Goal: Task Accomplishment & Management: Complete application form

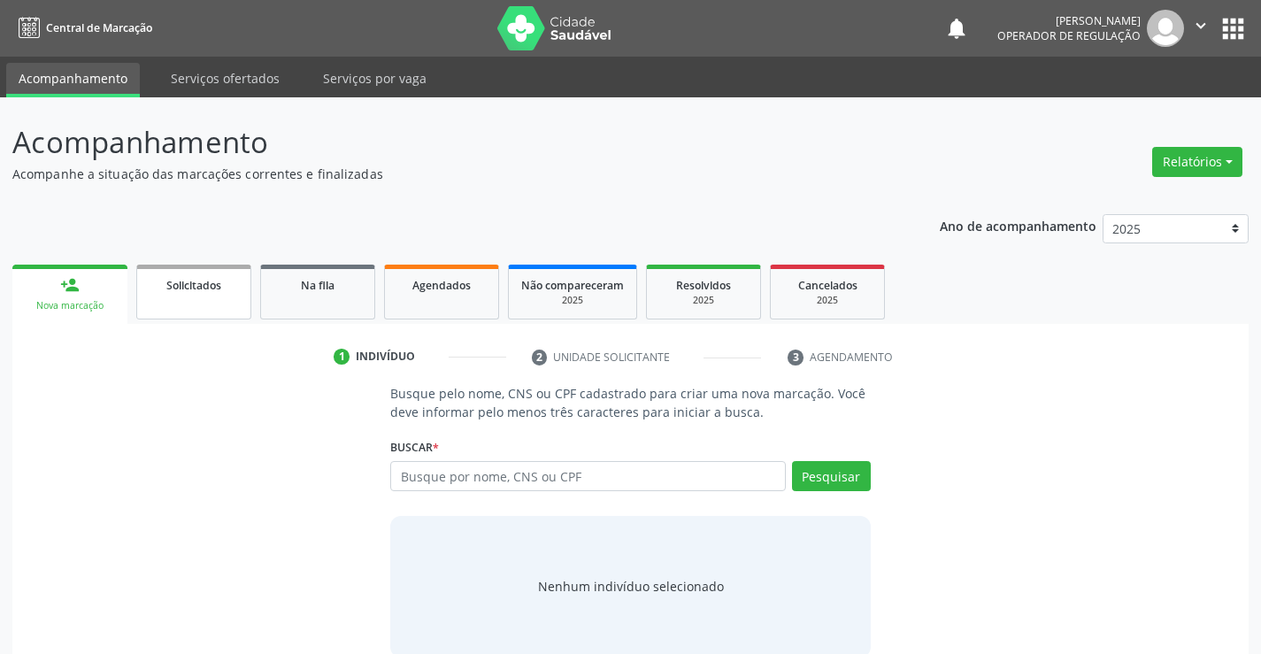
click at [231, 298] on link "Solicitados" at bounding box center [193, 292] width 115 height 55
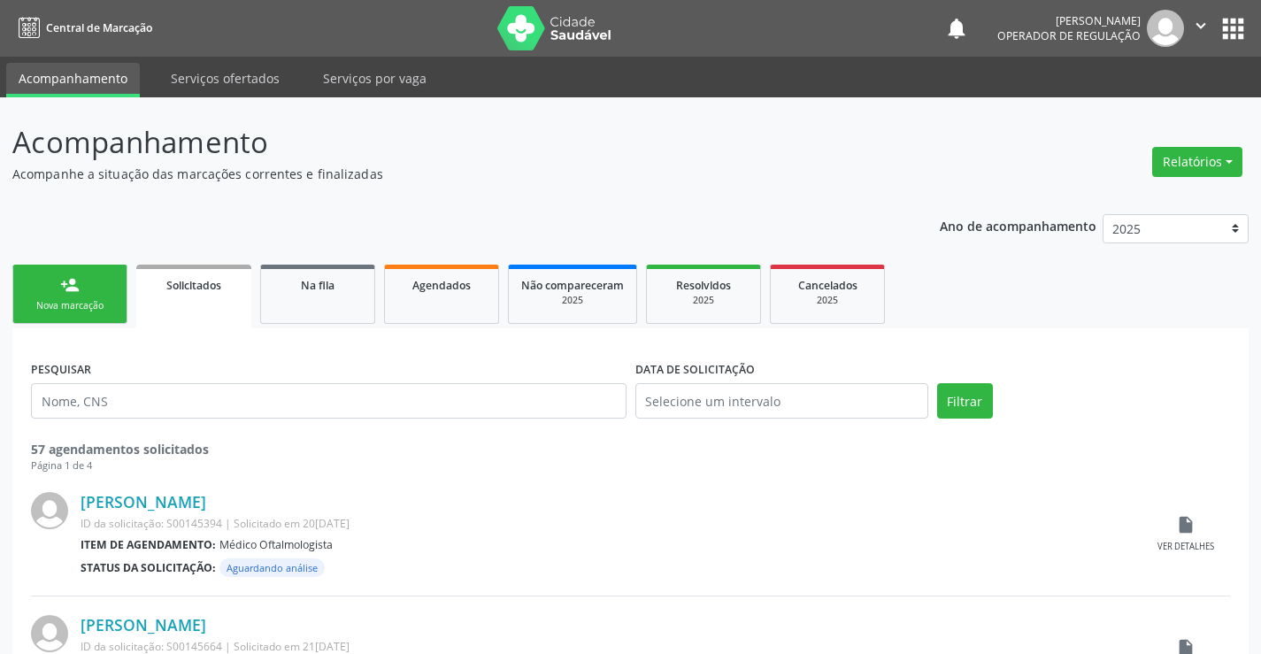
click at [103, 297] on link "person_add Nova marcação" at bounding box center [69, 294] width 115 height 59
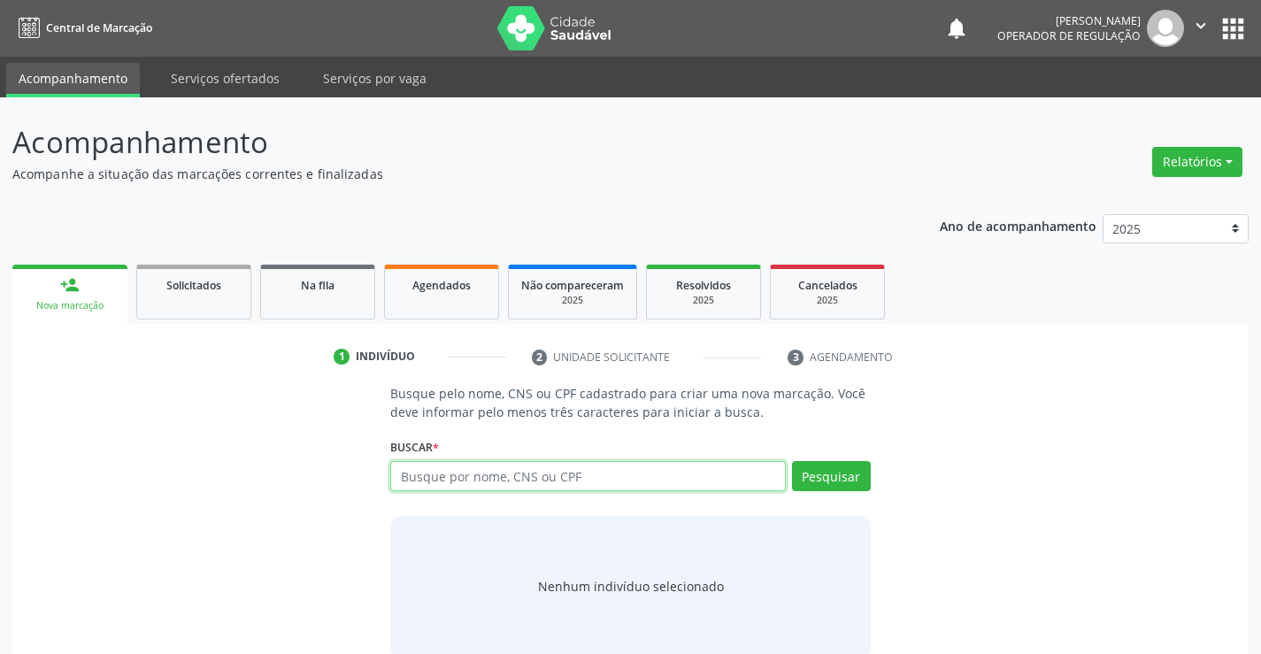
click at [554, 475] on input "text" at bounding box center [587, 476] width 395 height 30
type input "705000098182256"
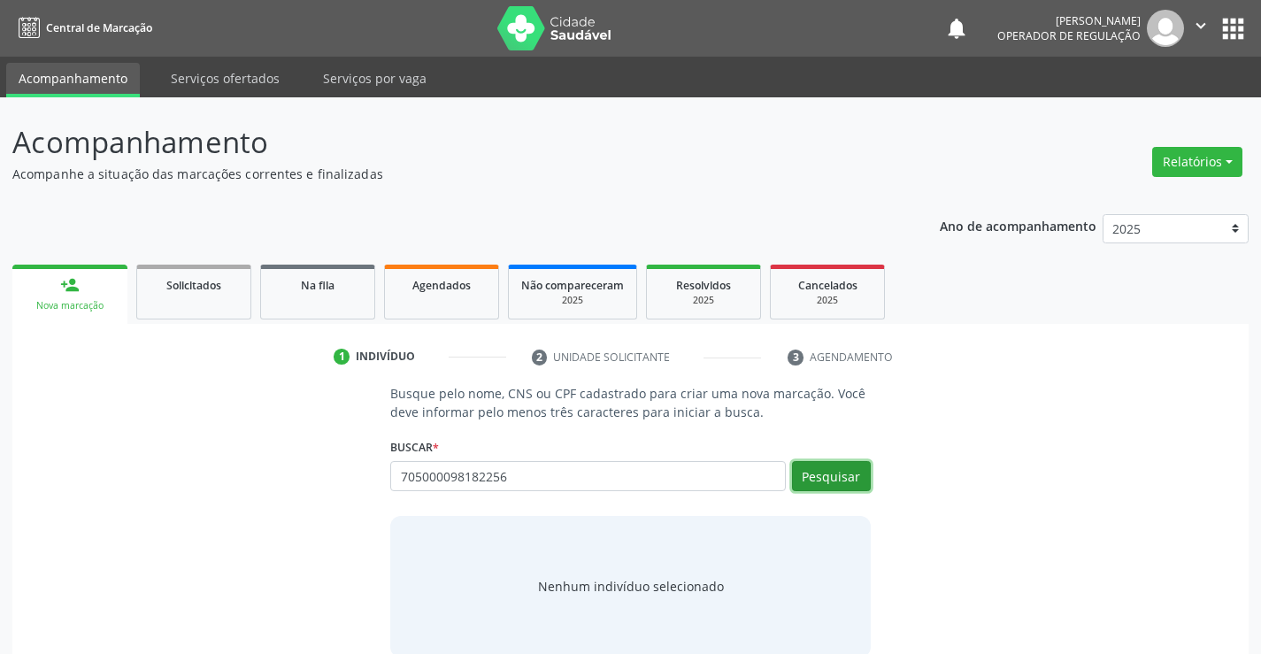
click at [833, 473] on button "Pesquisar" at bounding box center [831, 476] width 79 height 30
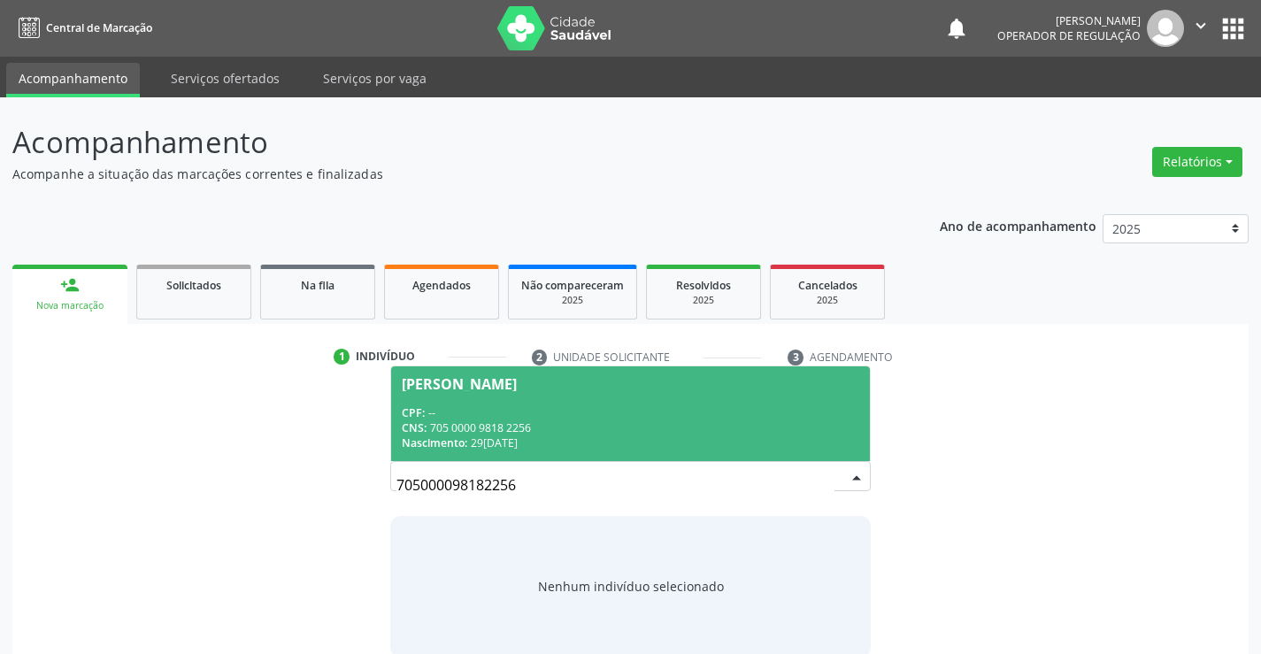
click at [692, 406] on div "CPF: --" at bounding box center [630, 412] width 457 height 15
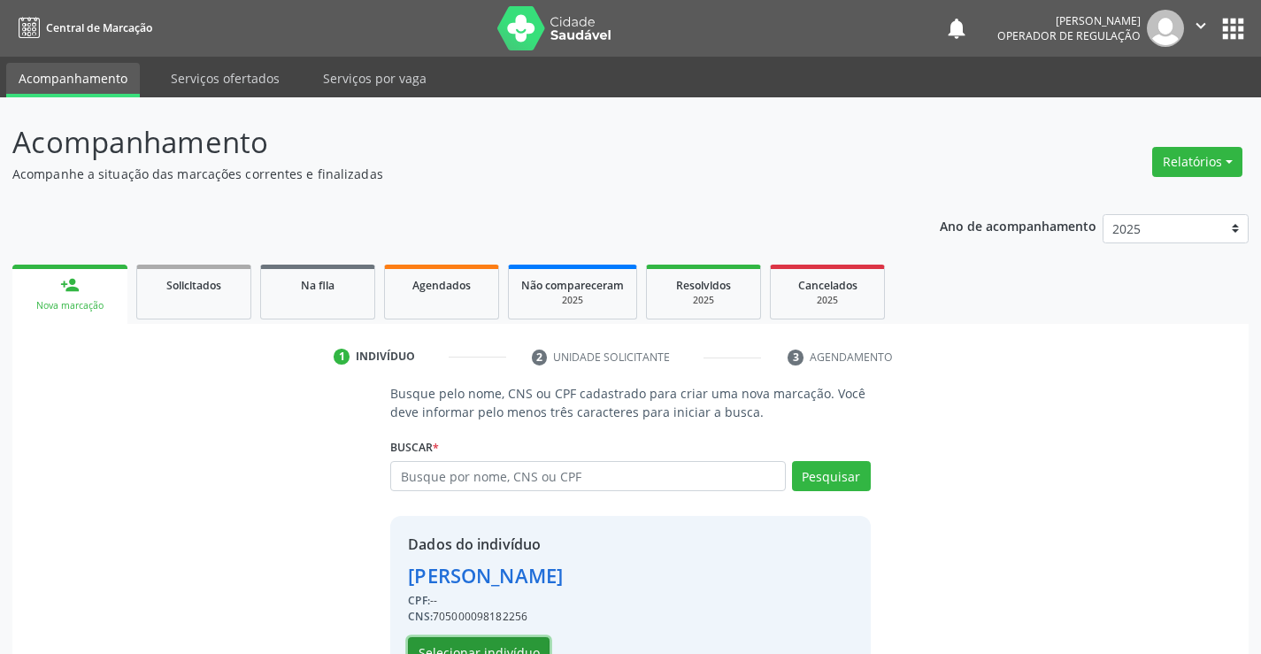
click at [464, 642] on button "Selecionar indivíduo" at bounding box center [479, 652] width 142 height 30
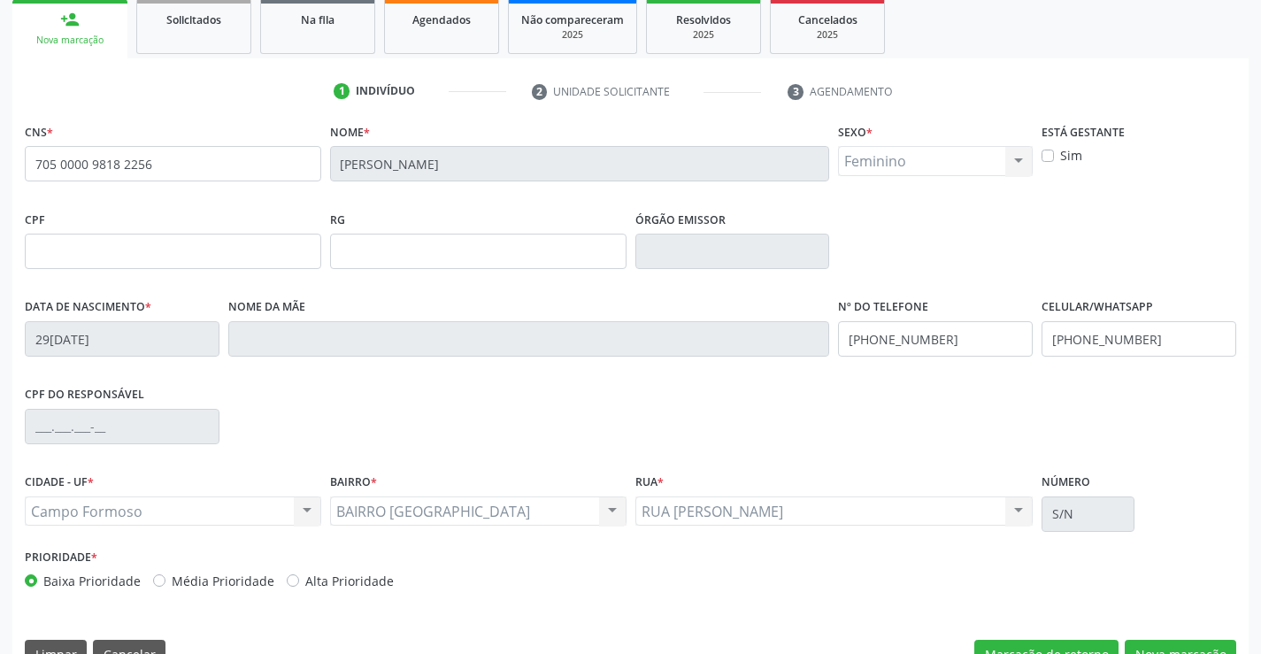
scroll to position [305, 0]
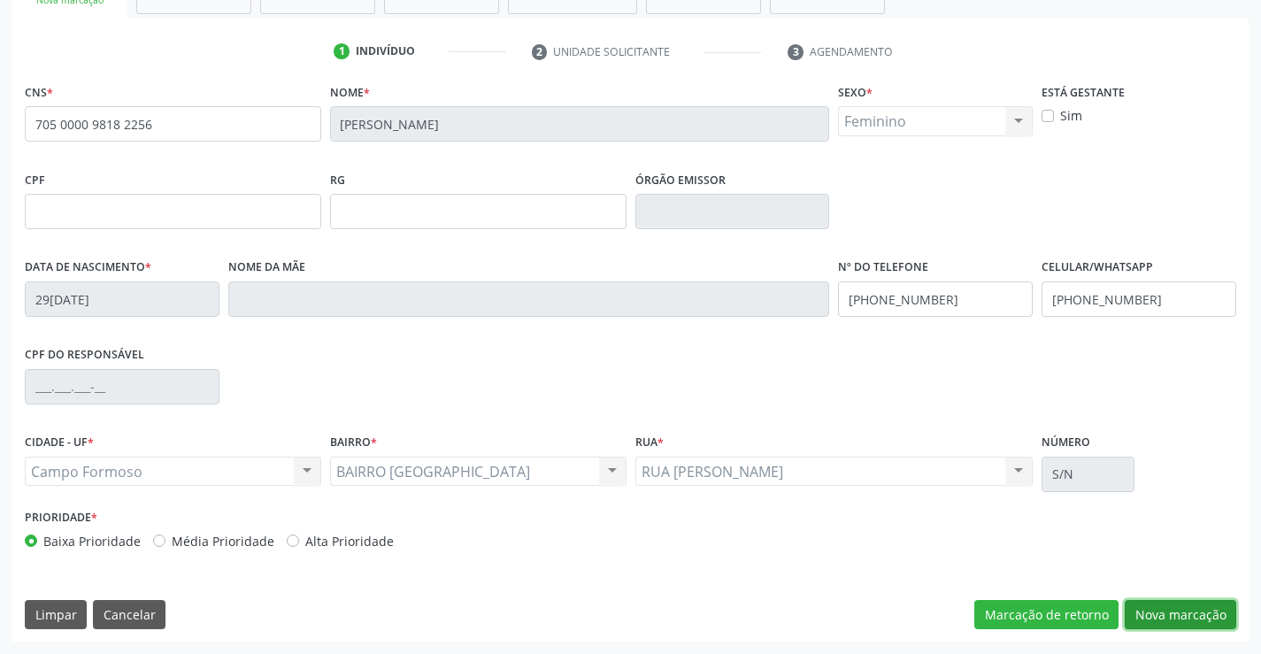
click at [1172, 609] on button "Nova marcação" at bounding box center [1181, 615] width 112 height 30
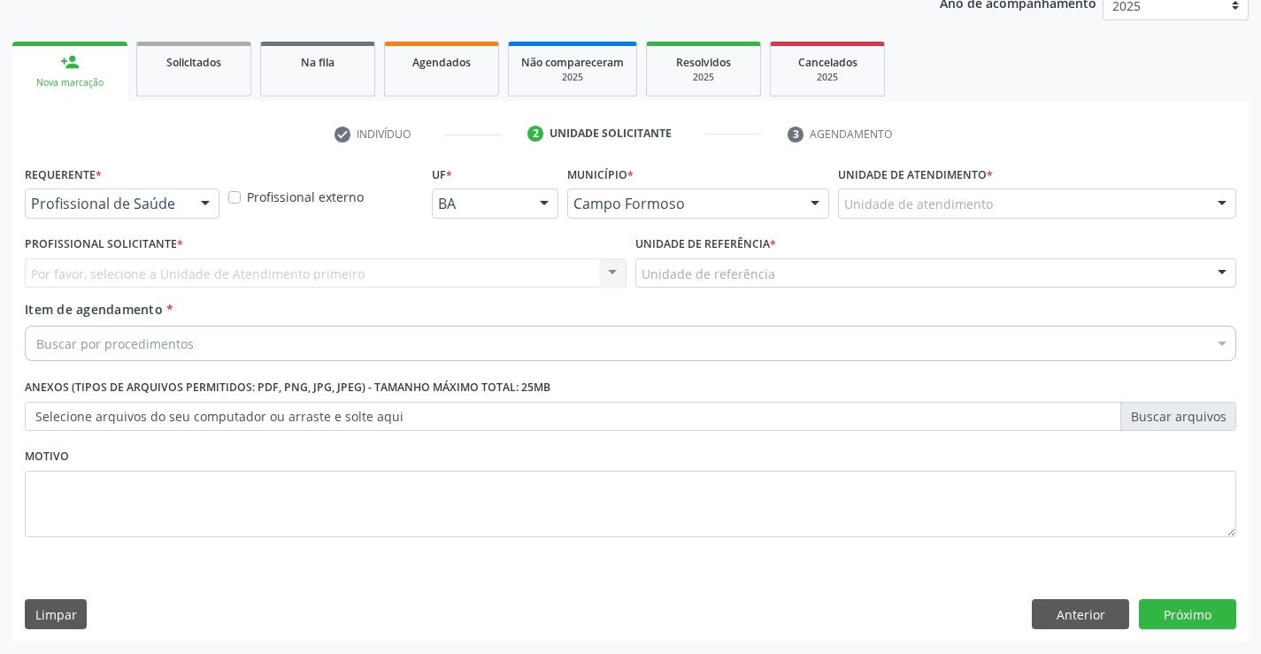
click at [203, 204] on div at bounding box center [205, 204] width 27 height 30
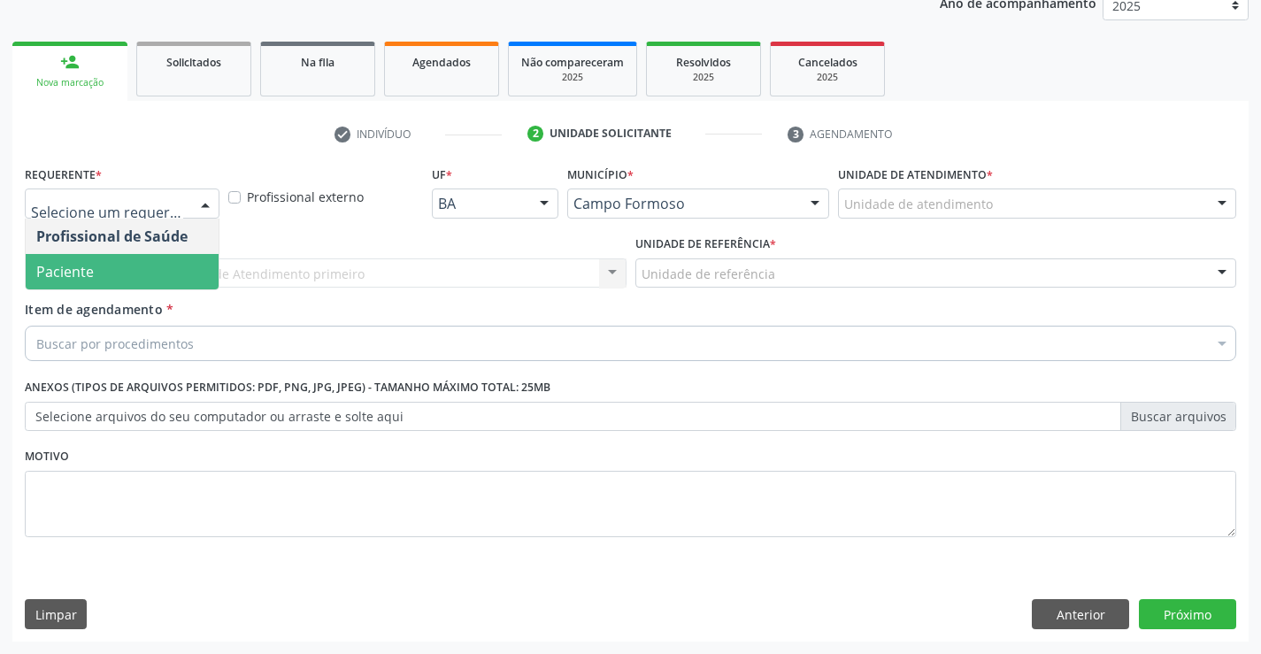
click at [157, 268] on span "Paciente" at bounding box center [122, 271] width 193 height 35
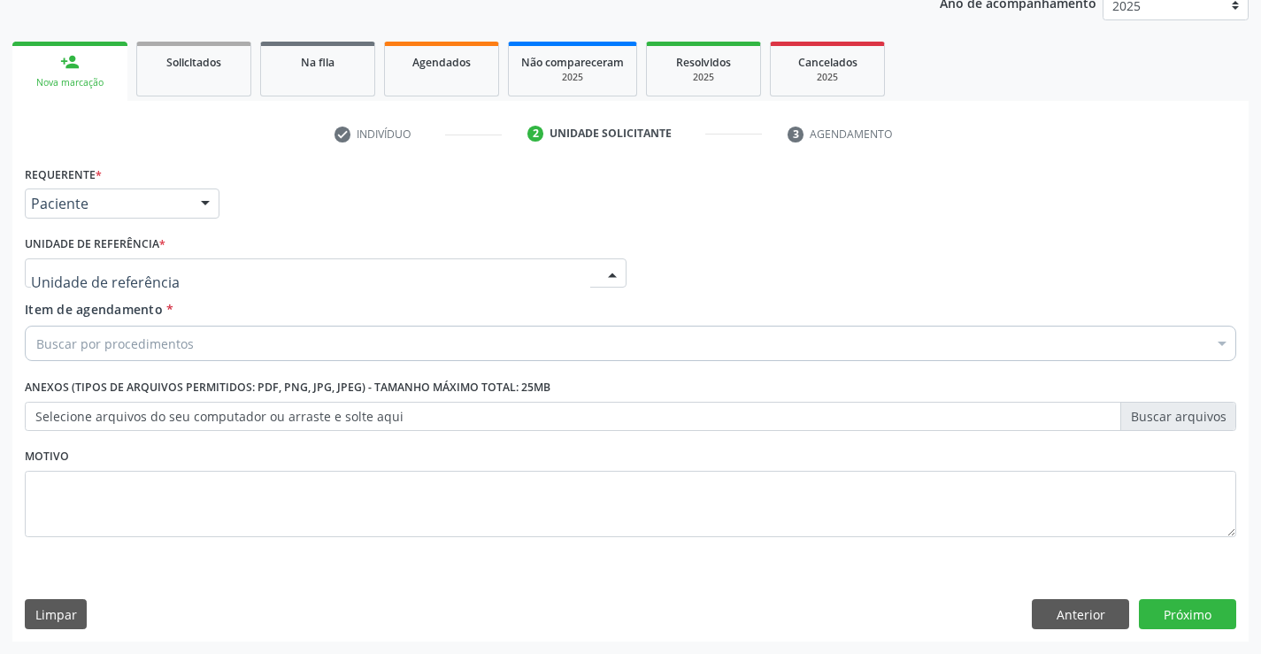
click at [186, 280] on div at bounding box center [326, 273] width 602 height 30
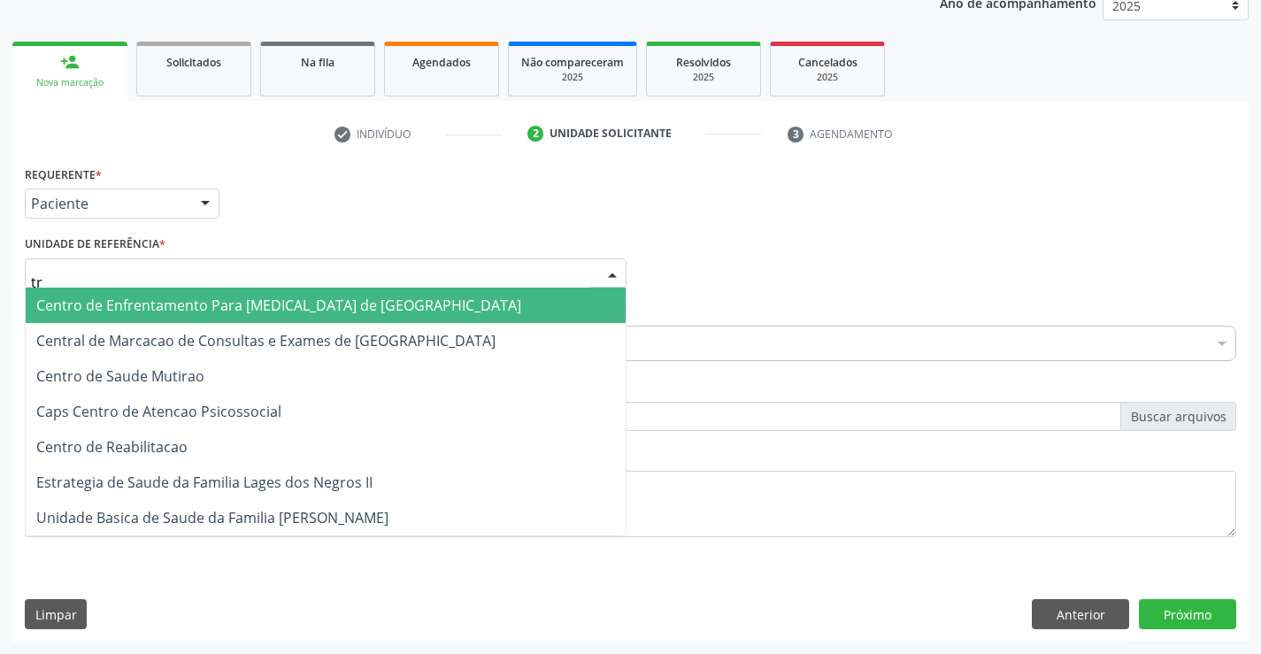
type input "tra"
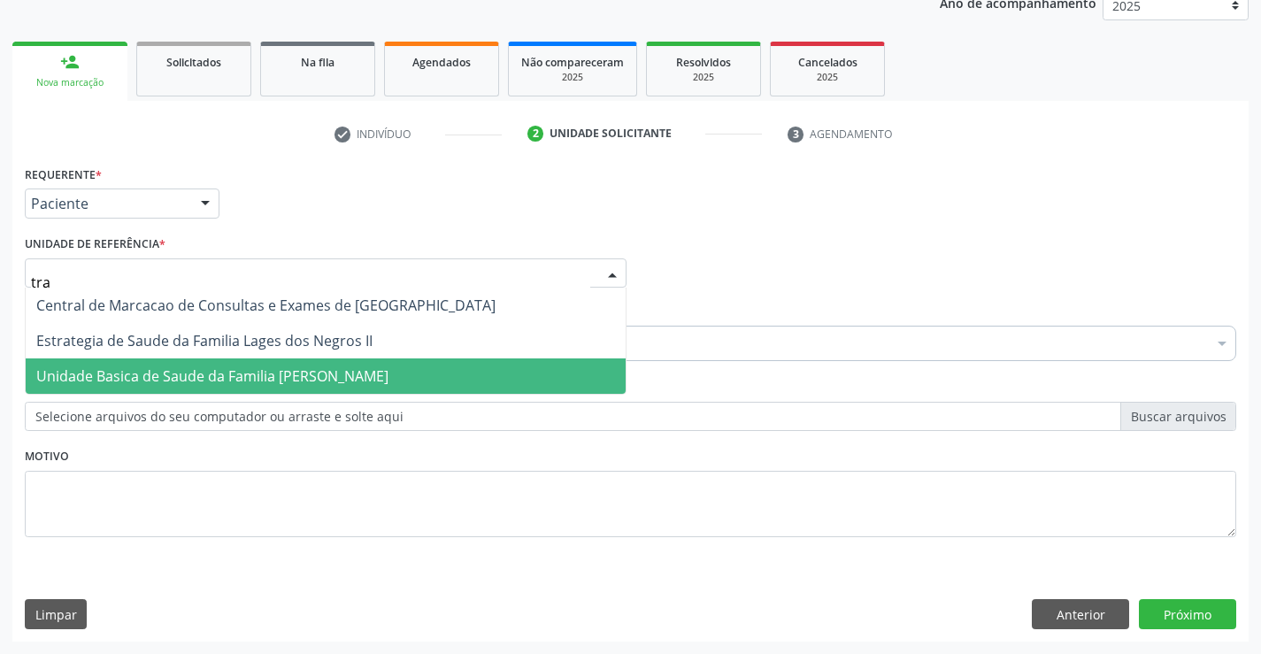
click at [255, 376] on span "Unidade Basica de Saude da Familia [PERSON_NAME]" at bounding box center [212, 375] width 352 height 19
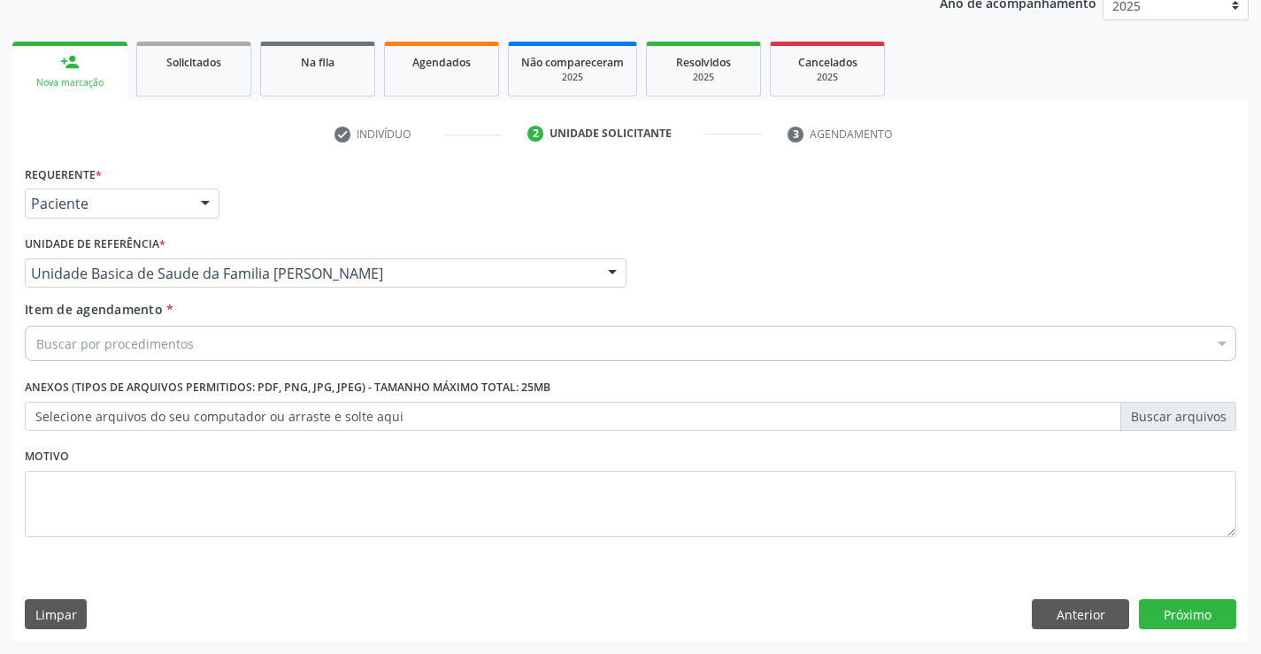
click at [213, 350] on div "Buscar por procedimentos" at bounding box center [630, 343] width 1211 height 35
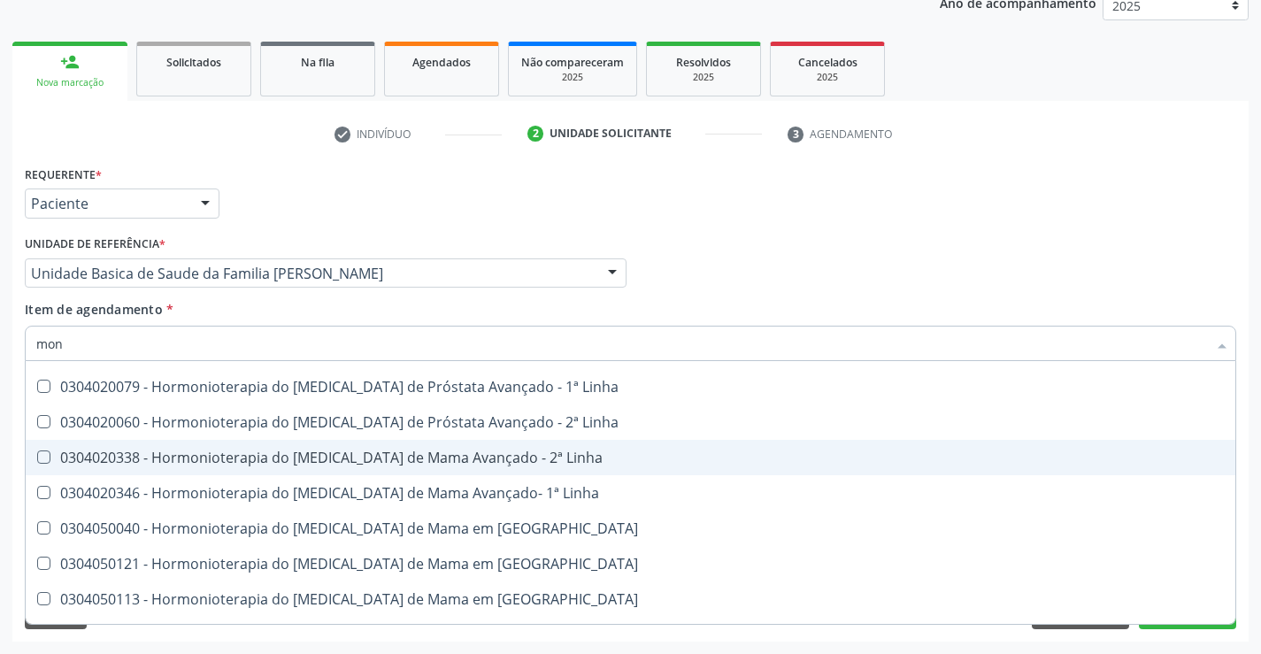
scroll to position [1681, 0]
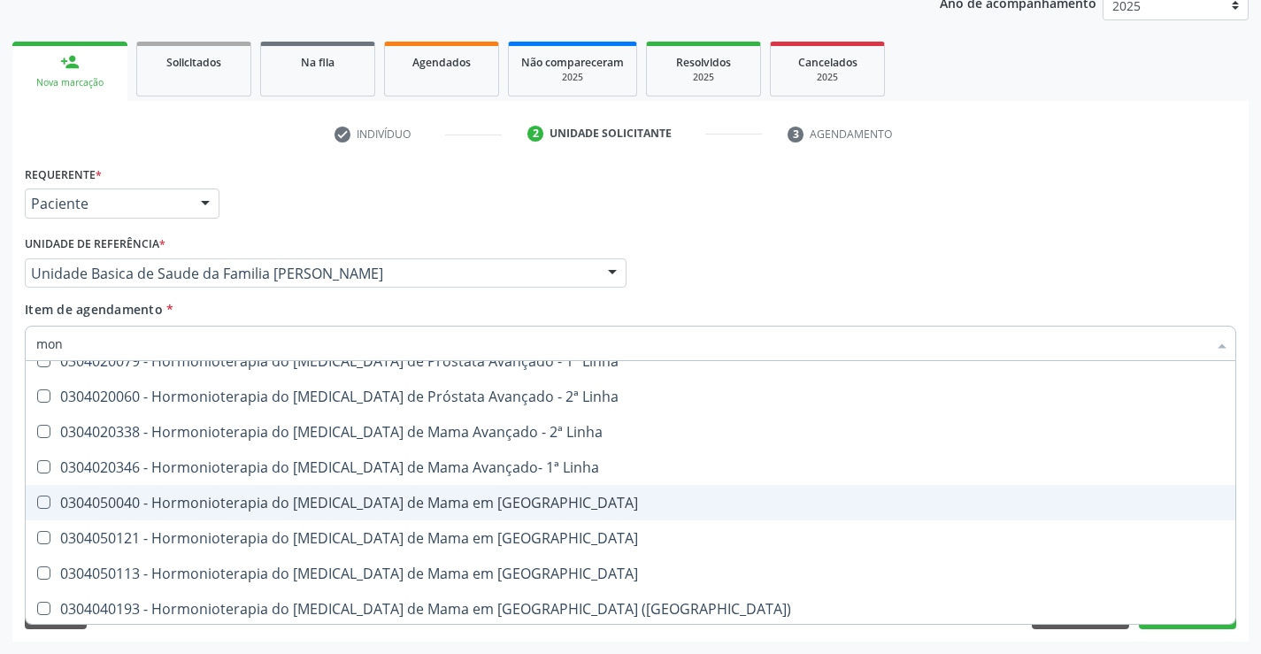
type input "moni"
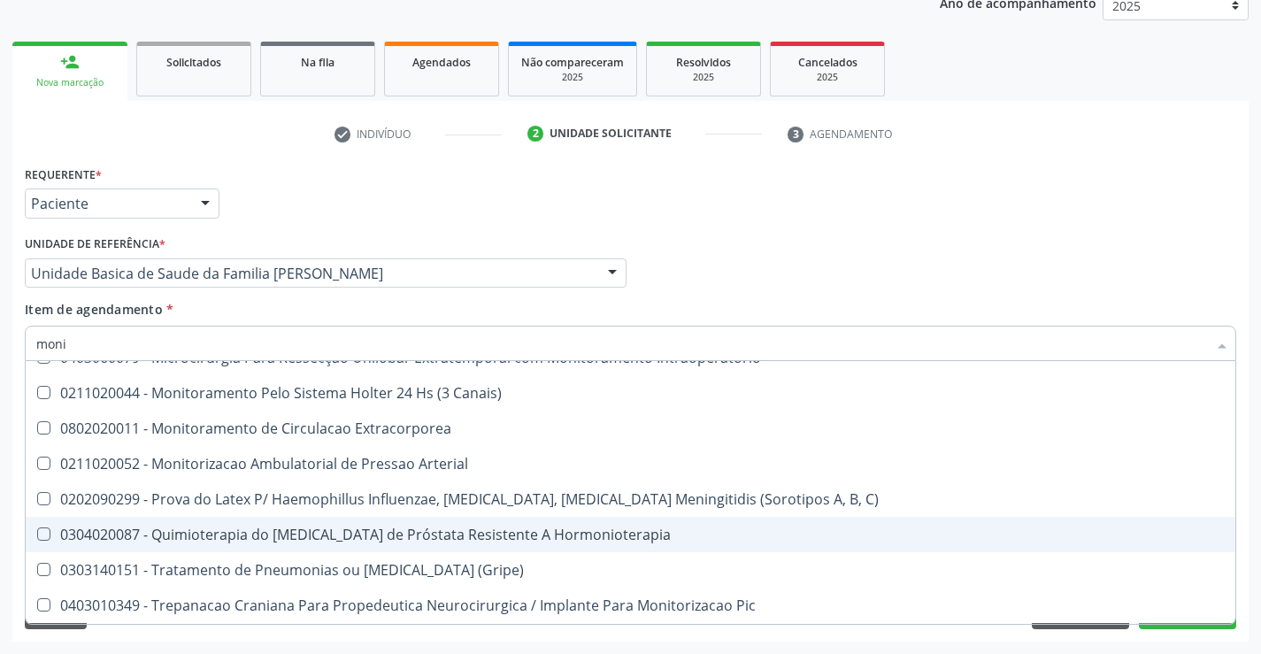
scroll to position [919, 0]
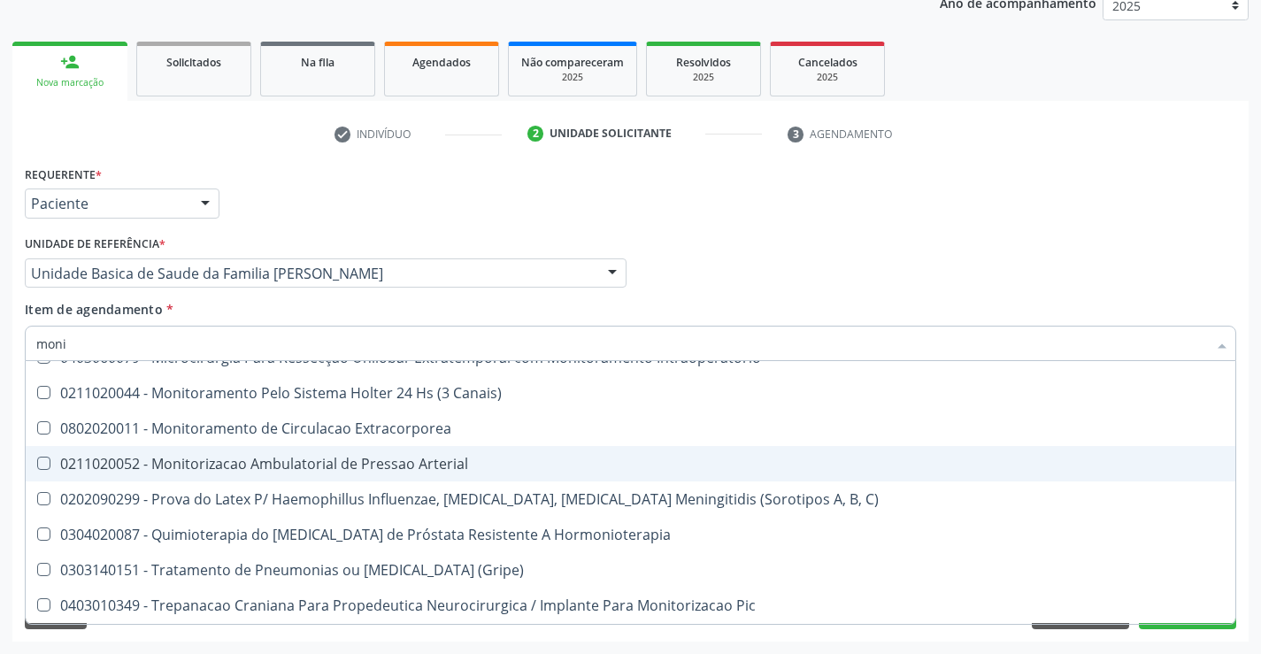
click at [234, 457] on div "0211020052 - Monitorizacao Ambulatorial de Pressao Arterial" at bounding box center [637, 464] width 1202 height 14
checkbox Arterial "true"
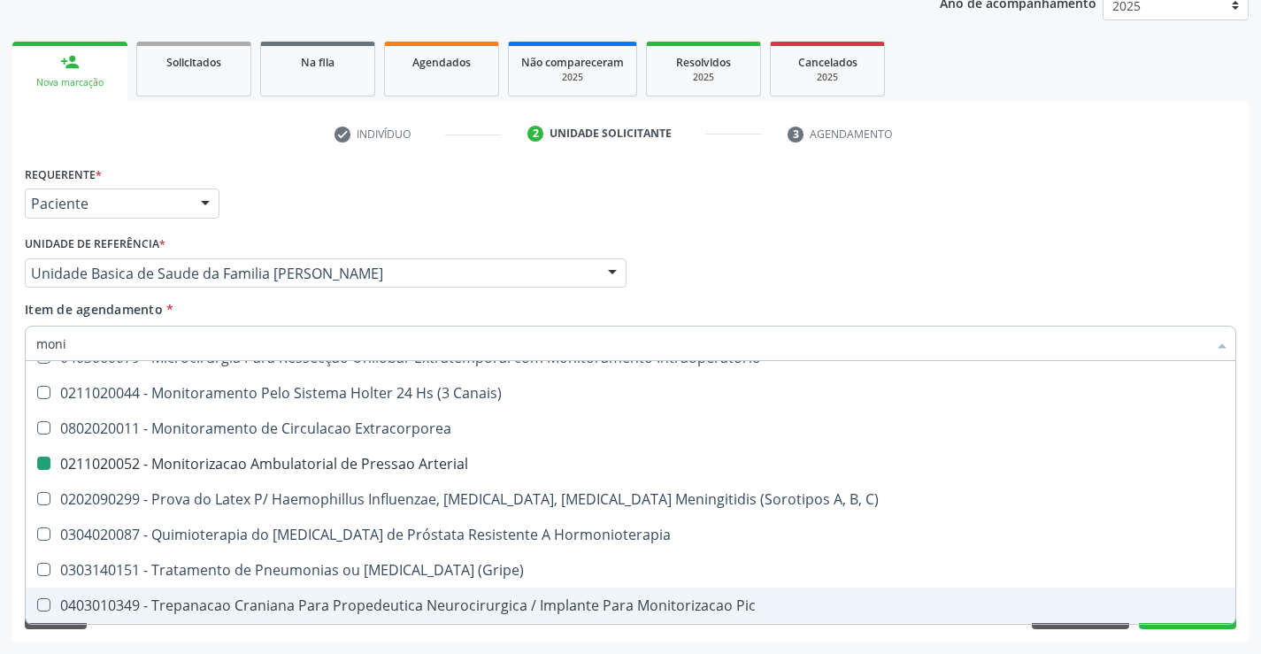
click at [247, 643] on div "Acompanhamento Acompanhe a situação das marcações correntes e finalizadas Relat…" at bounding box center [630, 264] width 1261 height 780
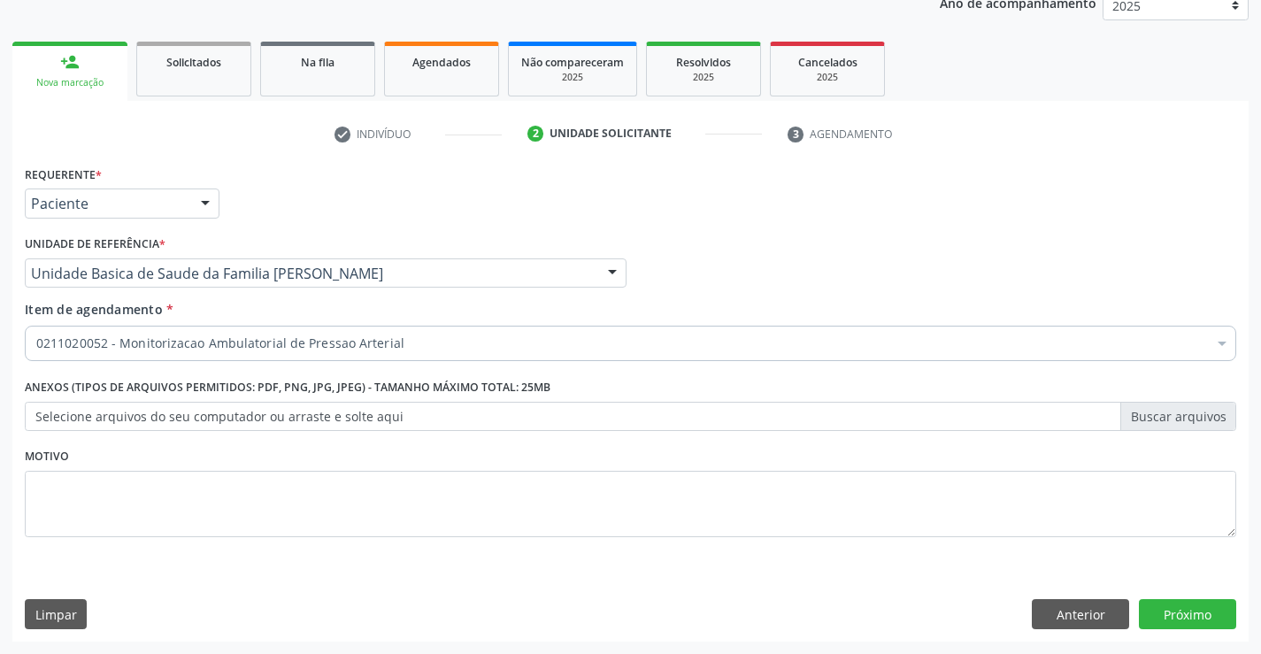
scroll to position [0, 0]
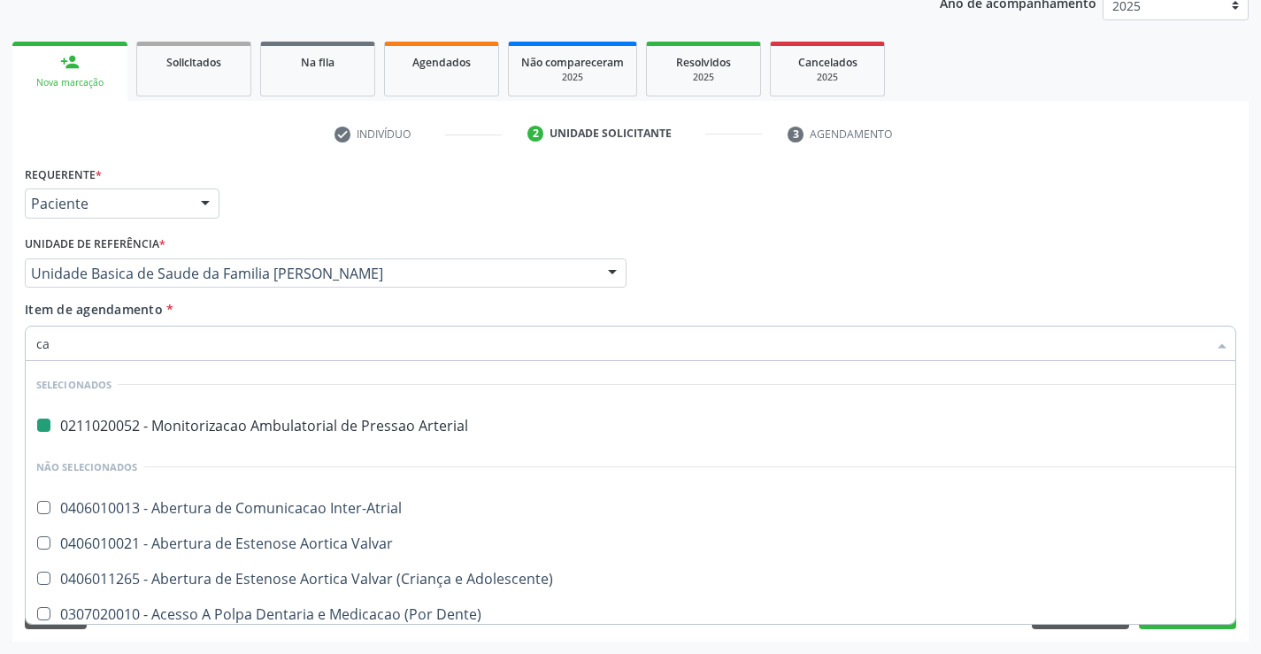
type input "car"
checkbox Arterial "false"
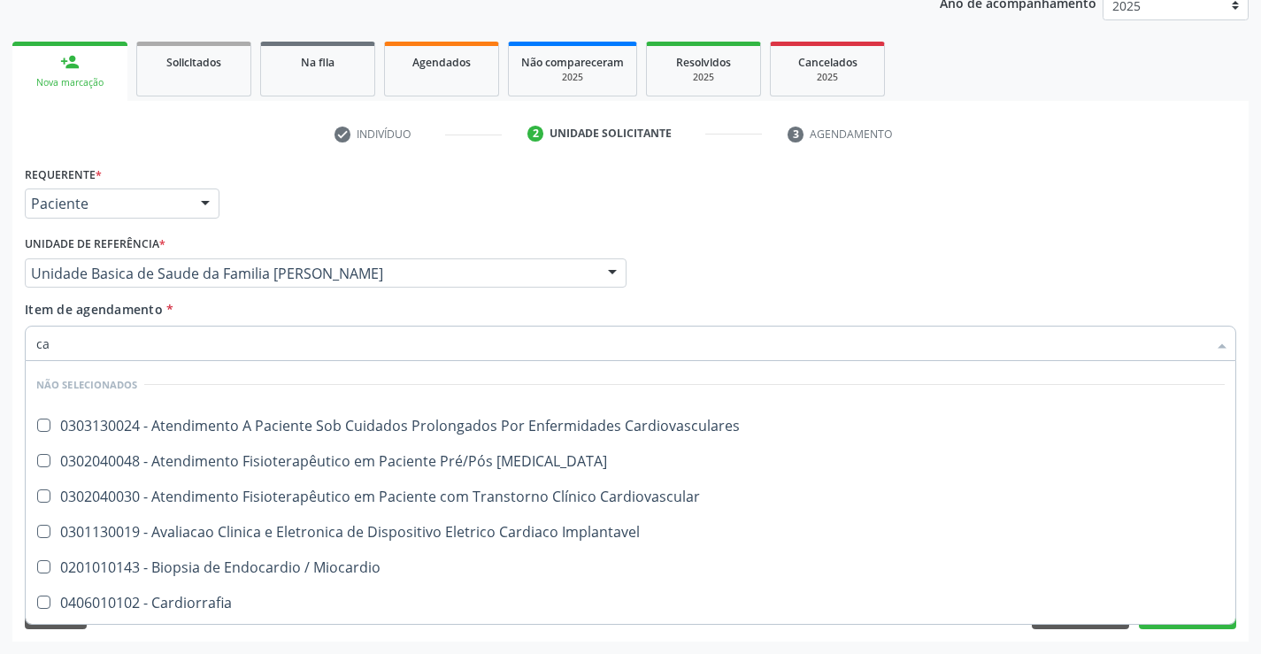
type input "c"
checkbox Cardiovasculares "true"
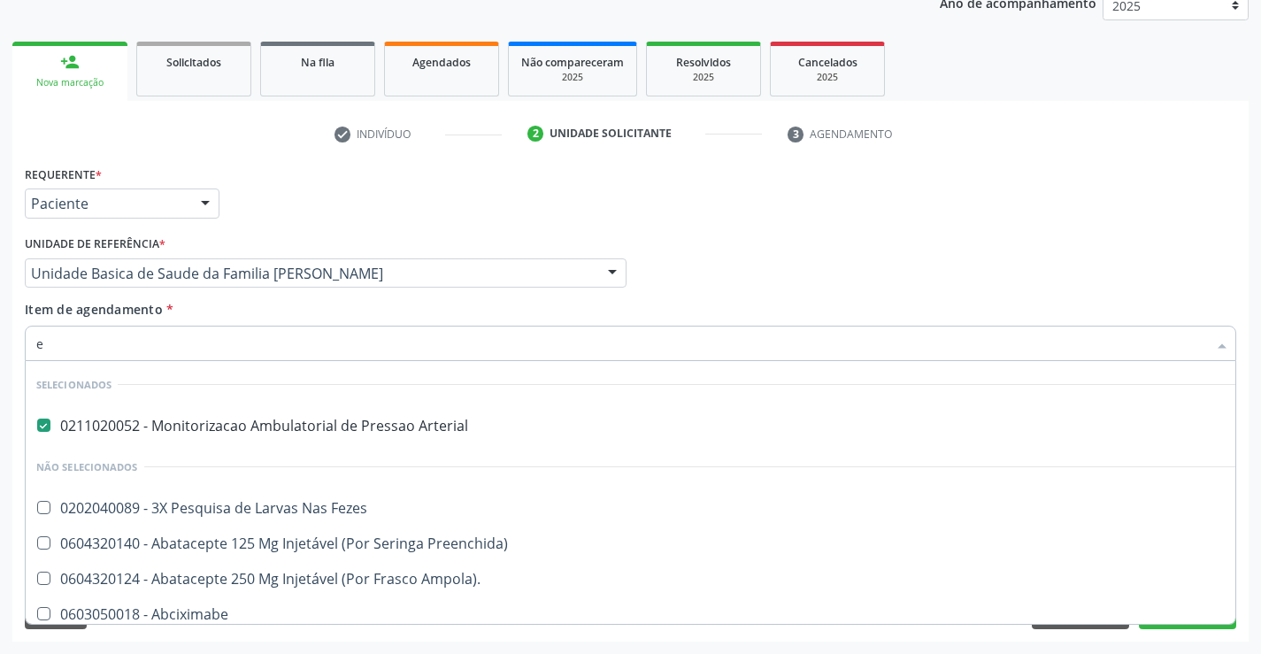
type input "el"
checkbox Arterial "false"
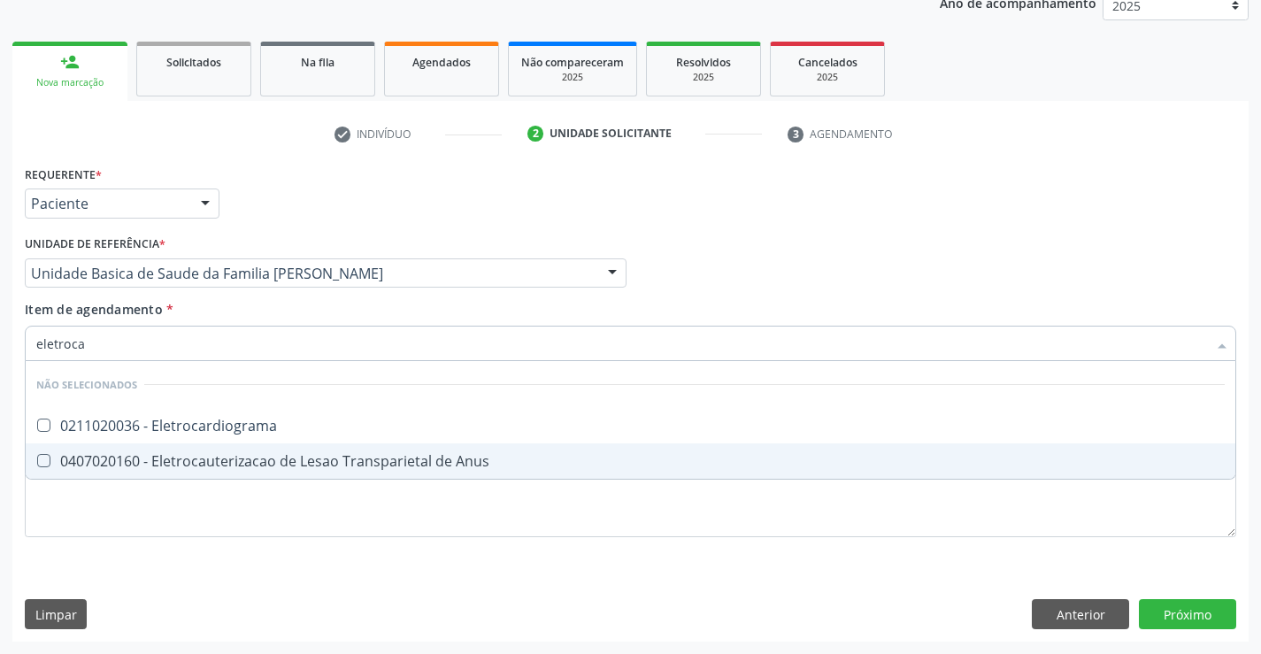
type input "eletrocar"
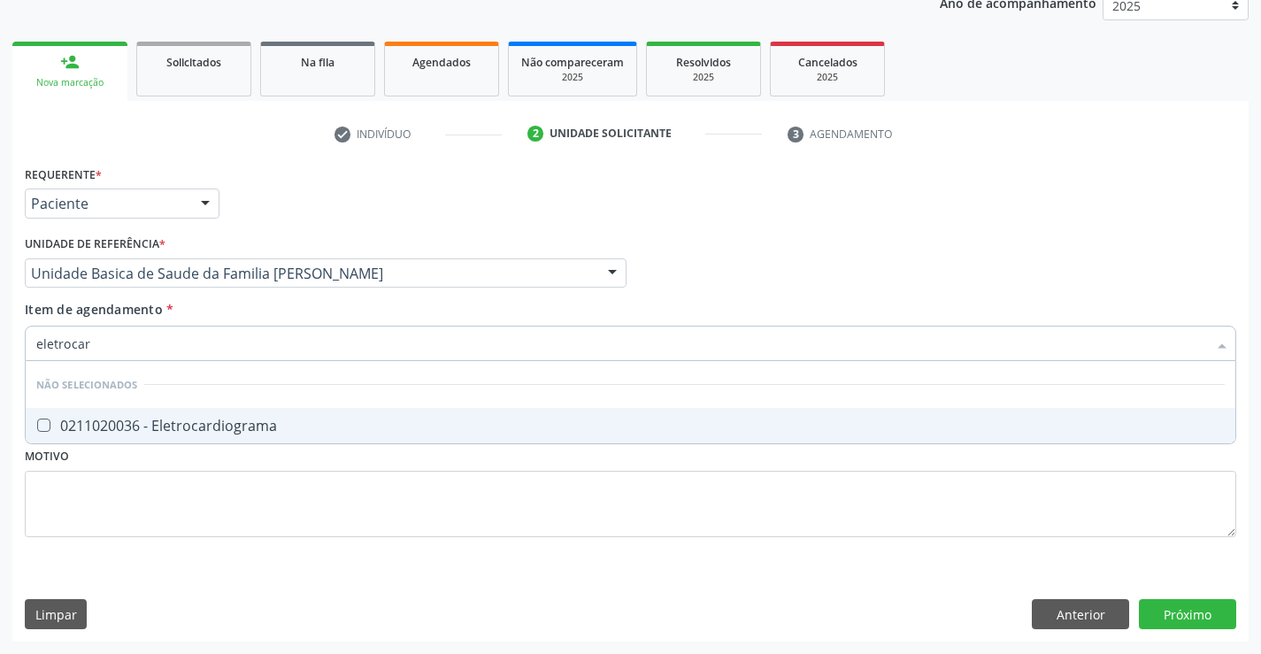
click at [394, 425] on div "0211020036 - Eletrocardiograma" at bounding box center [630, 426] width 1188 height 14
checkbox Eletrocardiograma "true"
click at [309, 475] on div "Requerente * Paciente Profissional de Saúde Paciente Nenhum resultado encontrad…" at bounding box center [630, 361] width 1211 height 401
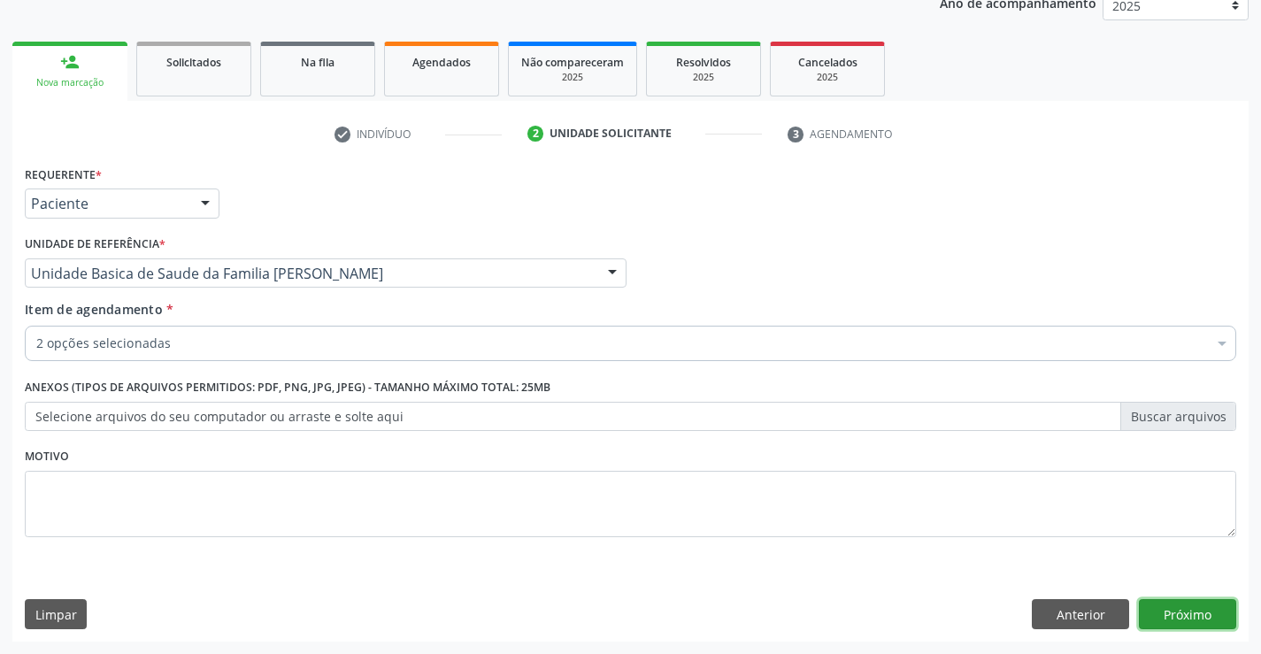
click at [1156, 627] on button "Próximo" at bounding box center [1187, 614] width 97 height 30
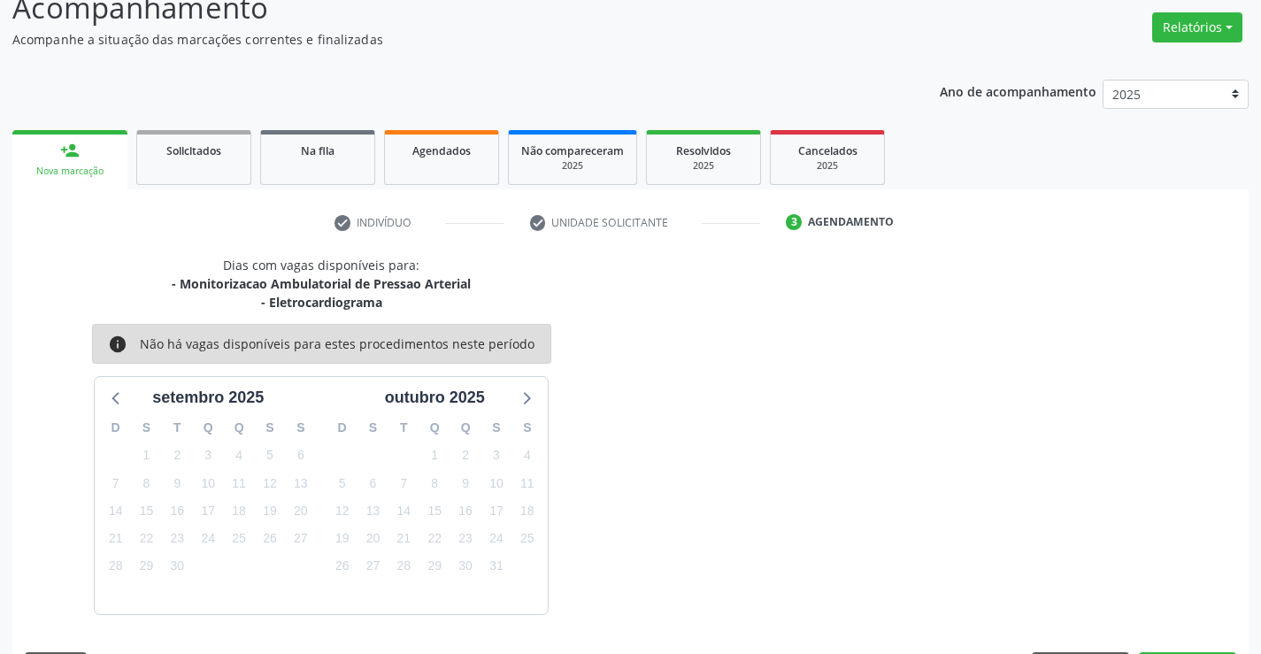
scroll to position [187, 0]
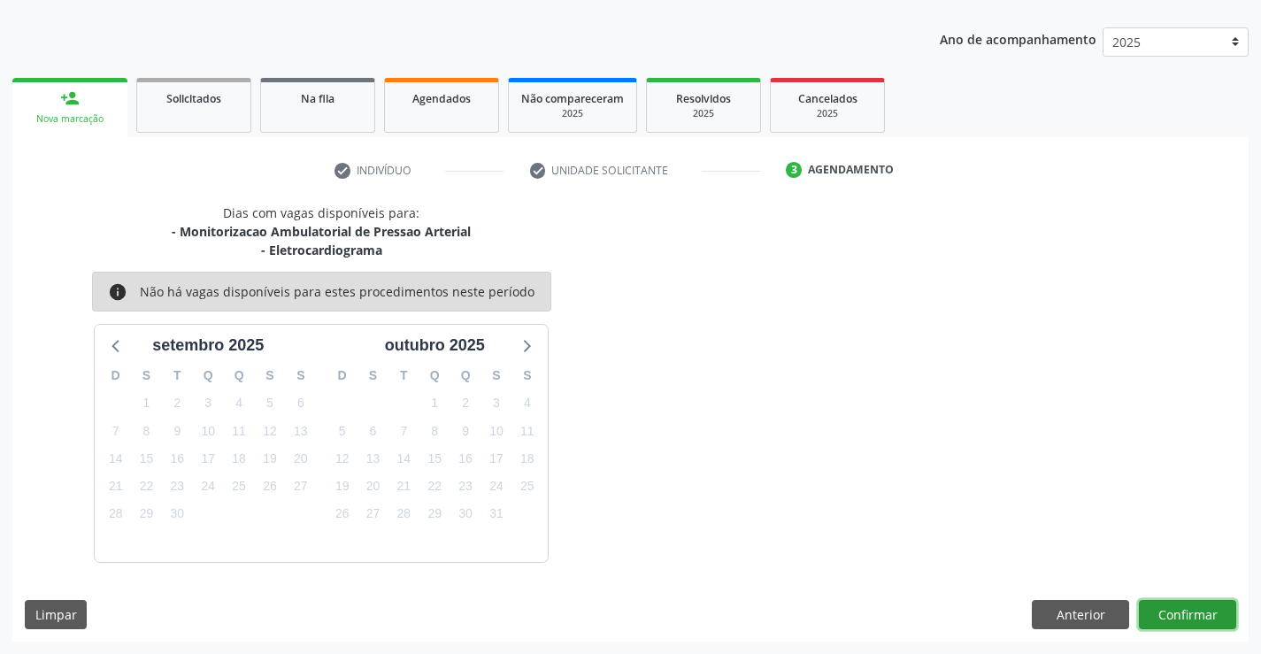
click at [1169, 605] on button "Confirmar" at bounding box center [1187, 615] width 97 height 30
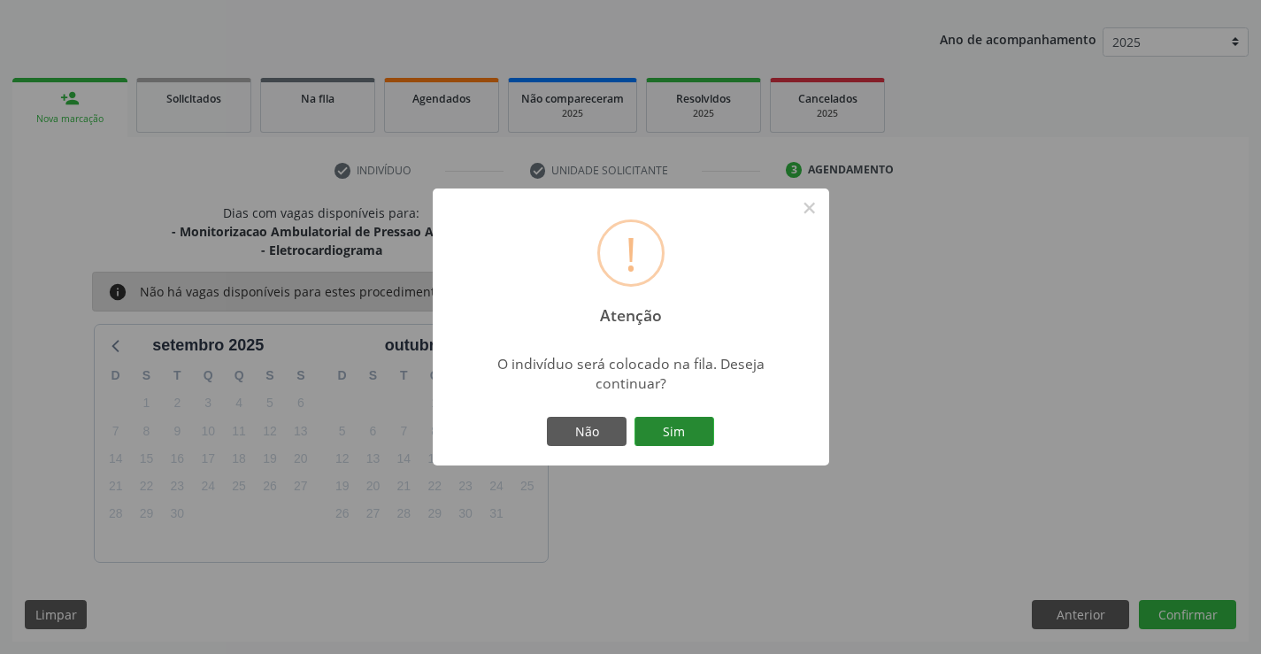
click at [666, 427] on button "Sim" at bounding box center [675, 432] width 80 height 30
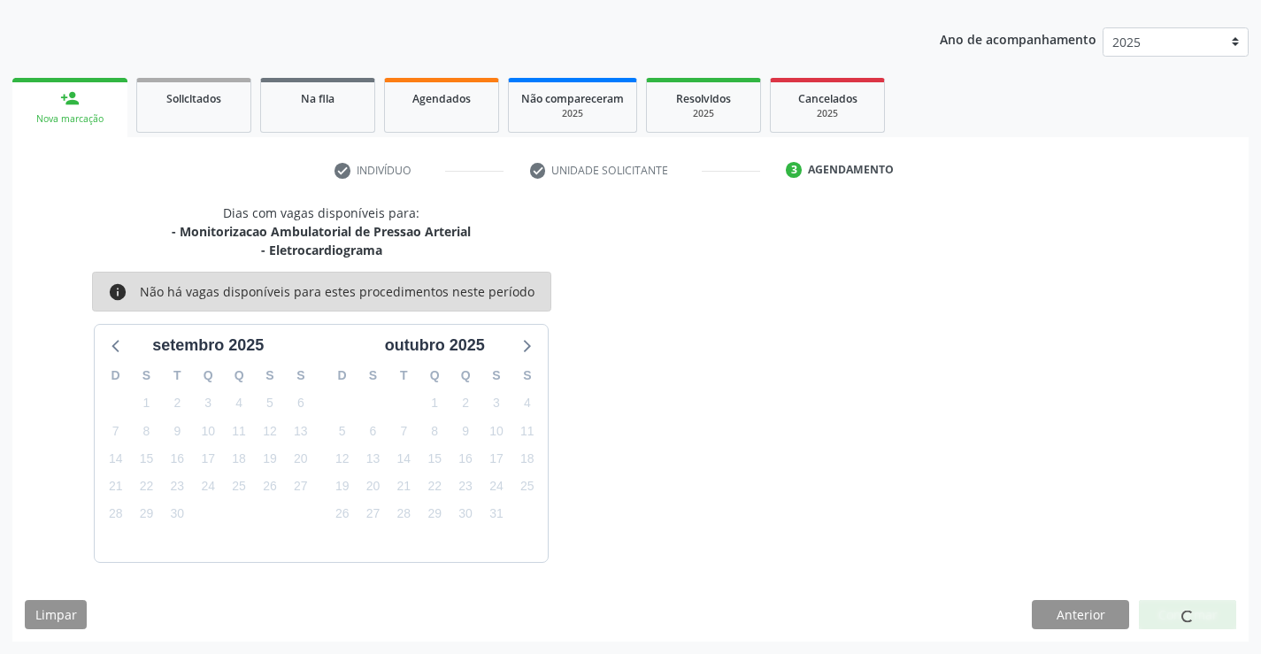
scroll to position [0, 0]
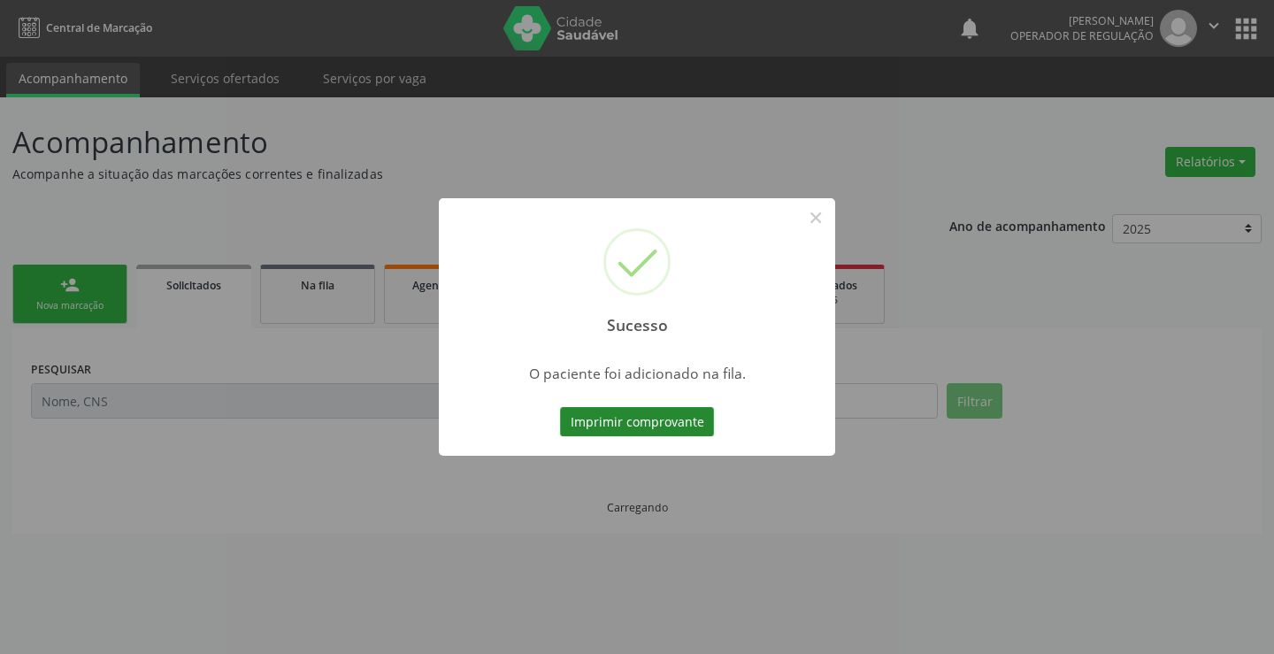
click at [665, 422] on button "Imprimir comprovante" at bounding box center [637, 422] width 154 height 30
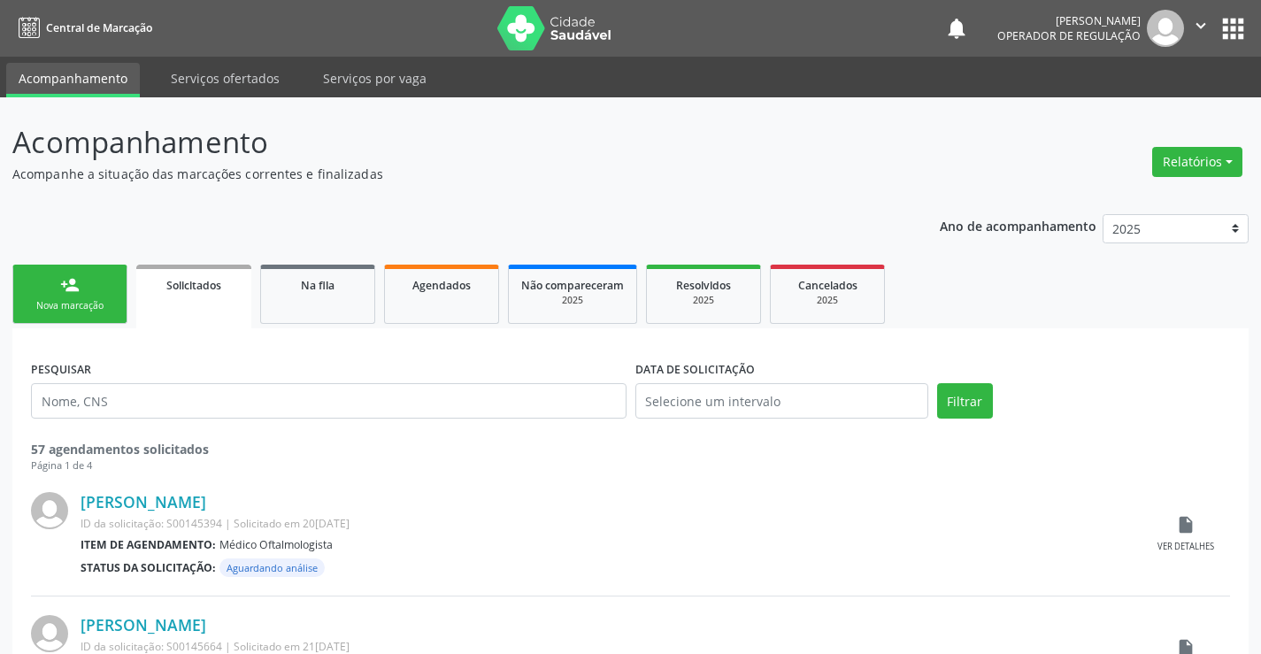
click at [122, 304] on link "person_add Nova marcação" at bounding box center [69, 294] width 115 height 59
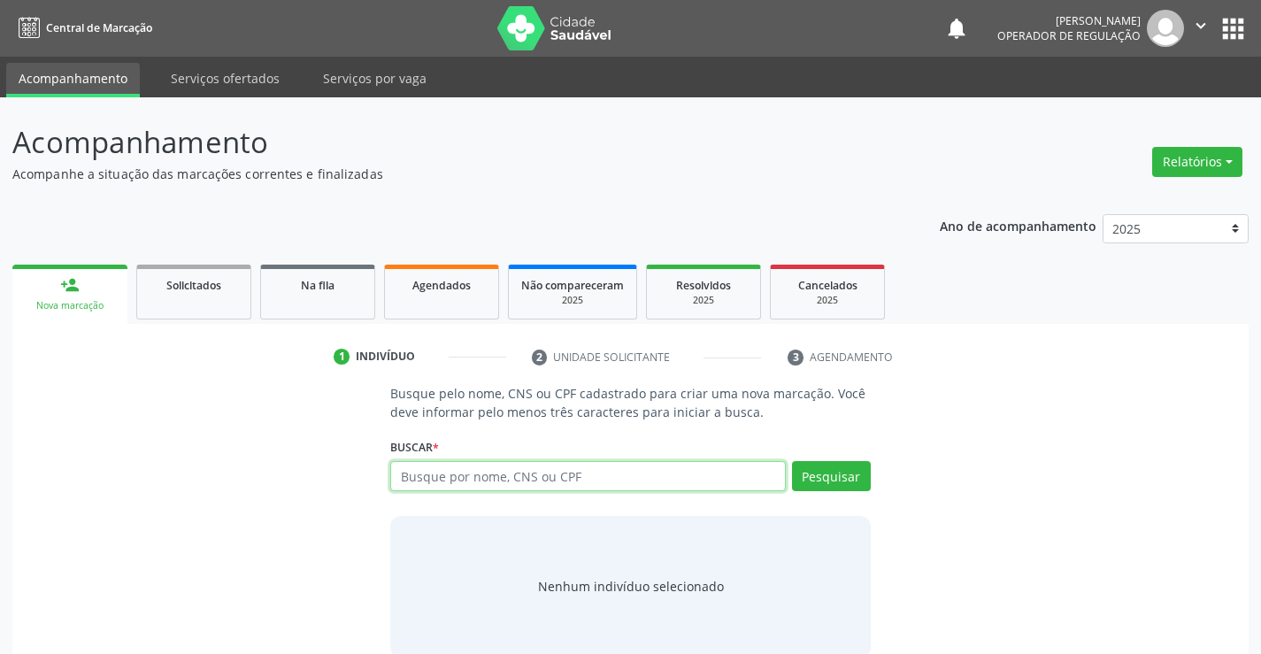
click at [537, 476] on input "text" at bounding box center [587, 476] width 395 height 30
type input "705000098/182256"
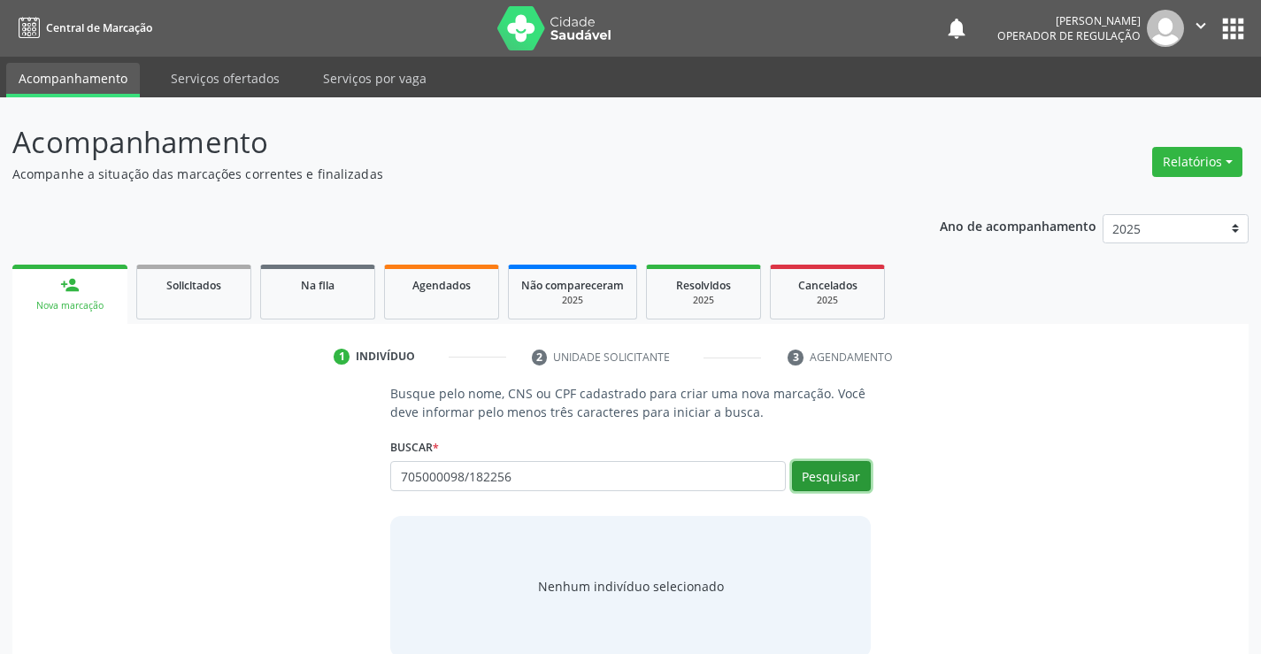
click at [834, 470] on button "Pesquisar" at bounding box center [831, 476] width 79 height 30
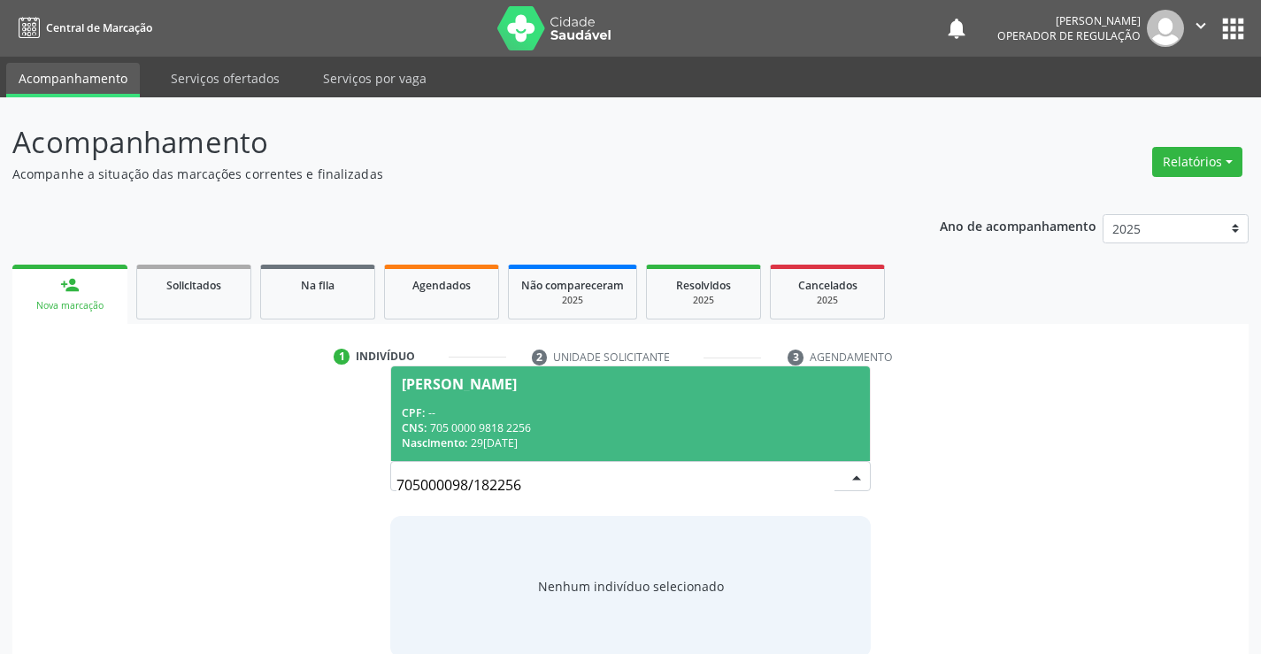
click at [734, 425] on div "CNS: 705 0000 9818 2256" at bounding box center [630, 427] width 457 height 15
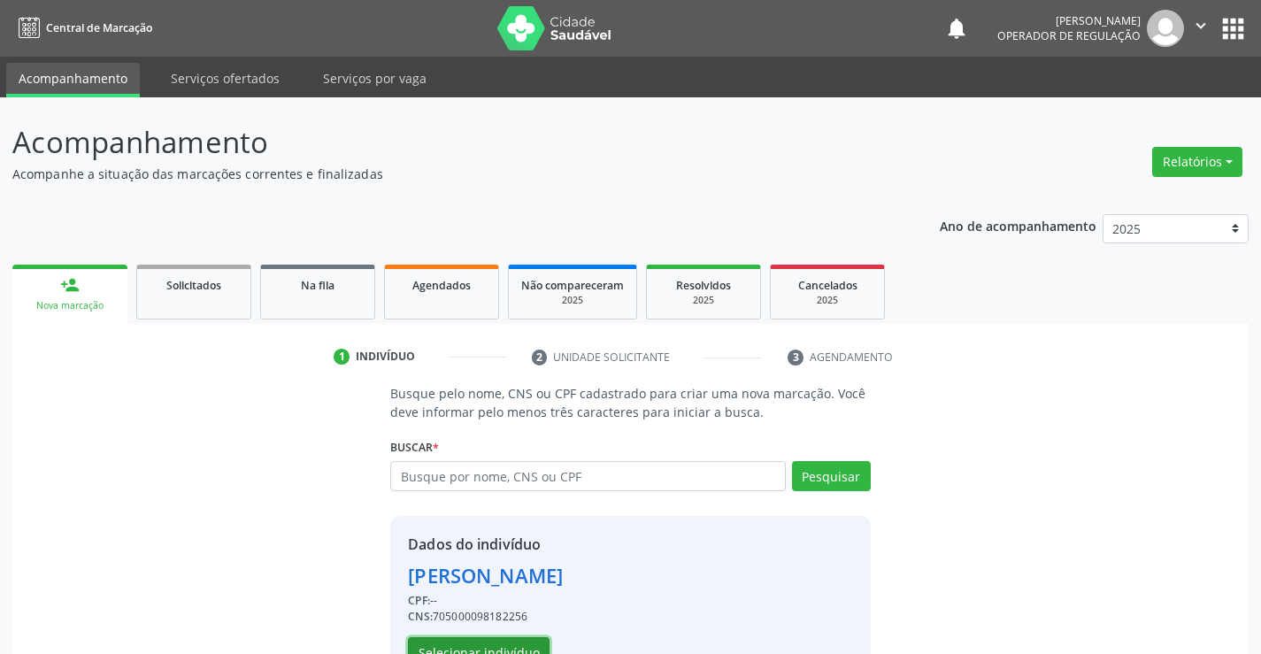
click at [482, 642] on button "Selecionar indivíduo" at bounding box center [479, 652] width 142 height 30
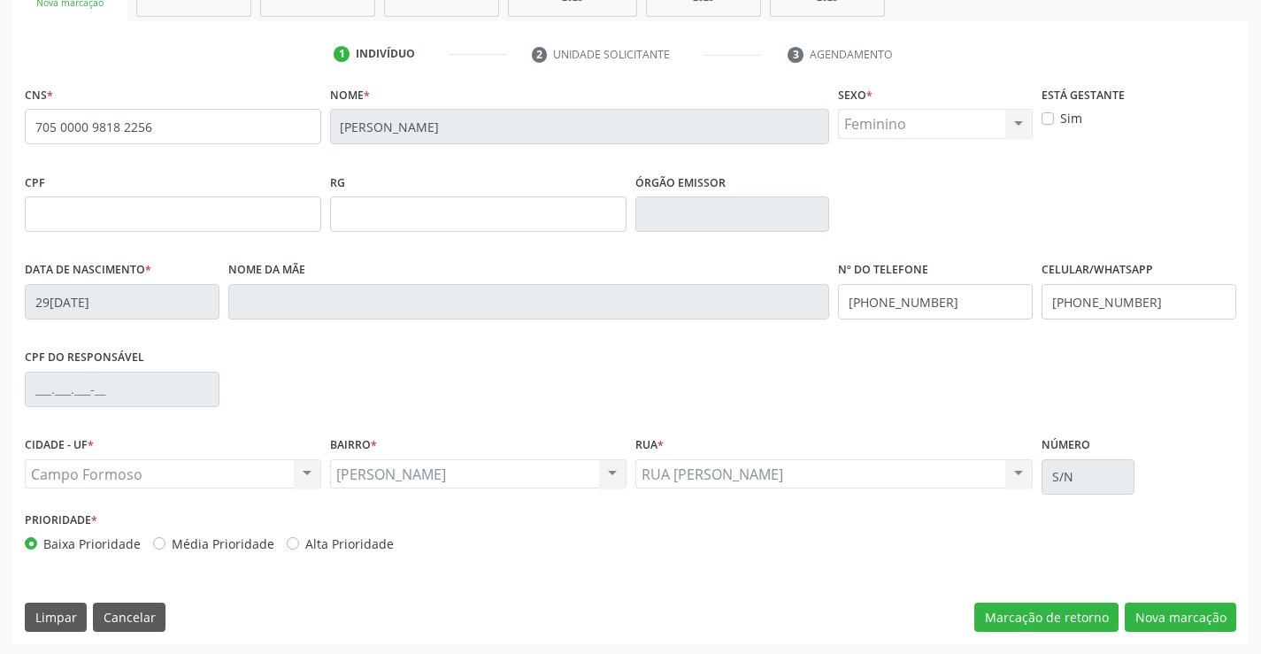
scroll to position [305, 0]
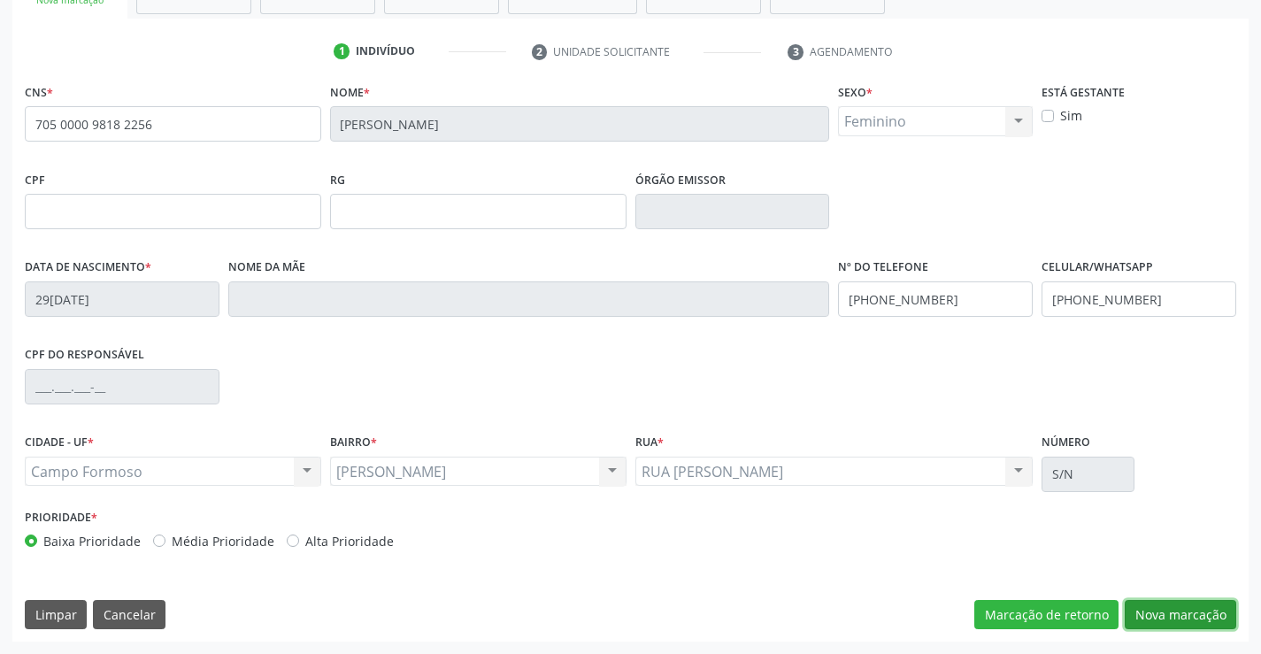
click at [1190, 609] on button "Nova marcação" at bounding box center [1181, 615] width 112 height 30
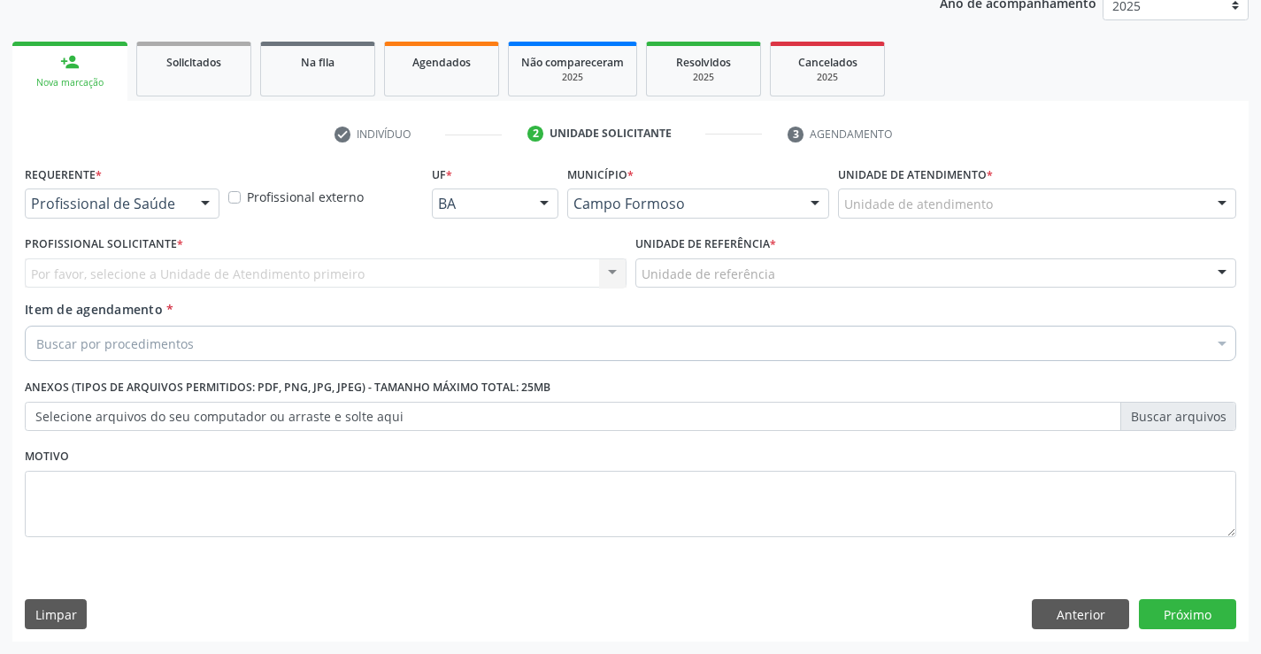
scroll to position [223, 0]
click at [206, 206] on div at bounding box center [205, 204] width 27 height 30
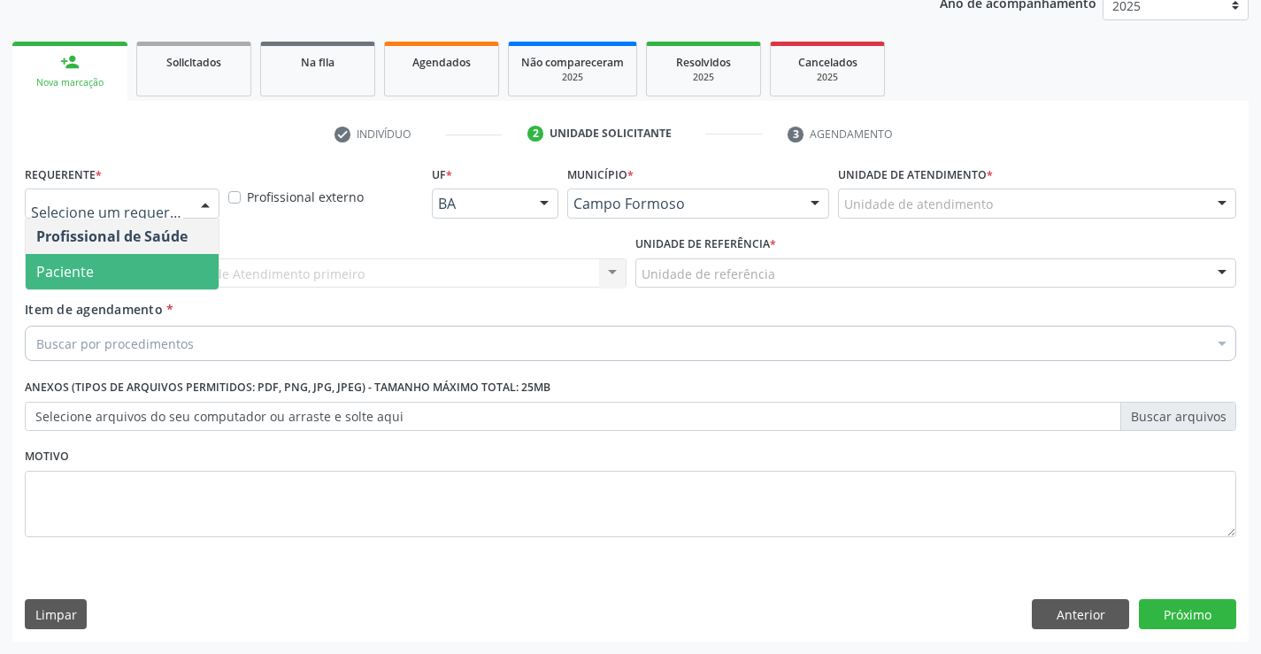
click at [174, 274] on span "Paciente" at bounding box center [122, 271] width 193 height 35
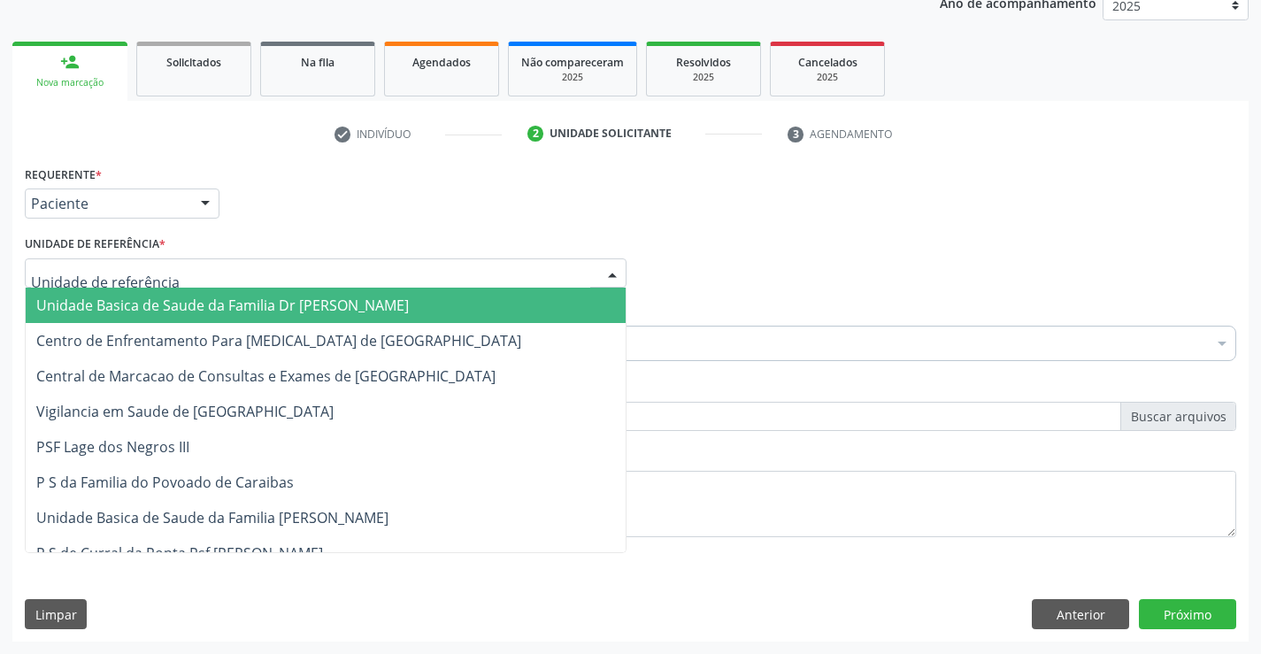
click at [174, 274] on div at bounding box center [326, 273] width 602 height 30
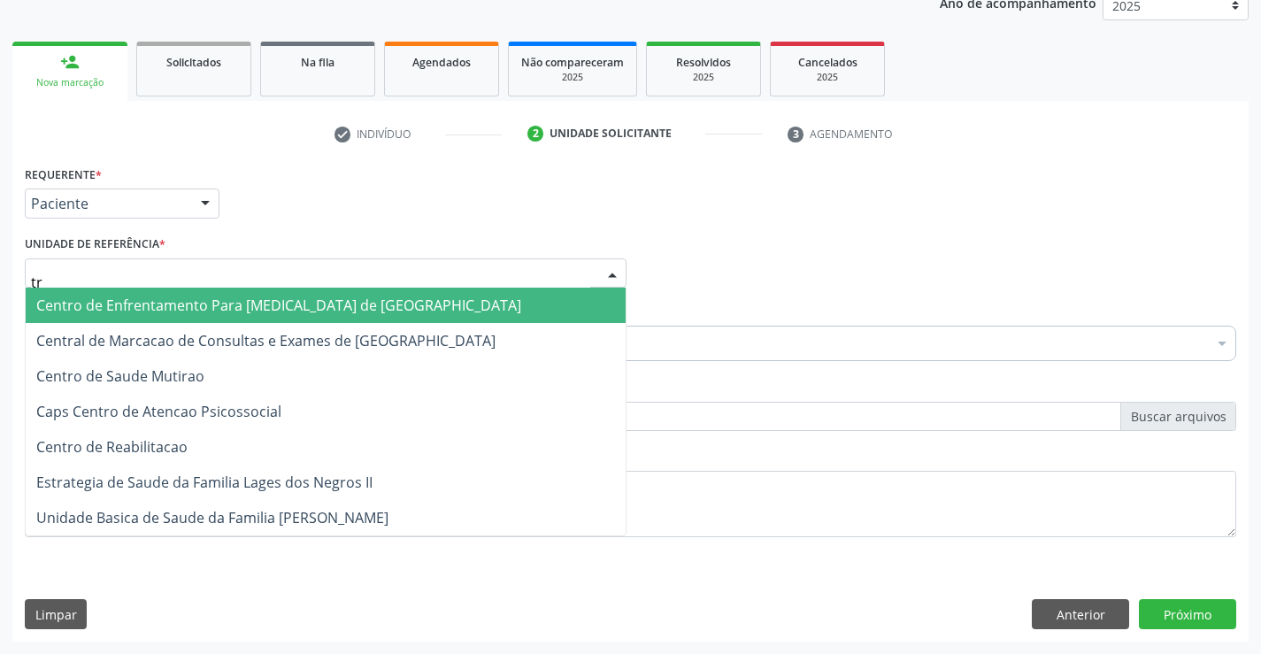
type input "tra"
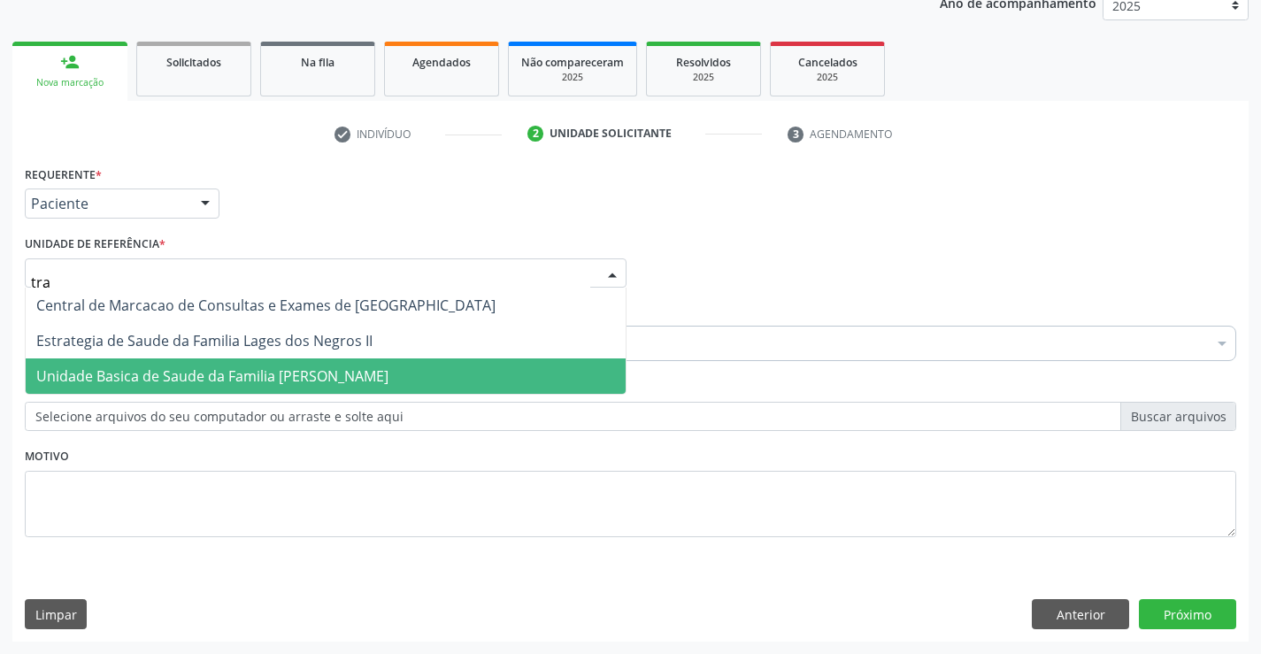
click at [220, 368] on span "Unidade Basica de Saude da Familia [PERSON_NAME]" at bounding box center [212, 375] width 352 height 19
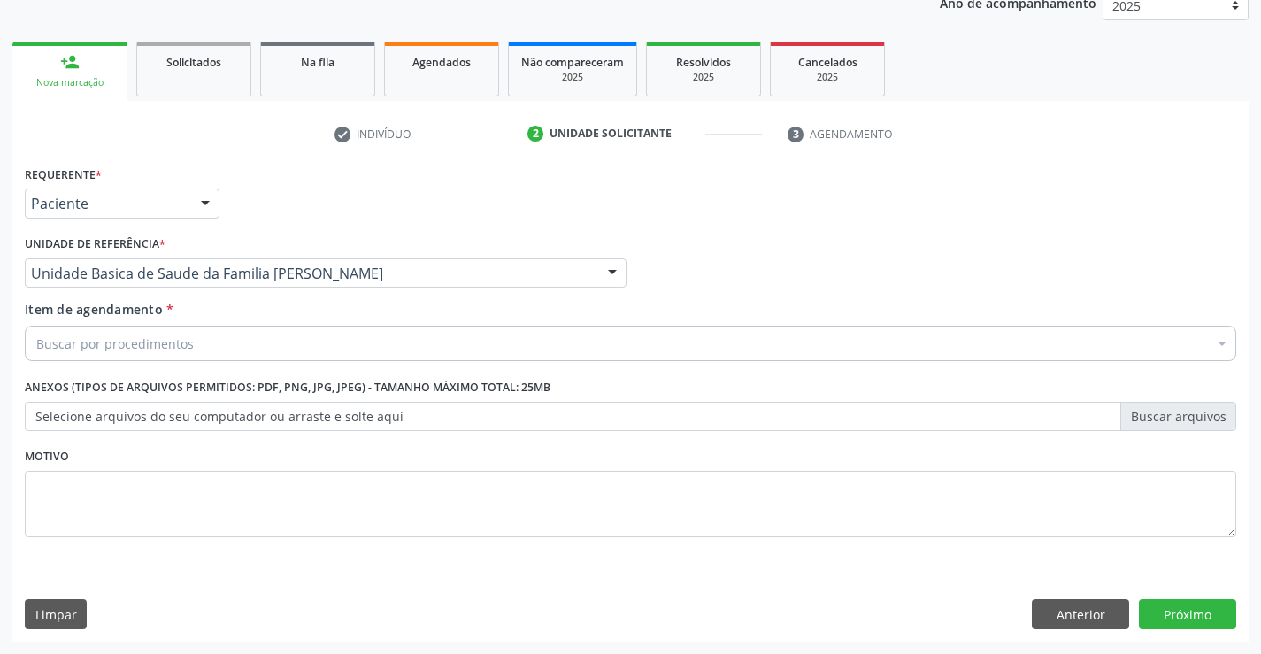
click at [204, 347] on div "Buscar por procedimentos" at bounding box center [630, 343] width 1211 height 35
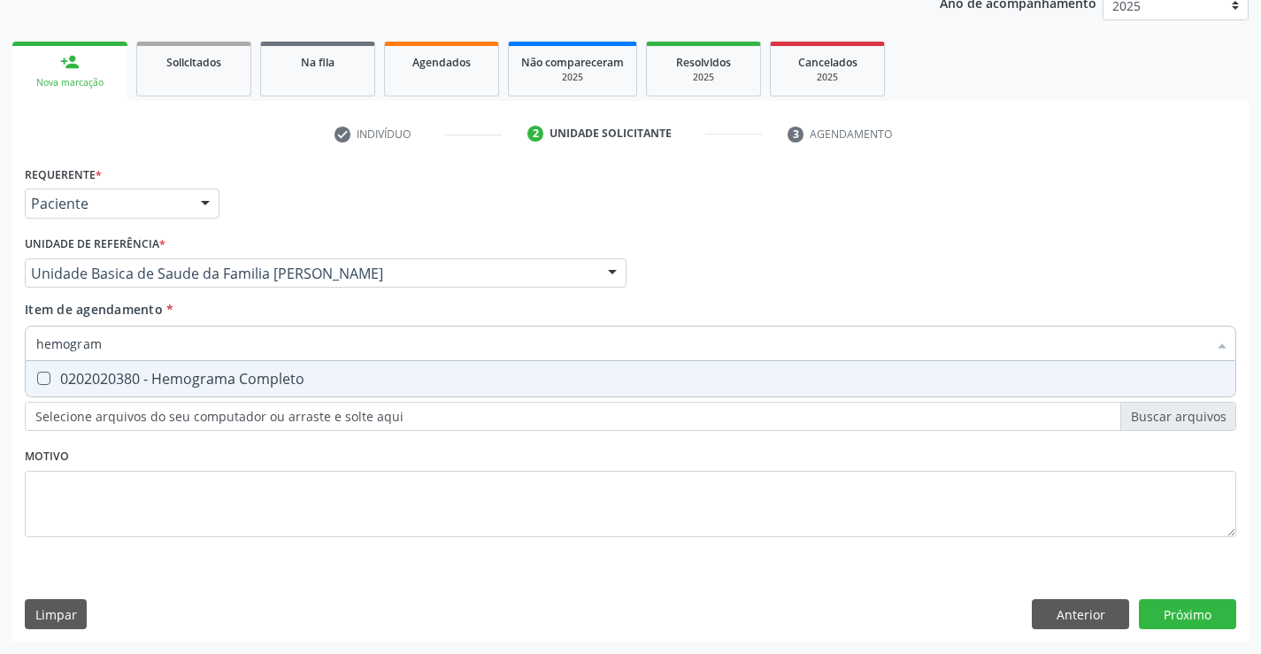
type input "hemograma"
click at [206, 377] on div "0202020380 - Hemograma Completo" at bounding box center [630, 379] width 1188 height 14
checkbox Completo "true"
type input "hemograma"
click at [204, 467] on div "Requerente * Paciente Profissional de Saúde Paciente Nenhum resultado encontrad…" at bounding box center [630, 361] width 1211 height 401
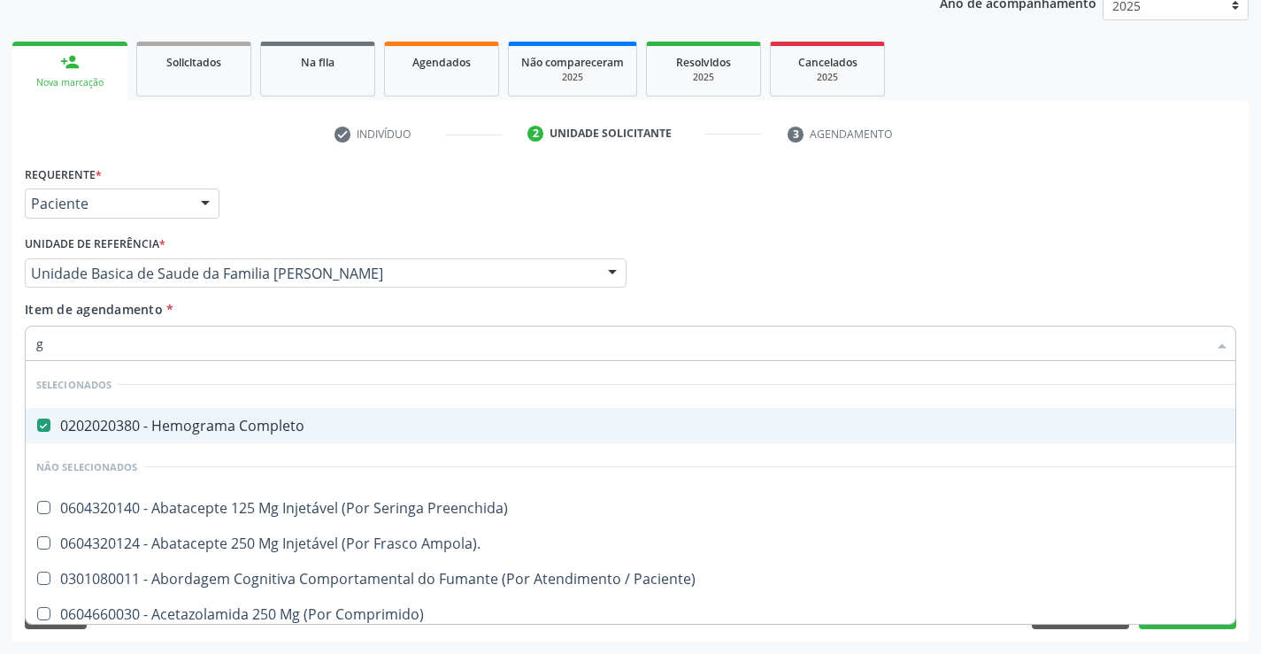
type input "gl"
checkbox Completo "false"
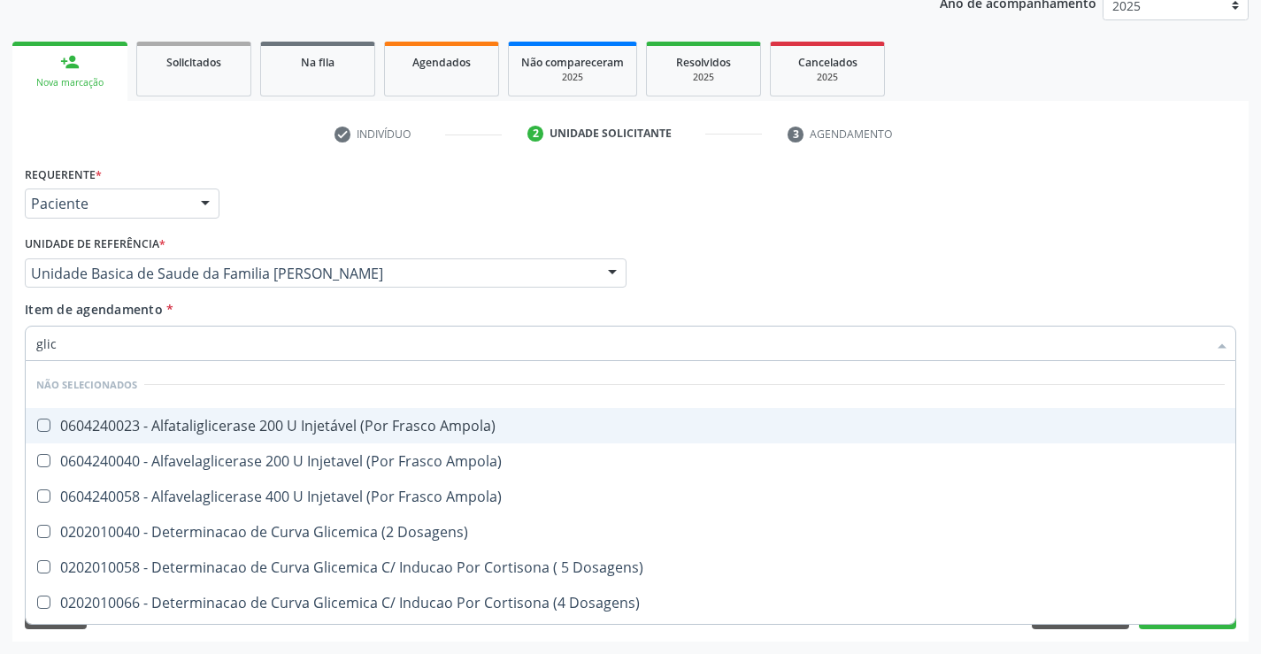
type input "glico"
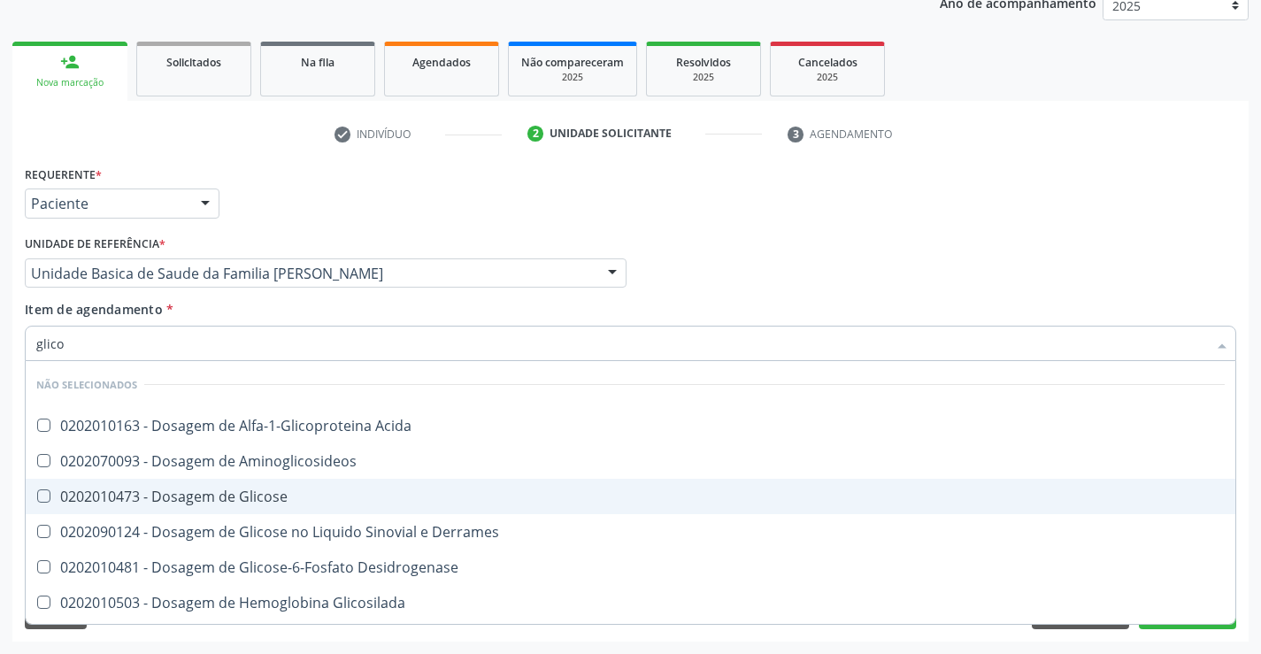
click at [232, 504] on div "0202010473 - Dosagem de Glicose" at bounding box center [630, 496] width 1188 height 14
checkbox Glicose "true"
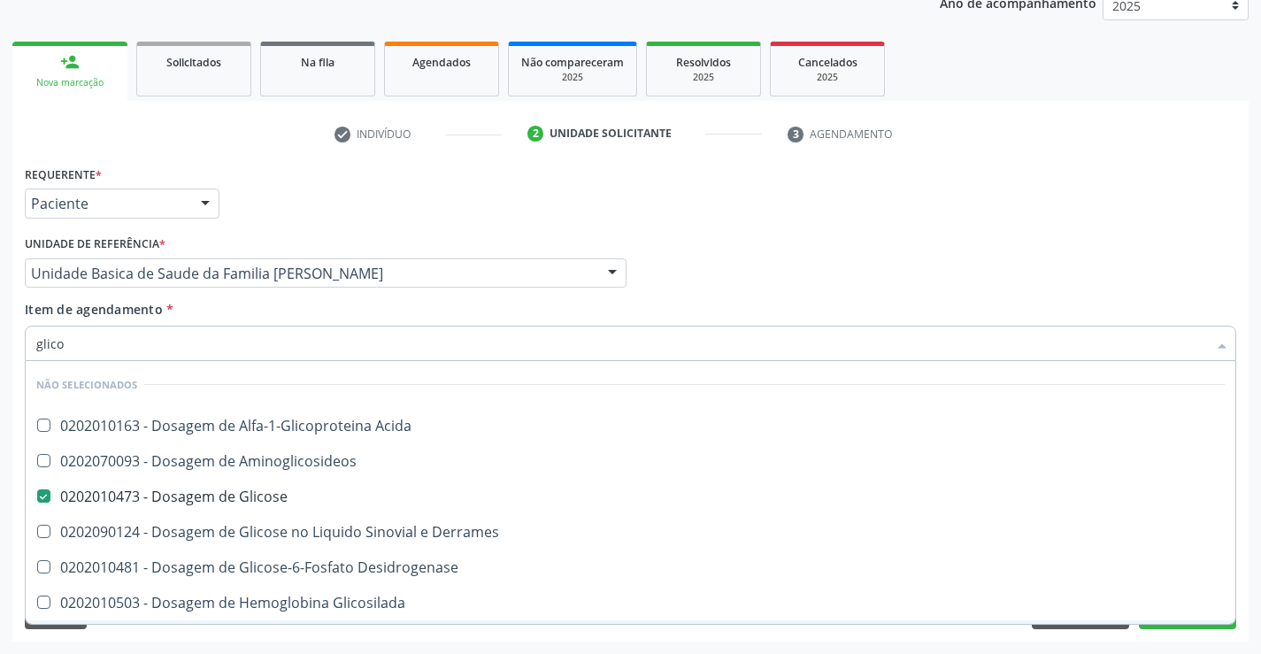
type input "glico"
click at [244, 650] on div "Acompanhamento Acompanhe a situação das marcações correntes e finalizadas Relat…" at bounding box center [630, 264] width 1261 height 780
checkbox Acida "true"
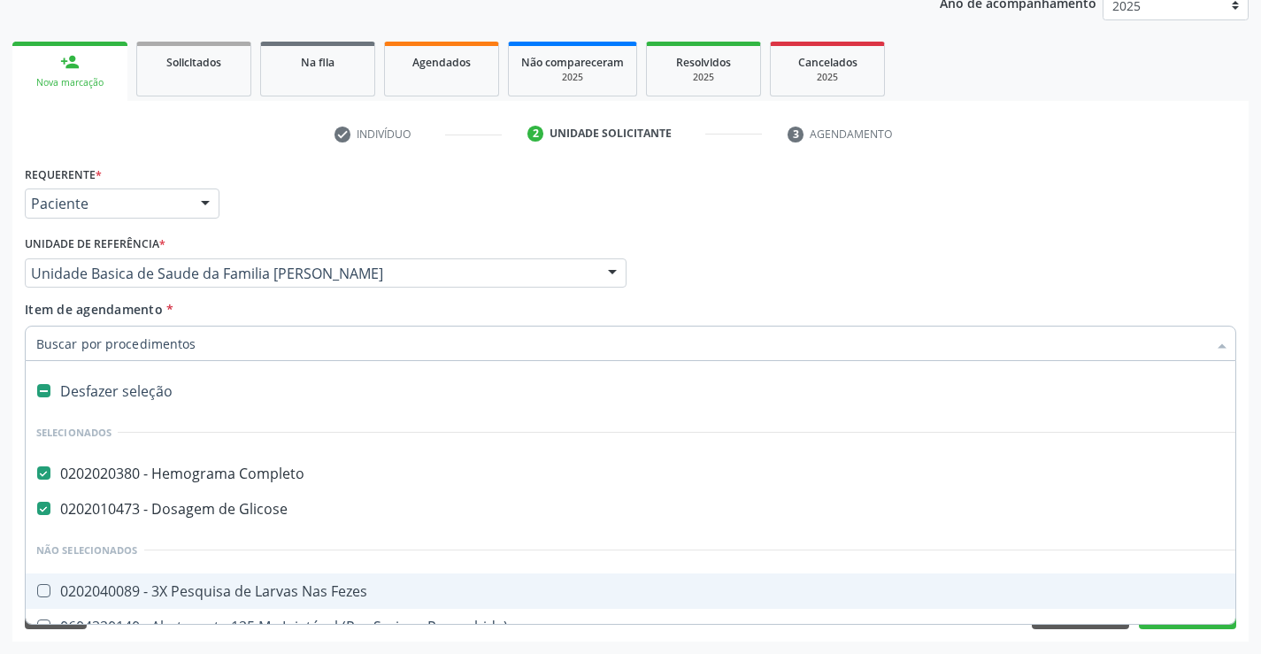
click at [189, 347] on input "Item de agendamento *" at bounding box center [621, 343] width 1171 height 35
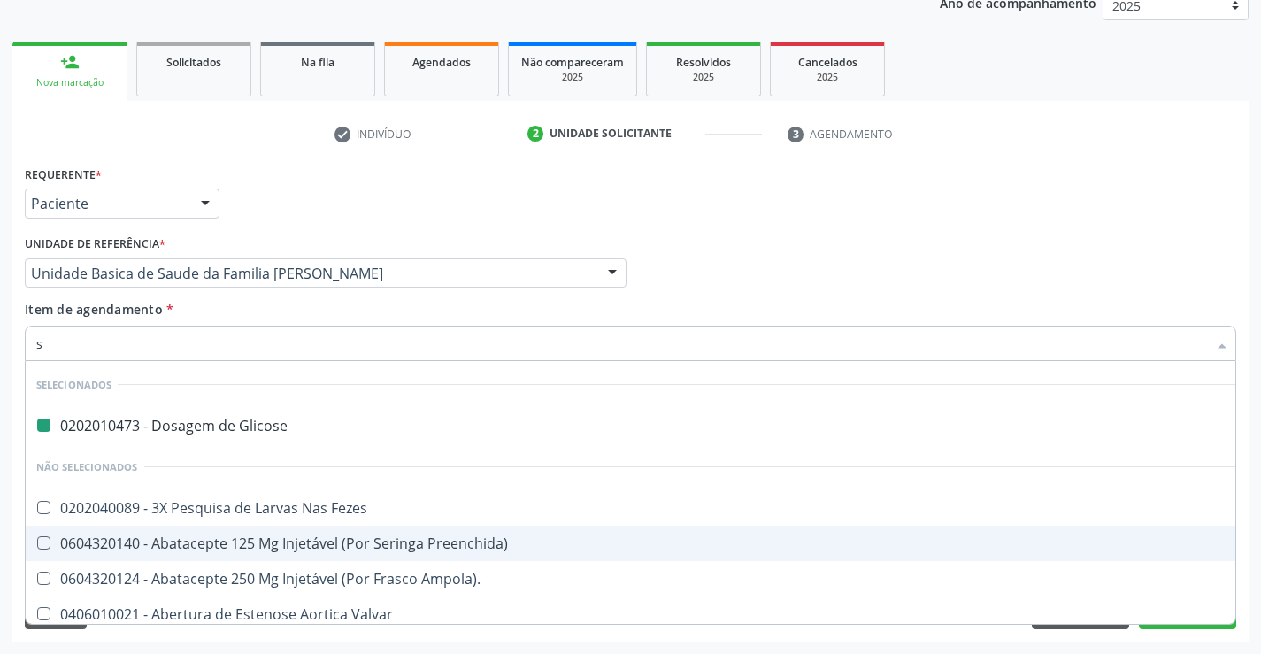
type input "si"
checkbox Glicose "false"
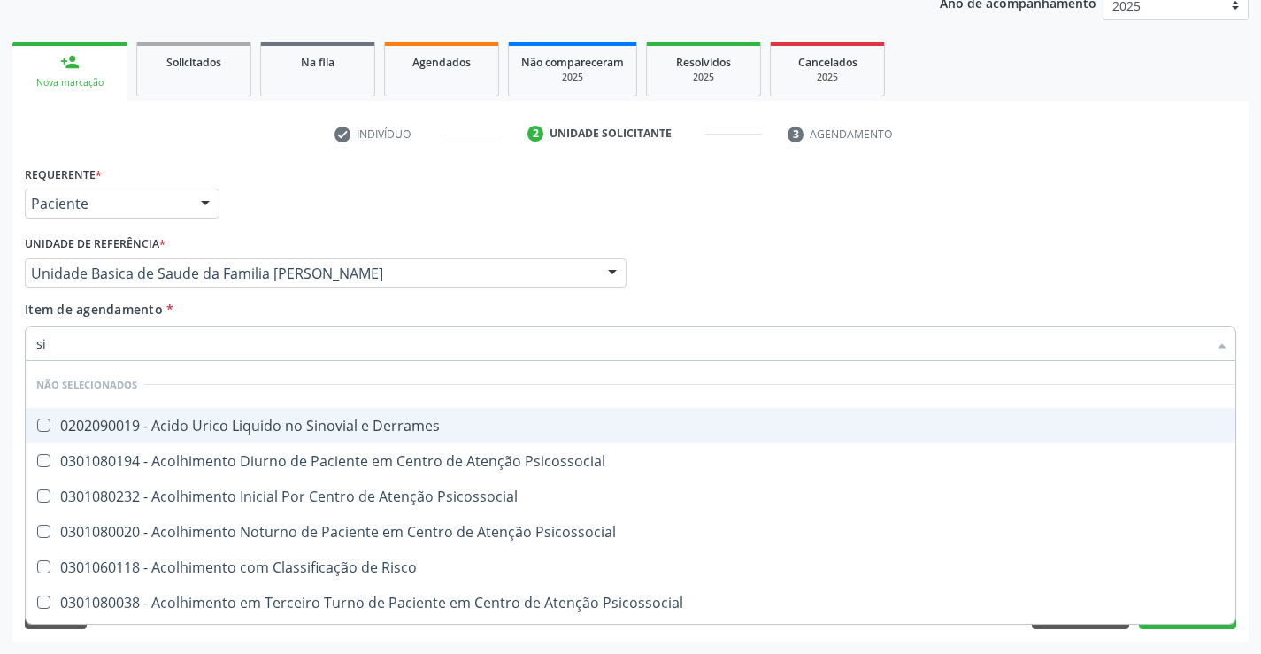
type input "sifilis"
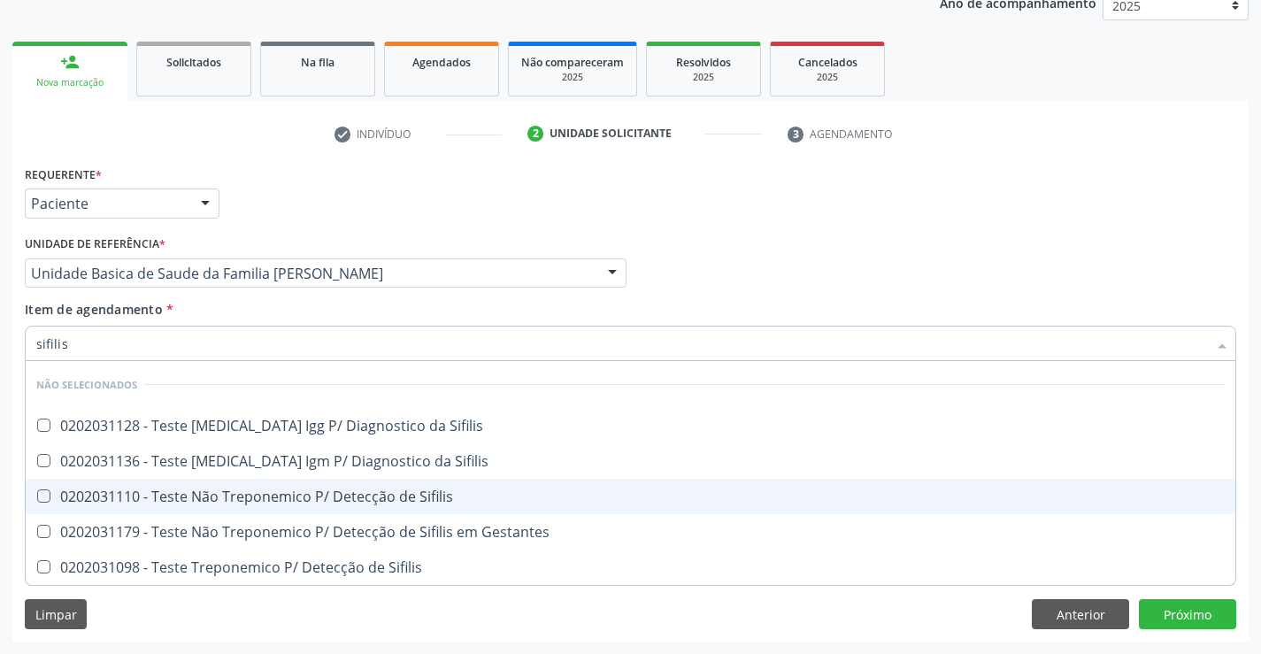
click at [225, 490] on div "0202031110 - Teste Não Treponemico P/ Detecção de Sifilis" at bounding box center [630, 496] width 1188 height 14
checkbox Sifilis "true"
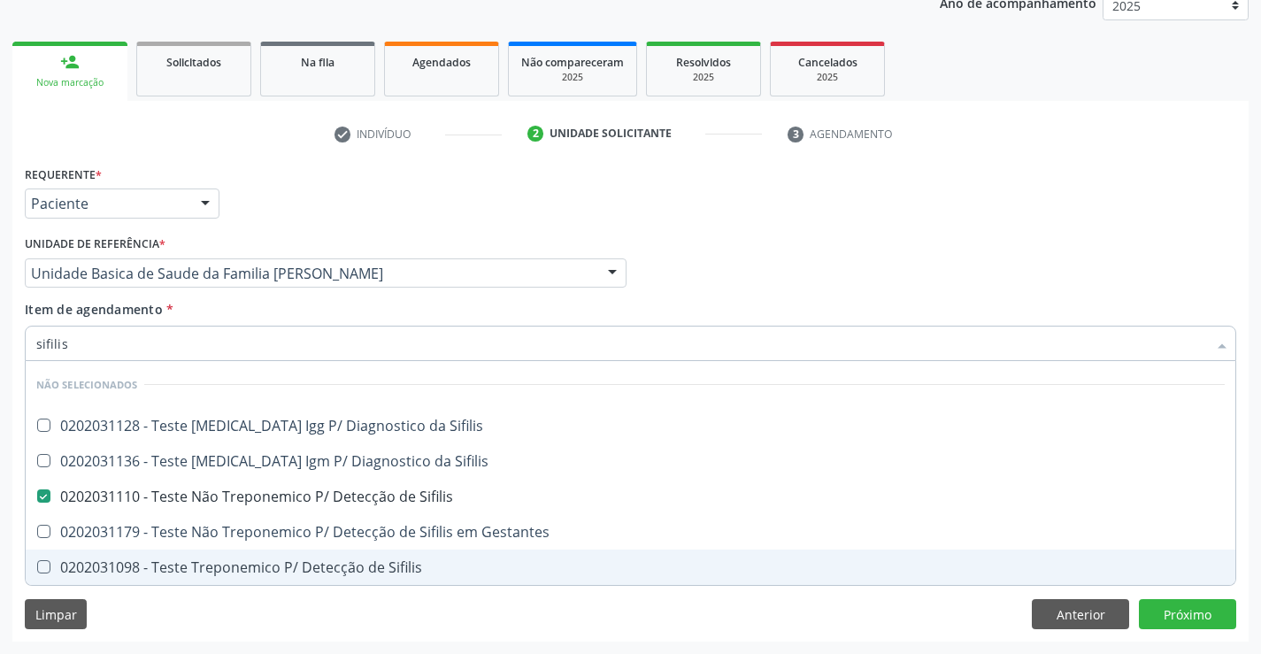
click at [281, 626] on div "Limpar Anterior Próximo" at bounding box center [630, 614] width 1211 height 30
checkbox Sifilis "true"
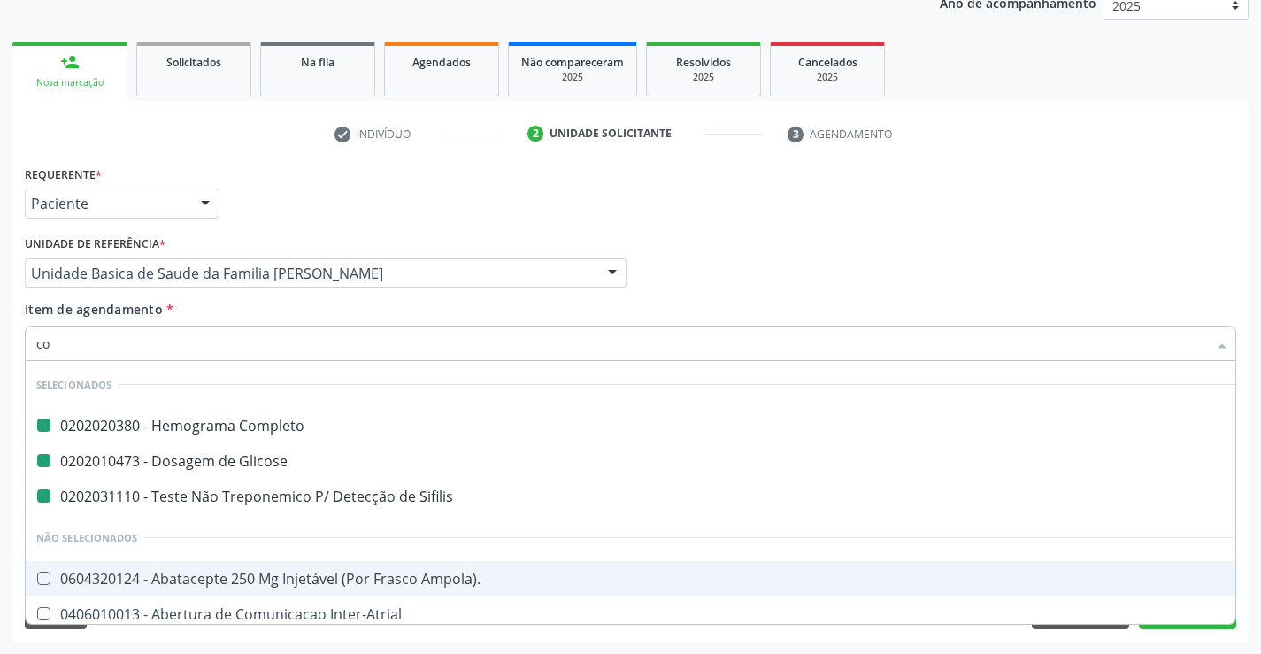
type input "col"
checkbox Completo "false"
checkbox Glicose "false"
checkbox Sifilis "false"
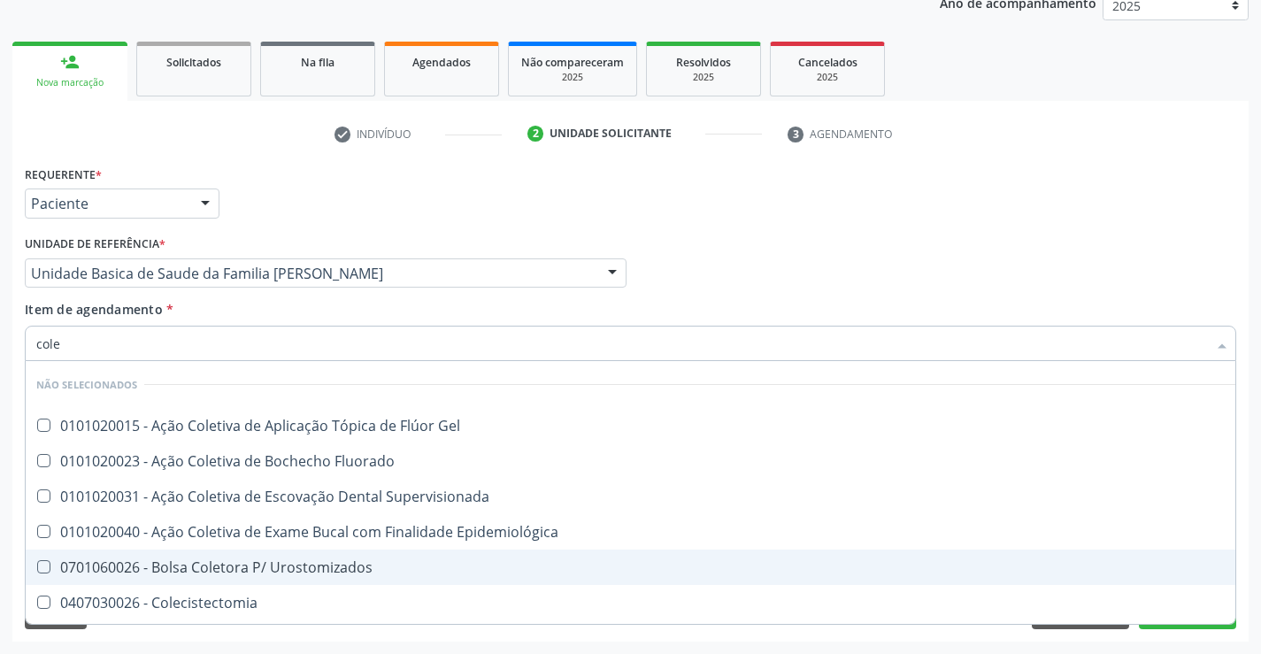
type input "coles"
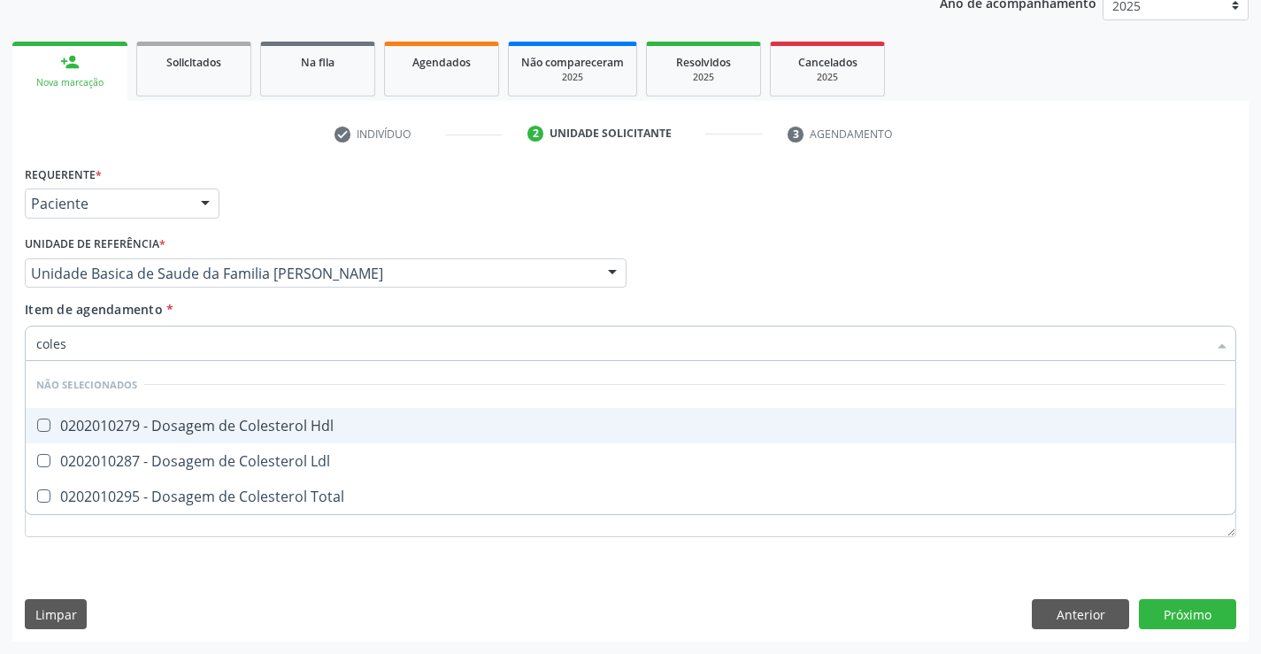
click at [214, 424] on div "0202010279 - Dosagem de Colesterol Hdl" at bounding box center [630, 426] width 1188 height 14
checkbox Hdl "true"
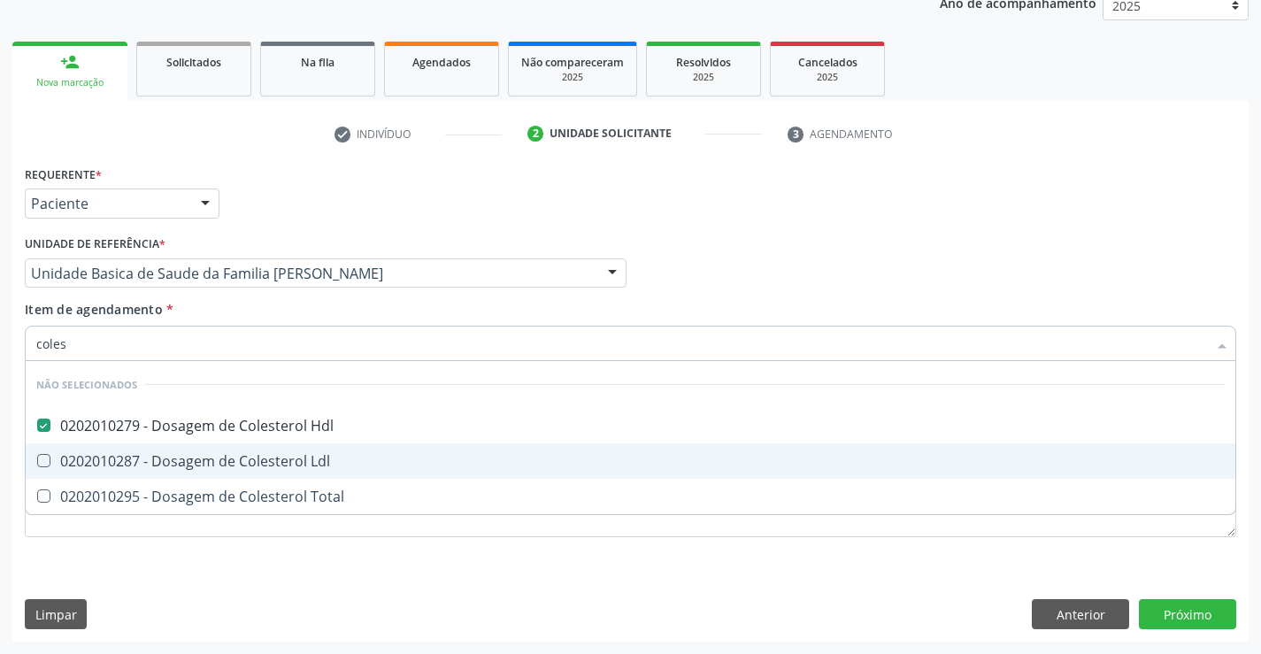
click at [211, 463] on div "0202010287 - Dosagem de Colesterol Ldl" at bounding box center [630, 461] width 1188 height 14
checkbox Ldl "true"
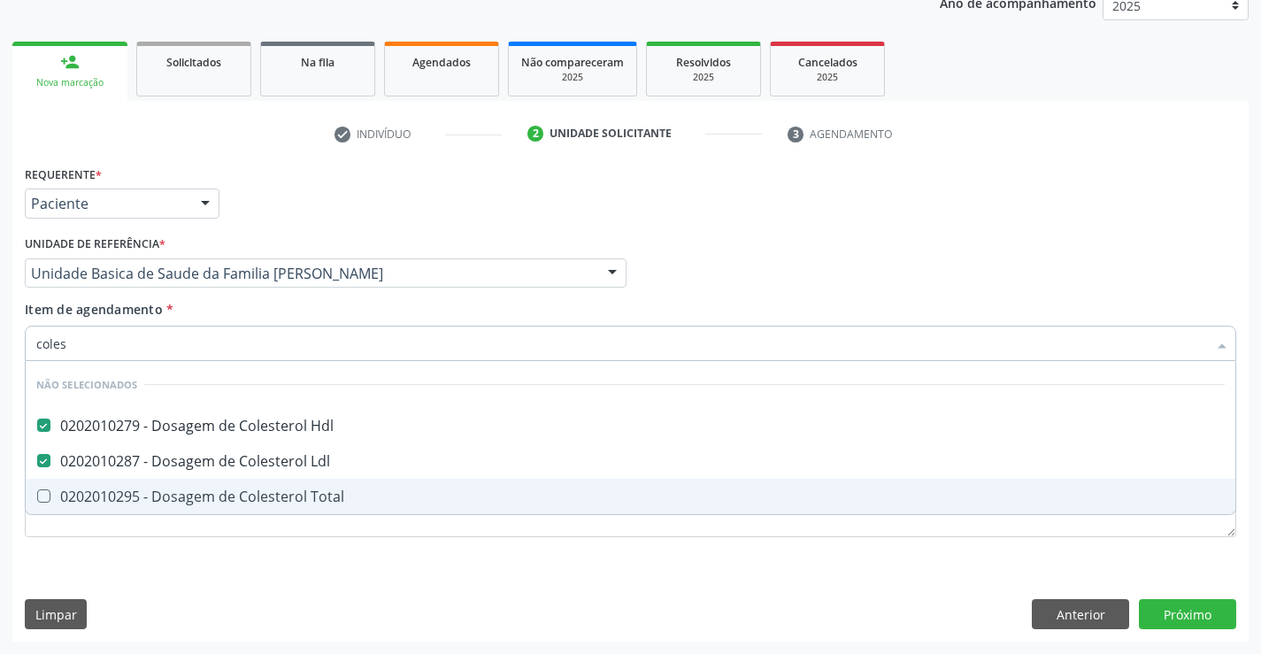
click at [211, 499] on div "0202010295 - Dosagem de Colesterol Total" at bounding box center [630, 496] width 1188 height 14
checkbox Total "true"
type input "coles"
click at [206, 557] on div "Requerente * Paciente Profissional de Saúde Paciente Nenhum resultado encontrad…" at bounding box center [630, 361] width 1211 height 401
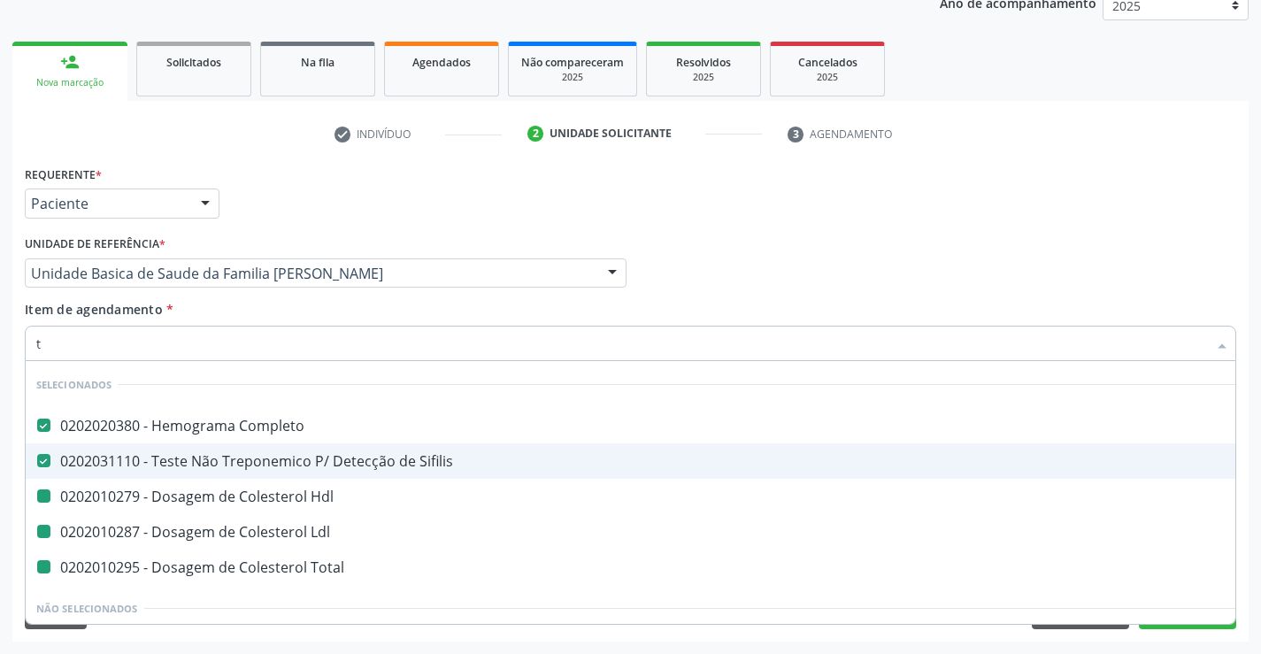
type input "tr"
checkbox Hdl "false"
checkbox Ldl "false"
checkbox Total "false"
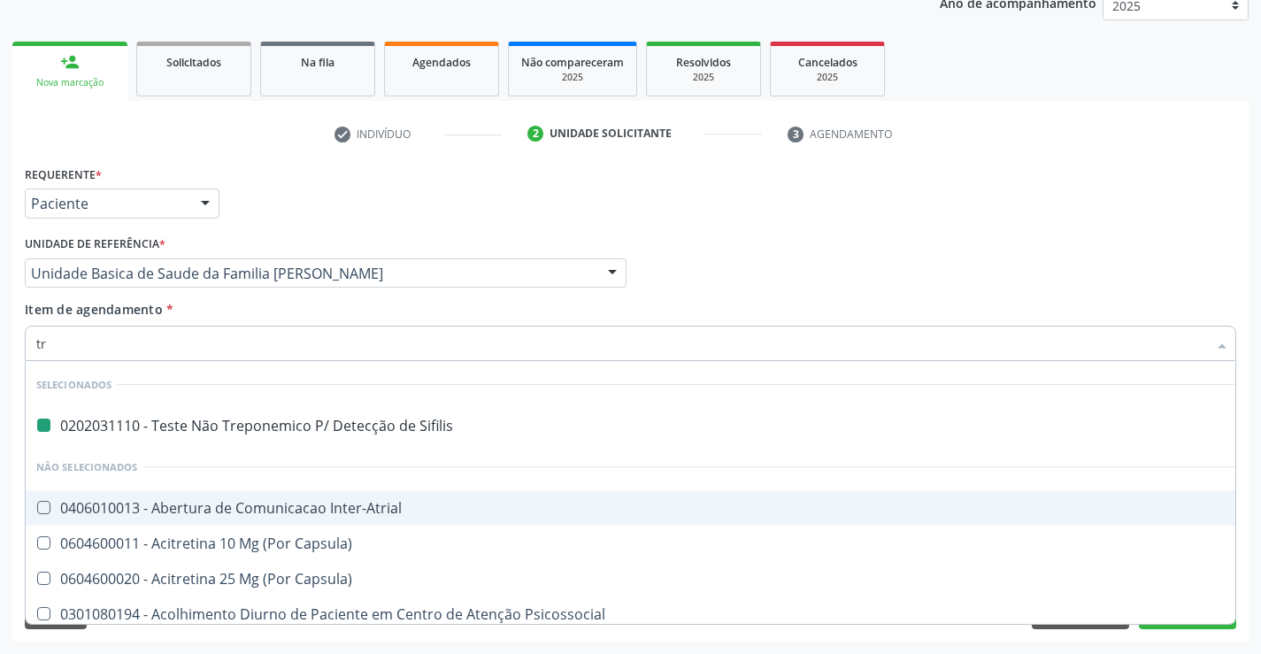
type input "tri"
checkbox Sifilis "false"
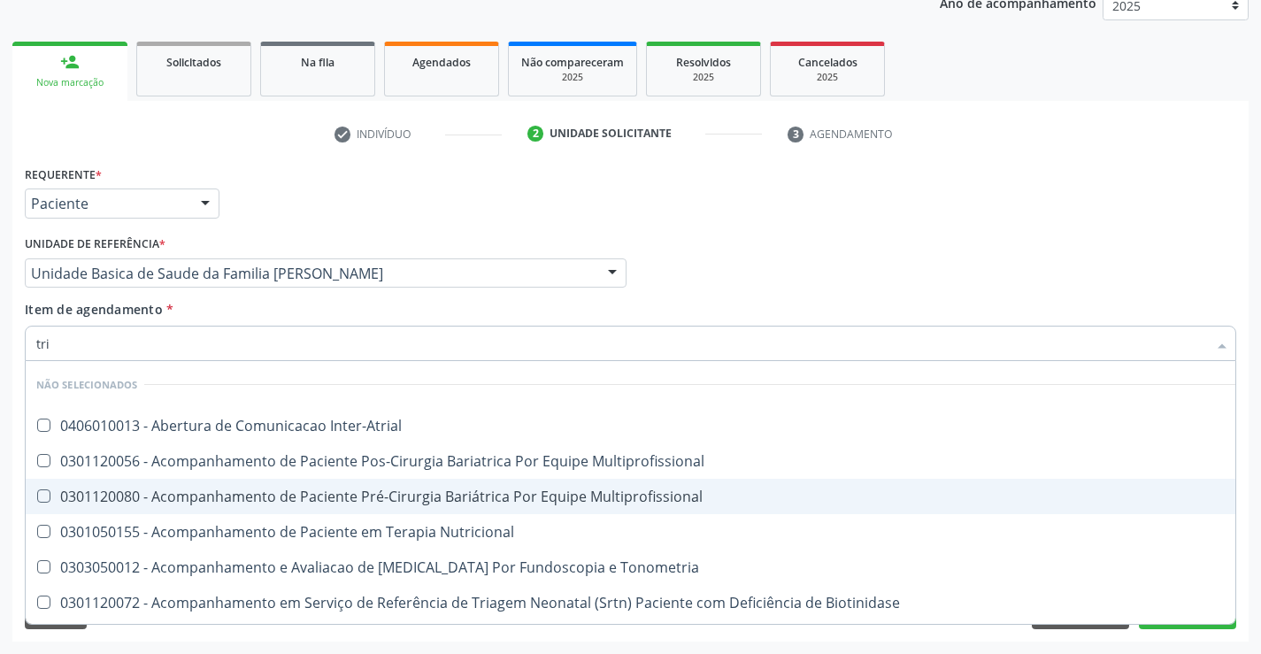
type input "trig"
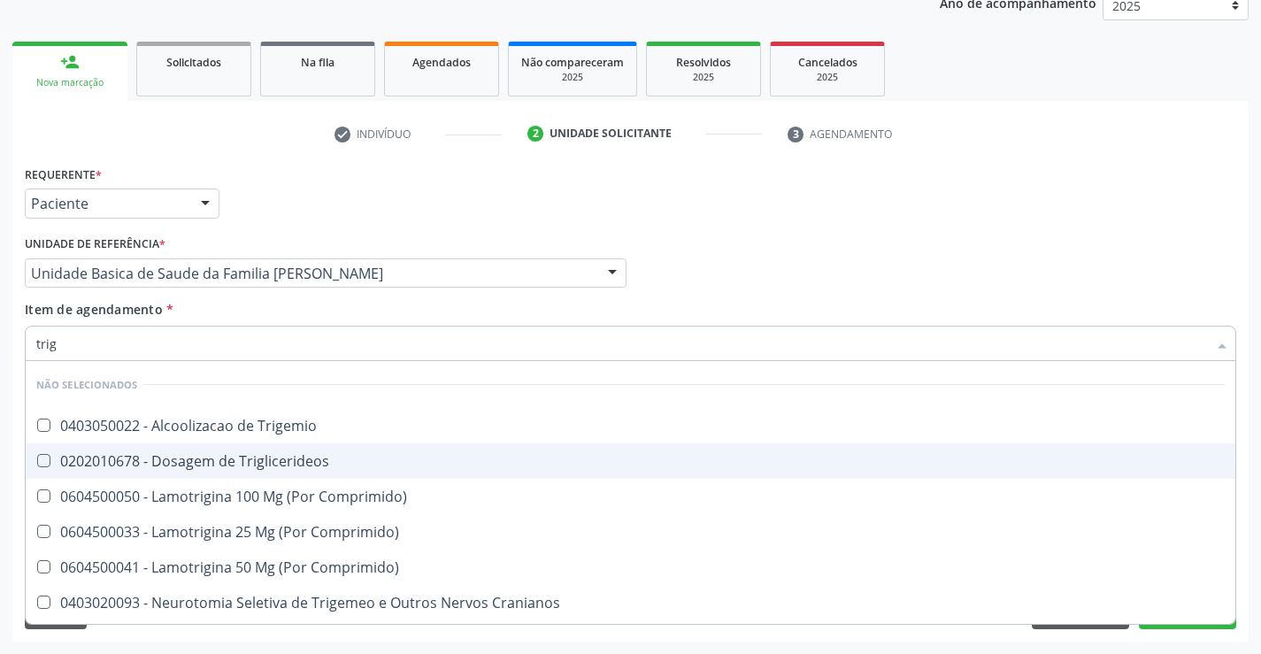
scroll to position [32, 0]
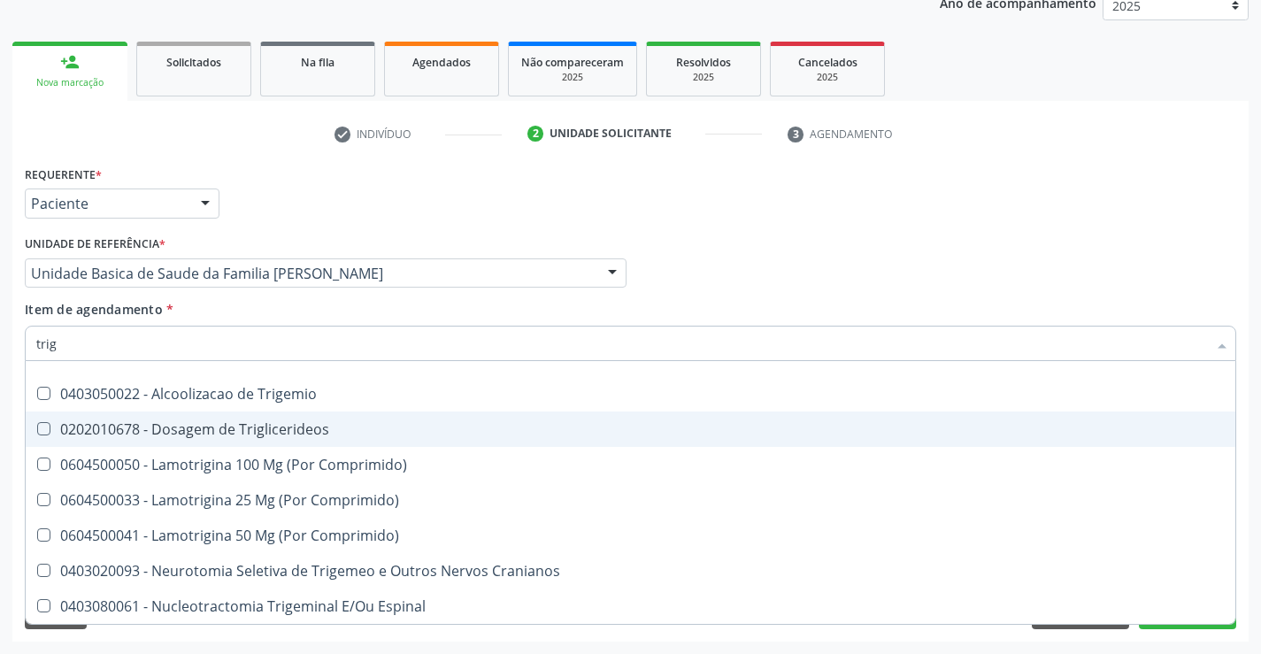
click at [204, 425] on div "0202010678 - Dosagem de Triglicerideos" at bounding box center [630, 429] width 1188 height 14
checkbox Triglicerideos "true"
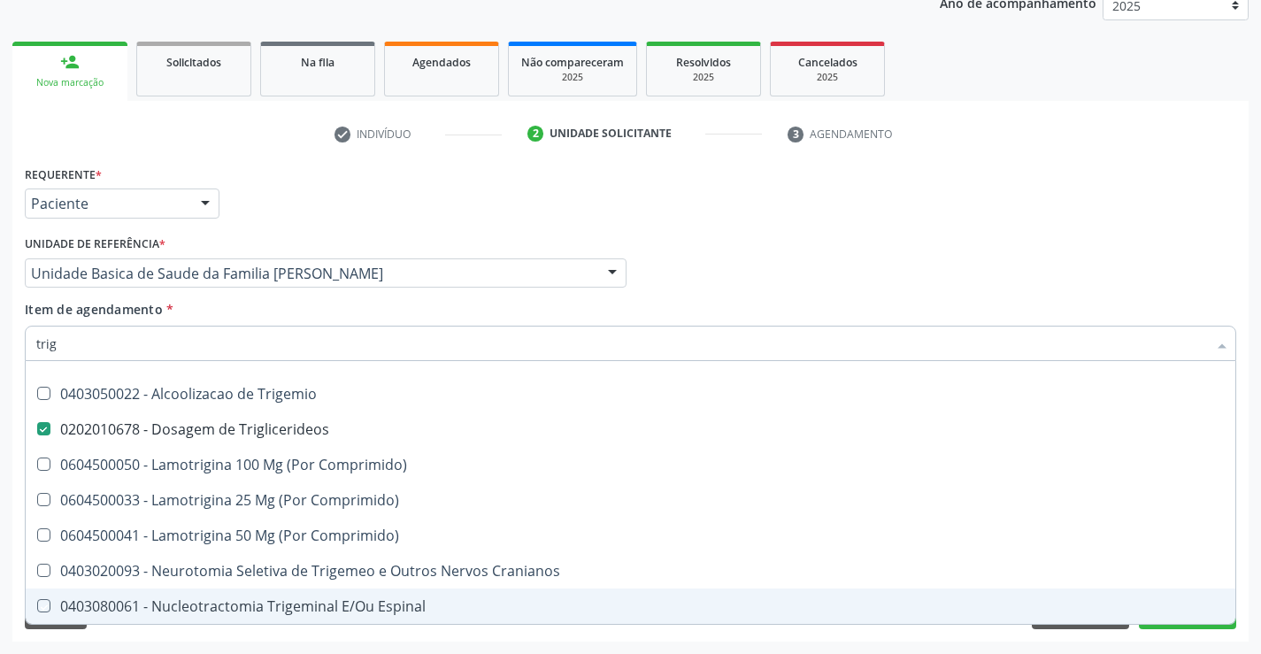
click at [215, 629] on div "Requerente * Paciente Profissional de Saúde Paciente Nenhum resultado encontrad…" at bounding box center [630, 401] width 1236 height 481
checkbox Trigemio "true"
checkbox Comprimido\) "true"
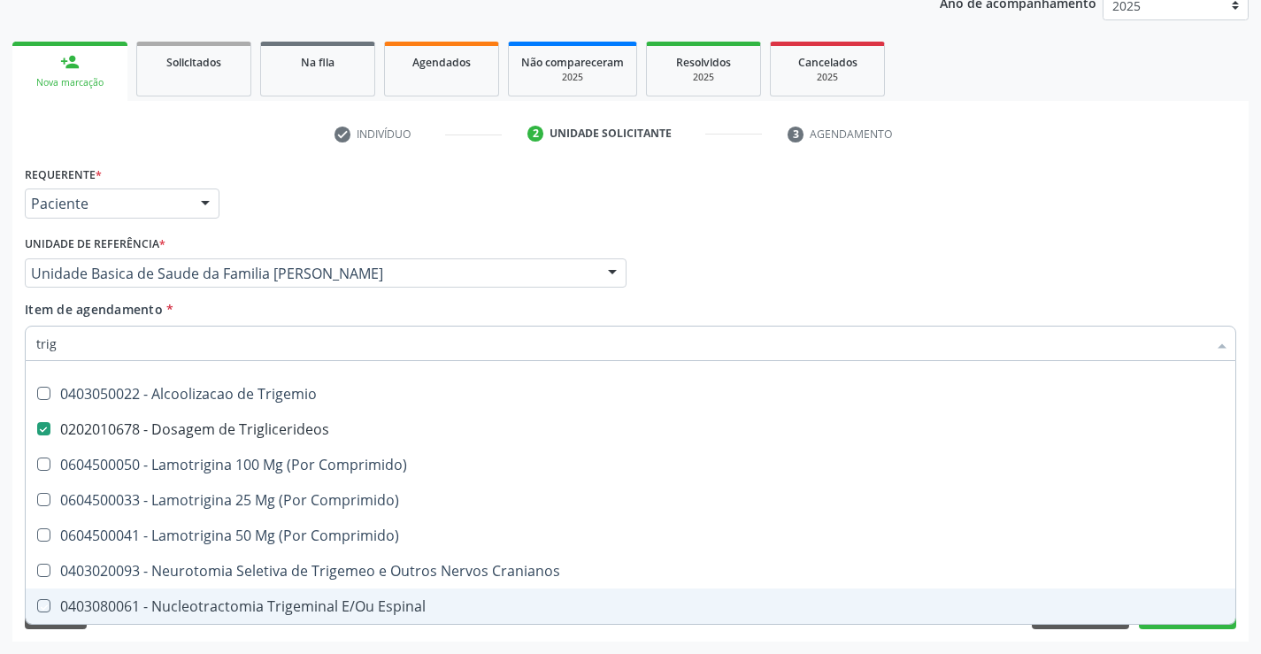
checkbox Espinal "true"
checkbox Cranianos "true"
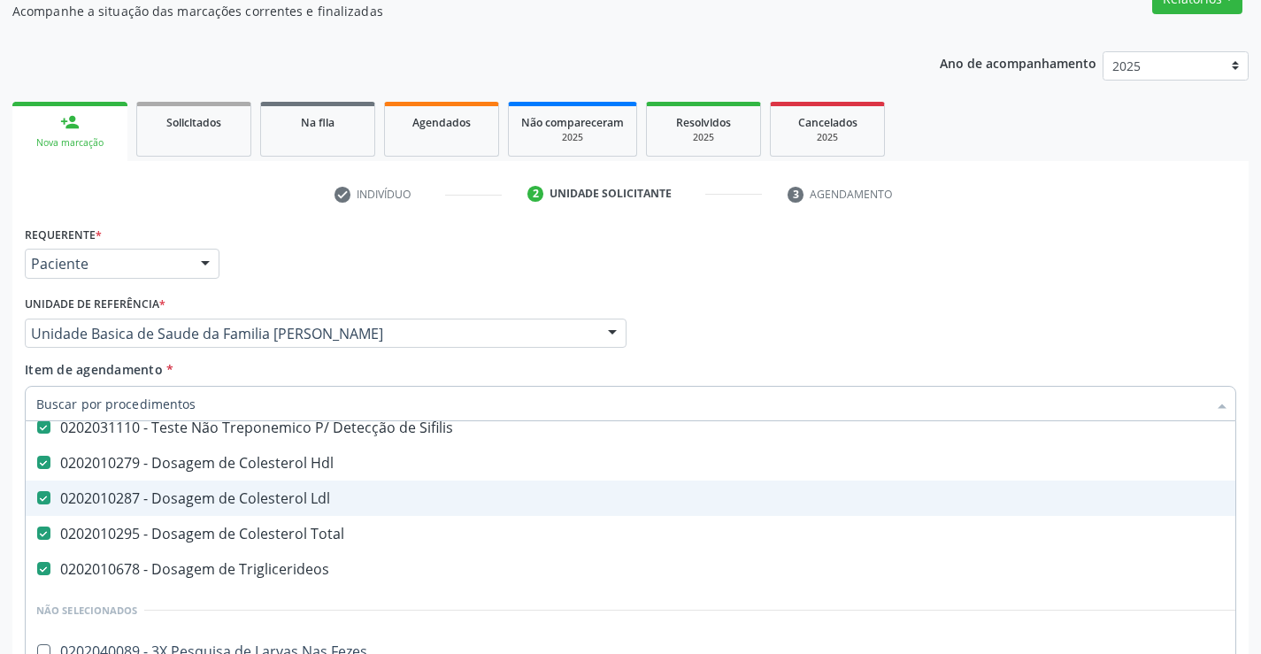
scroll to position [177, 0]
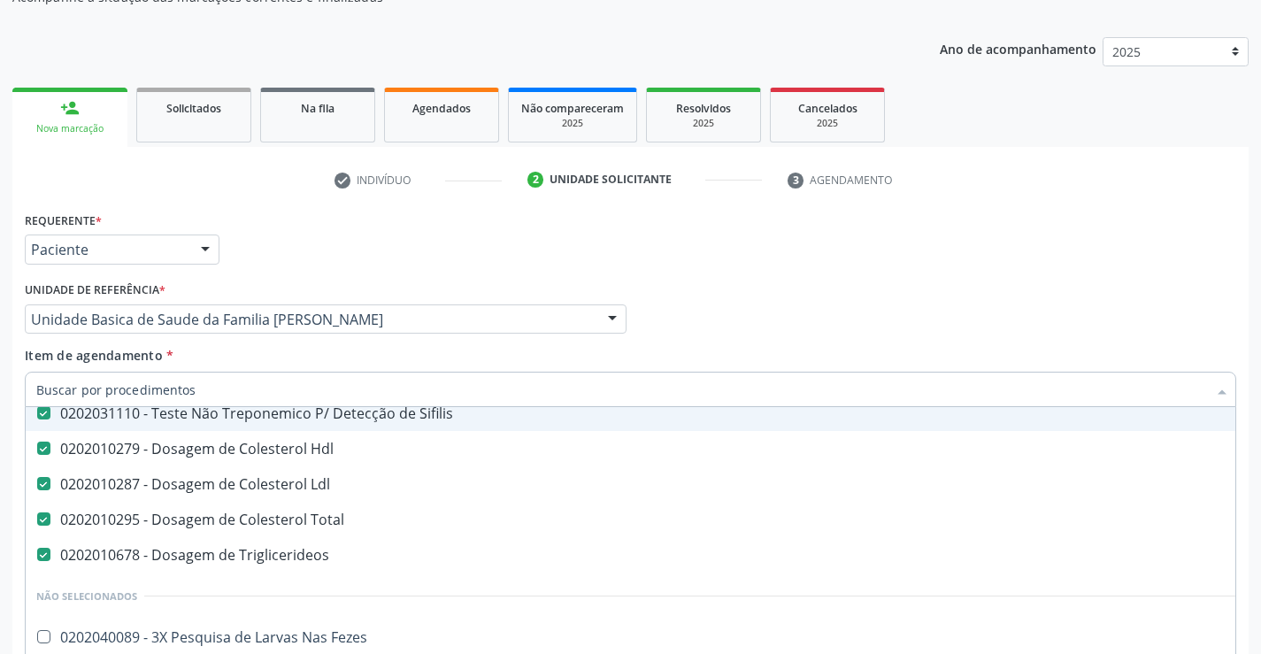
click at [243, 393] on input "Item de agendamento *" at bounding box center [621, 389] width 1171 height 35
type input "f"
checkbox Sifilis "false"
checkbox Hdl "false"
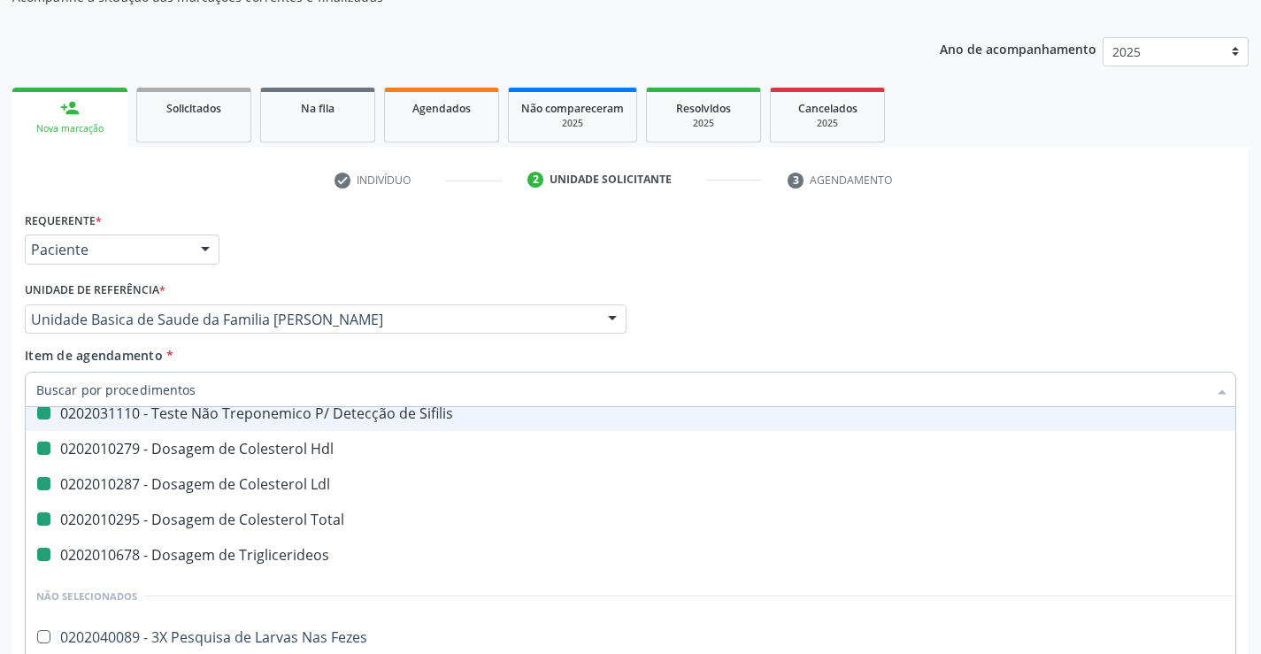
checkbox Ldl "false"
checkbox Triglicerideos "false"
checkbox Total "false"
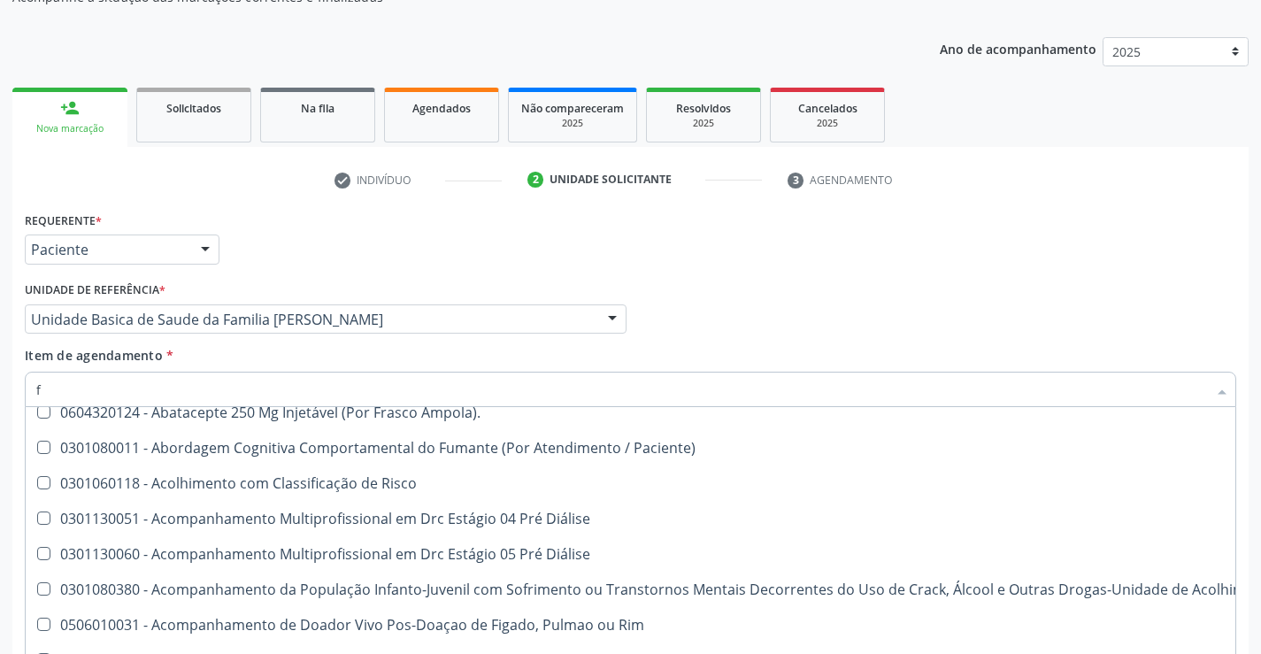
scroll to position [141, 0]
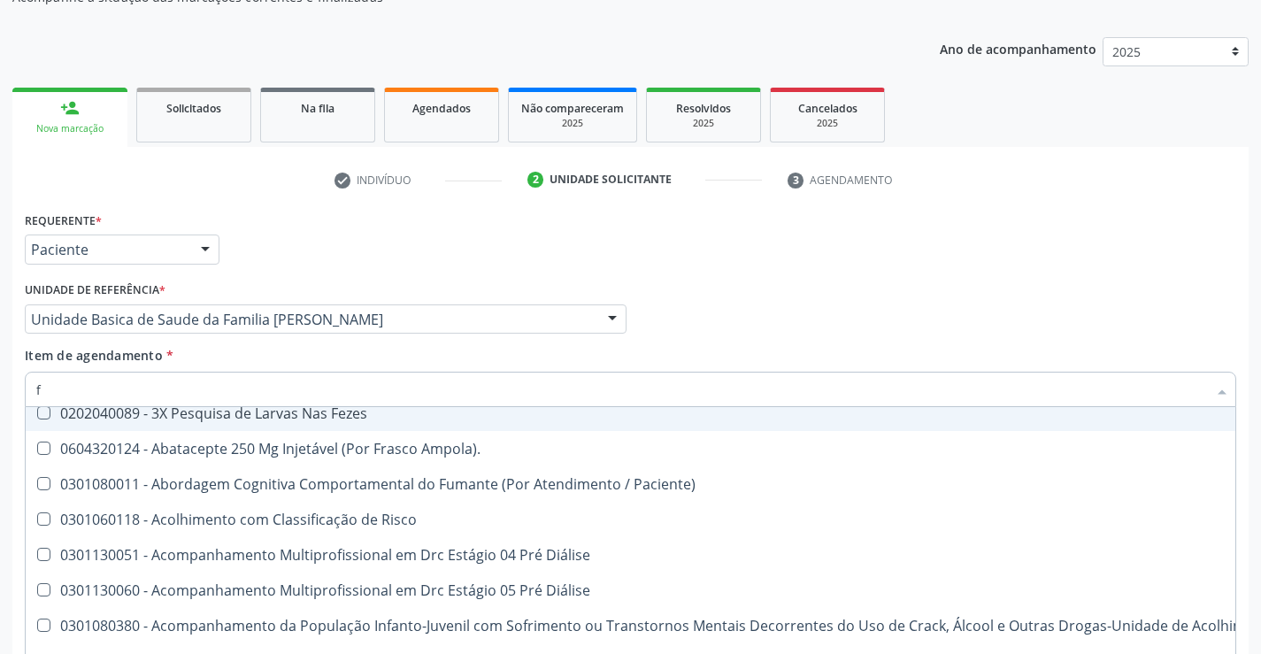
type input "fe"
checkbox Sifilis "false"
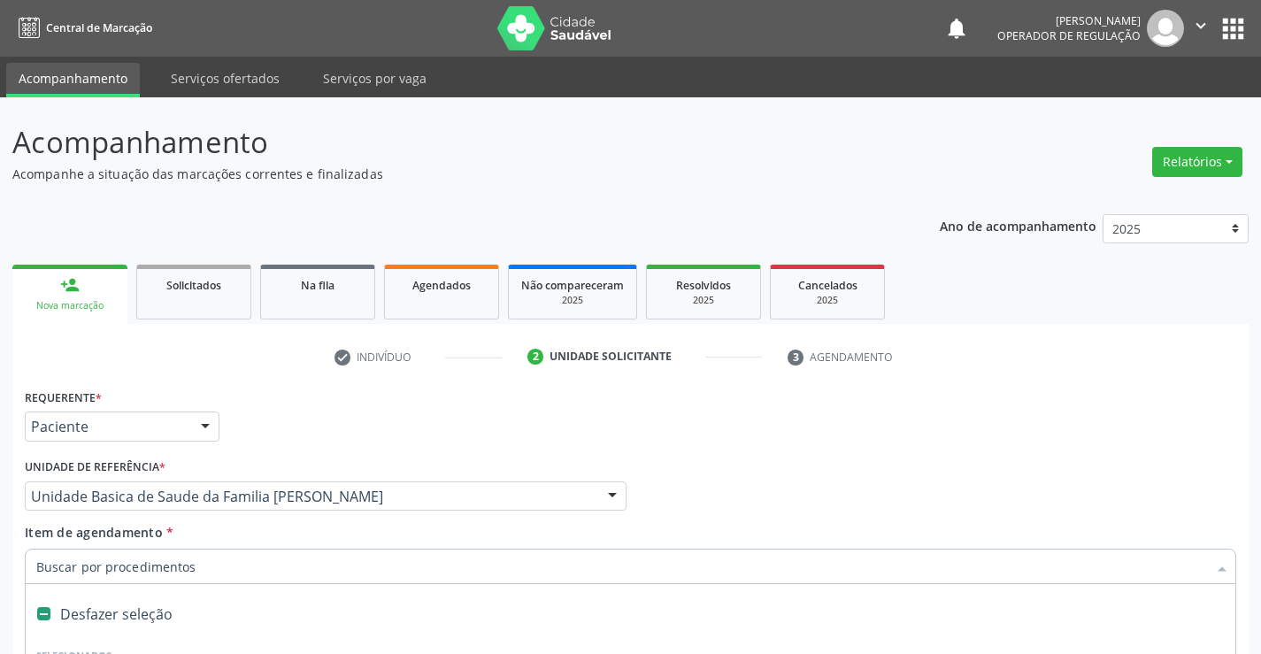
scroll to position [223, 0]
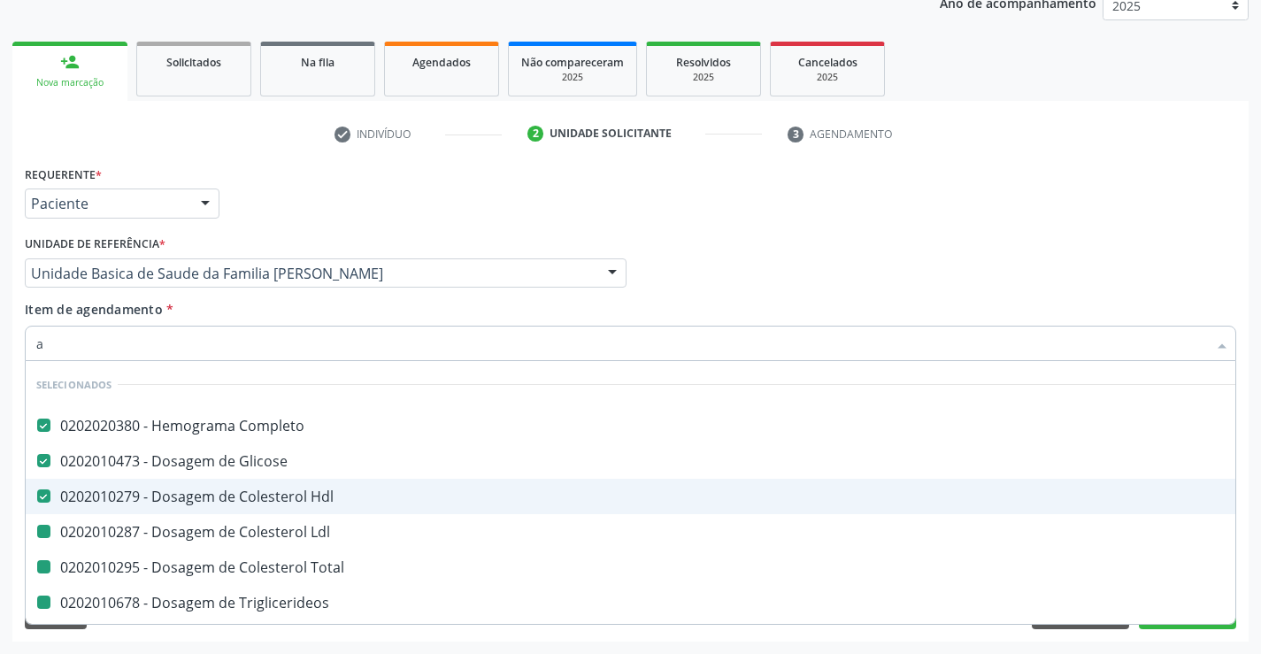
type input "ac"
checkbox Ldl "false"
checkbox Total "false"
checkbox Triglicerideos "false"
checkbox Serico "false"
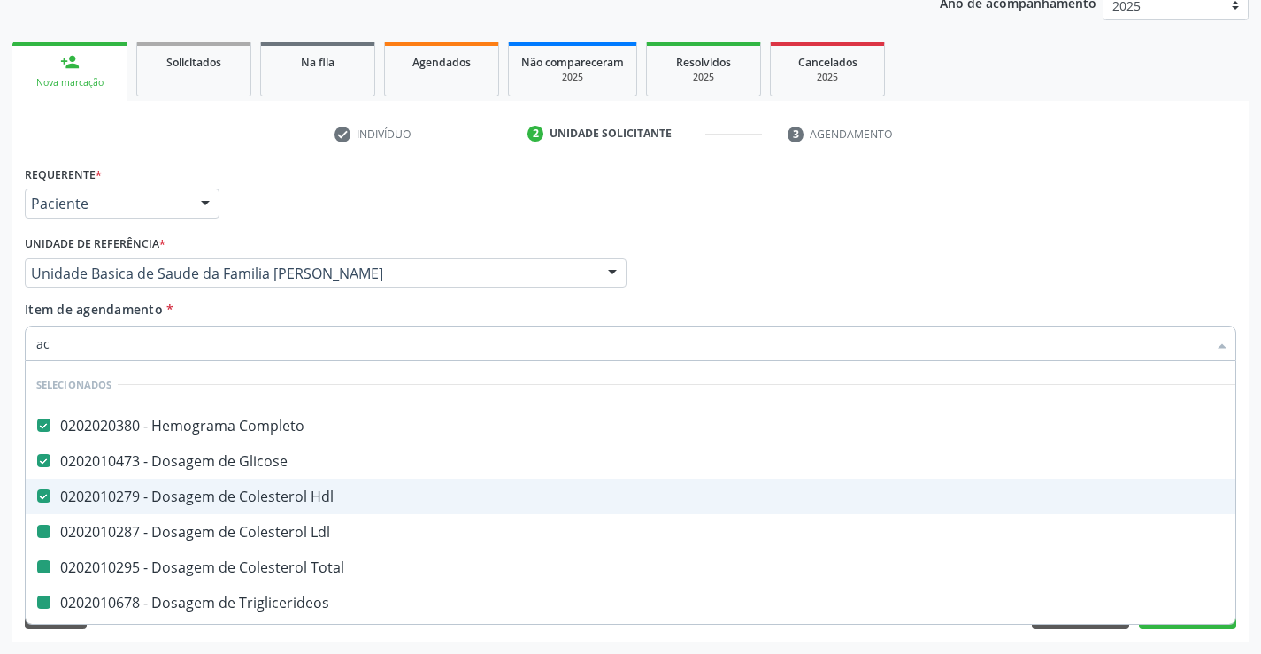
checkbox Urina "false"
checkbox \(Tgo\) "false"
checkbox \(Tgp\) "false"
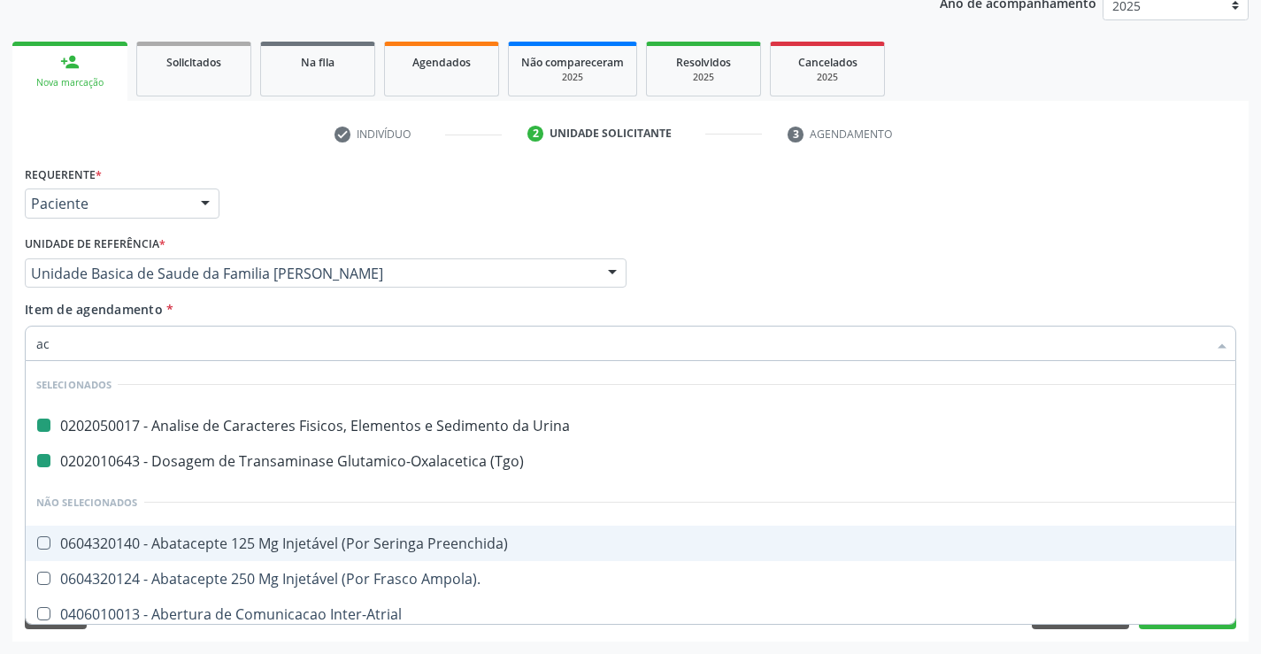
type input "aci"
checkbox Urina "false"
checkbox \(Tgo\) "false"
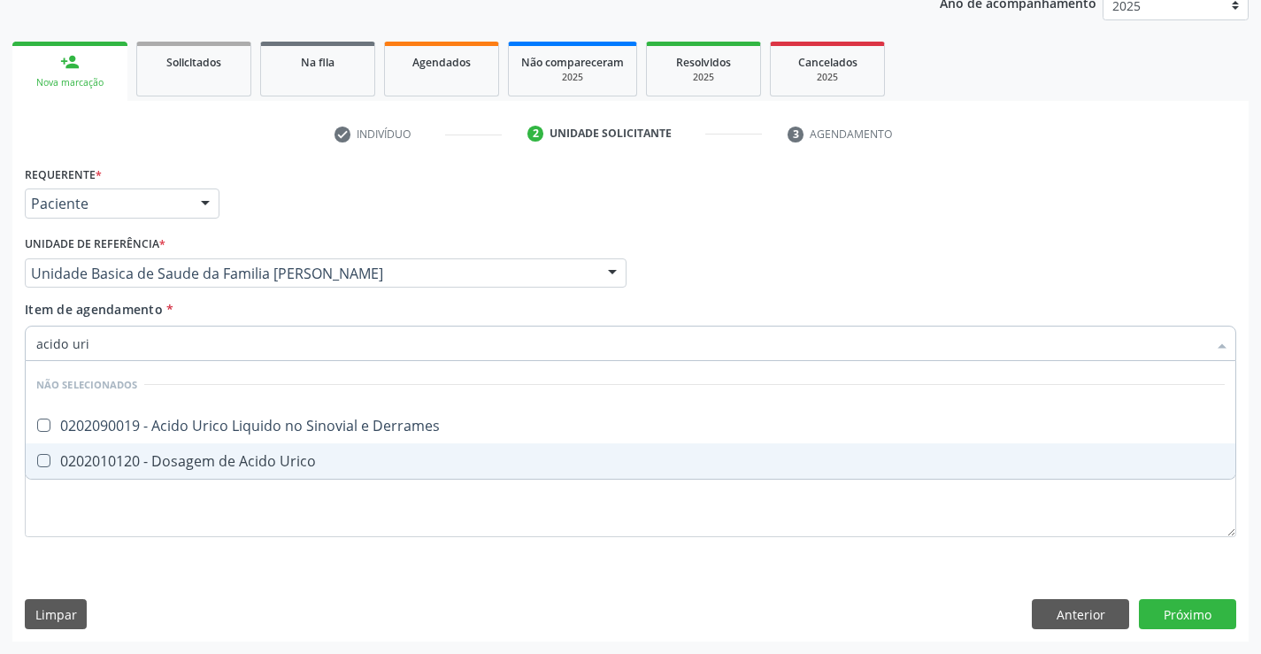
type input "acido uric"
click at [224, 466] on div "0202010120 - Dosagem de Acido Urico" at bounding box center [630, 461] width 1188 height 14
checkbox Urico "true"
click at [232, 504] on div "Requerente * Paciente Profissional de Saúde Paciente Nenhum resultado encontrad…" at bounding box center [630, 361] width 1211 height 401
checkbox Derrames "true"
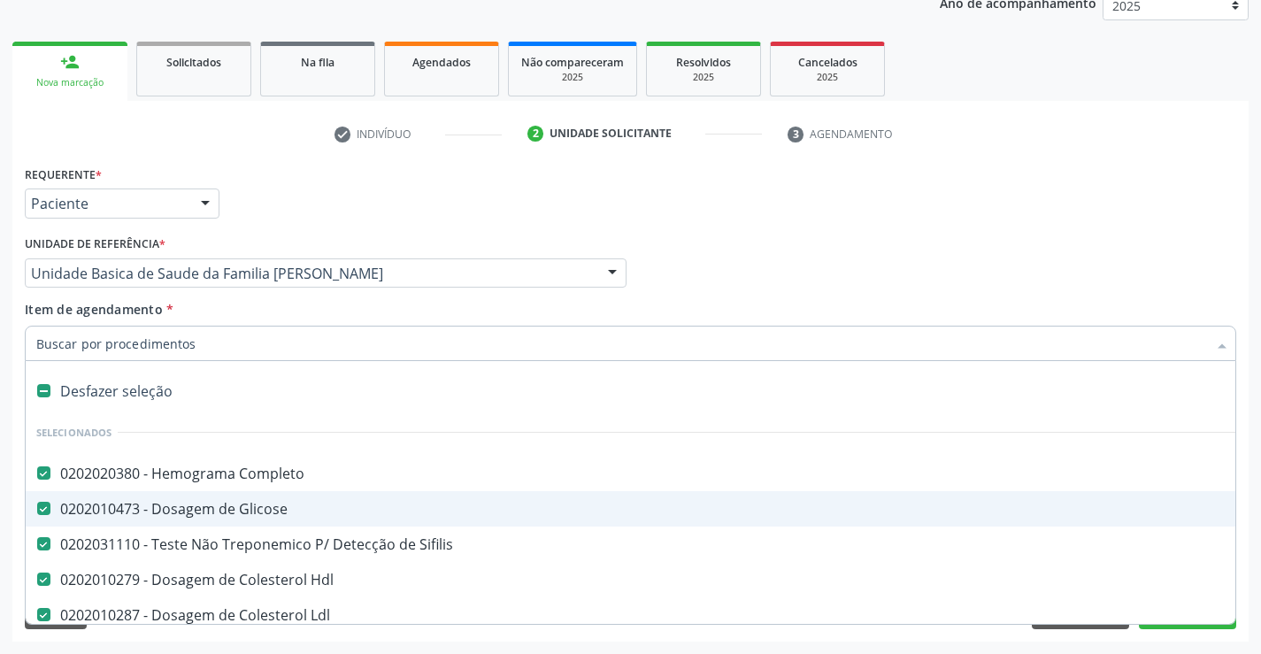
type input "u"
checkbox Total "false"
checkbox Triglicerideos "false"
checkbox Serico "false"
checkbox Urina "false"
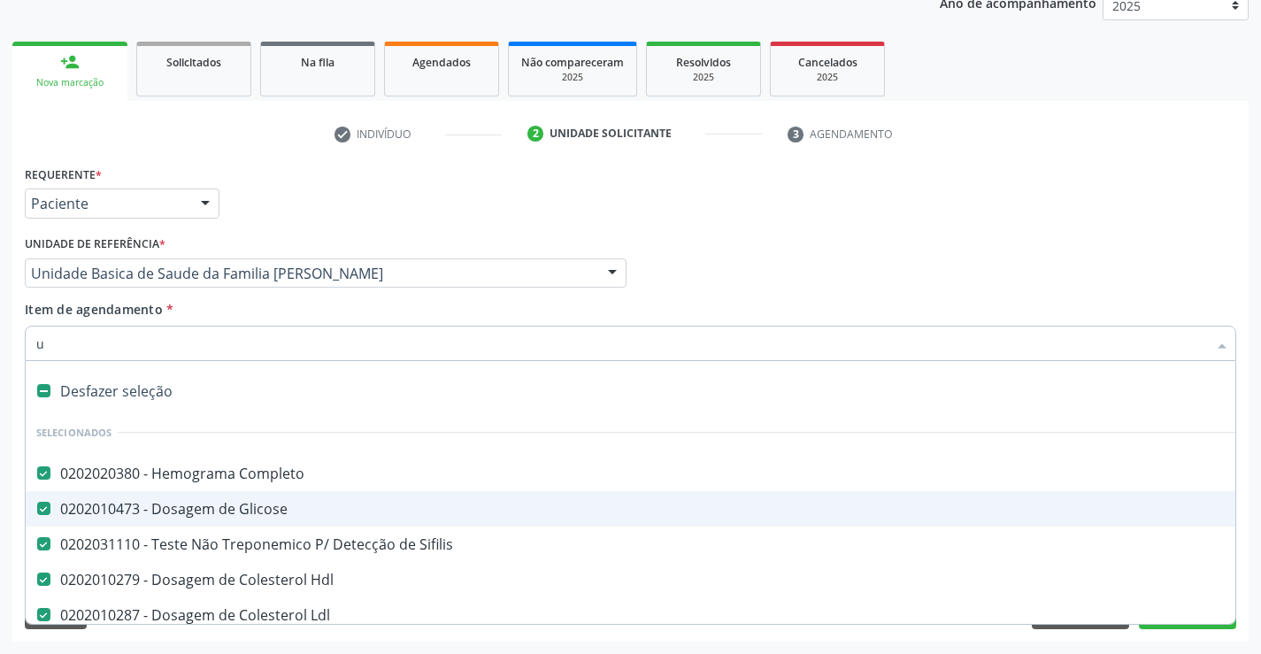
checkbox \(Tgo\) "false"
checkbox \(Tgp\) "false"
checkbox Urico "false"
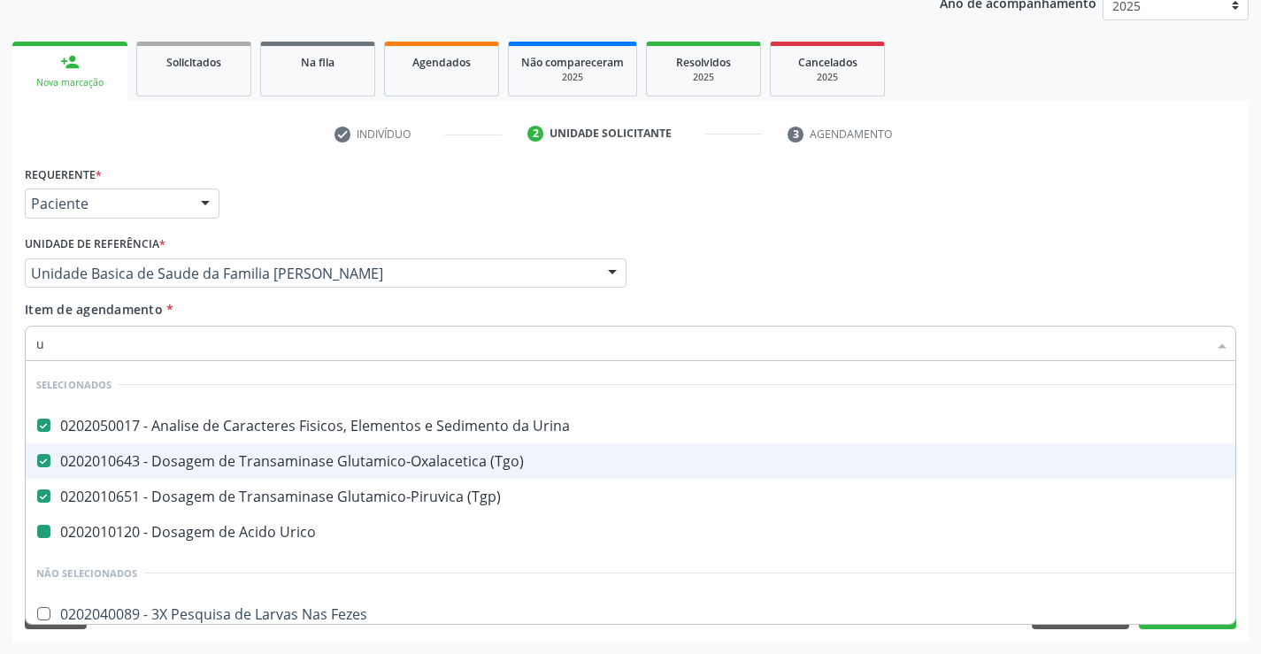
type input "ur"
checkbox Urico "false"
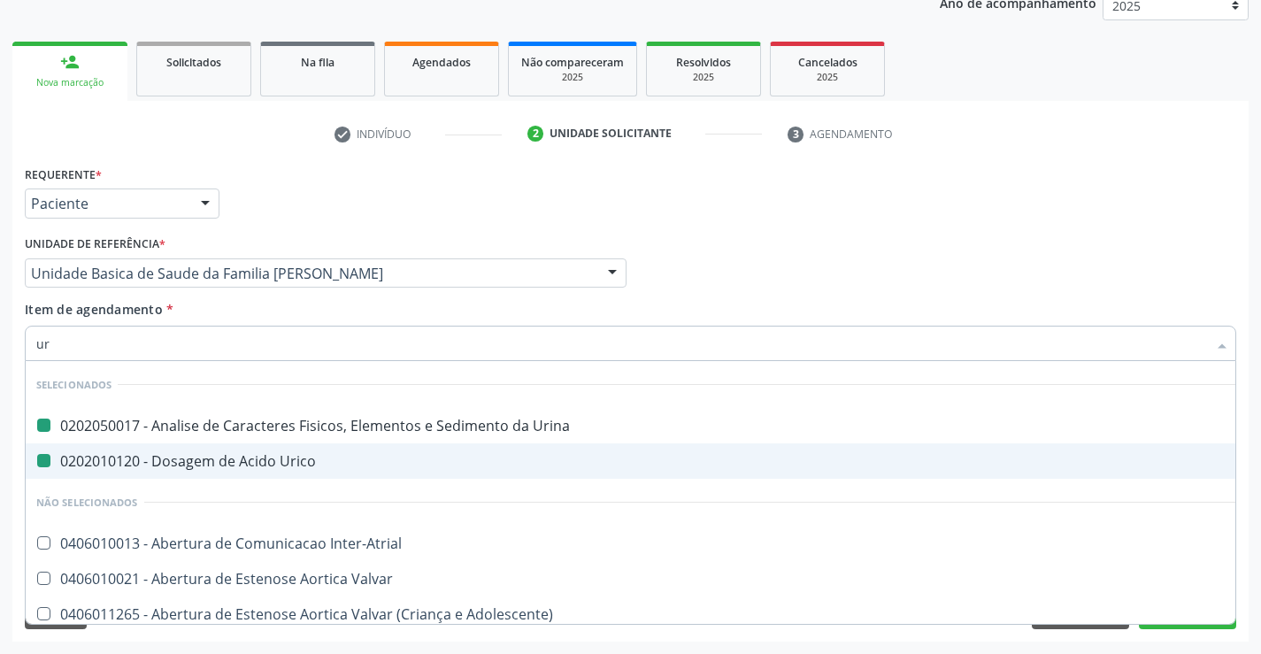
type input "ure"
checkbox Urina "false"
checkbox Urico "false"
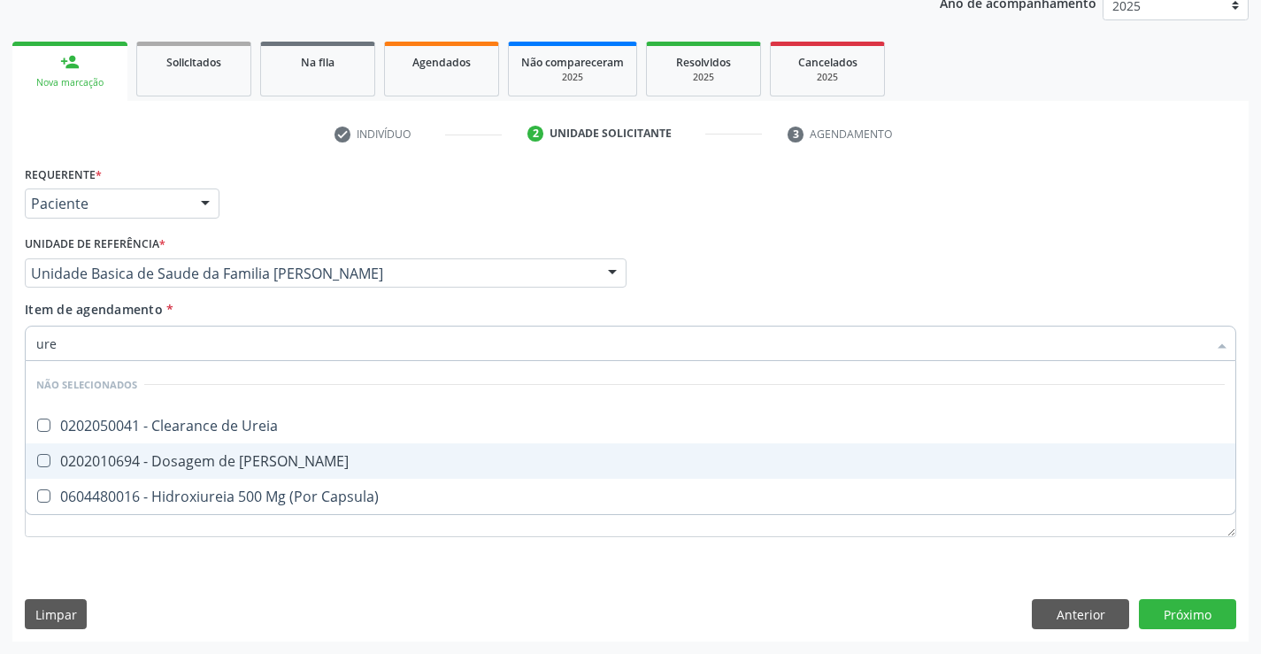
type input "urei"
click at [224, 461] on div "0202010694 - Dosagem de [PERSON_NAME]" at bounding box center [630, 461] width 1188 height 14
checkbox Ureia "true"
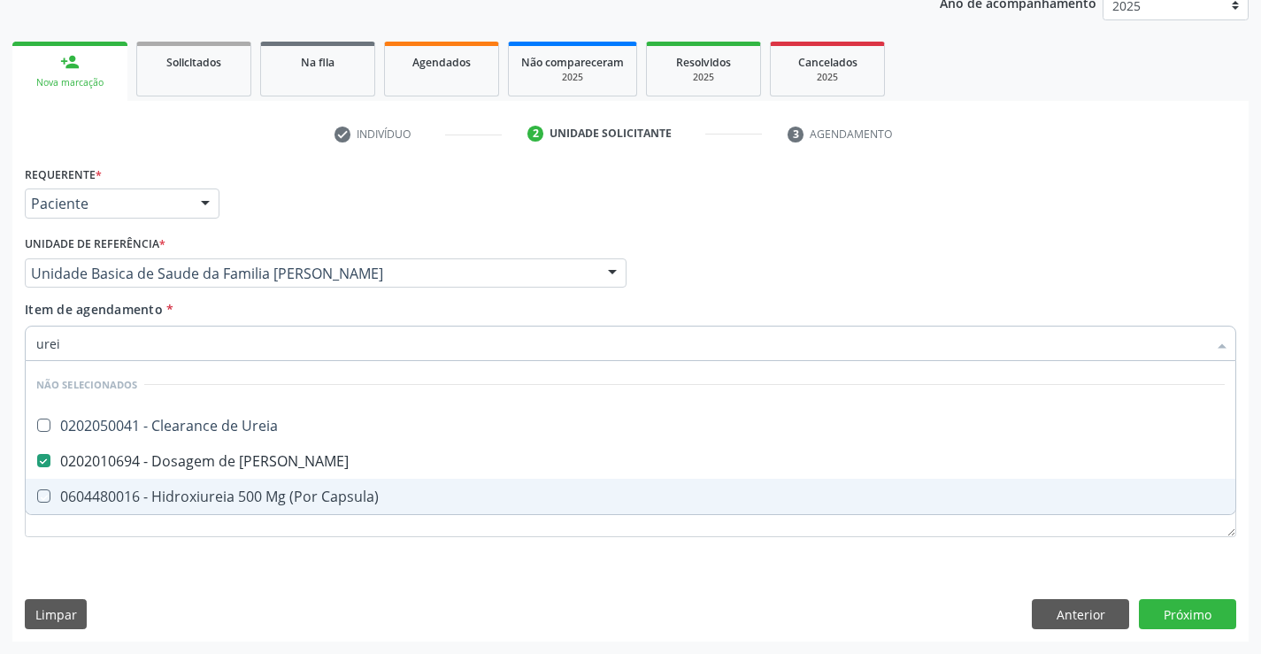
click at [219, 562] on div "Requerente * Paciente Profissional de Saúde Paciente Nenhum resultado encontrad…" at bounding box center [630, 361] width 1211 height 401
checkbox Ureia "true"
checkbox Capsula\) "true"
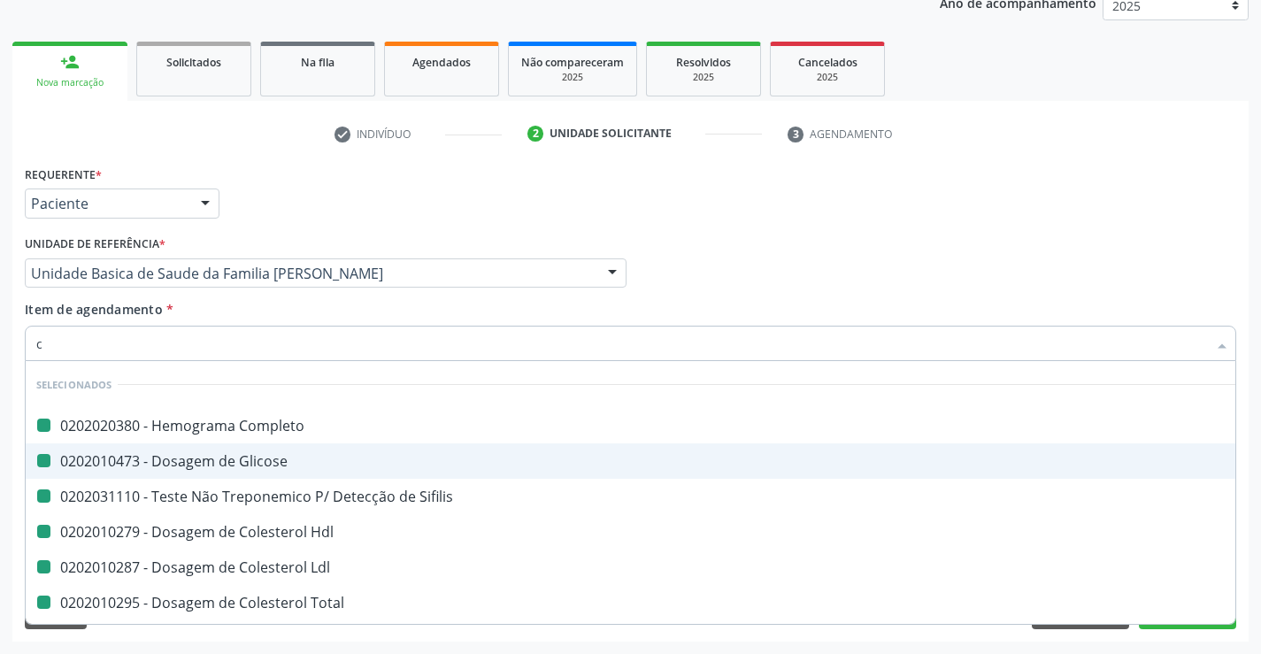
type input "cr"
checkbox Completo "false"
checkbox Glicose "false"
checkbox Sifilis "false"
checkbox Hdl "false"
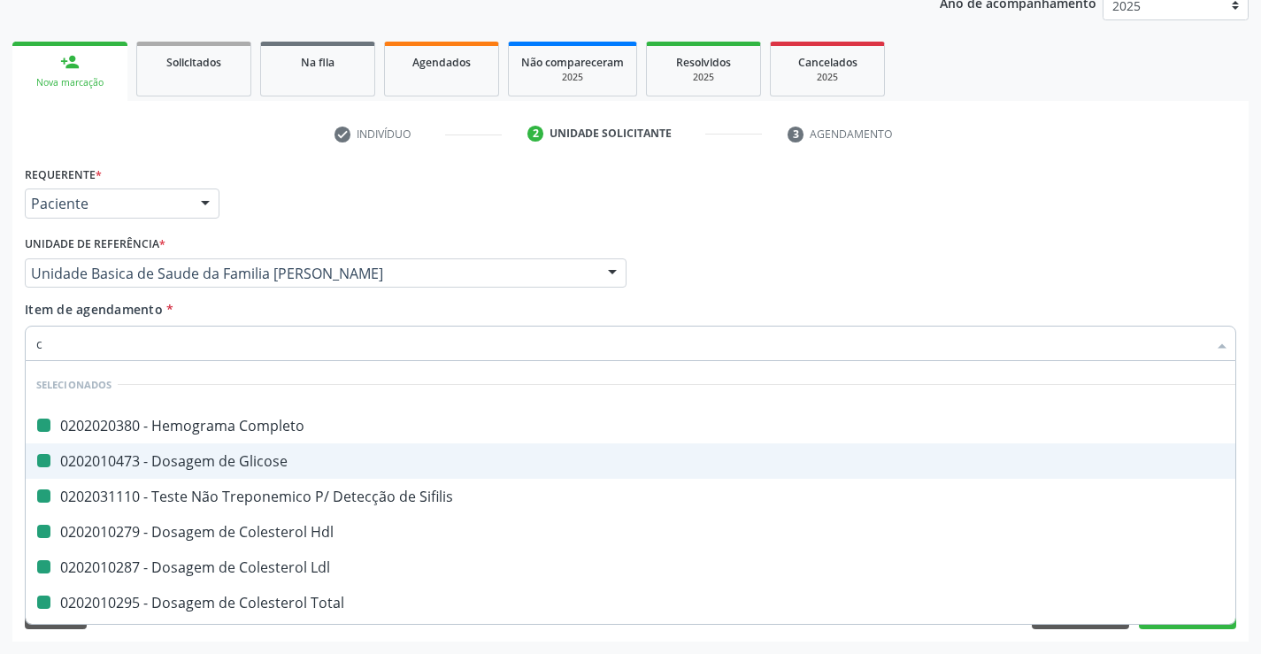
checkbox Ldl "false"
checkbox Total "false"
checkbox Triglicerideos "false"
checkbox Serico "false"
checkbox Urina "false"
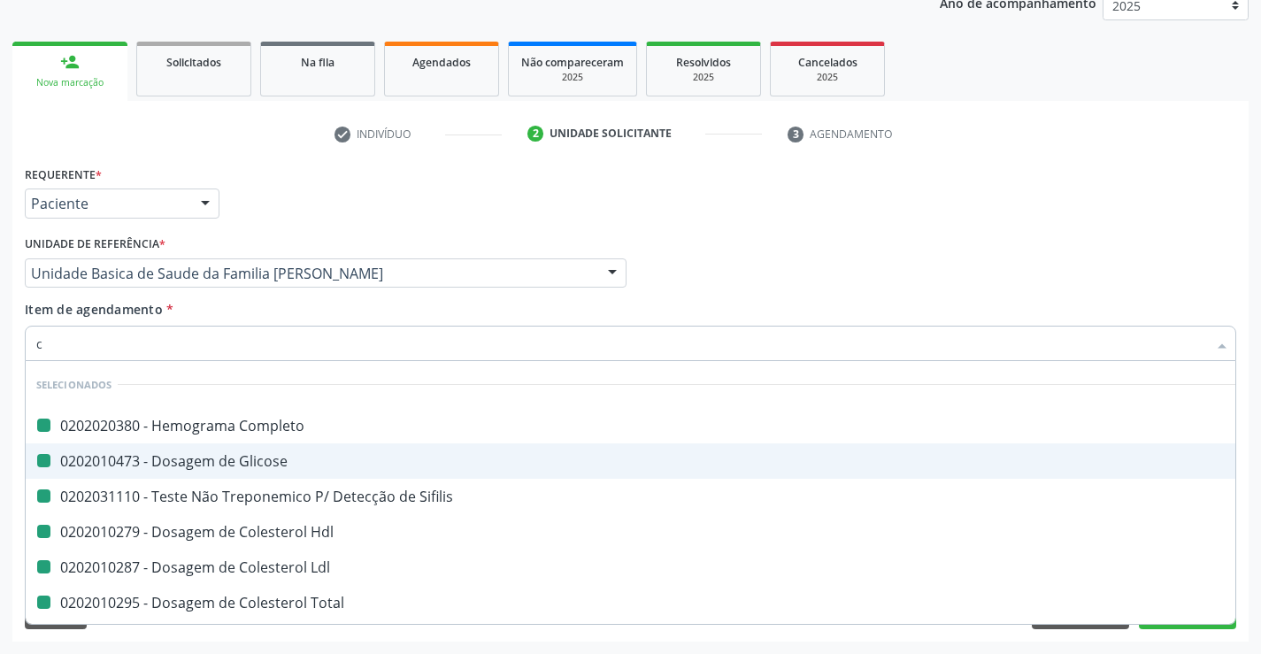
checkbox \(Tgo\) "false"
checkbox \(Tgp\) "false"
checkbox Urico "false"
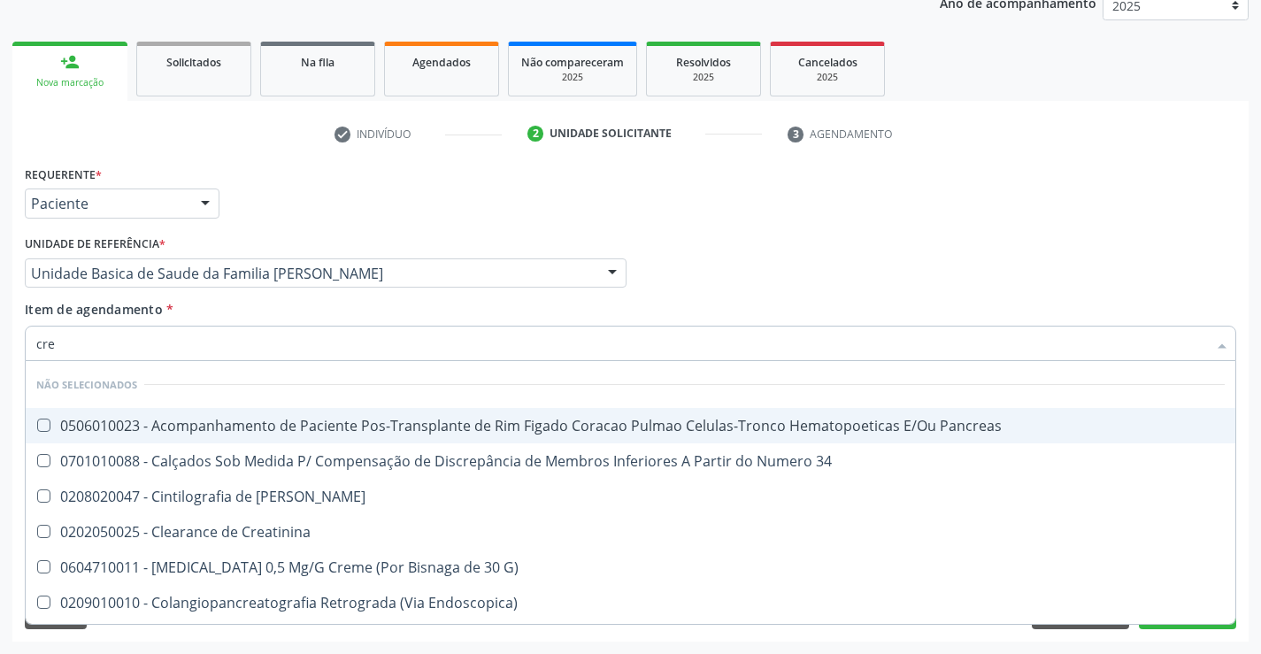
type input "crea"
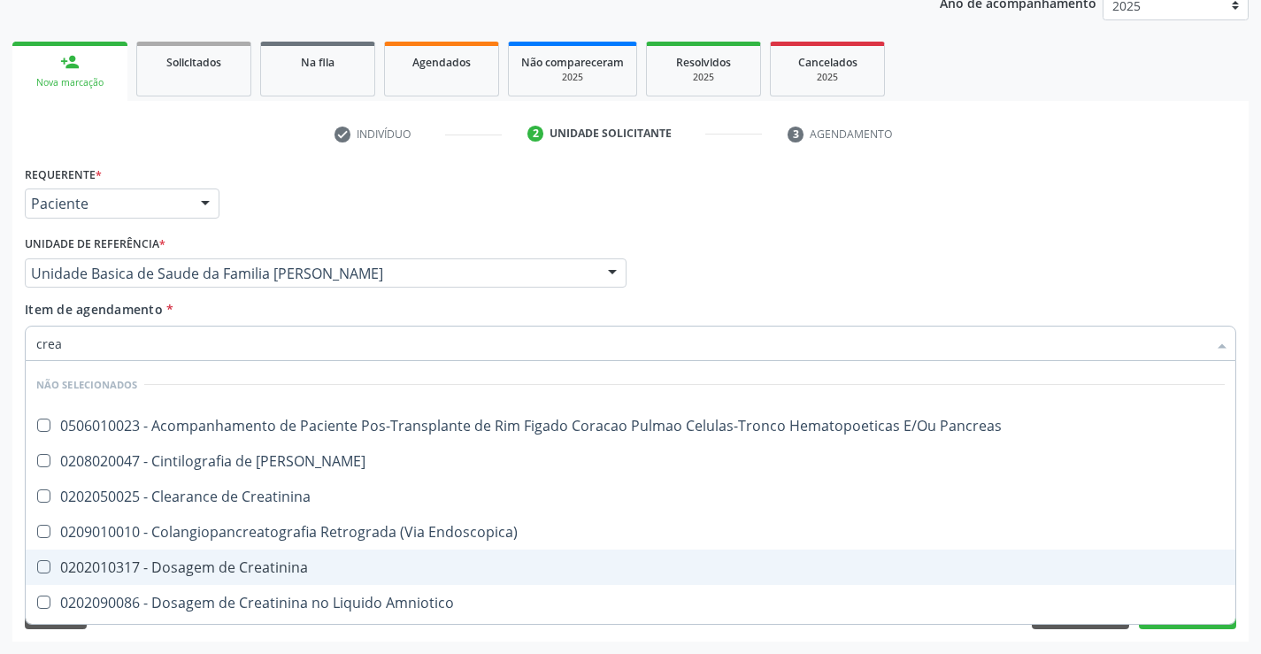
click at [199, 564] on div "0202010317 - Dosagem de Creatinina" at bounding box center [630, 567] width 1188 height 14
checkbox Creatinina "true"
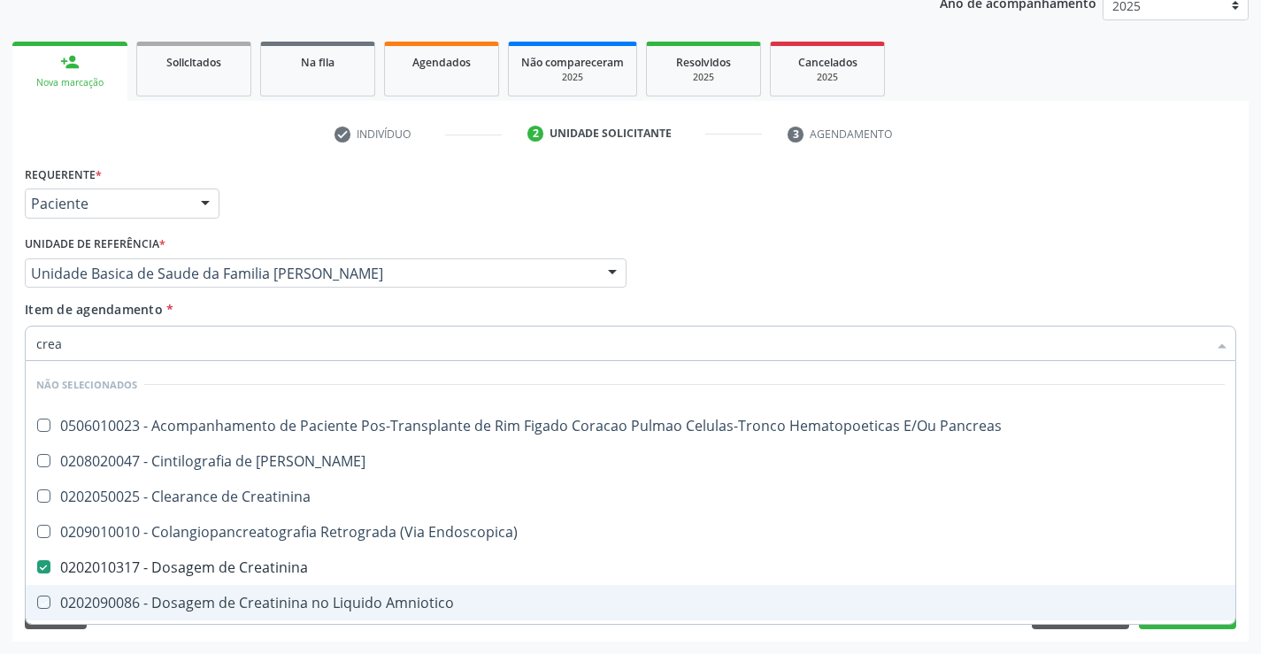
click at [163, 647] on div "Acompanhamento Acompanhe a situação das marcações correntes e finalizadas Relat…" at bounding box center [630, 264] width 1261 height 780
checkbox Pancreas "true"
checkbox Creatinina "true"
checkbox Endoscopica\) "true"
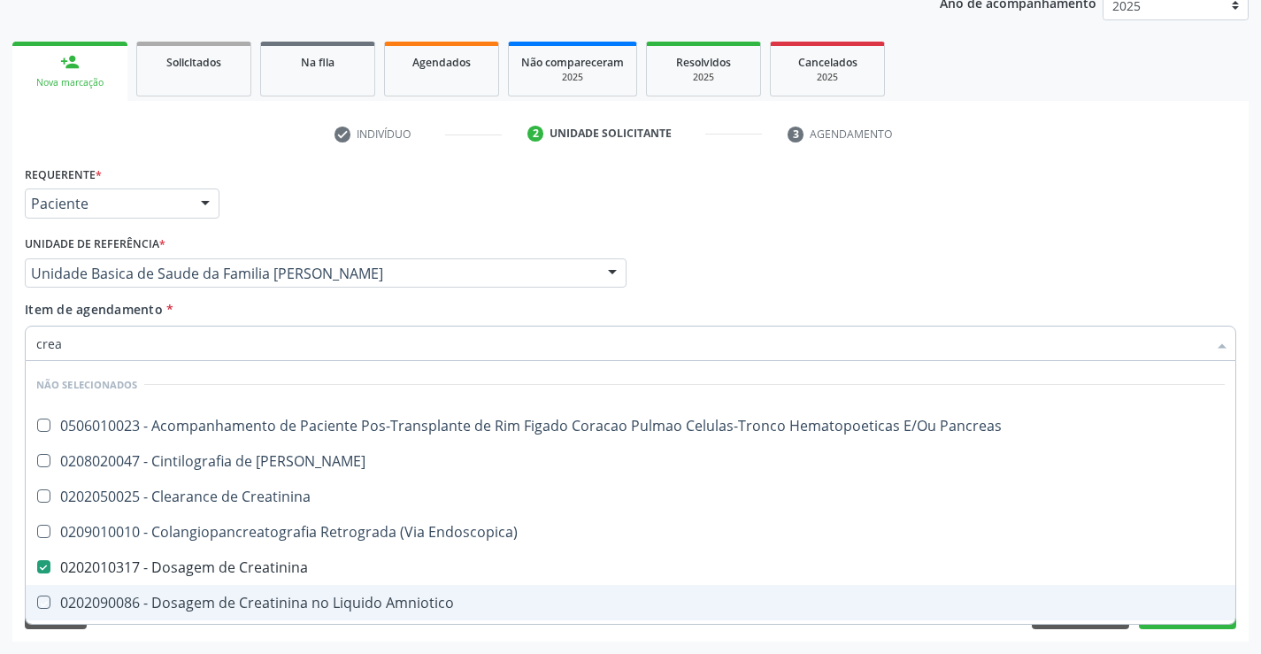
checkbox Amniotico "true"
checkbox \(Cpk\) "true"
checkbox Mb "true"
checkbox Oncologia "true"
checkbox Rim "true"
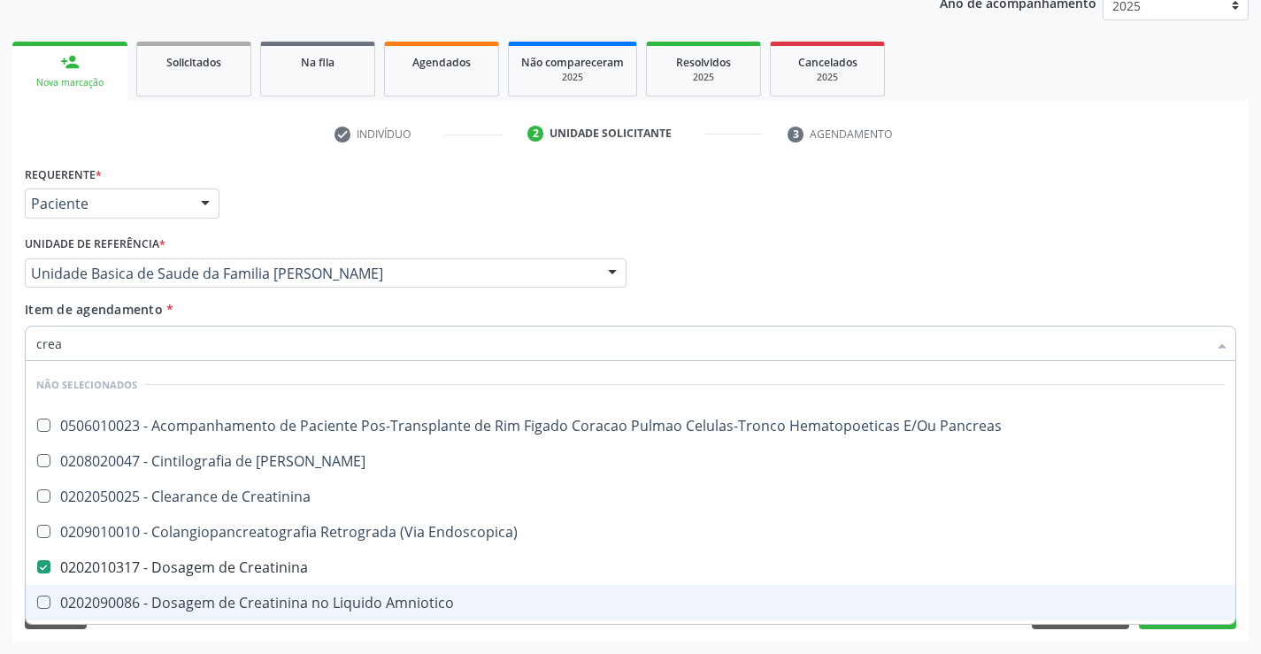
checkbox Rim "true"
checkbox Rim-Pancreas "true"
checkbox \(Litro\) "true"
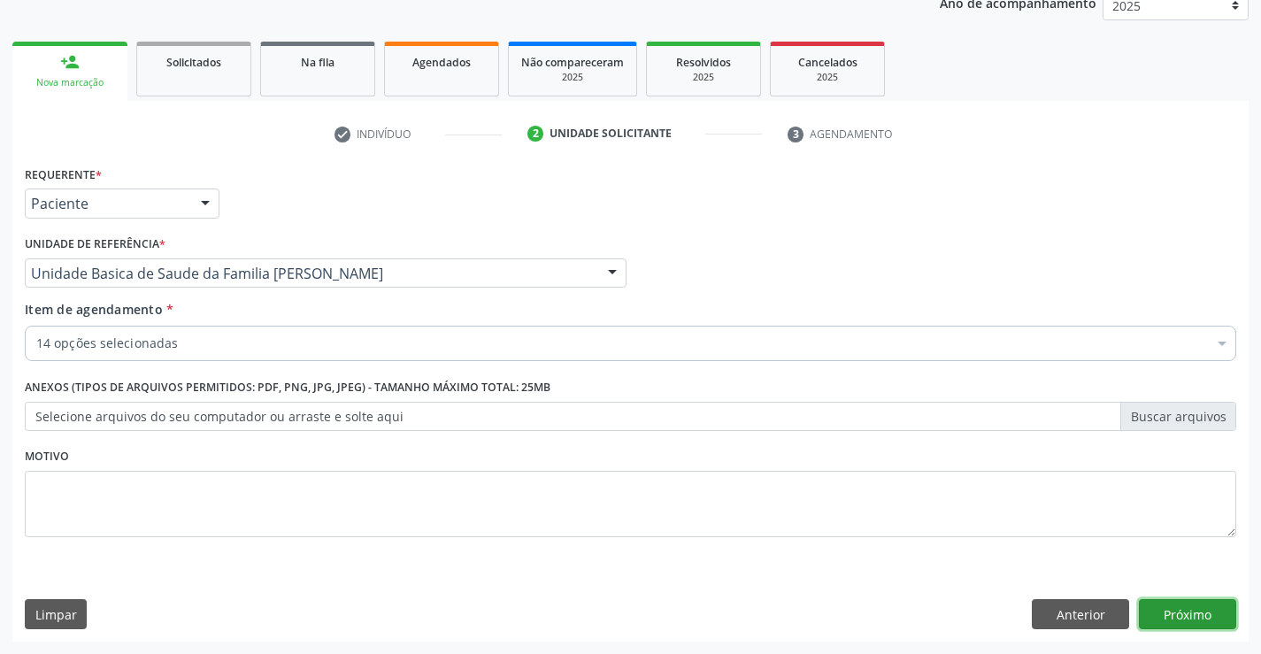
click at [1202, 611] on button "Próximo" at bounding box center [1187, 614] width 97 height 30
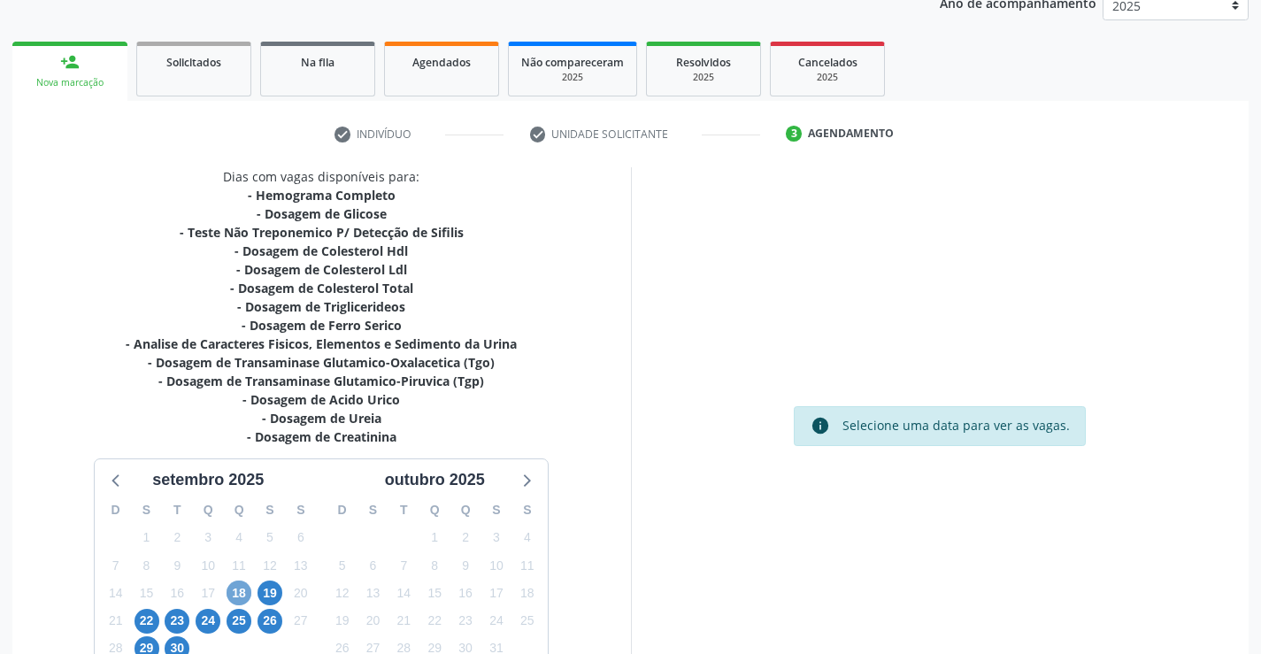
click at [235, 588] on span "18" at bounding box center [239, 593] width 25 height 25
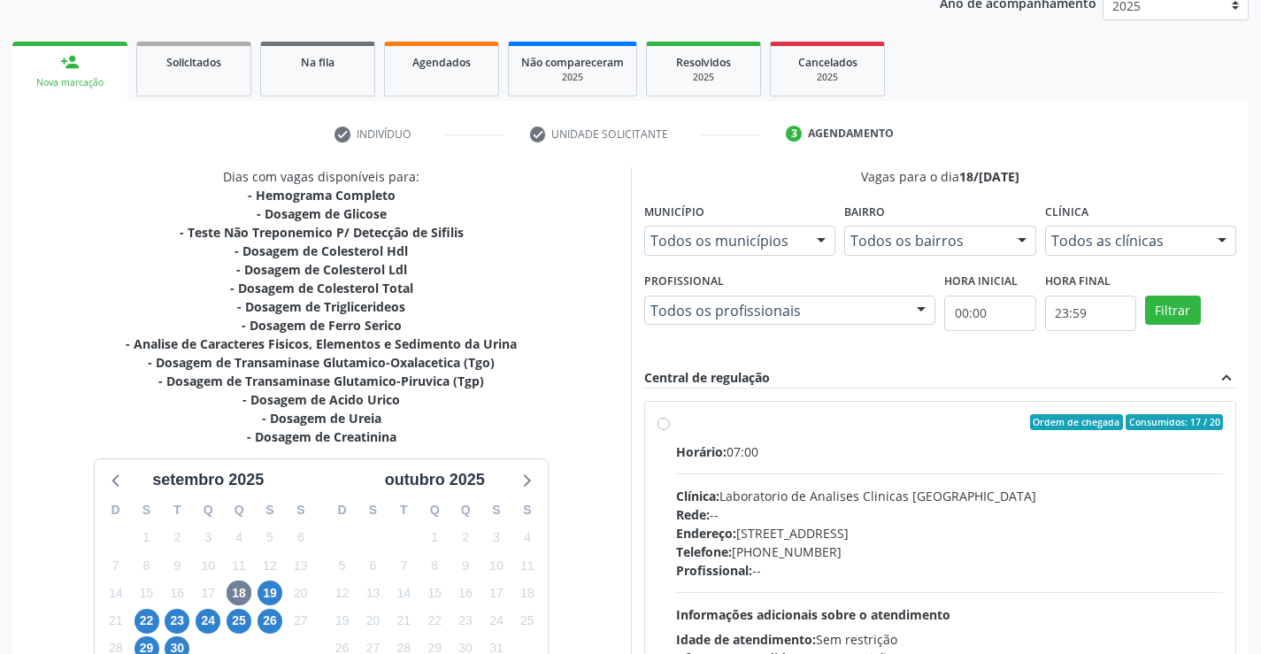
click at [676, 427] on label "Ordem de chegada Consumidos: 17 / 20 Horário: 07:00 Clínica: Laboratorio de Ana…" at bounding box center [950, 550] width 548 height 272
click at [659, 427] on input "Ordem de chegada Consumidos: 17 / 20 Horário: 07:00 Clínica: Laboratorio de Ana…" at bounding box center [664, 422] width 12 height 16
radio input "true"
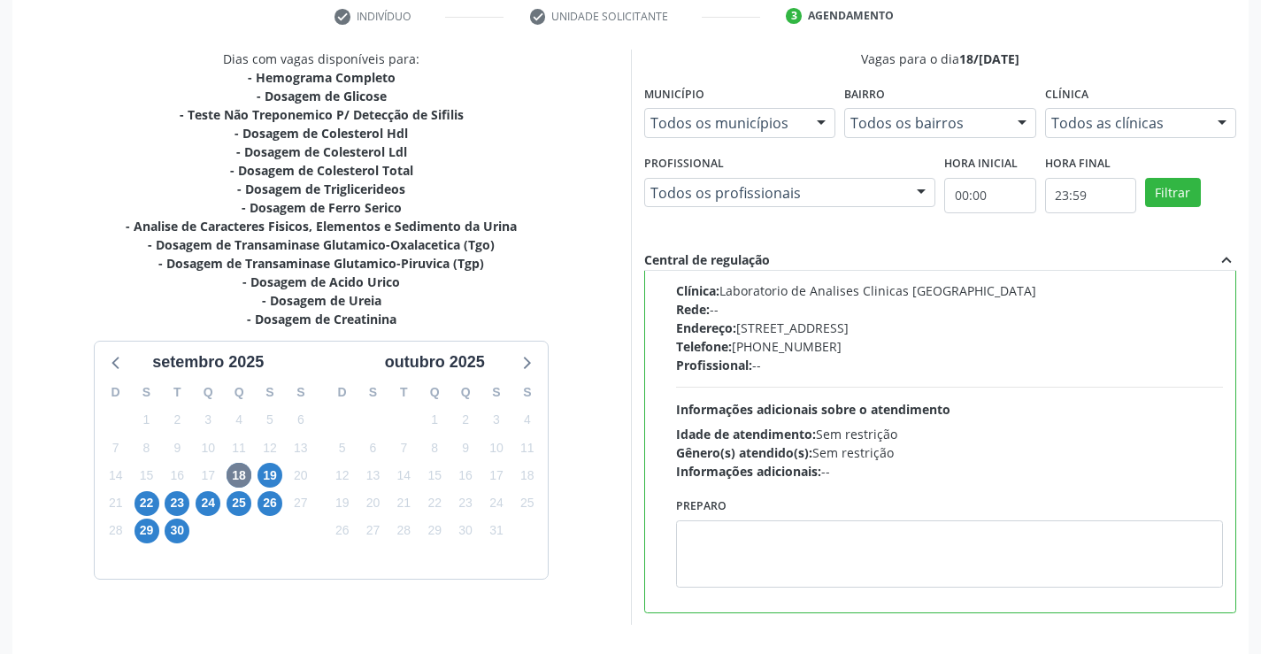
scroll to position [400, 0]
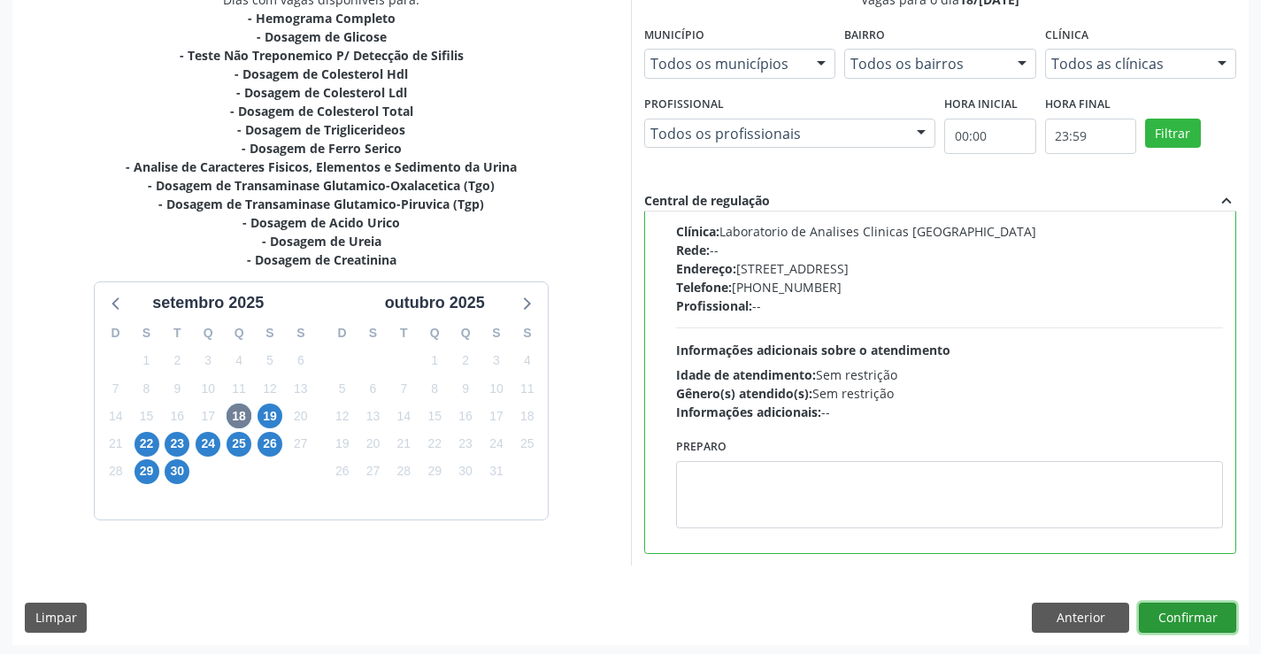
click at [1186, 619] on button "Confirmar" at bounding box center [1187, 618] width 97 height 30
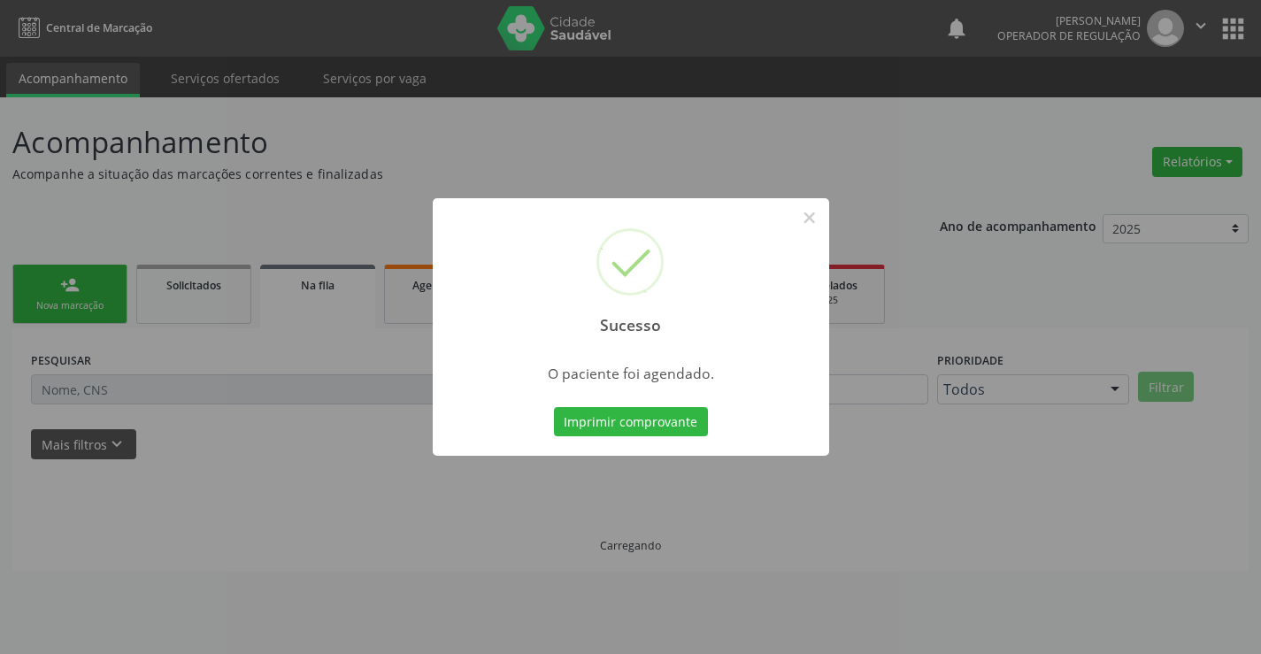
scroll to position [0, 0]
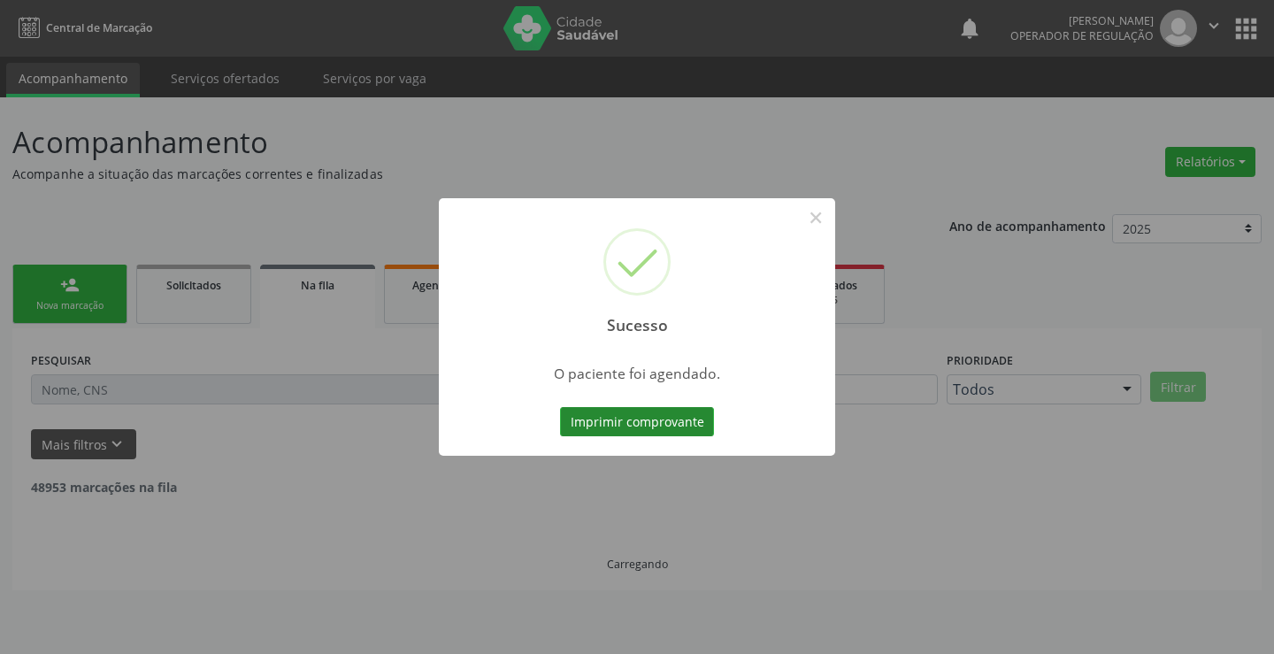
click at [705, 428] on button "Imprimir comprovante" at bounding box center [637, 422] width 154 height 30
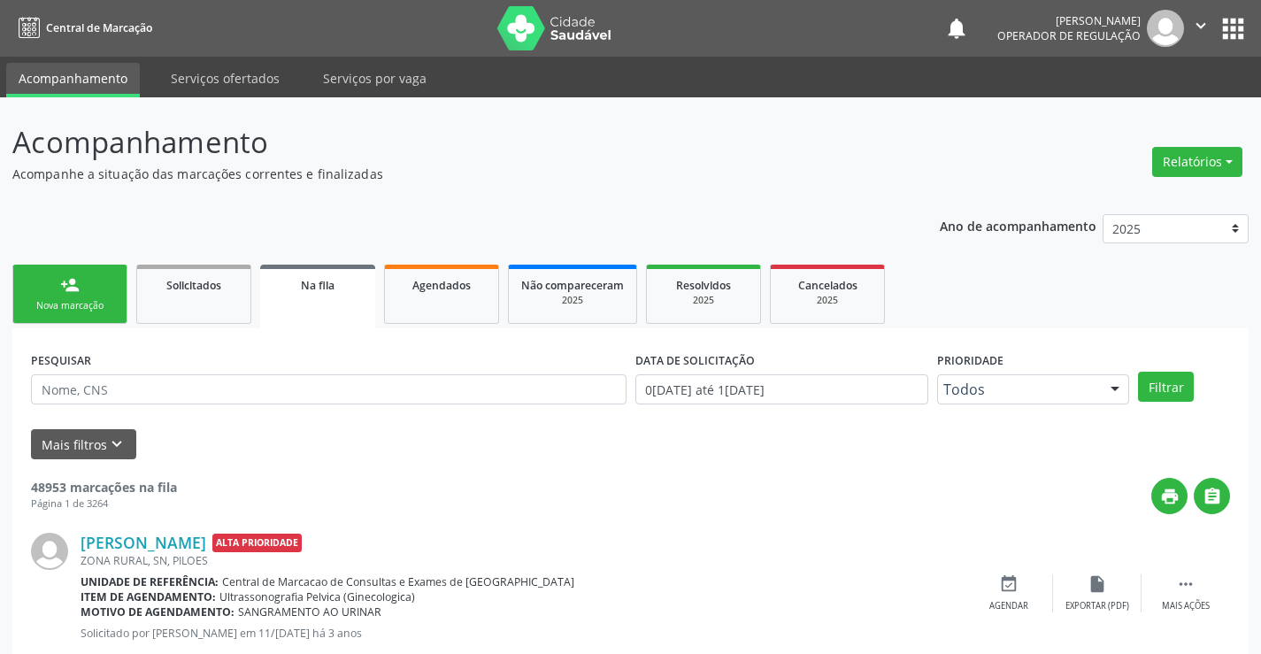
click at [82, 295] on link "person_add Nova marcação" at bounding box center [69, 294] width 115 height 59
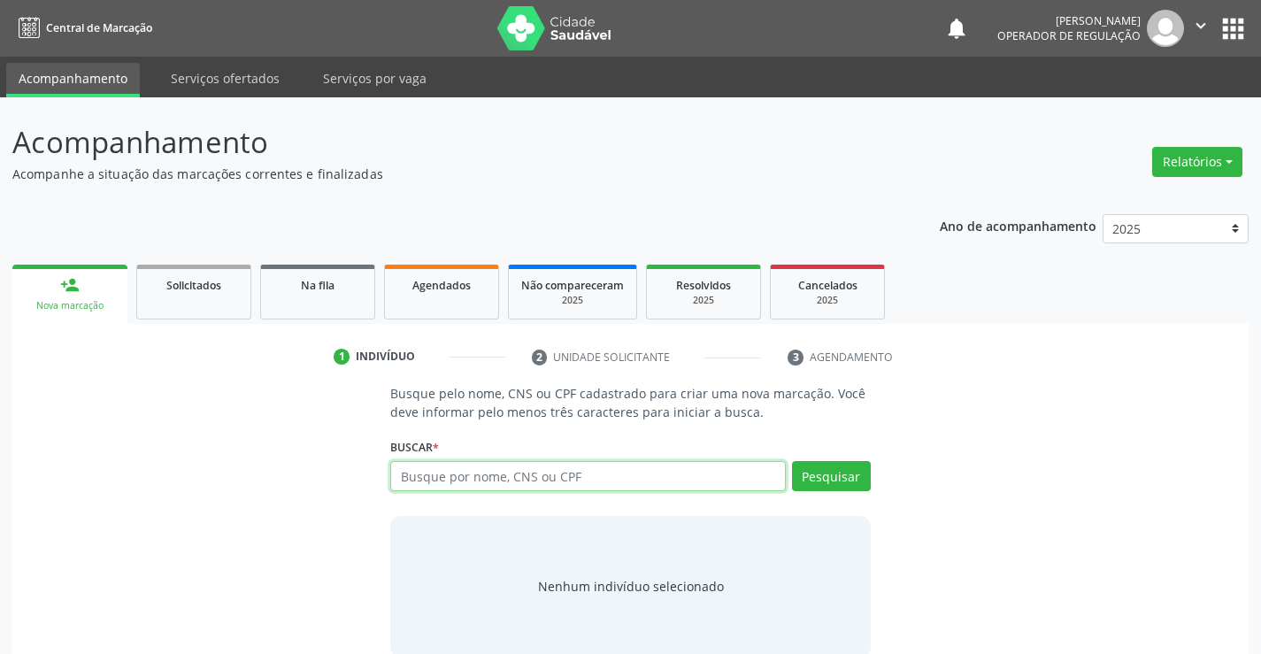
click at [473, 469] on input "text" at bounding box center [587, 476] width 395 height 30
type input "700007933814802"
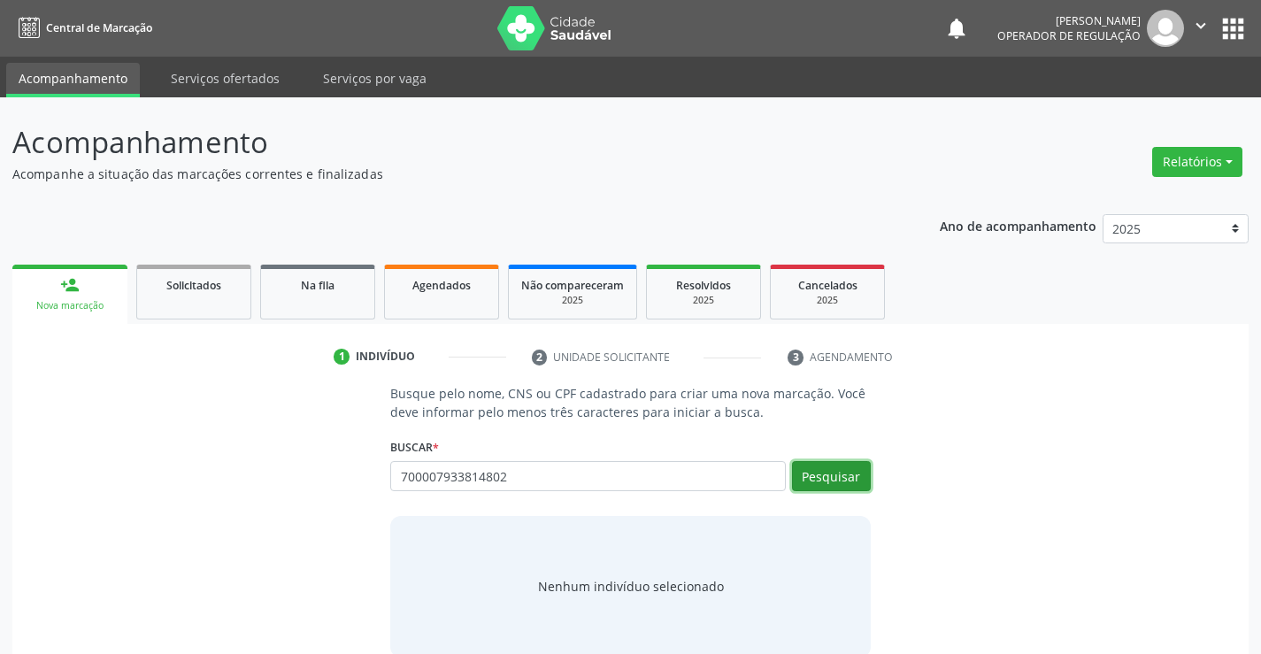
click at [833, 473] on button "Pesquisar" at bounding box center [831, 476] width 79 height 30
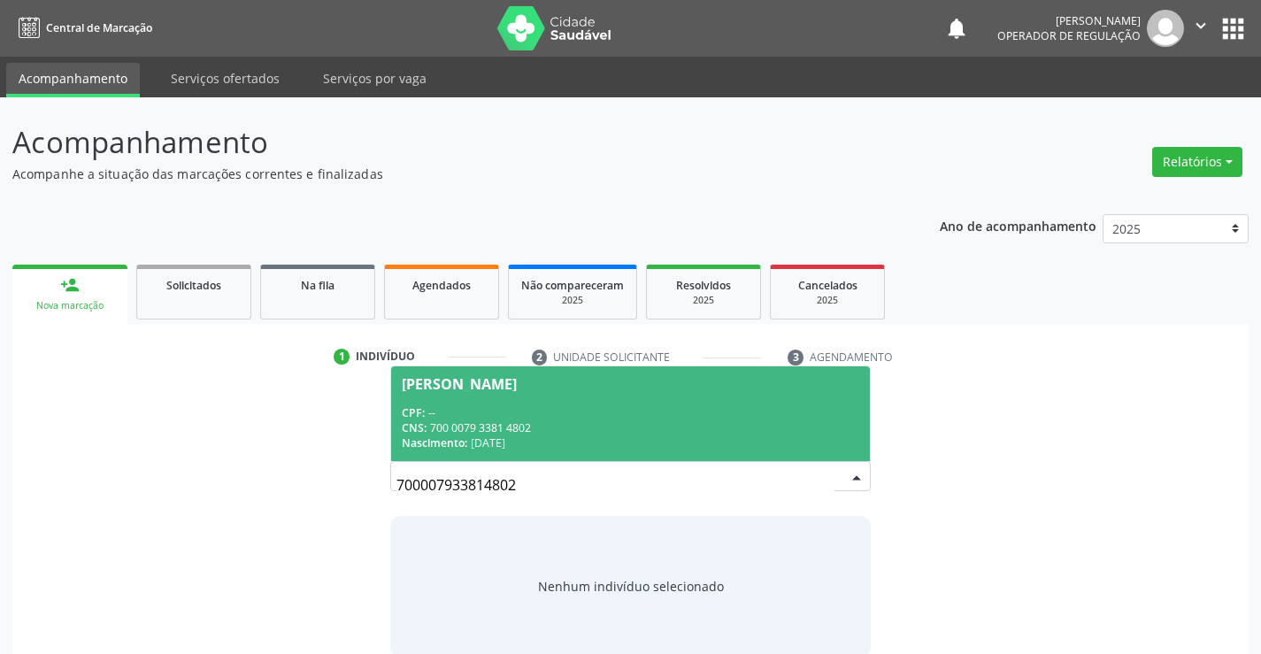
click at [714, 422] on div "CNS: 700 0079 3381 4802" at bounding box center [630, 427] width 457 height 15
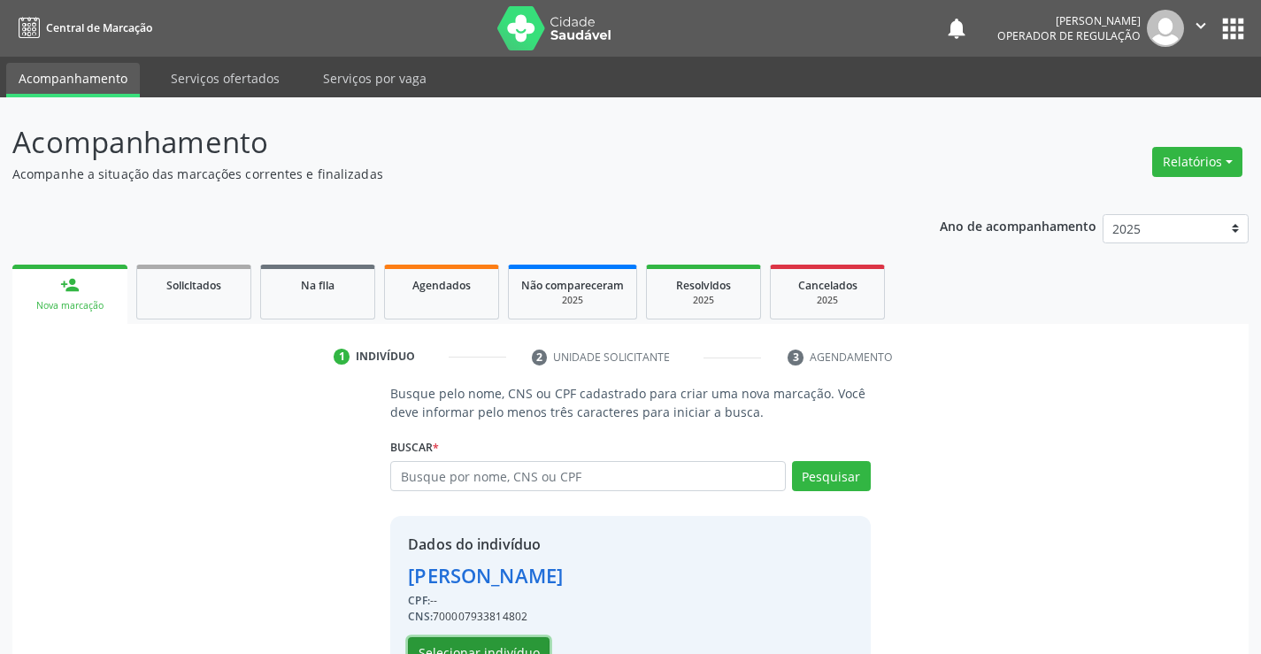
click at [513, 642] on button "Selecionar indivíduo" at bounding box center [479, 652] width 142 height 30
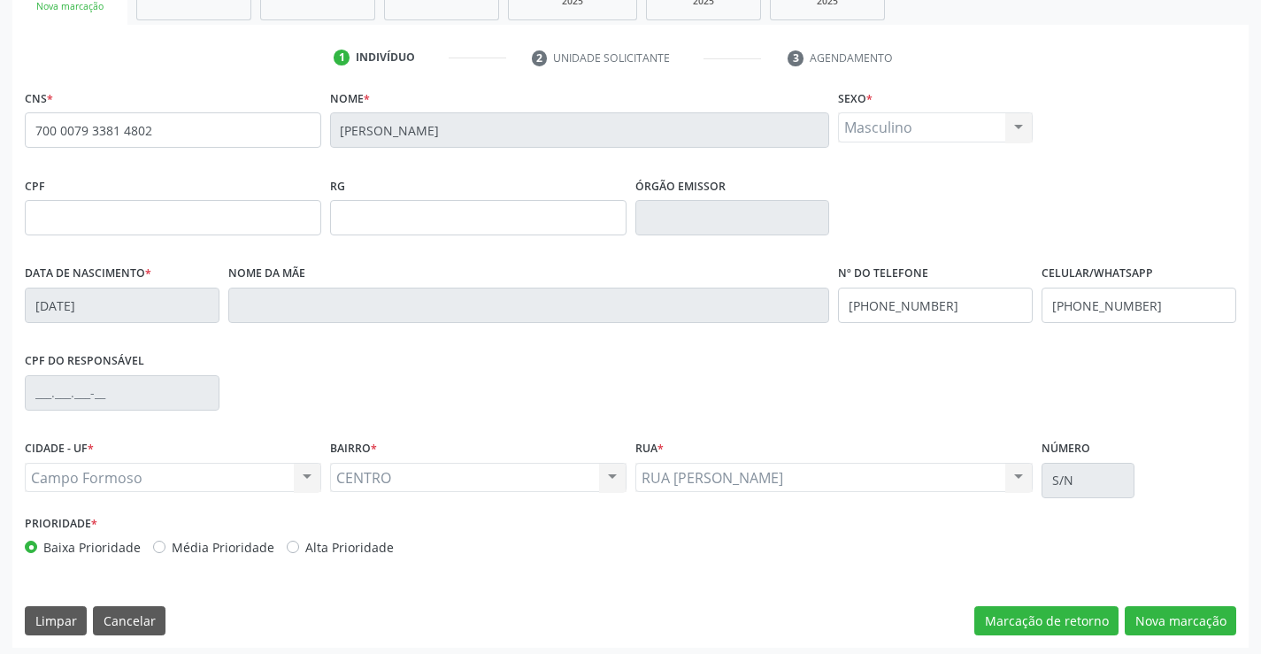
scroll to position [305, 0]
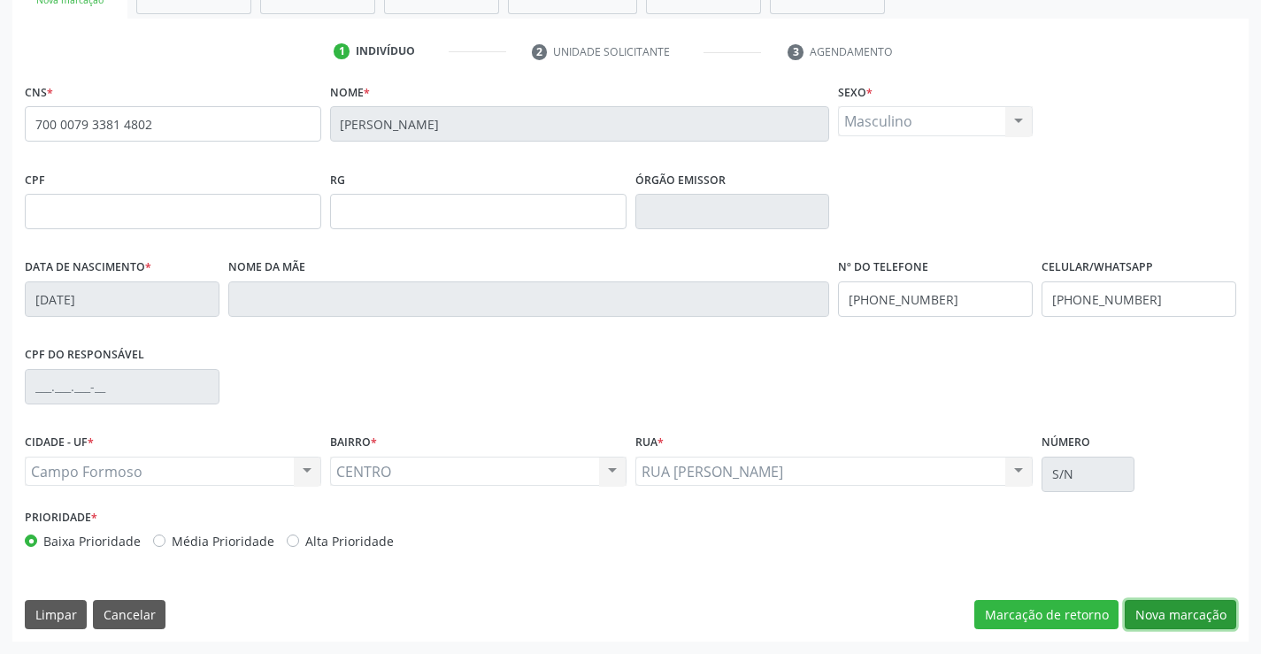
click at [1153, 611] on button "Nova marcação" at bounding box center [1181, 615] width 112 height 30
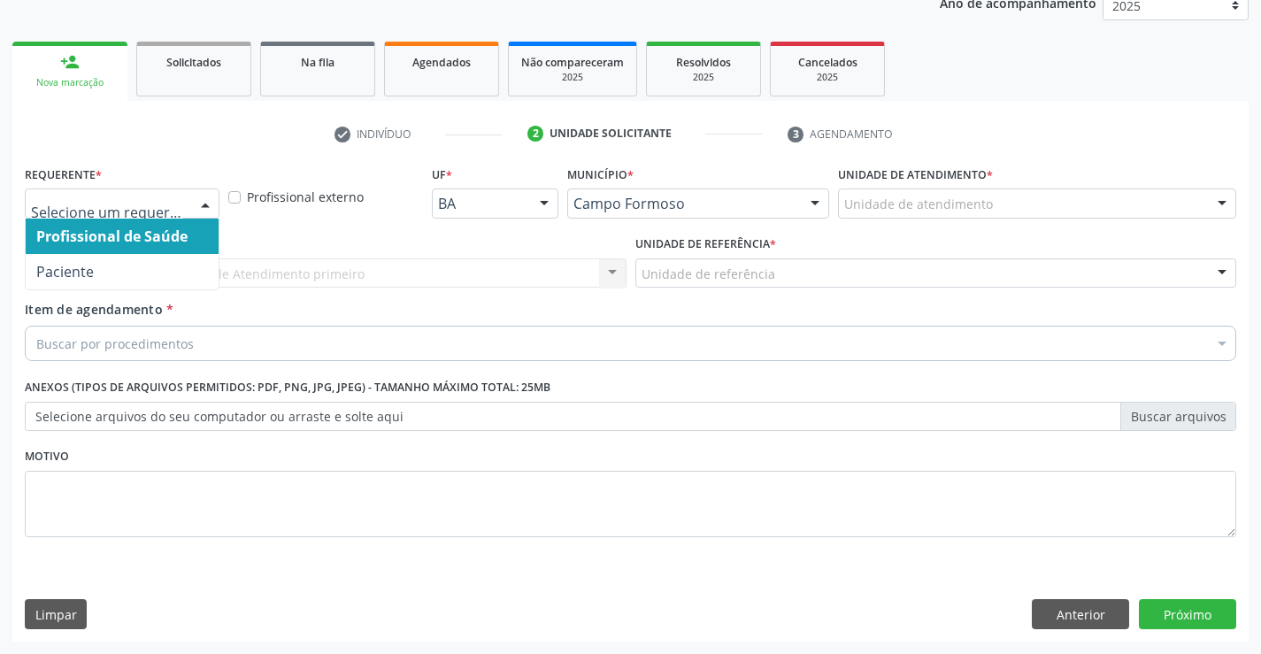
click at [210, 204] on div at bounding box center [205, 204] width 27 height 30
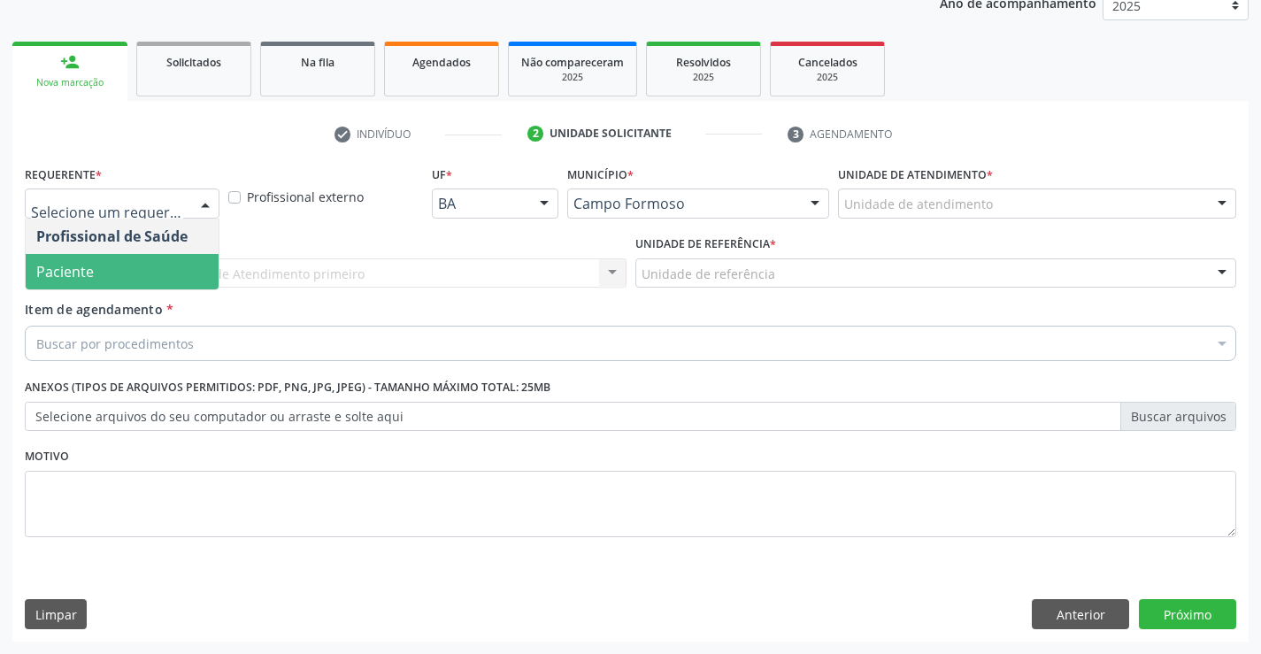
click at [162, 287] on span "Paciente" at bounding box center [122, 271] width 193 height 35
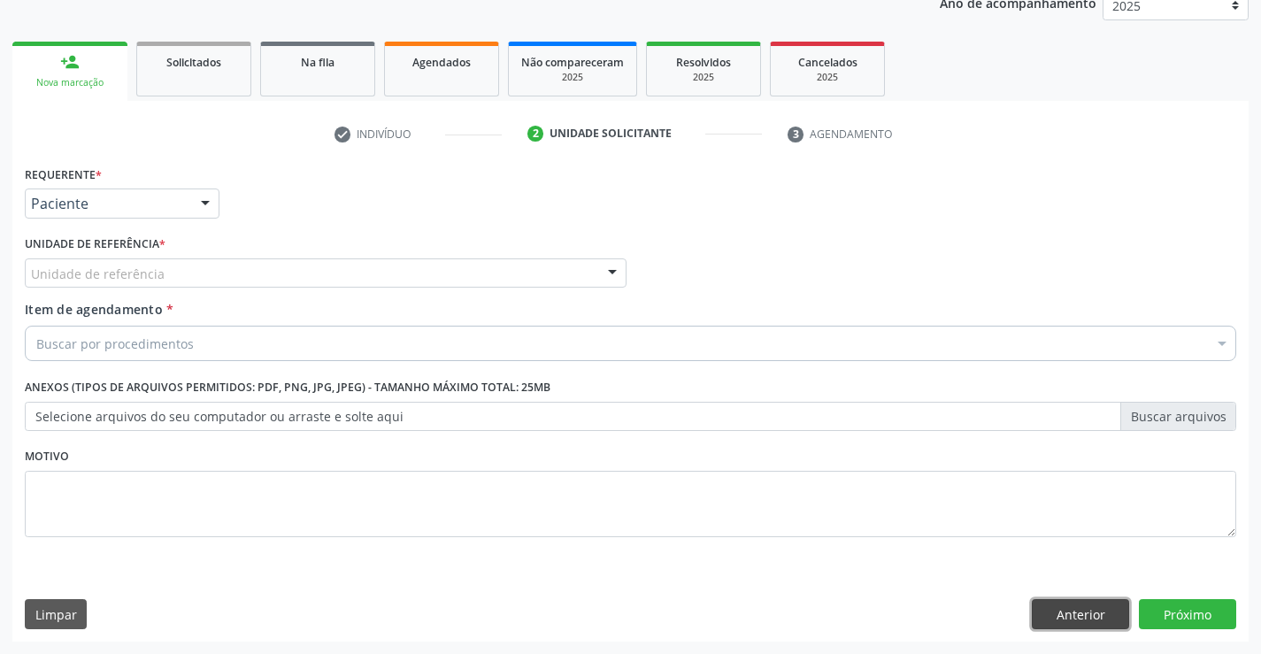
click at [1073, 621] on button "Anterior" at bounding box center [1080, 614] width 97 height 30
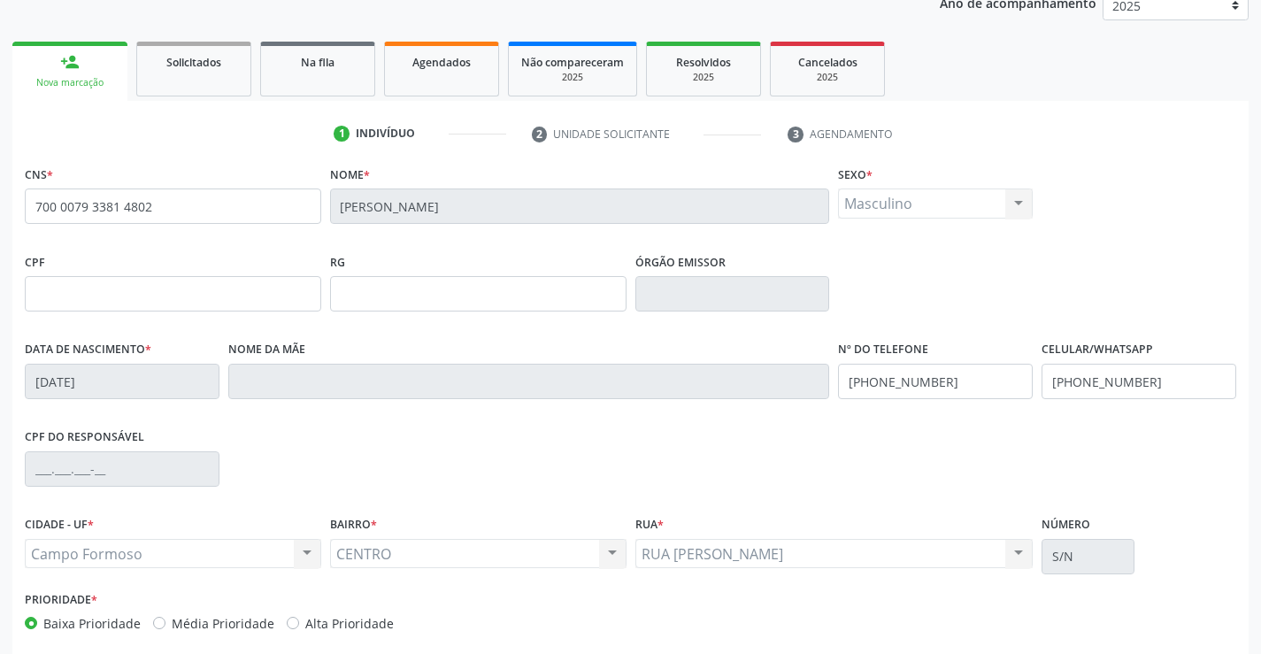
scroll to position [305, 0]
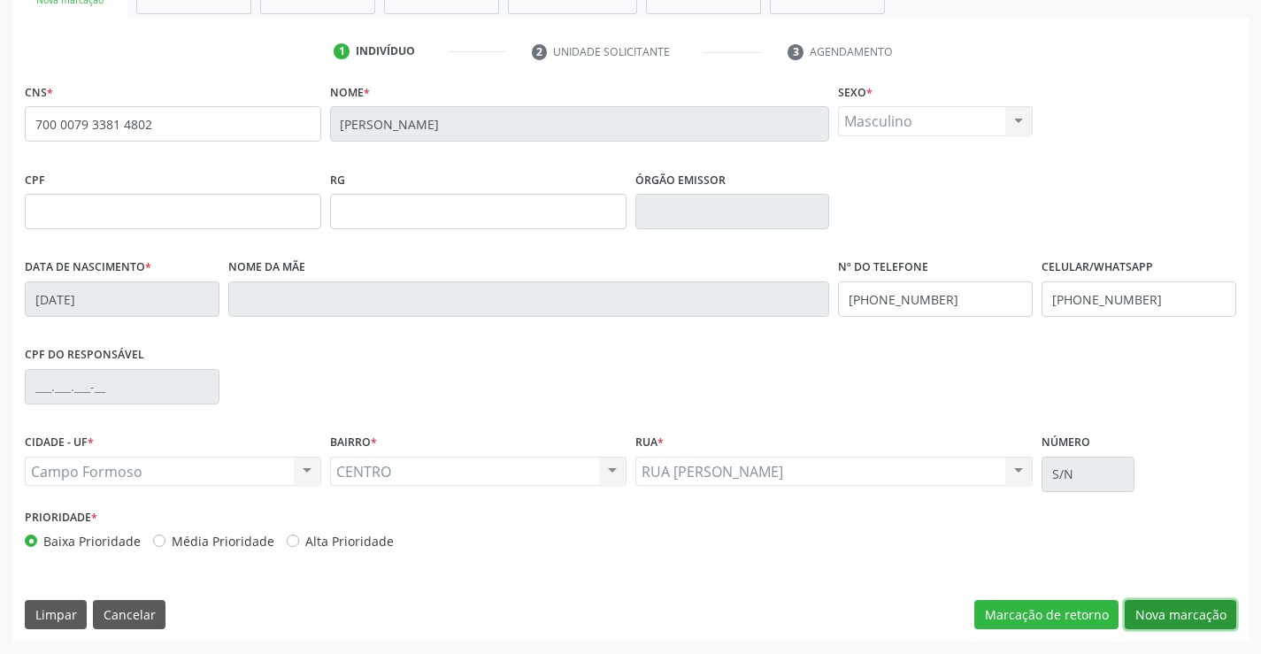
click at [1186, 606] on button "Nova marcação" at bounding box center [1181, 615] width 112 height 30
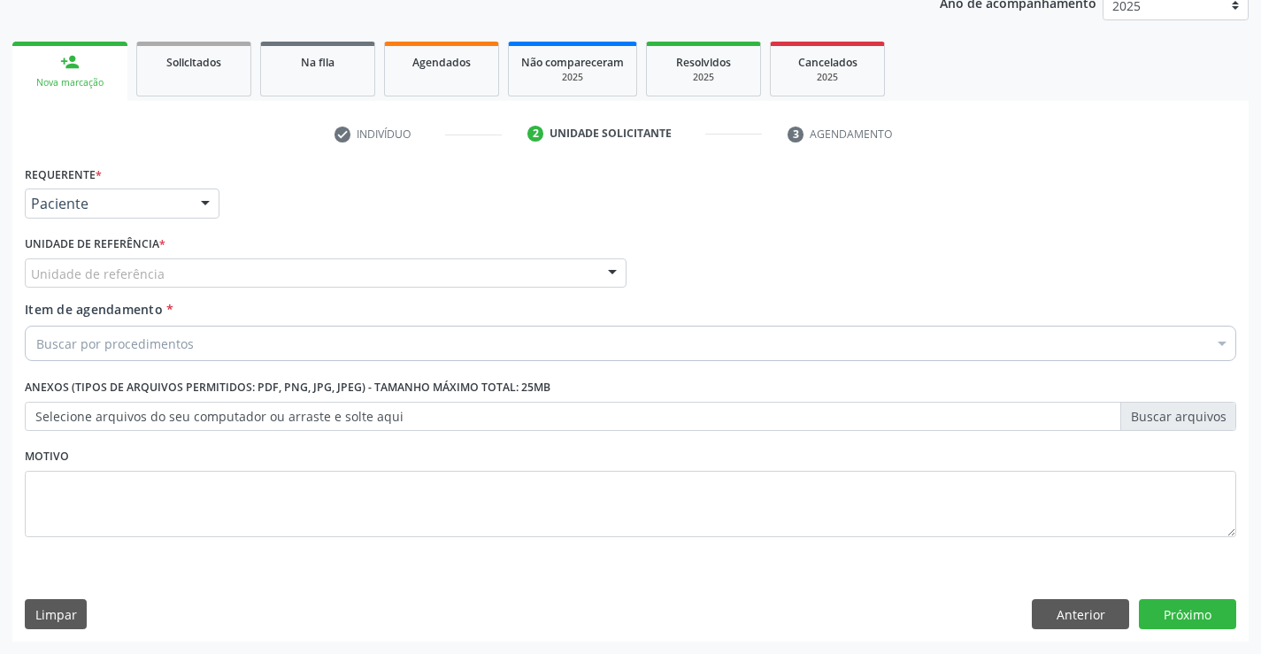
scroll to position [223, 0]
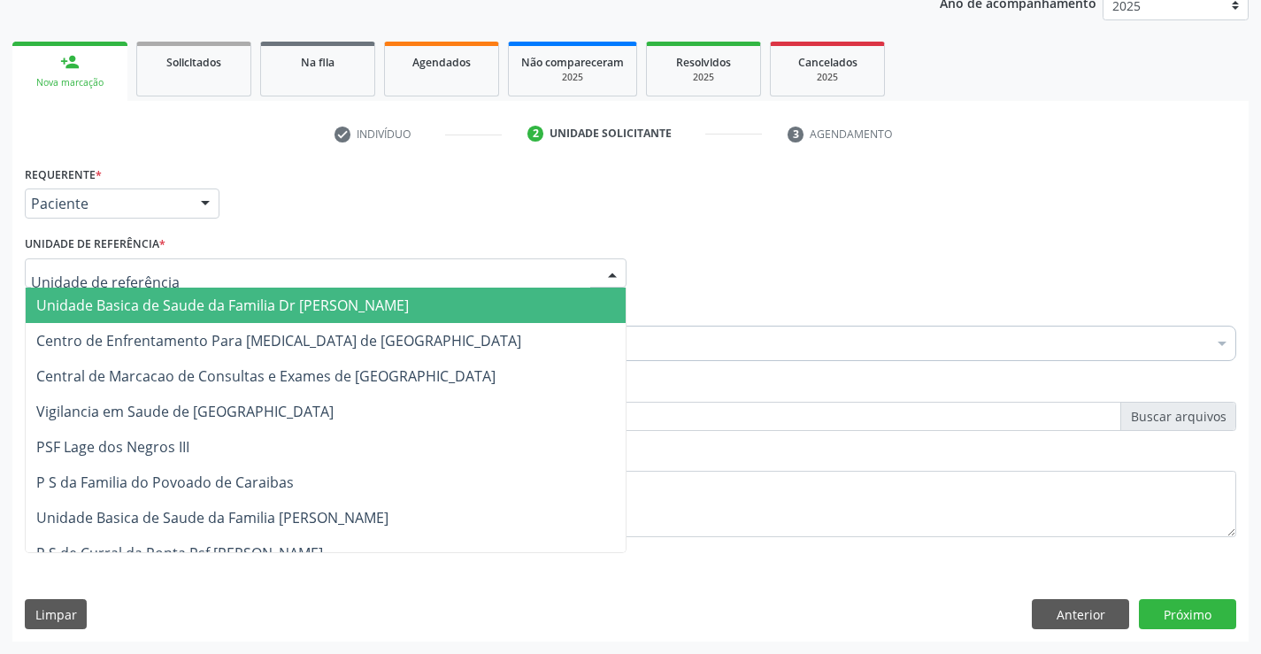
click at [183, 274] on div at bounding box center [326, 273] width 602 height 30
click at [191, 306] on span "Unidade Basica de Saude da Familia Dr [PERSON_NAME]" at bounding box center [222, 305] width 373 height 19
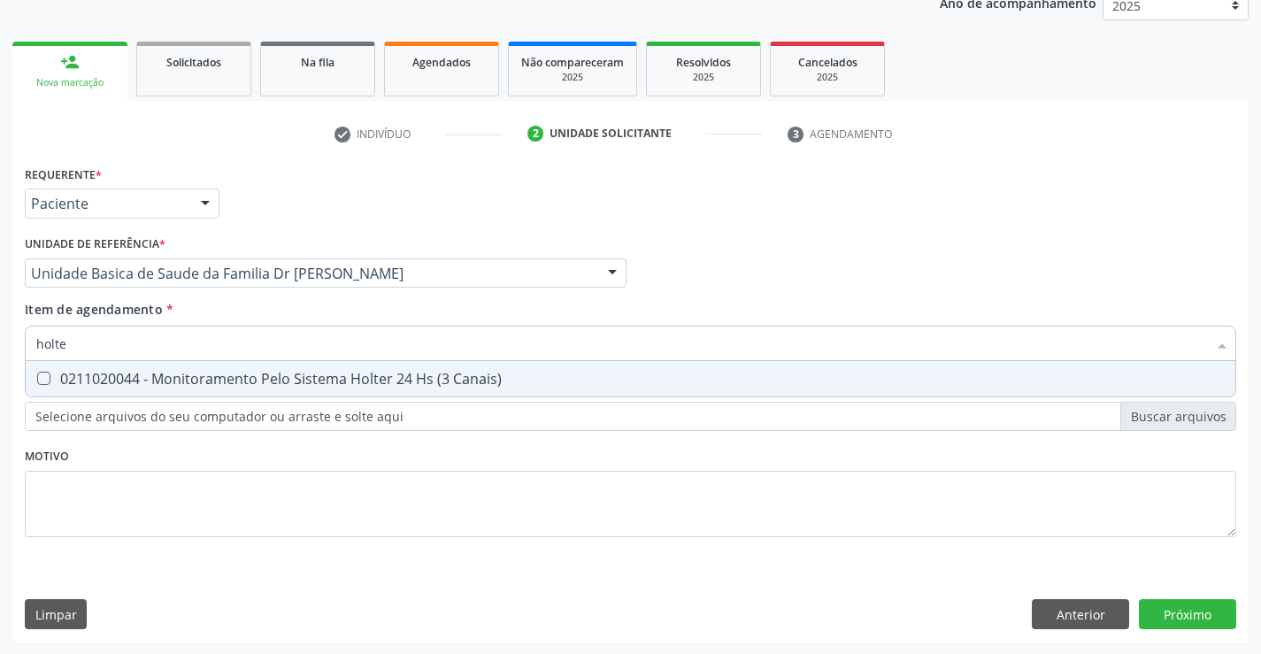
type input "holter"
click at [230, 383] on div "0211020044 - Monitoramento Pelo Sistema Holter 24 Hs (3 Canais)" at bounding box center [630, 379] width 1188 height 14
checkbox Canais\) "true"
type input "holter"
click at [246, 490] on div "Requerente * Paciente Profissional de Saúde Paciente Nenhum resultado encontrad…" at bounding box center [630, 361] width 1211 height 401
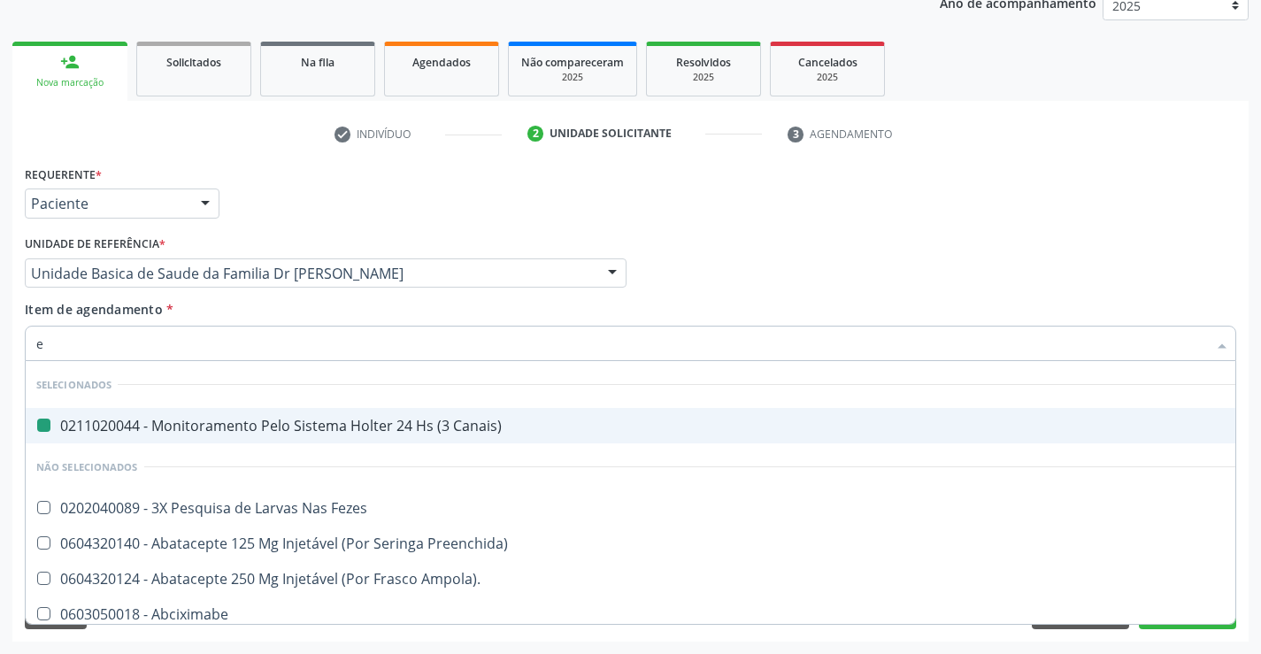
type input "ec"
checkbox Canais\) "false"
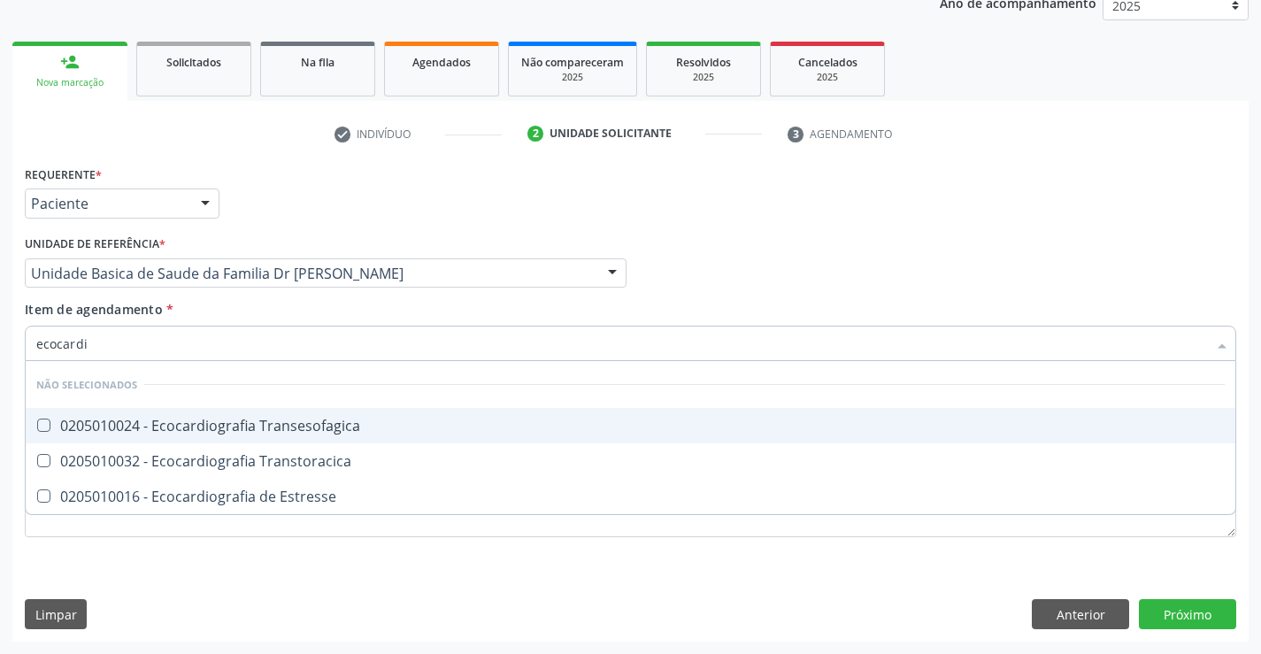
type input "ecocardio"
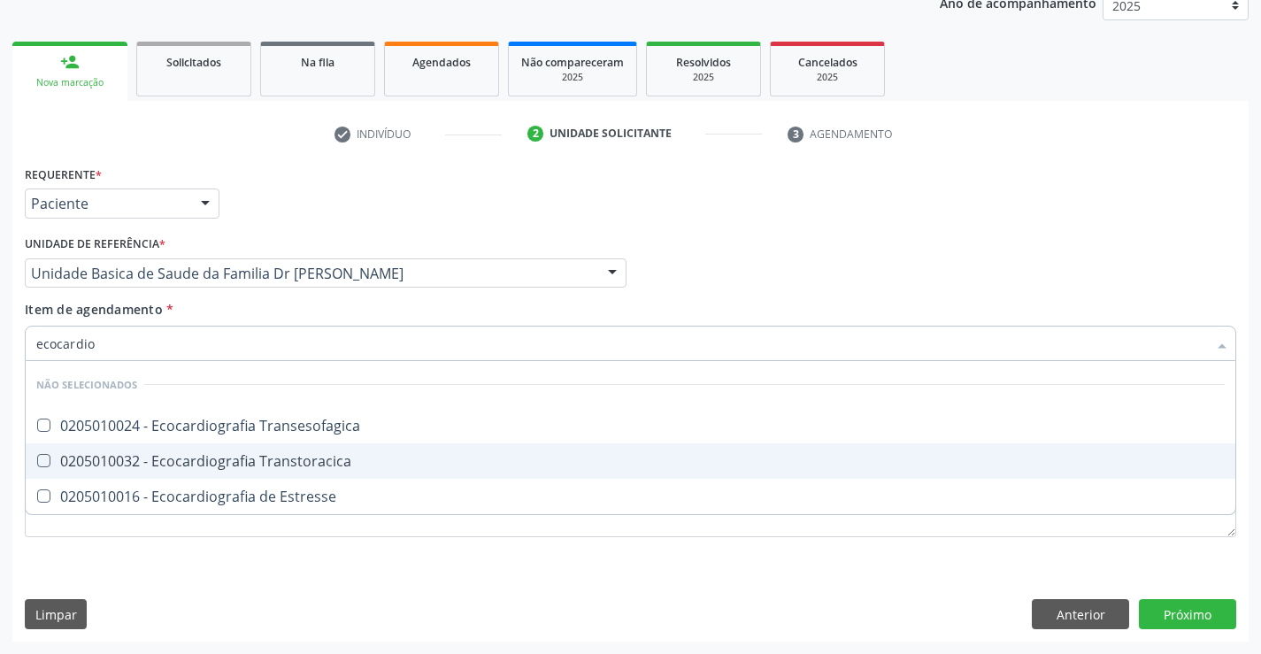
click at [247, 460] on div "0205010032 - Ecocardiografia Transtoracica" at bounding box center [630, 461] width 1188 height 14
checkbox Transtoracica "true"
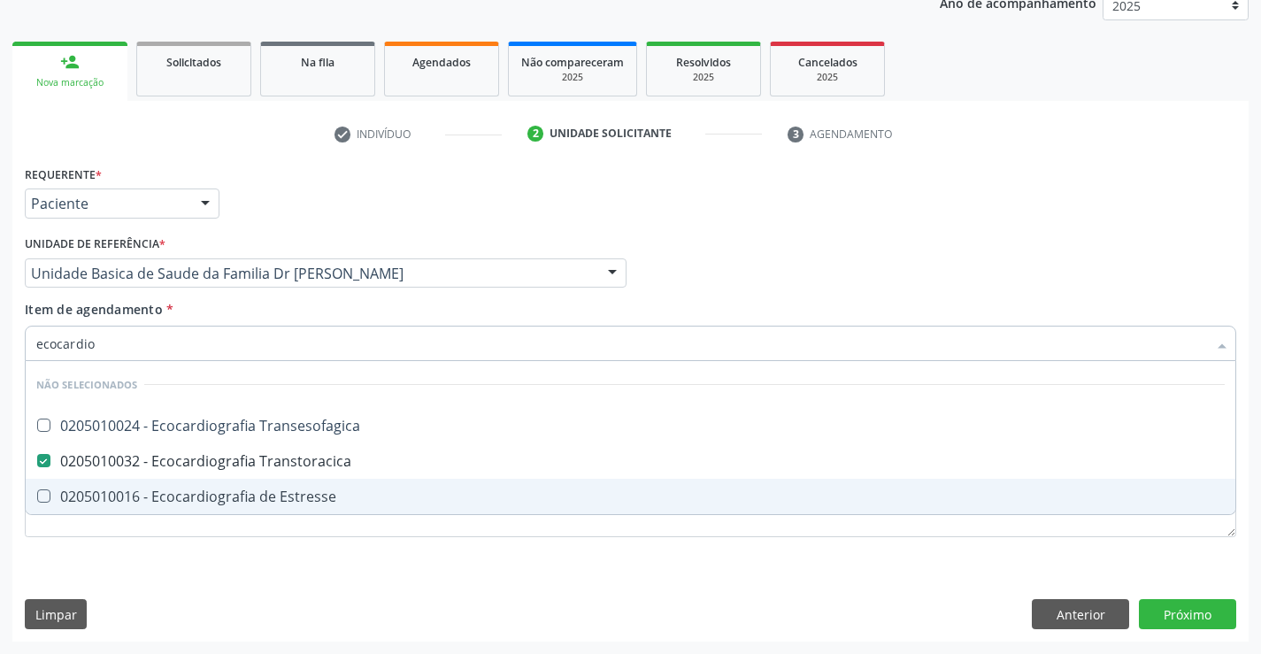
click at [246, 555] on div "Requerente * Paciente Profissional de Saúde Paciente Nenhum resultado encontrad…" at bounding box center [630, 361] width 1211 height 401
checkbox Transesofagica "true"
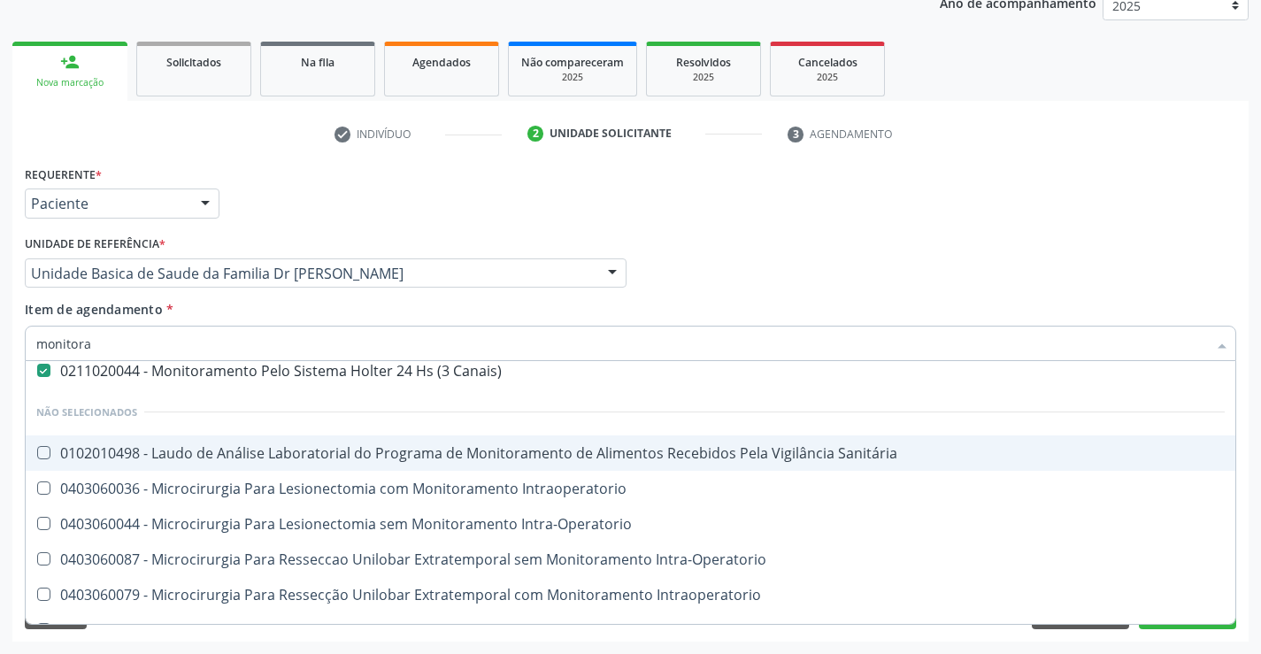
scroll to position [79, 0]
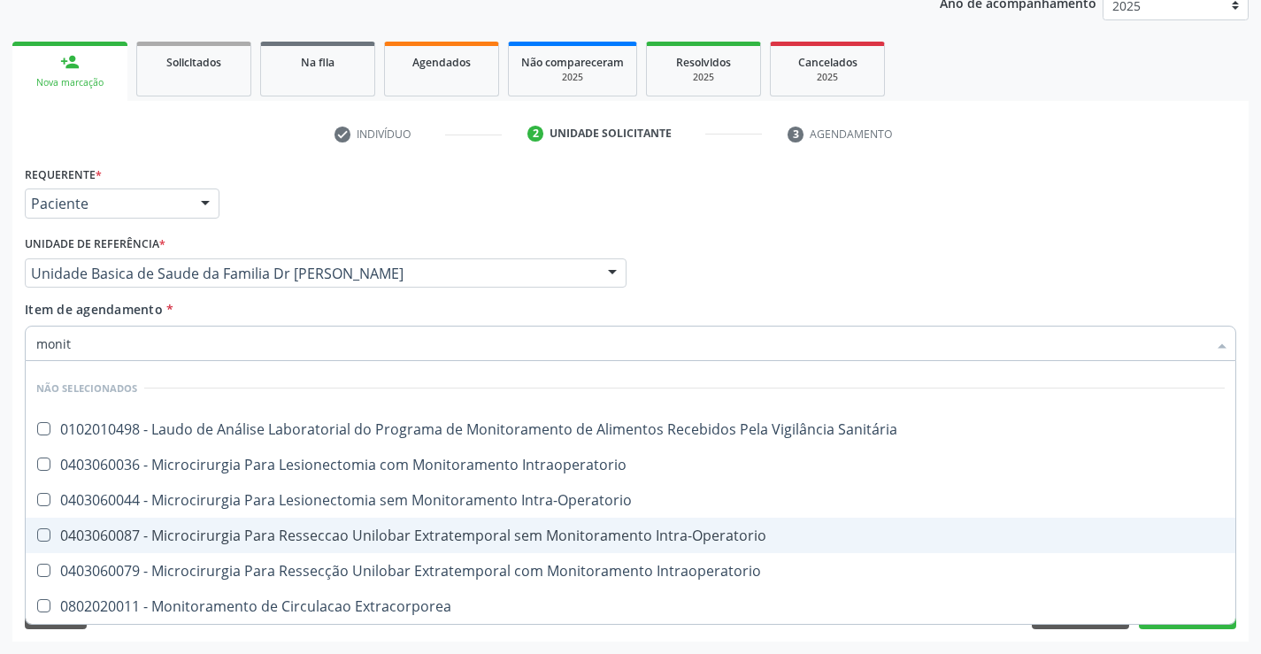
type input "moni"
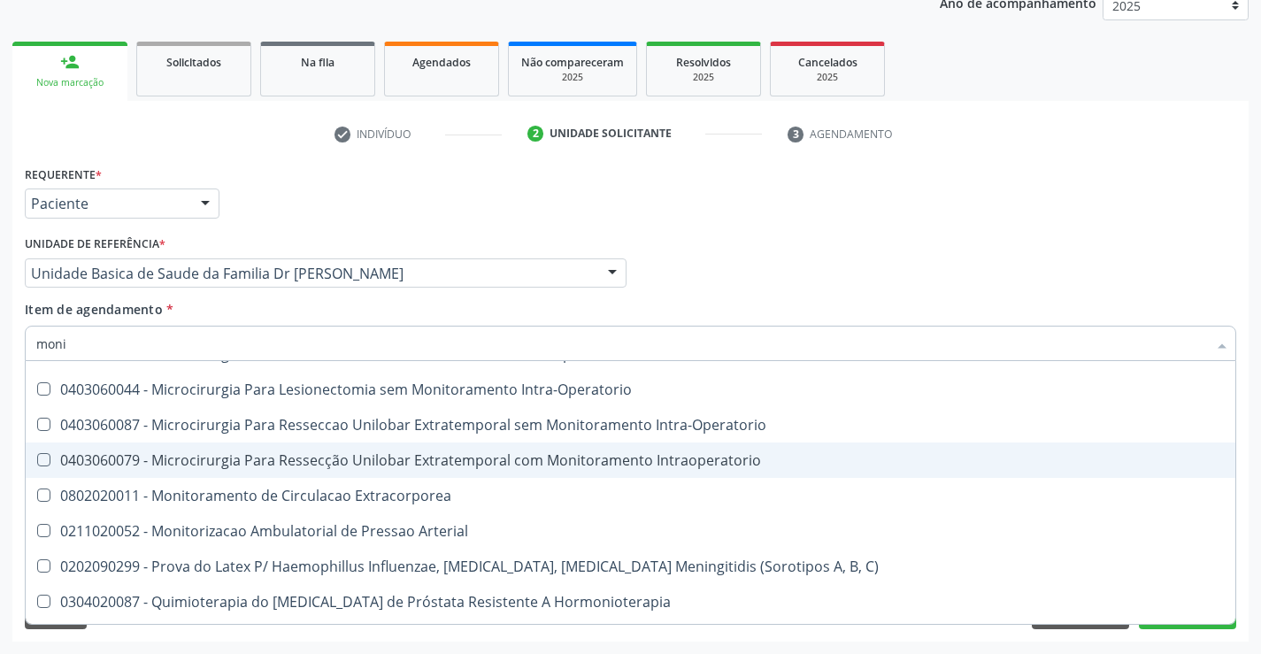
scroll to position [964, 0]
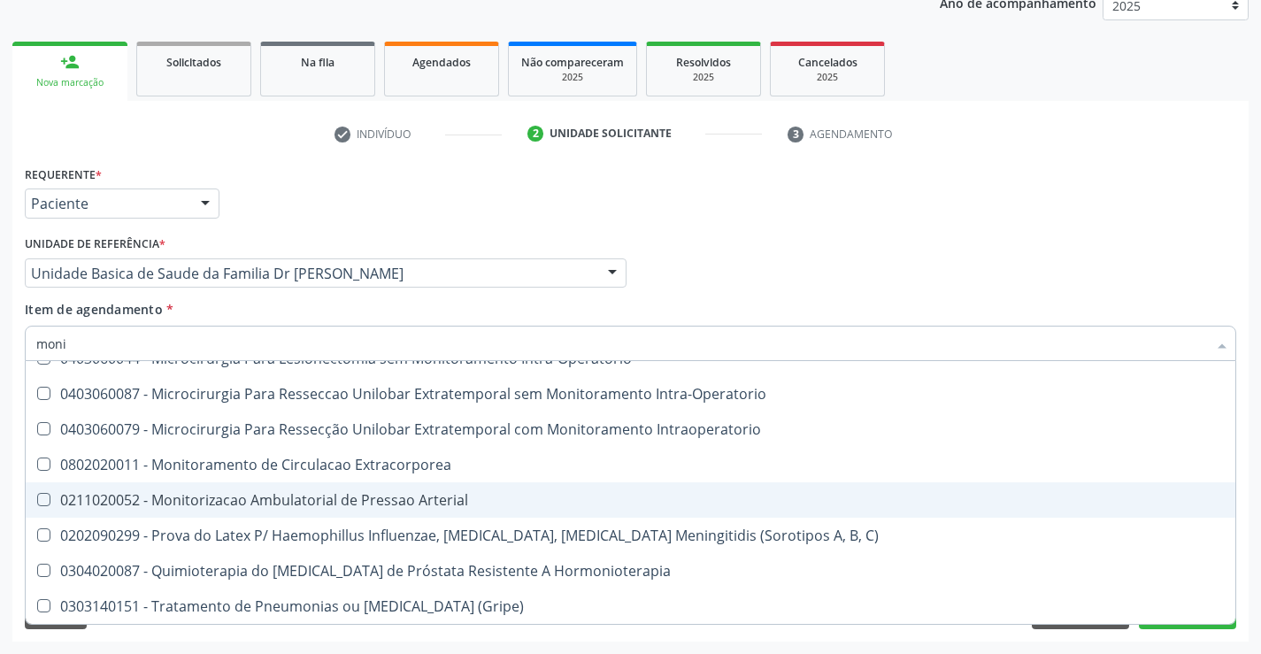
click at [335, 496] on div "0211020052 - Monitorizacao Ambulatorial de Pressao Arterial" at bounding box center [637, 500] width 1202 height 14
checkbox Arterial "true"
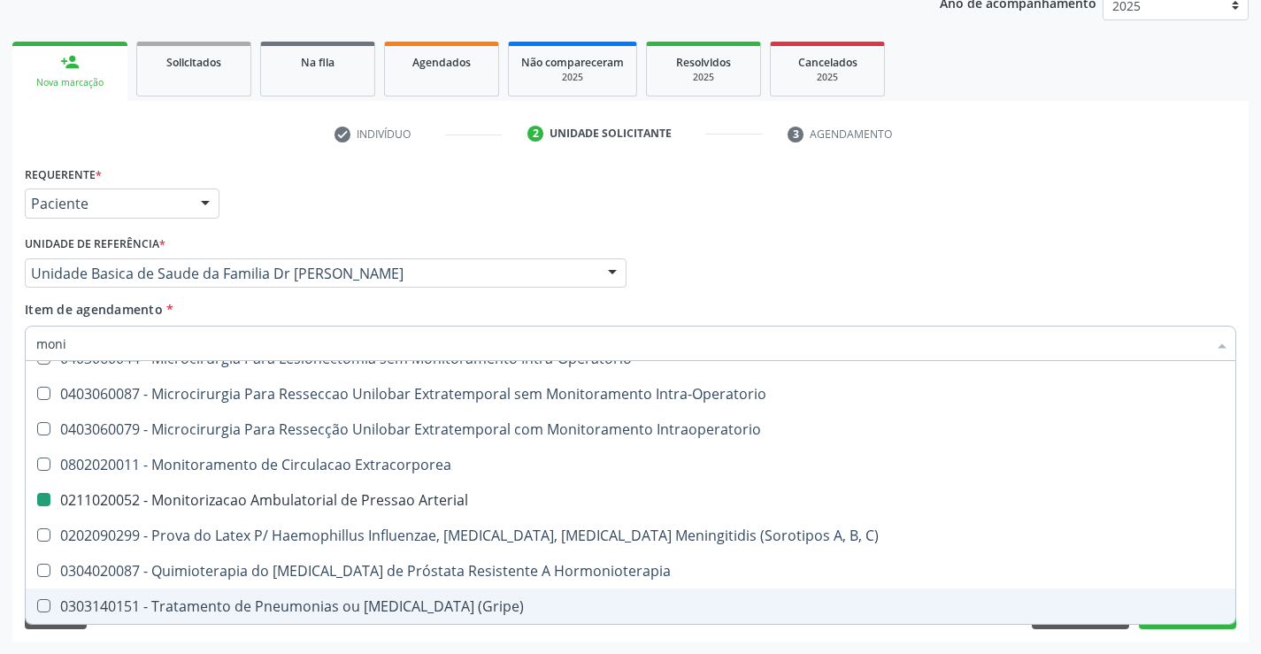
click at [535, 641] on div "Requerente * Paciente Profissional de Saúde Paciente Nenhum resultado encontrad…" at bounding box center [630, 401] width 1236 height 481
checkbox Ml\) "true"
checkbox Arterial "false"
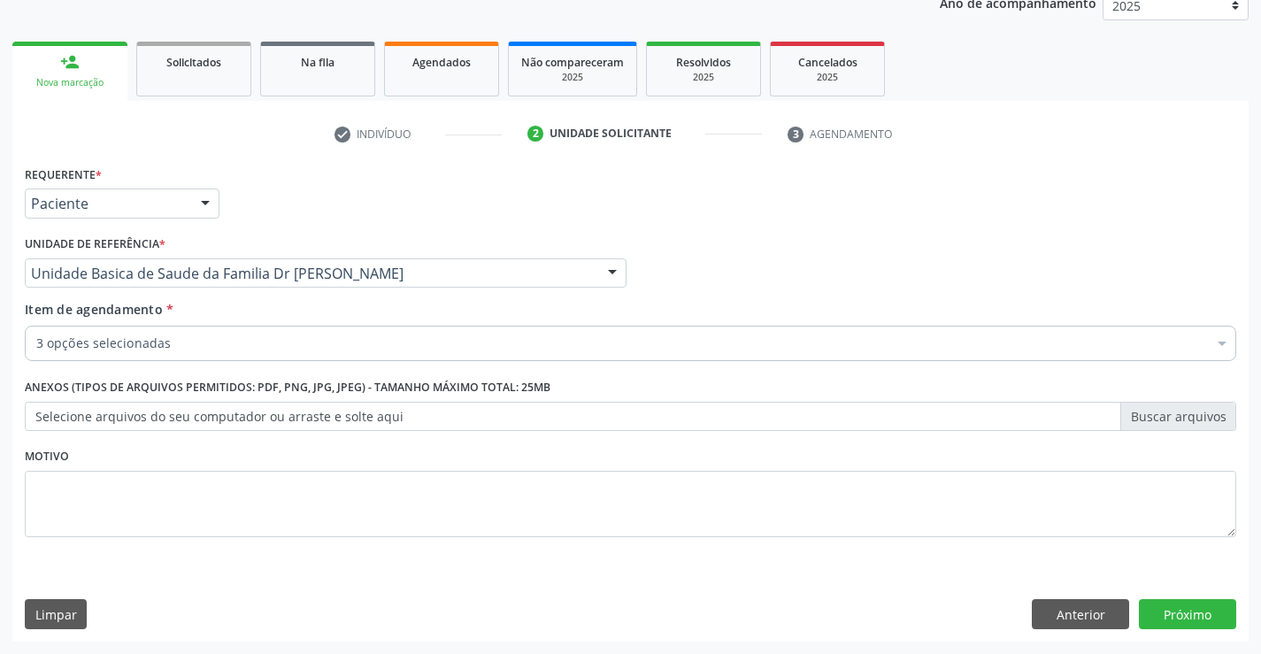
scroll to position [0, 0]
click at [1175, 617] on button "Próximo" at bounding box center [1187, 614] width 97 height 30
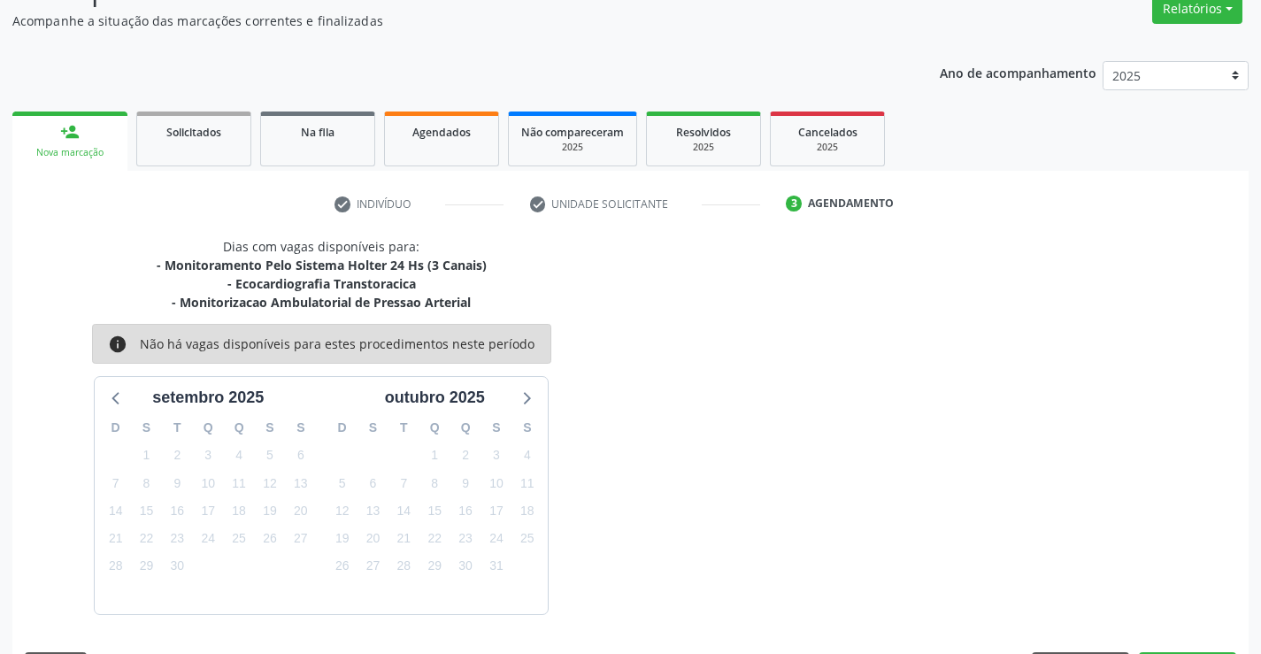
scroll to position [205, 0]
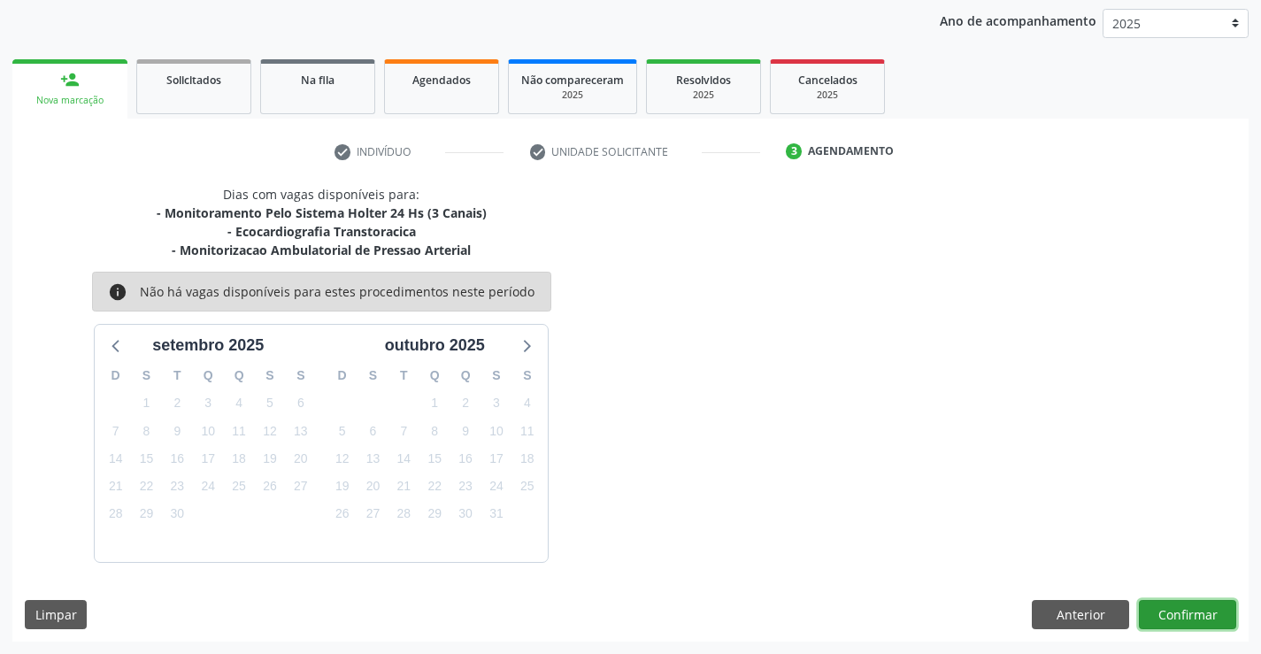
click at [1175, 617] on button "Confirmar" at bounding box center [1187, 615] width 97 height 30
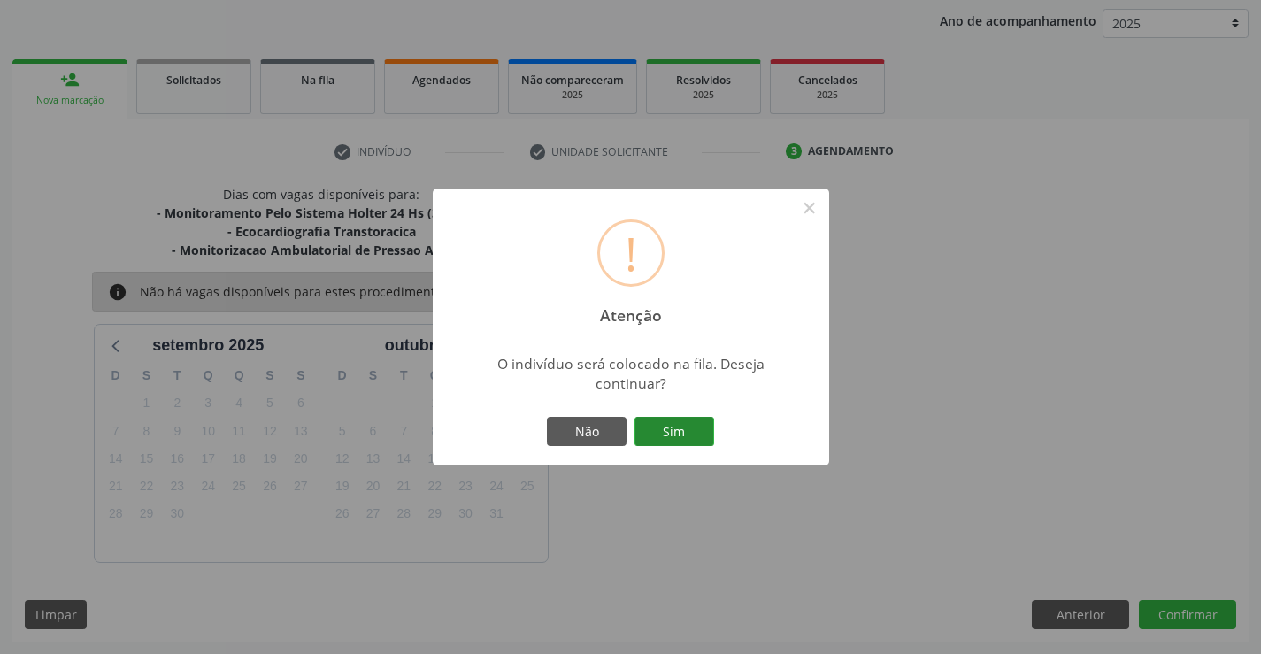
click at [687, 435] on button "Sim" at bounding box center [675, 432] width 80 height 30
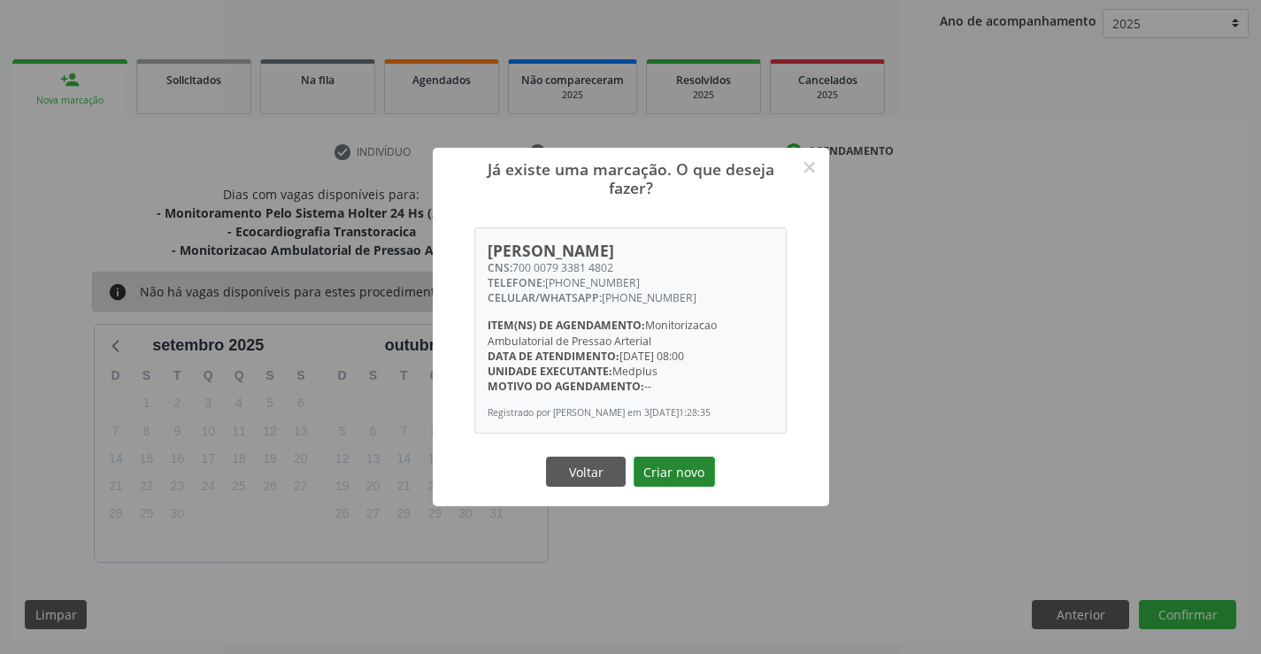
click at [679, 459] on button "Criar novo" at bounding box center [674, 472] width 81 height 30
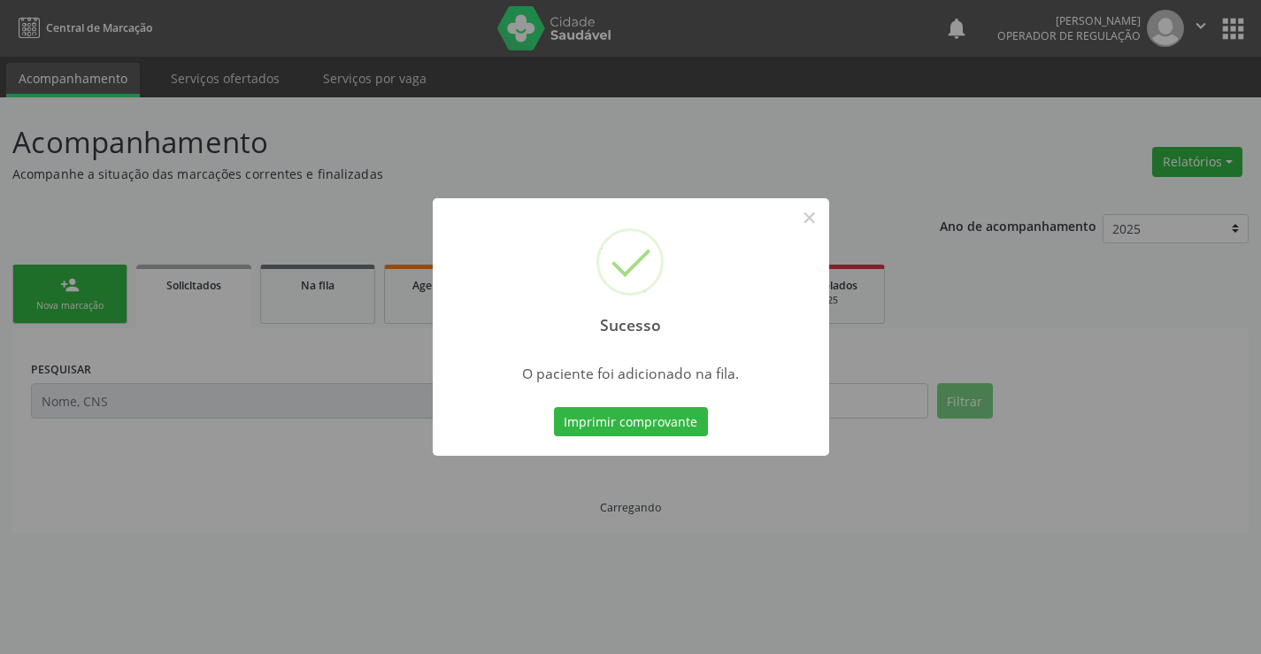
scroll to position [0, 0]
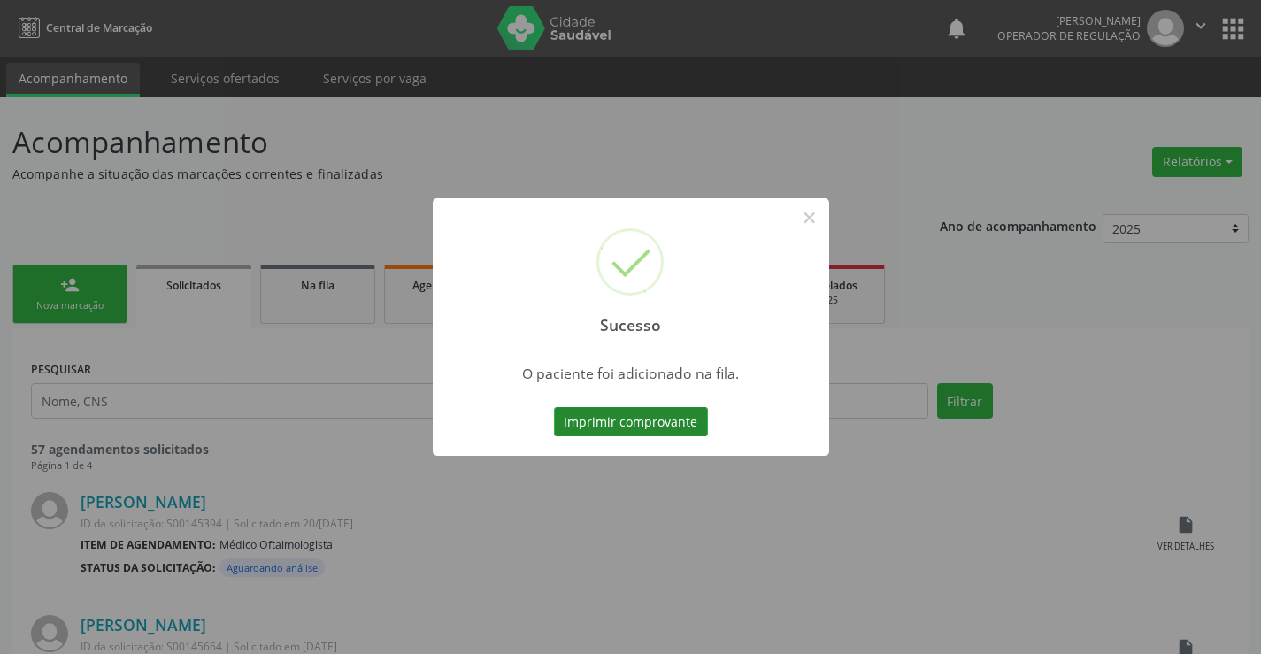
click at [680, 420] on button "Imprimir comprovante" at bounding box center [631, 422] width 154 height 30
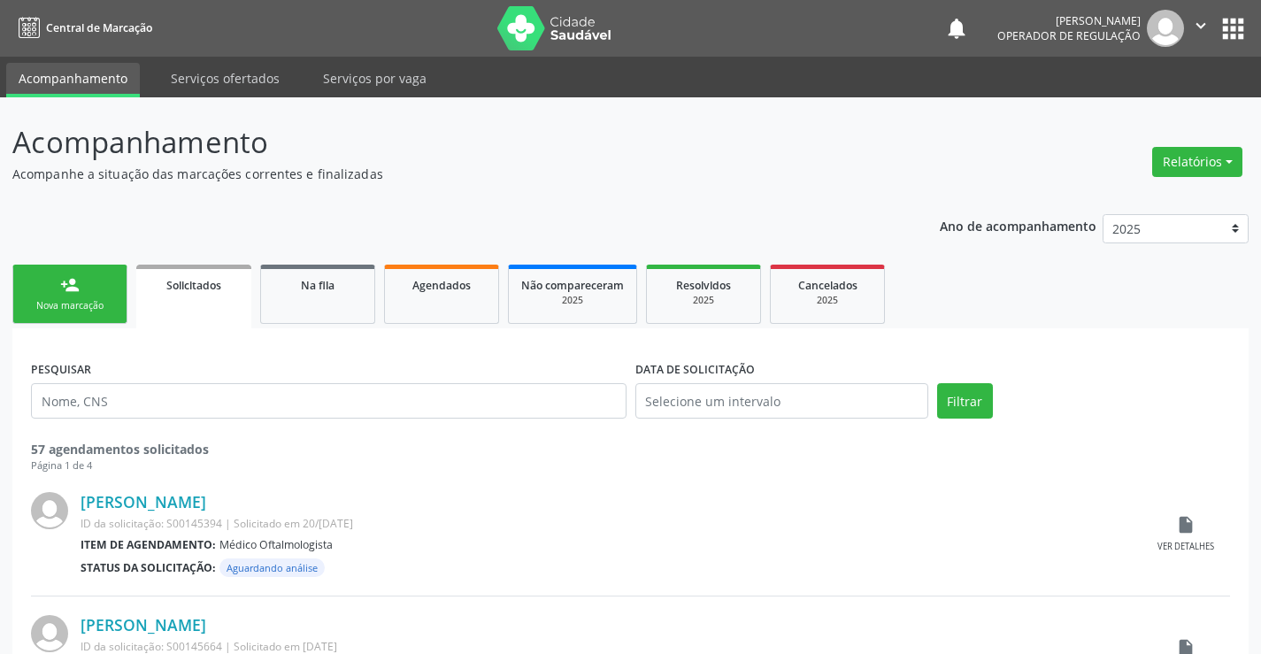
click at [106, 304] on div "Nova marcação" at bounding box center [70, 305] width 88 height 13
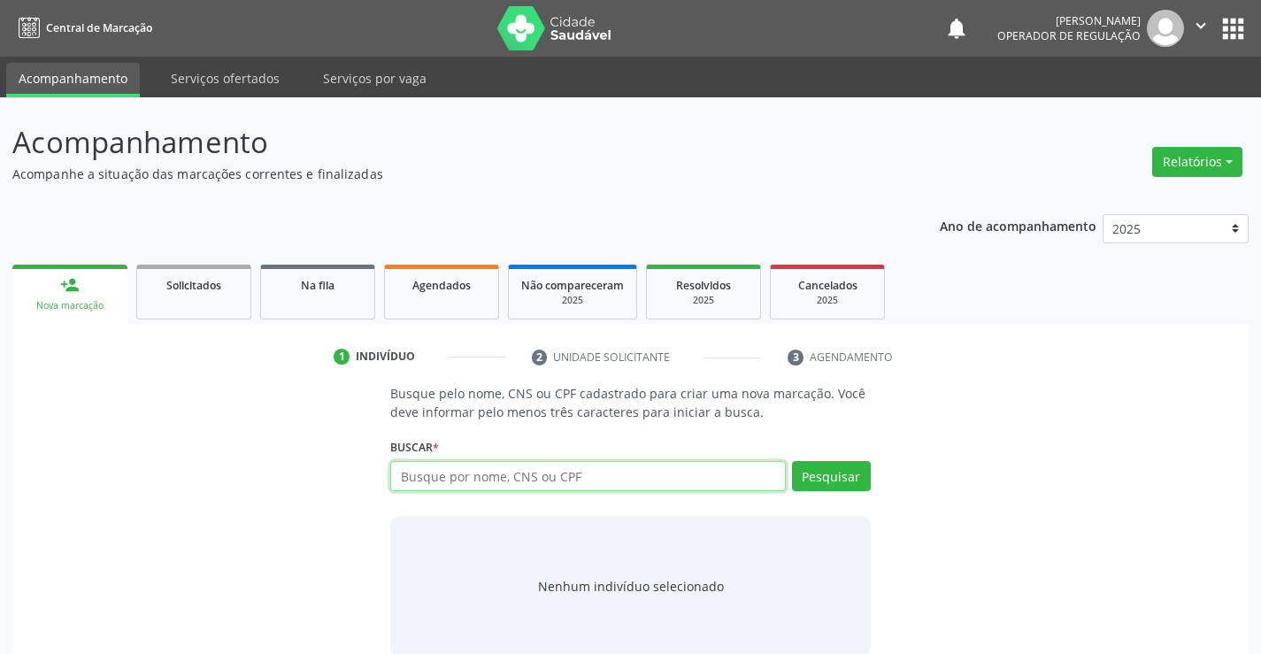
click at [543, 477] on input "text" at bounding box center [587, 476] width 395 height 30
type input "ivanilda dantas de caevalho"
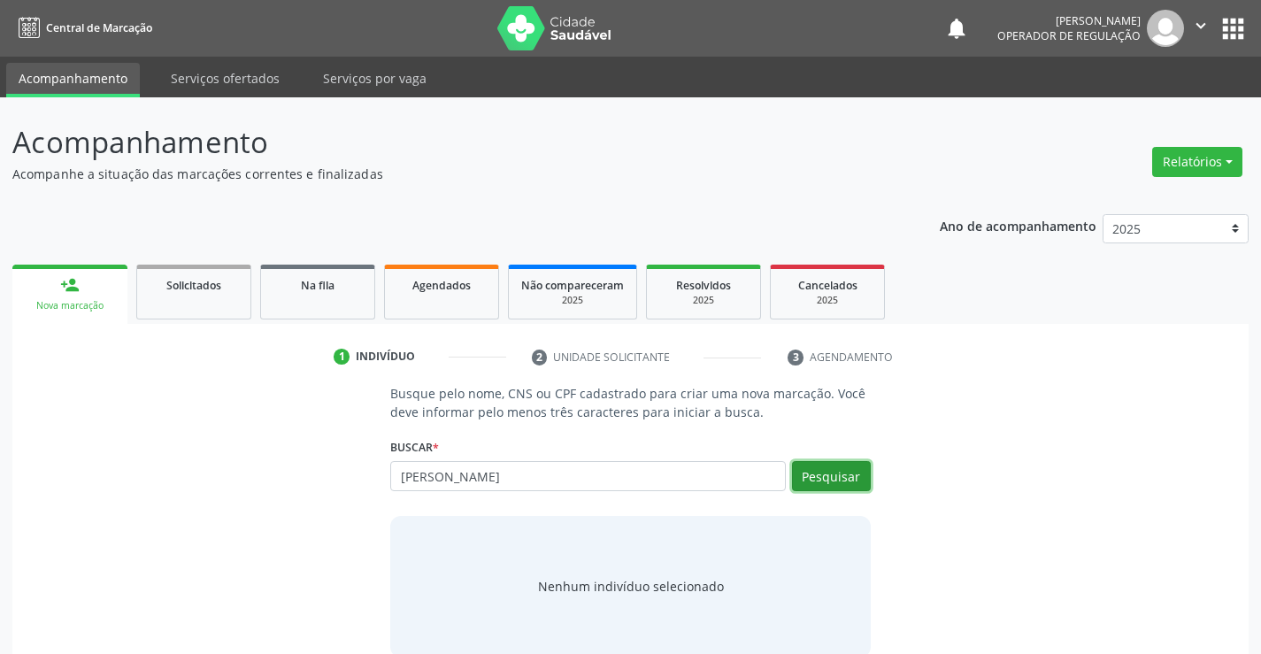
click at [827, 481] on button "Pesquisar" at bounding box center [831, 476] width 79 height 30
type input "ivanilda dantas de caevalho"
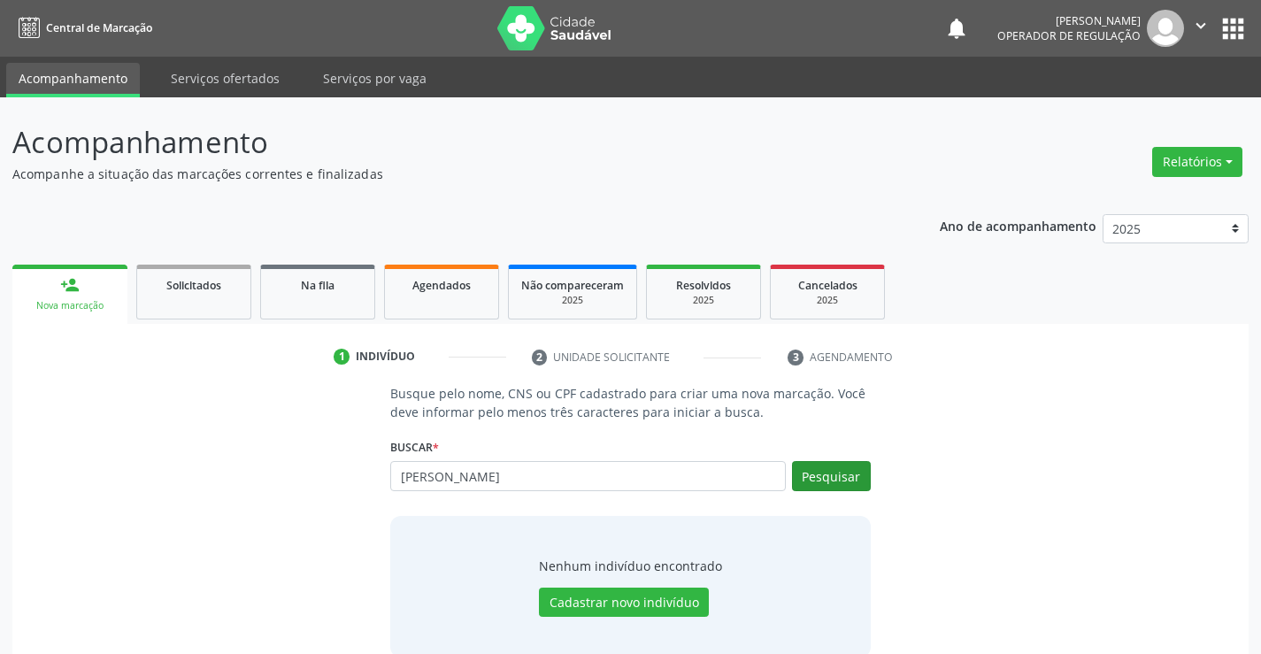
type input "ivanilda dantas de carvalho"
click at [839, 481] on button "Pesquisar" at bounding box center [831, 476] width 79 height 30
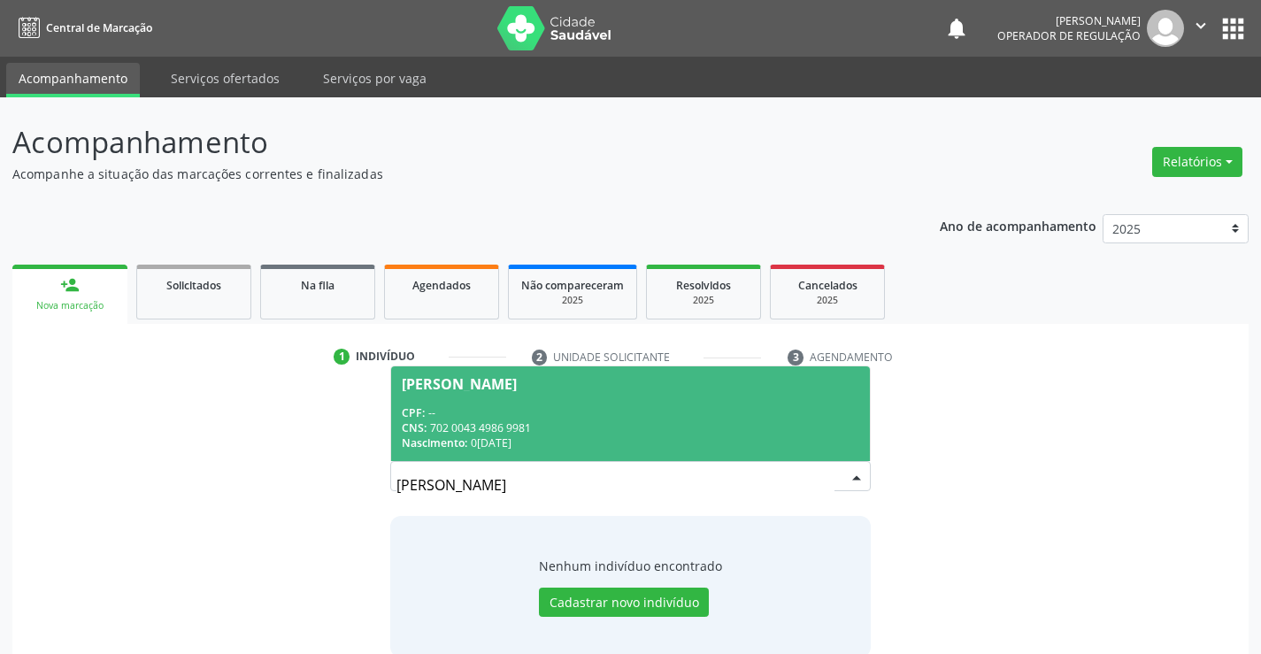
click at [661, 402] on span "Ivanilda Dantas de Carvalho CPF: -- CNS: 702 0043 4986 9981 Nascimento: 09/10/1…" at bounding box center [630, 413] width 478 height 95
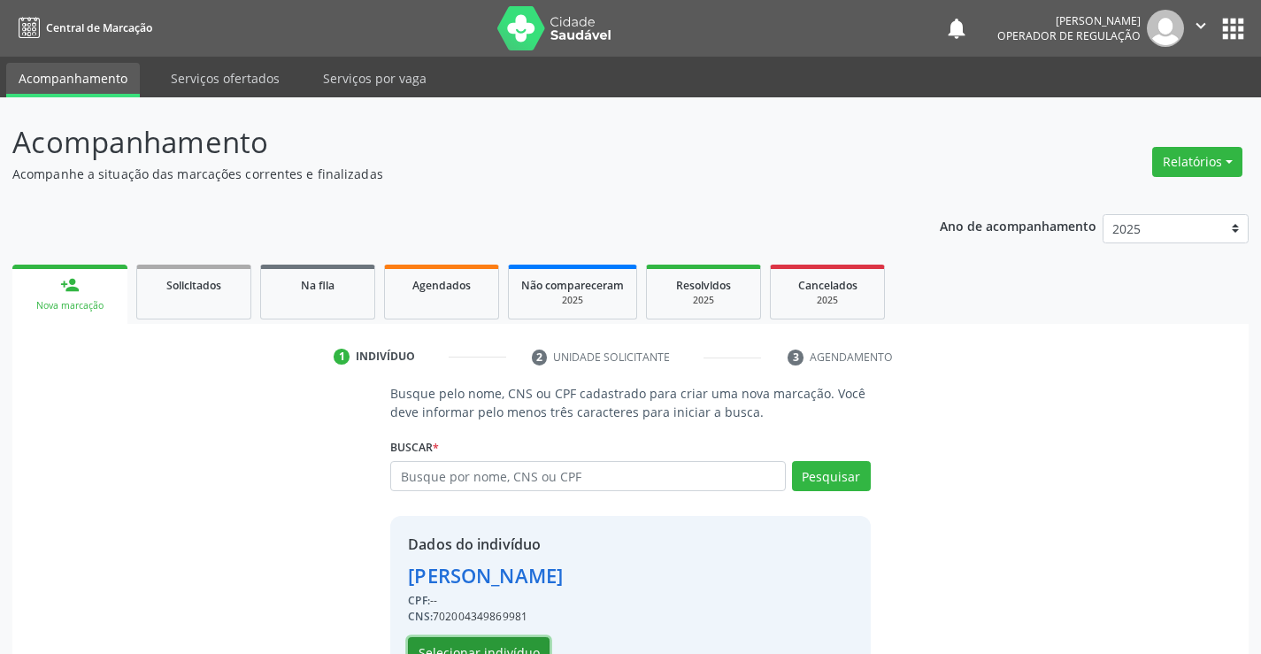
click at [499, 650] on button "Selecionar indivíduo" at bounding box center [479, 652] width 142 height 30
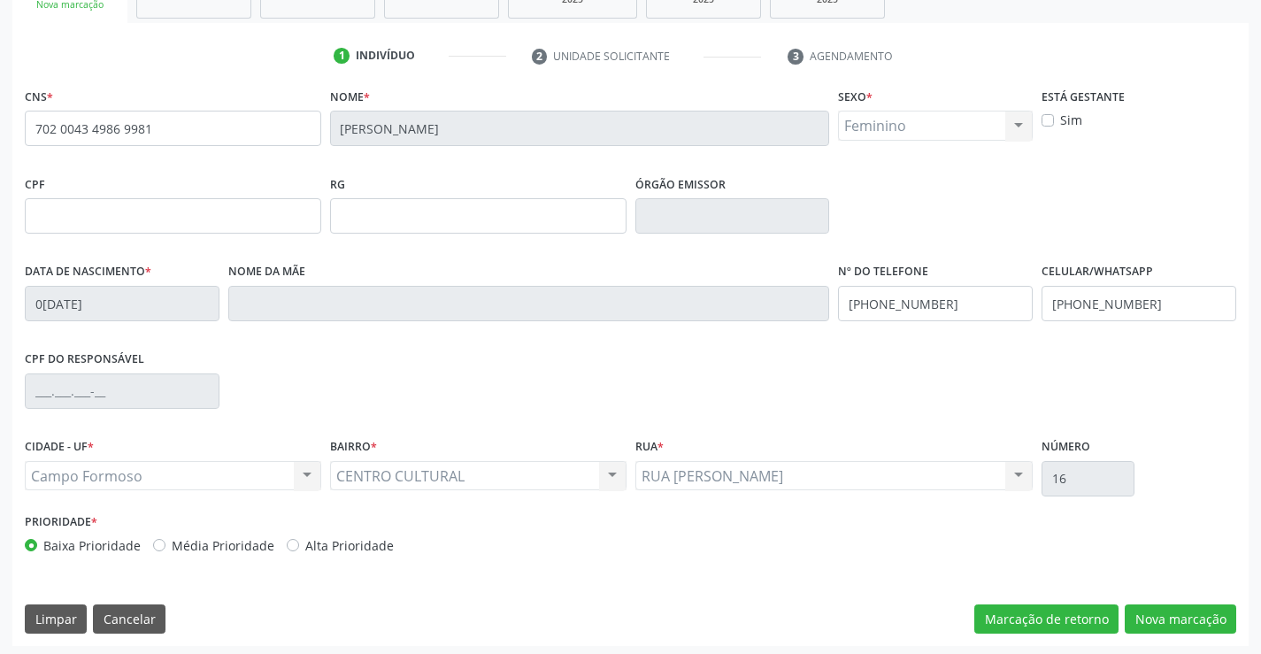
scroll to position [305, 0]
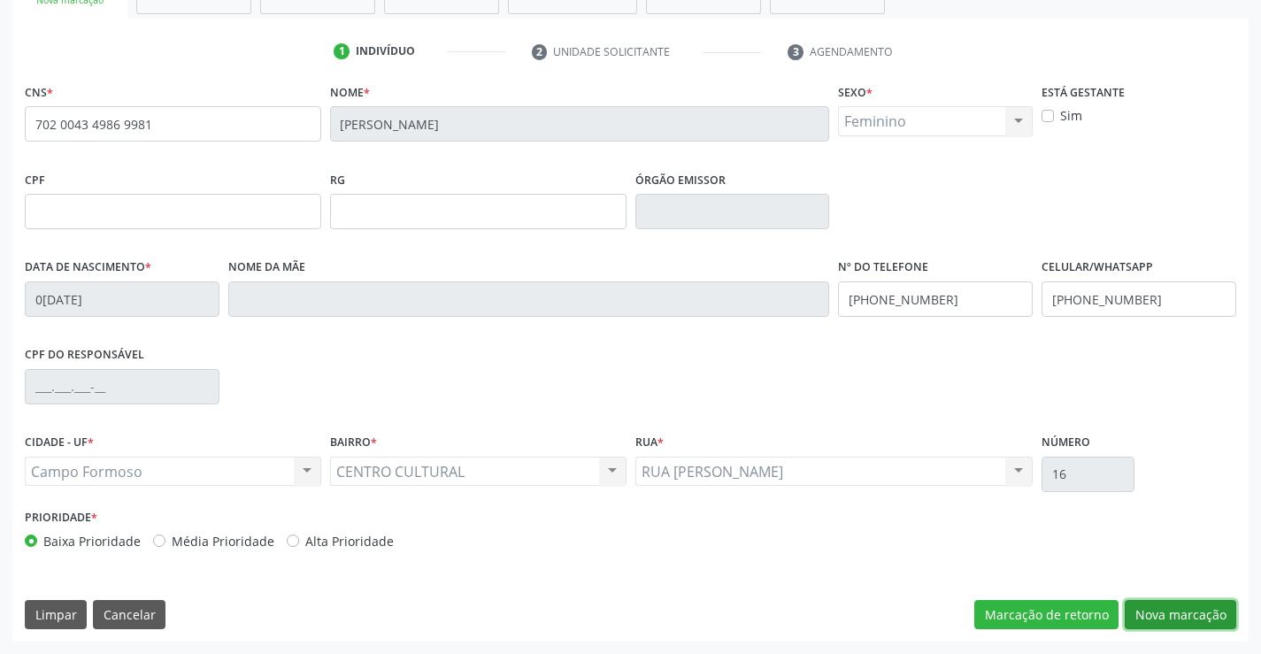
click at [1196, 611] on button "Nova marcação" at bounding box center [1181, 615] width 112 height 30
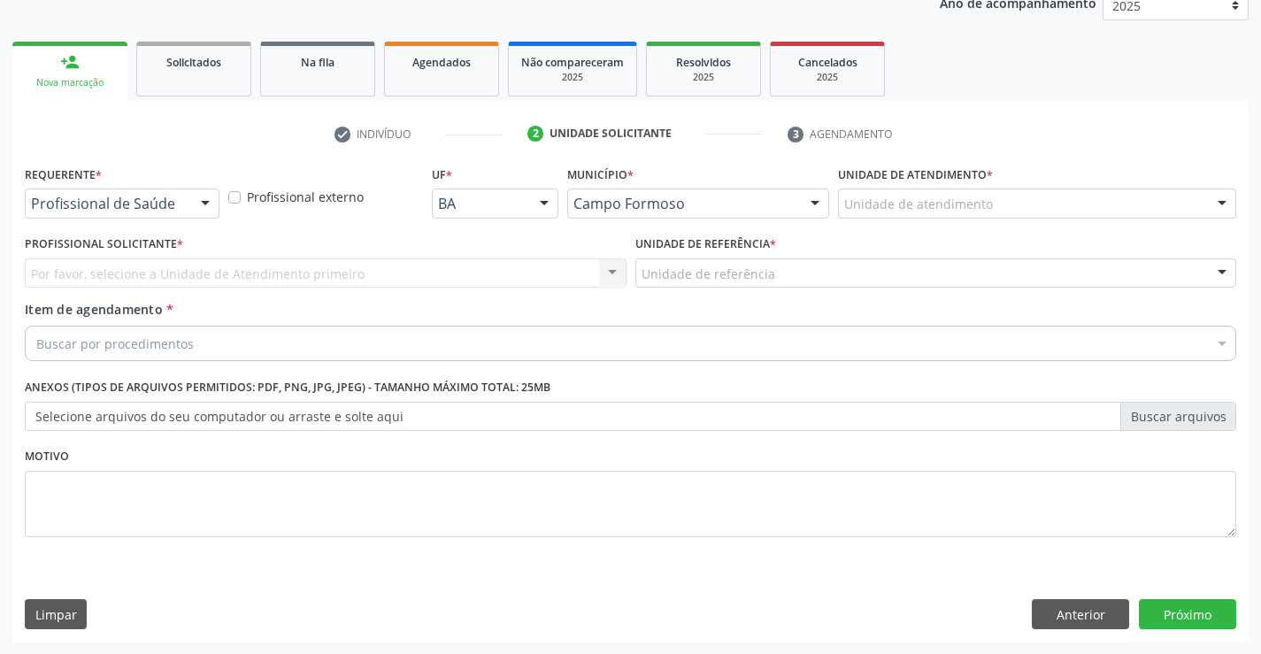
scroll to position [223, 0]
click at [191, 210] on div "Profissional de Saúde Profissional de Saúde Paciente Nenhum resultado encontrad…" at bounding box center [122, 203] width 195 height 30
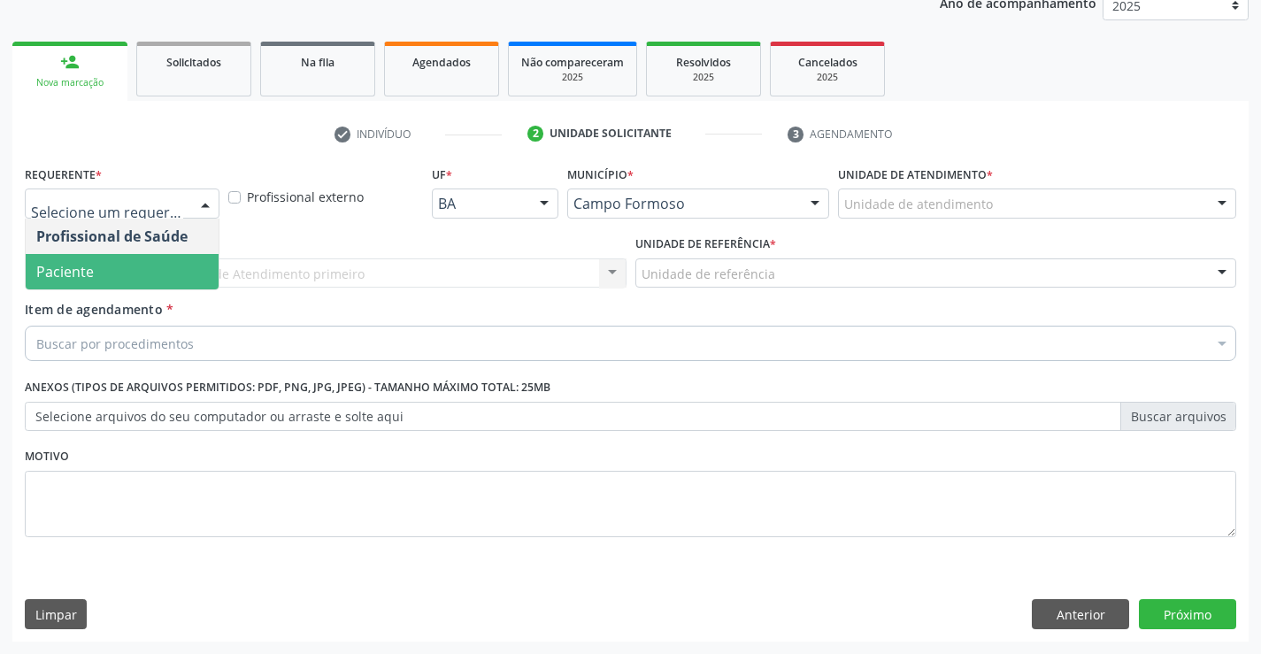
click at [146, 280] on span "Paciente" at bounding box center [122, 271] width 193 height 35
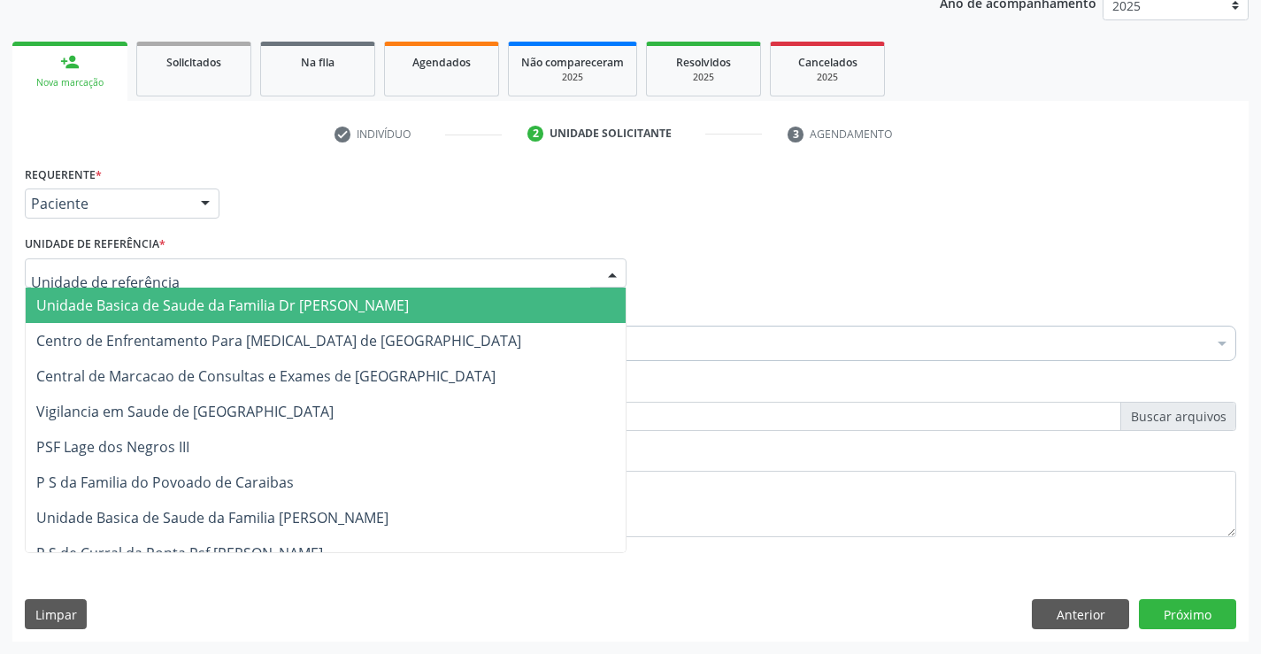
click at [156, 303] on span "Unidade Basica de Saude da Familia Dr [PERSON_NAME]" at bounding box center [222, 305] width 373 height 19
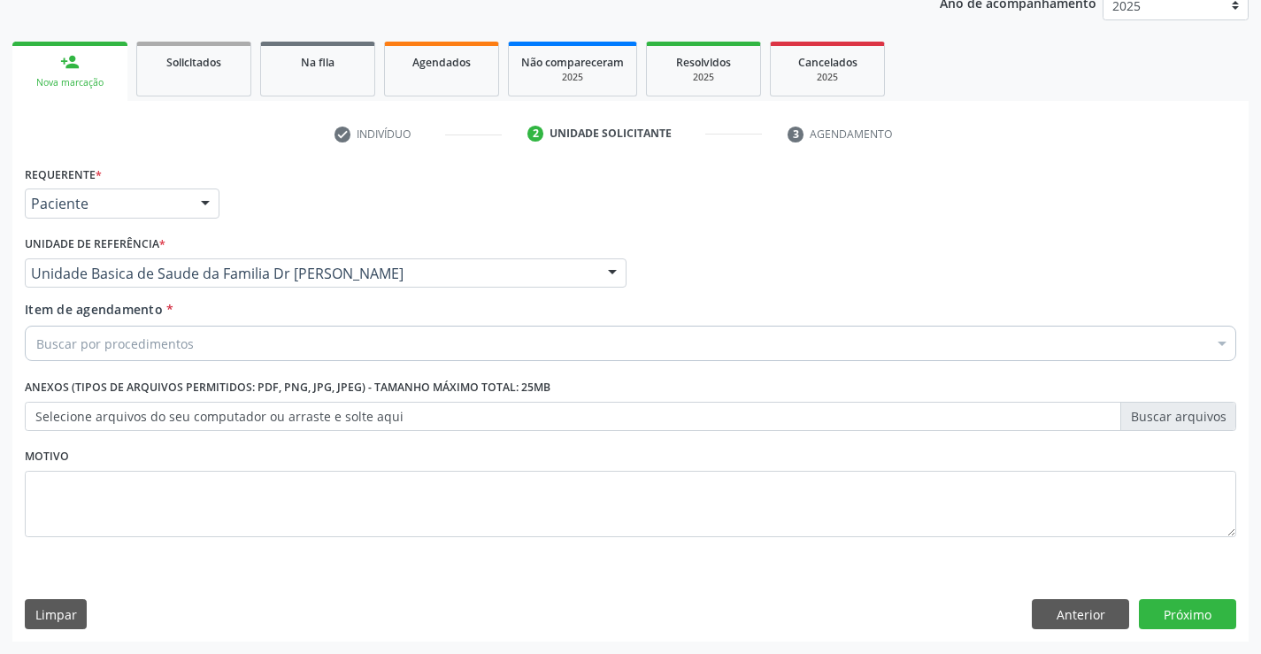
click at [199, 354] on div "Buscar por procedimentos" at bounding box center [630, 343] width 1211 height 35
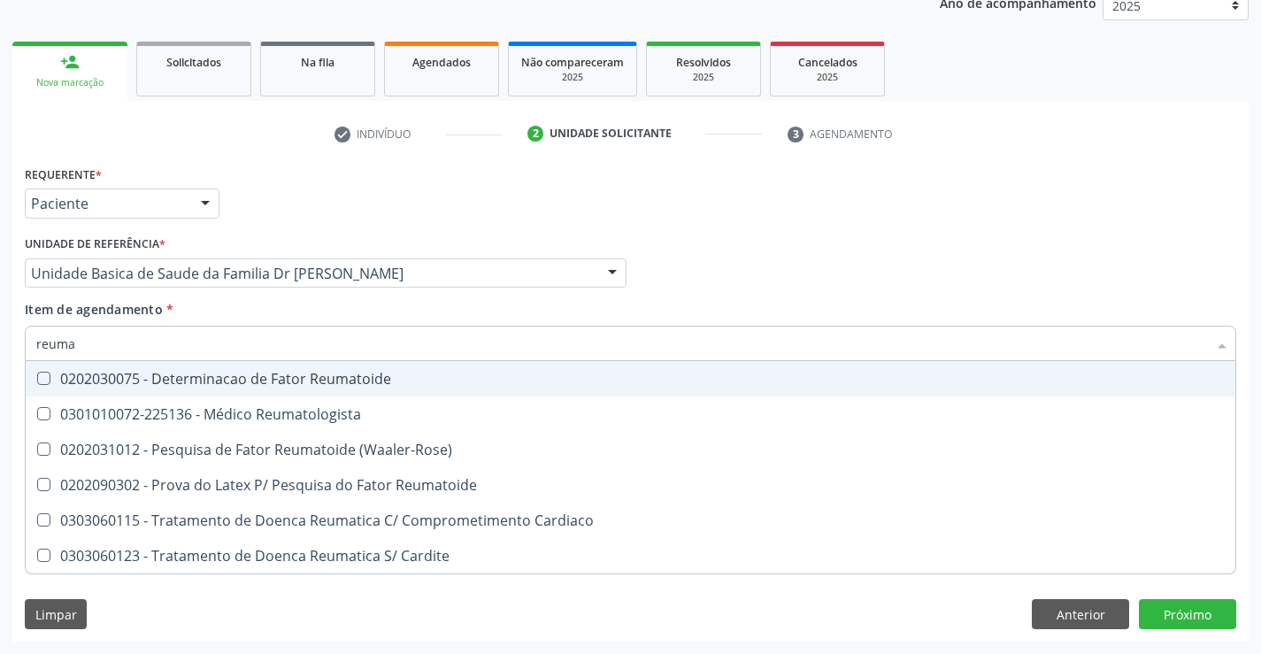
type input "reumat"
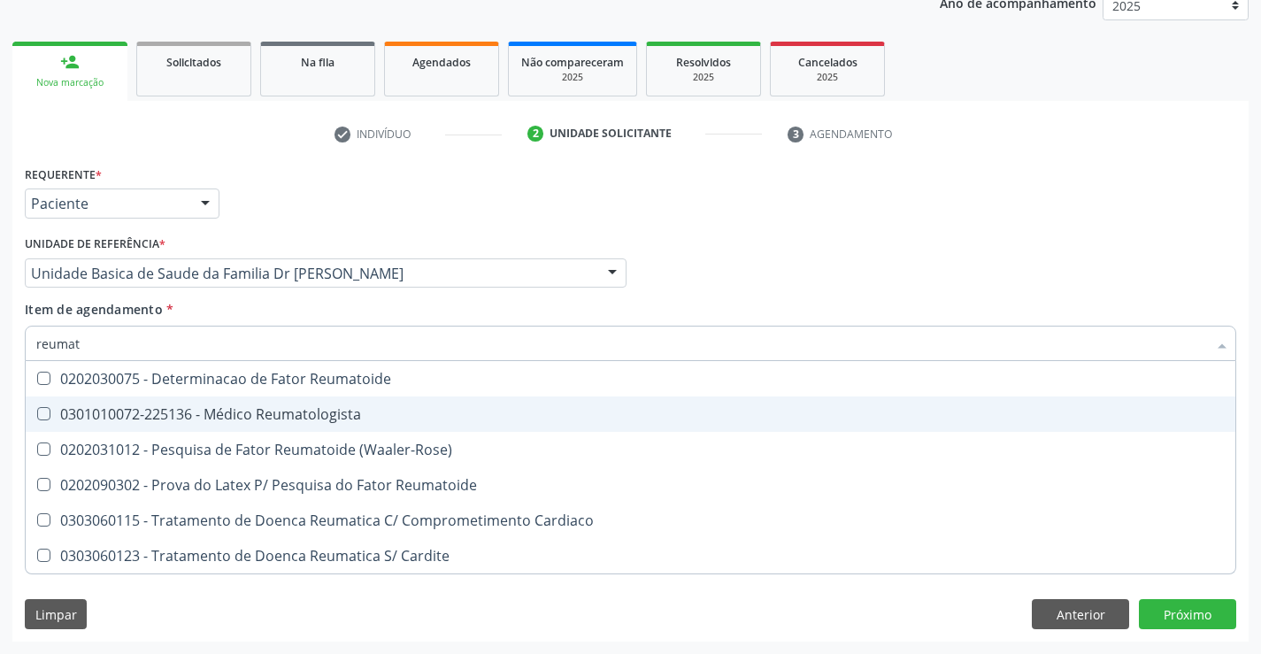
click at [228, 418] on div "0301010072-225136 - Médico Reumatologista" at bounding box center [630, 414] width 1188 height 14
checkbox Reumatologista "true"
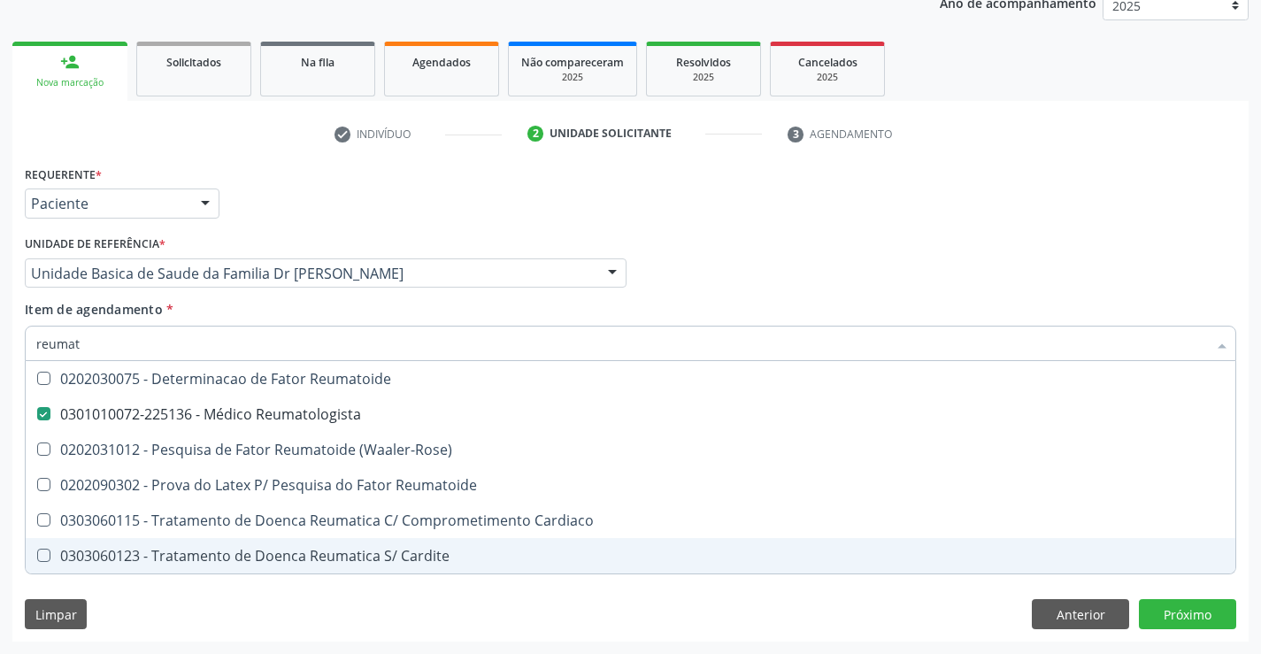
click at [359, 603] on div "Requerente * Paciente Profissional de Saúde Paciente Nenhum resultado encontrad…" at bounding box center [630, 401] width 1236 height 481
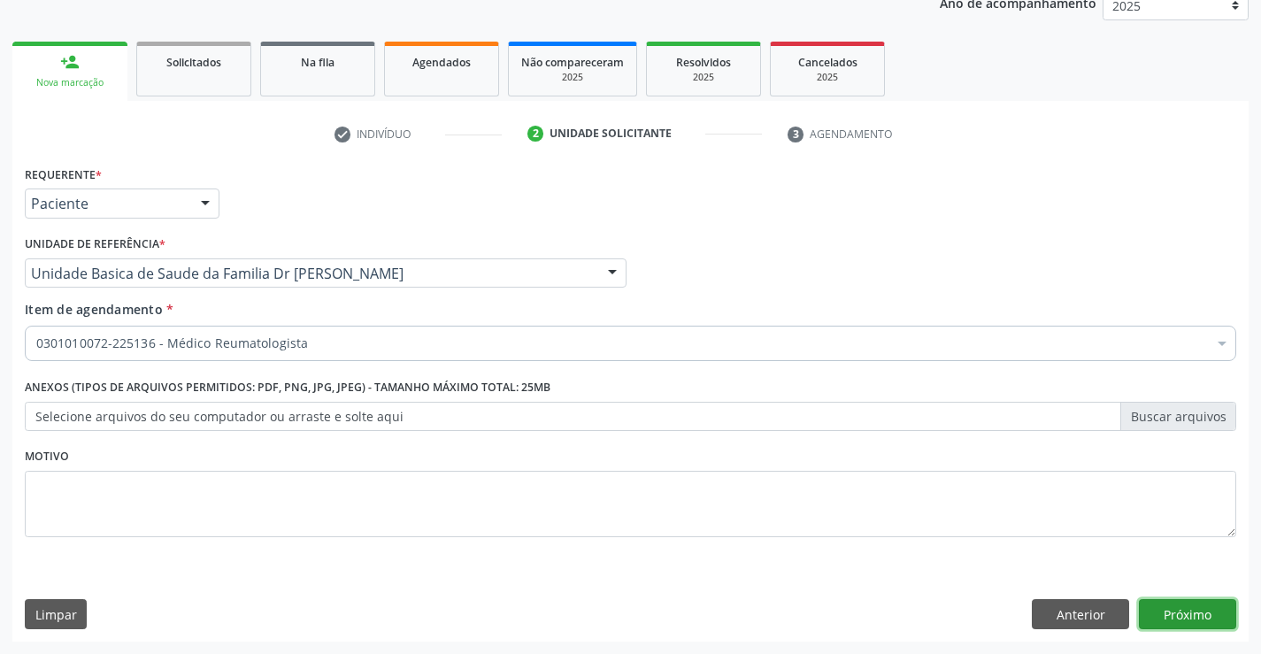
click at [1162, 611] on button "Próximo" at bounding box center [1187, 614] width 97 height 30
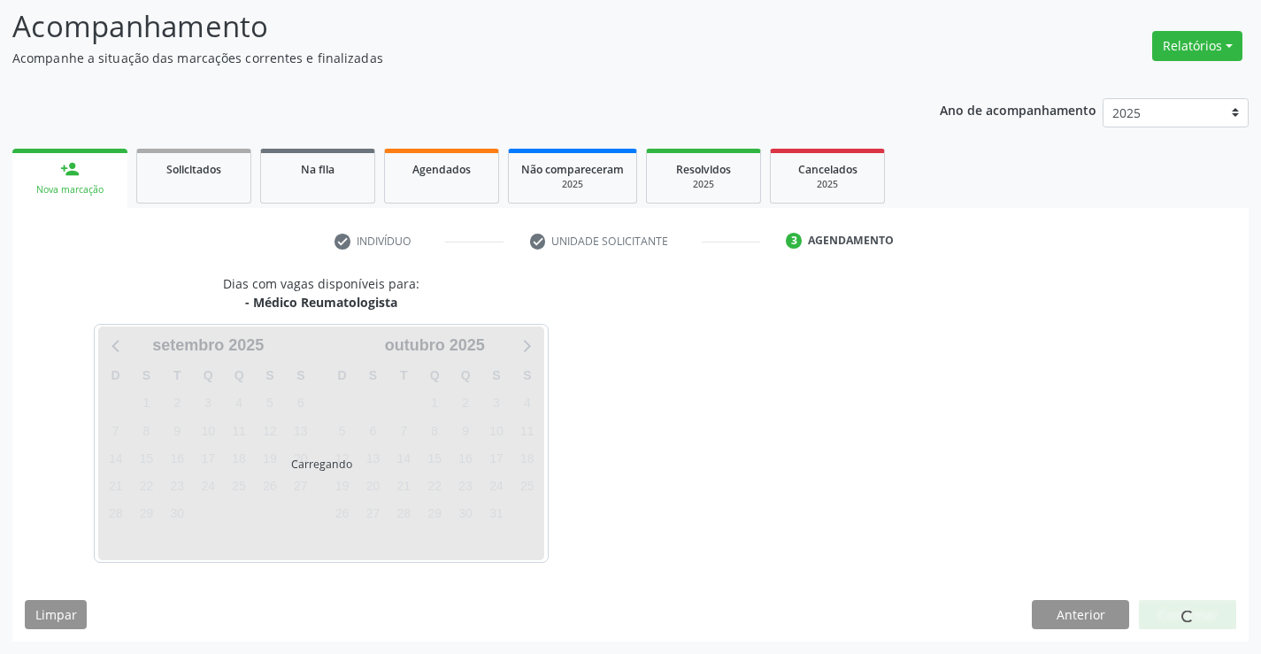
scroll to position [168, 0]
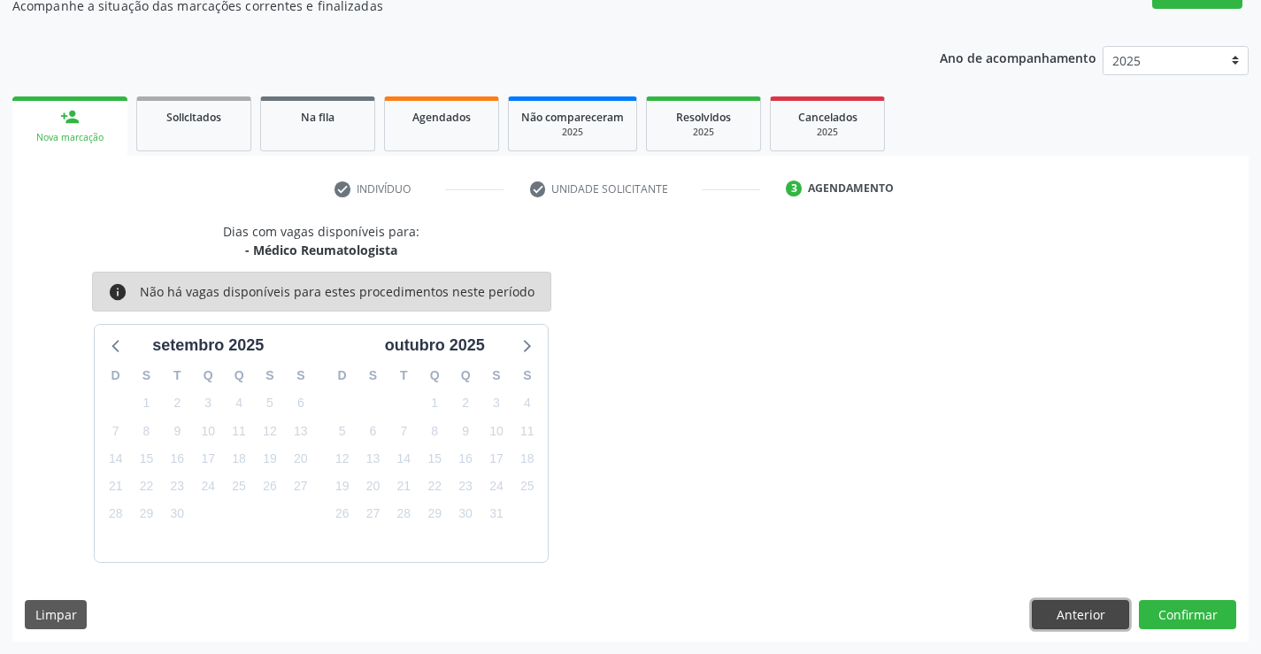
click at [1053, 615] on button "Anterior" at bounding box center [1080, 615] width 97 height 30
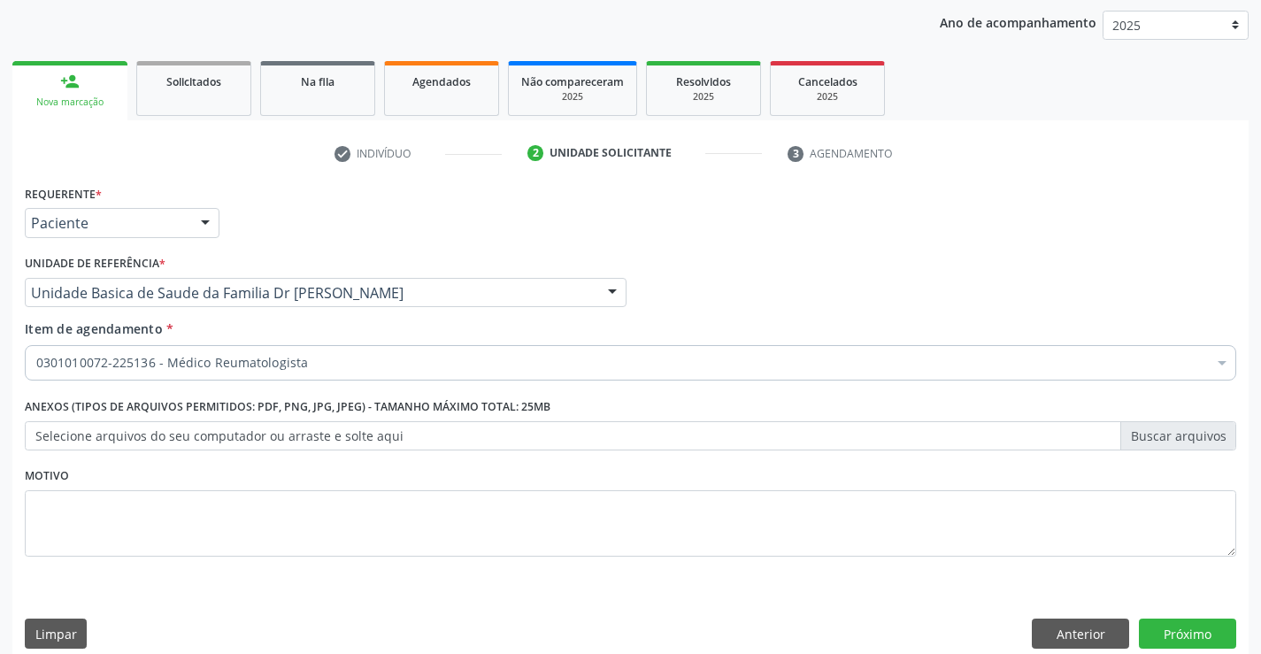
scroll to position [223, 0]
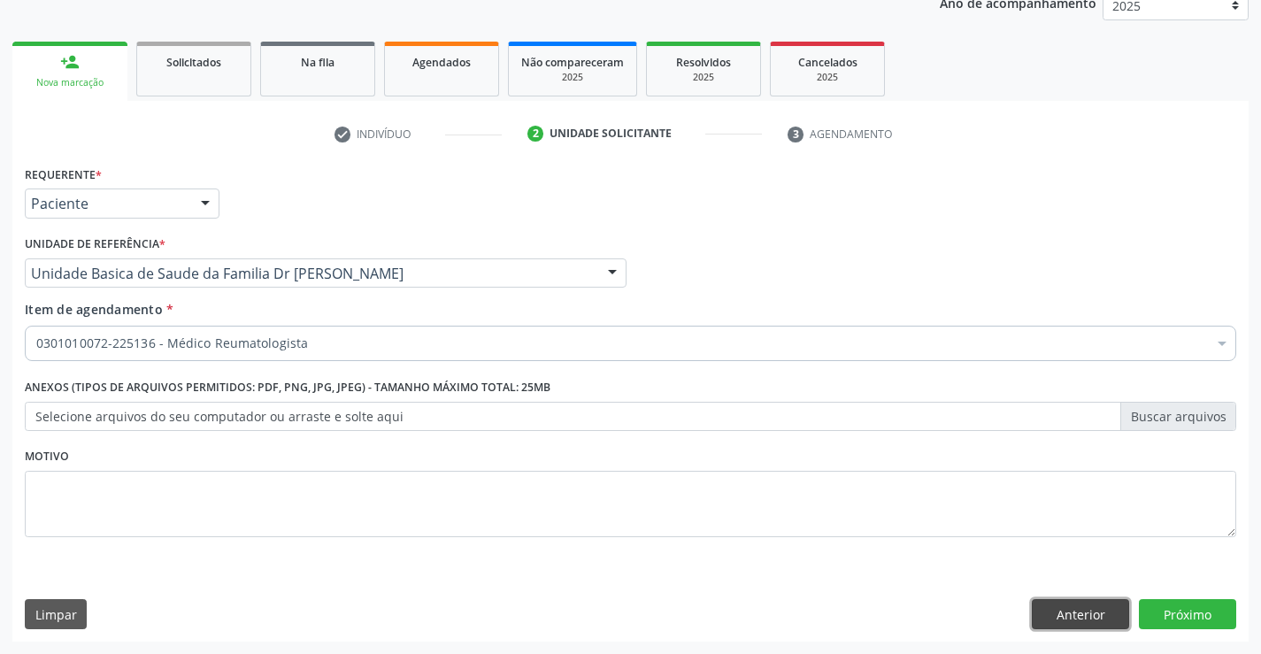
click at [1053, 615] on button "Anterior" at bounding box center [1080, 614] width 97 height 30
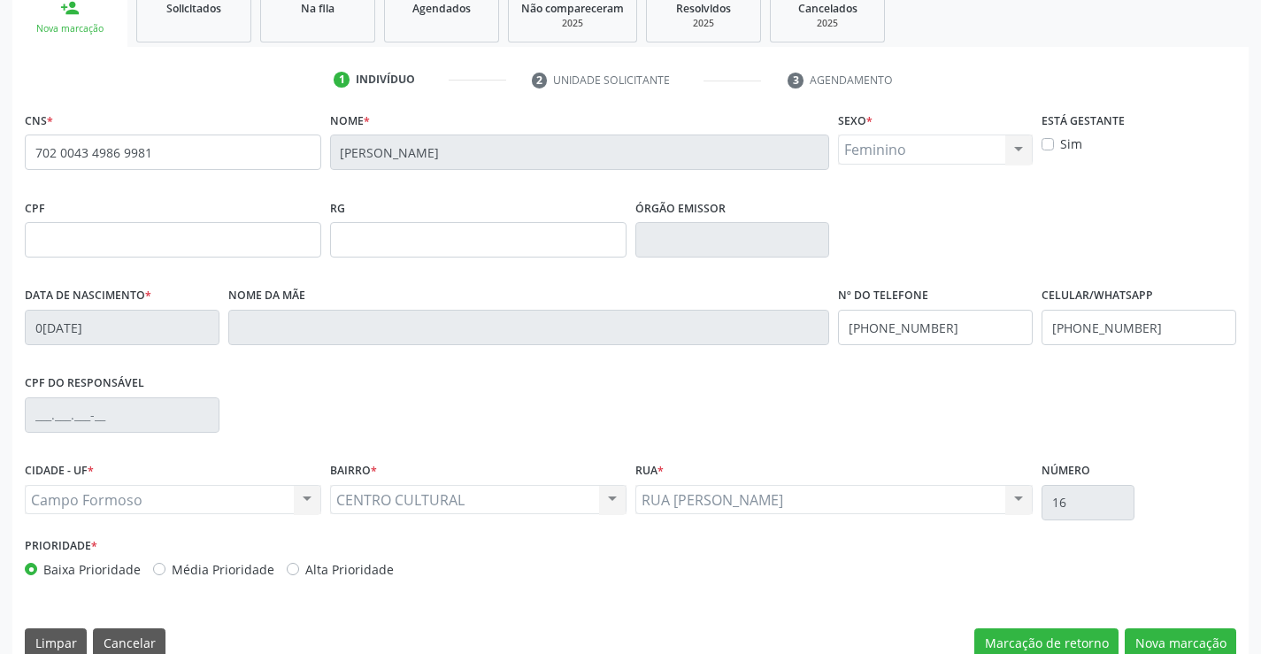
scroll to position [305, 0]
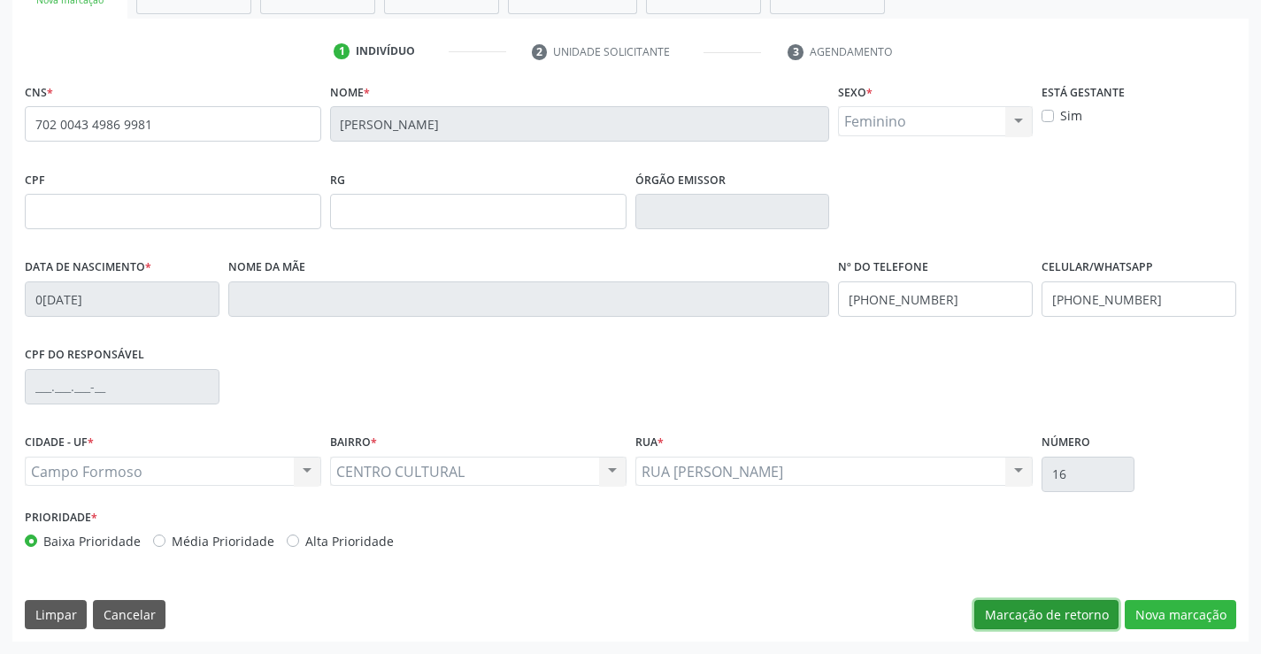
click at [1053, 615] on button "Marcação de retorno" at bounding box center [1046, 615] width 144 height 30
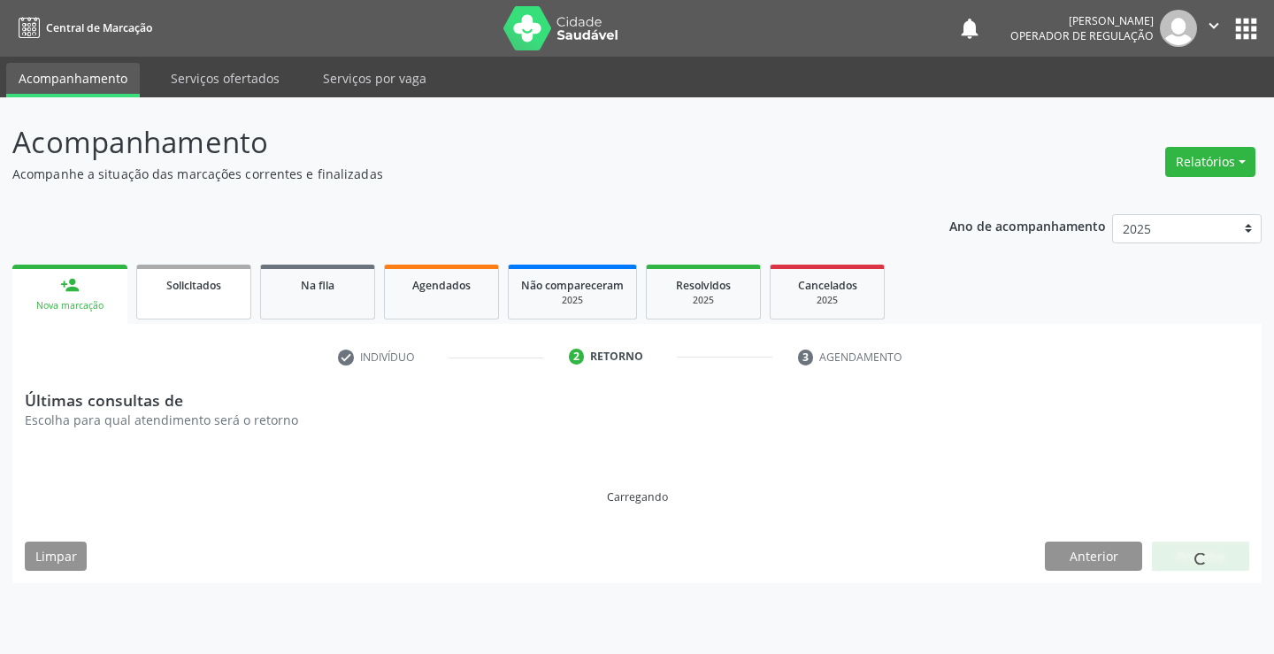
click at [227, 304] on link "Solicitados" at bounding box center [193, 292] width 115 height 55
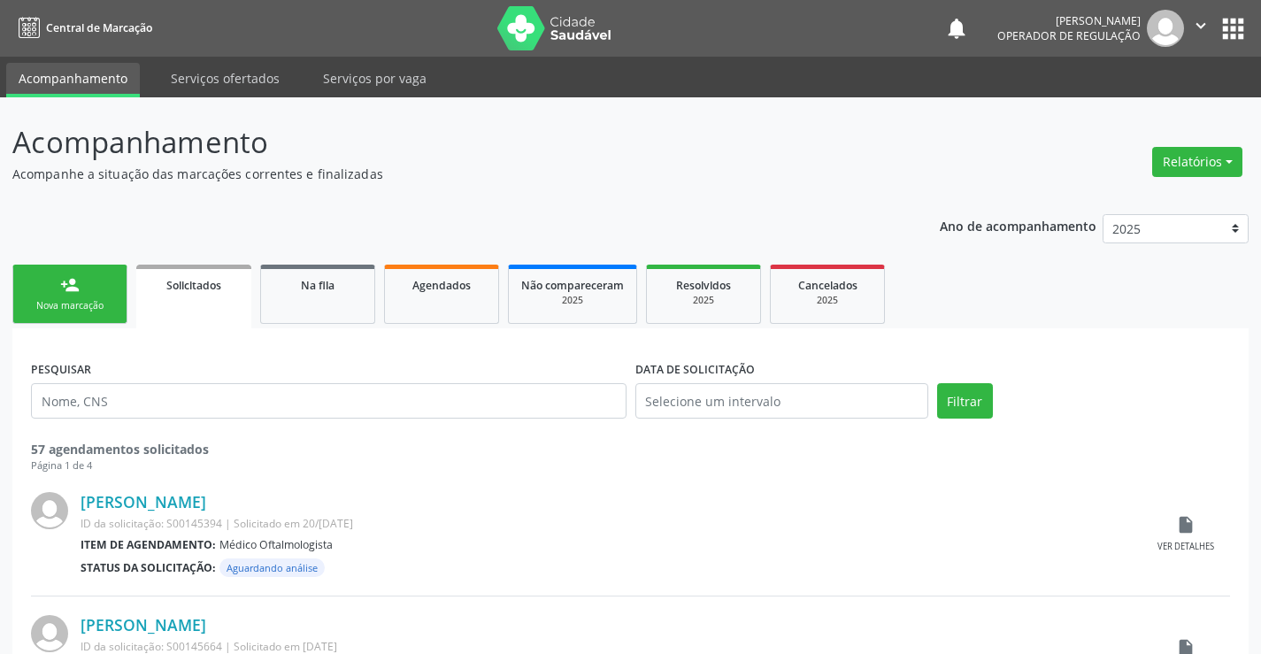
click at [97, 302] on div "Nova marcação" at bounding box center [70, 305] width 88 height 13
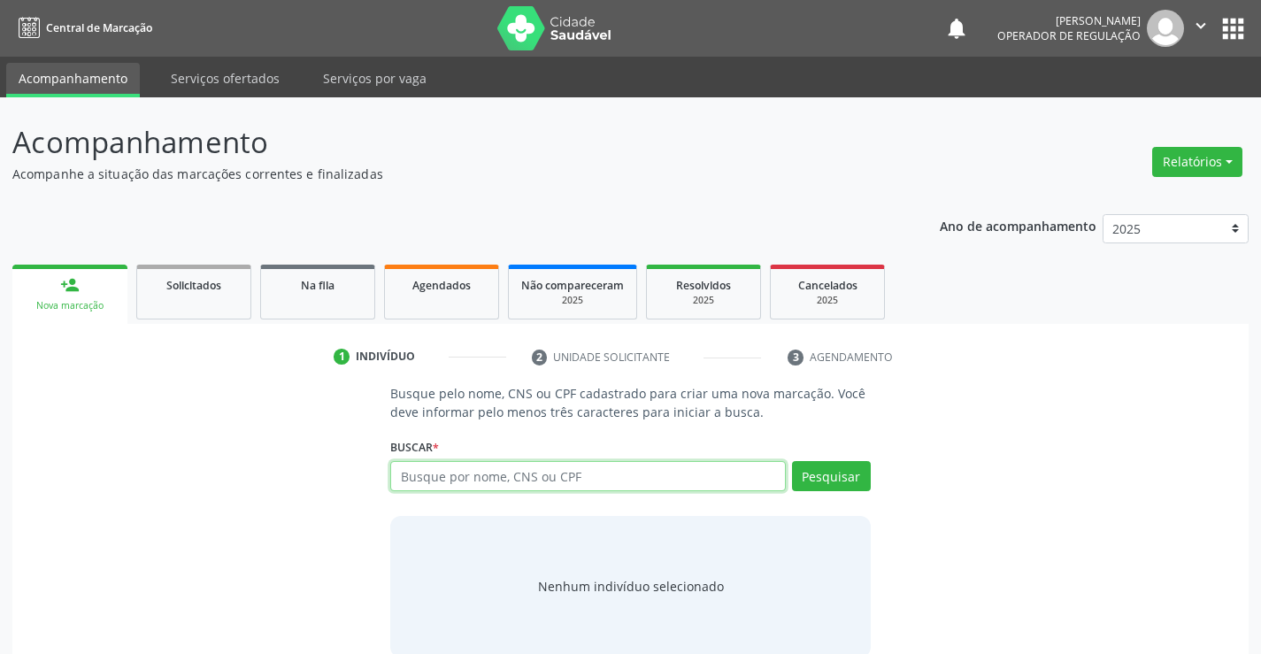
click at [531, 474] on input "text" at bounding box center [587, 476] width 395 height 30
type input "701400680522033"
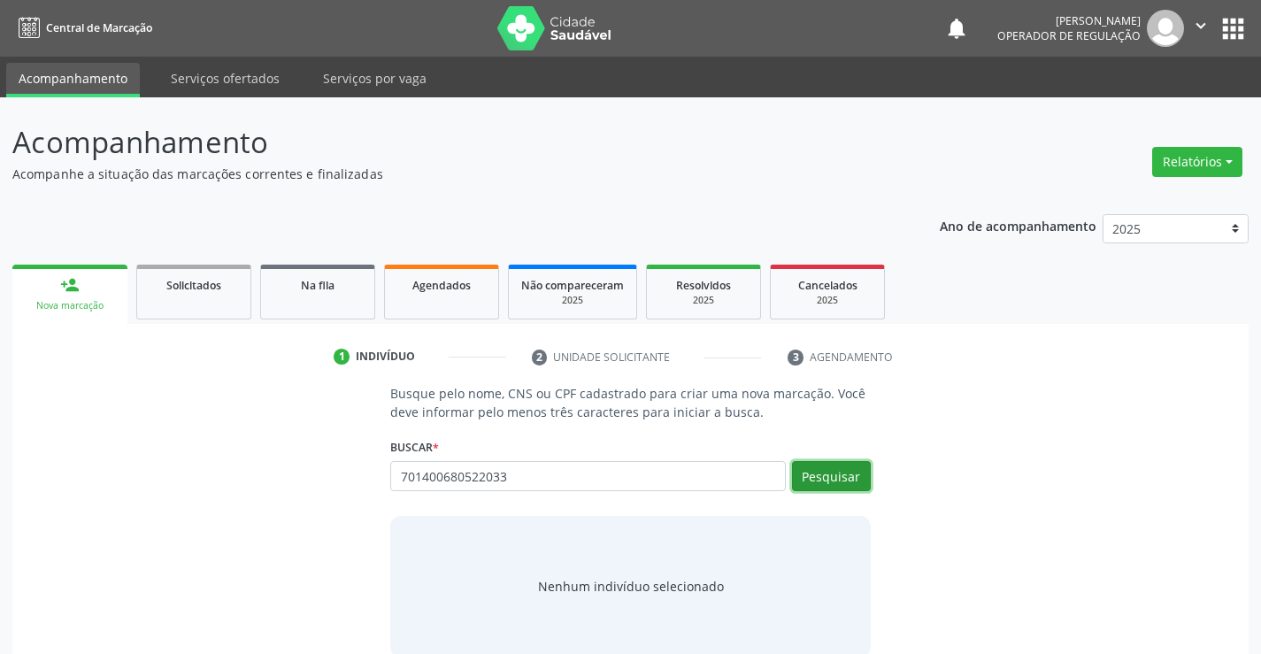
click at [829, 474] on button "Pesquisar" at bounding box center [831, 476] width 79 height 30
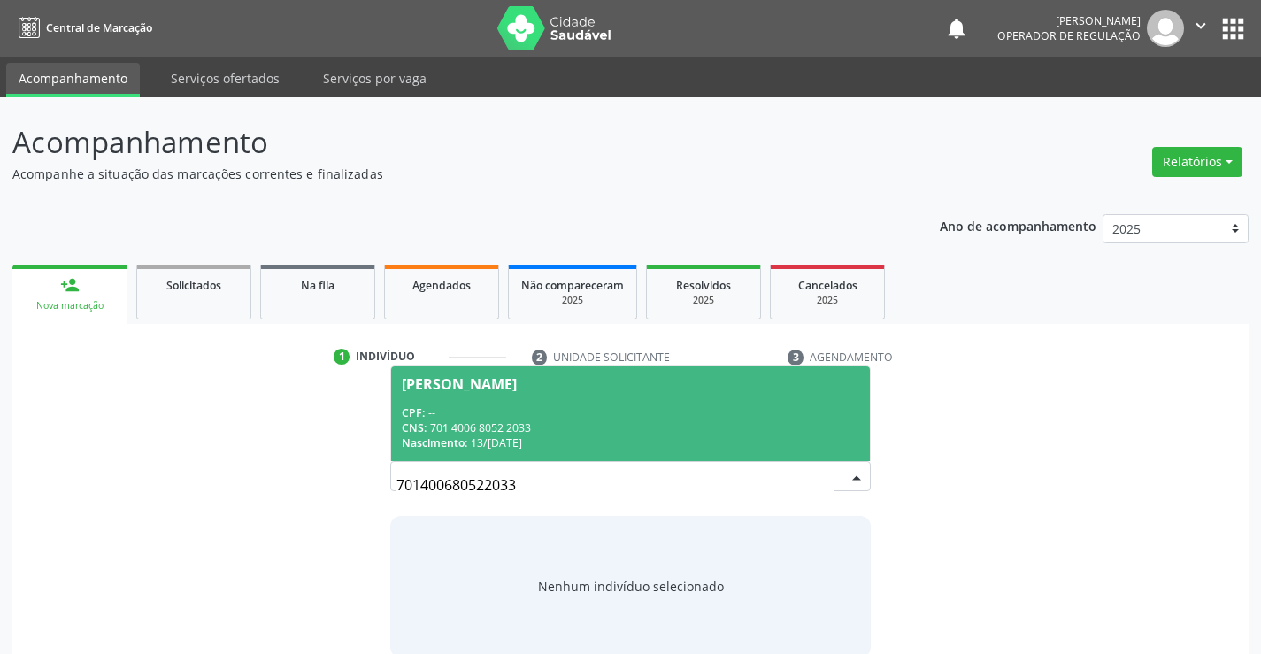
click at [671, 413] on div "CPF: --" at bounding box center [630, 412] width 457 height 15
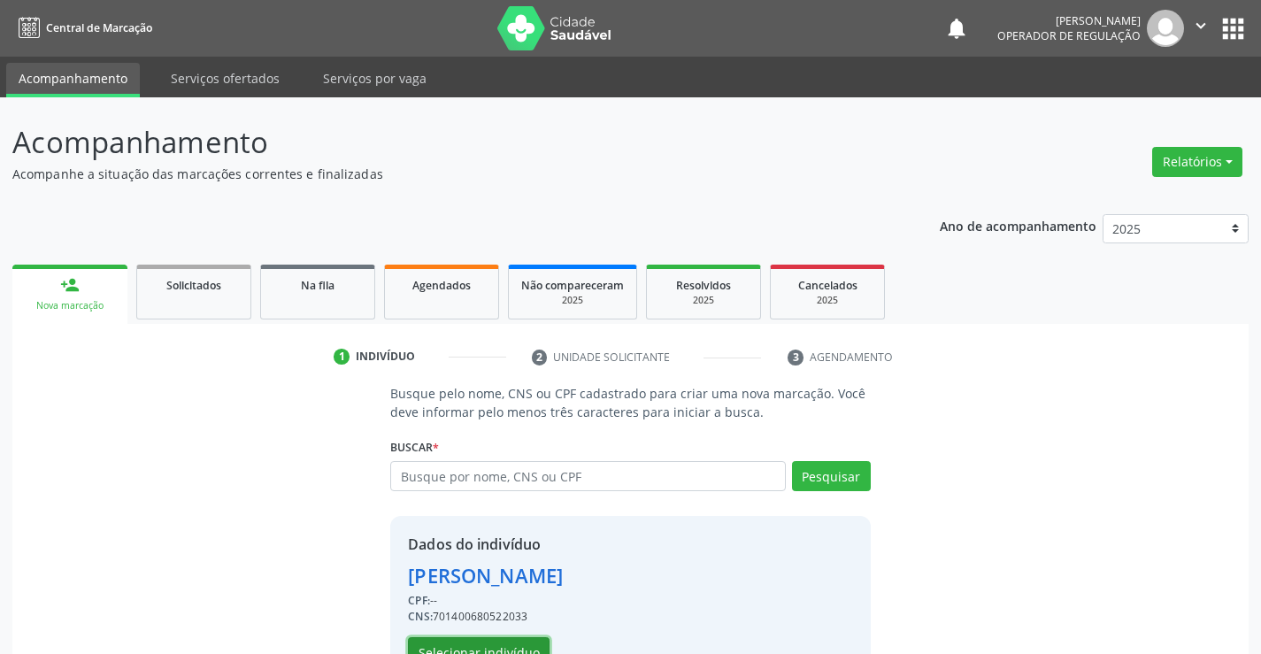
click at [487, 649] on button "Selecionar indivíduo" at bounding box center [479, 652] width 142 height 30
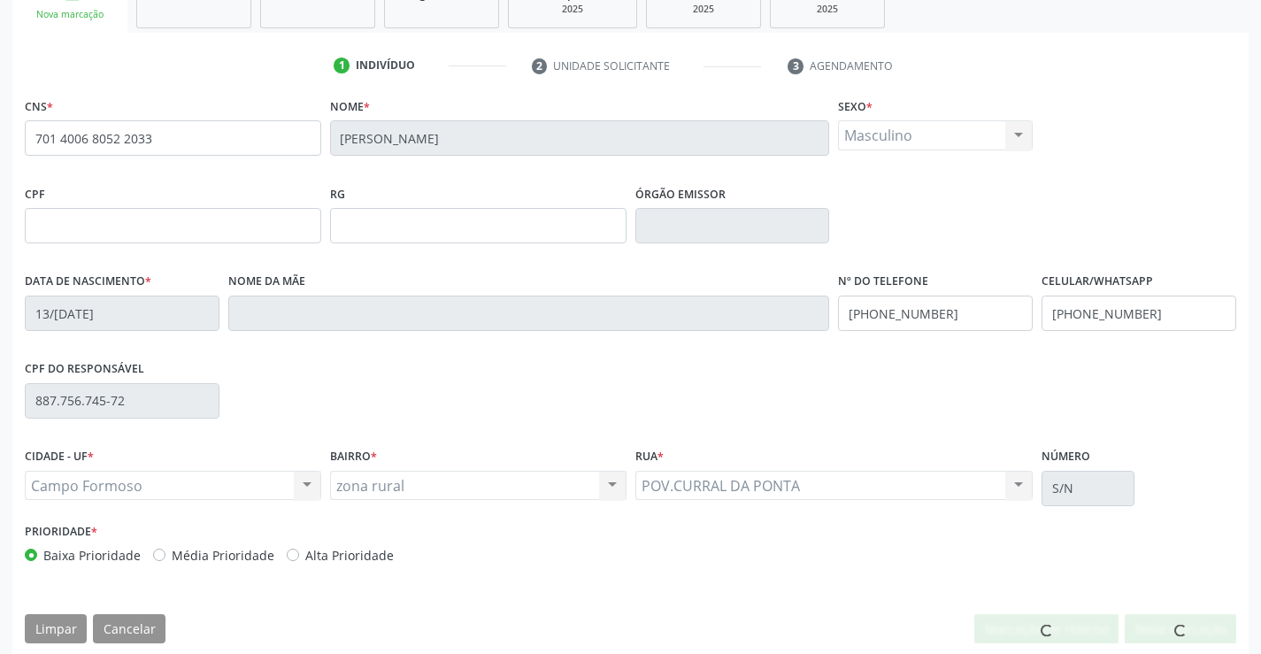
scroll to position [305, 0]
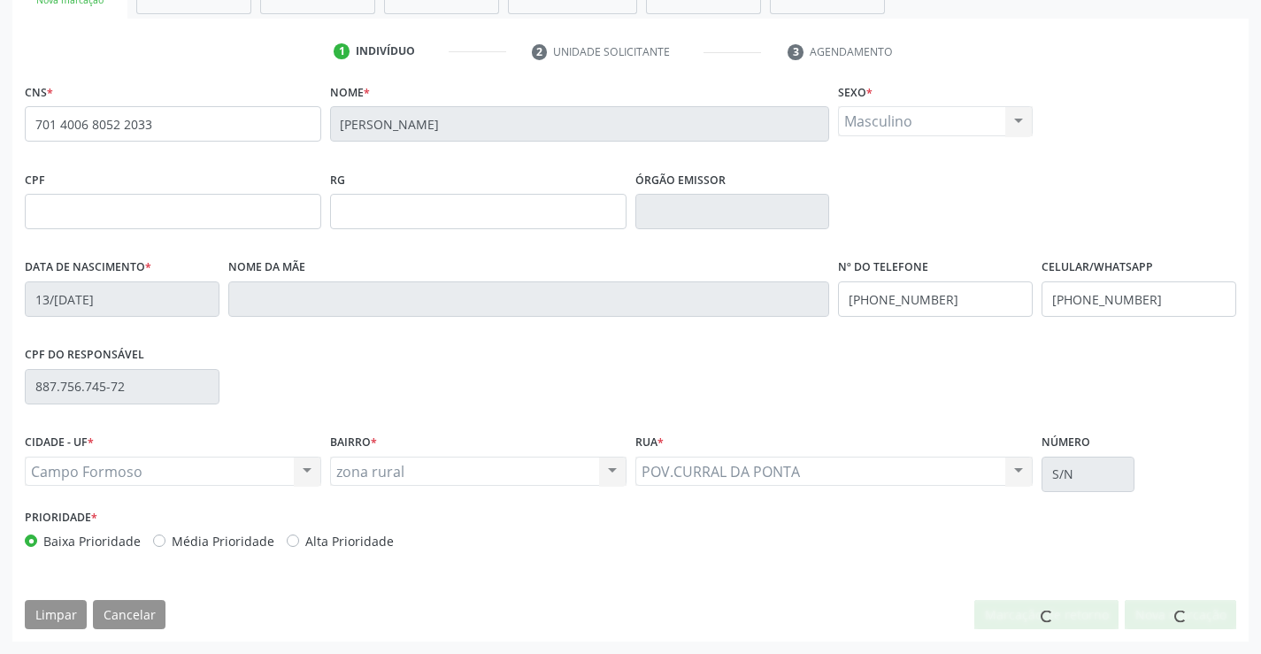
click at [1184, 611] on span at bounding box center [1181, 617] width 18 height 18
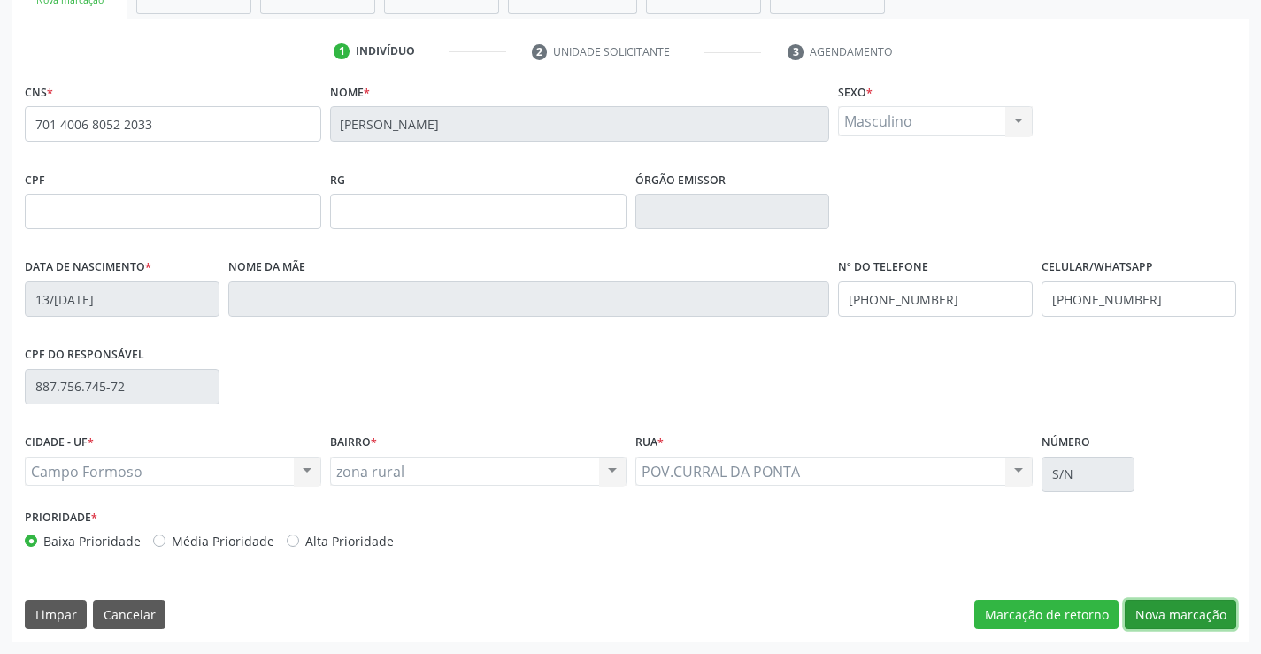
click at [1180, 605] on button "Nova marcação" at bounding box center [1181, 615] width 112 height 30
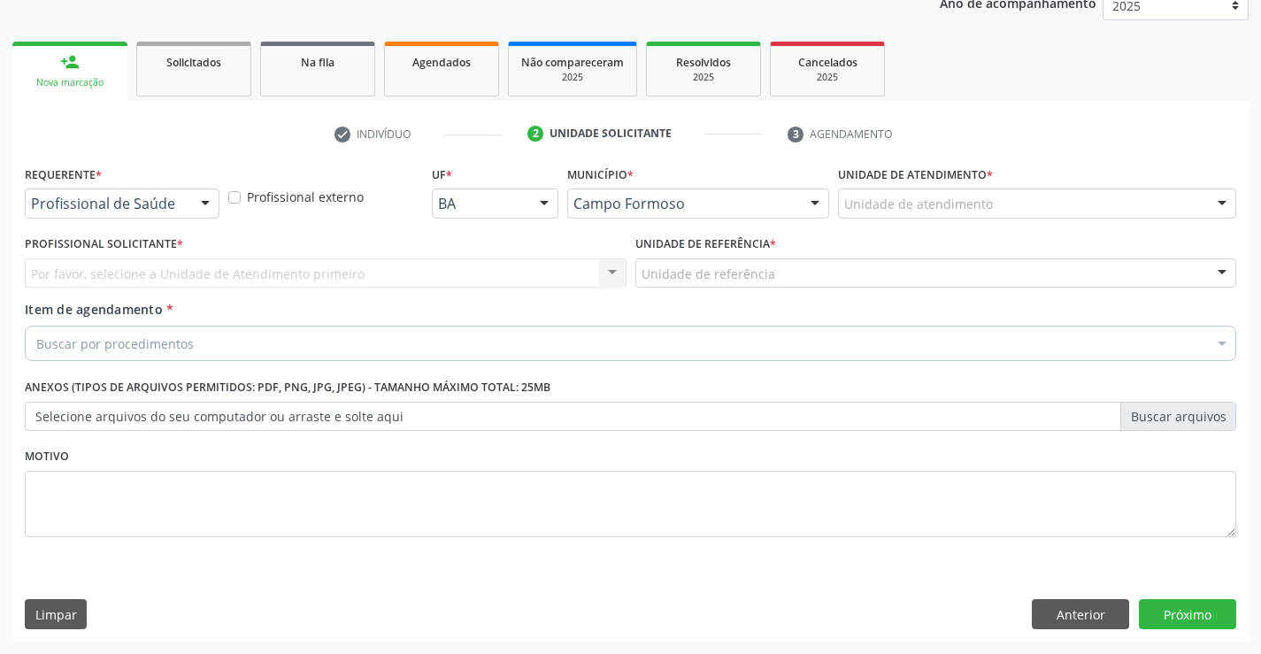
scroll to position [223, 0]
click at [1167, 614] on button "Próximo" at bounding box center [1187, 614] width 97 height 30
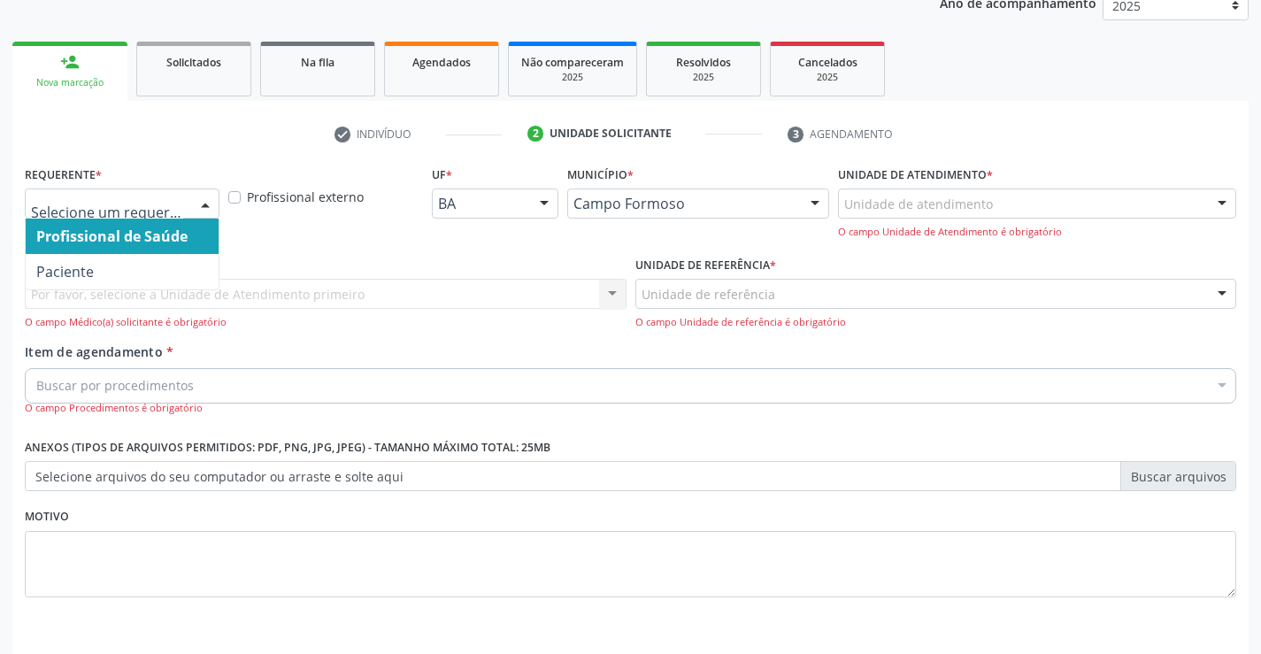
click at [208, 201] on div at bounding box center [205, 204] width 27 height 30
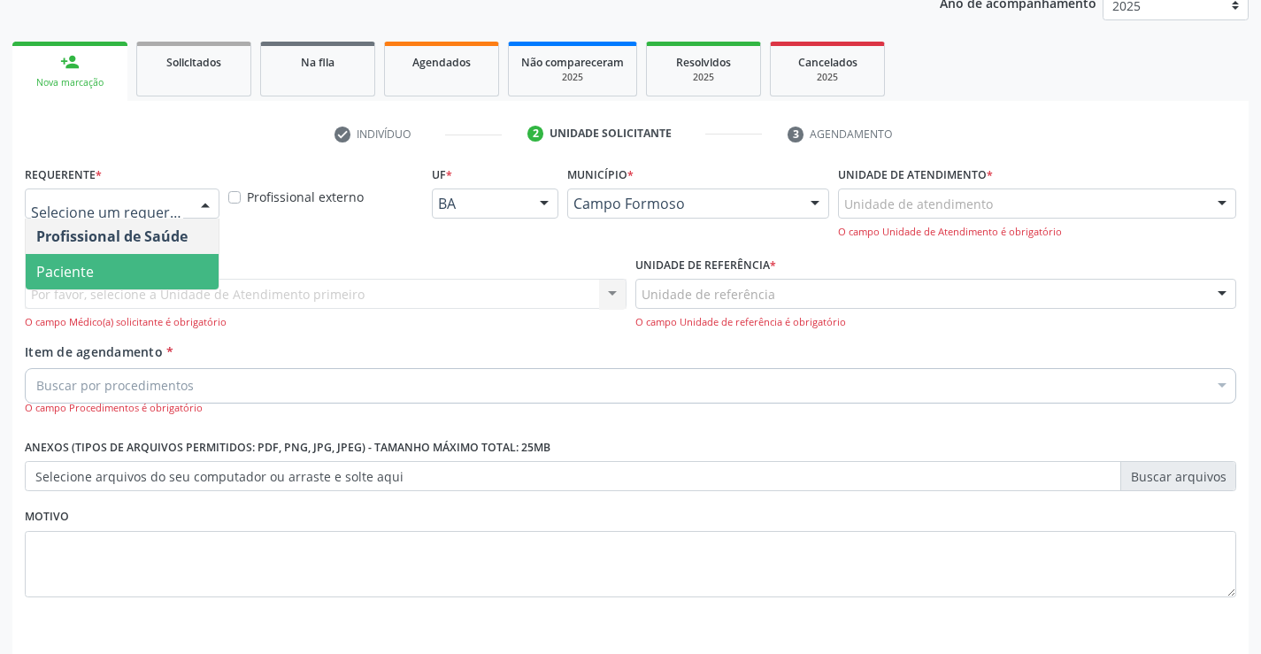
click at [175, 273] on span "Paciente" at bounding box center [122, 271] width 193 height 35
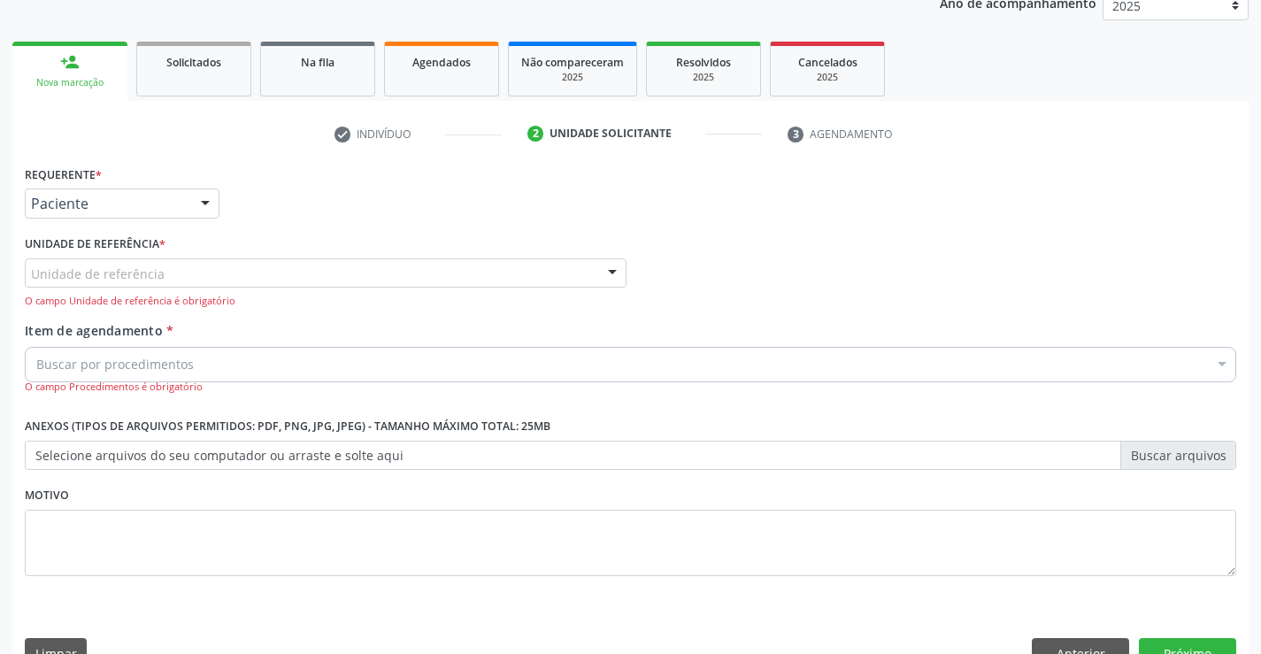
click at [181, 284] on div "Unidade de referência" at bounding box center [326, 273] width 602 height 30
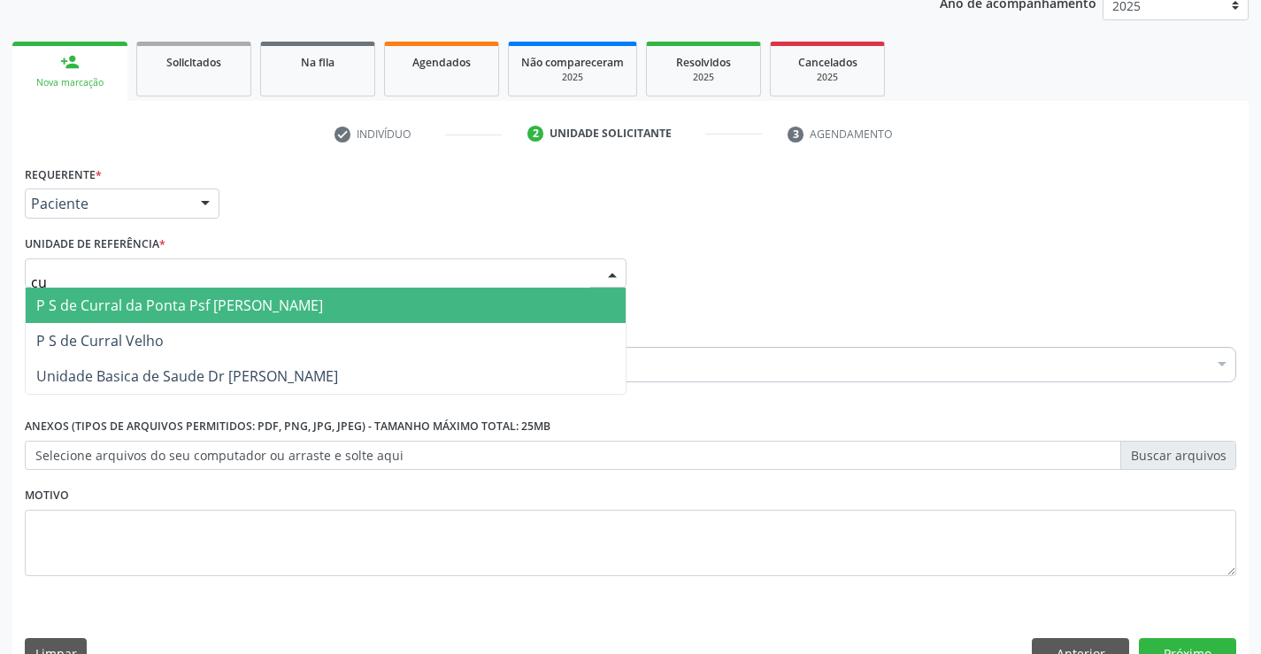
type input "cur"
click at [208, 310] on span "P S de Curral da Ponta Psf [PERSON_NAME]" at bounding box center [179, 305] width 287 height 19
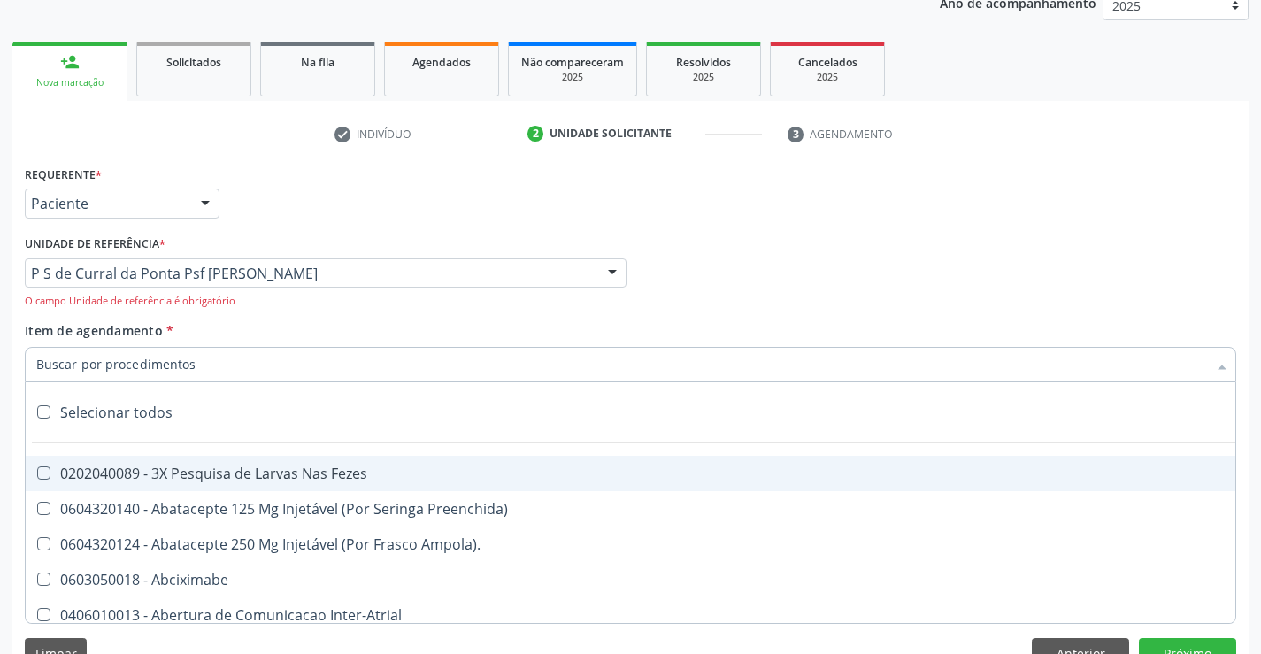
click at [210, 373] on div at bounding box center [630, 364] width 1211 height 35
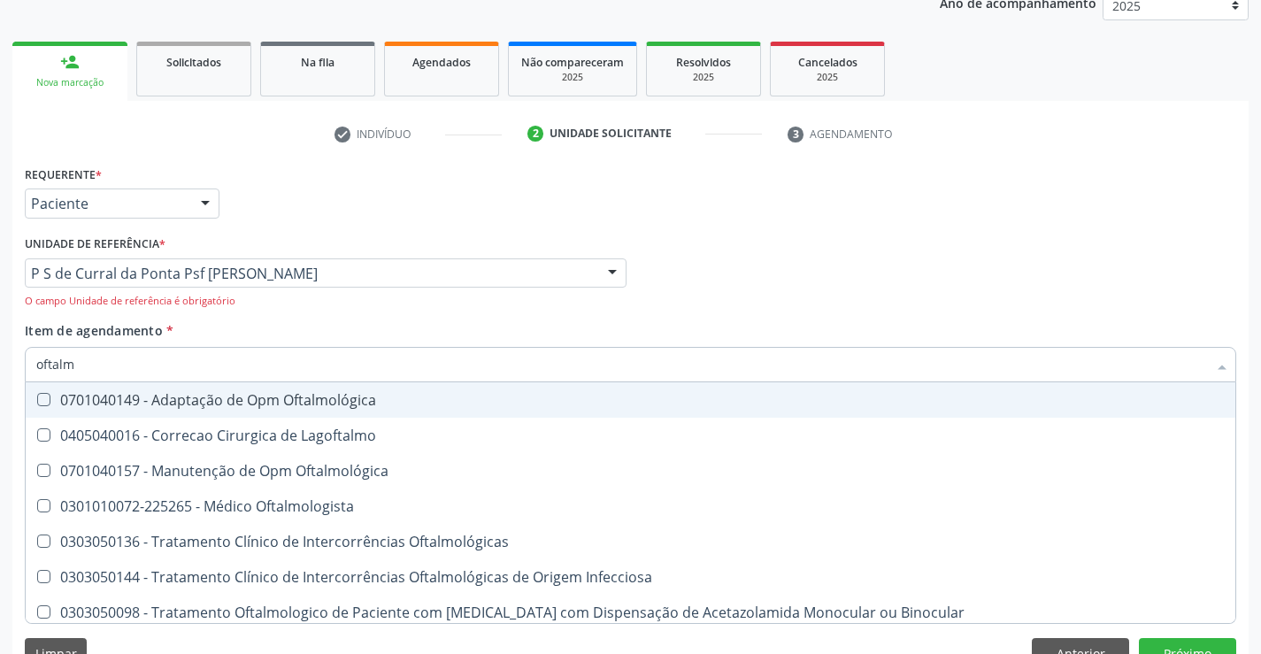
type input "oftalmo"
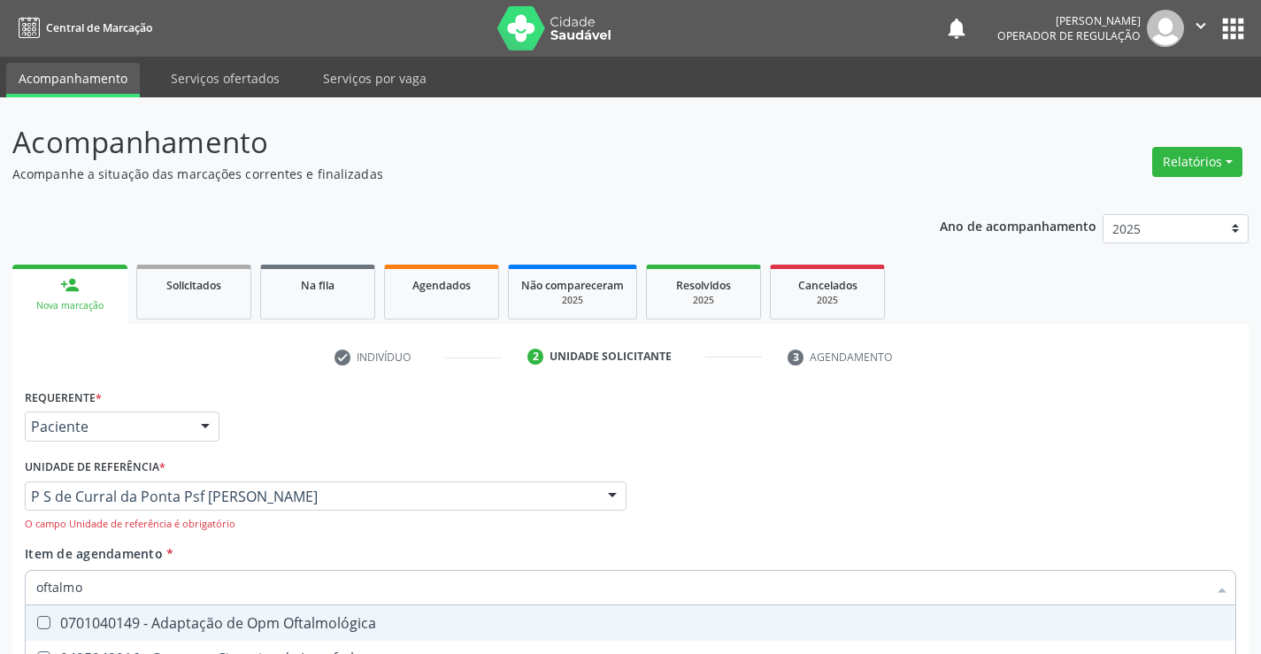
scroll to position [223, 0]
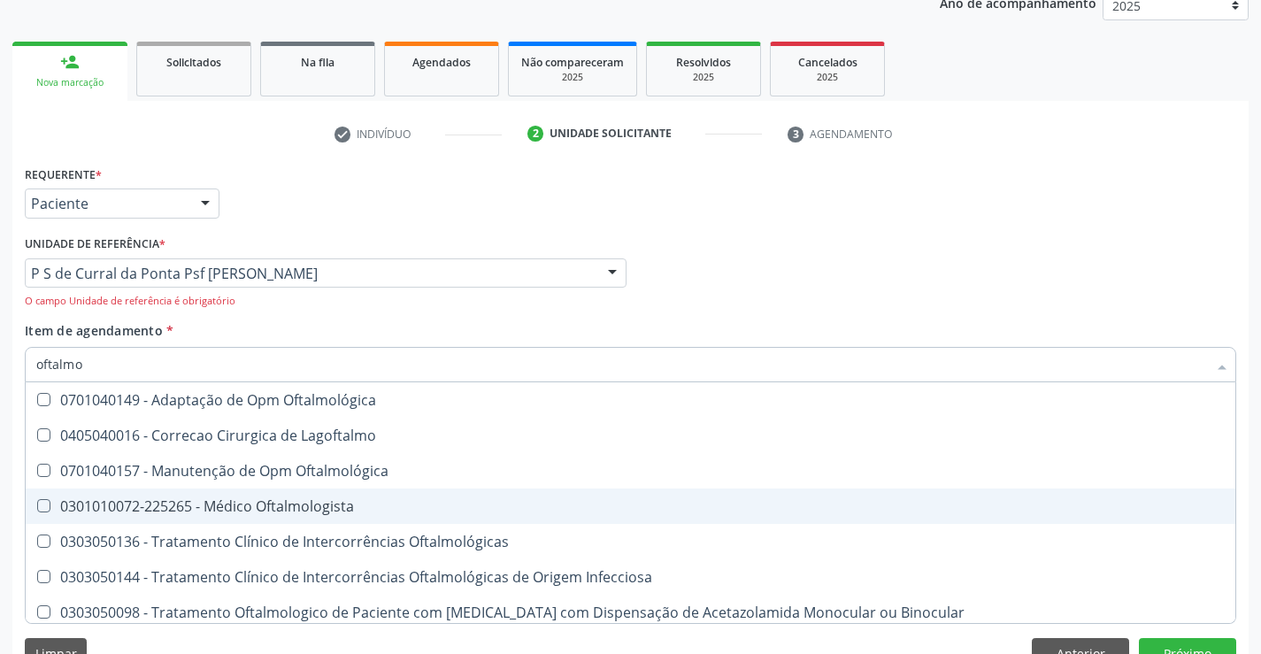
click at [265, 504] on div "0301010072-225265 - Médico Oftalmologista" at bounding box center [630, 506] width 1188 height 14
checkbox Oftalmologista "true"
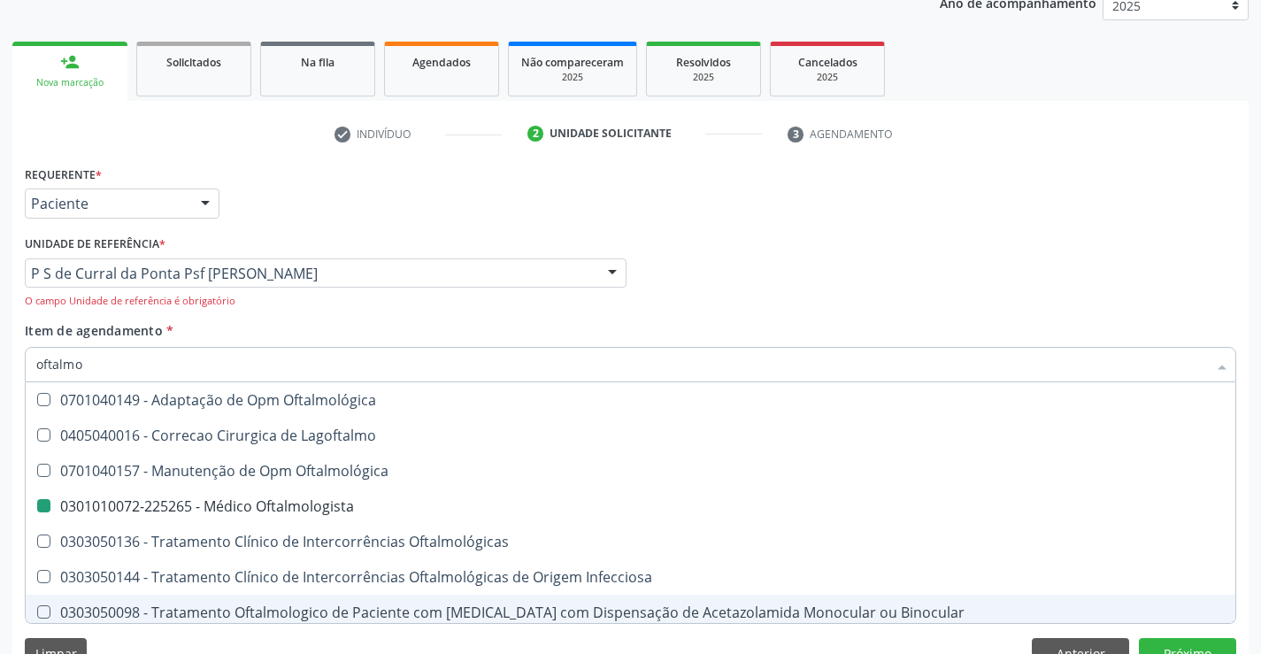
drag, startPoint x: 192, startPoint y: 632, endPoint x: 202, endPoint y: 626, distance: 11.5
click at [197, 630] on div "Requerente * Paciente Profissional de Saúde Paciente Nenhum resultado encontrad…" at bounding box center [630, 420] width 1236 height 519
checkbox Lagoftalmo "true"
checkbox Oftalmologista "false"
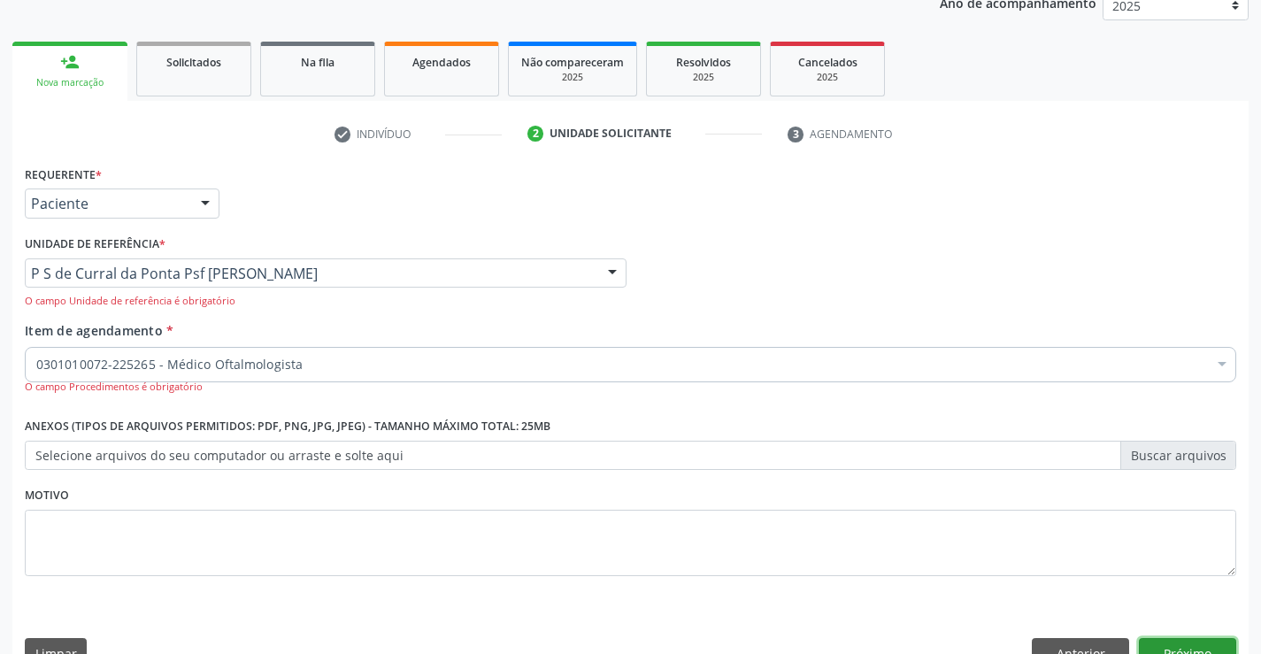
click at [1150, 644] on button "Próximo" at bounding box center [1187, 653] width 97 height 30
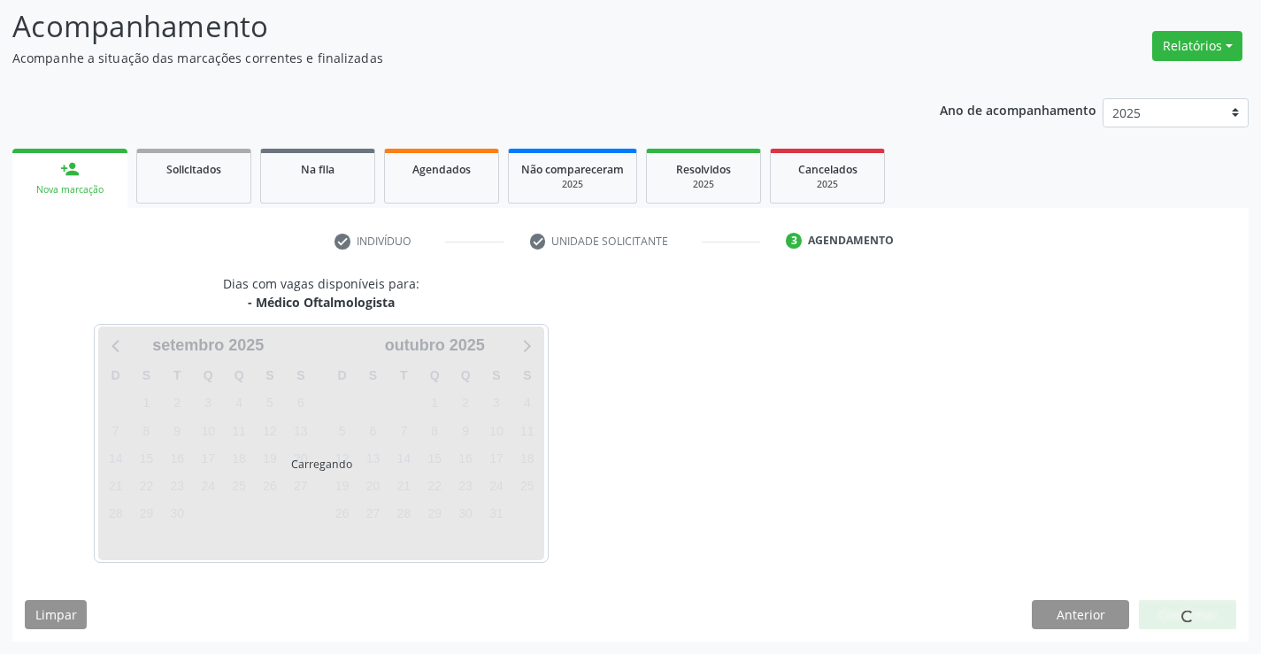
scroll to position [168, 0]
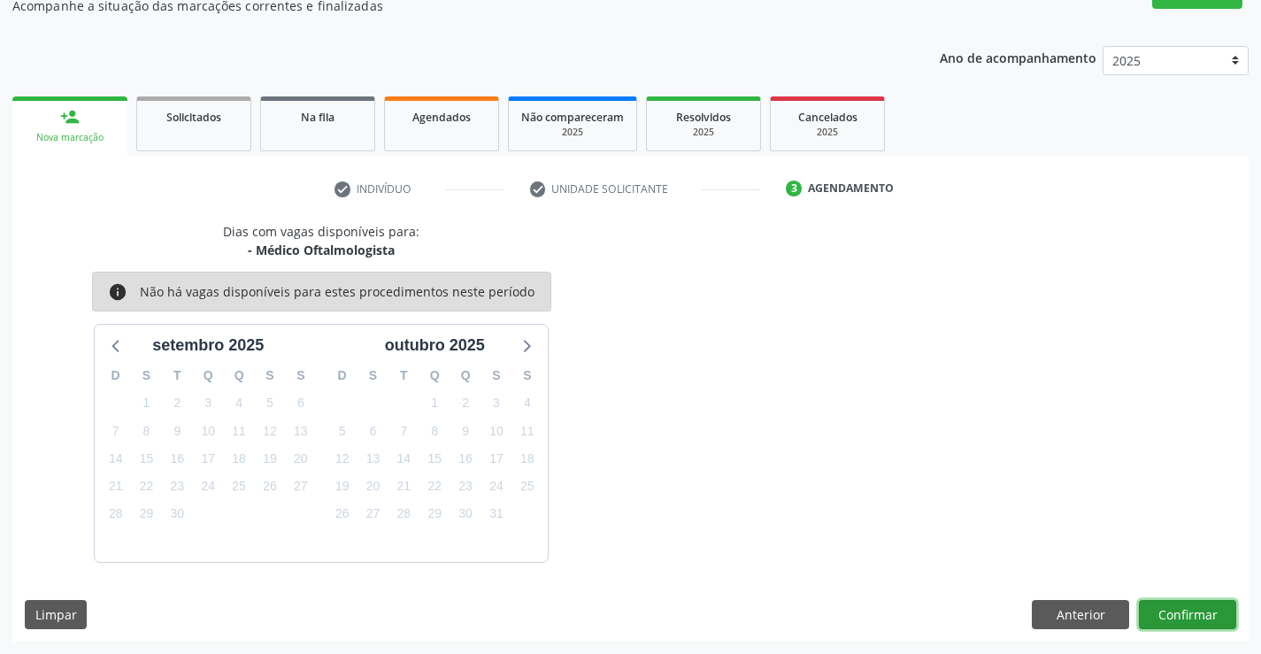
click at [1211, 610] on button "Confirmar" at bounding box center [1187, 615] width 97 height 30
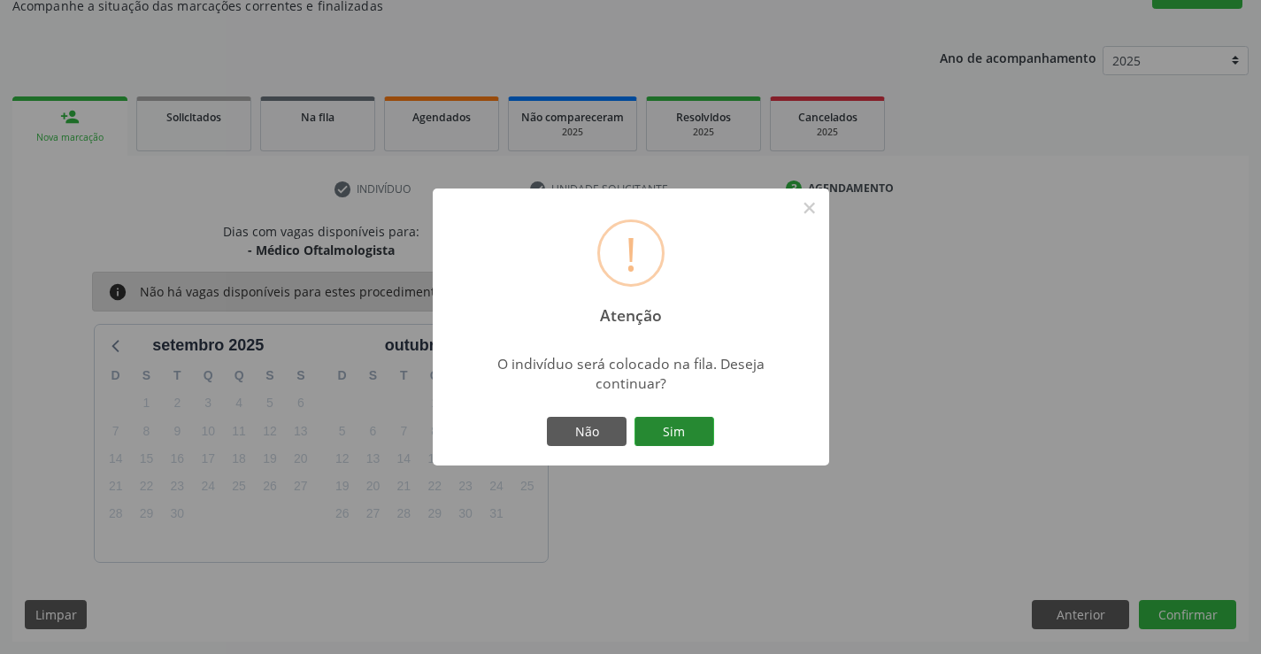
click at [682, 433] on button "Sim" at bounding box center [675, 432] width 80 height 30
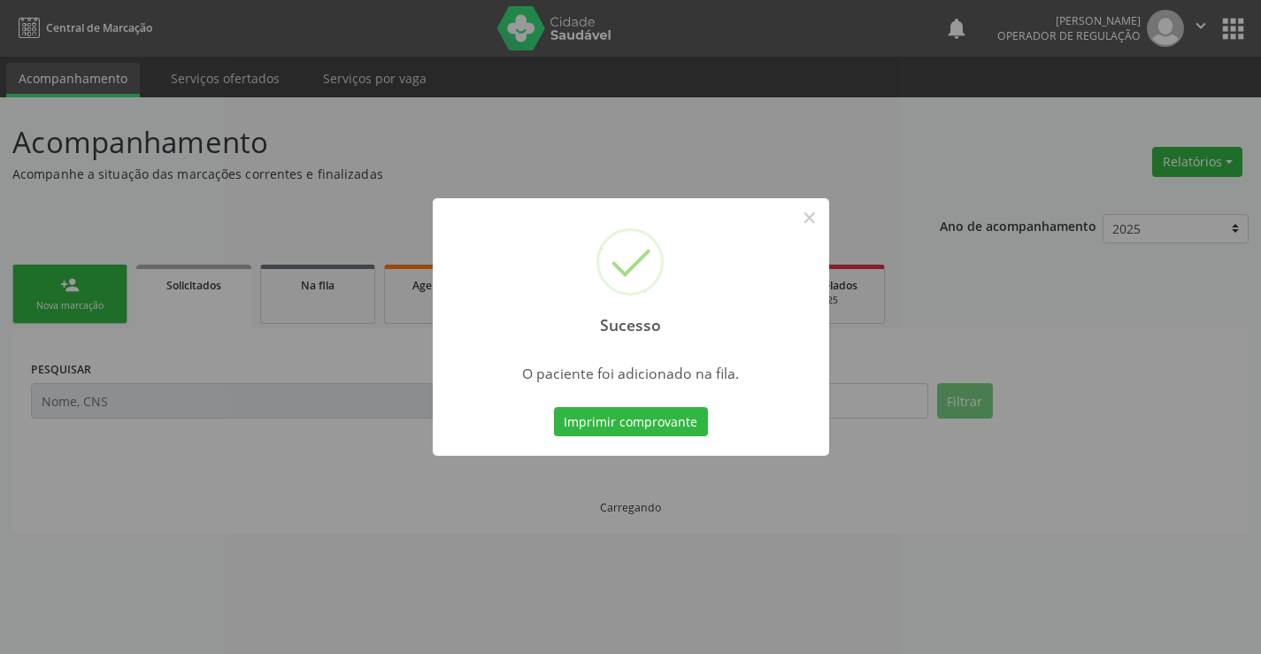
scroll to position [0, 0]
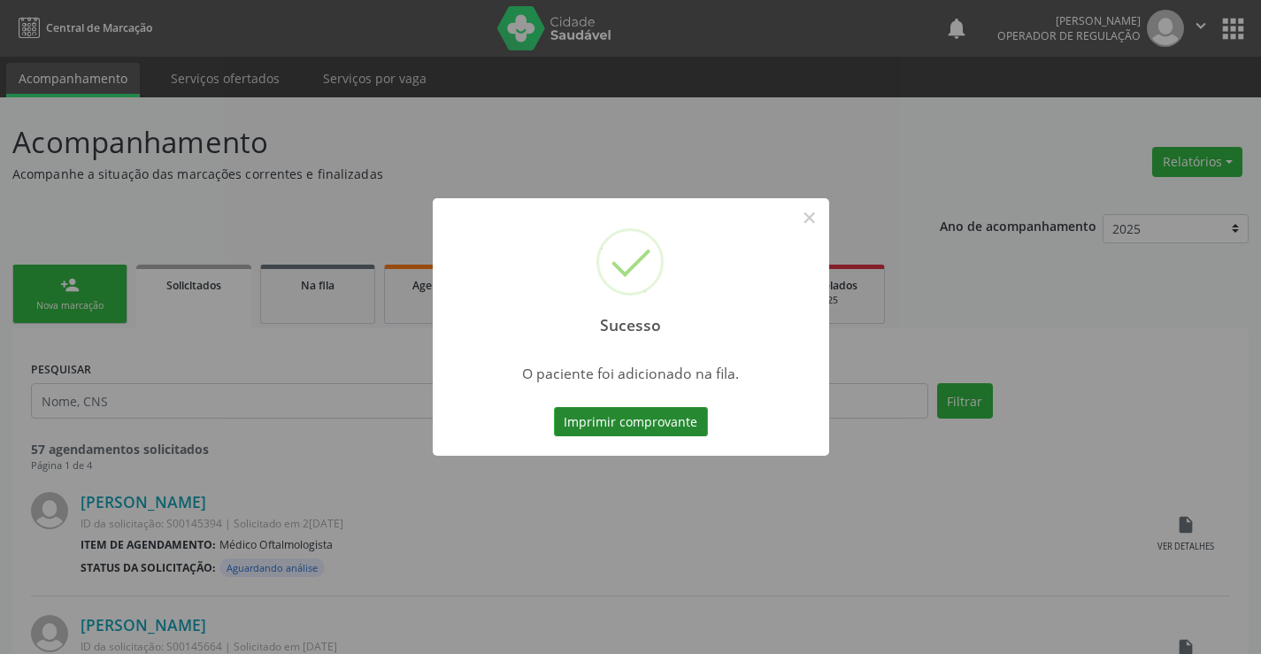
click at [683, 414] on button "Imprimir comprovante" at bounding box center [631, 422] width 154 height 30
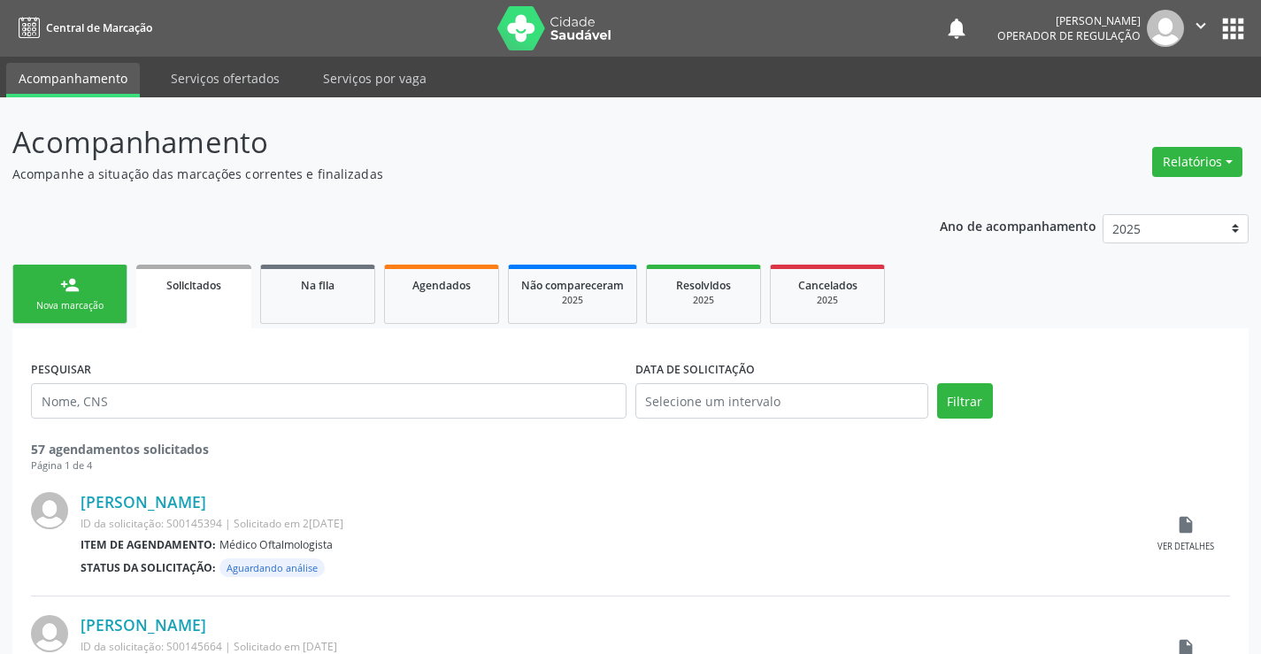
click at [112, 301] on div "Nova marcação" at bounding box center [70, 305] width 88 height 13
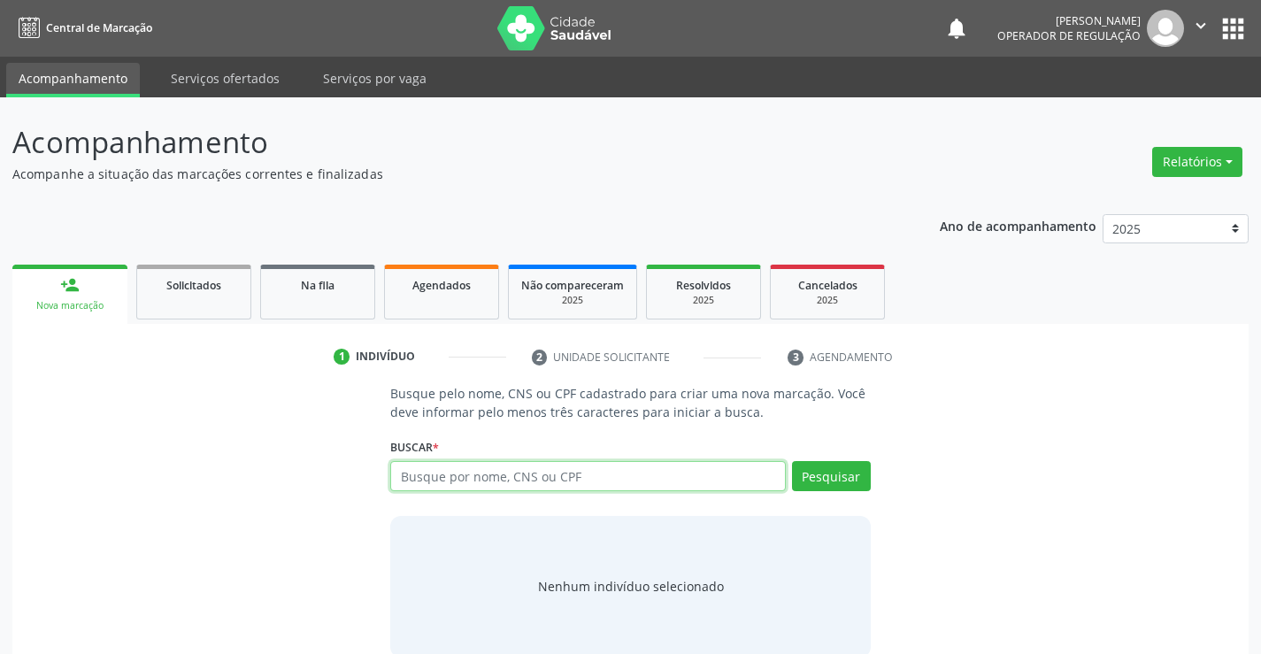
click at [558, 488] on input "text" at bounding box center [587, 476] width 395 height 30
type input "708806775707110"
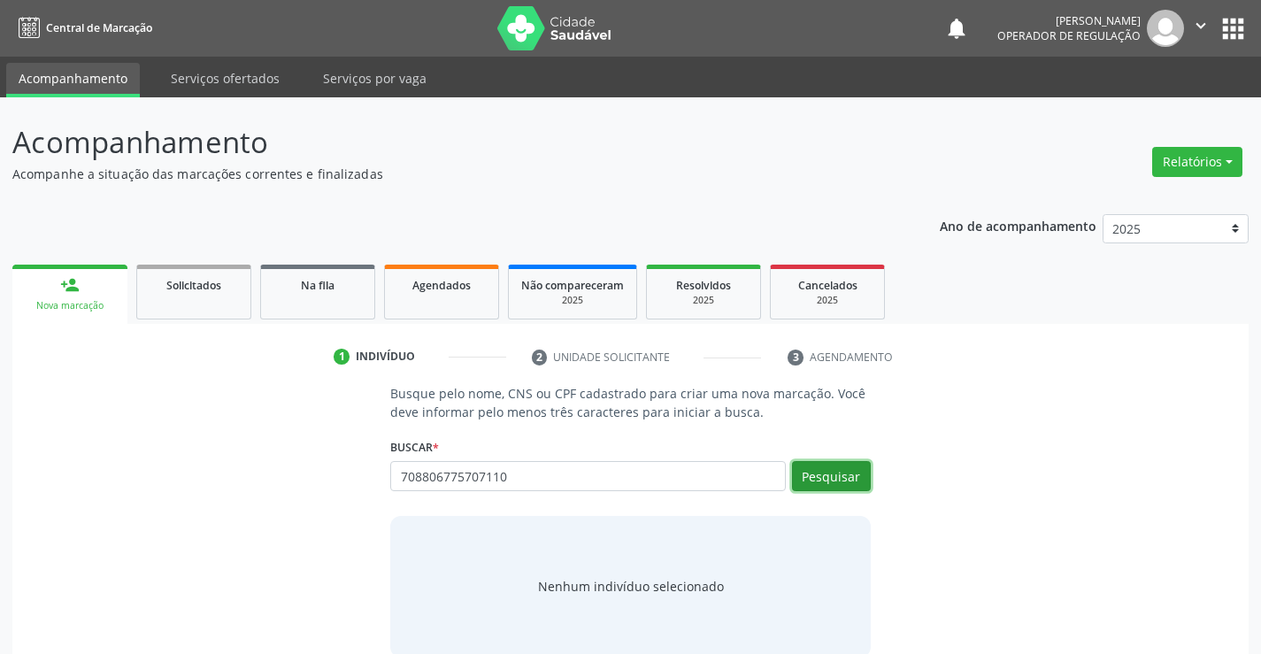
click at [845, 481] on button "Pesquisar" at bounding box center [831, 476] width 79 height 30
type input "708806775707110"
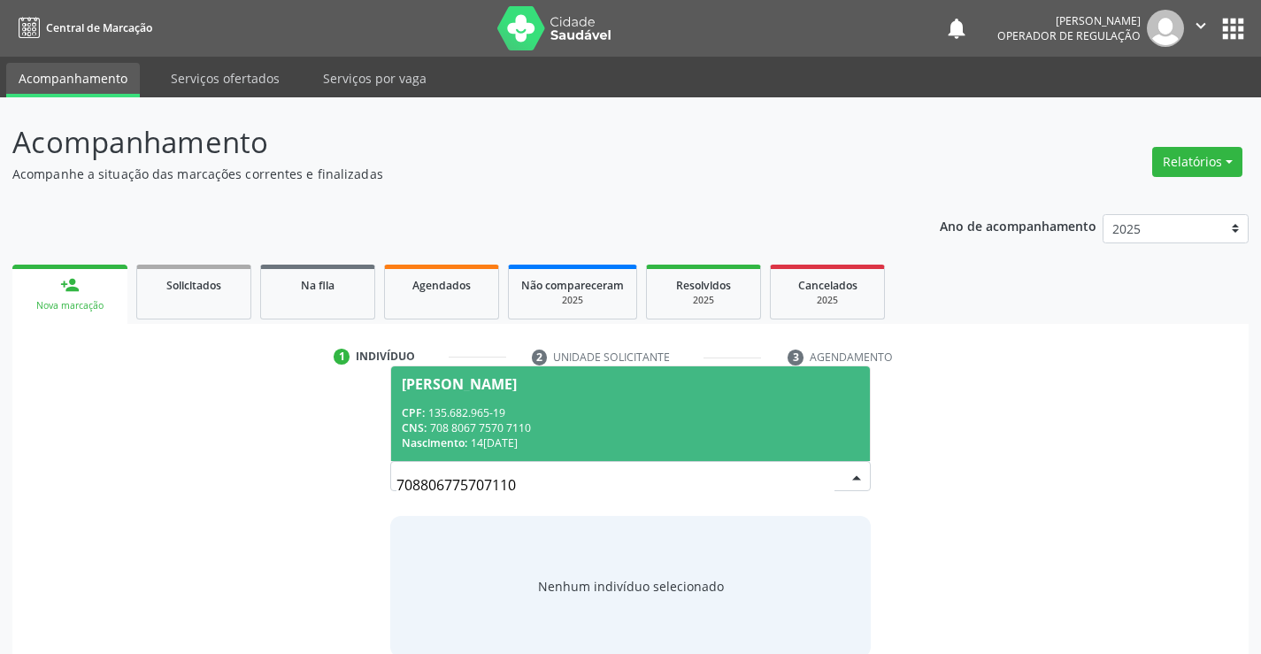
click at [708, 428] on div "CNS: 708 8067 7570 7110" at bounding box center [630, 427] width 457 height 15
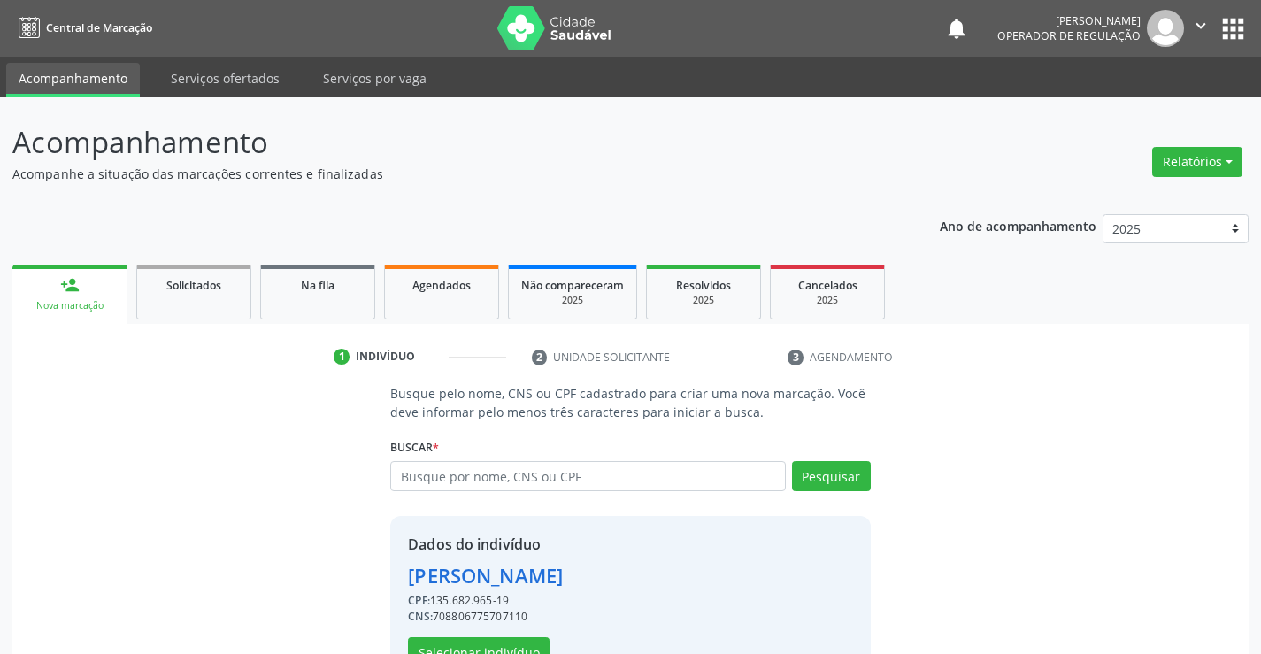
scroll to position [56, 0]
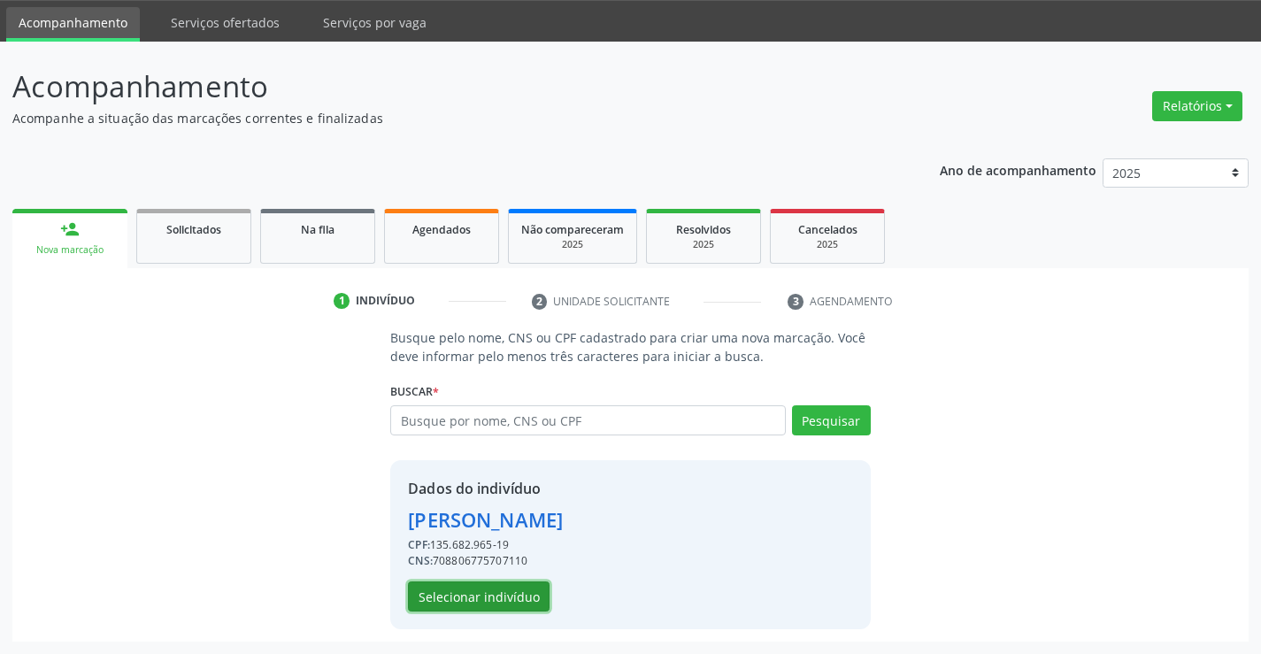
click at [453, 588] on button "Selecionar indivíduo" at bounding box center [479, 596] width 142 height 30
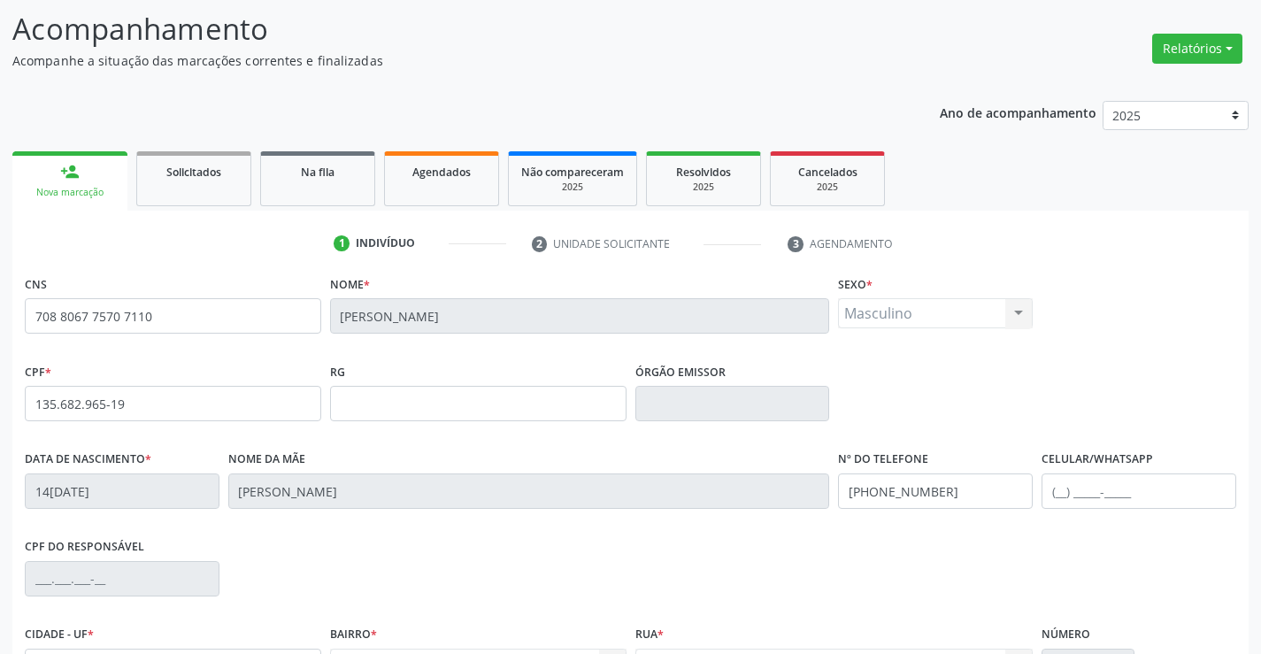
scroll to position [144, 0]
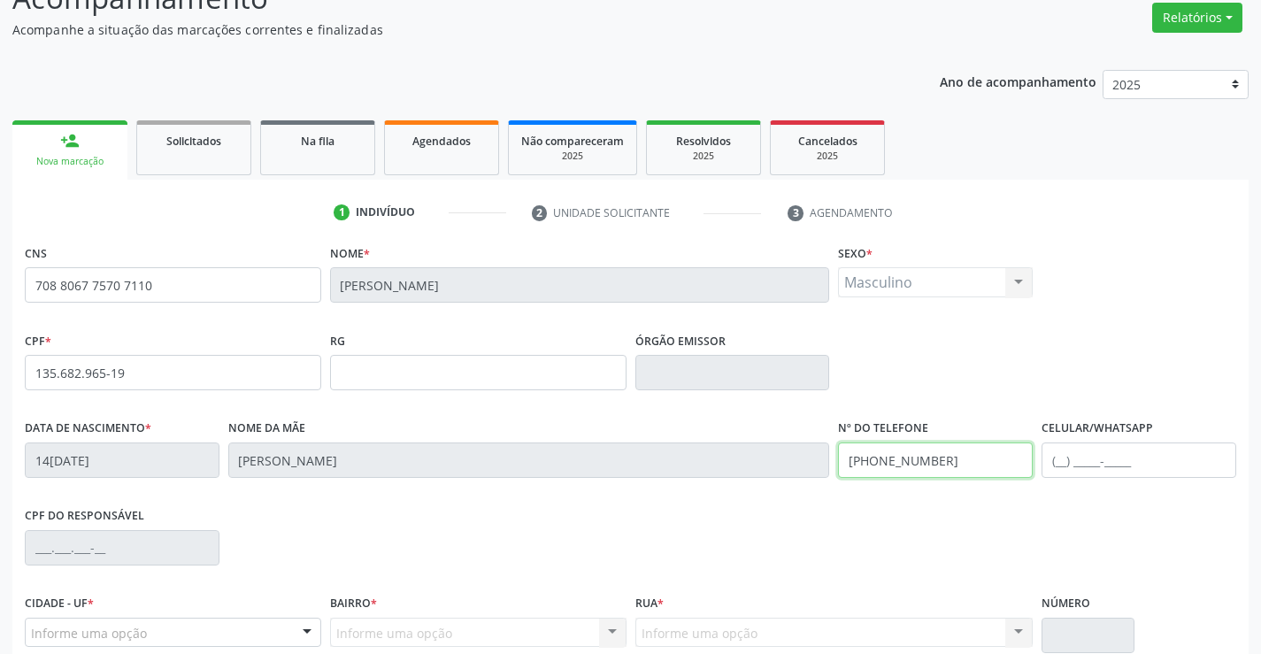
click at [957, 464] on input "(74) 99565-8487" at bounding box center [935, 459] width 195 height 35
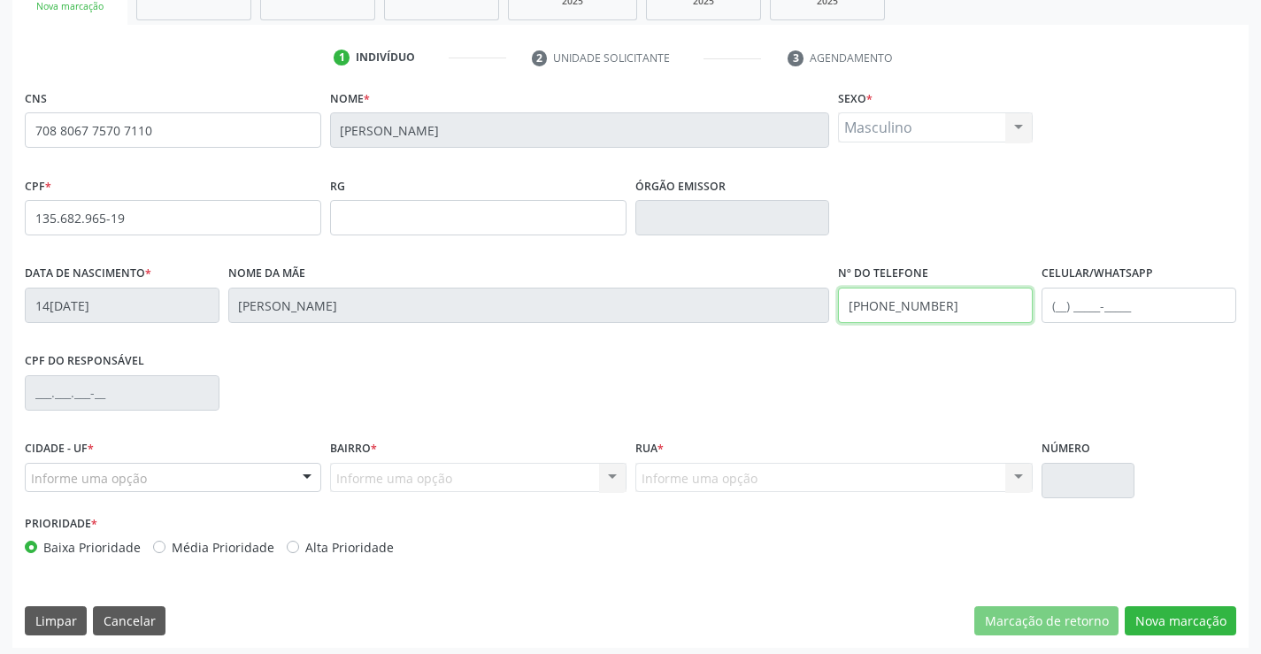
scroll to position [305, 0]
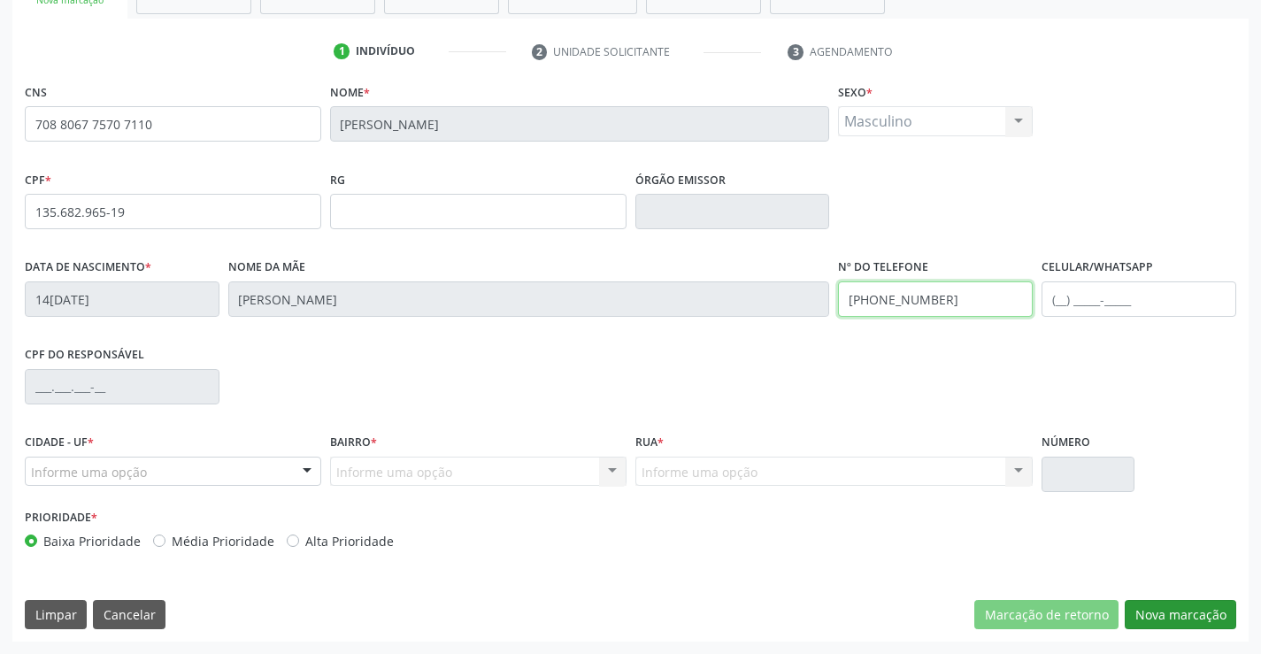
type input "(74) 99125-9026"
click at [1181, 613] on button "Nova marcação" at bounding box center [1181, 615] width 112 height 30
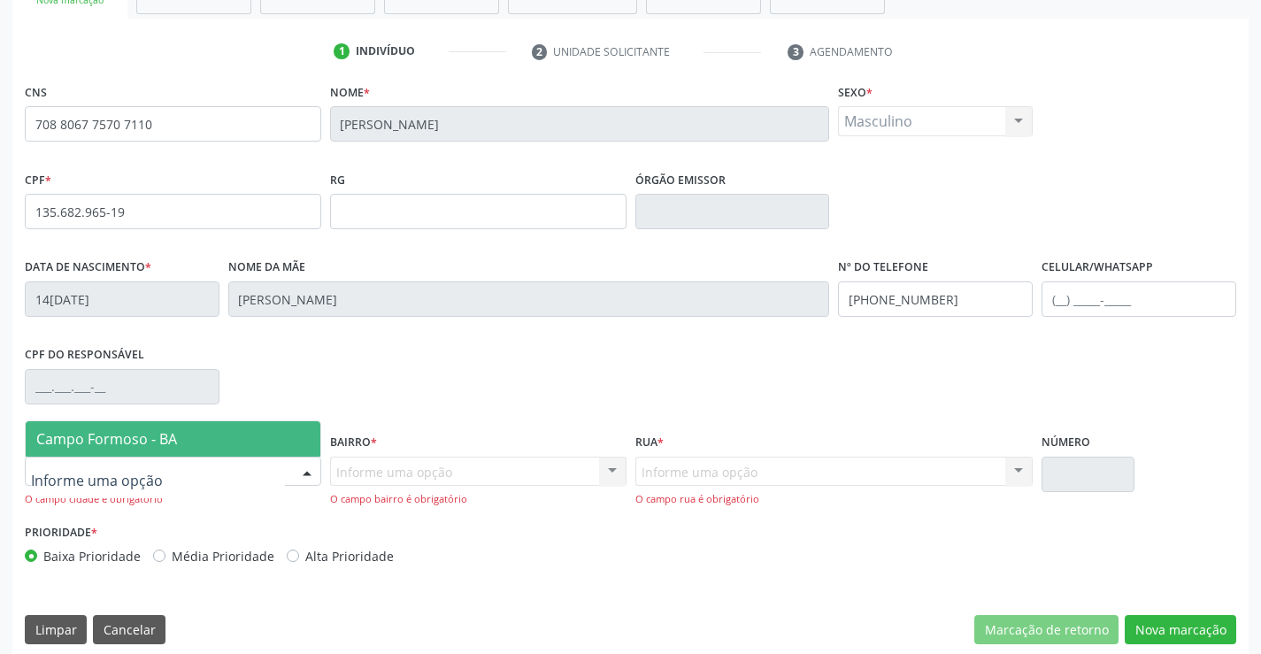
click at [304, 472] on div at bounding box center [307, 473] width 27 height 30
click at [268, 440] on span "Campo Formoso - BA" at bounding box center [173, 438] width 295 height 35
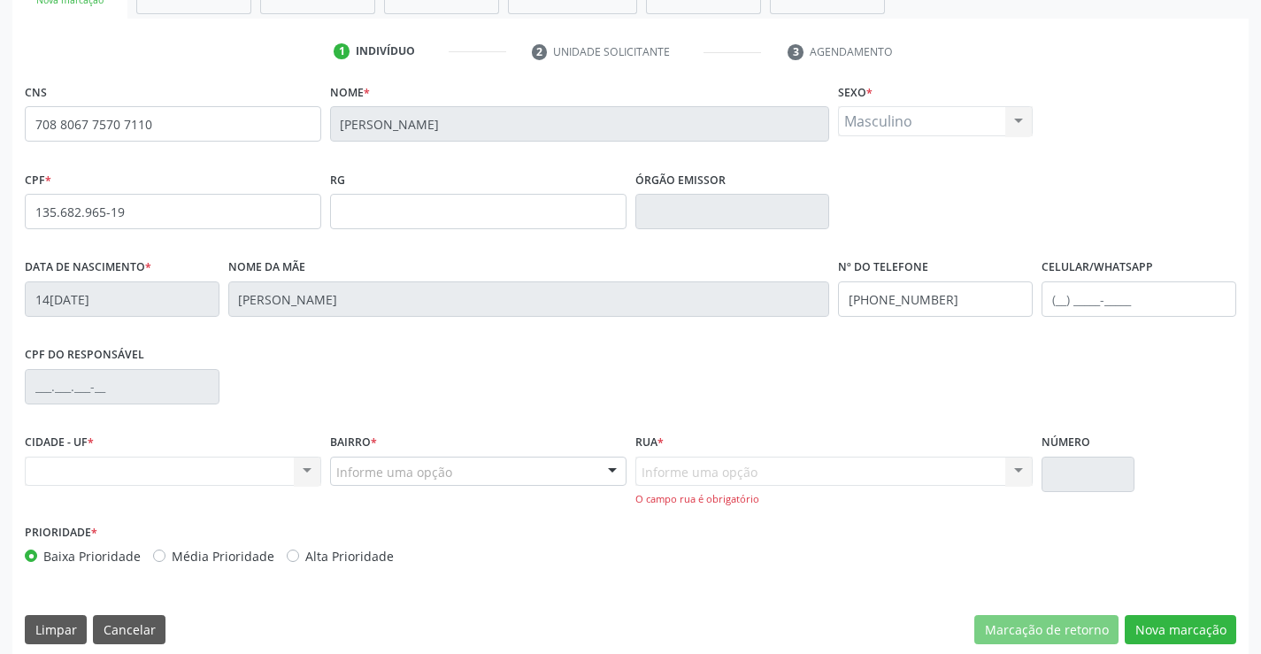
click at [608, 470] on div at bounding box center [612, 473] width 27 height 30
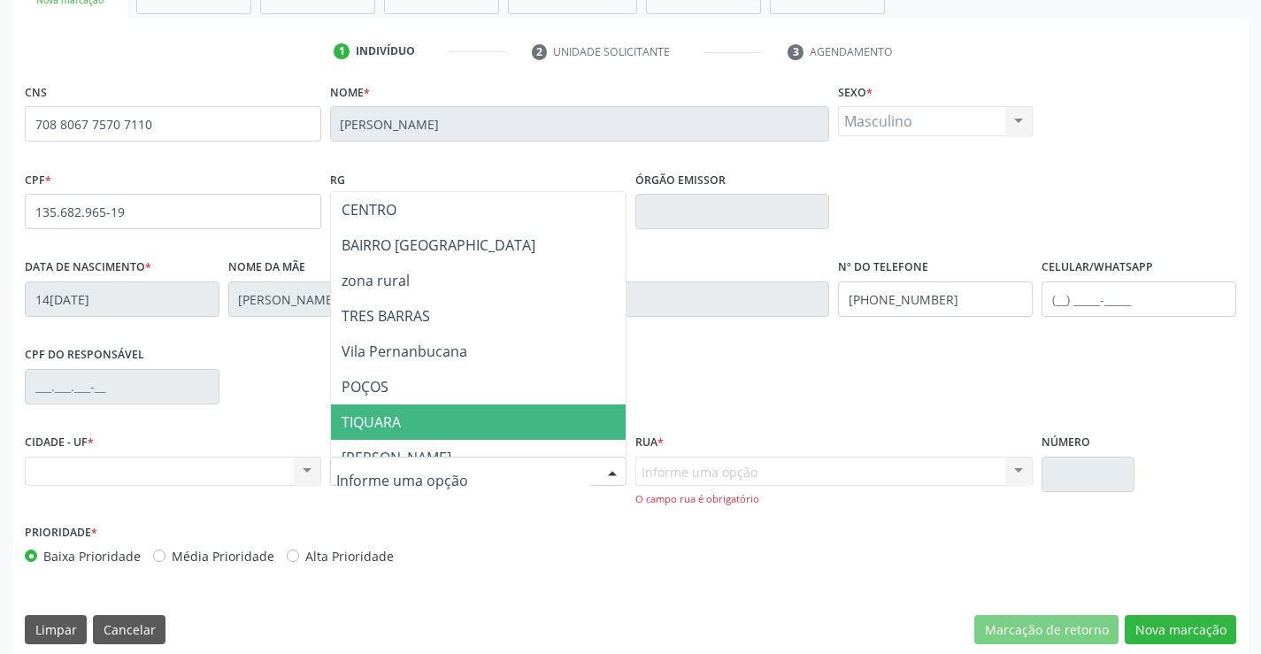
click at [402, 414] on span "TIQUARA" at bounding box center [522, 421] width 382 height 35
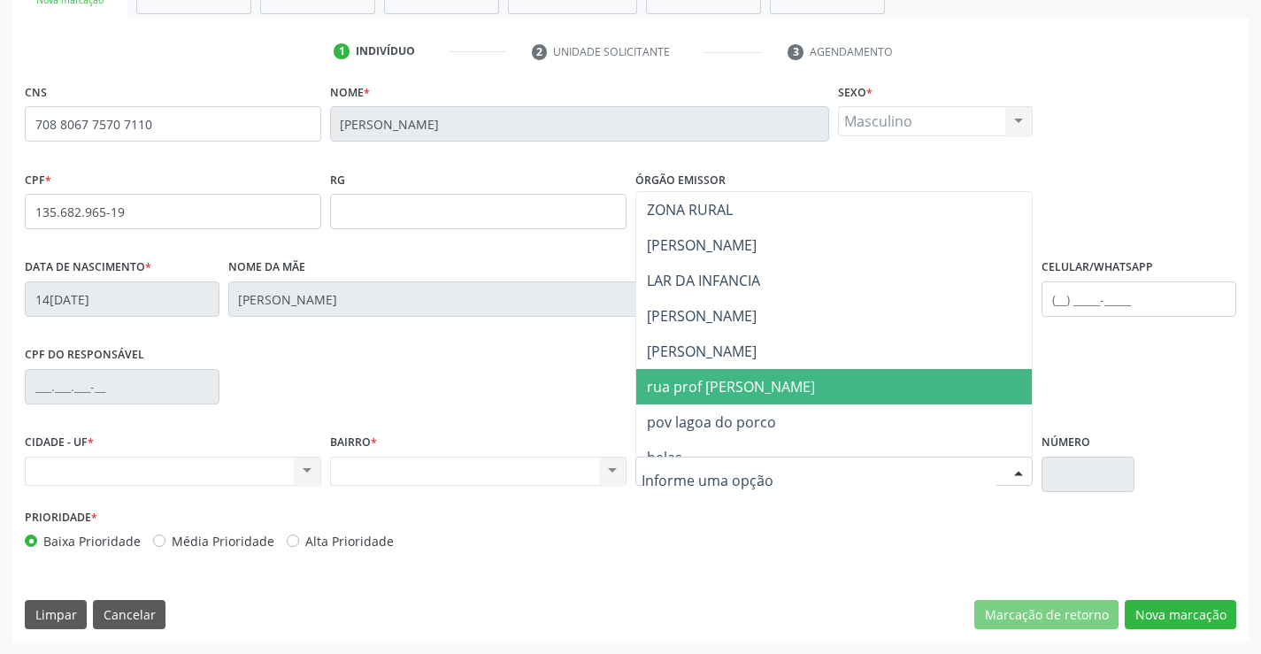
click at [746, 384] on span "rua prof raquel souza" at bounding box center [731, 386] width 168 height 19
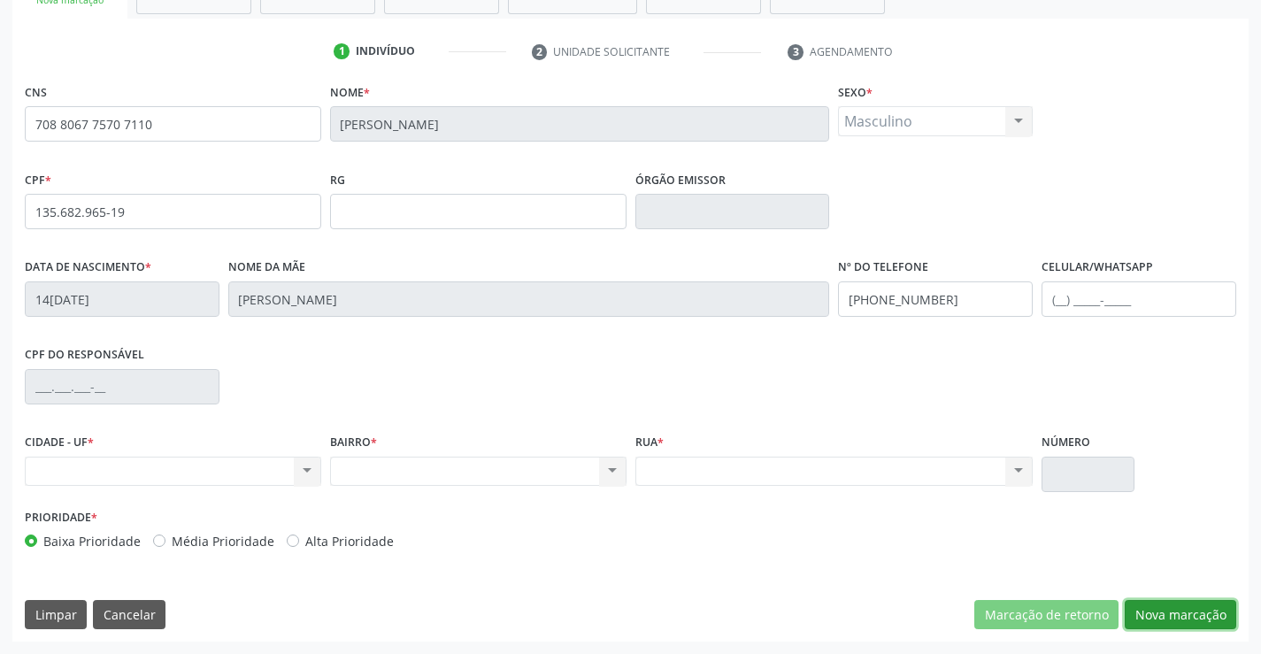
click at [1208, 616] on button "Nova marcação" at bounding box center [1181, 615] width 112 height 30
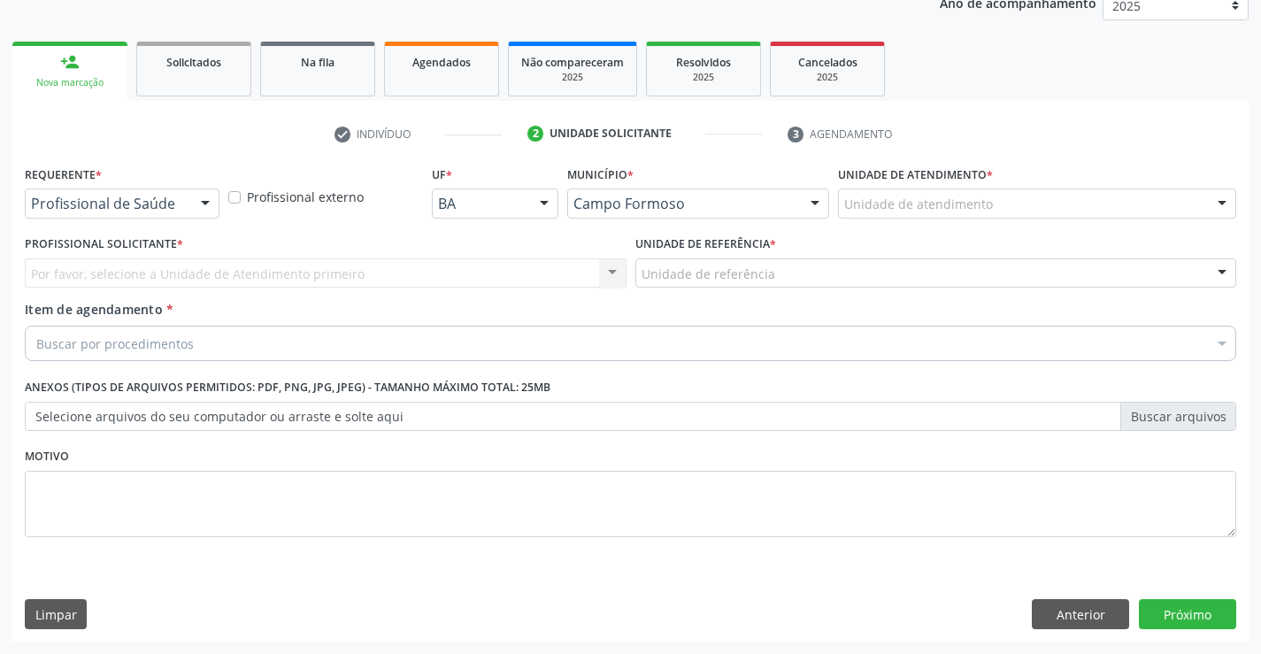
scroll to position [223, 0]
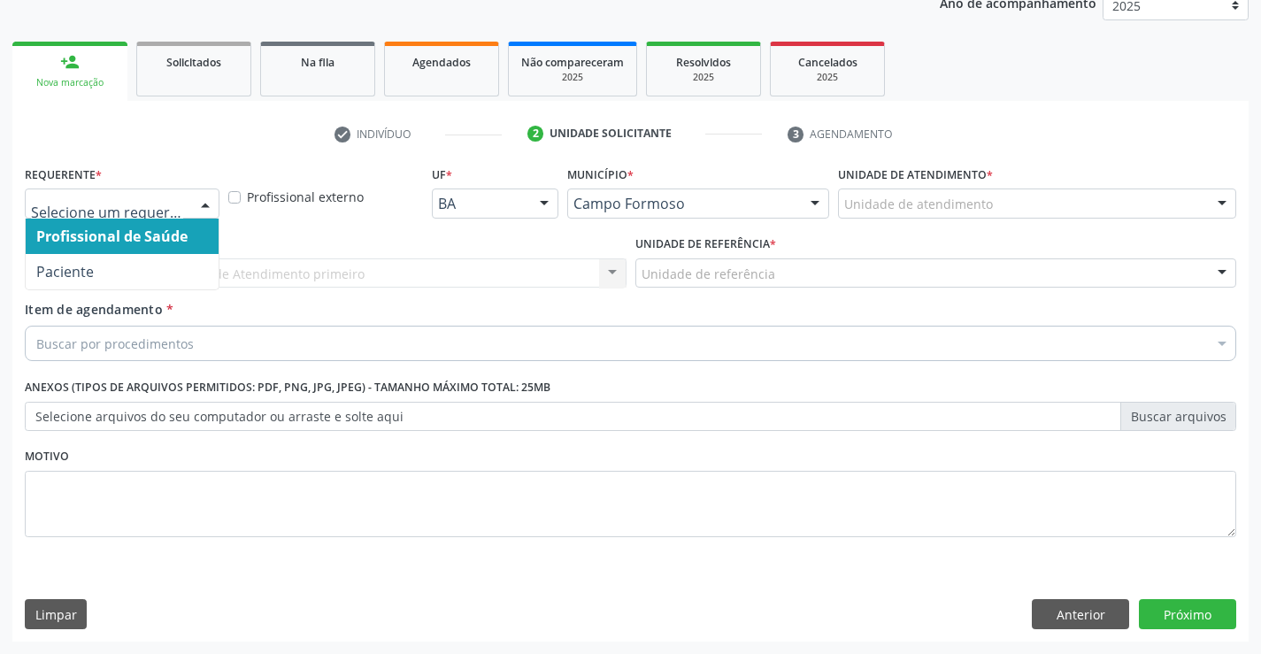
click at [204, 204] on div at bounding box center [205, 204] width 27 height 30
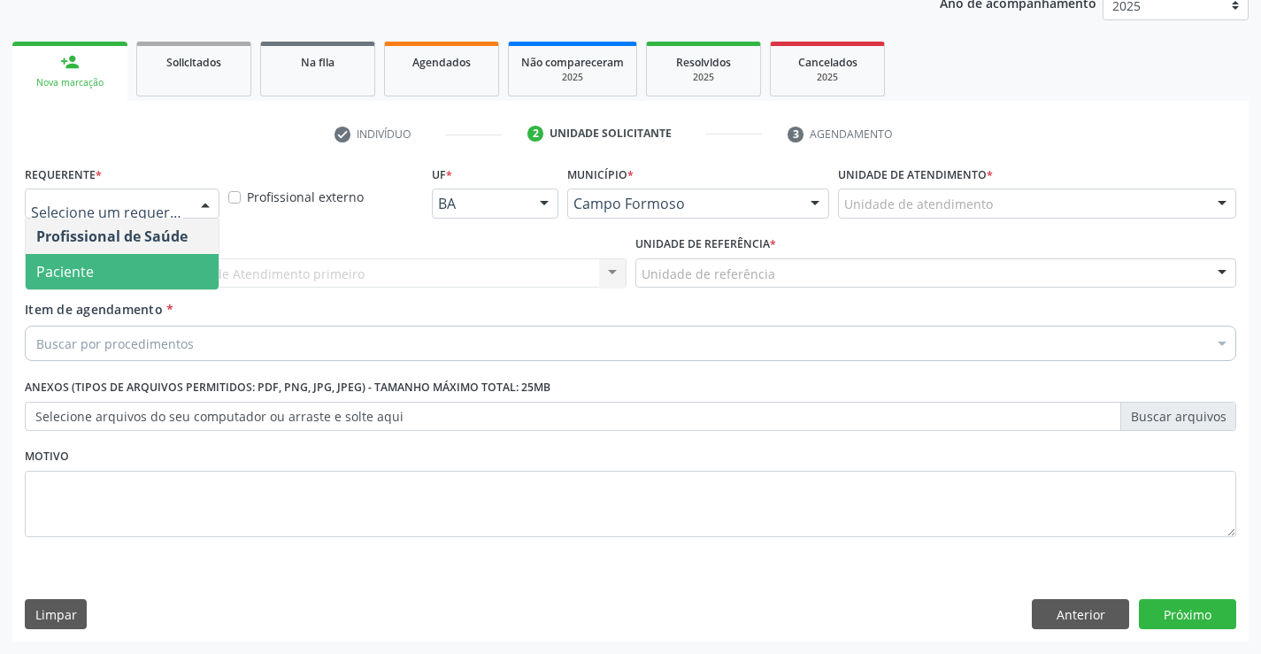
click at [150, 278] on span "Paciente" at bounding box center [122, 271] width 193 height 35
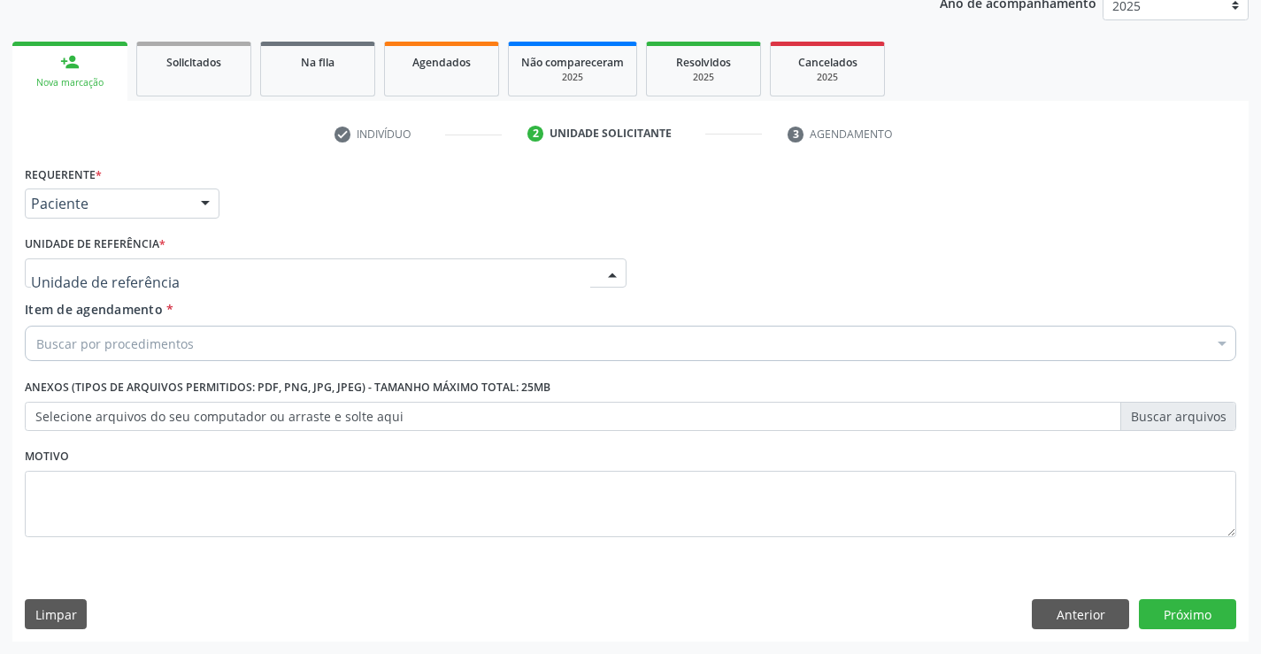
click at [174, 271] on div at bounding box center [326, 273] width 602 height 30
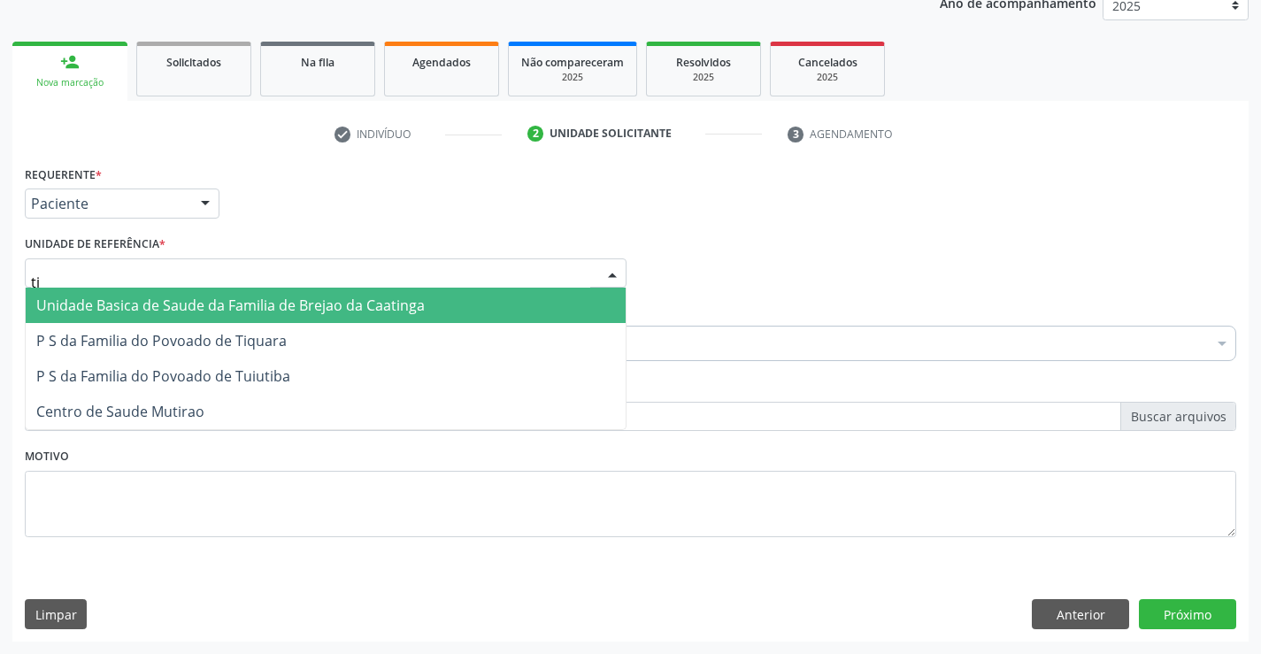
type input "tiq"
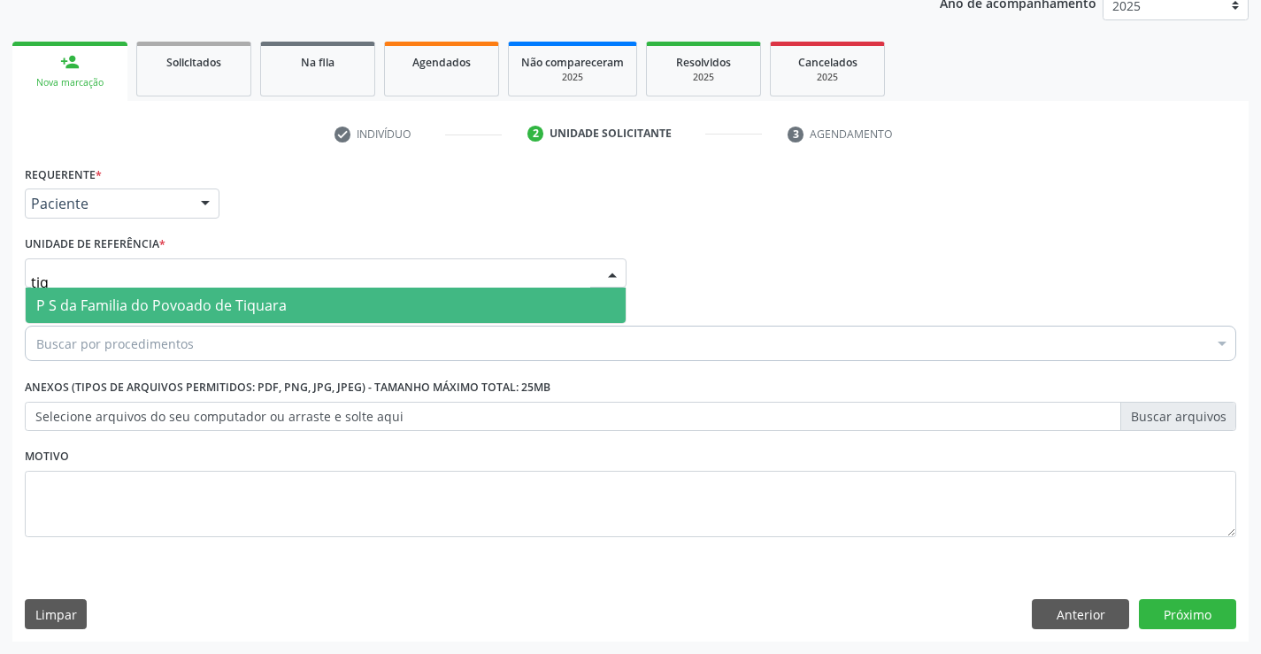
click at [195, 306] on span "P S da Familia do Povoado de Tiquara" at bounding box center [161, 305] width 250 height 19
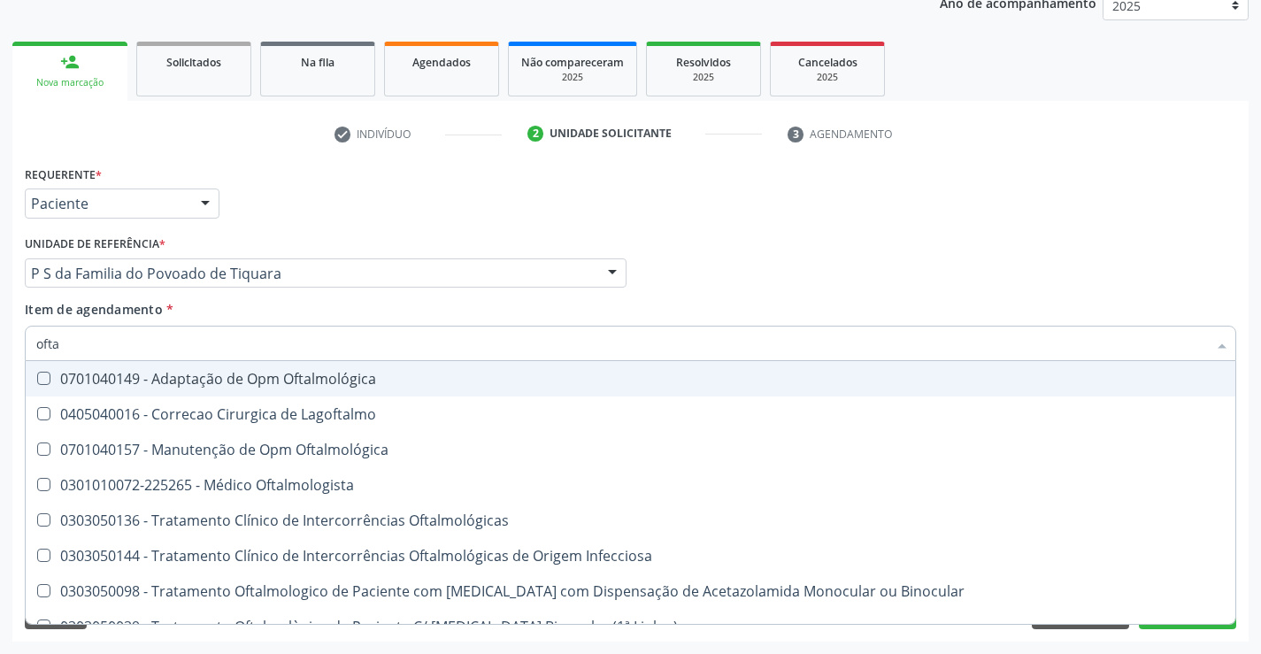
type input "oftal"
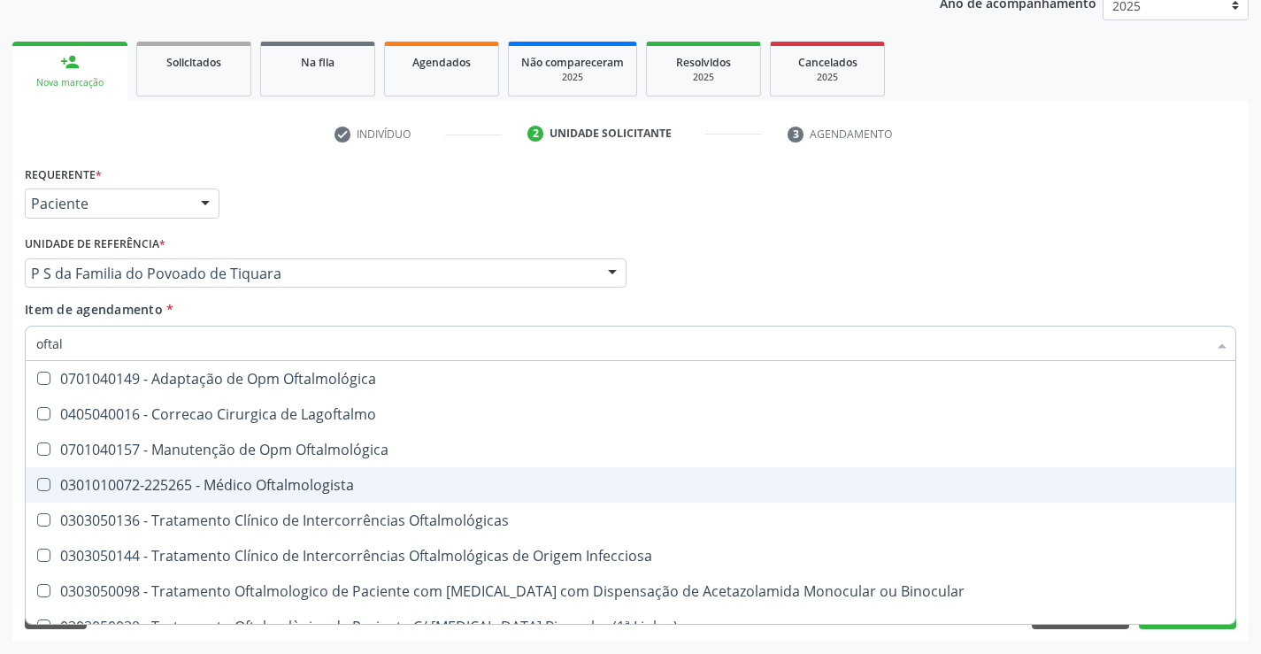
click at [230, 472] on span "0301010072-225265 - Médico Oftalmologista" at bounding box center [631, 484] width 1210 height 35
checkbox Oftalmologista "true"
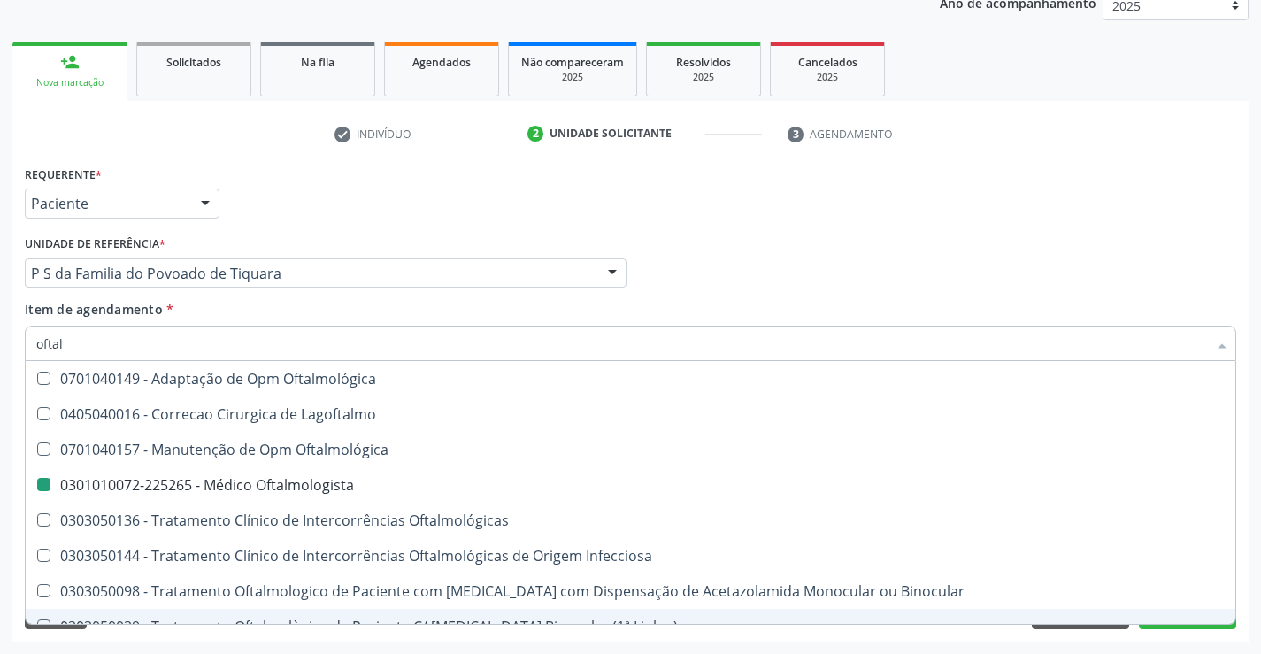
click at [252, 651] on div "Acompanhamento Acompanhe a situação das marcações correntes e finalizadas Relat…" at bounding box center [630, 264] width 1261 height 780
checkbox Lagoftalmo "true"
checkbox Oftalmologista "false"
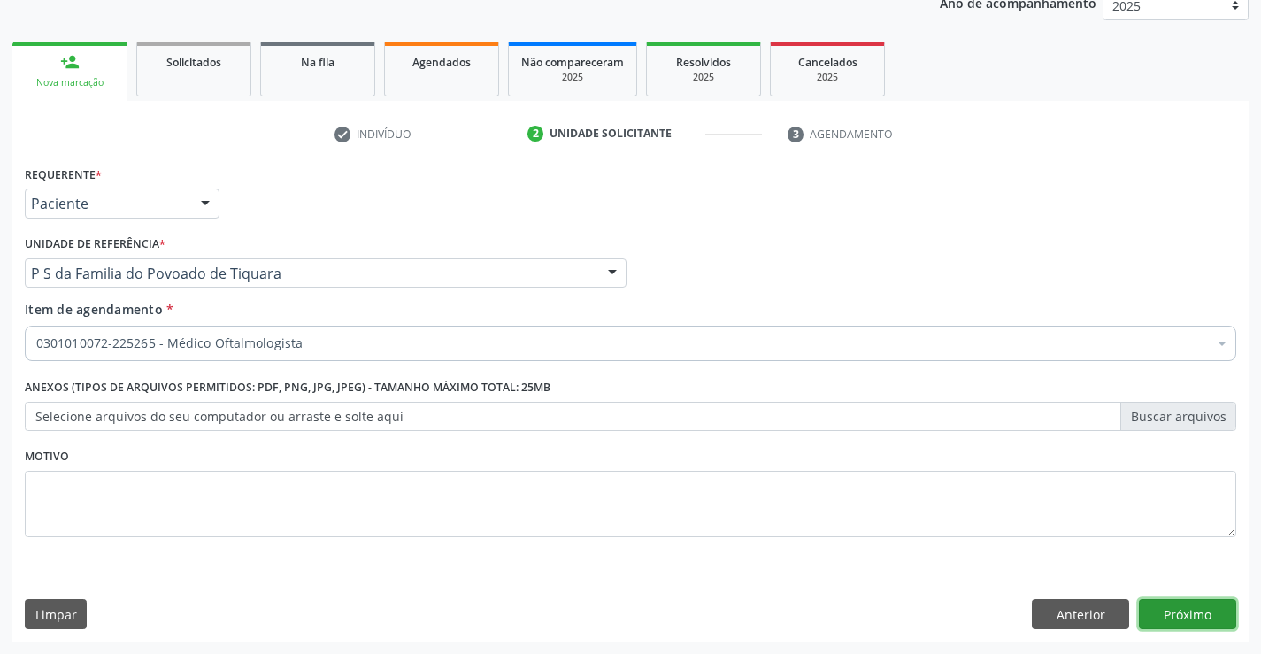
click at [1205, 619] on button "Próximo" at bounding box center [1187, 614] width 97 height 30
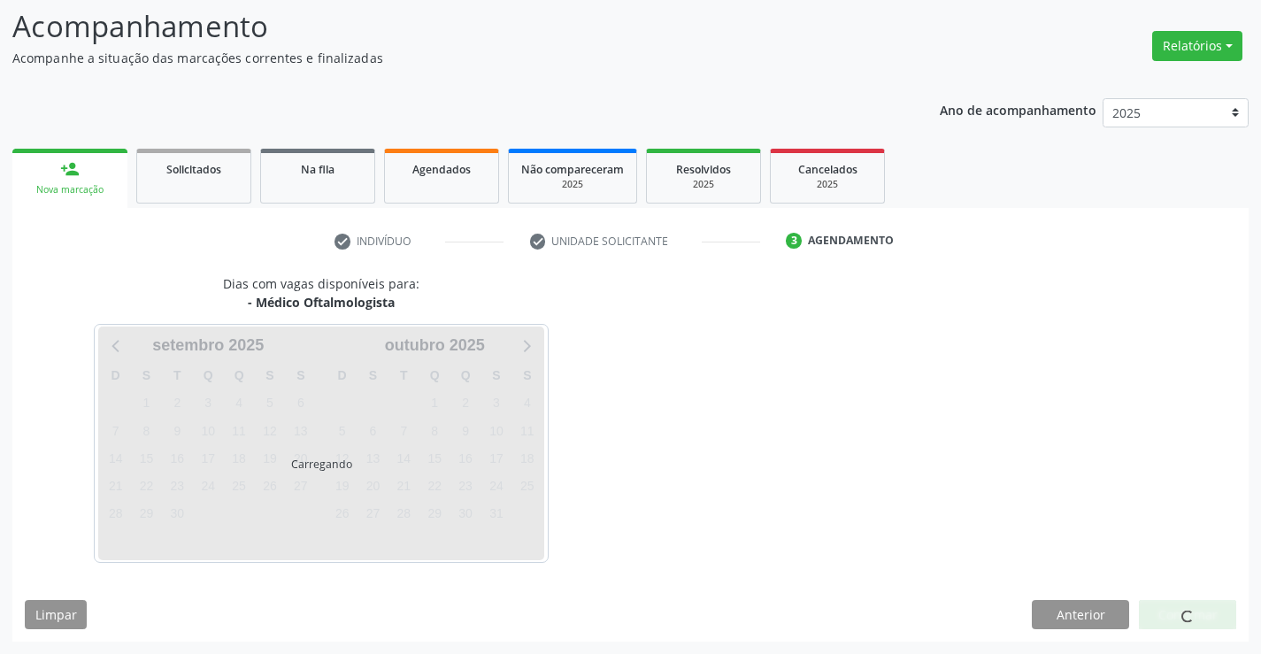
scroll to position [168, 0]
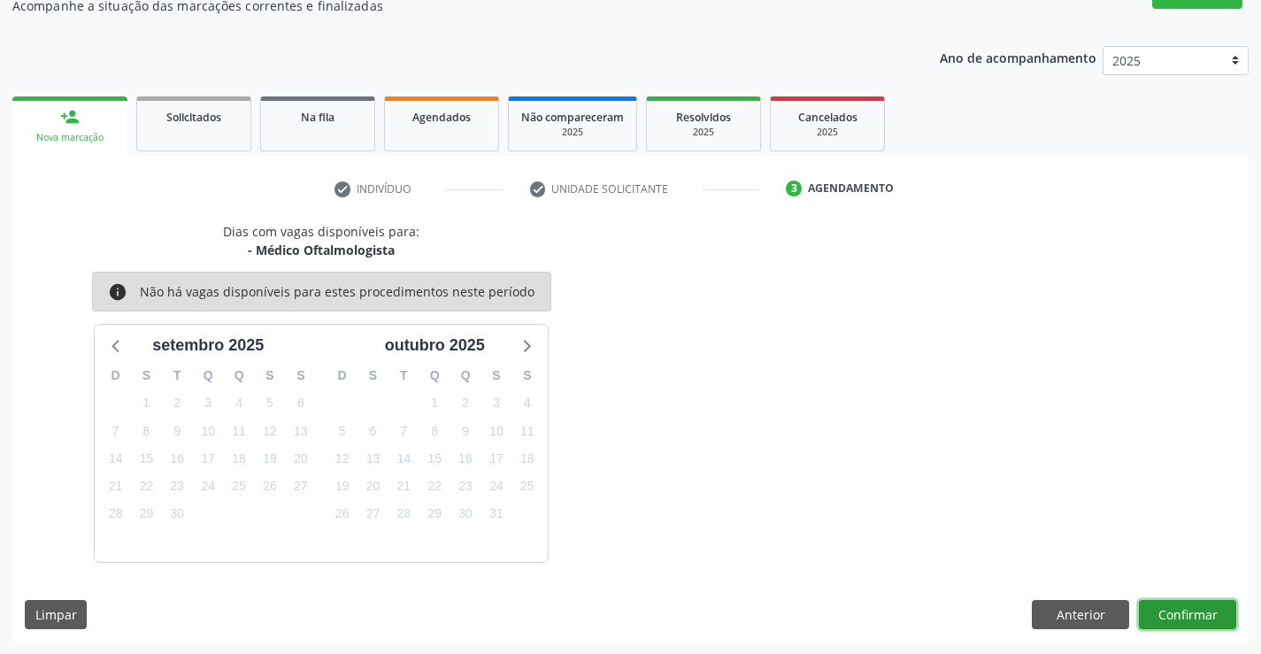
click at [1205, 619] on button "Confirmar" at bounding box center [1187, 615] width 97 height 30
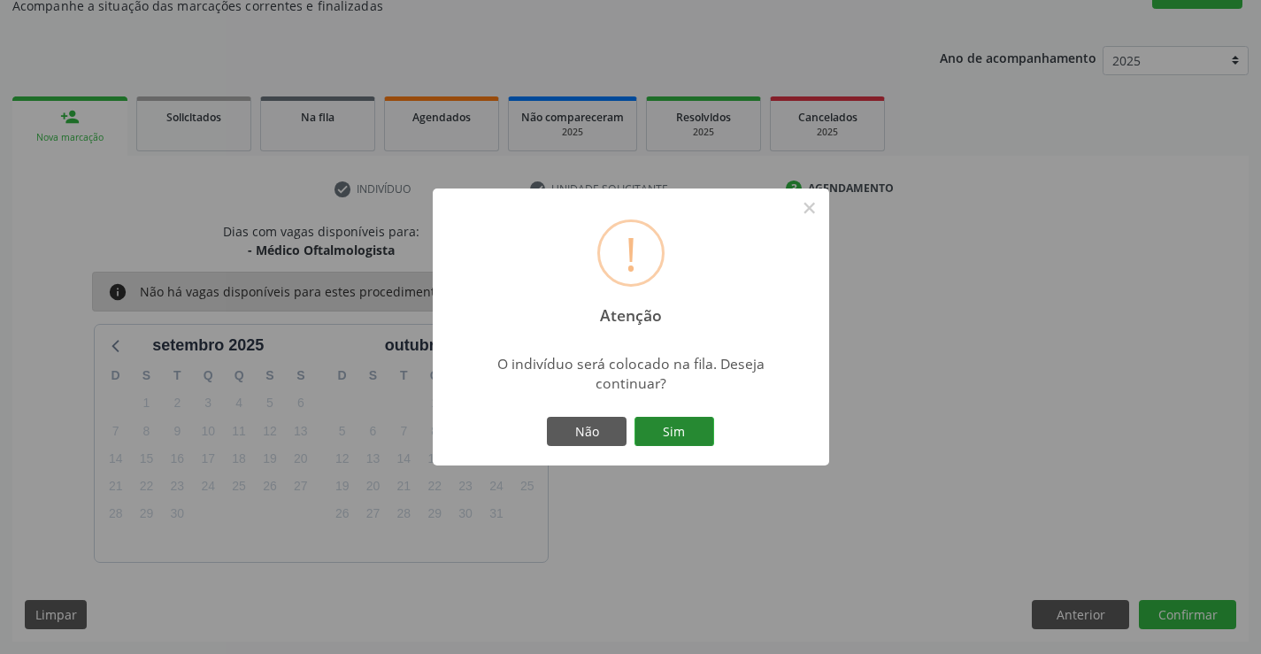
click at [694, 436] on button "Sim" at bounding box center [675, 432] width 80 height 30
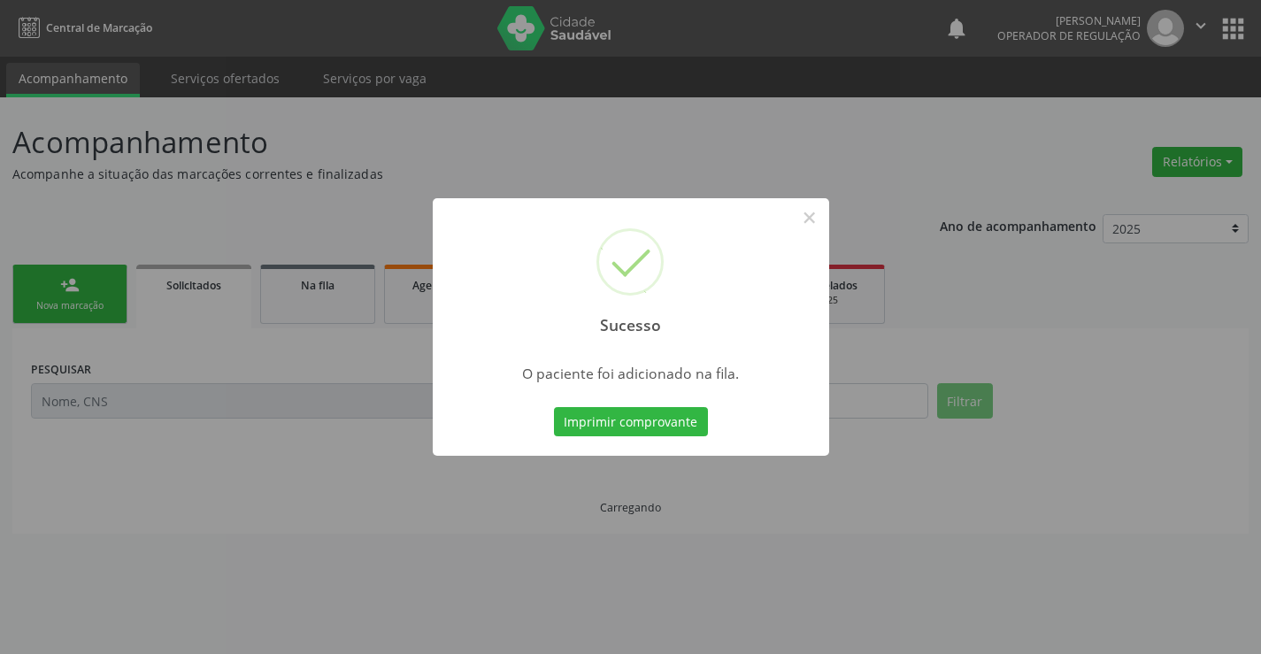
scroll to position [0, 0]
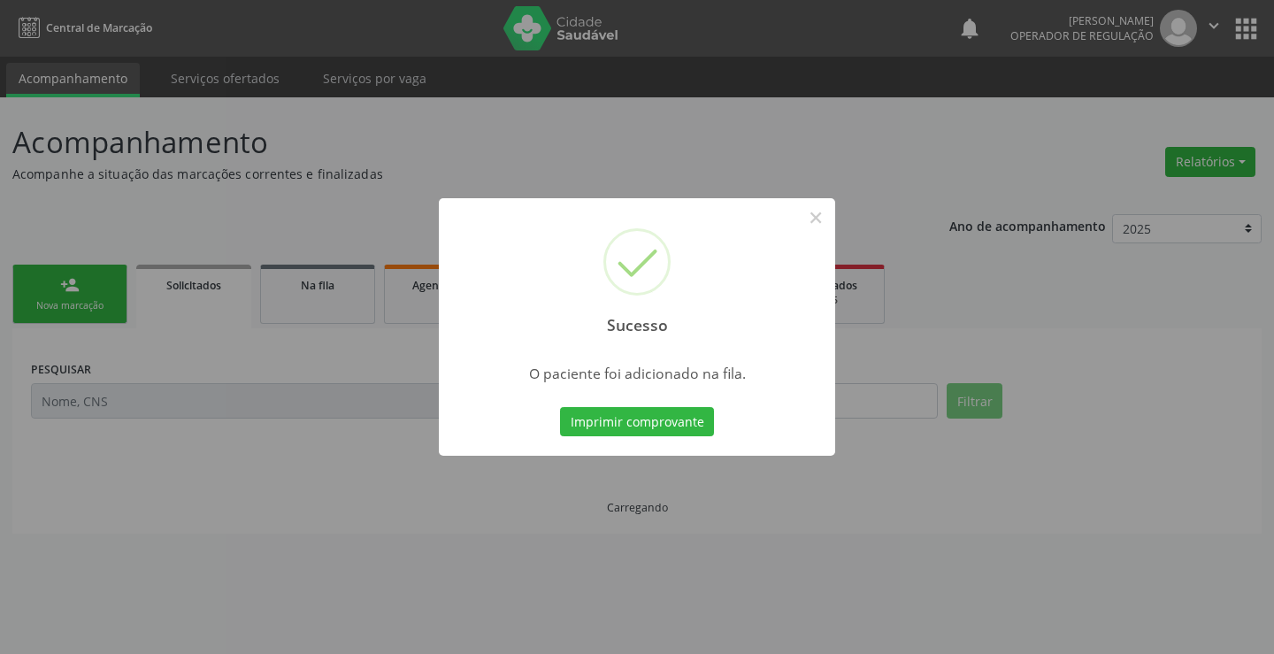
click at [560, 407] on button "Imprimir comprovante" at bounding box center [637, 422] width 154 height 30
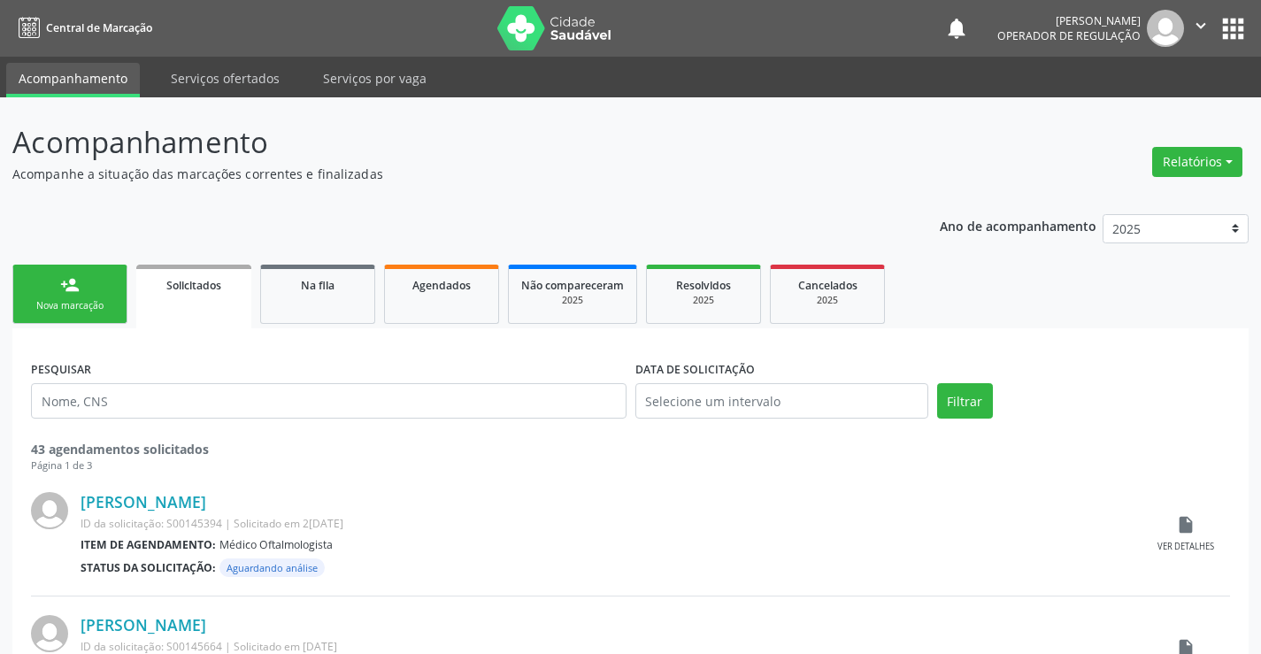
click at [118, 305] on link "person_add Nova marcação" at bounding box center [69, 294] width 115 height 59
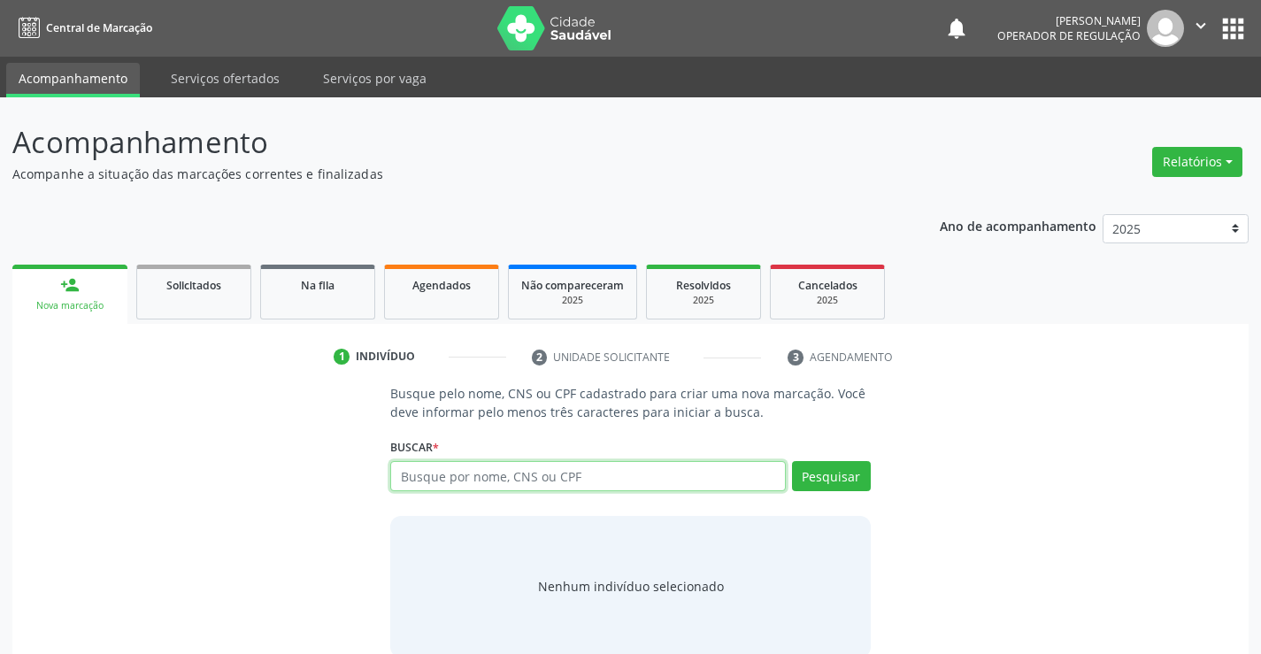
click at [473, 473] on input "text" at bounding box center [587, 476] width 395 height 30
type input "70600393282744"
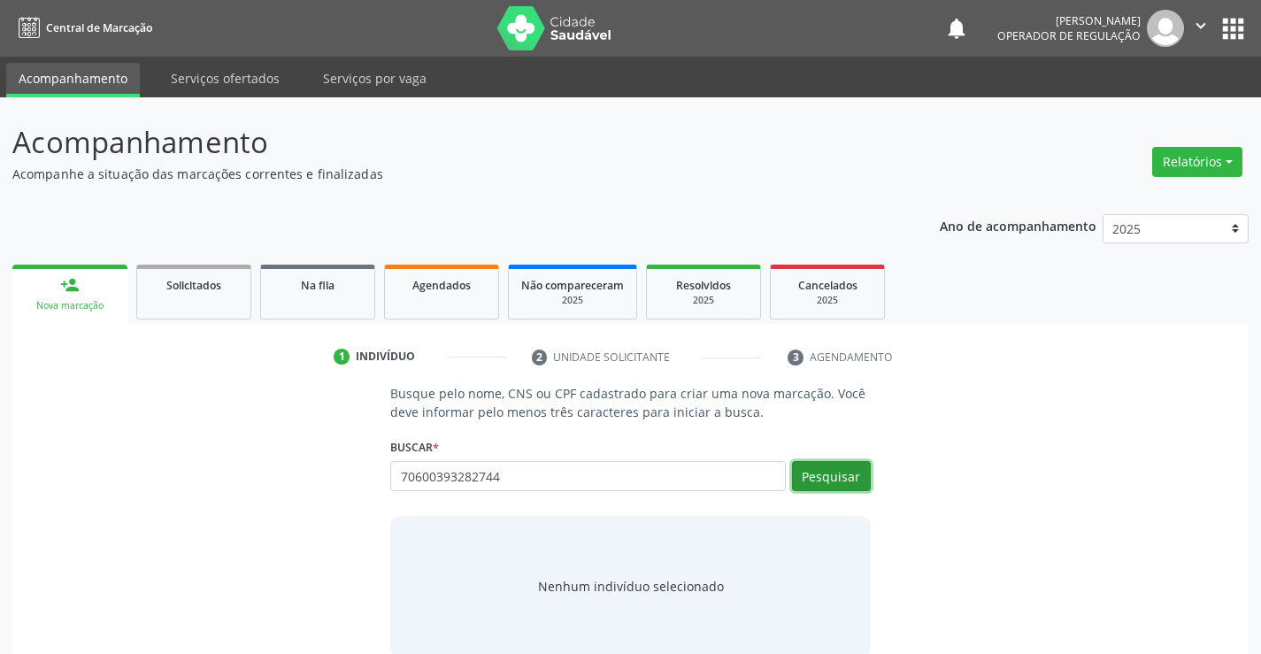
click at [854, 476] on button "Pesquisar" at bounding box center [831, 476] width 79 height 30
type input "70600393282744"
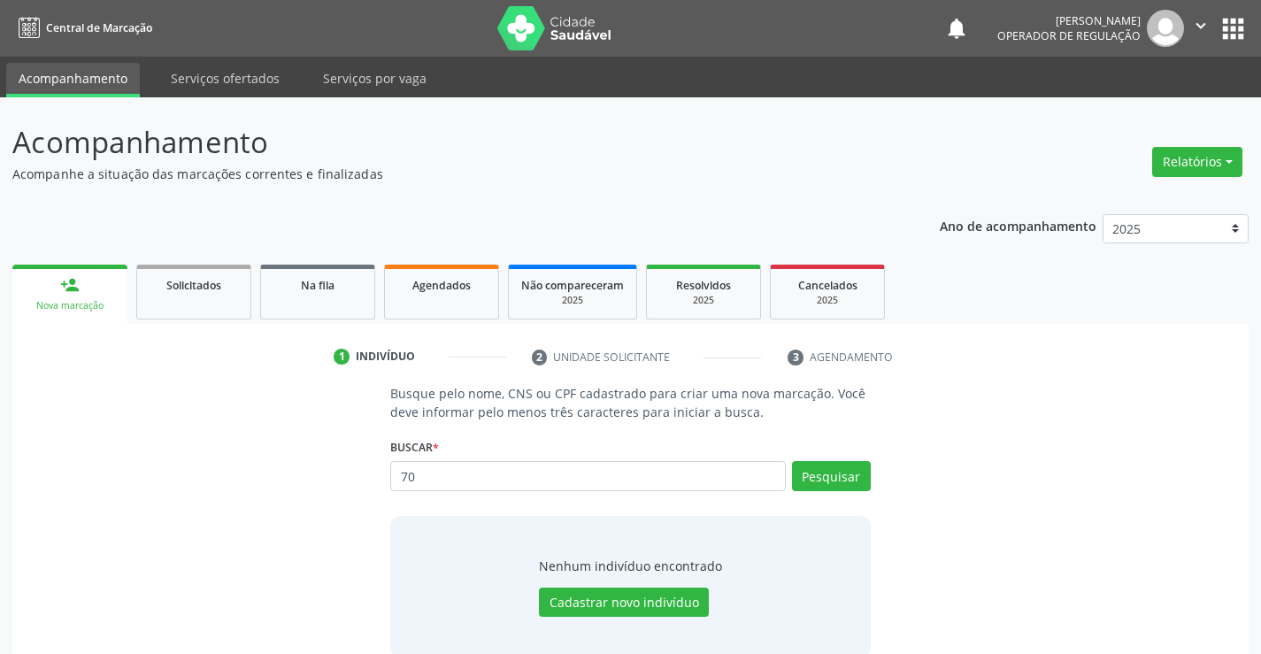
type input "7"
type input "706000393282744"
click at [830, 477] on button "Pesquisar" at bounding box center [831, 476] width 79 height 30
type input "706000393282744"
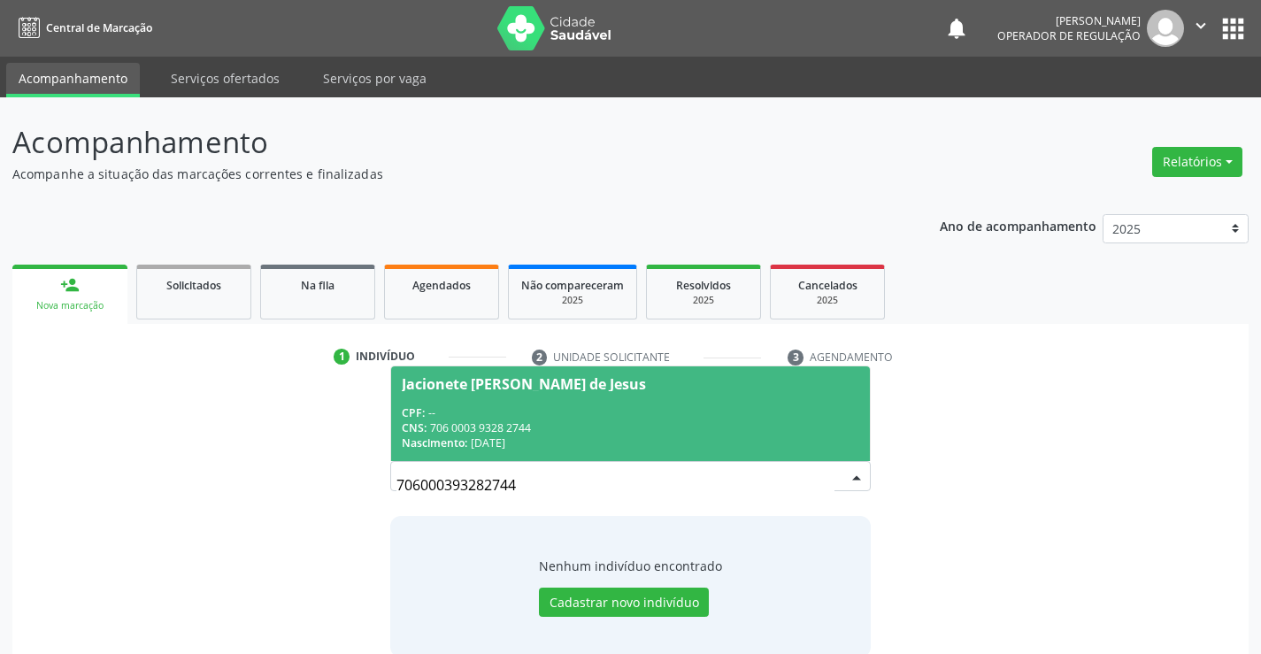
click at [742, 409] on div "CPF: --" at bounding box center [630, 412] width 457 height 15
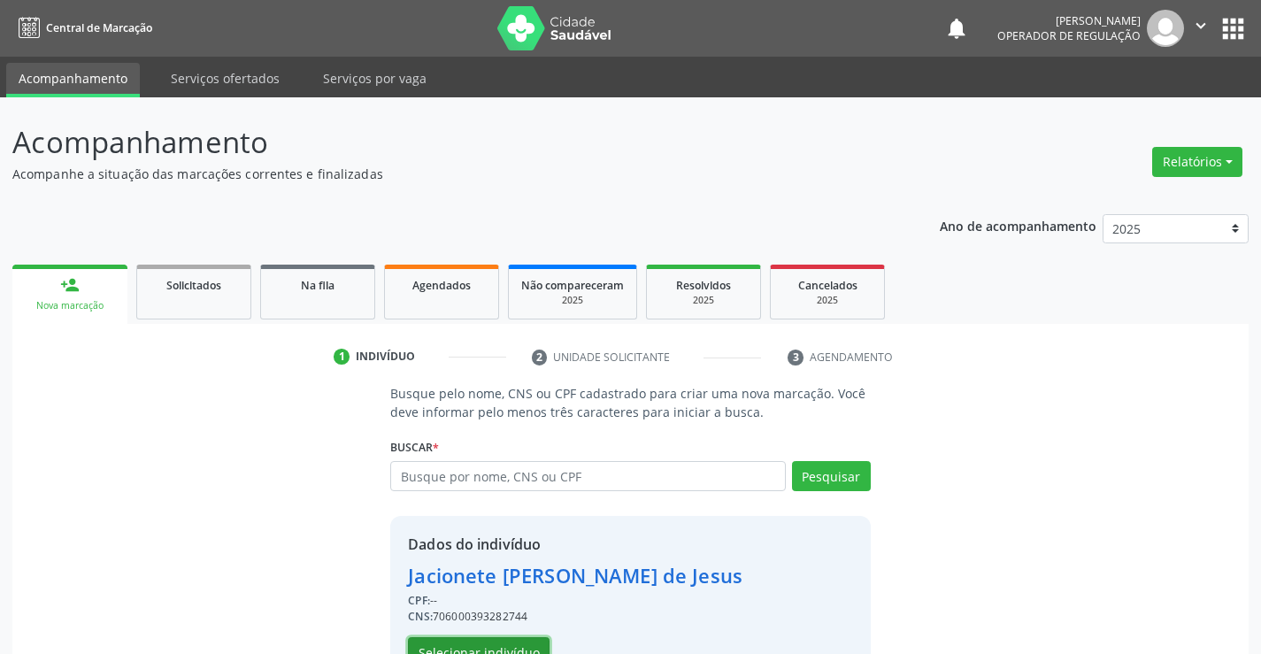
click at [519, 642] on button "Selecionar indivíduo" at bounding box center [479, 652] width 142 height 30
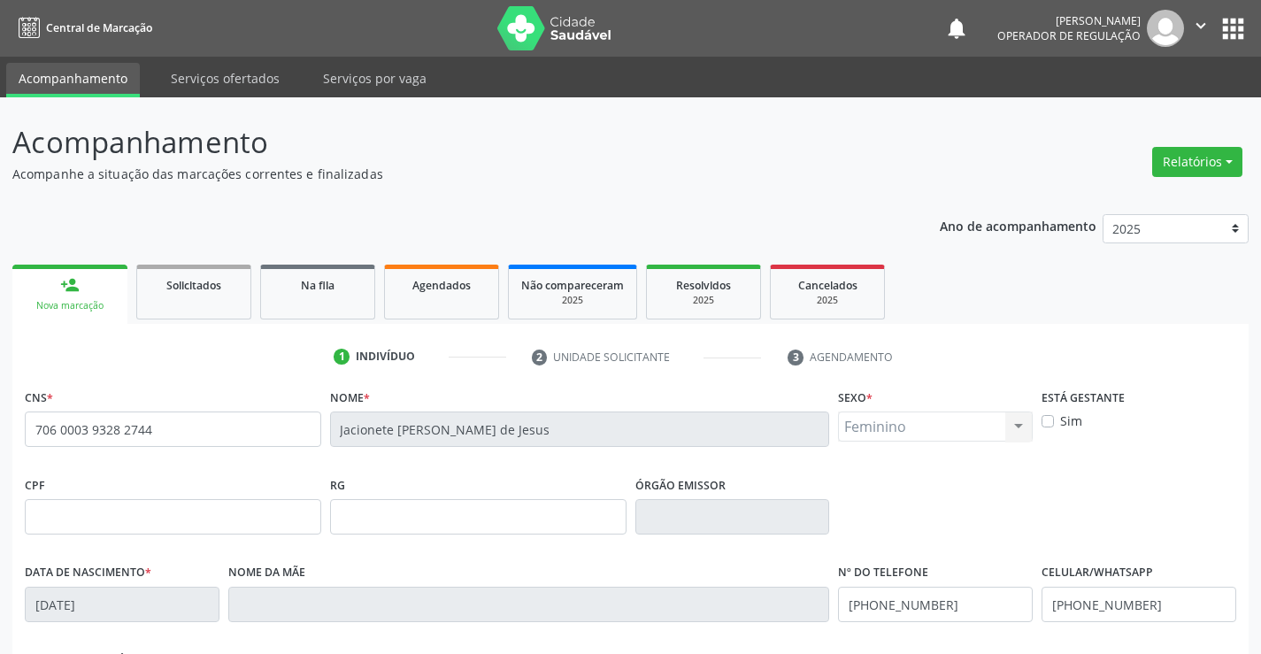
scroll to position [88, 0]
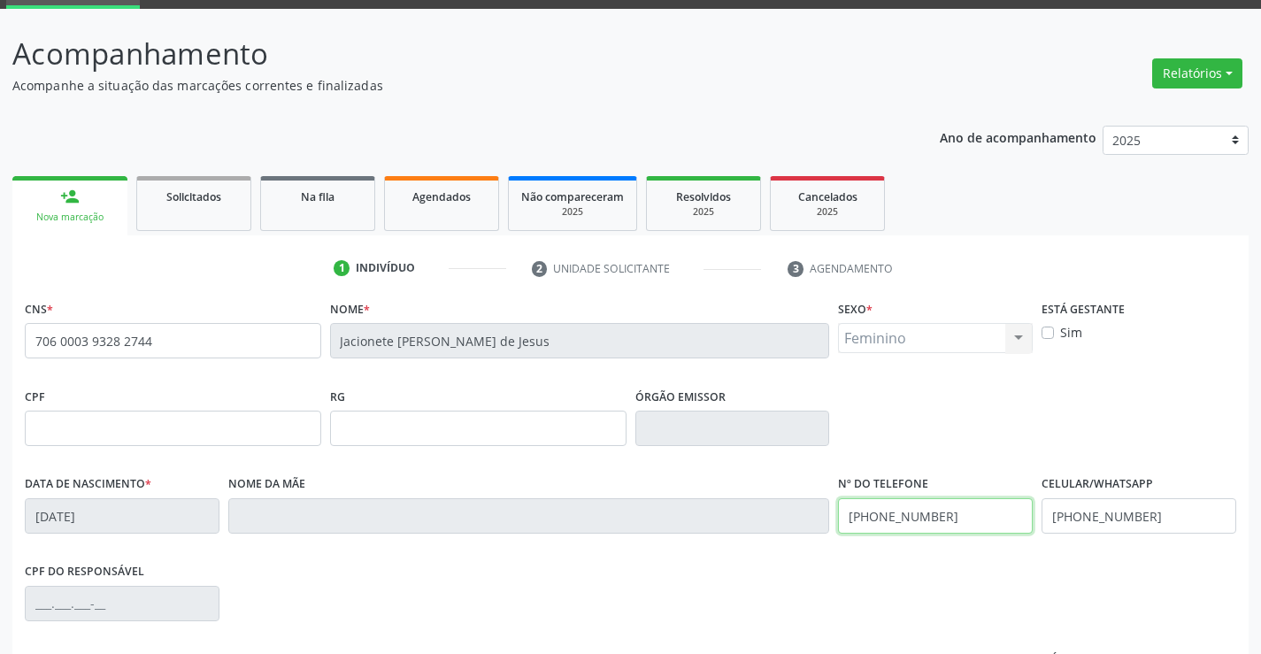
click at [955, 514] on input "(74) 98819-9844" at bounding box center [935, 515] width 195 height 35
type input "(74) 98872-2529"
click at [1166, 510] on input "(74) 98819-9844" at bounding box center [1139, 515] width 195 height 35
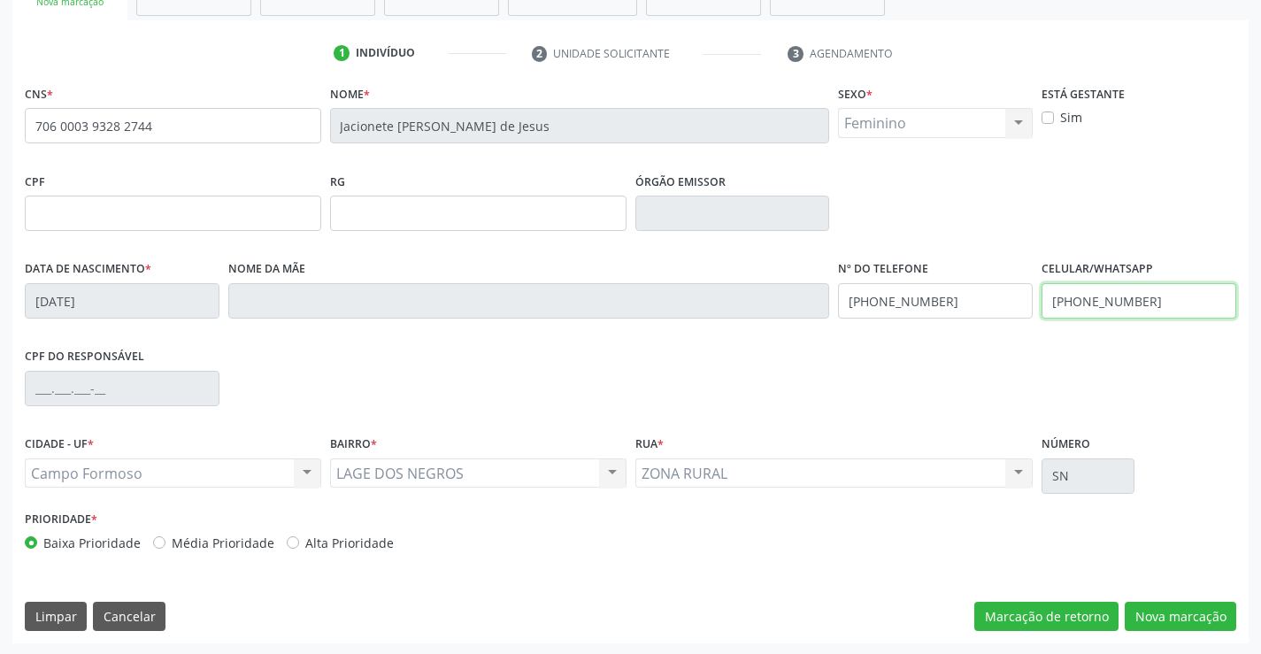
scroll to position [305, 0]
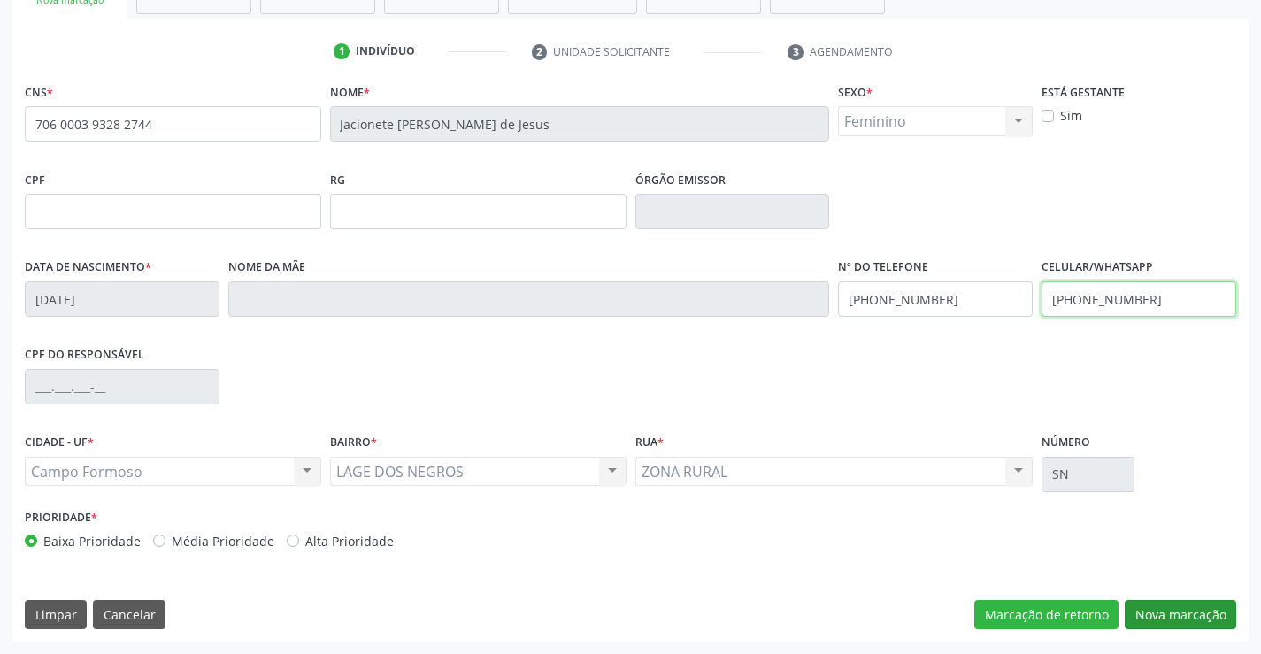
type input "(74) 98872-2529"
click at [1157, 610] on button "Nova marcação" at bounding box center [1181, 615] width 112 height 30
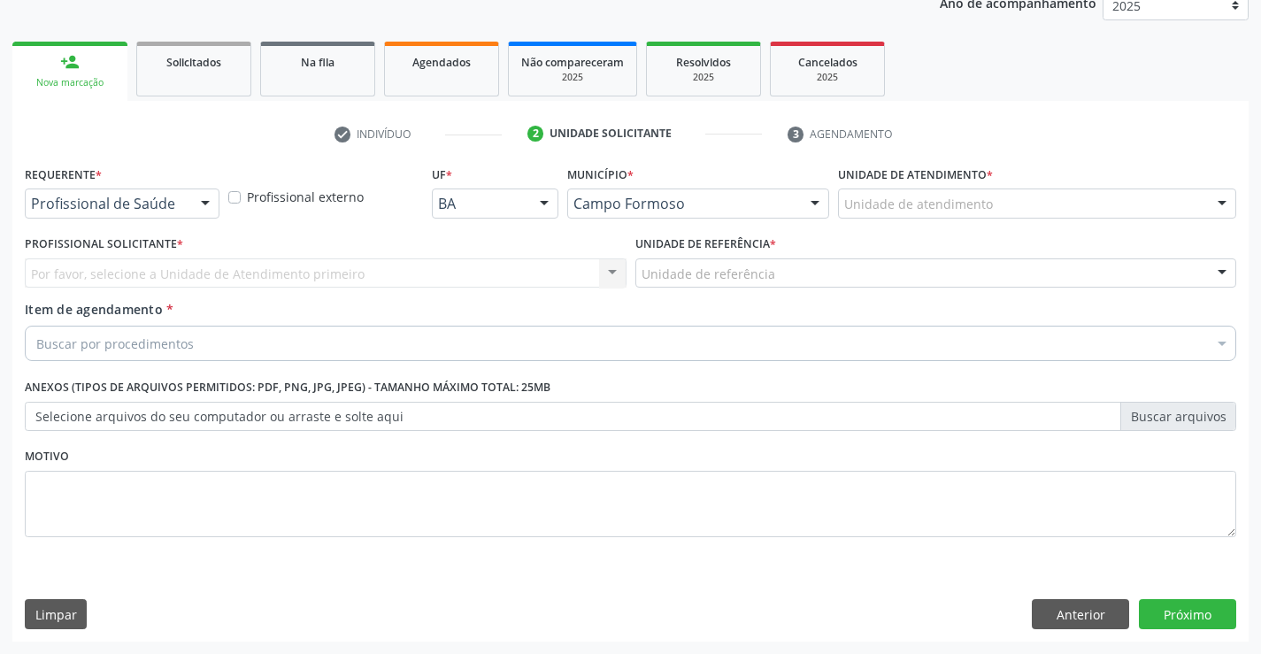
scroll to position [223, 0]
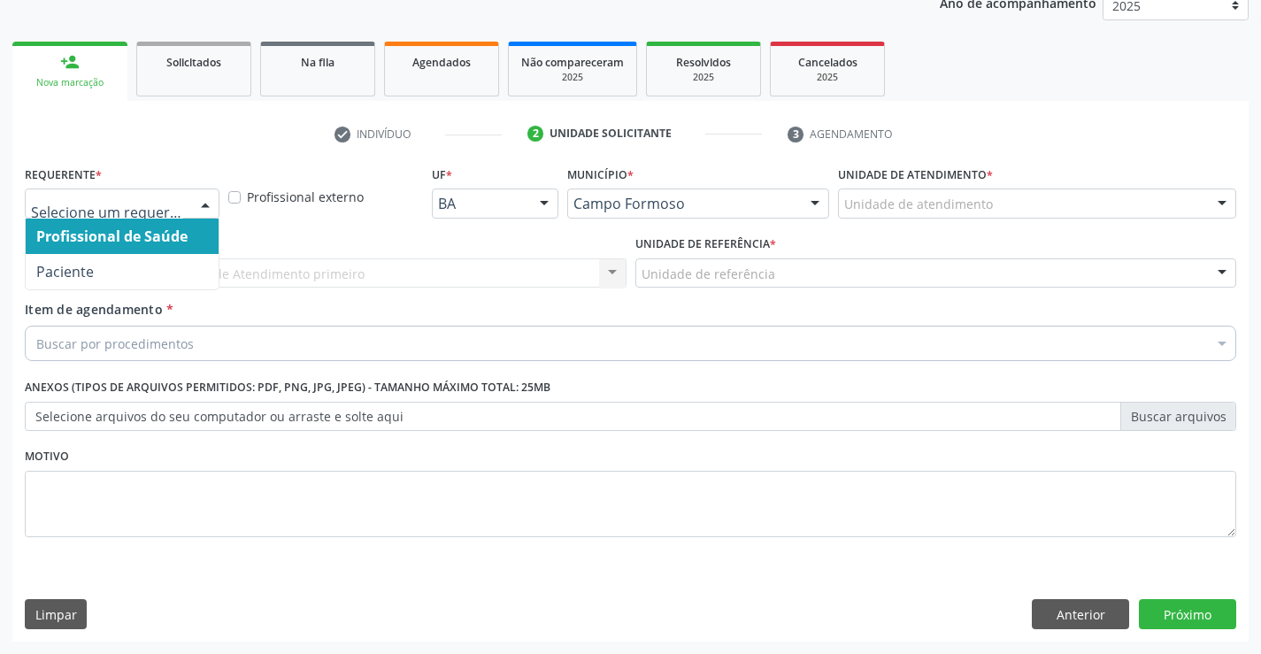
click at [210, 202] on div at bounding box center [205, 204] width 27 height 30
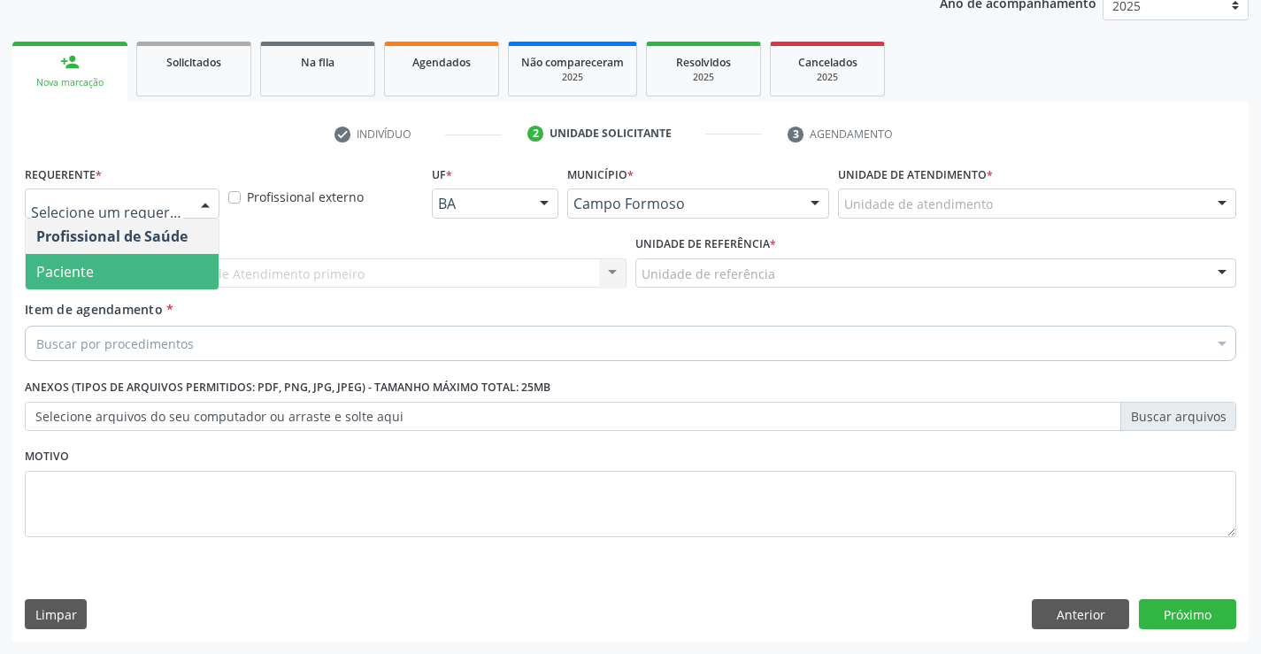
click at [133, 271] on span "Paciente" at bounding box center [122, 271] width 193 height 35
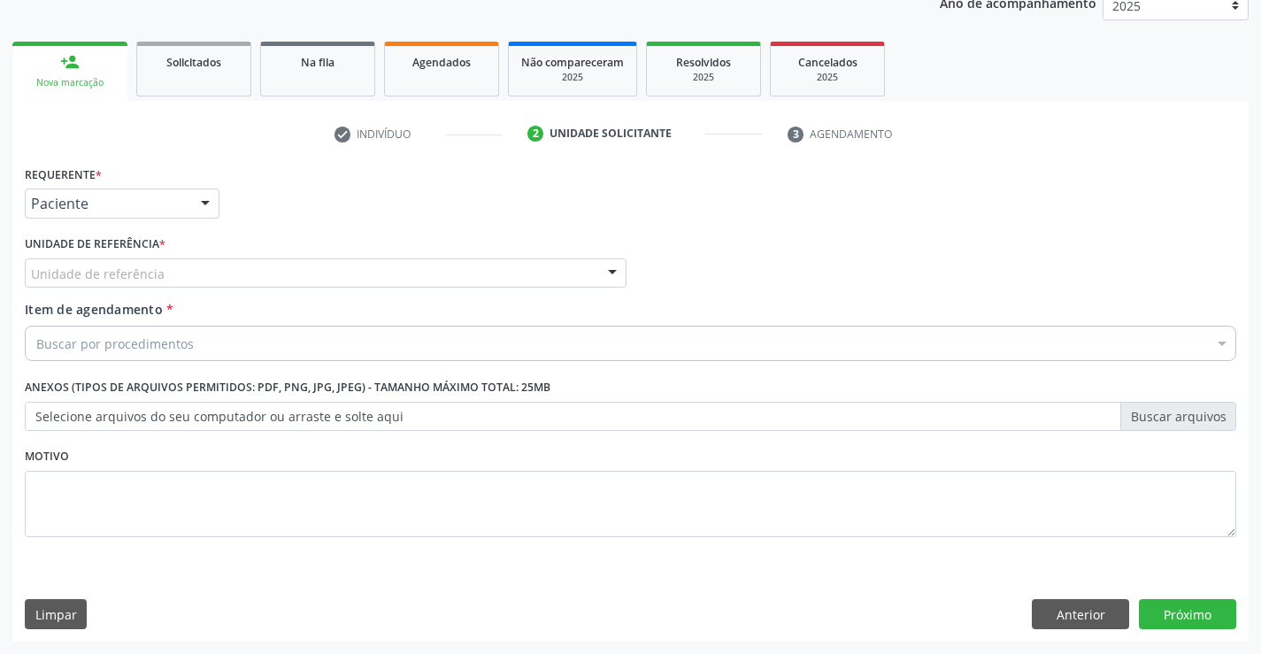
click at [173, 272] on div "Unidade de referência" at bounding box center [326, 273] width 602 height 30
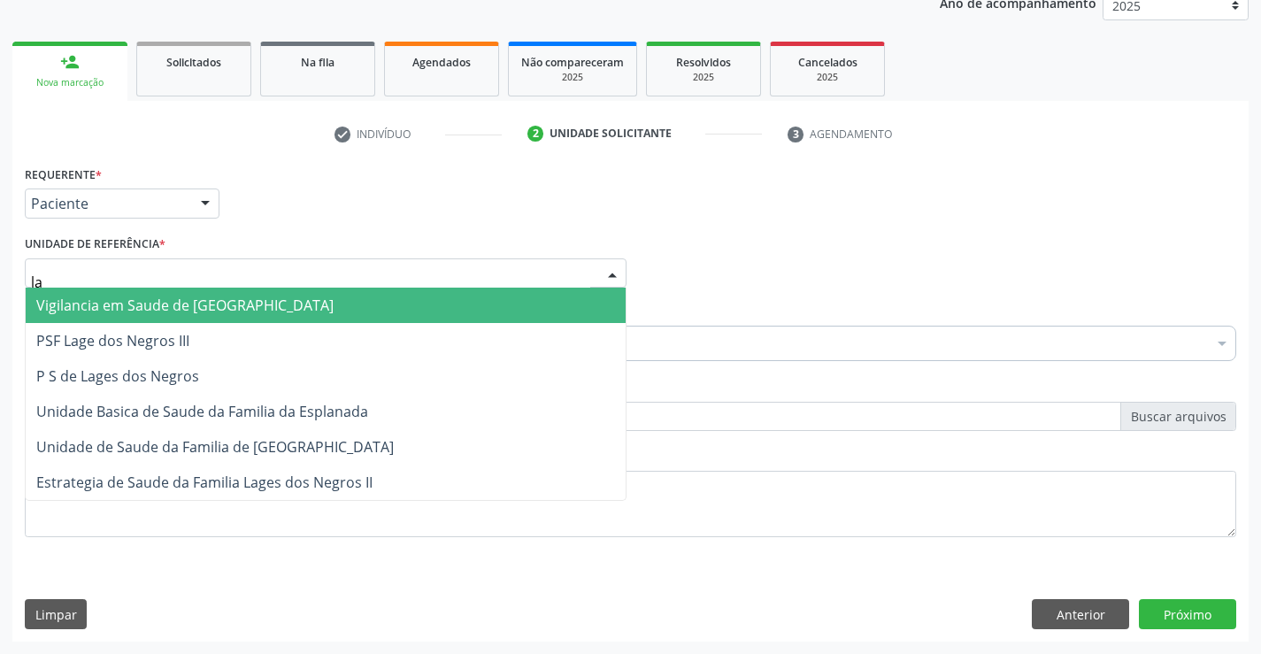
type input "lag"
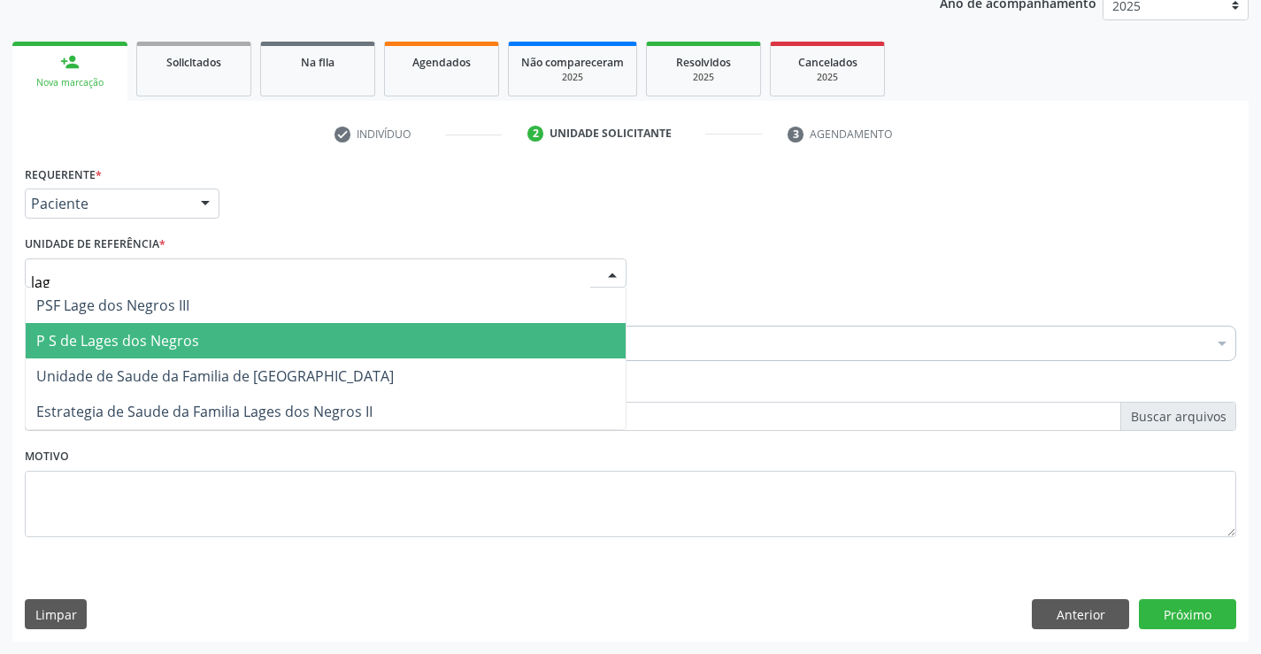
click at [189, 344] on span "P S de Lages dos Negros" at bounding box center [117, 340] width 163 height 19
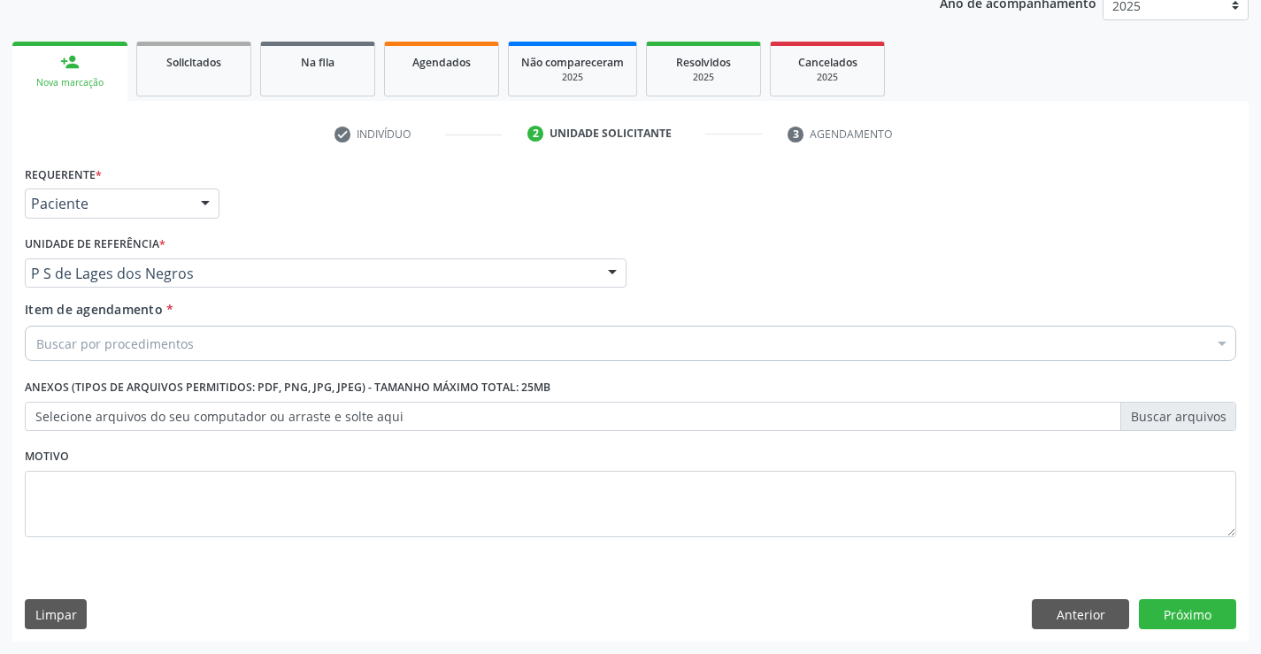
click at [204, 350] on div "Buscar por procedimentos" at bounding box center [630, 343] width 1211 height 35
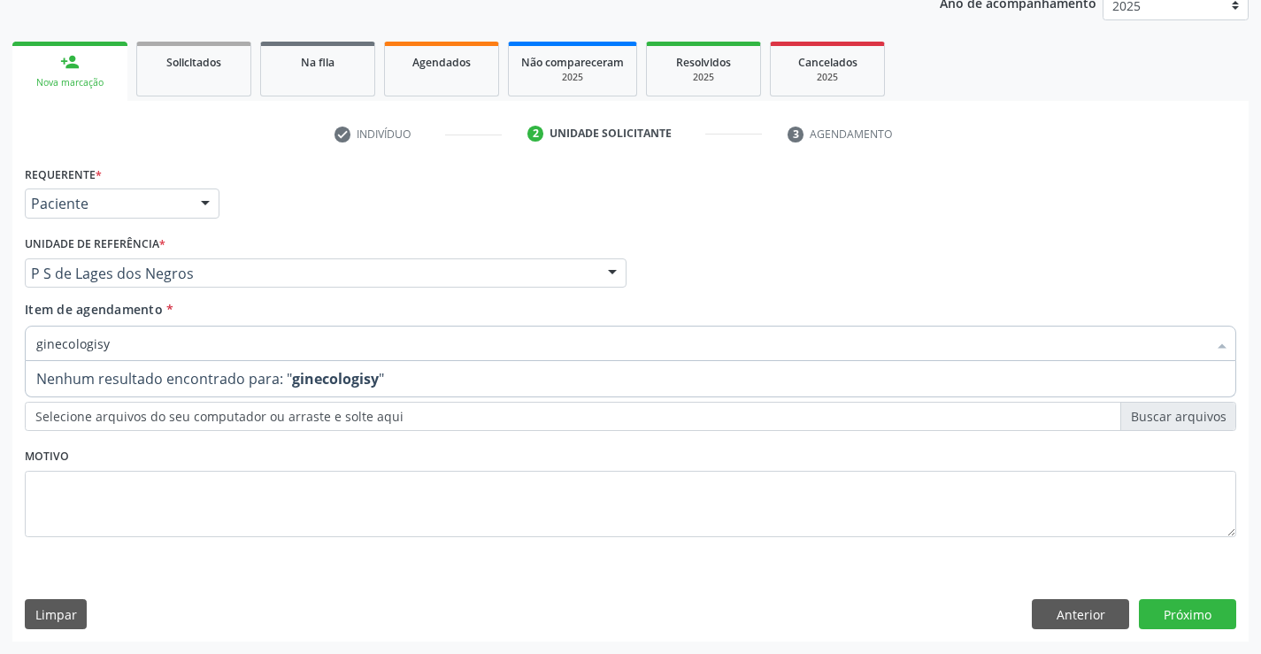
type input "ginecologis"
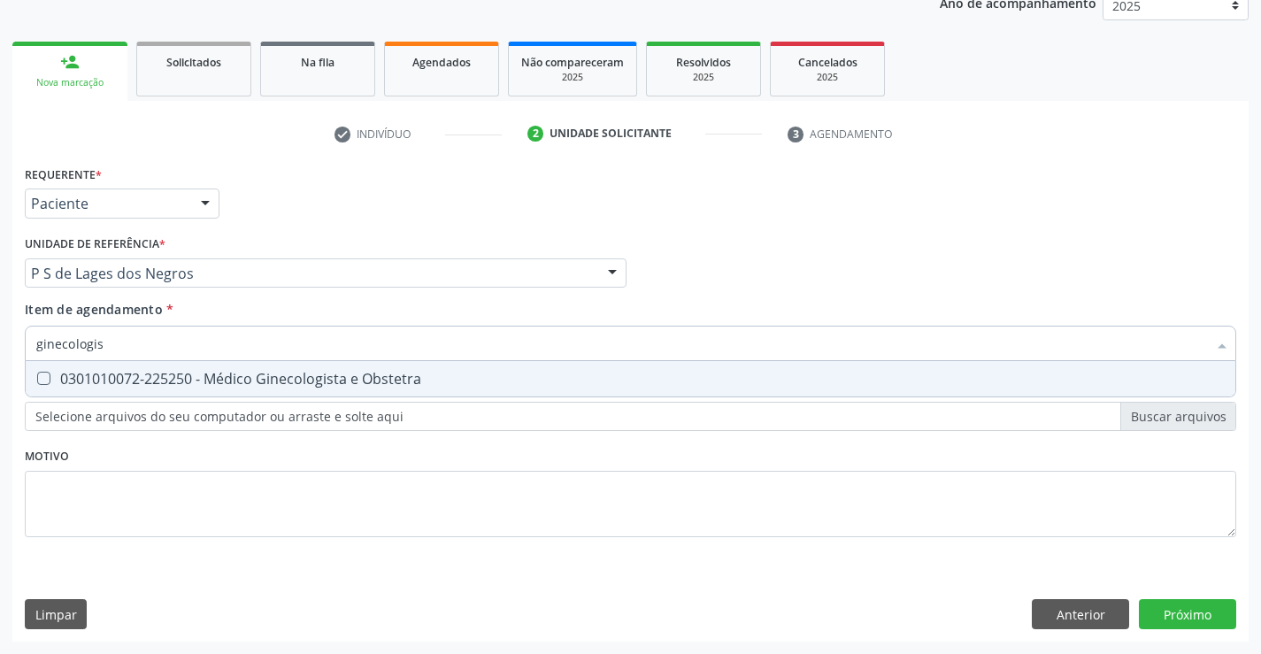
click at [265, 382] on div "0301010072-225250 - Médico Ginecologista e Obstetra" at bounding box center [630, 379] width 1188 height 14
checkbox Obstetra "true"
click at [308, 482] on div "Requerente * Paciente Profissional de Saúde Paciente Nenhum resultado encontrad…" at bounding box center [630, 361] width 1211 height 401
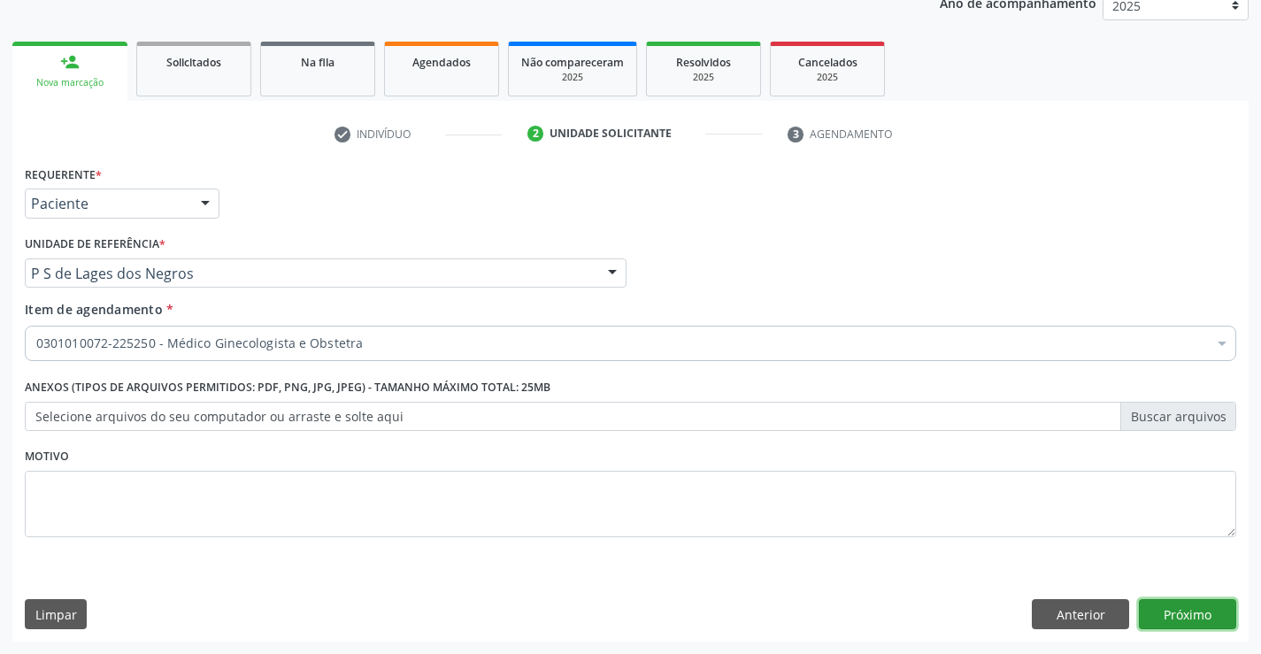
click at [1166, 607] on button "Próximo" at bounding box center [1187, 614] width 97 height 30
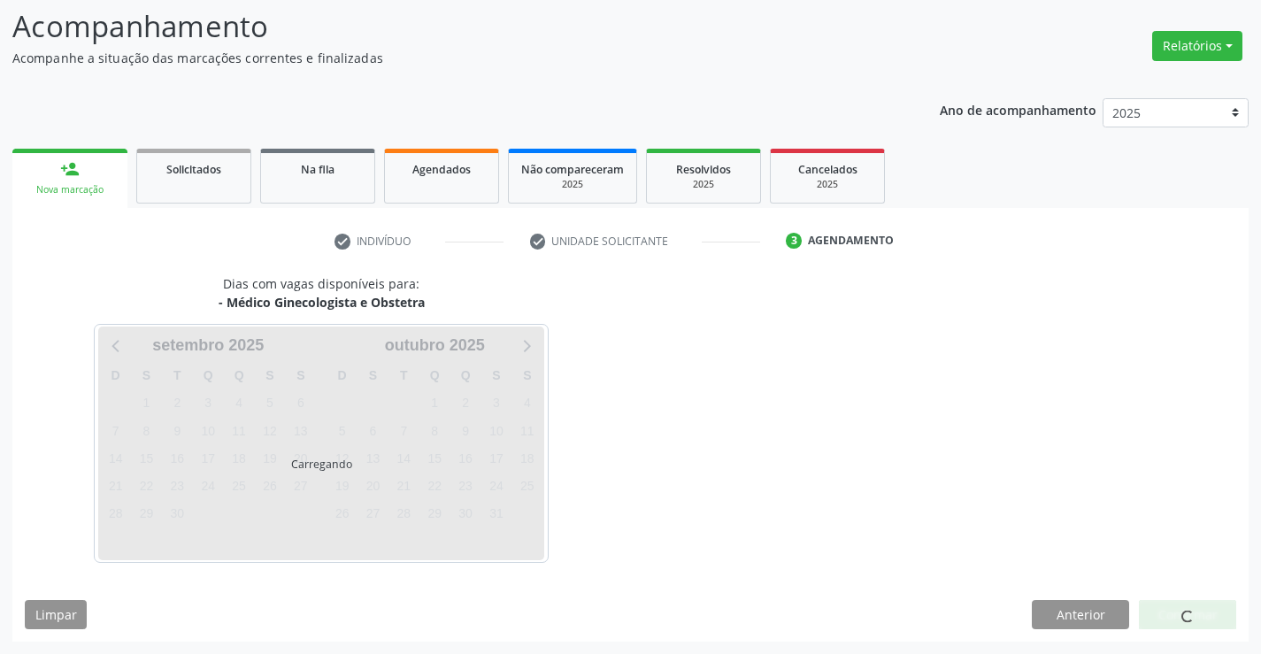
scroll to position [116, 0]
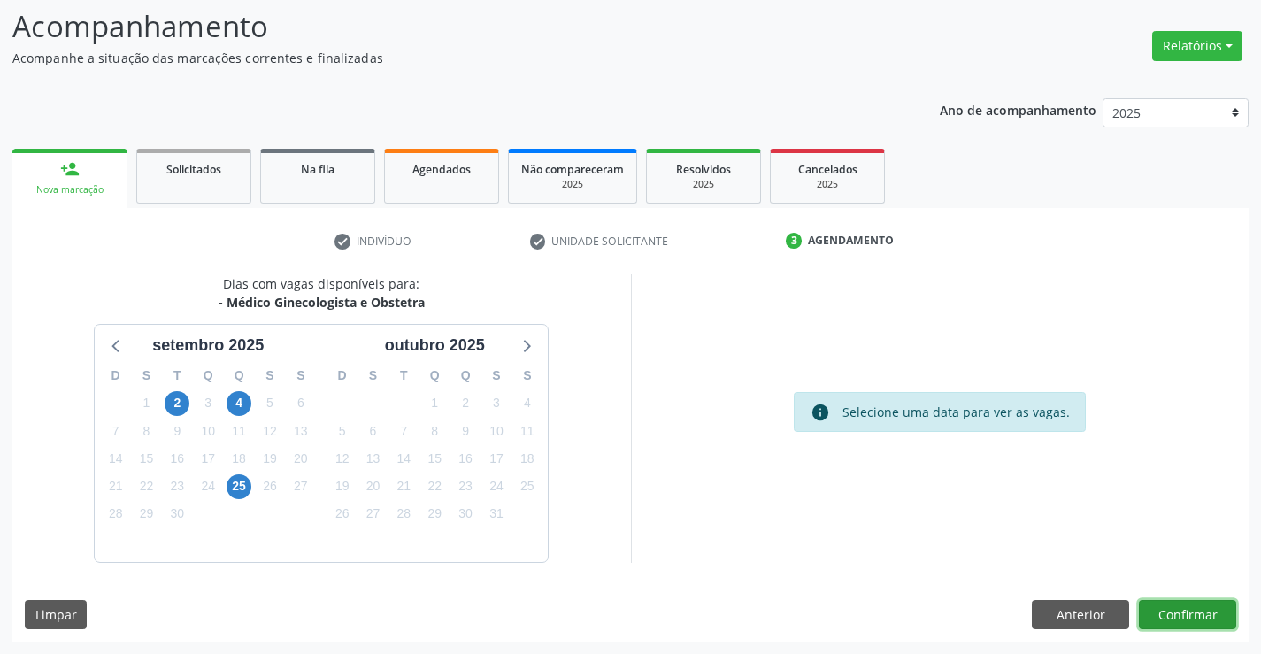
click at [1166, 607] on button "Confirmar" at bounding box center [1187, 615] width 97 height 30
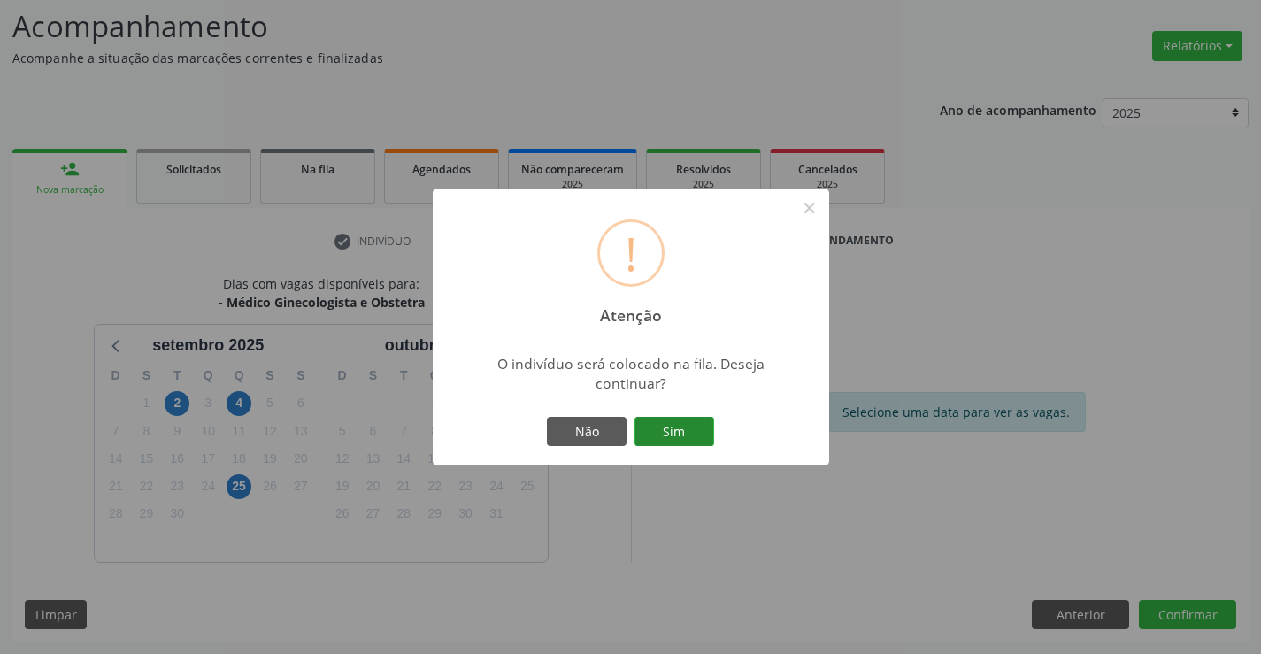
click at [679, 434] on button "Sim" at bounding box center [675, 432] width 80 height 30
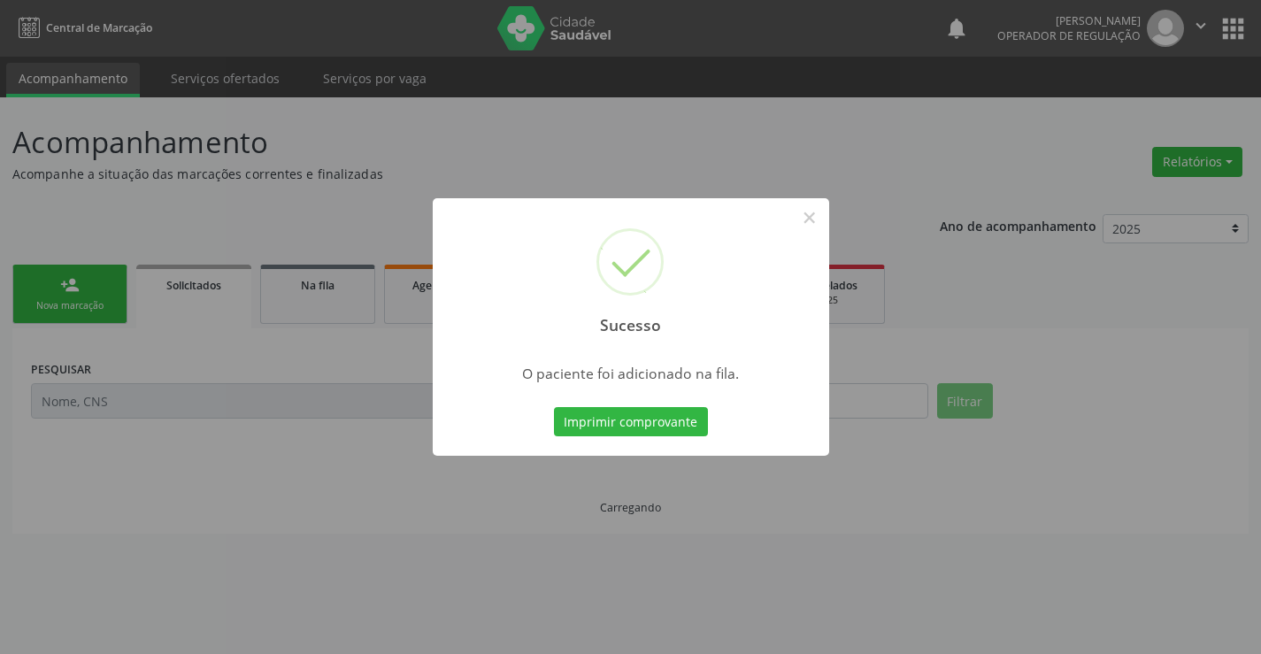
scroll to position [0, 0]
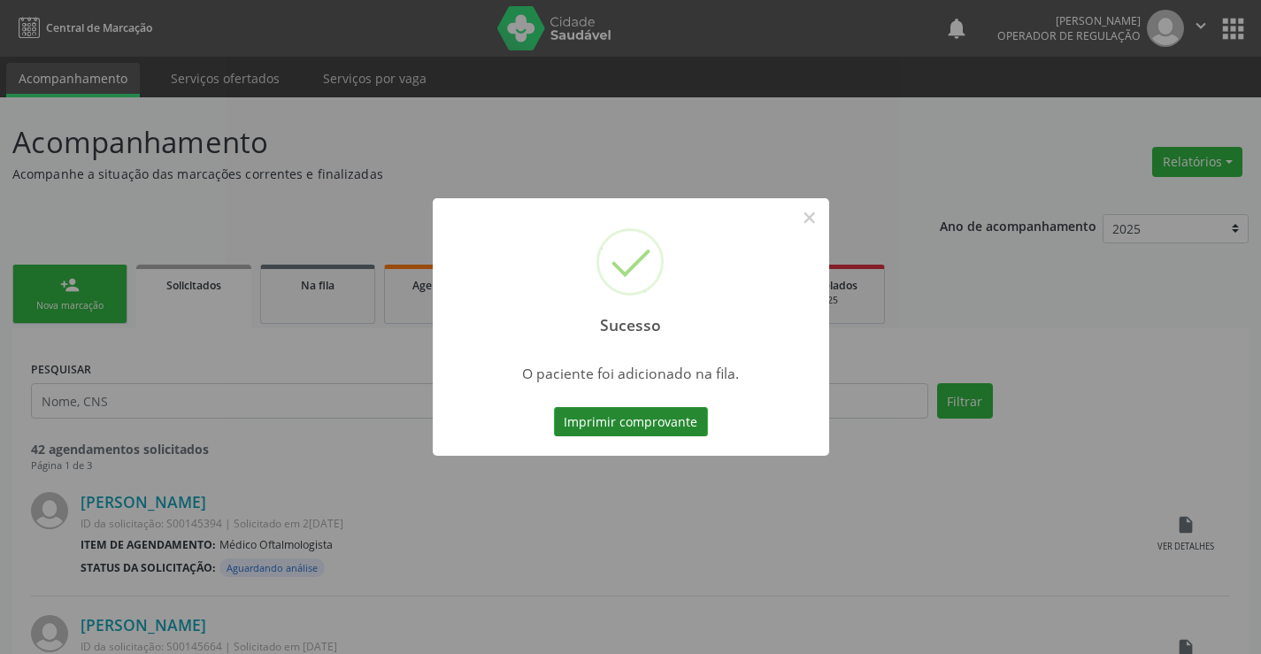
click at [667, 418] on button "Imprimir comprovante" at bounding box center [631, 422] width 154 height 30
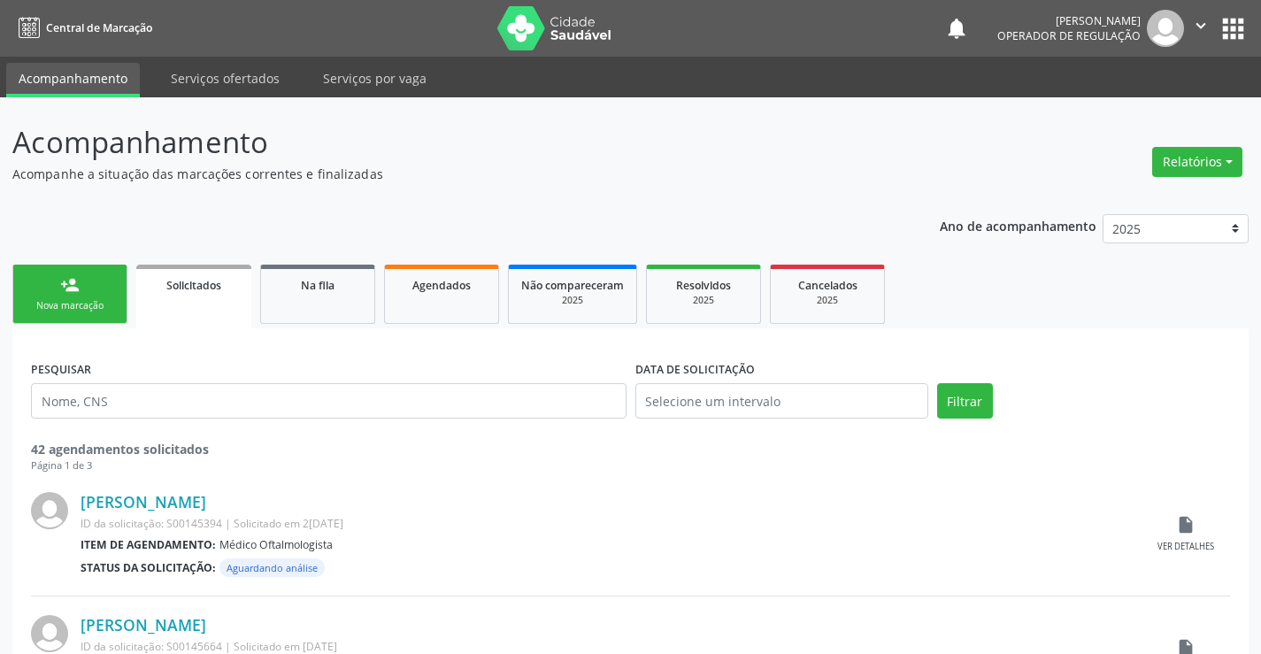
click at [109, 296] on link "person_add Nova marcação" at bounding box center [69, 294] width 115 height 59
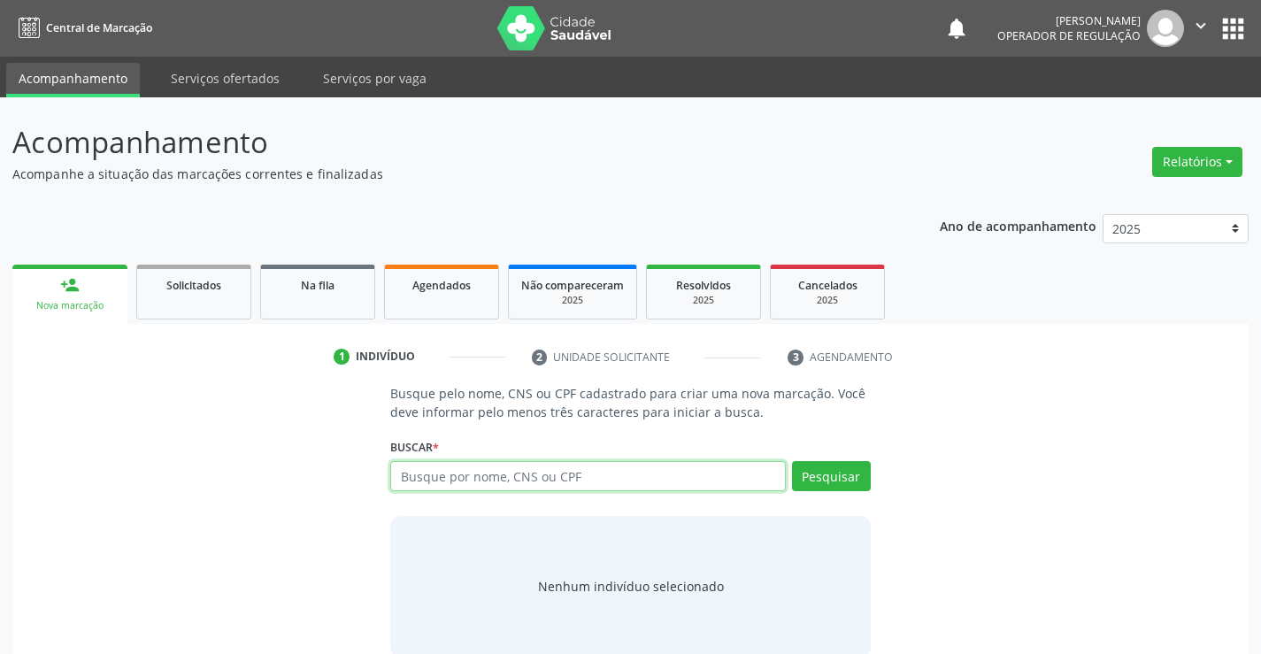
click at [557, 480] on input "text" at bounding box center [587, 476] width 395 height 30
type input "708608522980084"
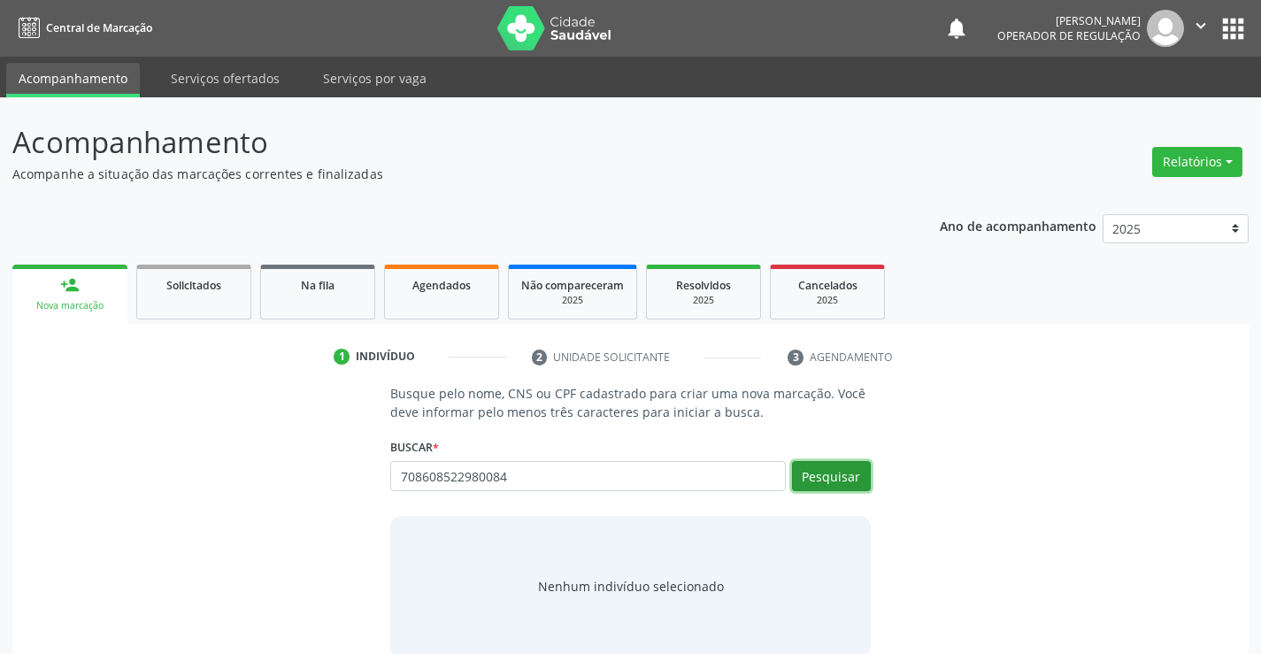
click at [854, 478] on button "Pesquisar" at bounding box center [831, 476] width 79 height 30
click at [854, 478] on div "708608522980084 Busque por nome, CNS ou CPF Magna dos Santos Mangabeira CPF: --…" at bounding box center [630, 482] width 480 height 42
click at [851, 478] on button "Pesquisar" at bounding box center [831, 476] width 79 height 30
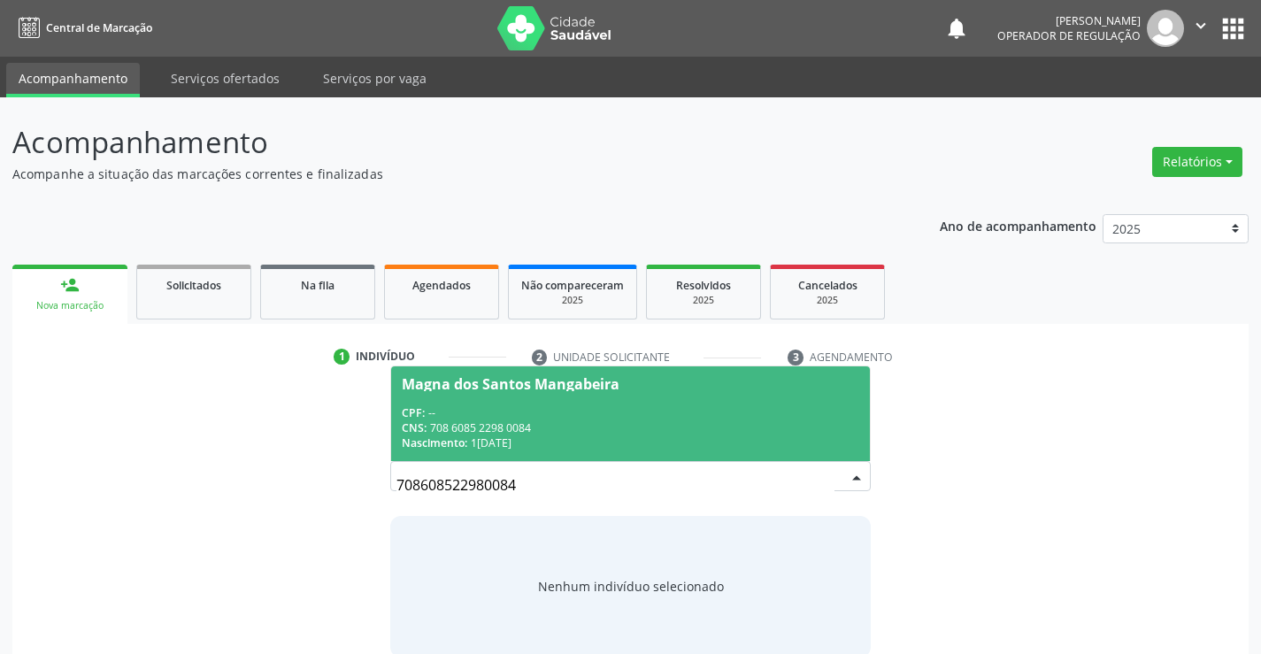
click at [804, 424] on div "CNS: 708 6085 2298 0084" at bounding box center [630, 427] width 457 height 15
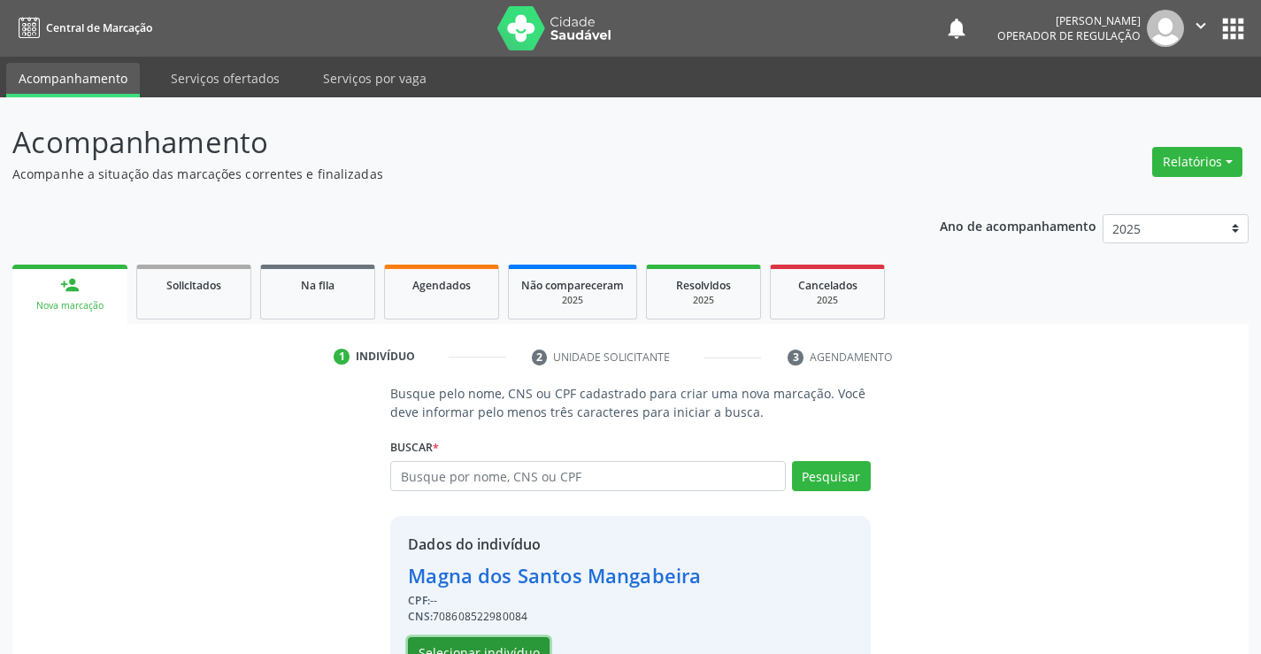
click at [517, 647] on button "Selecionar indivíduo" at bounding box center [479, 652] width 142 height 30
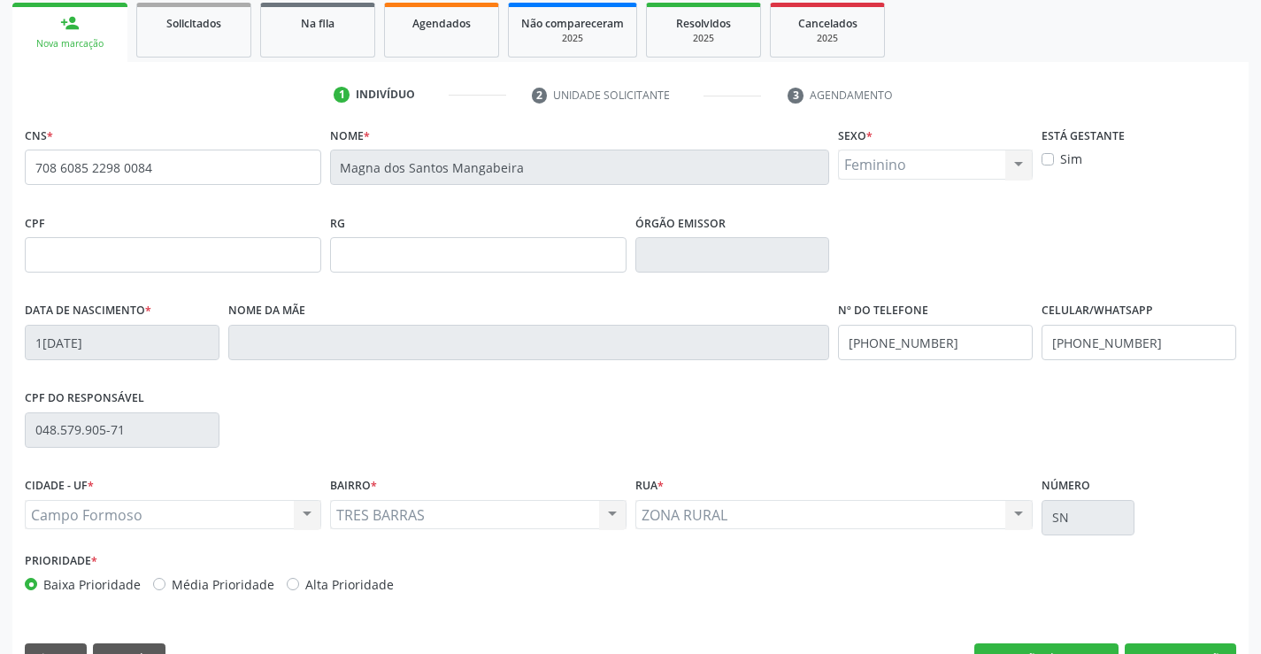
scroll to position [265, 0]
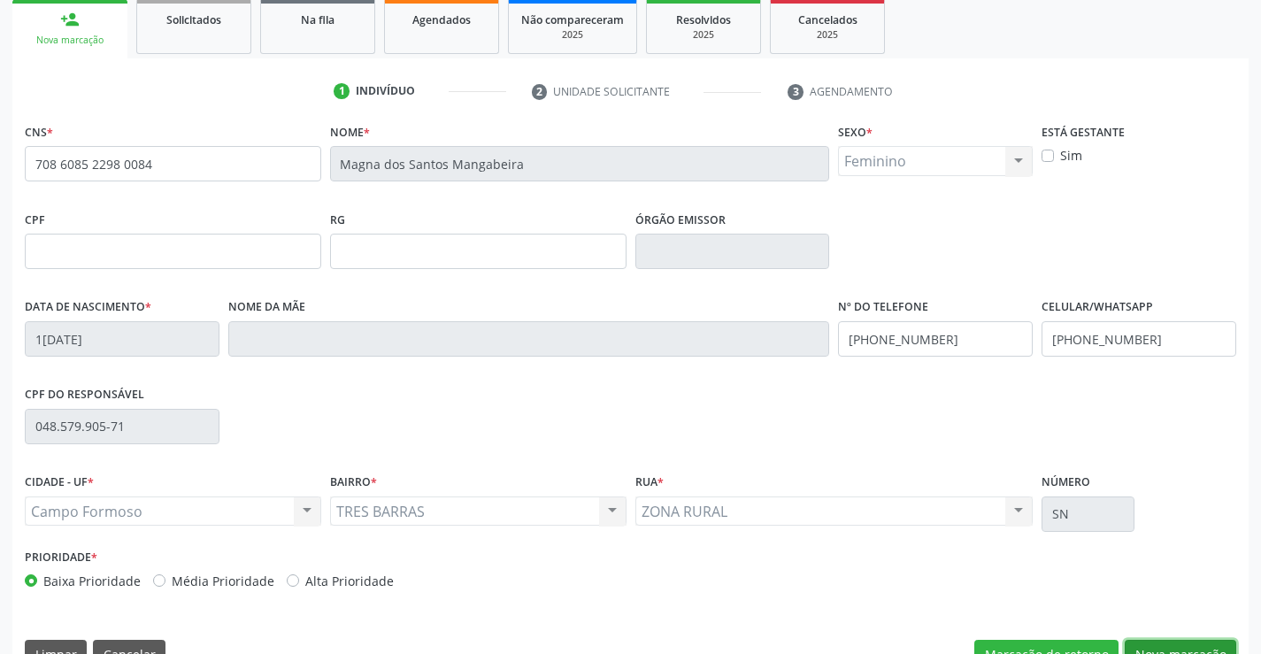
click at [1173, 642] on button "Nova marcação" at bounding box center [1181, 655] width 112 height 30
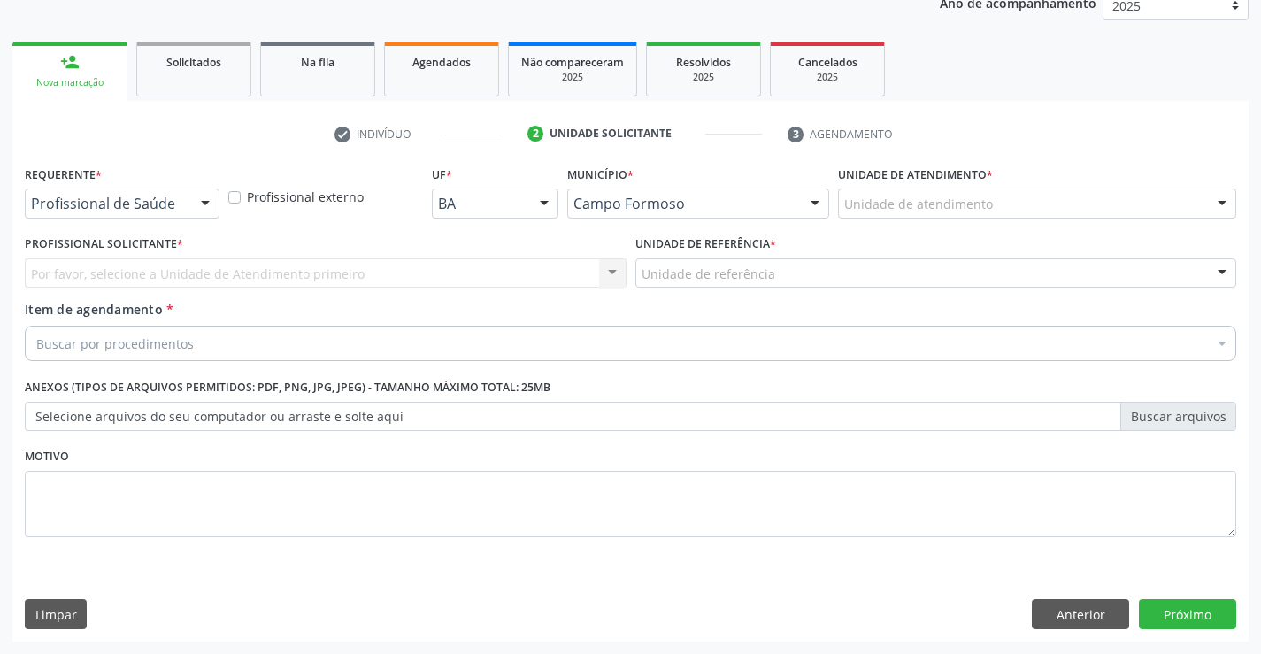
scroll to position [223, 0]
click at [205, 198] on div at bounding box center [205, 204] width 27 height 30
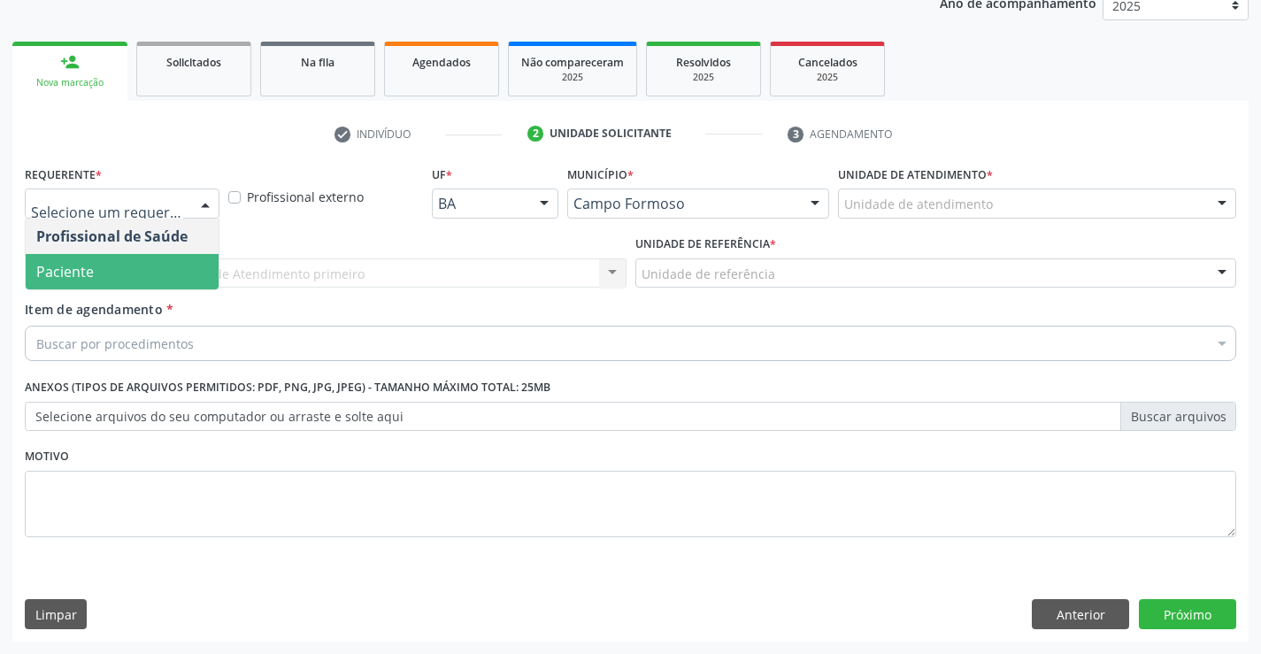
click at [170, 265] on span "Paciente" at bounding box center [122, 271] width 193 height 35
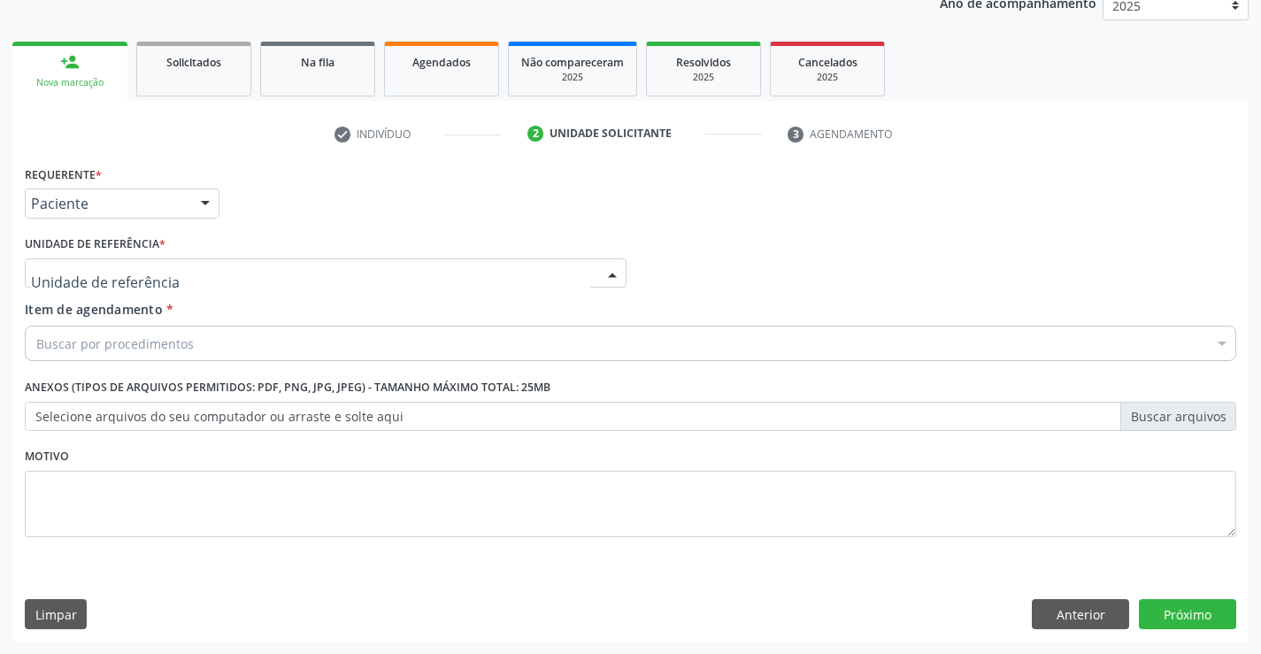
click at [199, 281] on div at bounding box center [326, 273] width 602 height 30
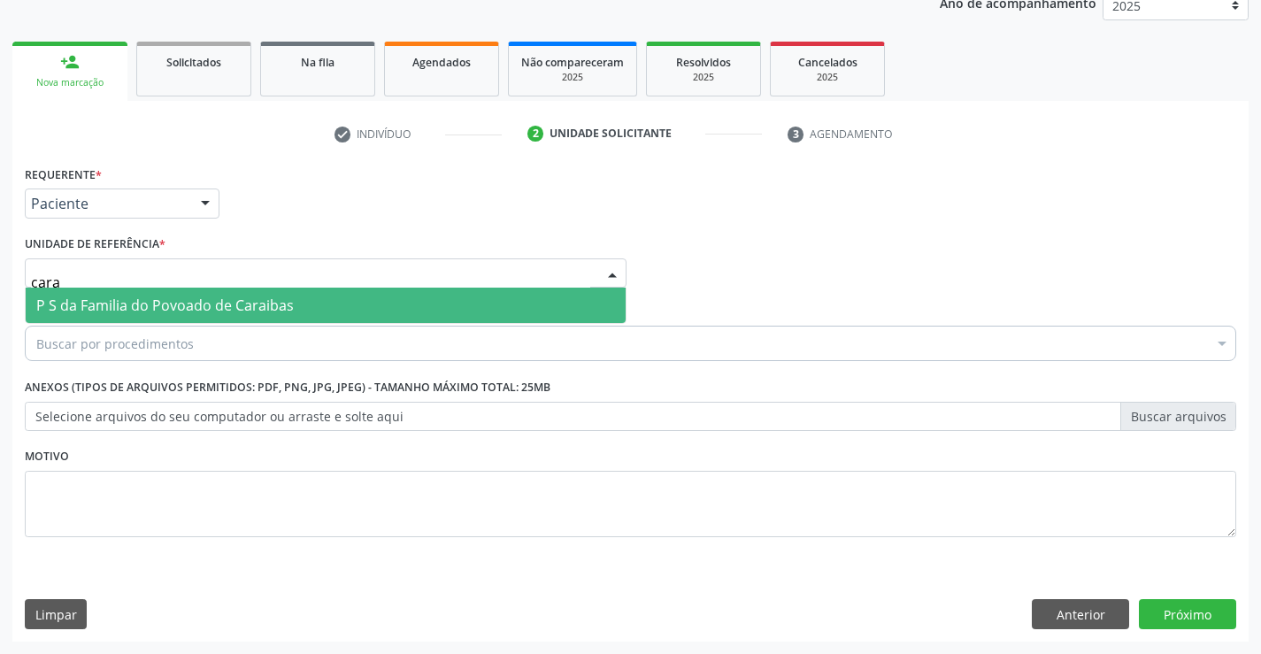
type input "carai"
click at [242, 303] on span "P S da Familia do Povoado de Caraibas" at bounding box center [165, 305] width 258 height 19
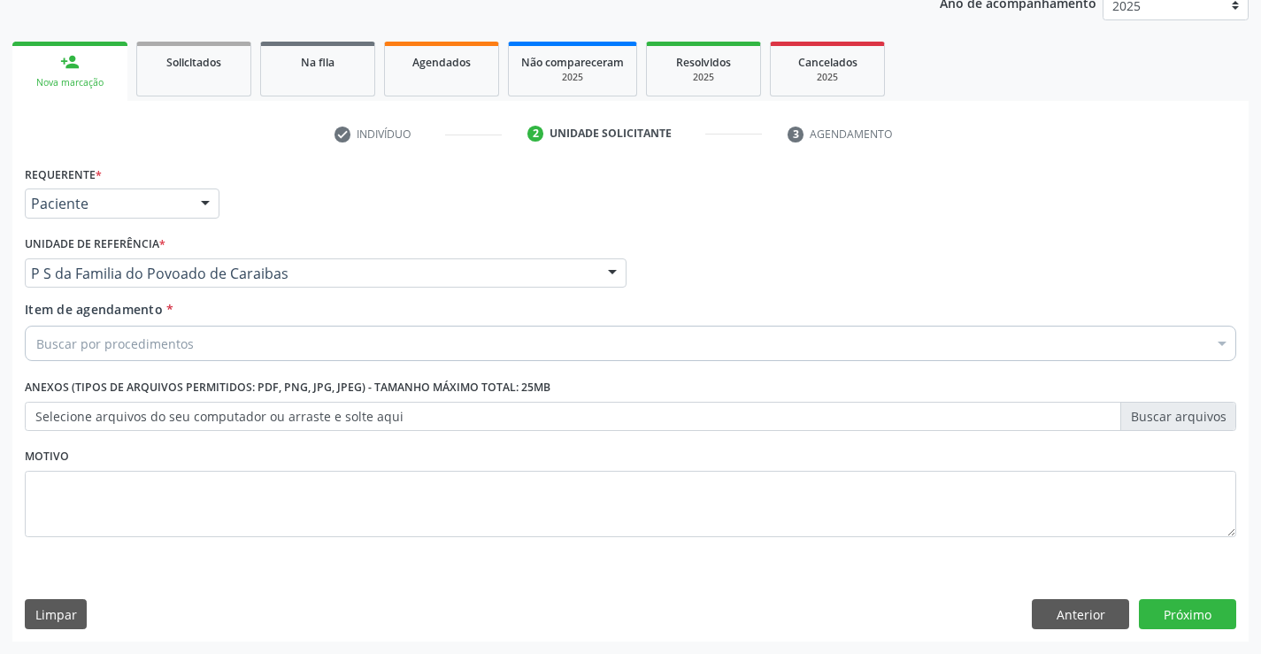
click at [204, 345] on div "Buscar por procedimentos" at bounding box center [630, 343] width 1211 height 35
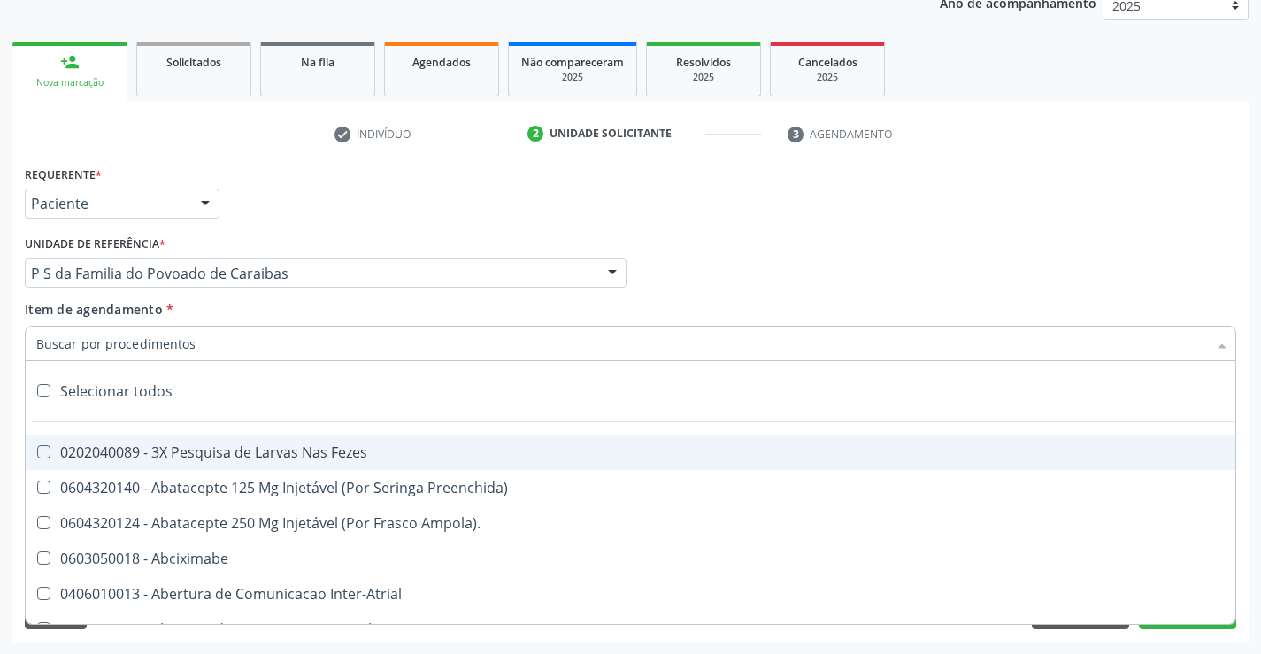
click at [249, 344] on input "Item de agendamento *" at bounding box center [621, 343] width 1171 height 35
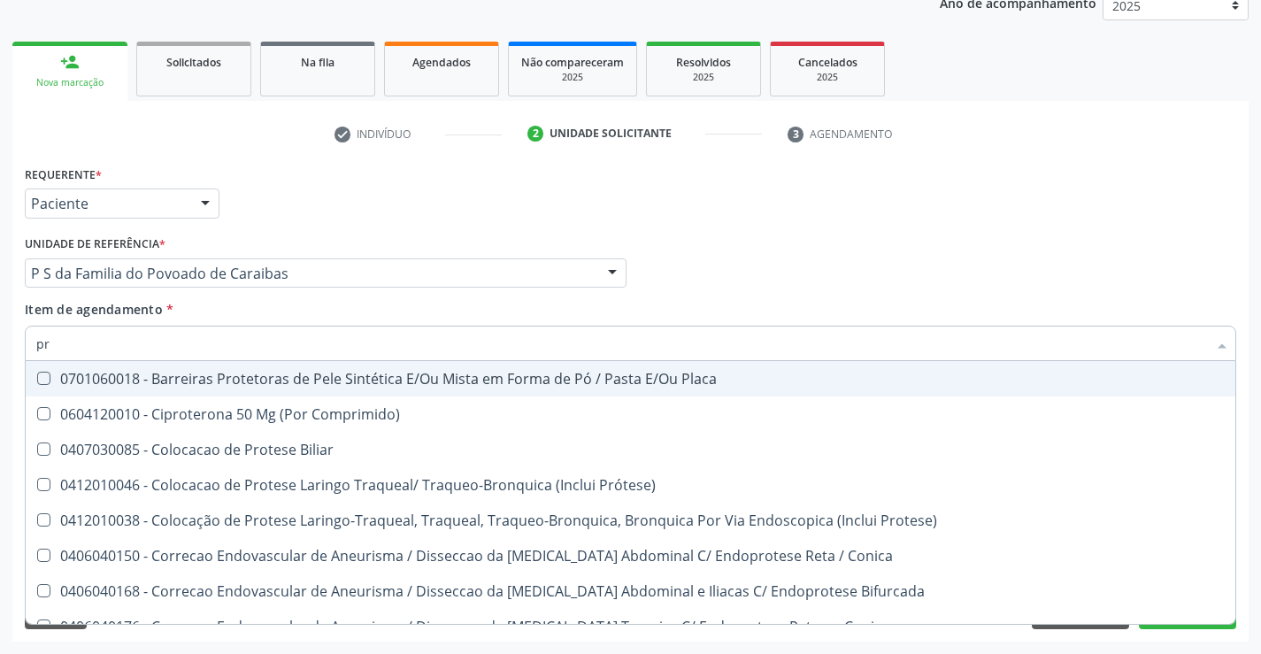
type input "p"
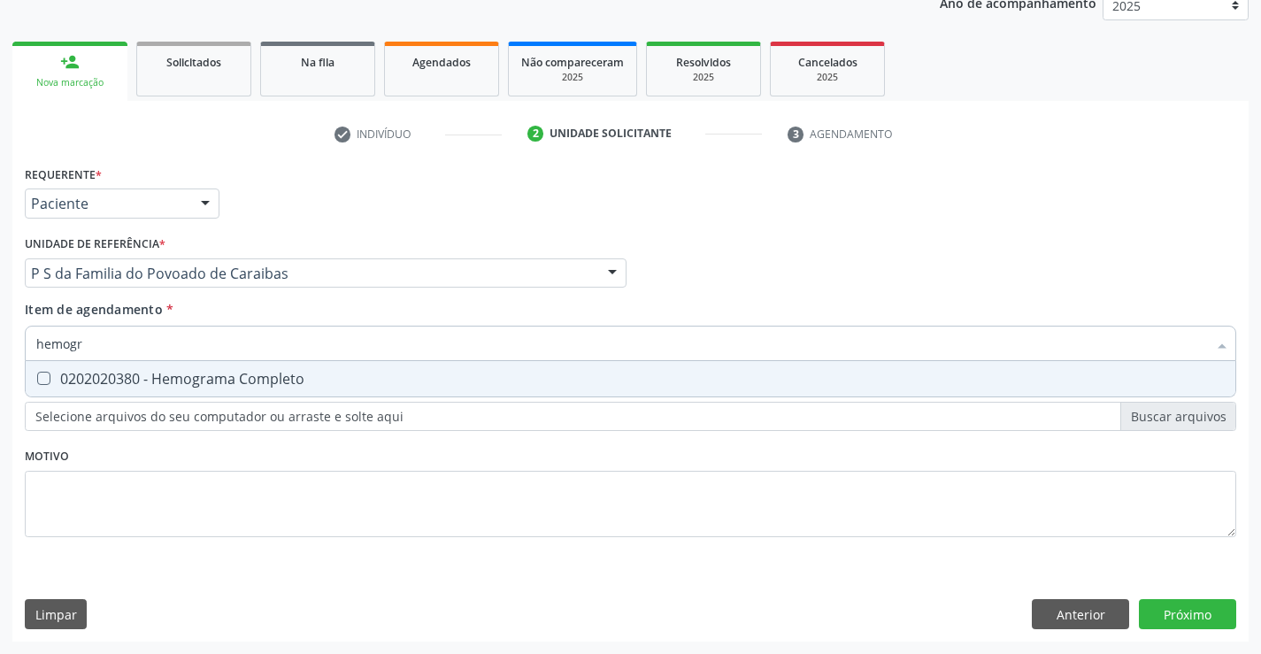
type input "hemogra"
click at [258, 374] on div "0202020380 - Hemograma Completo" at bounding box center [630, 379] width 1188 height 14
checkbox Completo "true"
type input "hemogra"
click at [266, 456] on div "Requerente * Paciente Profissional de Saúde Paciente Nenhum resultado encontrad…" at bounding box center [630, 361] width 1211 height 401
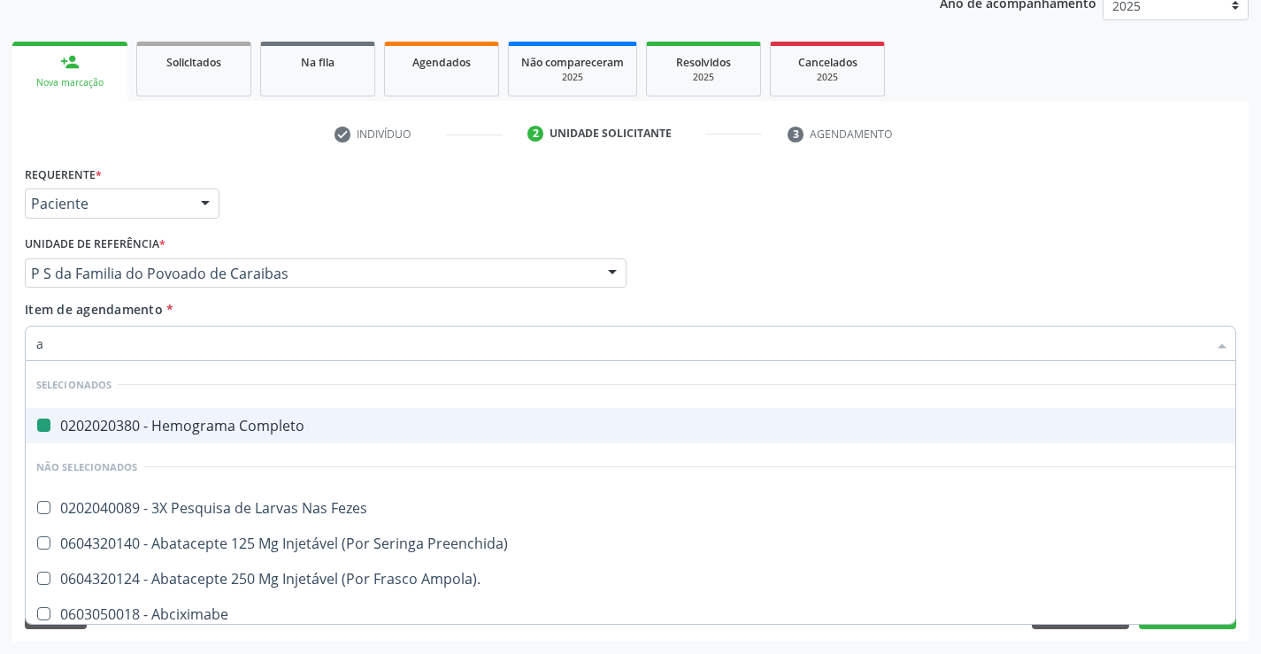
type input "ac"
checkbox Completo "false"
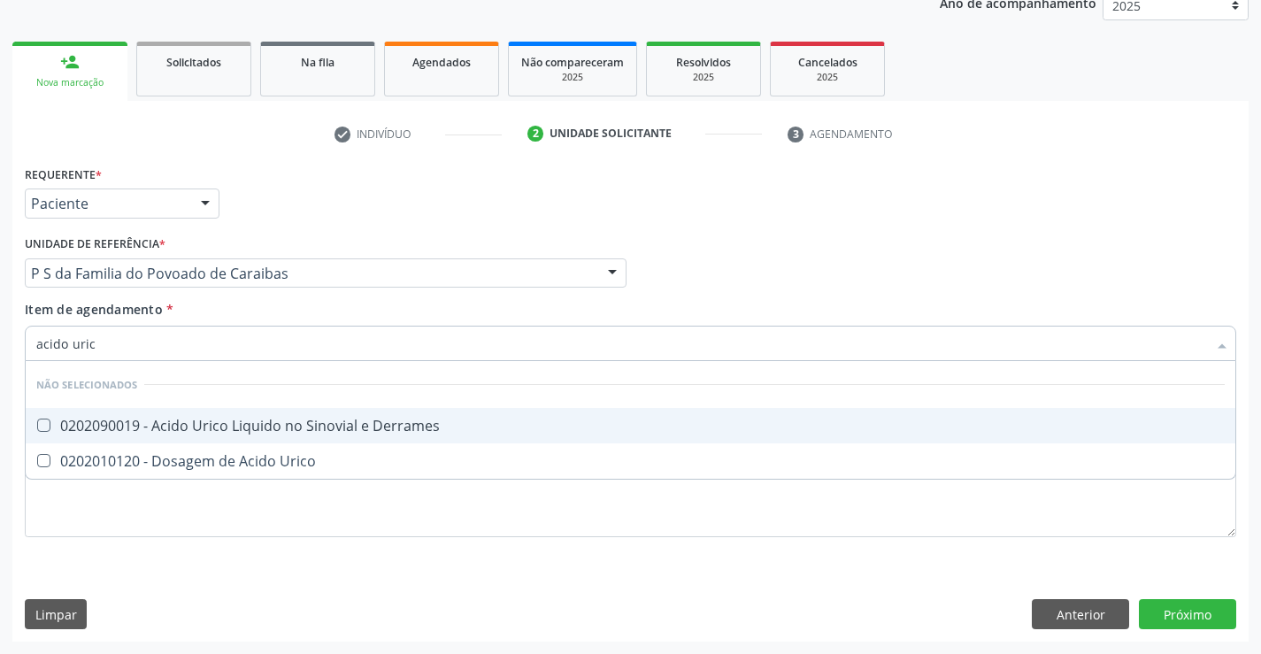
type input "acido urico"
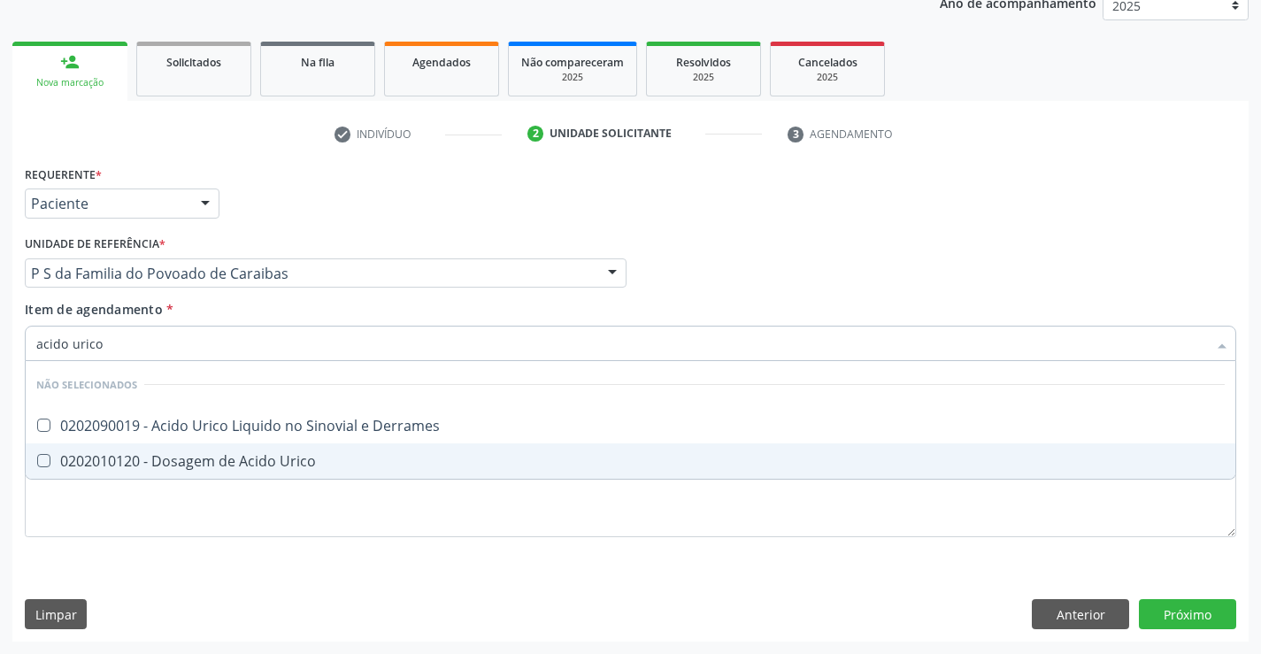
click at [268, 458] on div "0202010120 - Dosagem de Acido Urico" at bounding box center [630, 461] width 1188 height 14
checkbox Urico "true"
type input "acido urico"
click at [297, 573] on div "Requerente * Paciente Profissional de Saúde Paciente Nenhum resultado encontrad…" at bounding box center [630, 401] width 1236 height 481
checkbox Derrames "true"
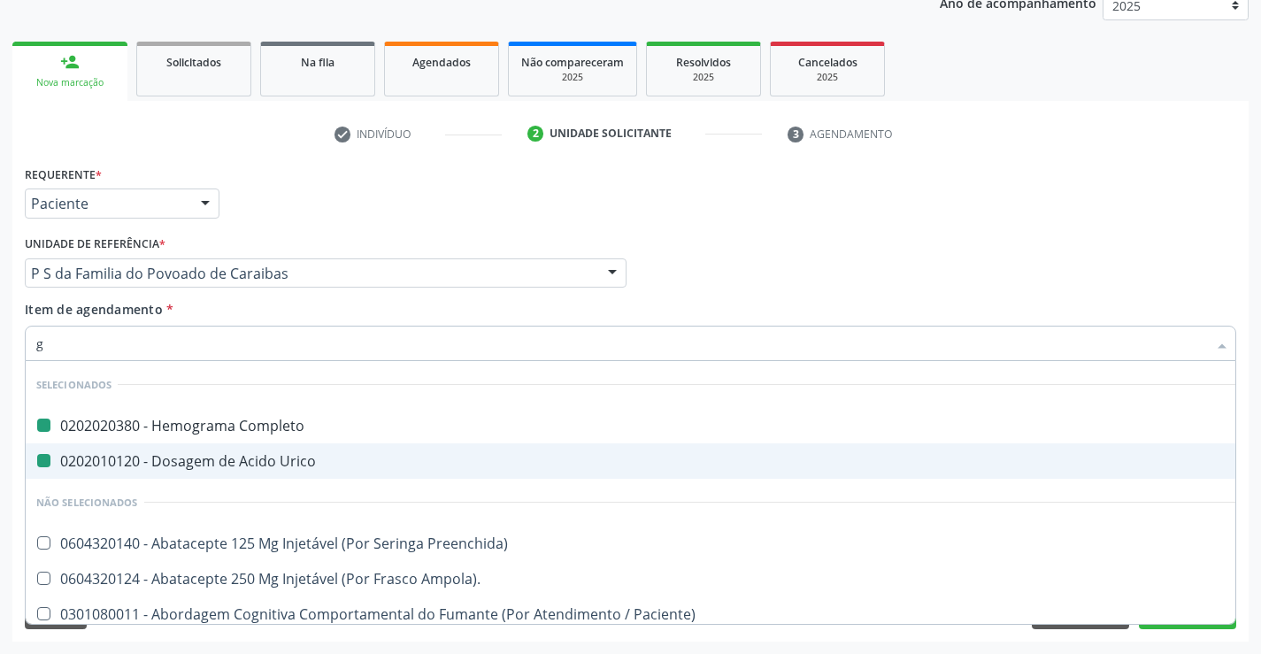
type input "gl"
checkbox Completo "false"
checkbox Urico "false"
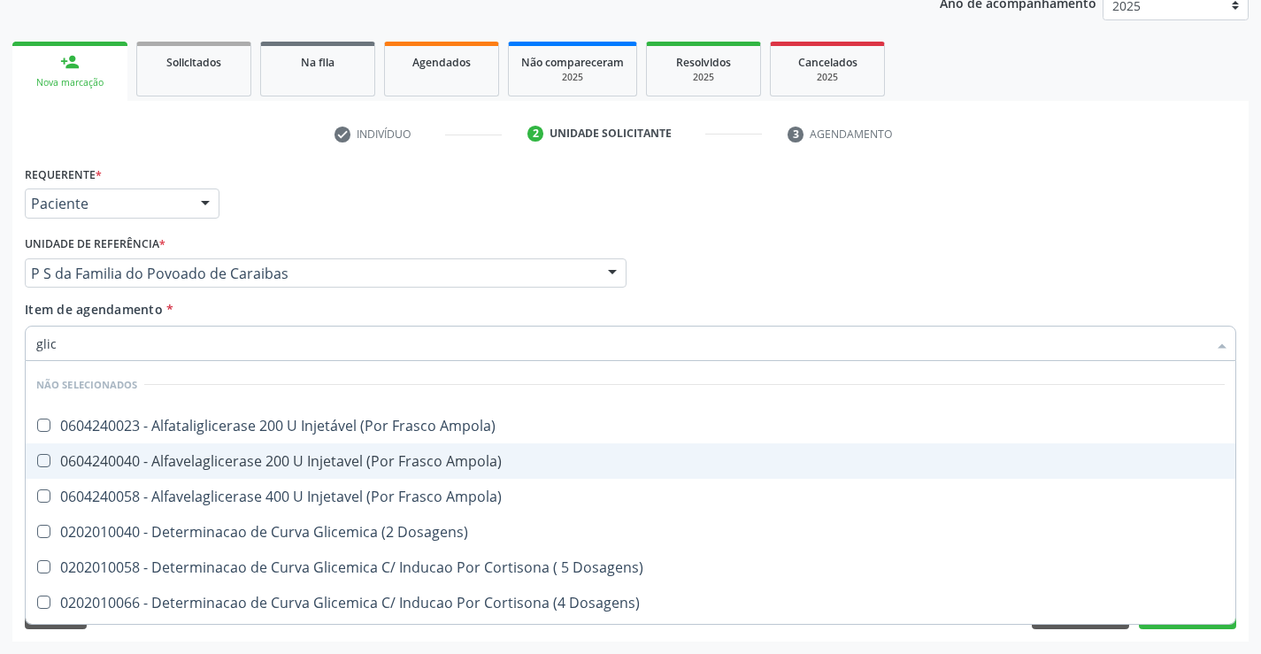
type input "glico"
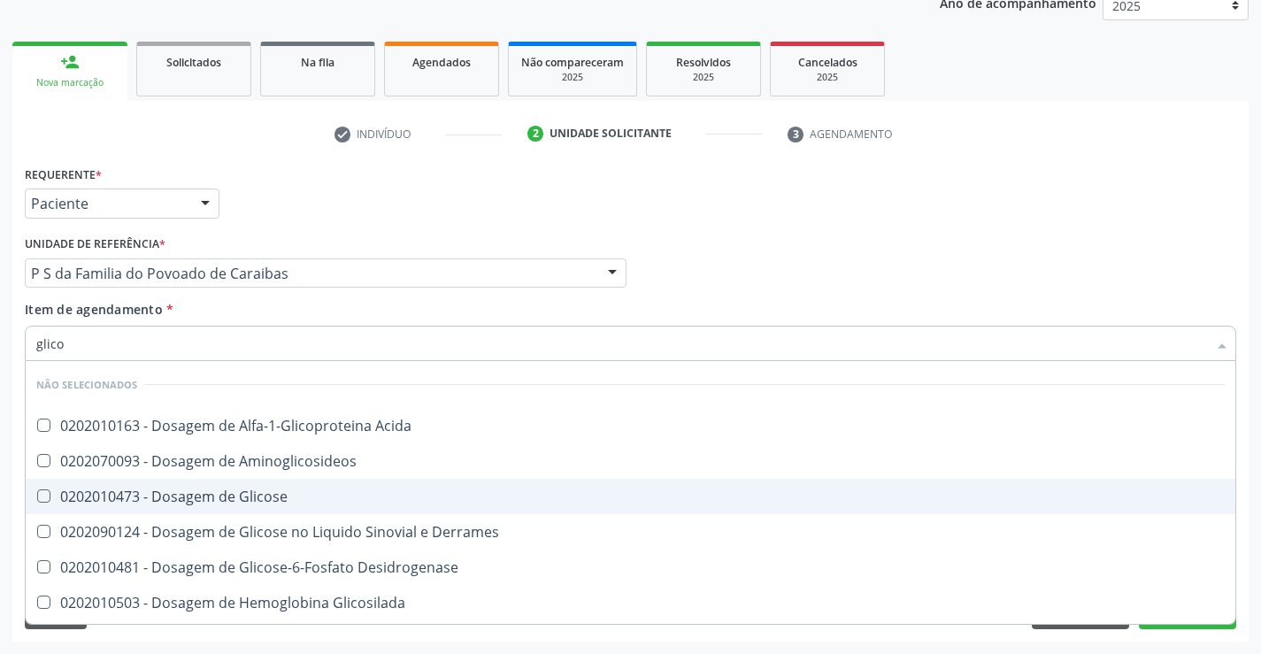
click at [260, 492] on div "0202010473 - Dosagem de Glicose" at bounding box center [630, 496] width 1188 height 14
checkbox Glicose "true"
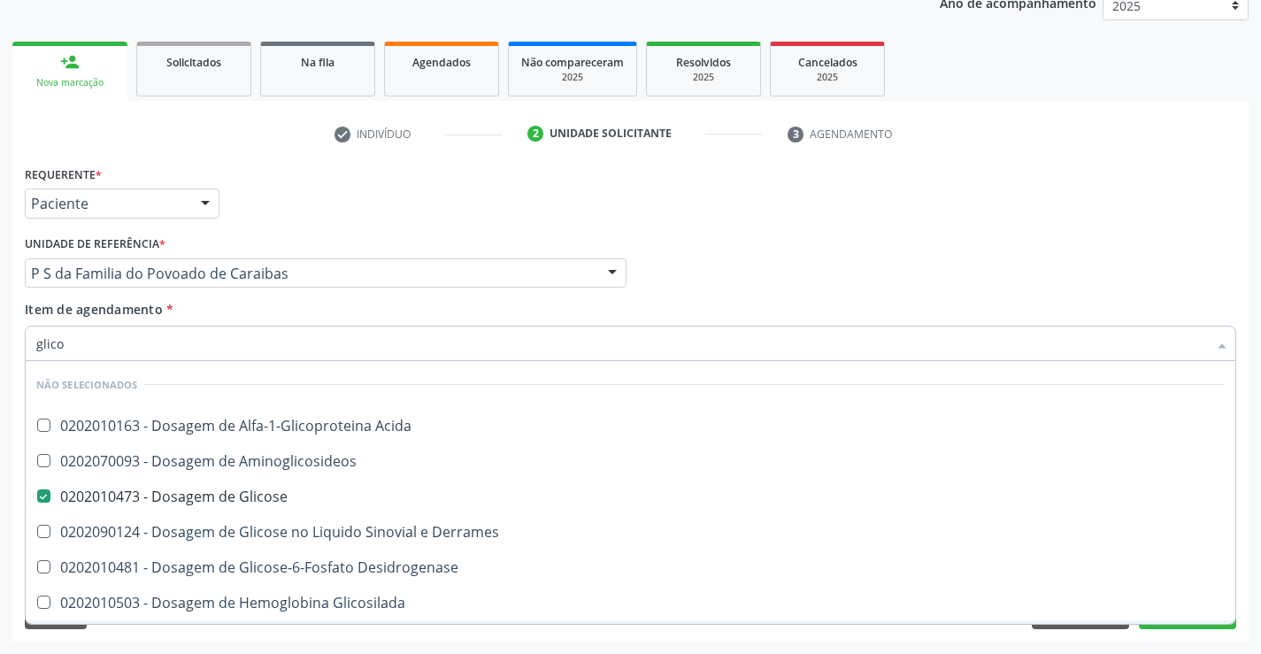
click at [281, 627] on div "Limpar Anterior Próximo" at bounding box center [630, 614] width 1211 height 30
checkbox Acida "true"
checkbox Aminoglicosideos "true"
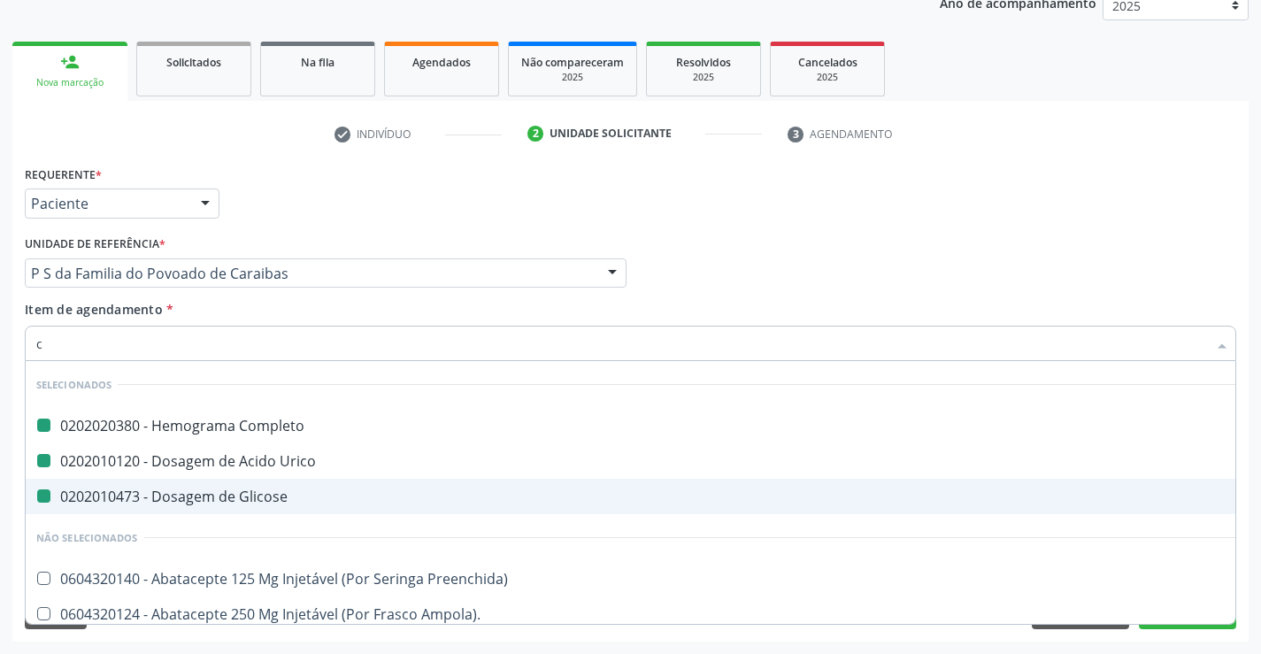
type input "ca"
checkbox Completo "false"
checkbox Urico "false"
checkbox Glicose "false"
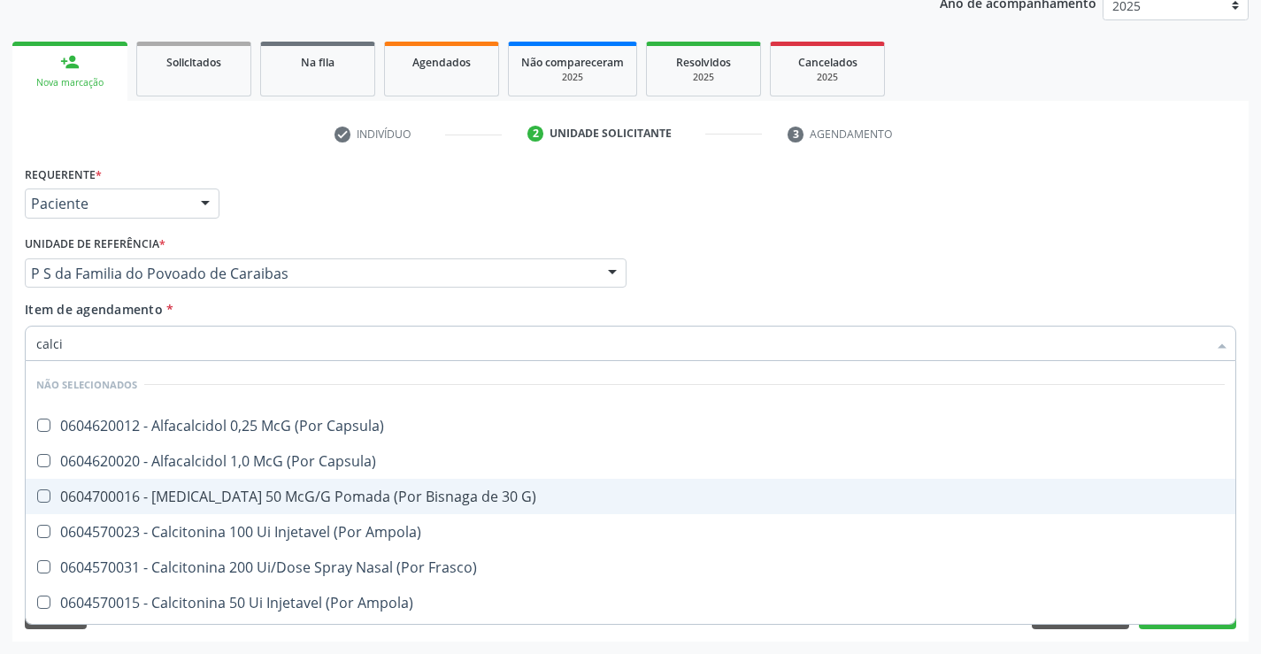
type input "calcio"
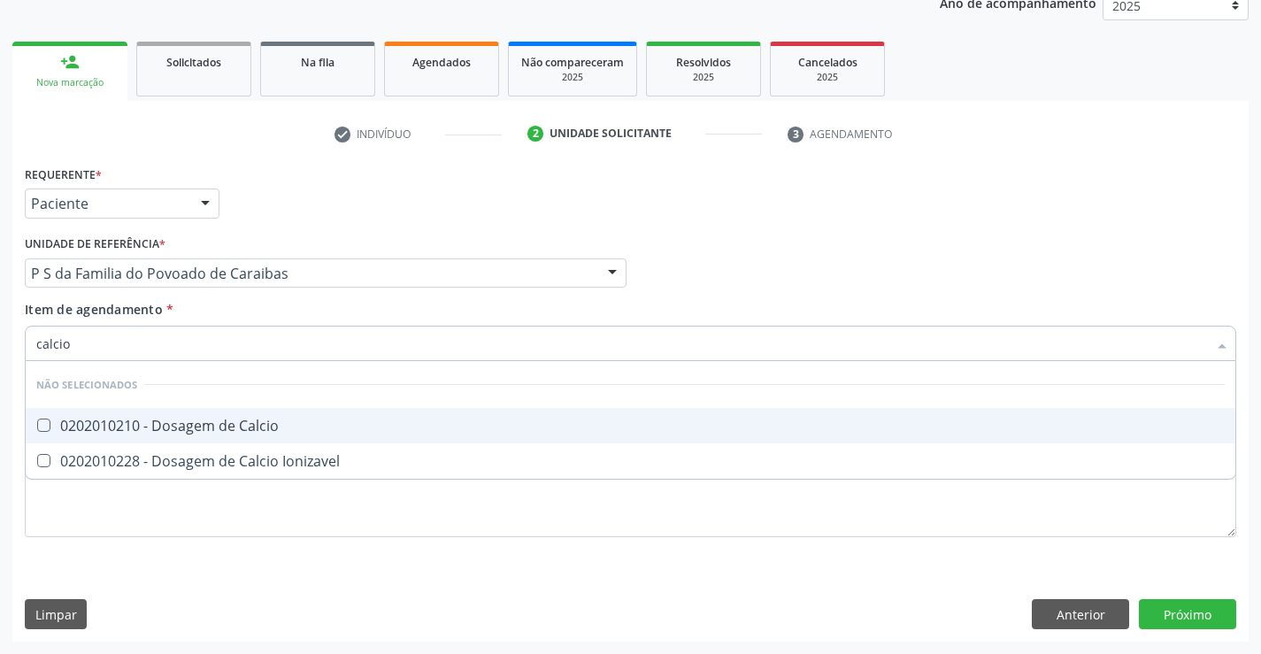
click at [256, 427] on div "0202010210 - Dosagem de Calcio" at bounding box center [630, 426] width 1188 height 14
checkbox Calcio "true"
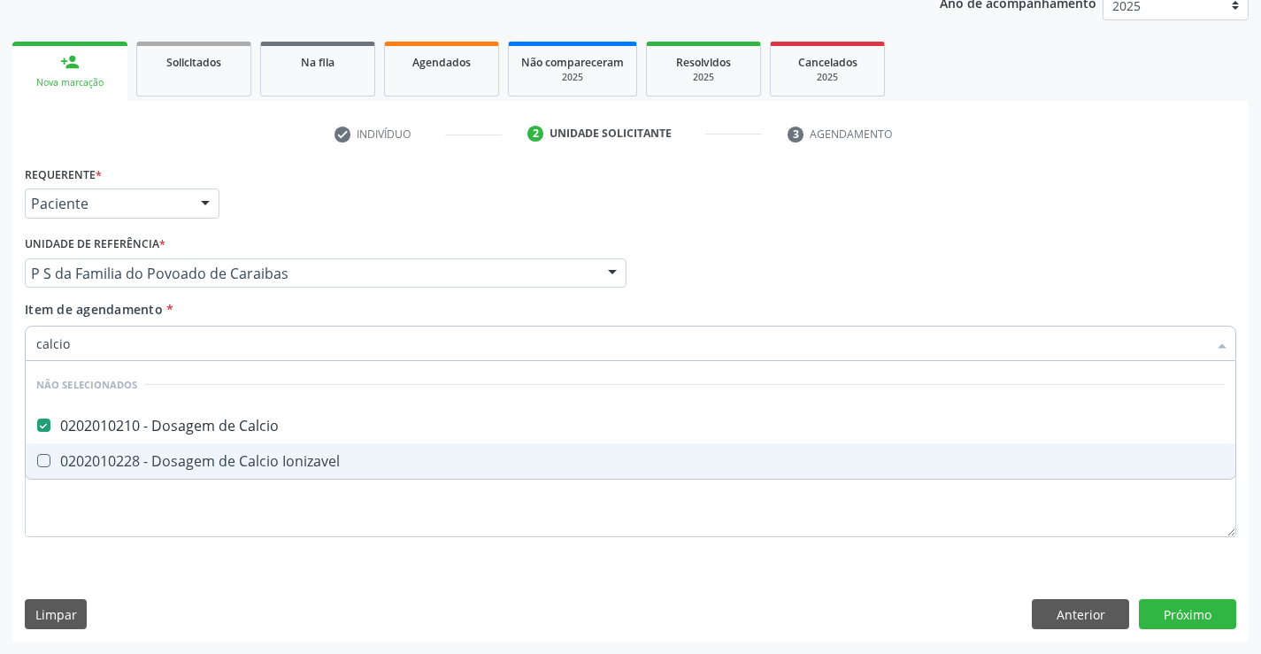
type input "calcio"
click at [267, 516] on div "Requerente * Paciente Profissional de Saúde Paciente Nenhum resultado encontrad…" at bounding box center [630, 361] width 1211 height 401
checkbox Ionizavel "true"
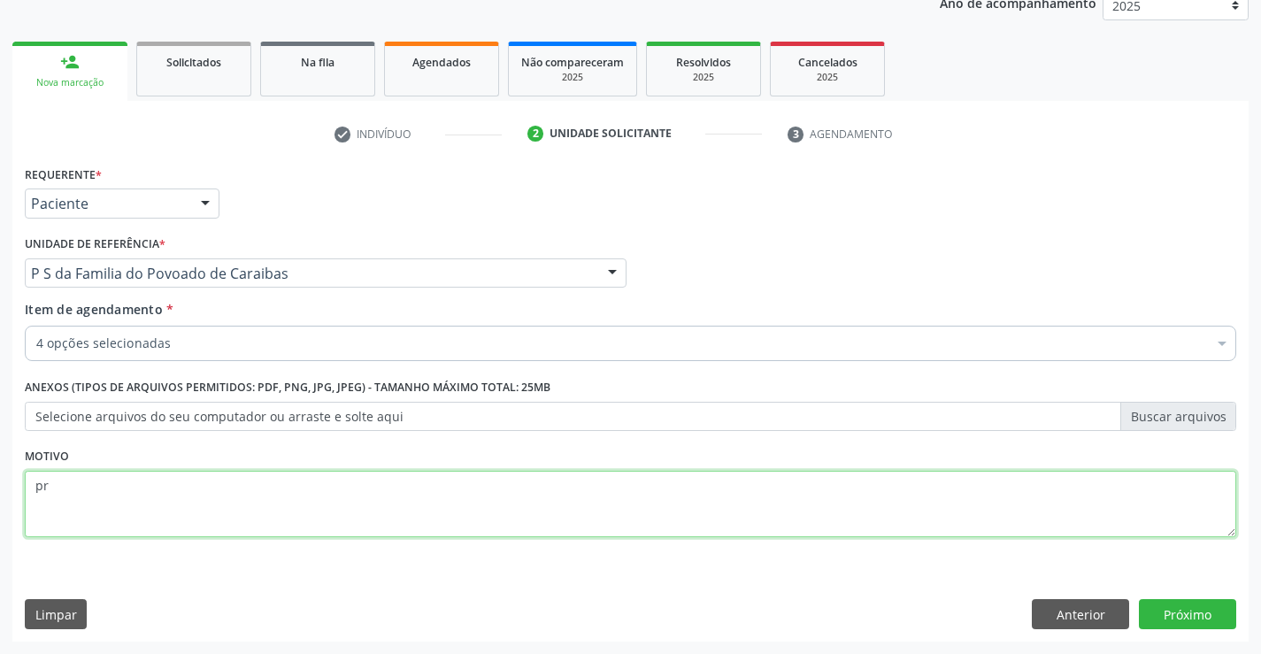
type textarea "p"
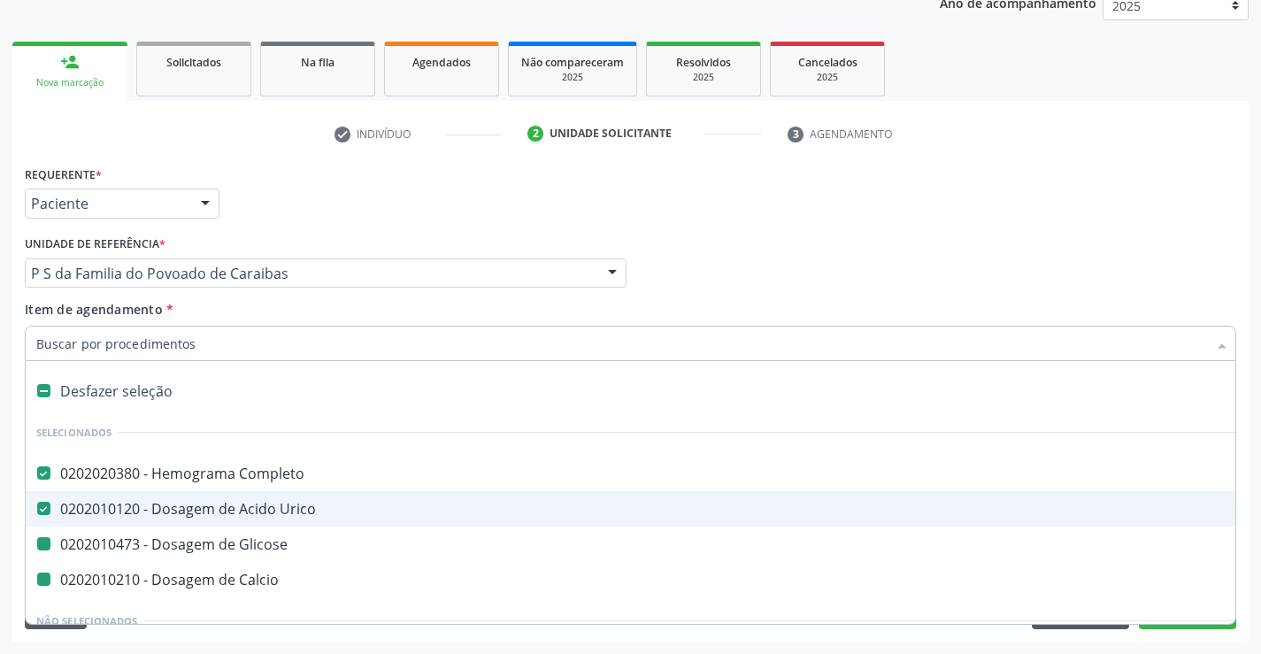
type input "p"
checkbox Glicose "false"
checkbox Calcio "false"
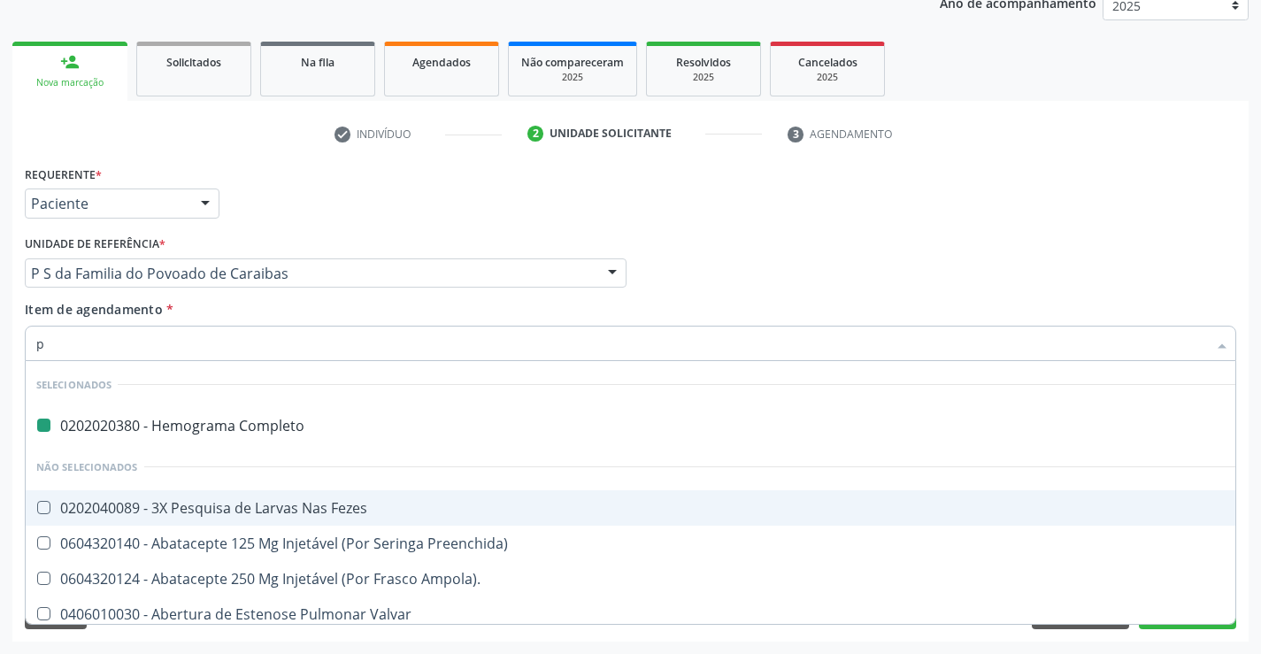
type input "pr"
checkbox Completo "false"
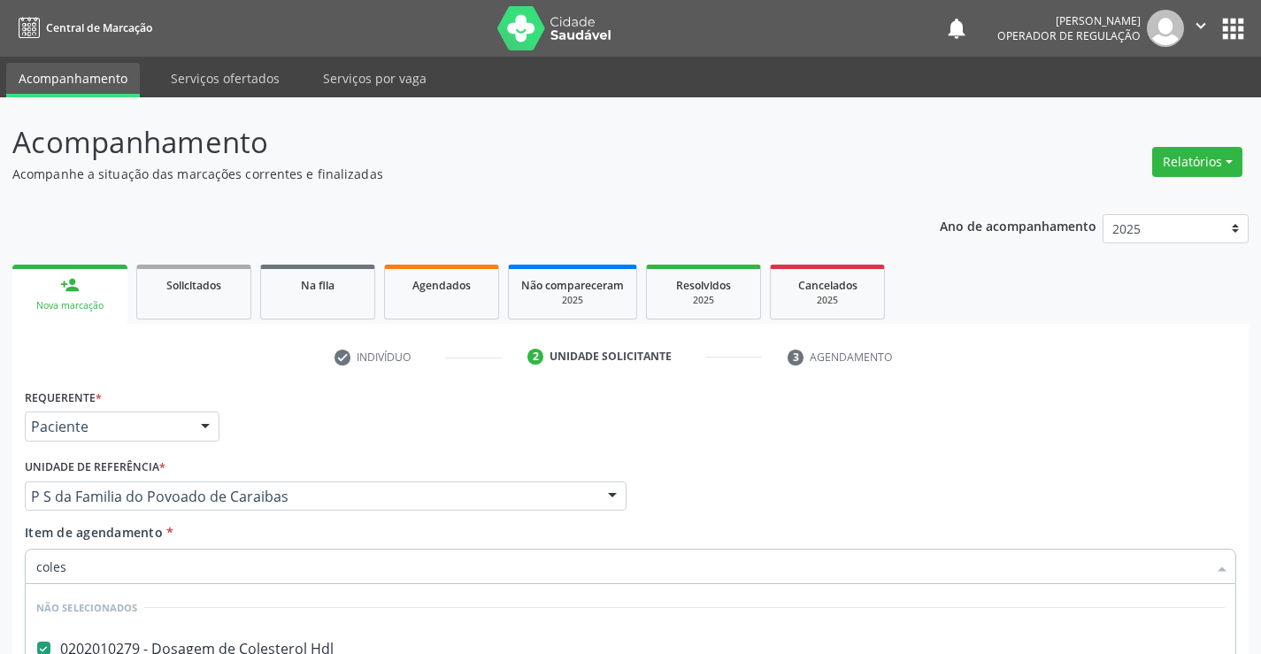
scroll to position [223, 0]
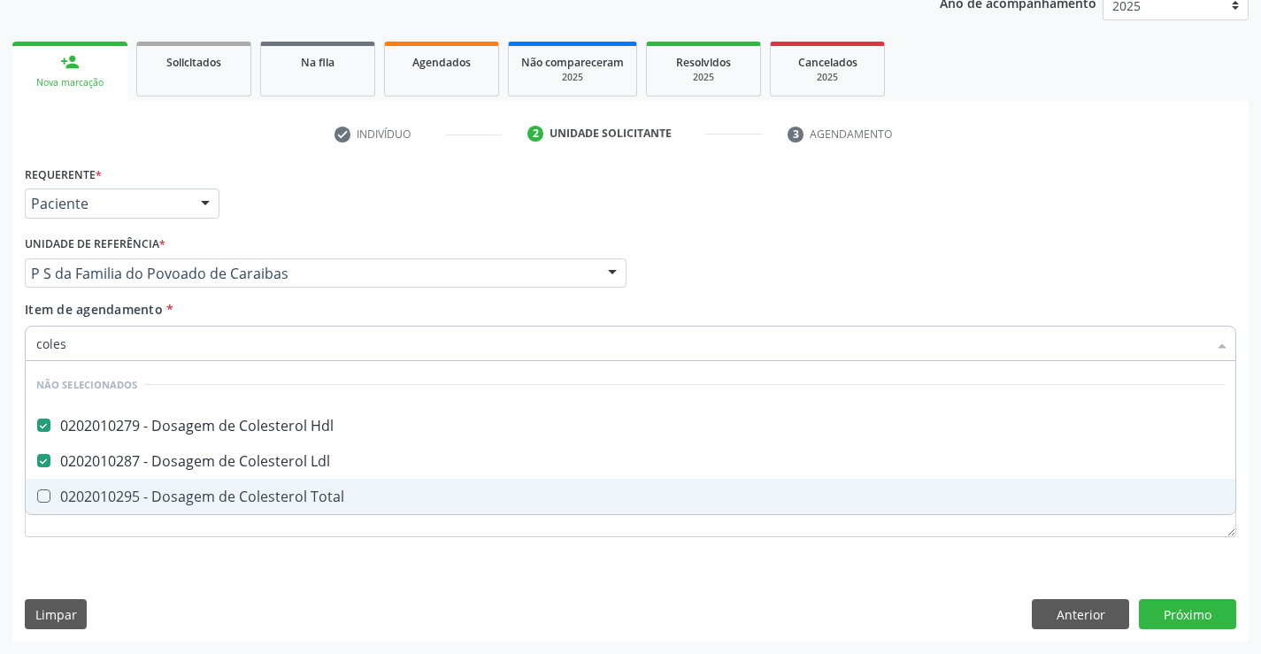
click at [311, 489] on div "0202010295 - Dosagem de Colesterol Total" at bounding box center [630, 496] width 1188 height 14
checkbox Total "true"
click at [317, 548] on div "Requerente * Paciente Profissional de Saúde Paciente Nenhum resultado encontrad…" at bounding box center [630, 361] width 1211 height 401
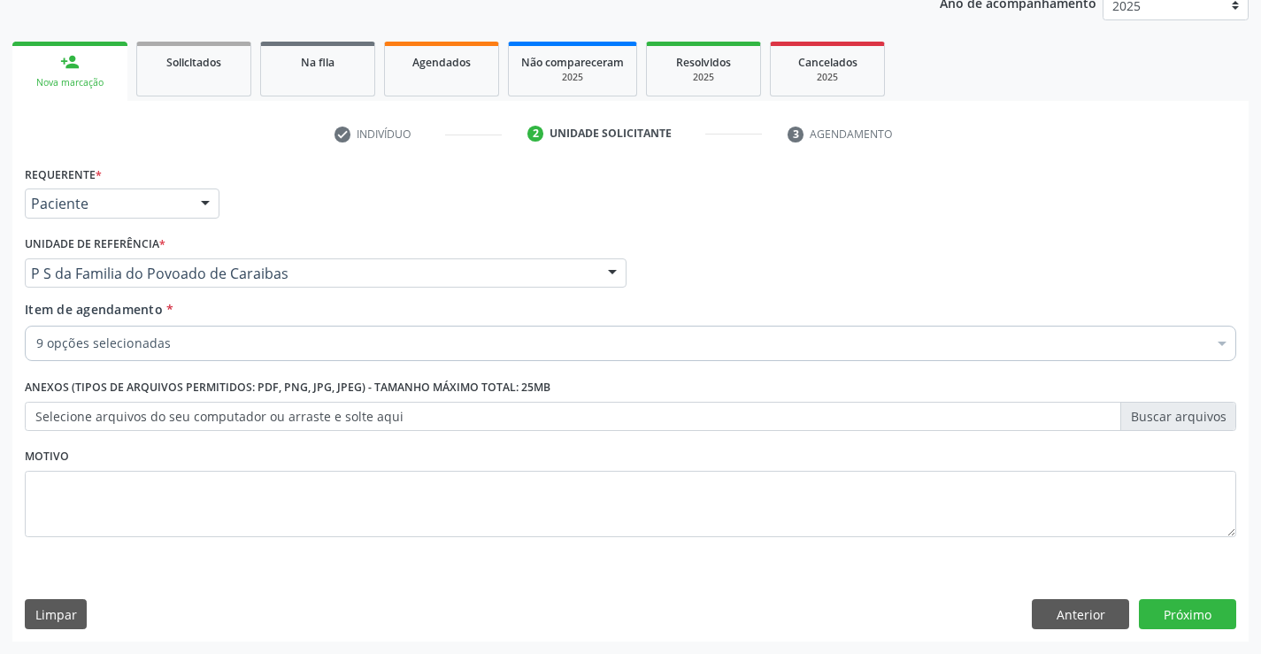
click at [309, 354] on div "9 opções selecionadas" at bounding box center [630, 343] width 1211 height 35
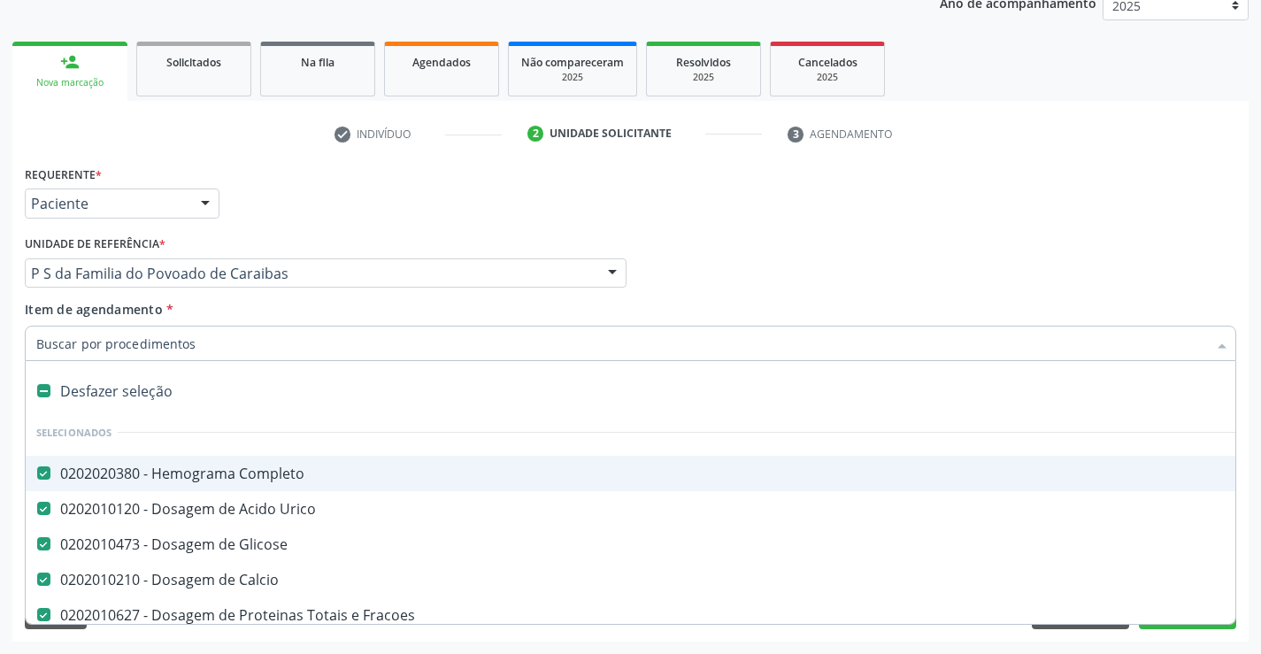
type input "t"
checkbox Ldl "false"
checkbox Total "false"
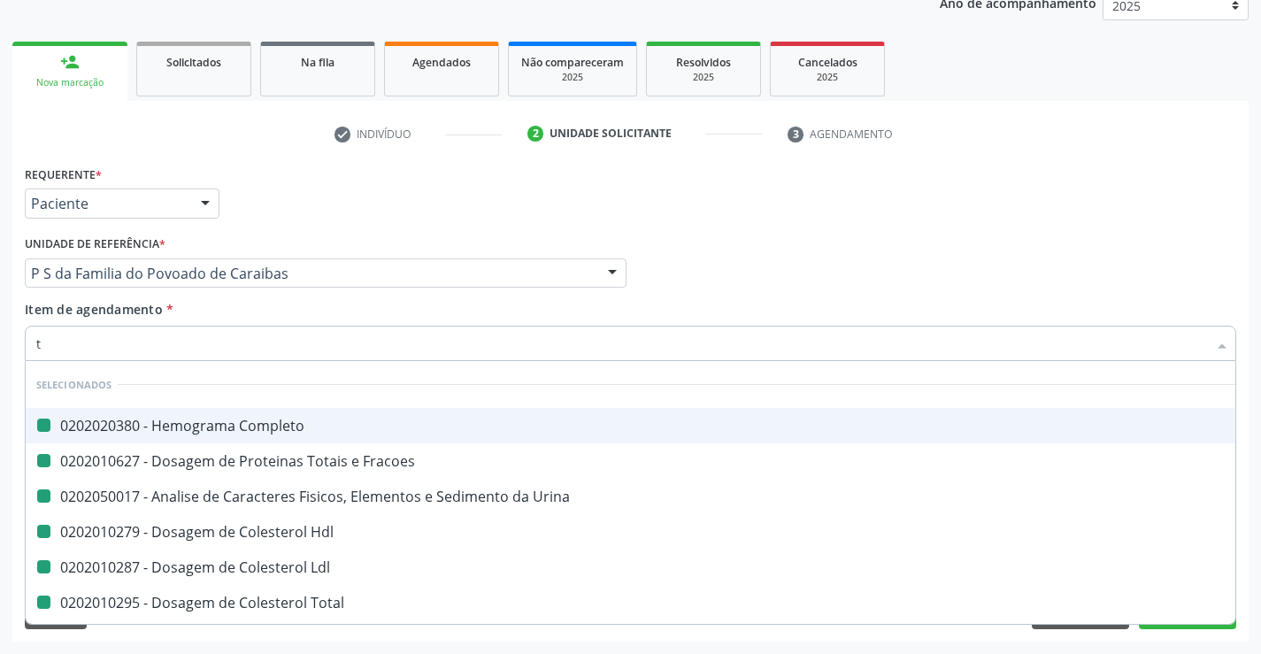
type input "tr"
checkbox Completo "false"
checkbox Fracoes "false"
checkbox Urina "false"
checkbox Hdl "false"
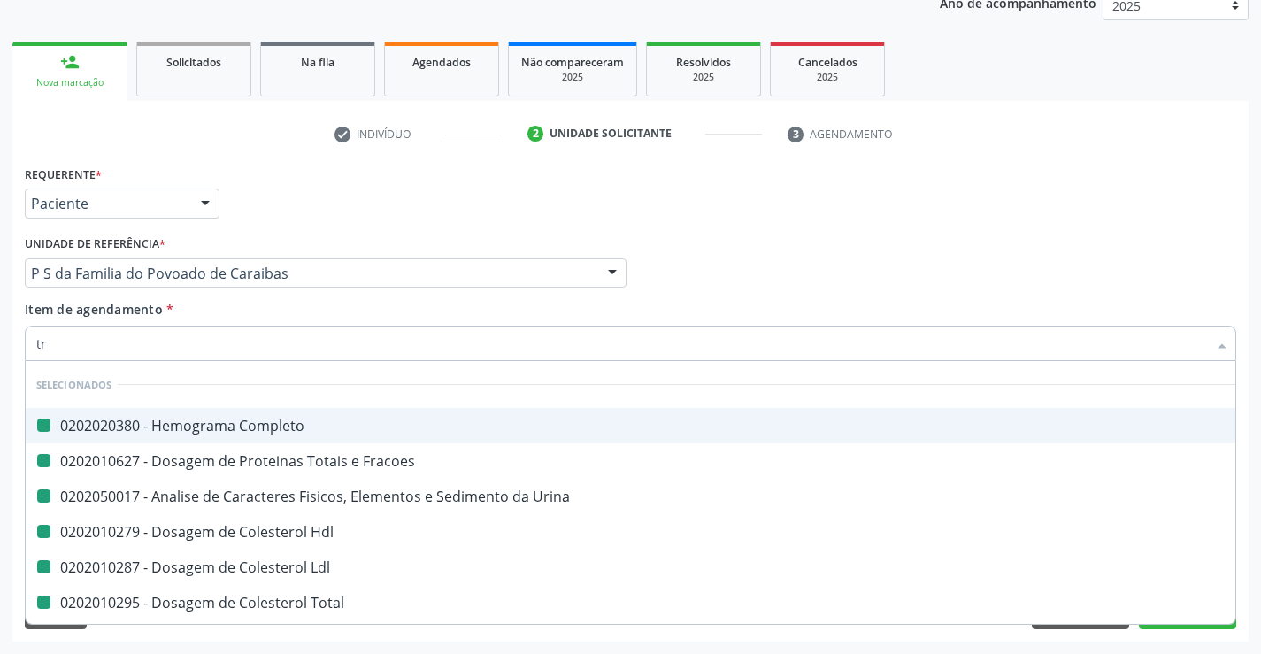
checkbox Ldl "false"
checkbox Total "false"
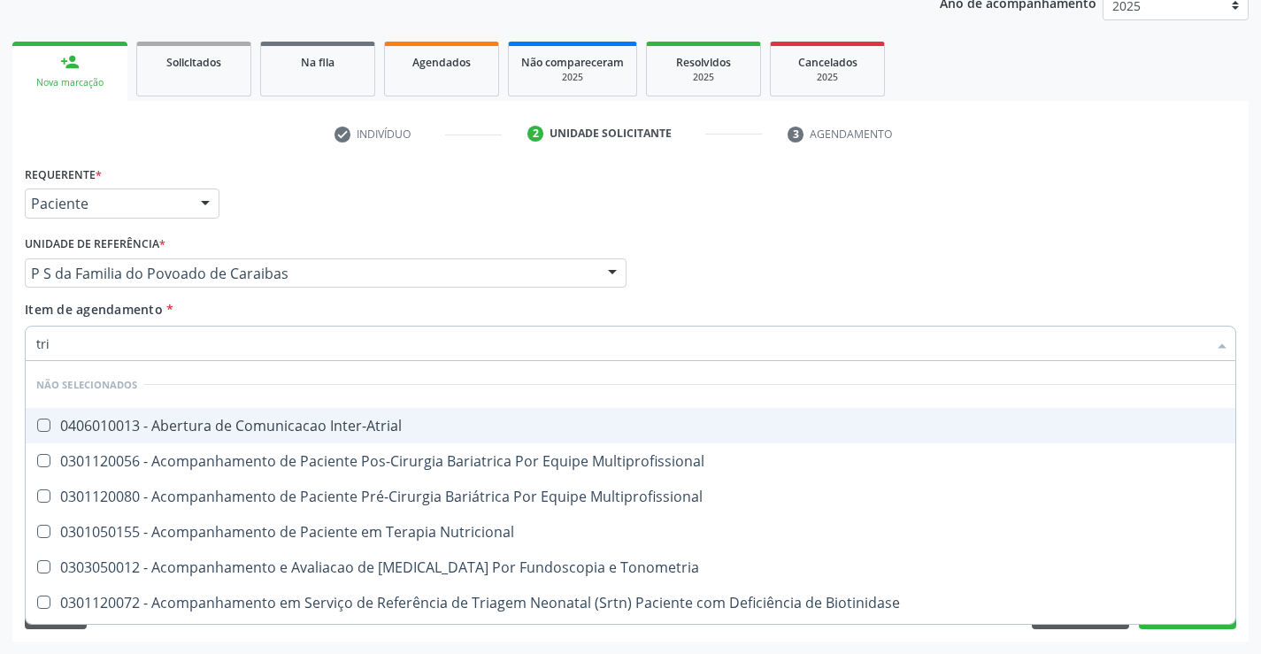
type input "trig"
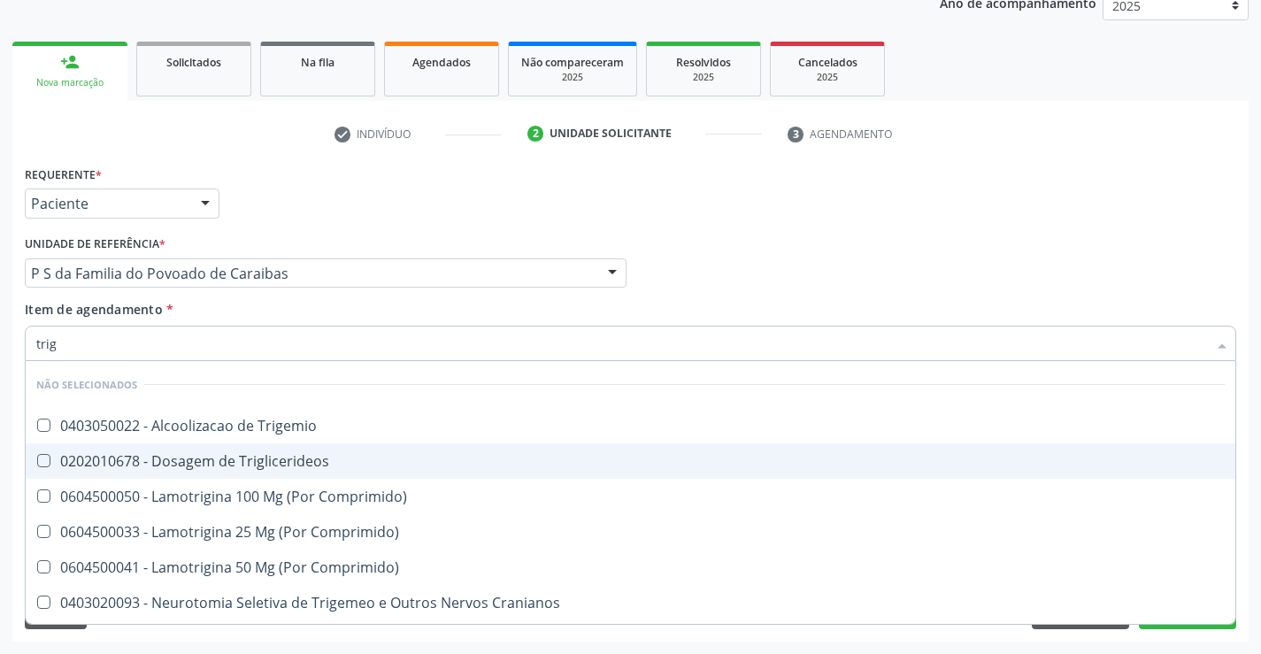
click at [307, 464] on div "0202010678 - Dosagem de Triglicerideos" at bounding box center [630, 461] width 1188 height 14
click at [305, 458] on div "0202010678 - Dosagem de Triglicerideos" at bounding box center [630, 461] width 1188 height 14
click at [292, 458] on div "0202010678 - Dosagem de Triglicerideos" at bounding box center [630, 461] width 1188 height 14
checkbox Triglicerideos "true"
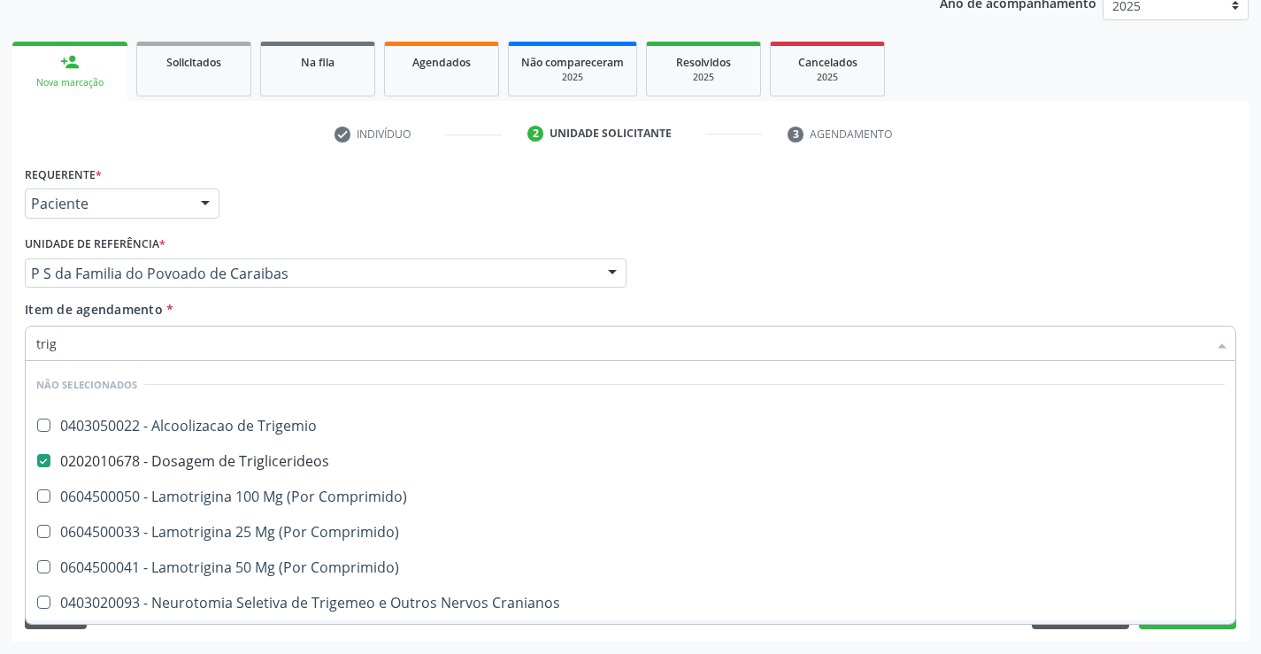
click at [312, 634] on div "Requerente * Paciente Profissional de Saúde Paciente Nenhum resultado encontrad…" at bounding box center [630, 401] width 1236 height 481
checkbox Trigemio "true"
checkbox Comprimido\) "true"
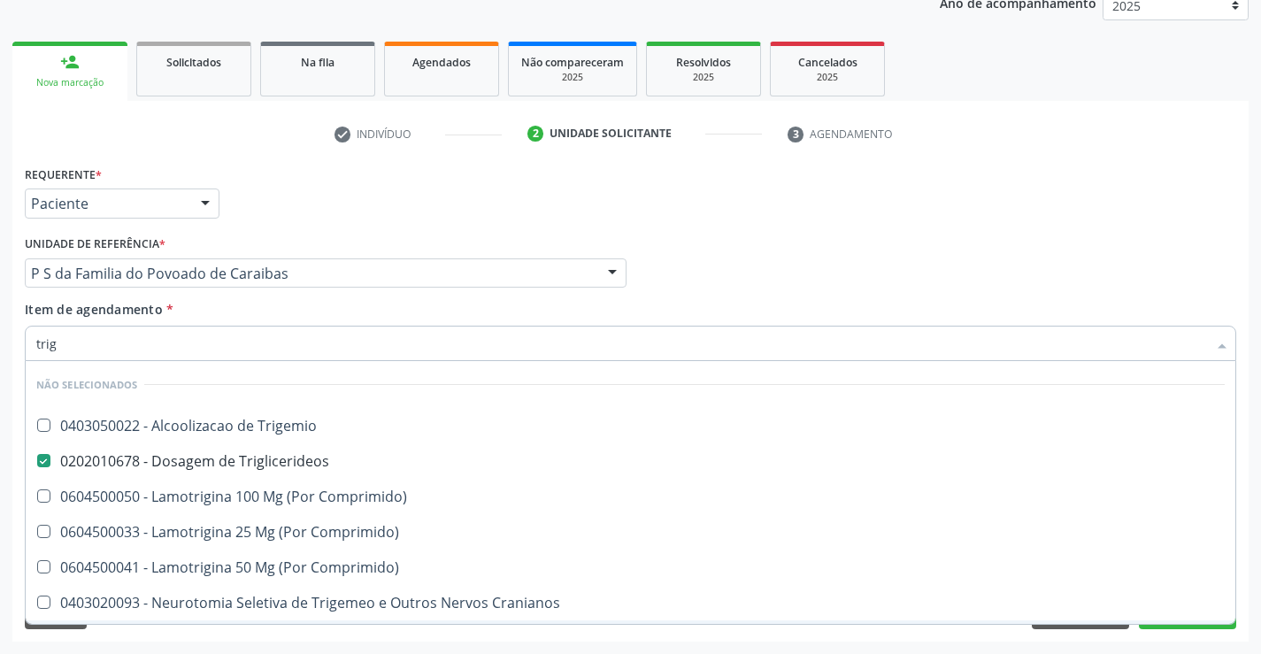
checkbox Cranianos "true"
checkbox Espinal "true"
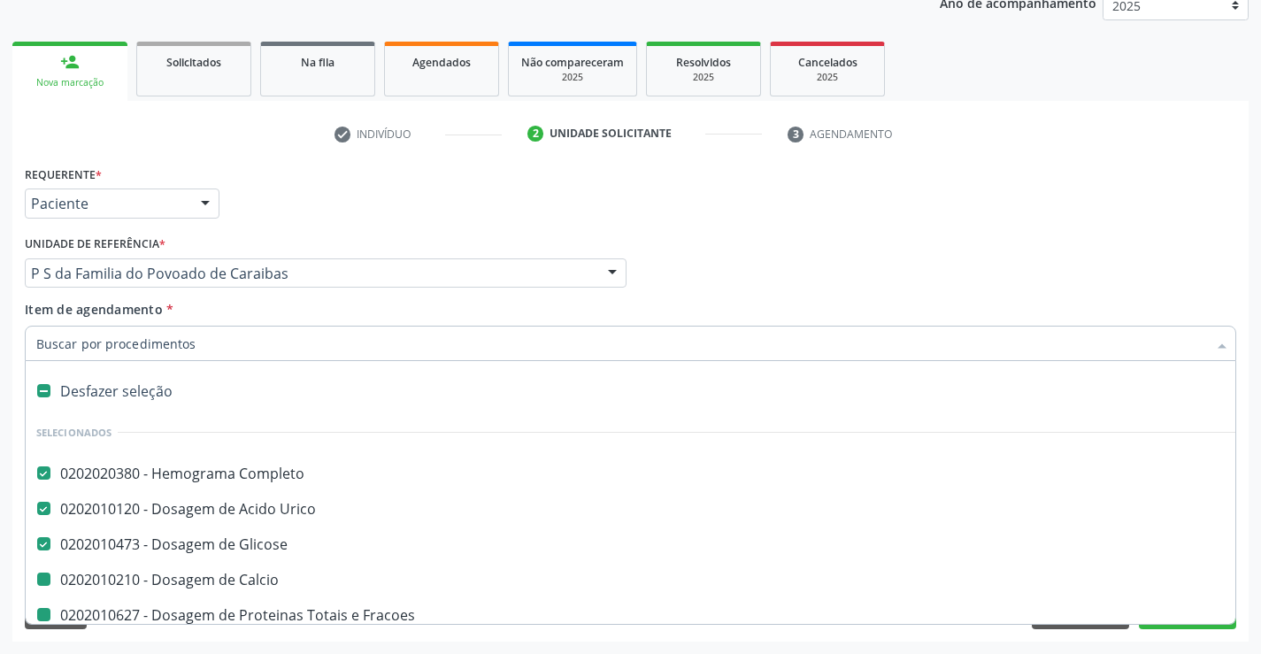
type input "u"
checkbox Calcio "false"
checkbox Fracoes "false"
checkbox Urina "false"
checkbox Hdl "false"
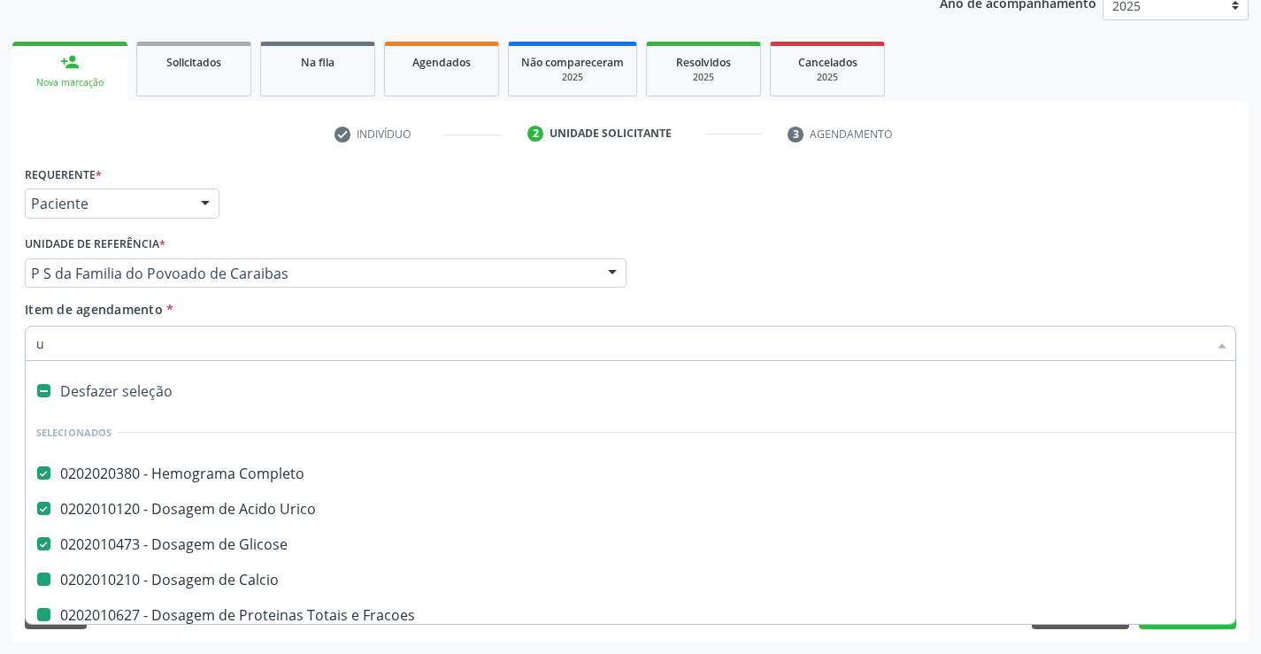
checkbox Ldl "false"
checkbox Total "false"
checkbox Triglicerideos "false"
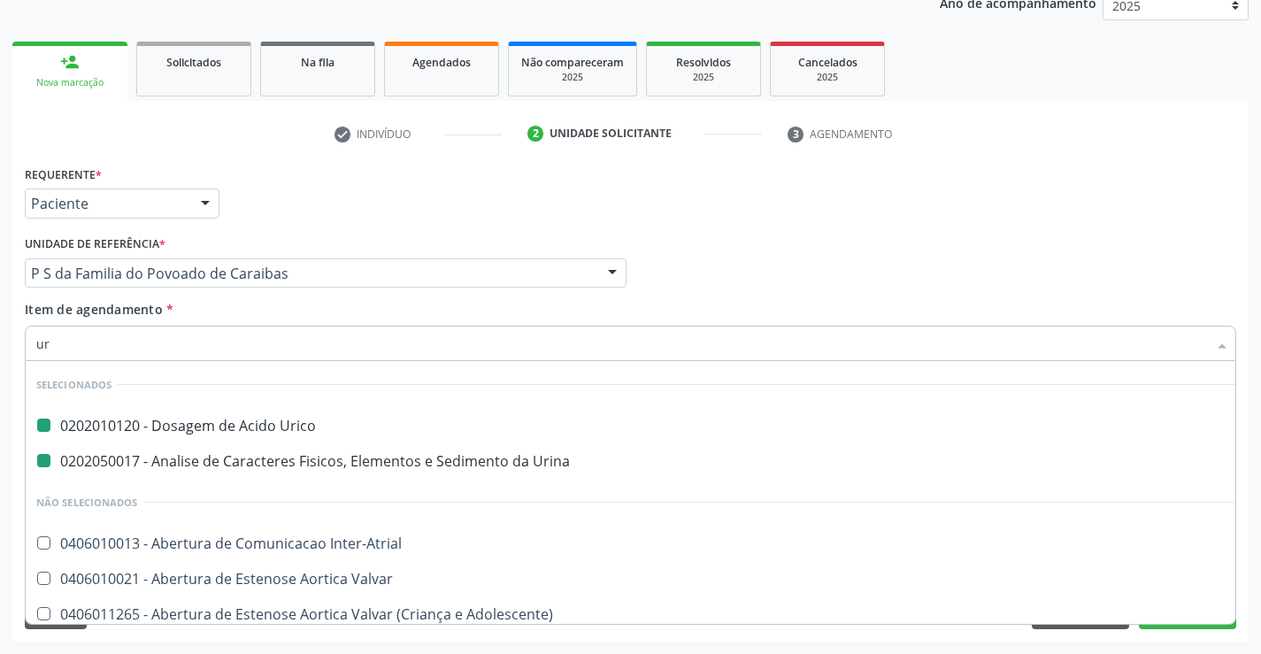
type input "ure"
checkbox Urico "false"
checkbox Urina "false"
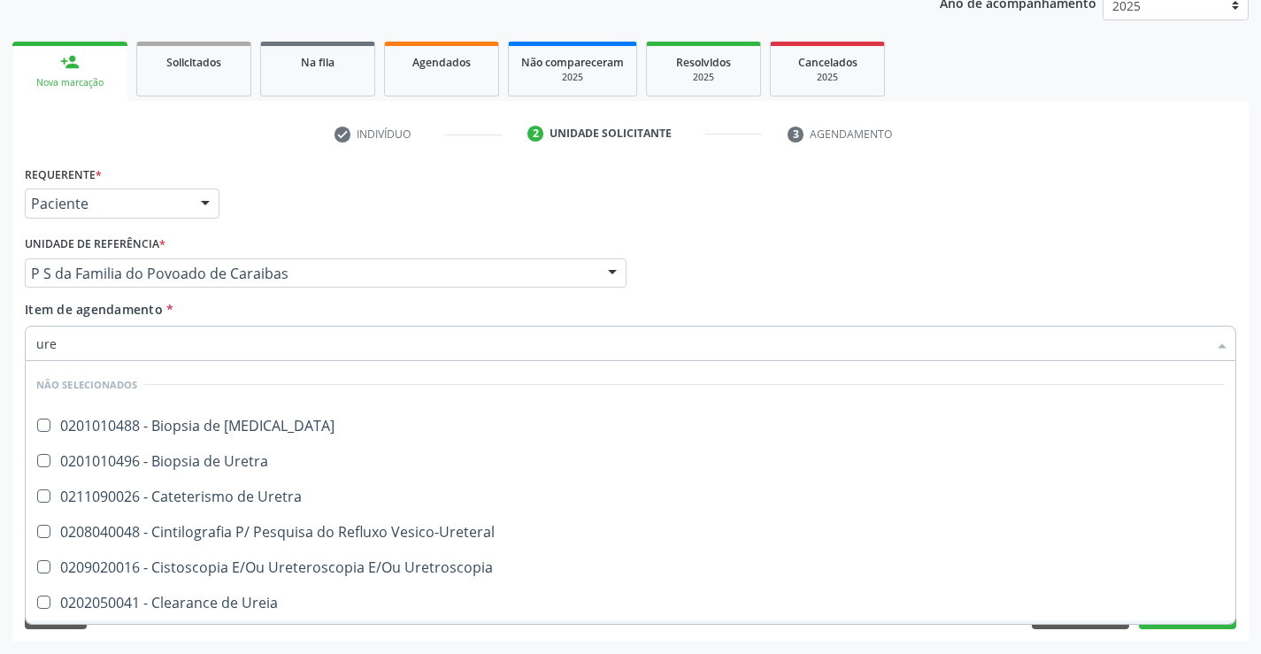
type input "urei"
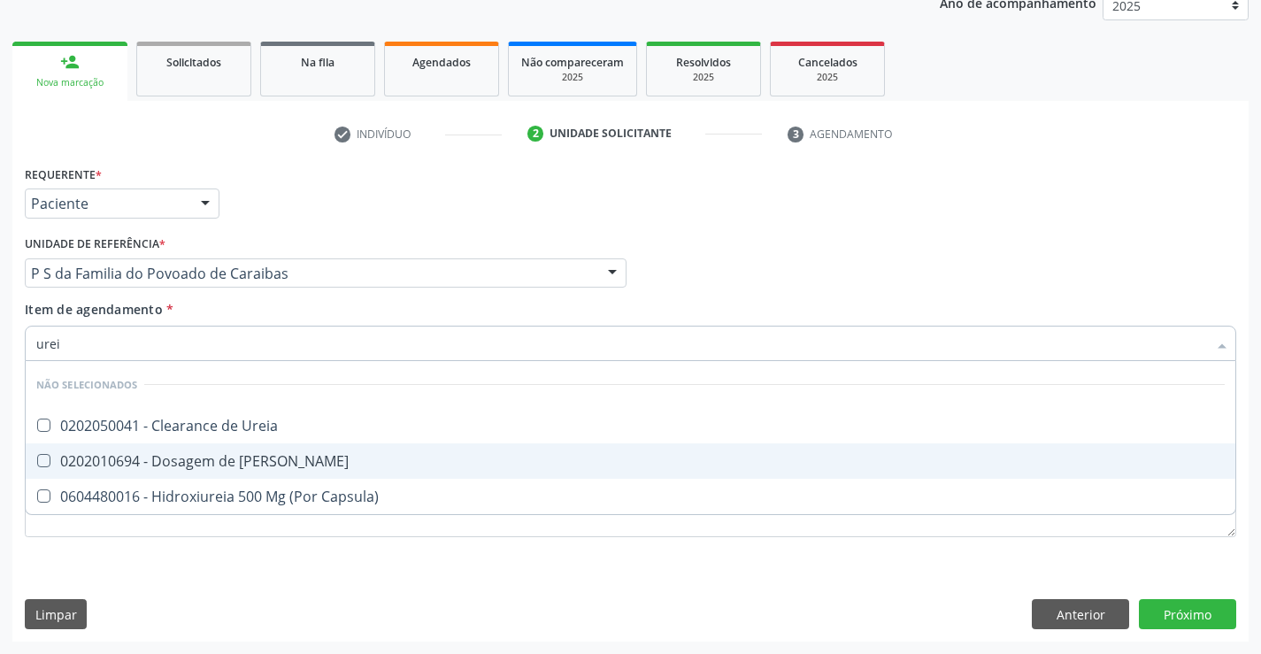
click at [238, 459] on div "0202010694 - Dosagem de Ureia" at bounding box center [630, 461] width 1188 height 14
checkbox Ureia "true"
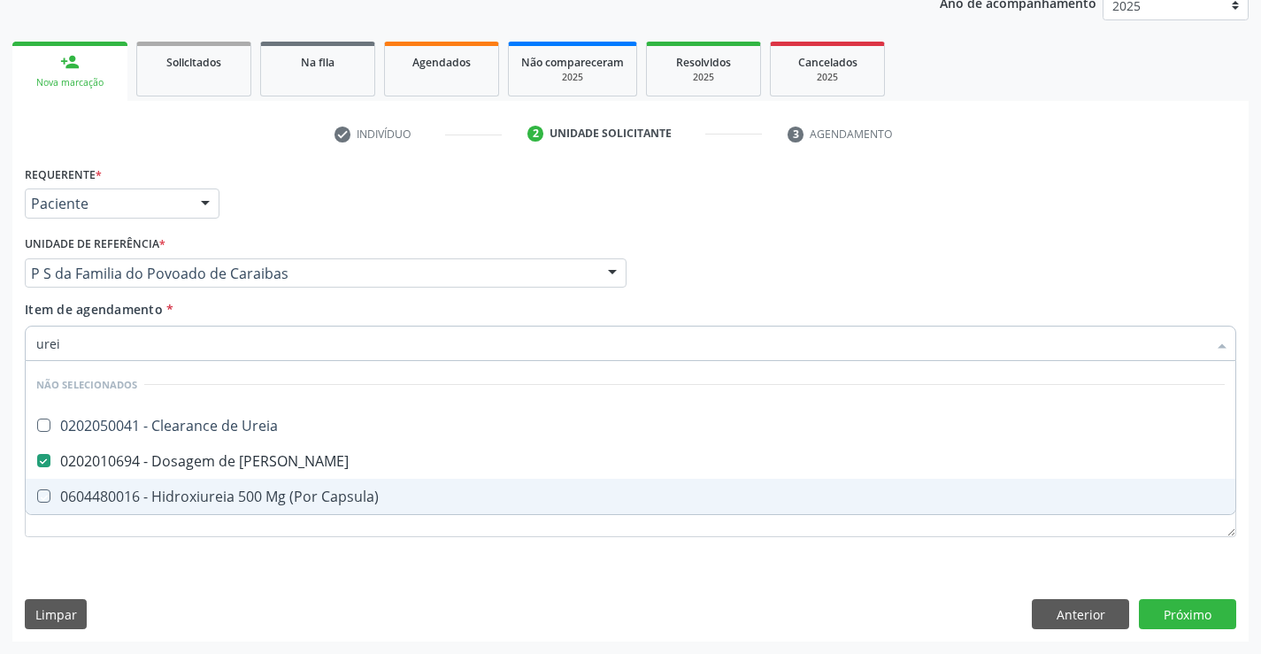
drag, startPoint x: 265, startPoint y: 543, endPoint x: 209, endPoint y: 434, distance: 123.5
click at [265, 542] on div "Requerente * Paciente Profissional de Saúde Paciente Nenhum resultado encontrad…" at bounding box center [630, 361] width 1211 height 401
checkbox Ureia "true"
checkbox Capsula\) "true"
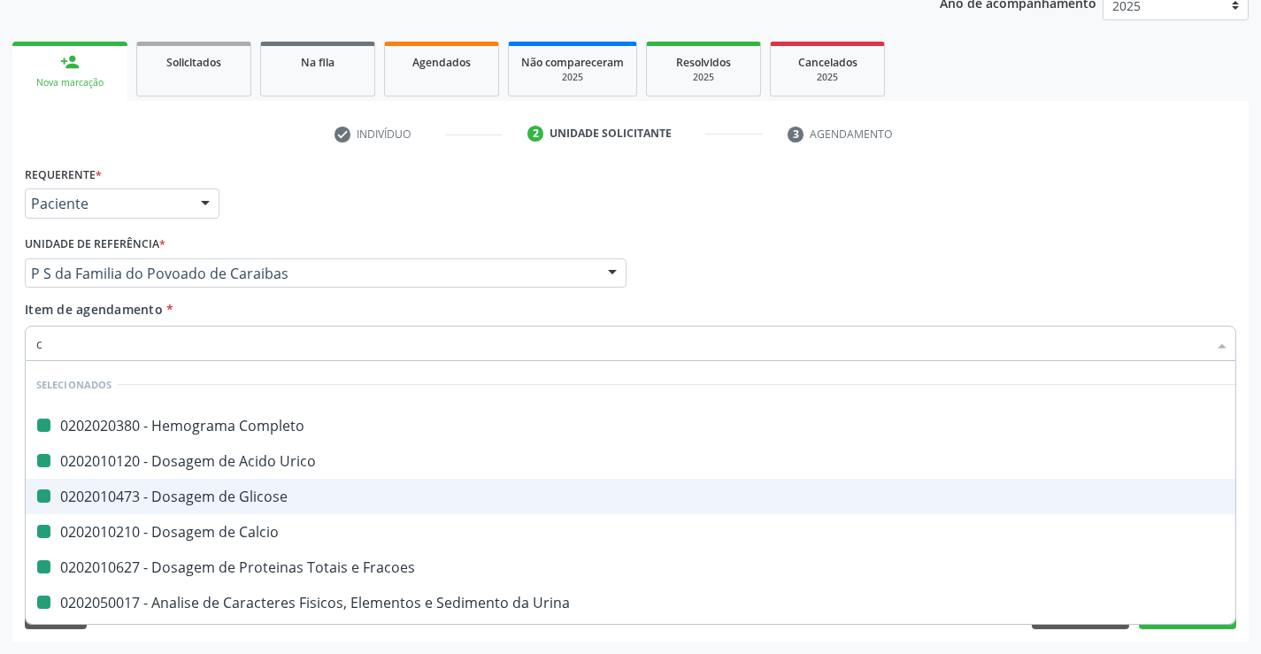
type input "cr"
checkbox Completo "false"
checkbox Urico "false"
checkbox Glicose "false"
checkbox Calcio "false"
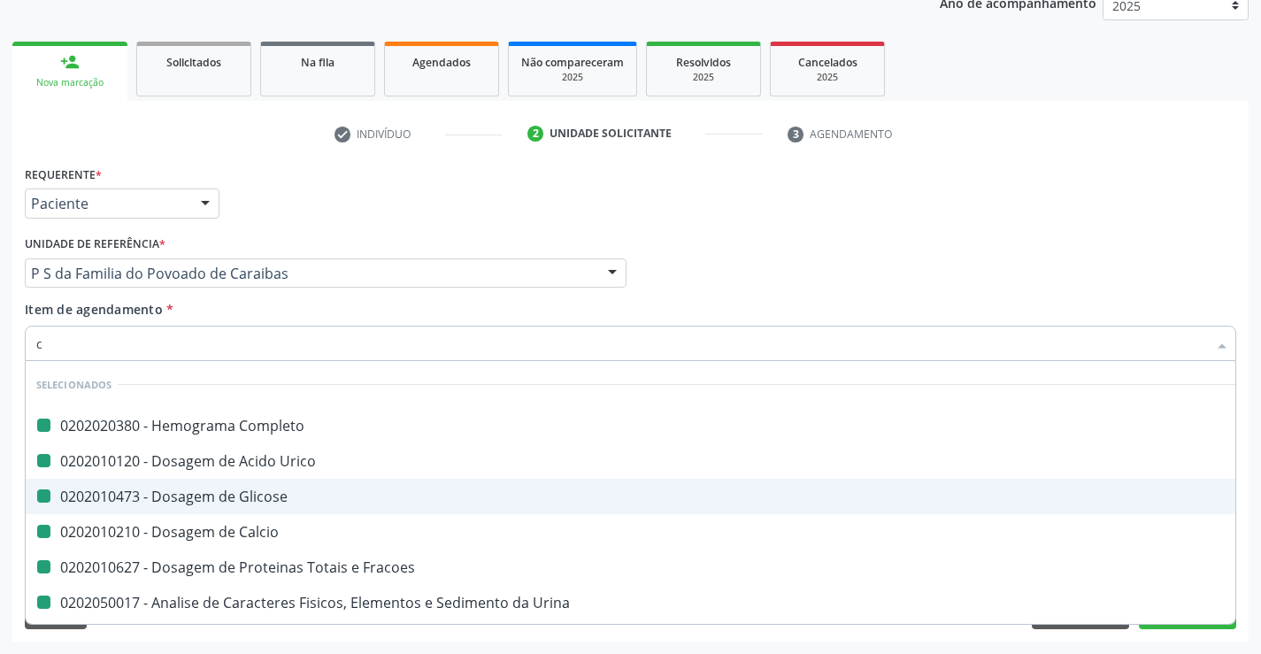
checkbox Fracoes "false"
checkbox Urina "false"
checkbox Hdl "false"
checkbox Ldl "false"
checkbox Total "false"
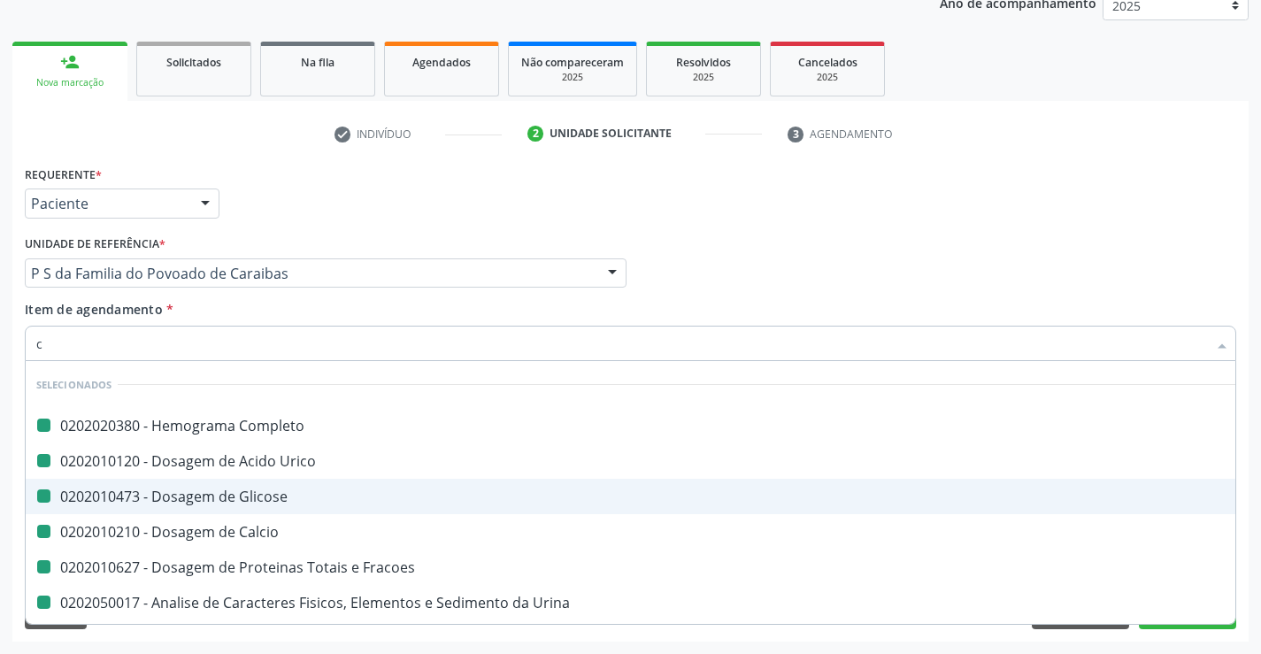
checkbox Triglicerideos "false"
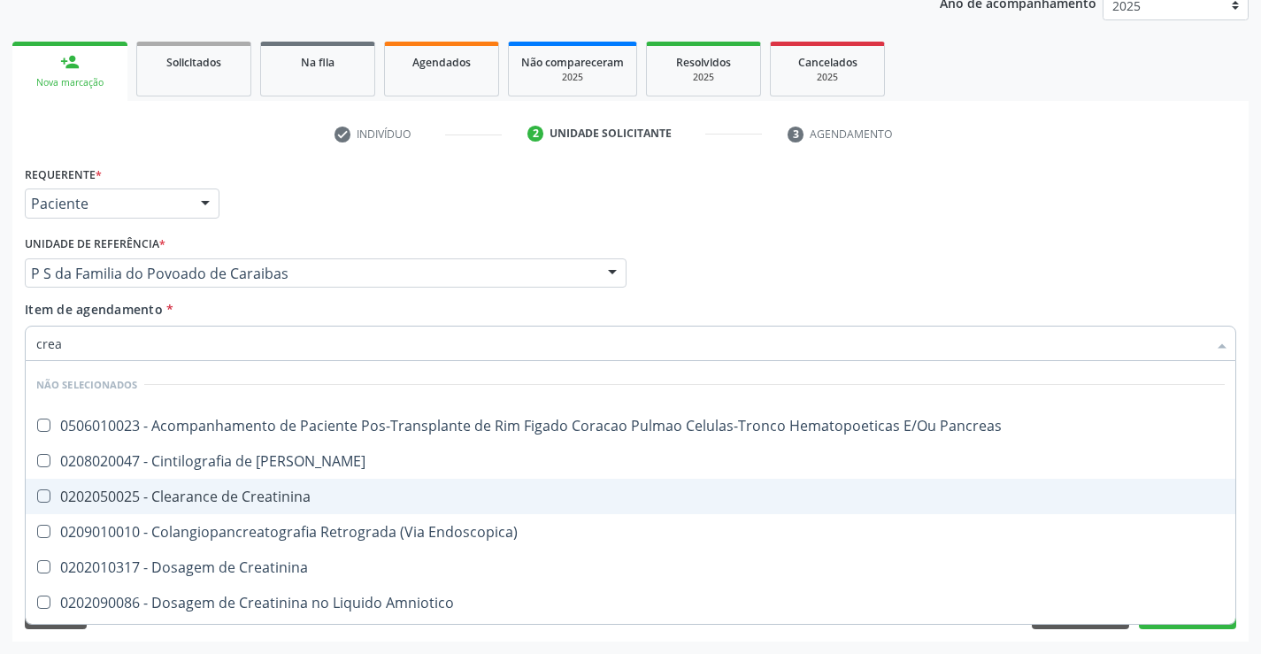
type input "creat"
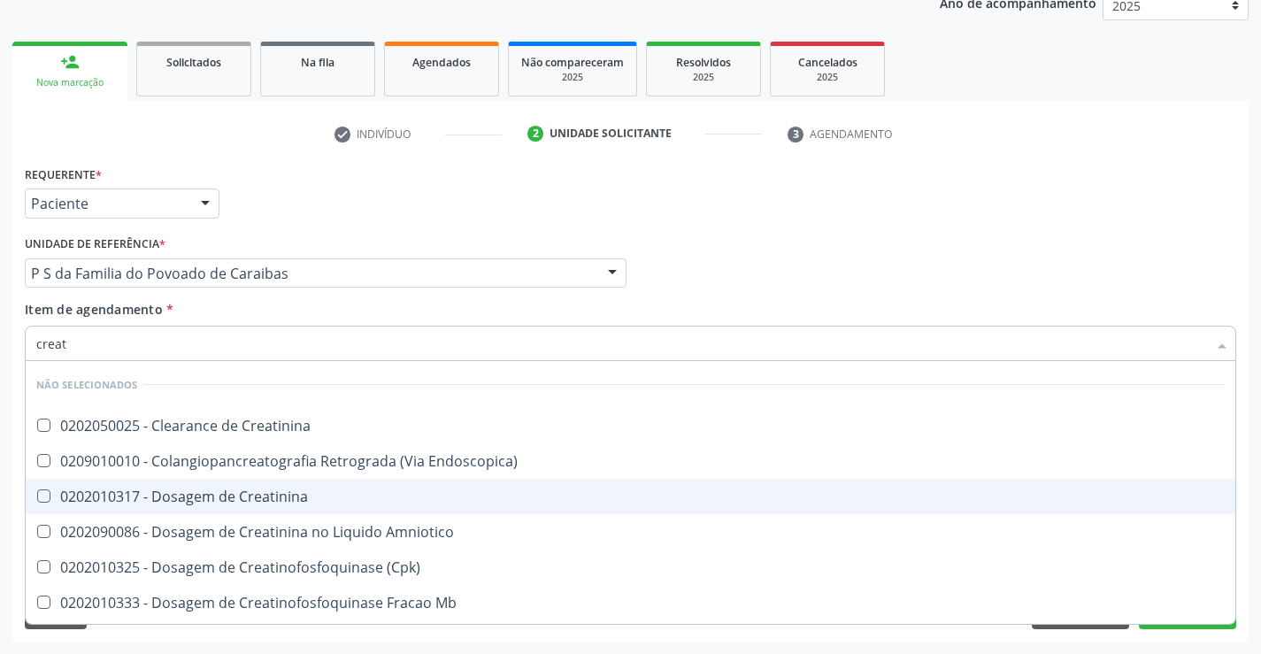
click at [252, 498] on div "0202010317 - Dosagem de Creatinina" at bounding box center [630, 496] width 1188 height 14
checkbox Creatinina "true"
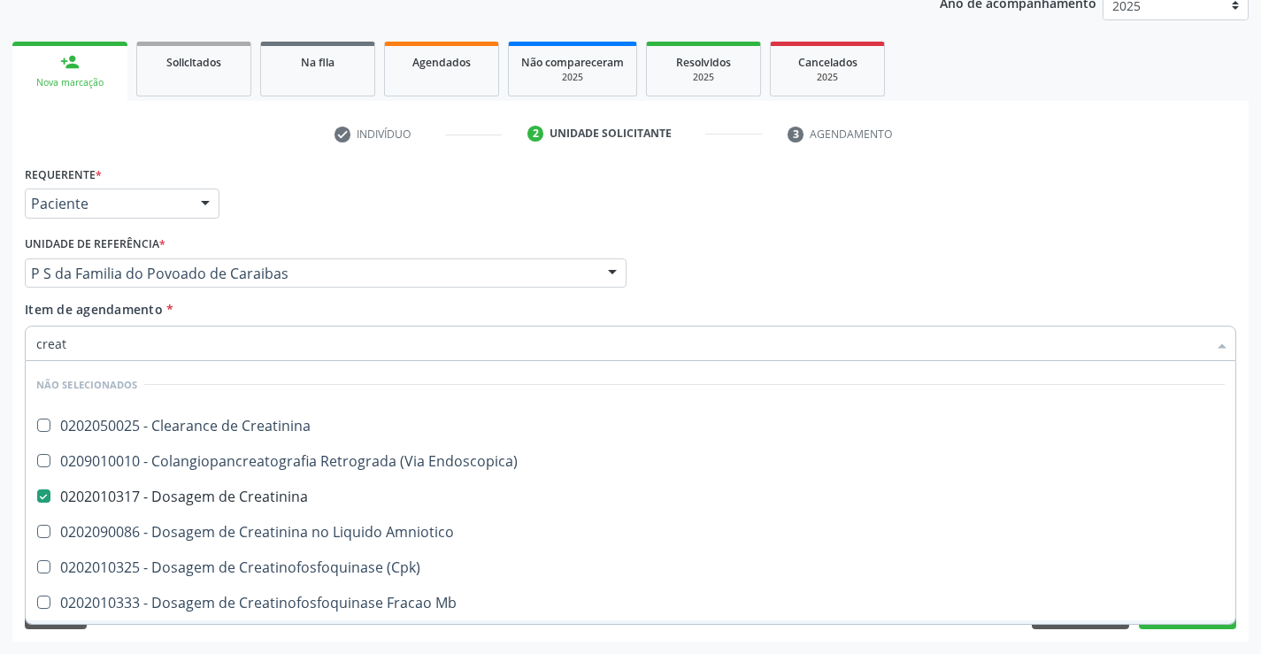
click at [273, 635] on div "Requerente * Paciente Profissional de Saúde Paciente Nenhum resultado encontrad…" at bounding box center [630, 401] width 1236 height 481
checkbox Creatinina "true"
checkbox Endoscopica\) "true"
checkbox Amniotico "true"
checkbox \(Cpk\) "true"
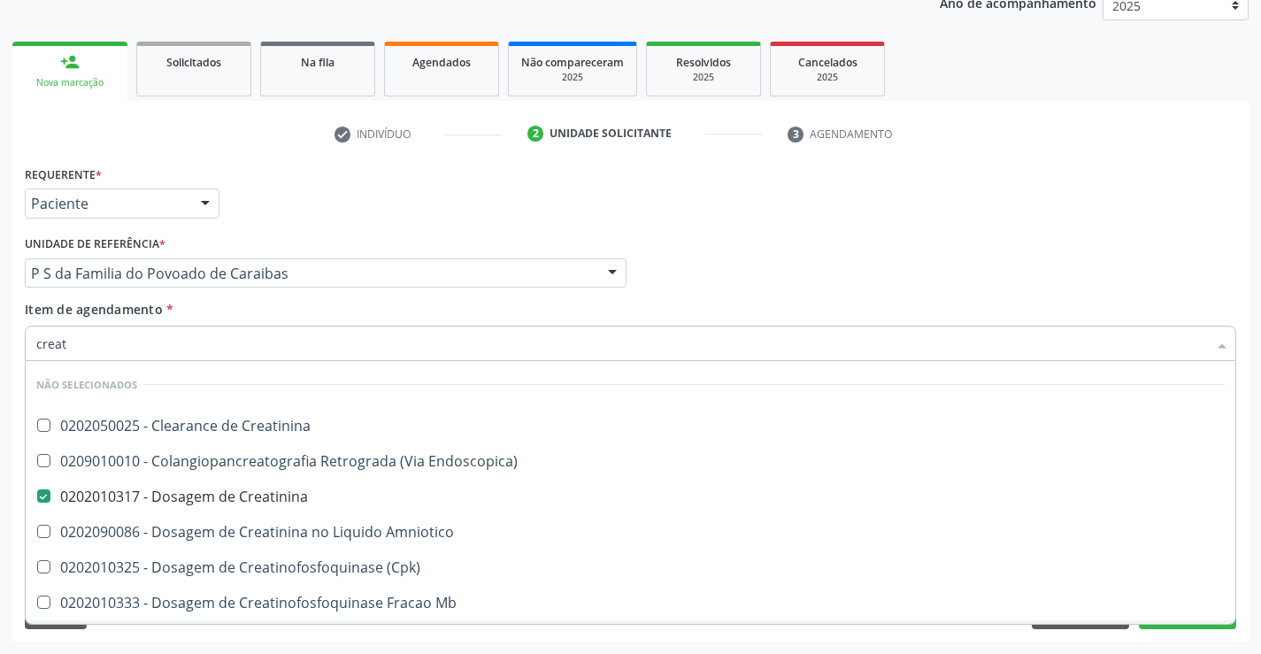
checkbox Mb "true"
checkbox Oncologia "true"
checkbox Parcial "true"
checkbox Oncologia "true"
checkbox Videolaparoscopica "true"
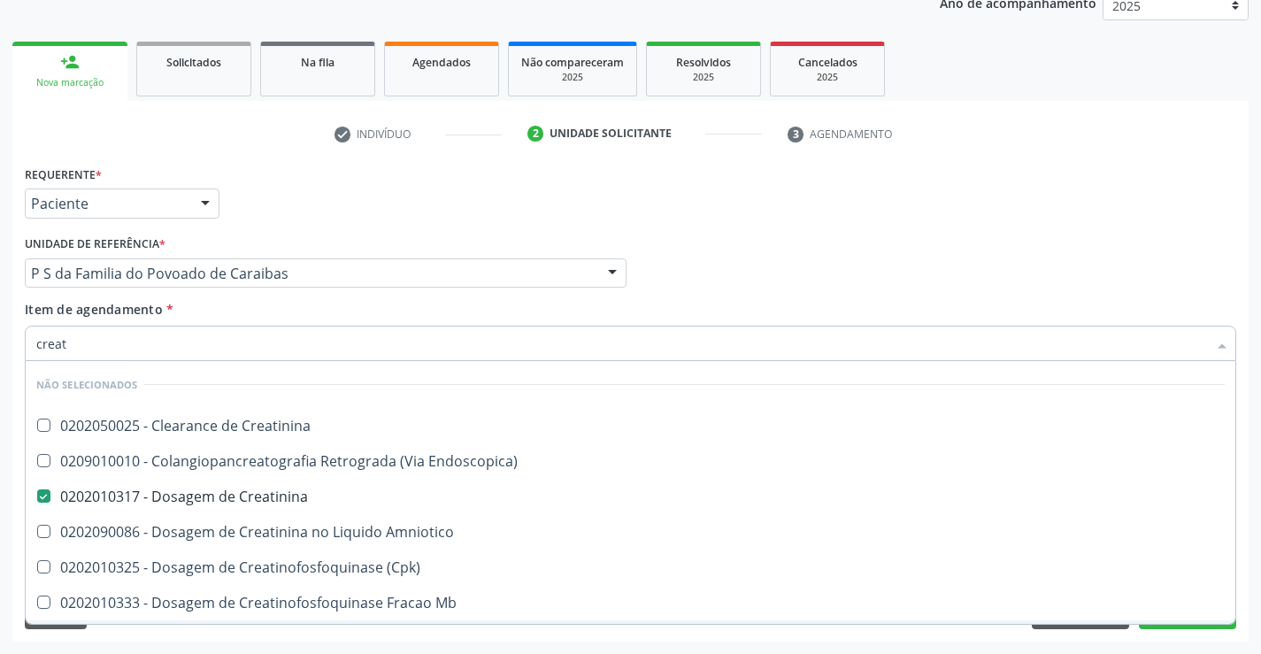
checkbox Capsula\) "true"
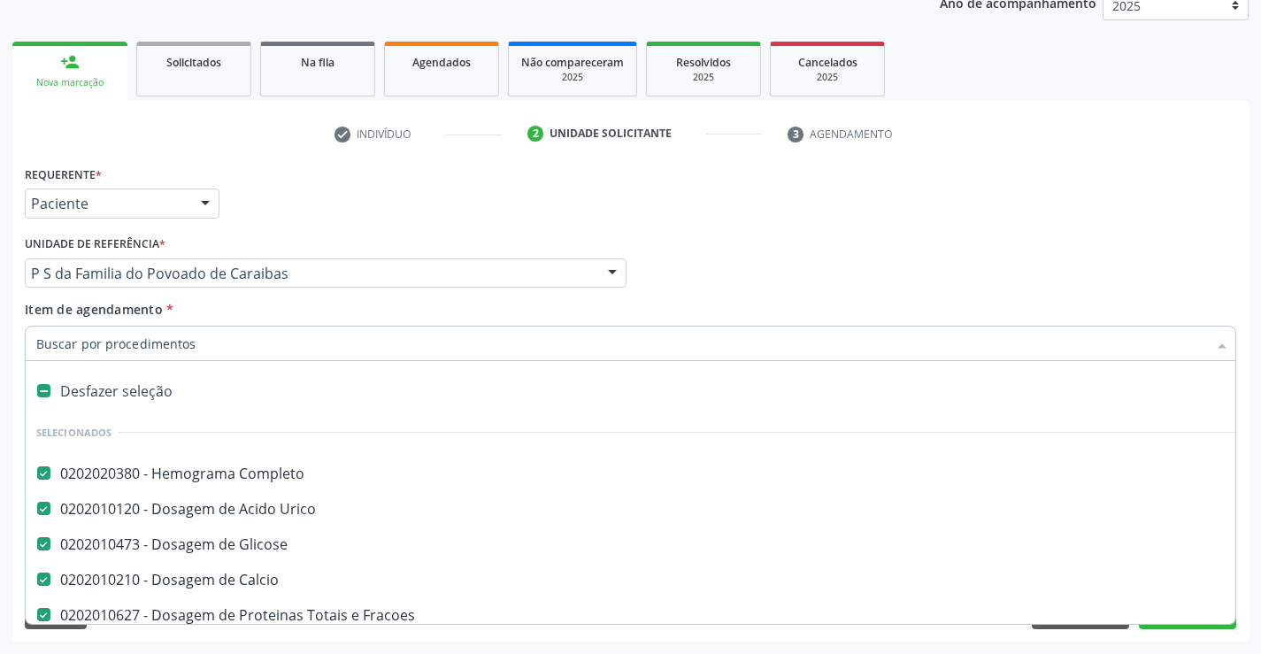
type input "t"
checkbox Triglicerideos "false"
checkbox Creatinina "false"
checkbox Ureia "false"
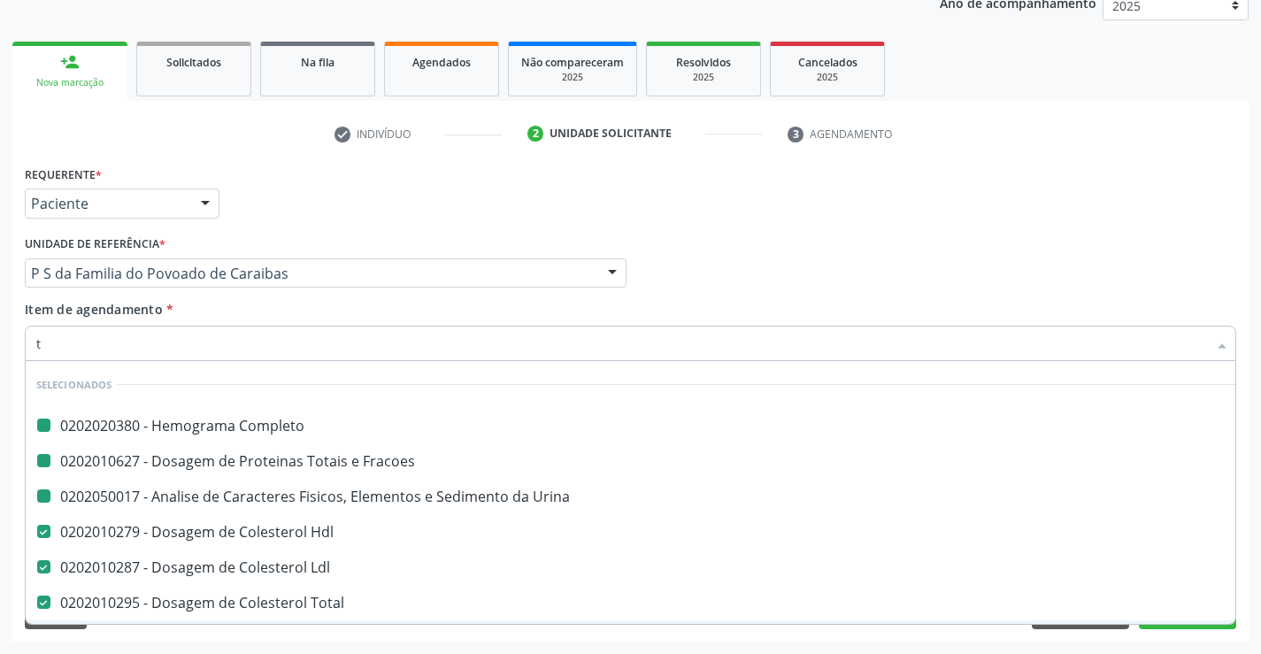
type input "tg"
checkbox Completo "false"
checkbox Fracoes "false"
checkbox Urina "false"
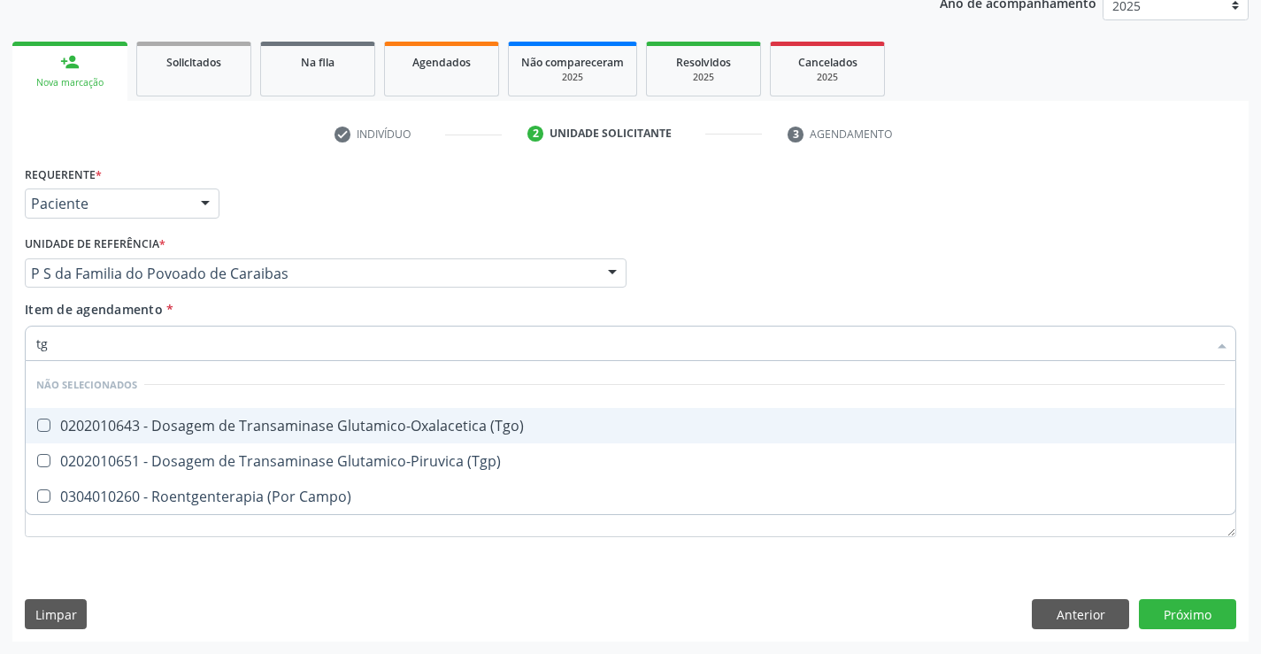
click at [468, 411] on span "0202010643 - Dosagem de Transaminase Glutamico-Oxalacetica (Tgo)" at bounding box center [631, 425] width 1210 height 35
checkbox \(Tgo\) "true"
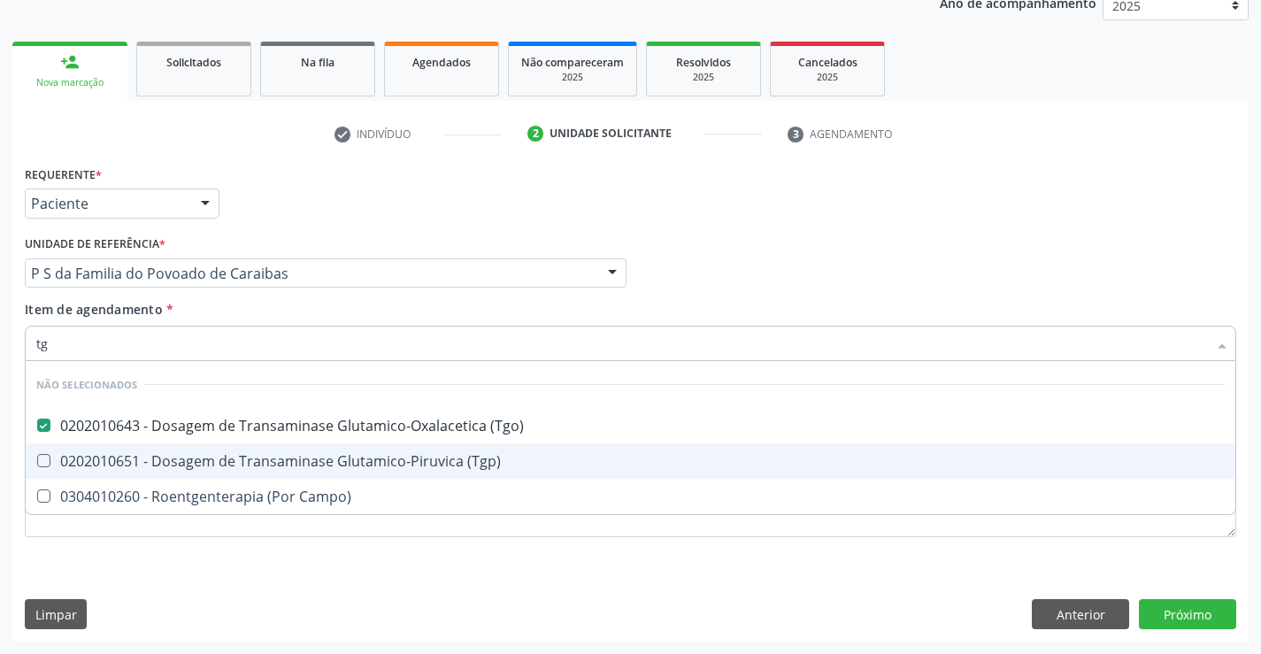
click at [464, 468] on div "0202010651 - Dosagem de Transaminase Glutamico-Piruvica (Tgp)" at bounding box center [630, 461] width 1188 height 14
checkbox \(Tgp\) "true"
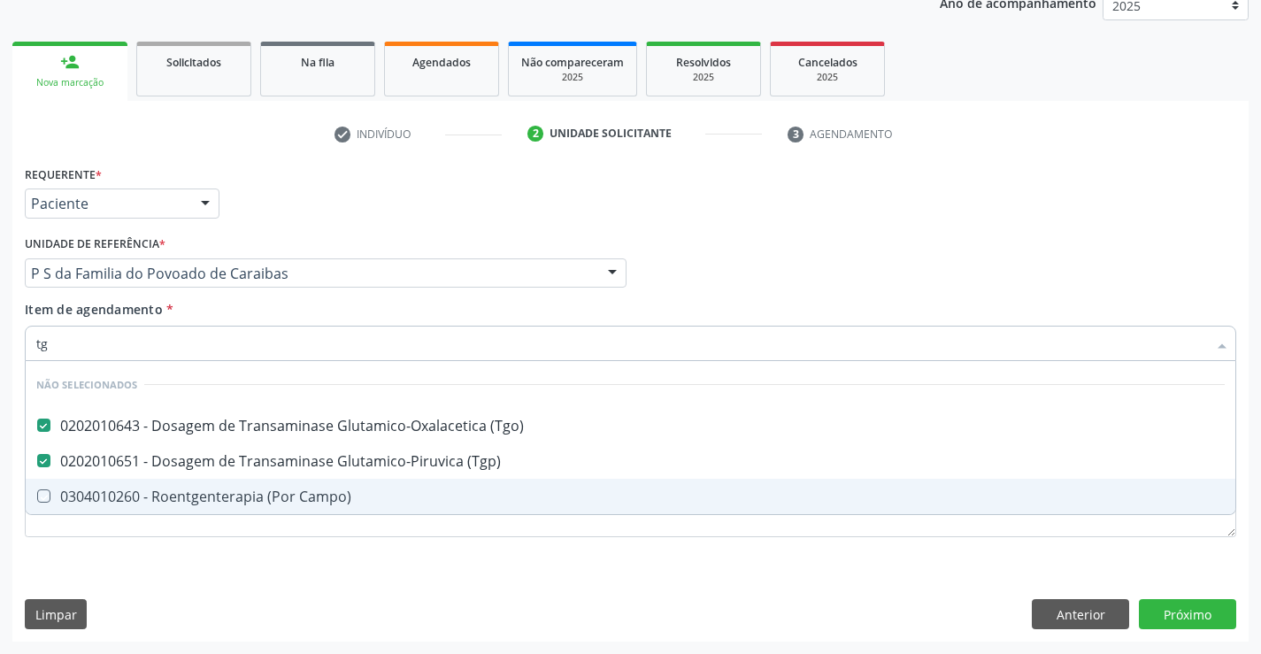
click at [460, 570] on div "Requerente * Paciente Profissional de Saúde Paciente Nenhum resultado encontrad…" at bounding box center [630, 401] width 1236 height 481
checkbox Campo\) "true"
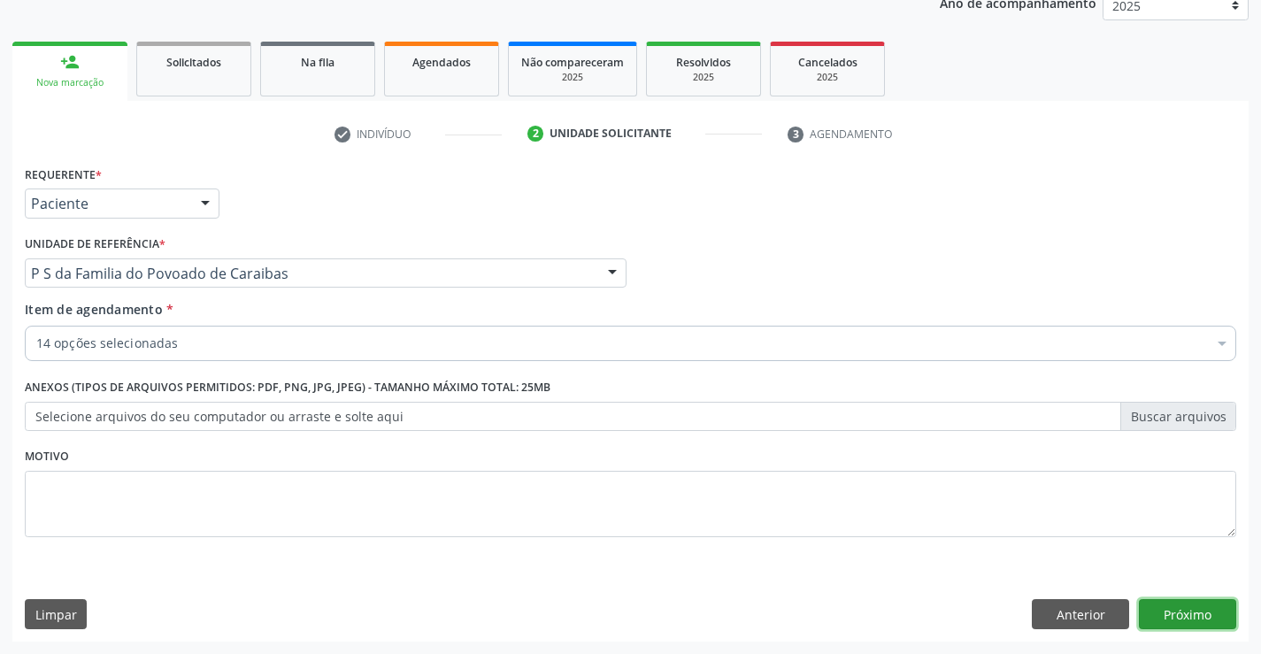
click at [1200, 616] on button "Próximo" at bounding box center [1187, 614] width 97 height 30
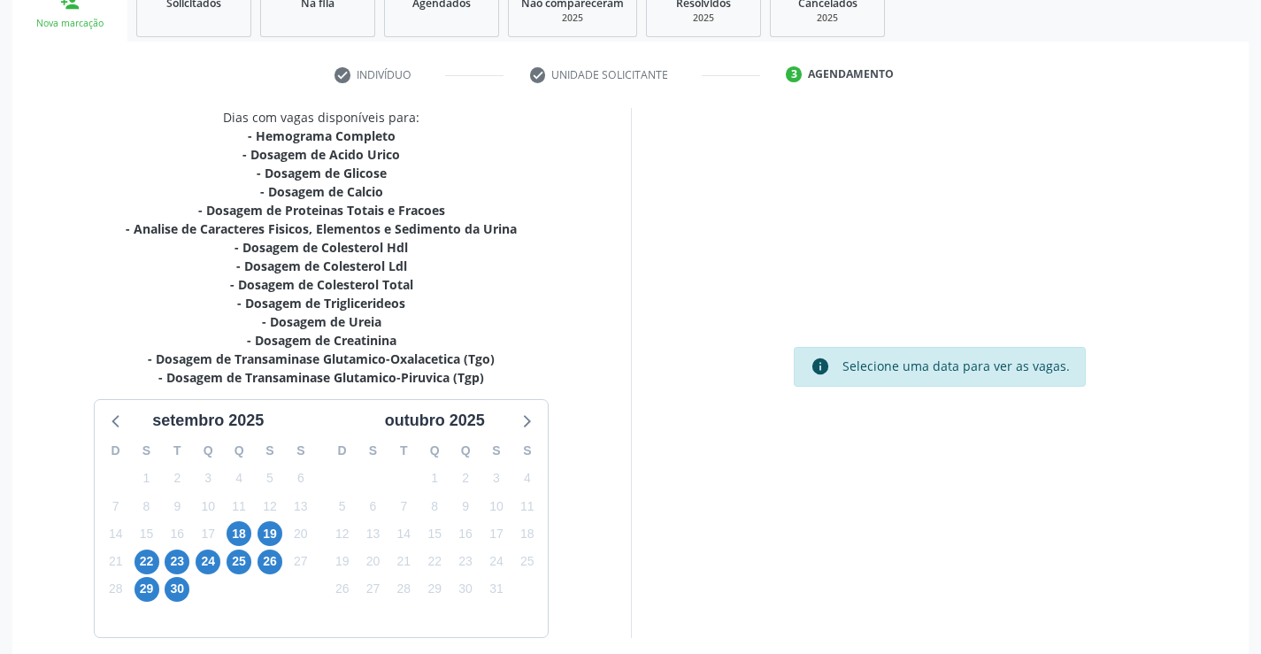
scroll to position [311, 0]
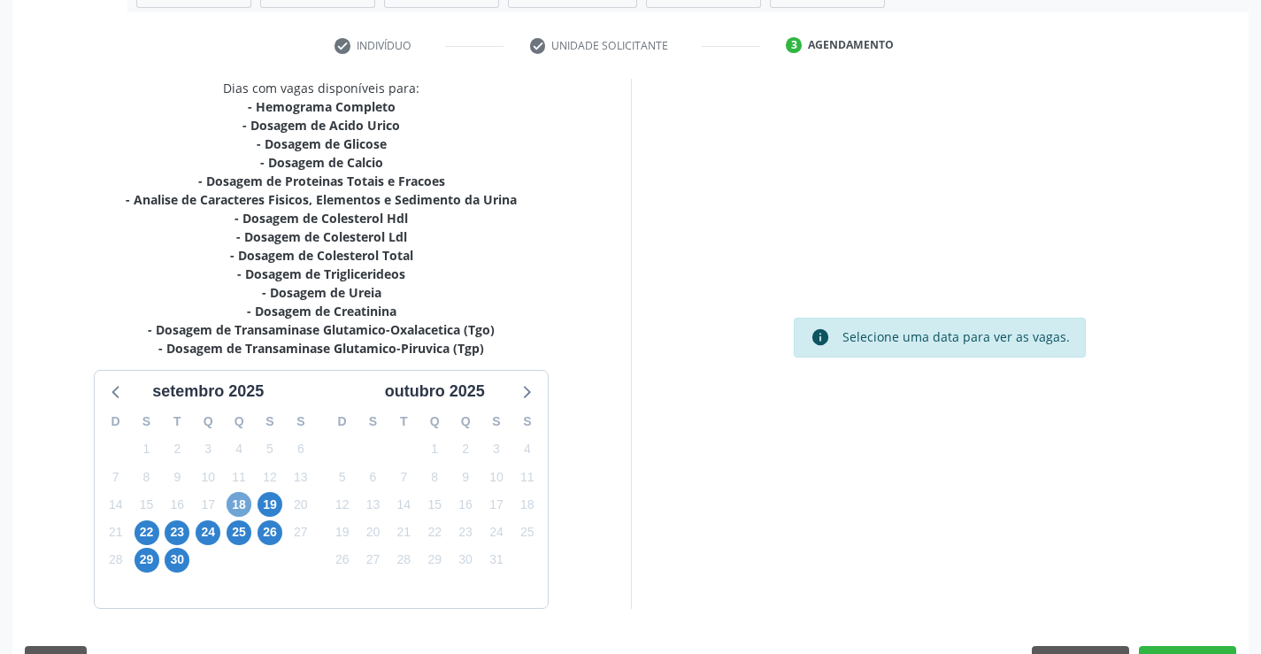
click at [240, 503] on span "18" at bounding box center [239, 504] width 25 height 25
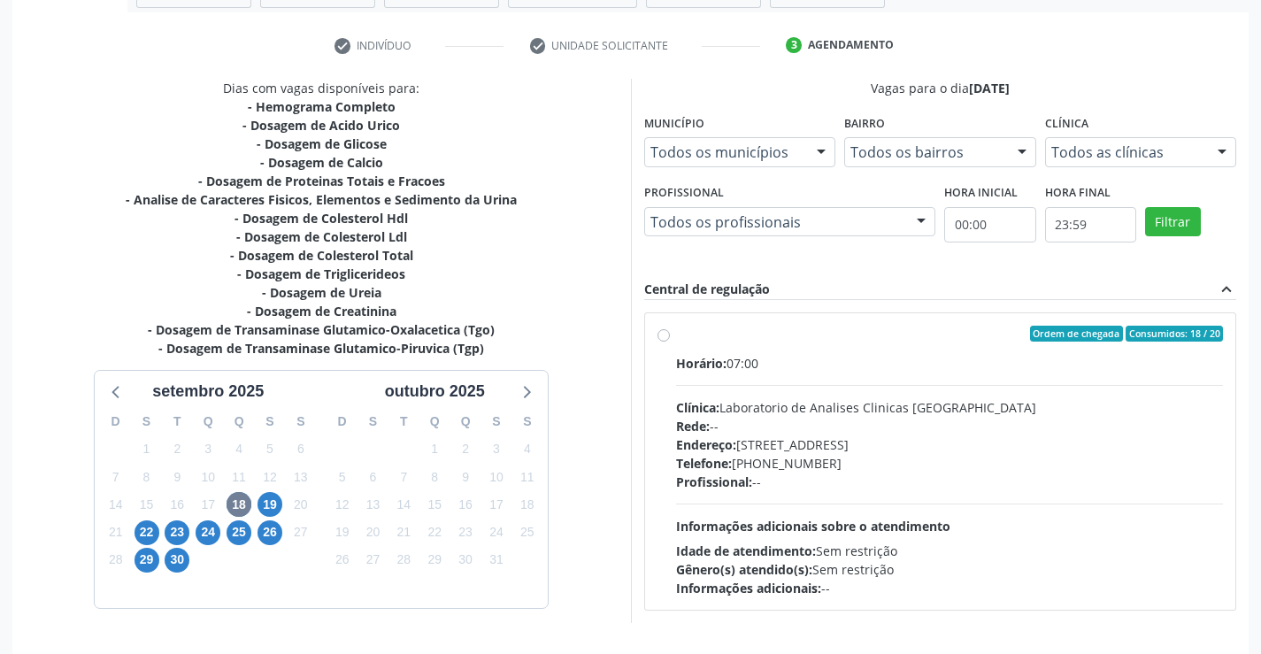
click at [676, 337] on label "Ordem de chegada Consumidos: 18 / 20 Horário: 07:00 Clínica: Laboratorio de Ana…" at bounding box center [950, 462] width 548 height 272
click at [661, 337] on input "Ordem de chegada Consumidos: 18 / 20 Horário: 07:00 Clínica: Laboratorio de Ana…" at bounding box center [664, 334] width 12 height 16
radio input "true"
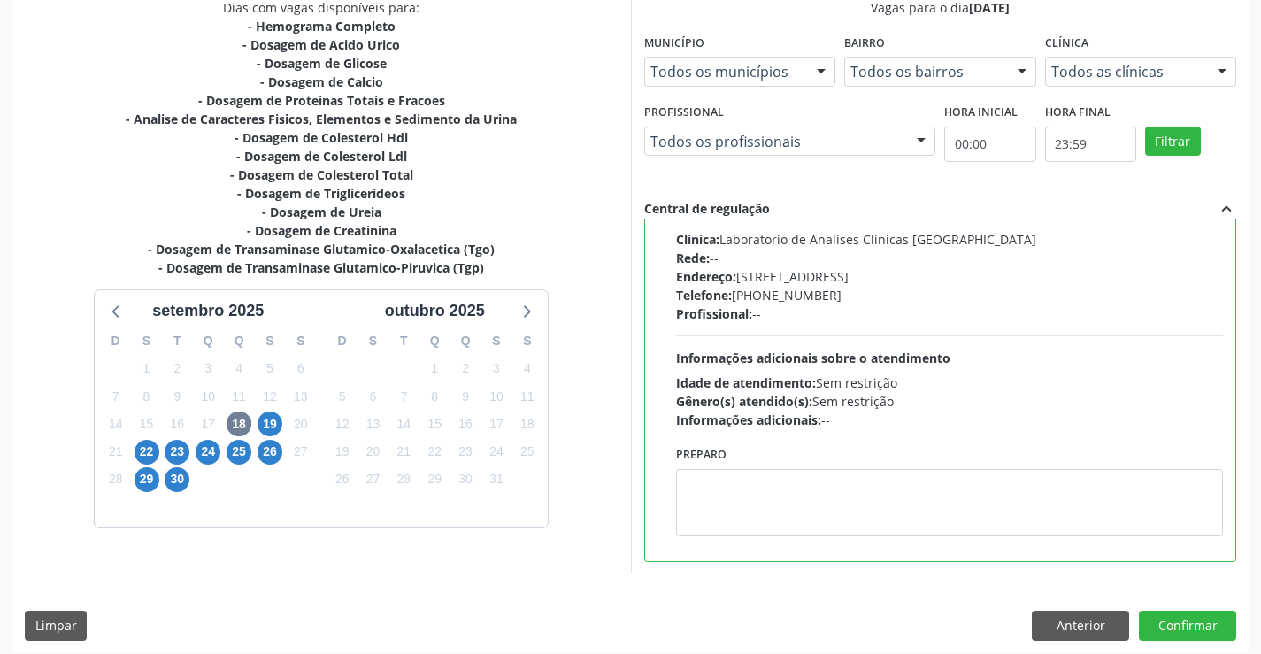
scroll to position [404, 0]
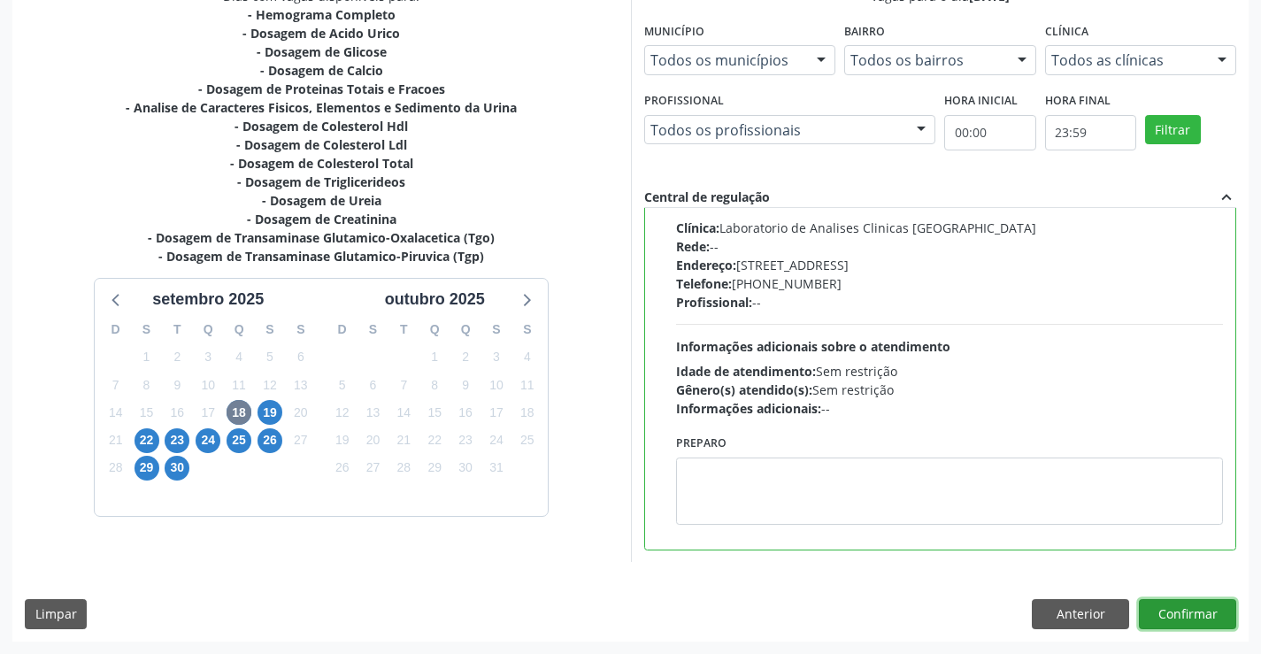
click at [1181, 611] on button "Confirmar" at bounding box center [1187, 614] width 97 height 30
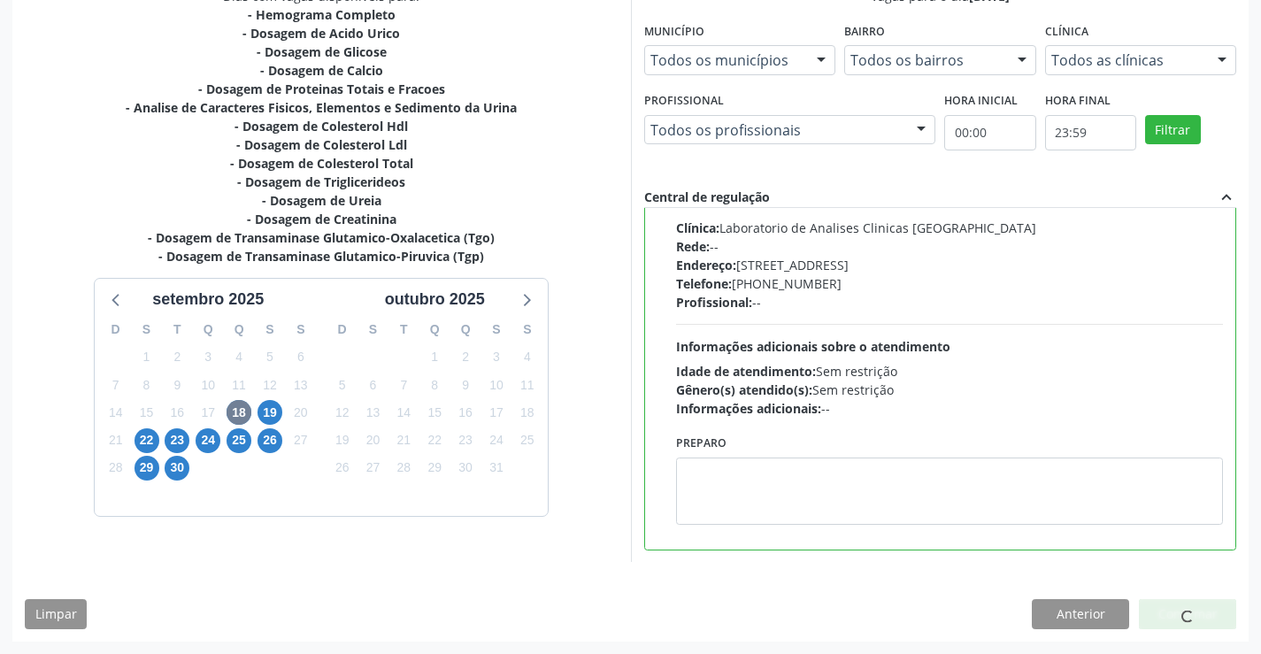
scroll to position [0, 0]
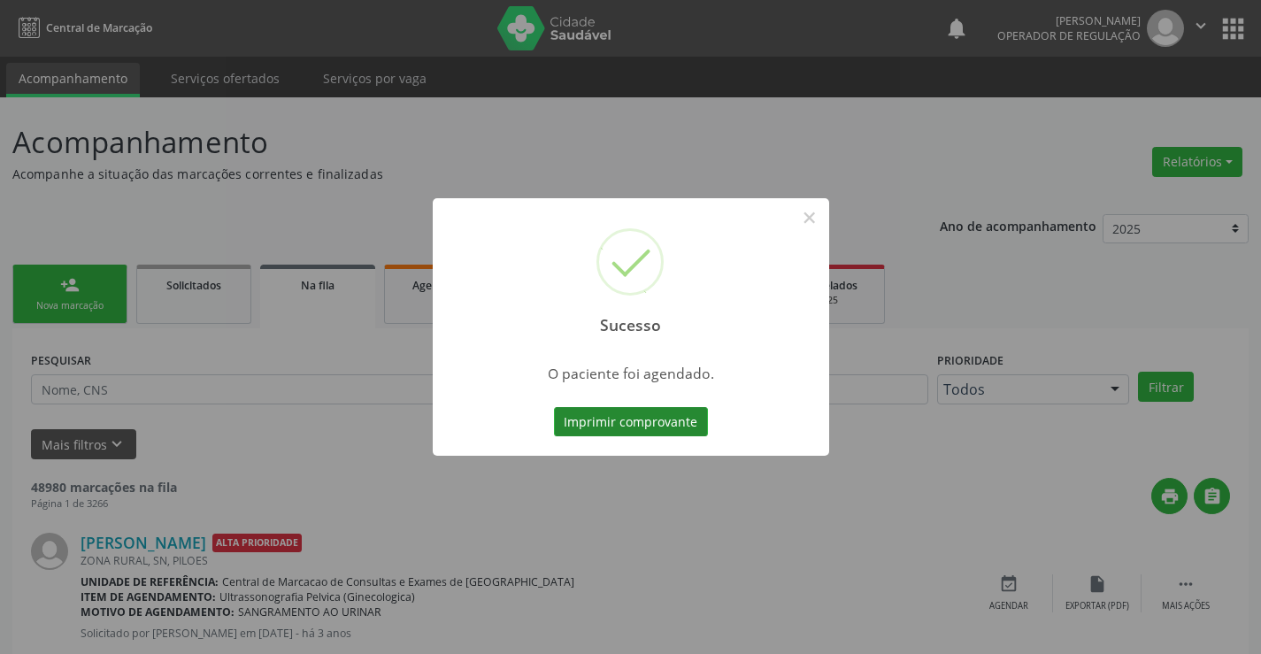
click at [658, 416] on button "Imprimir comprovante" at bounding box center [631, 422] width 154 height 30
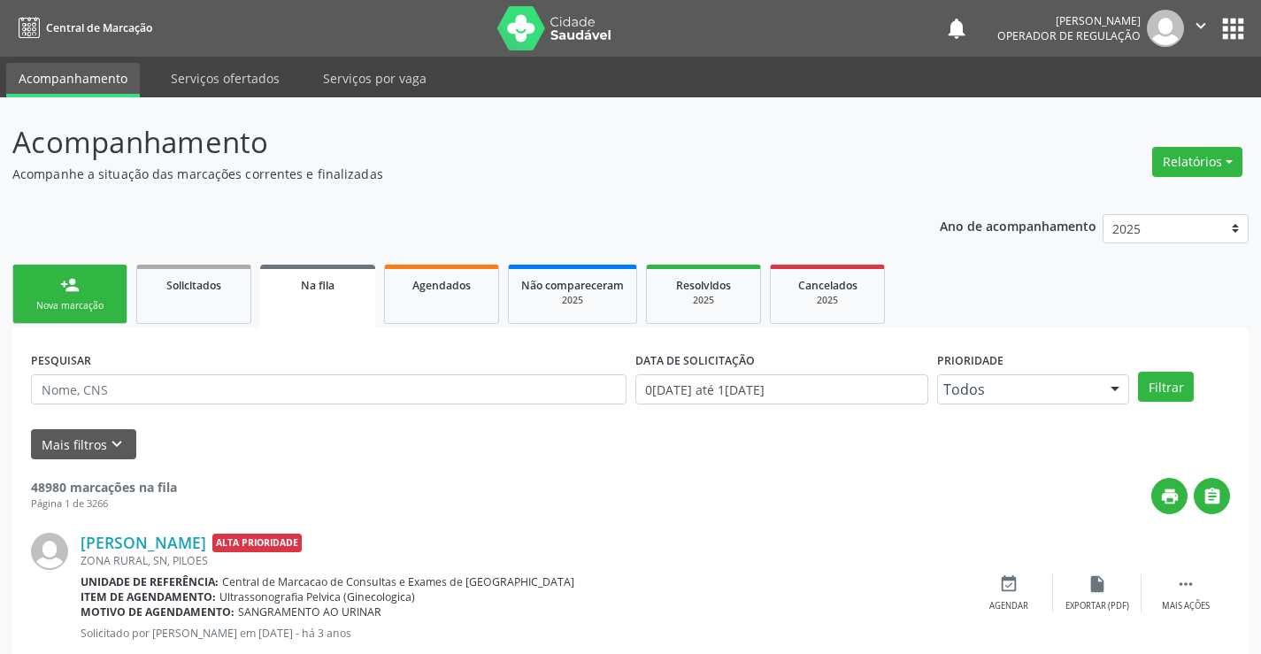
click at [104, 309] on div "Nova marcação" at bounding box center [70, 305] width 88 height 13
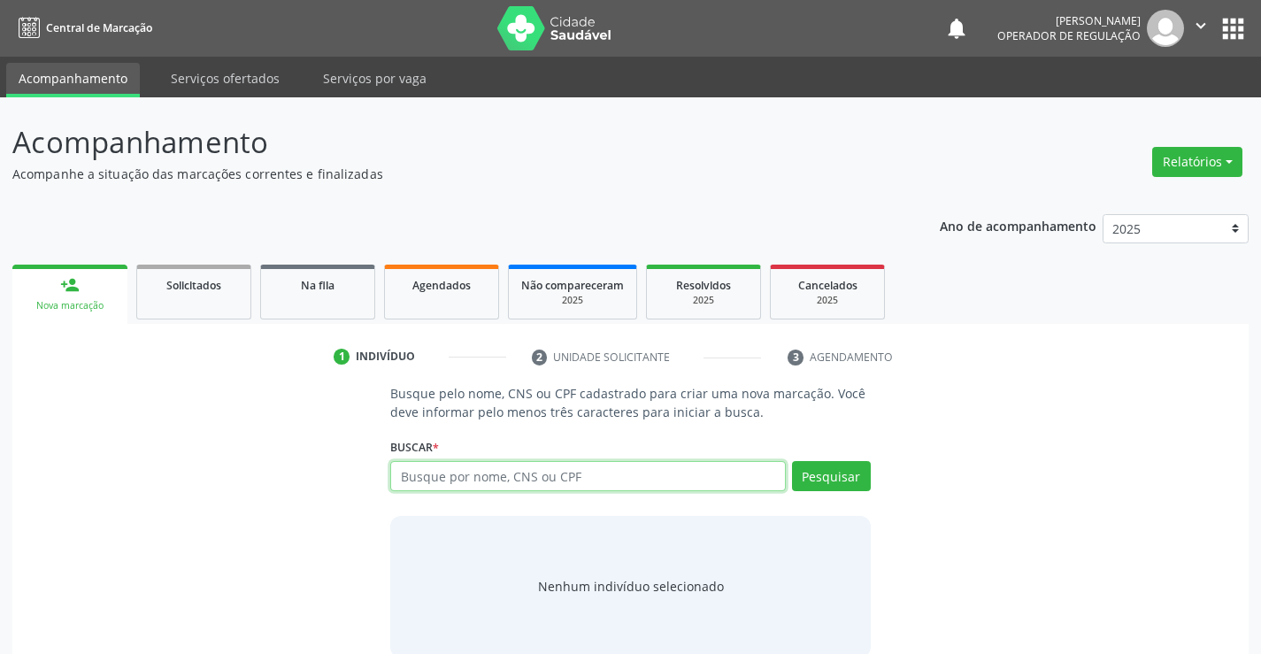
click at [542, 473] on input "text" at bounding box center [587, 476] width 395 height 30
type input "706807728761222"
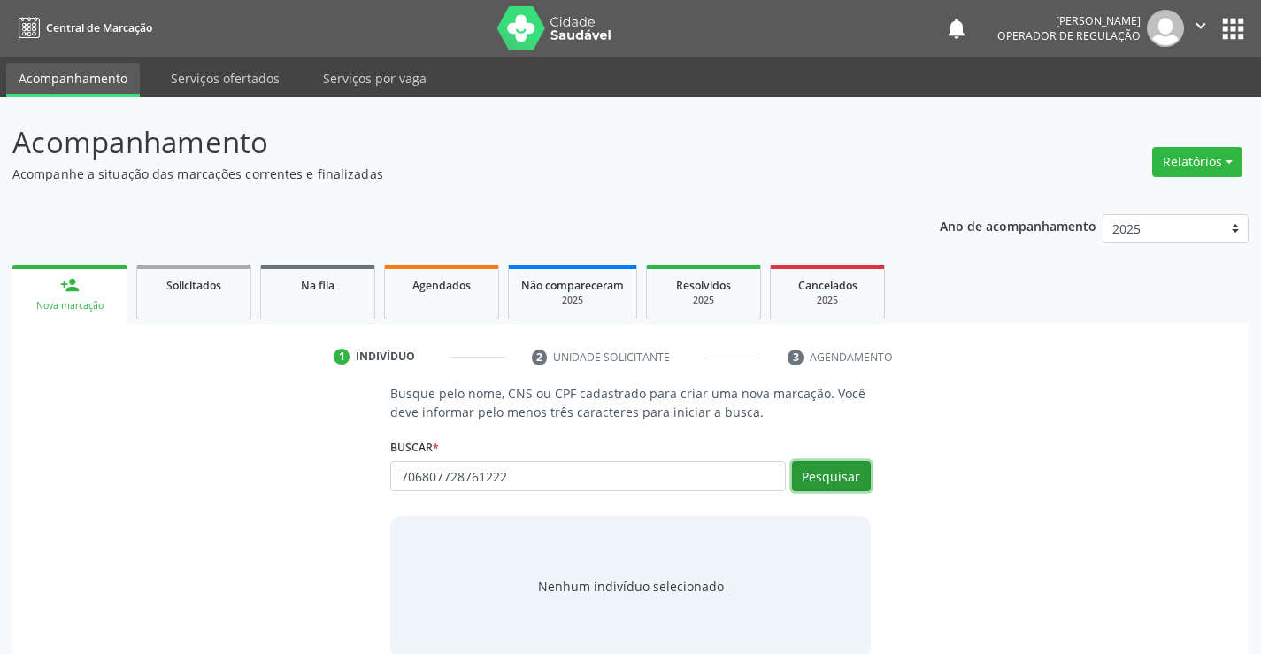
click at [842, 473] on button "Pesquisar" at bounding box center [831, 476] width 79 height 30
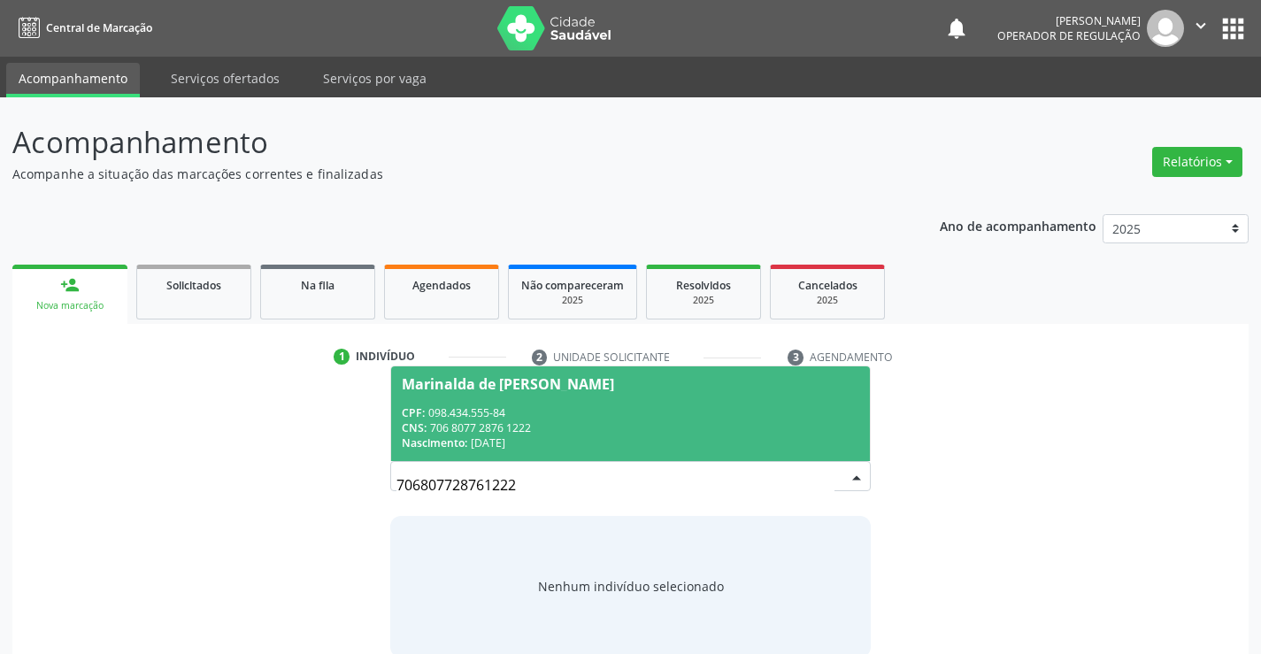
click at [571, 401] on span "Marinalda de Jesus Alves CPF: 098.434.555-84 CNS: 706 8077 2876 1222 Nascimento…" at bounding box center [630, 413] width 478 height 95
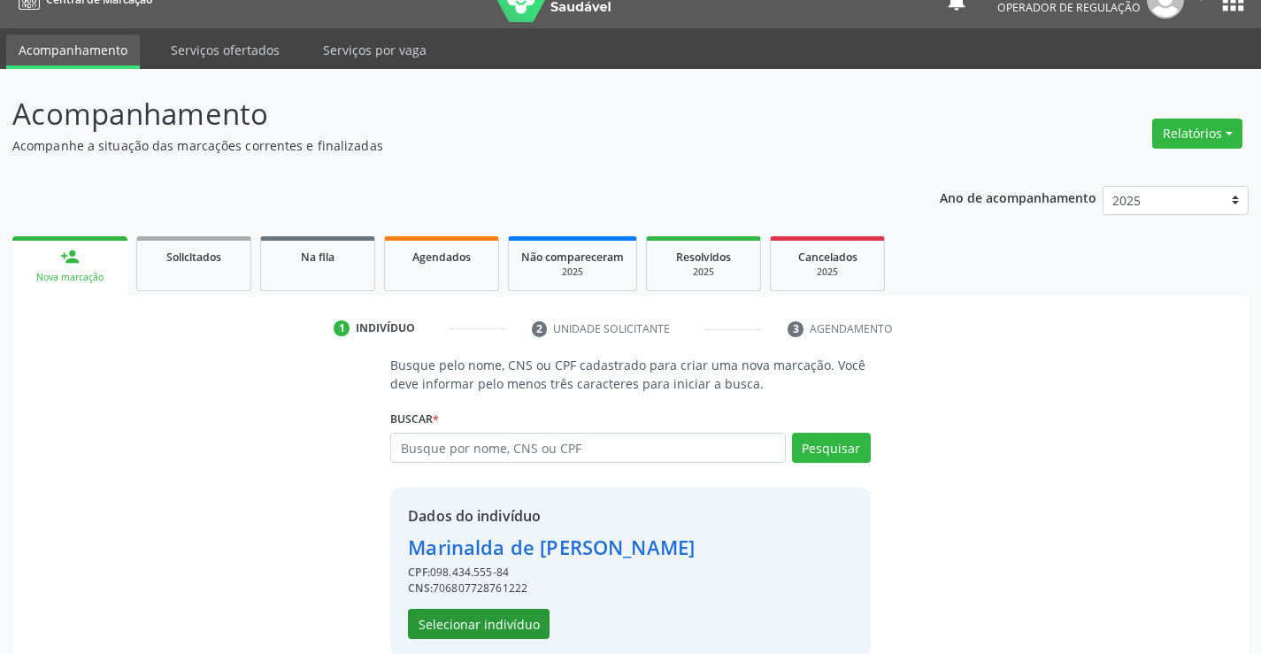
scroll to position [56, 0]
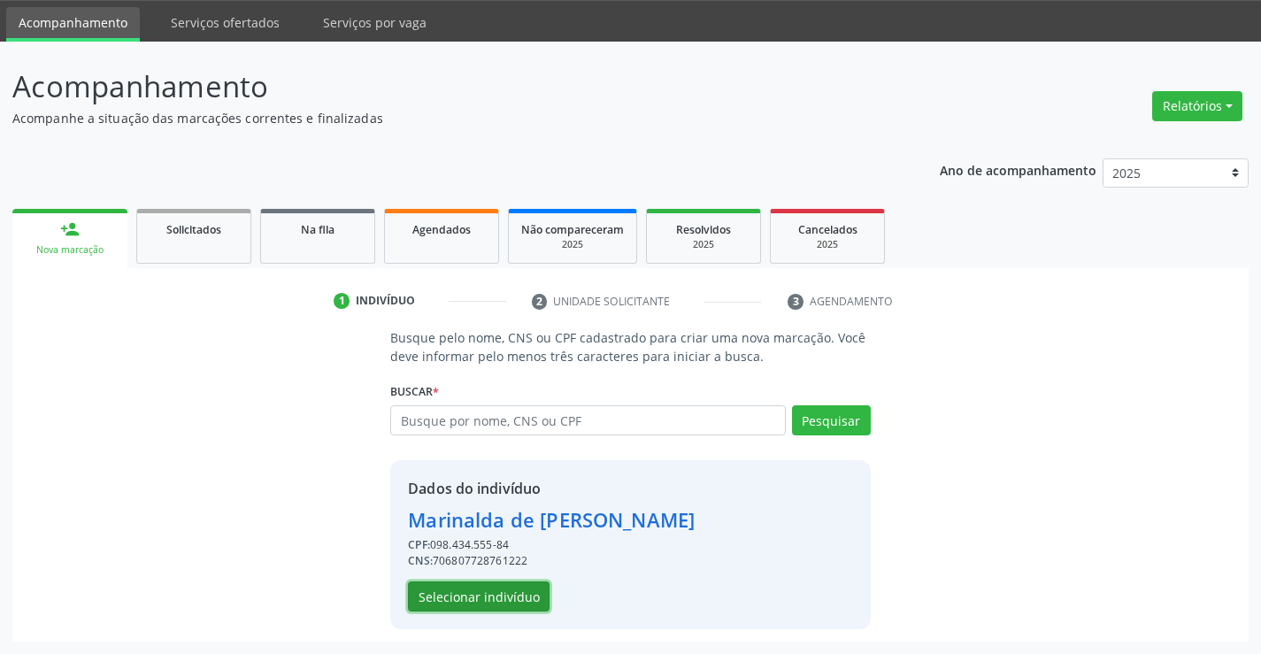
click at [488, 592] on button "Selecionar indivíduo" at bounding box center [479, 596] width 142 height 30
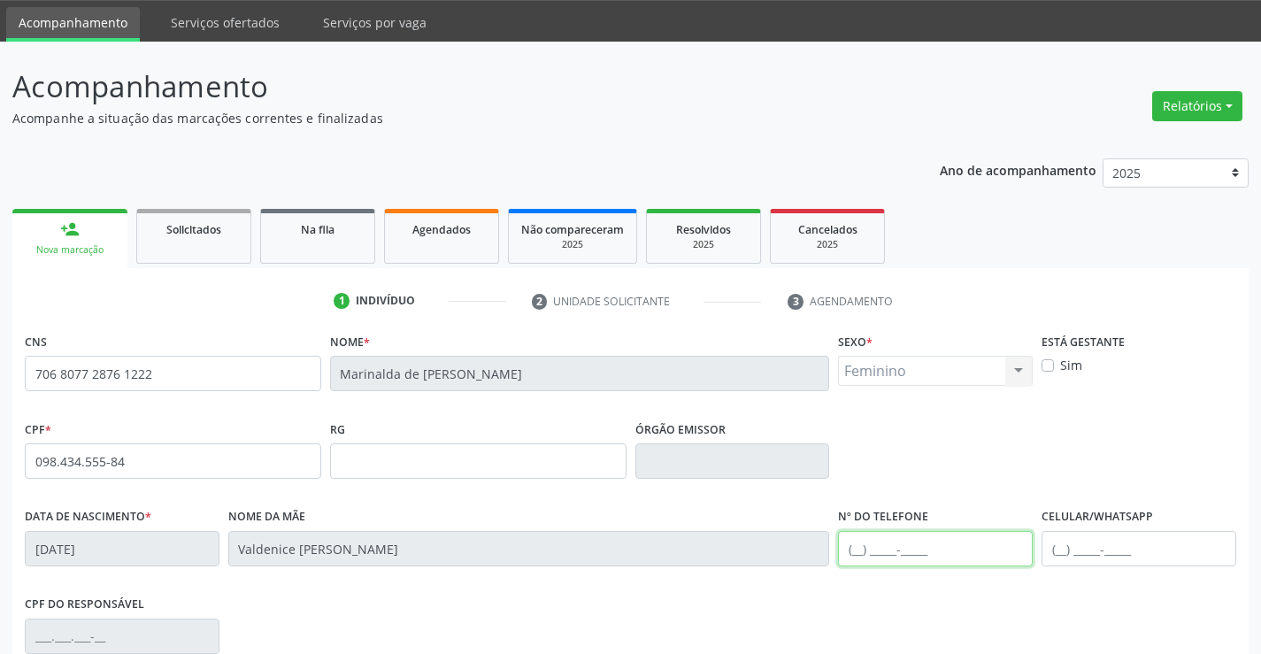
click at [854, 550] on input "text" at bounding box center [935, 548] width 195 height 35
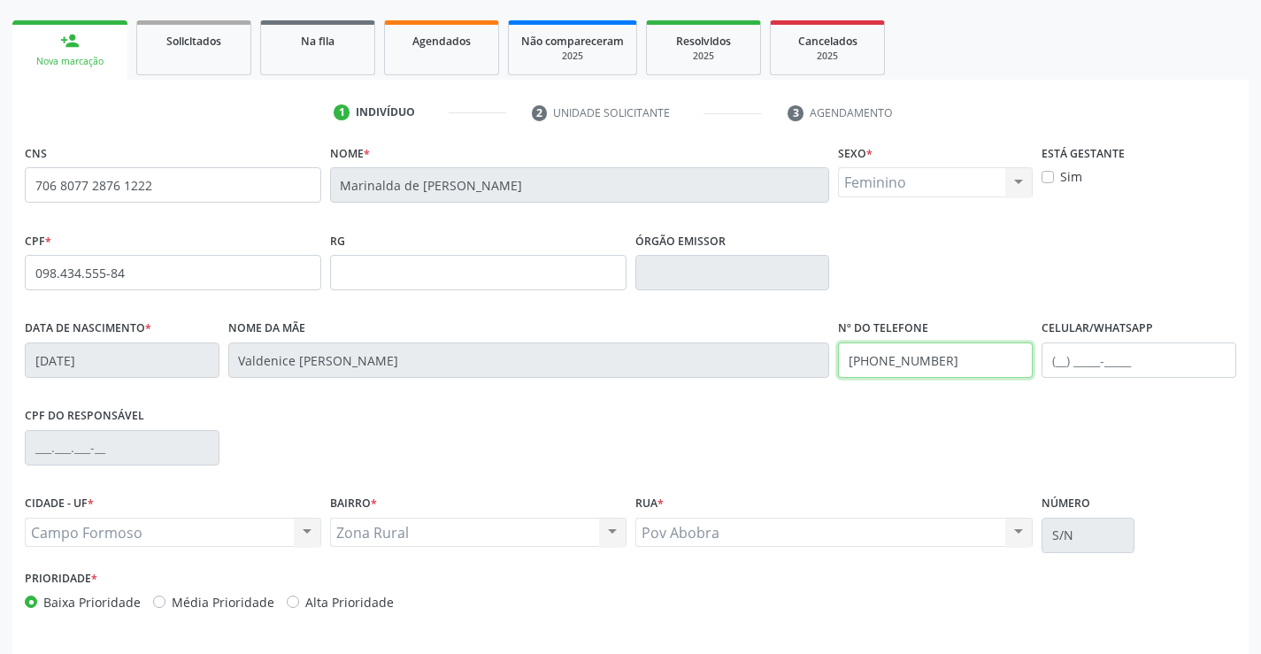
scroll to position [305, 0]
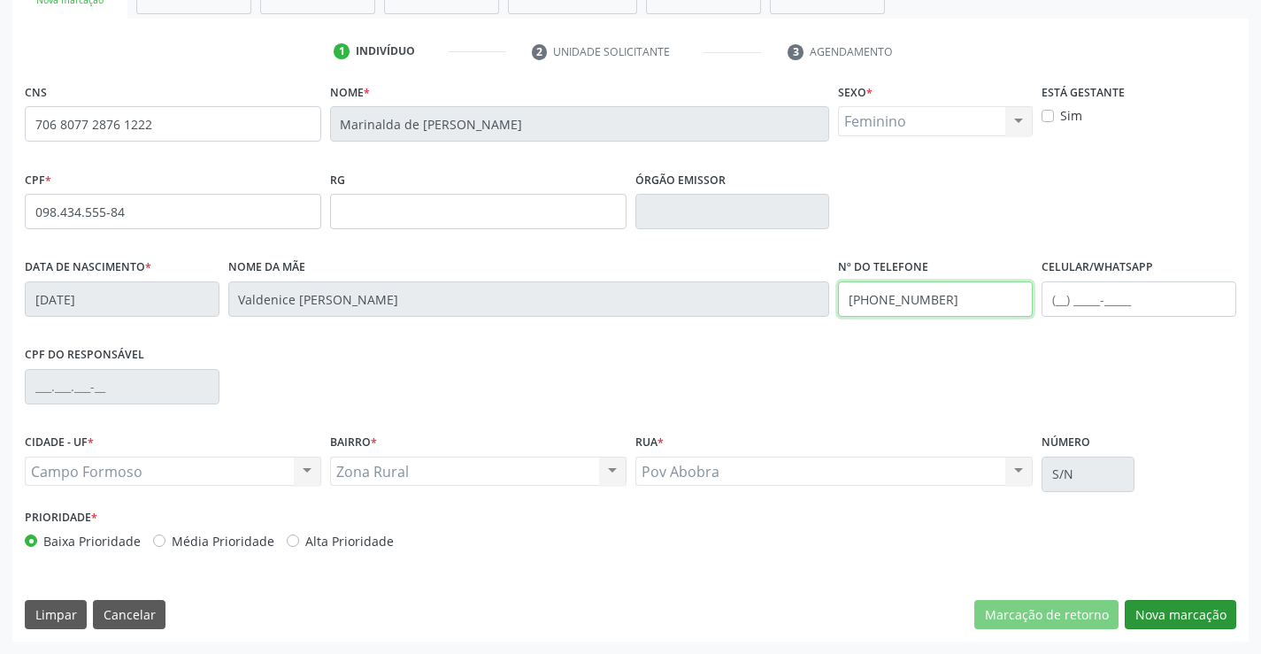
type input "(74) 99948-0710"
click at [1175, 613] on button "Nova marcação" at bounding box center [1181, 615] width 112 height 30
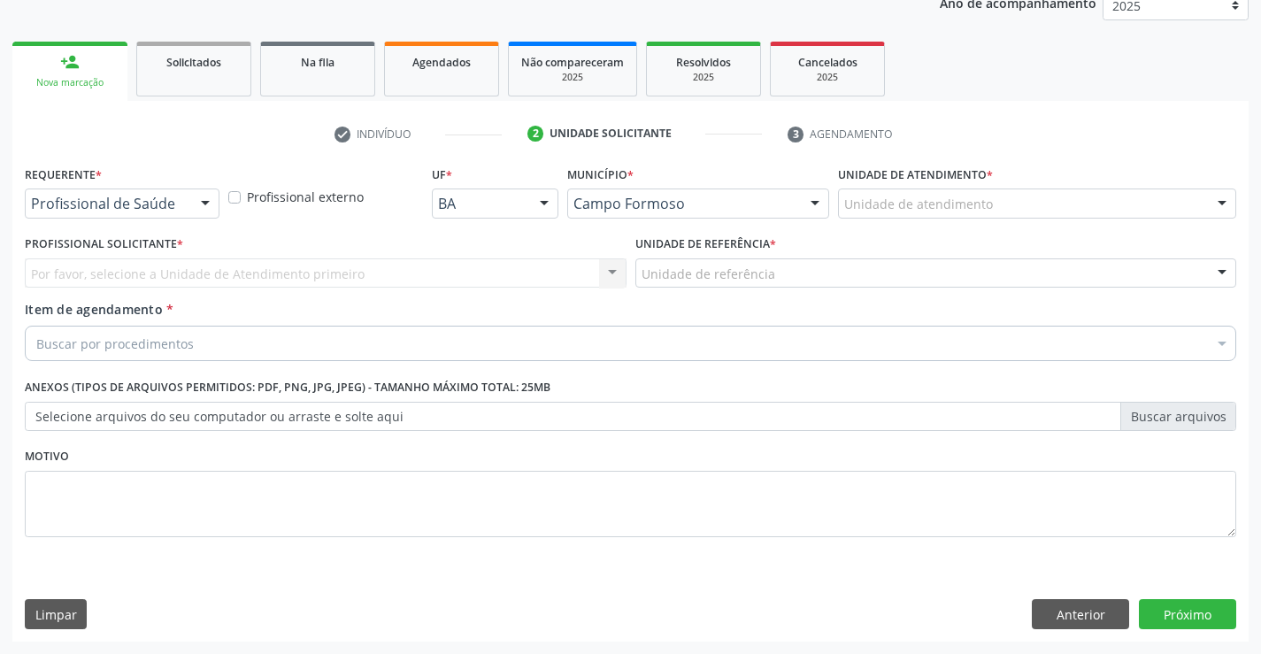
click at [205, 204] on div at bounding box center [205, 204] width 27 height 30
click at [1047, 612] on button "Anterior" at bounding box center [1080, 614] width 97 height 30
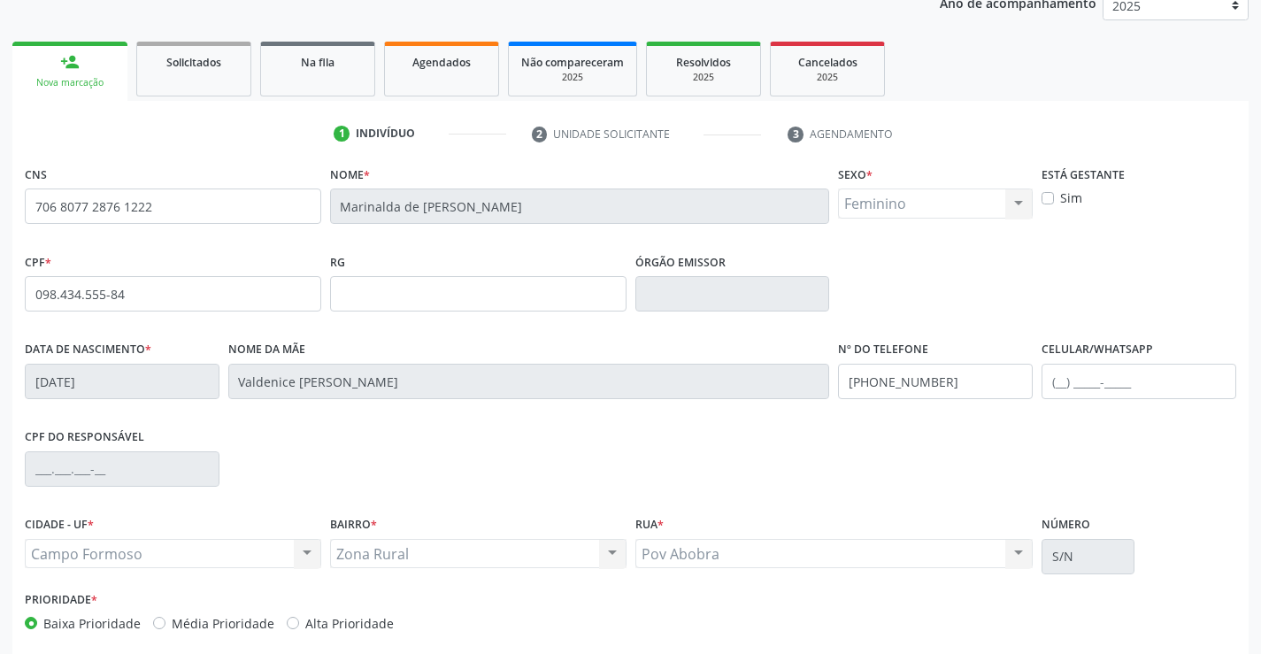
scroll to position [305, 0]
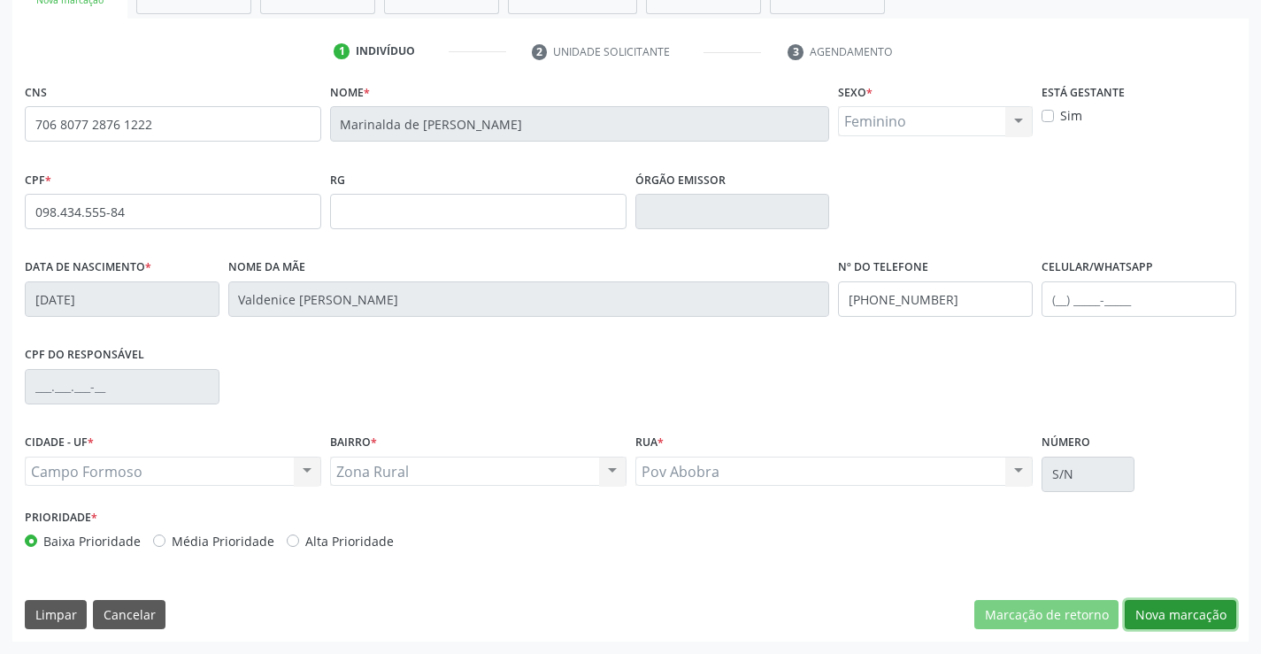
click at [1183, 609] on button "Nova marcação" at bounding box center [1181, 615] width 112 height 30
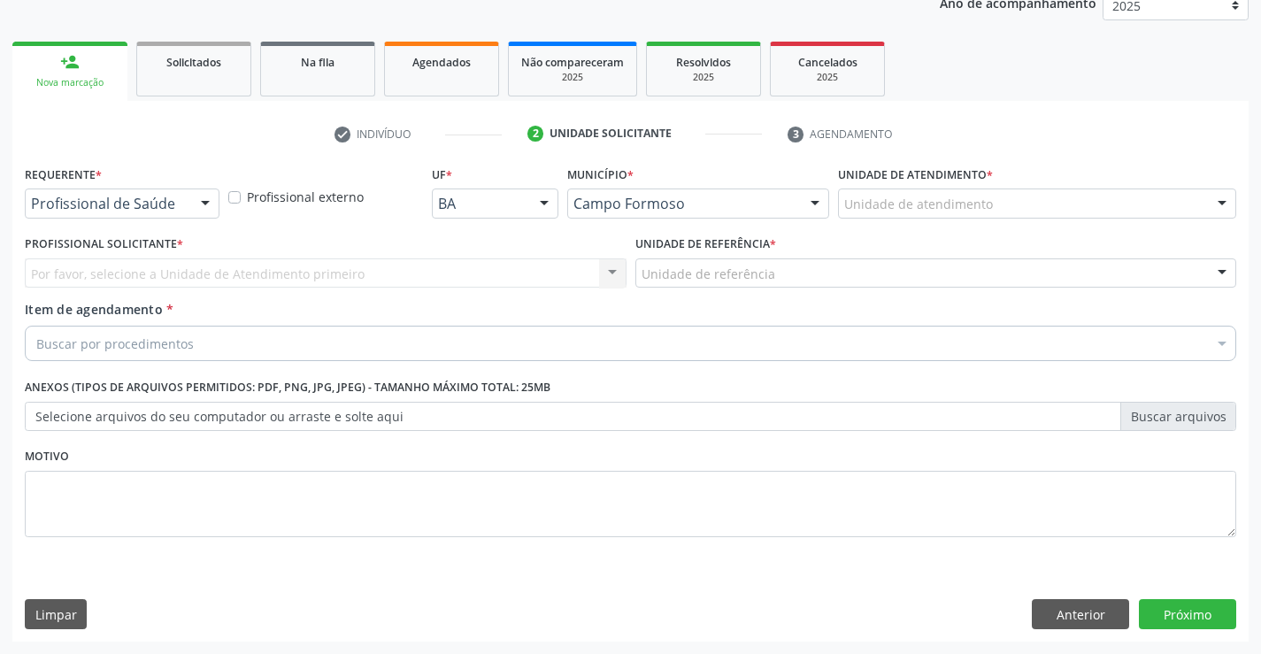
scroll to position [223, 0]
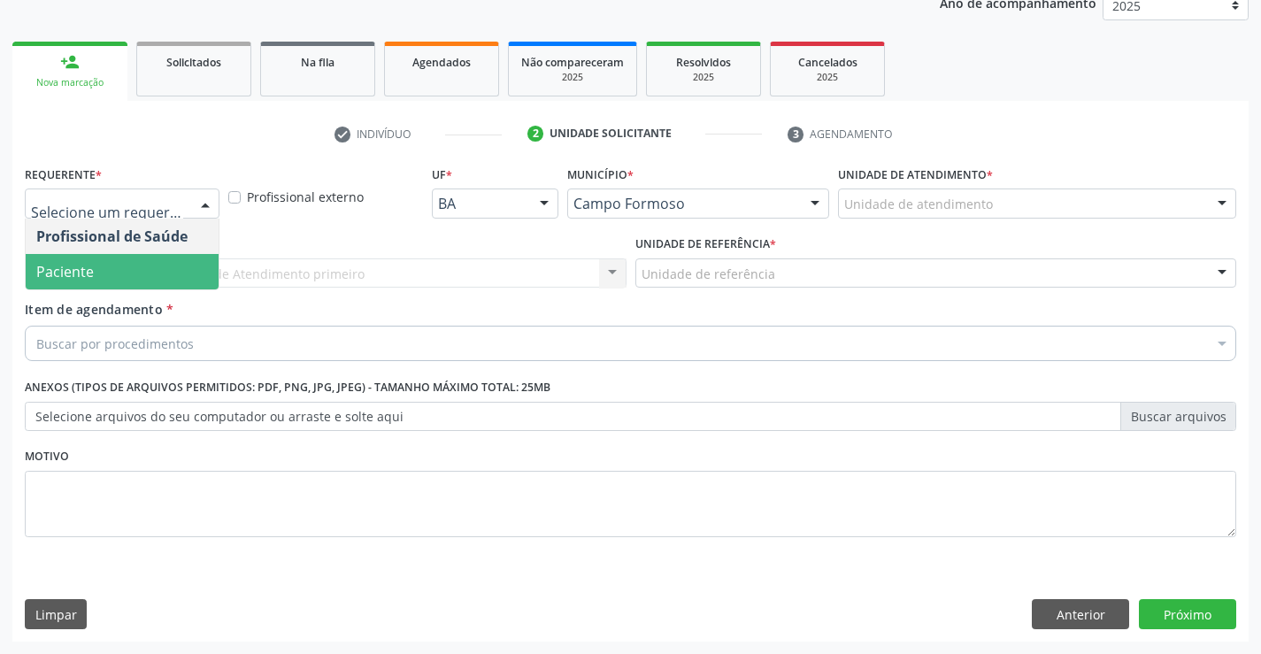
click at [207, 202] on div at bounding box center [205, 204] width 27 height 30
click at [132, 265] on span "Paciente" at bounding box center [122, 271] width 193 height 35
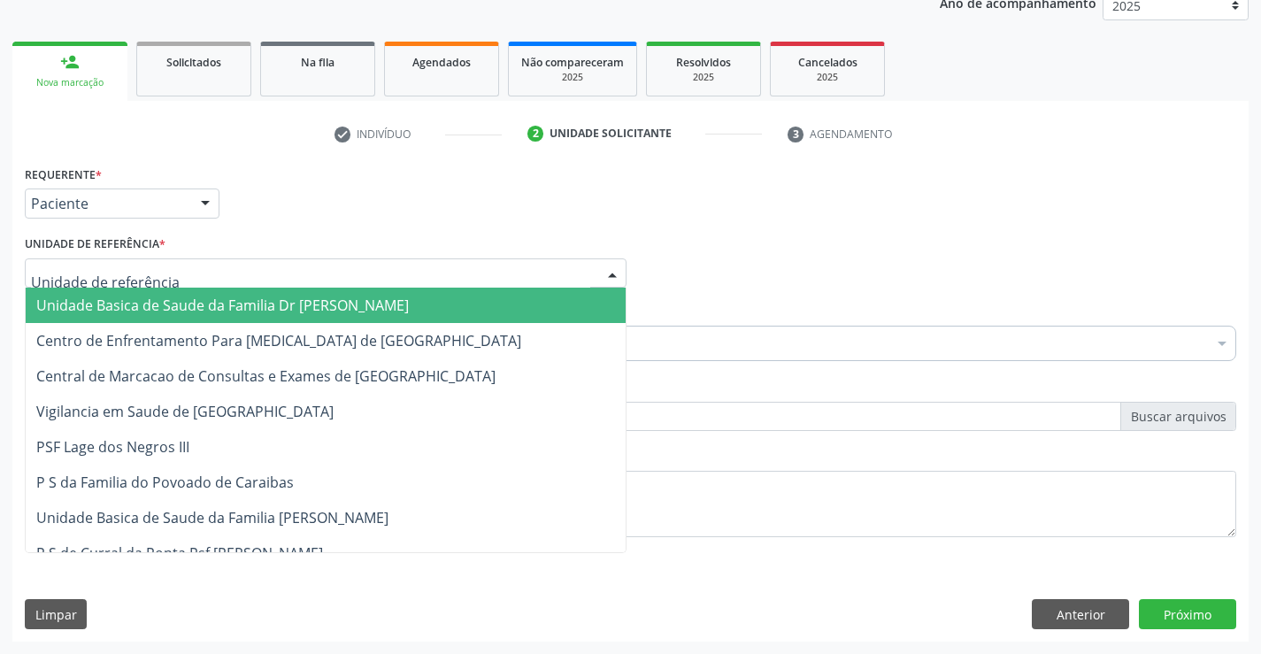
click at [178, 270] on div at bounding box center [326, 273] width 602 height 30
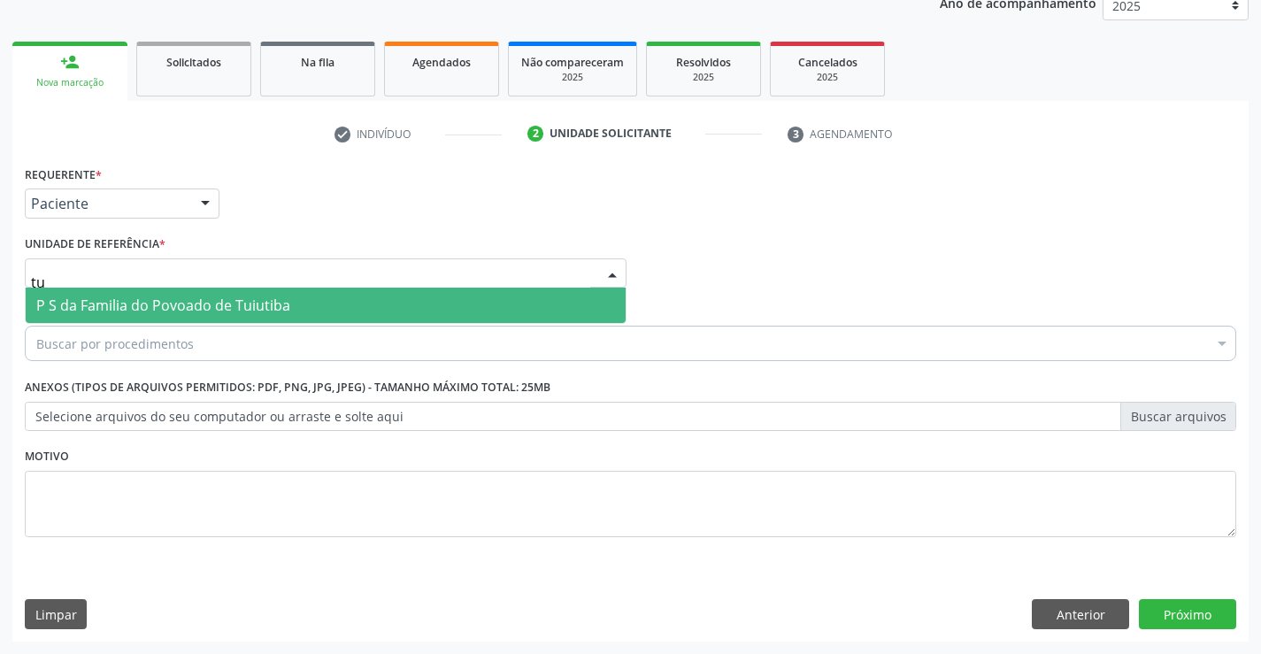
type input "tui"
click at [201, 311] on span "P S da Familia do Povoado de Tuiutiba" at bounding box center [163, 305] width 254 height 19
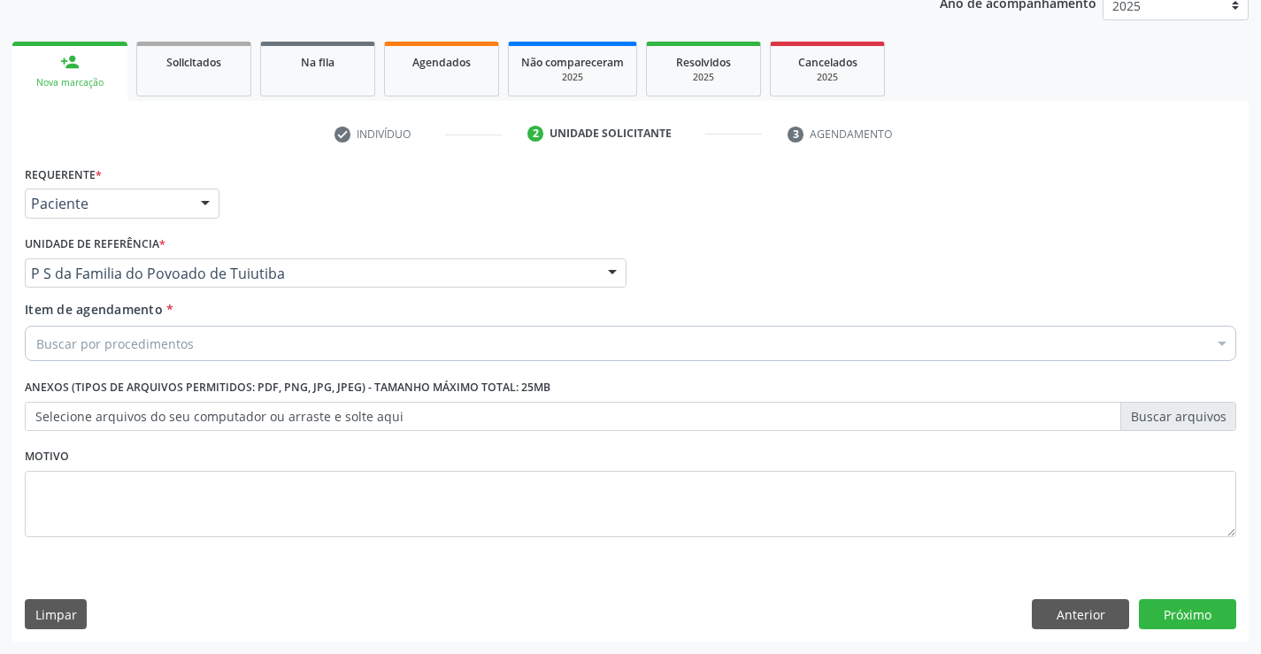
click at [201, 347] on div "Buscar por procedimentos" at bounding box center [630, 343] width 1211 height 35
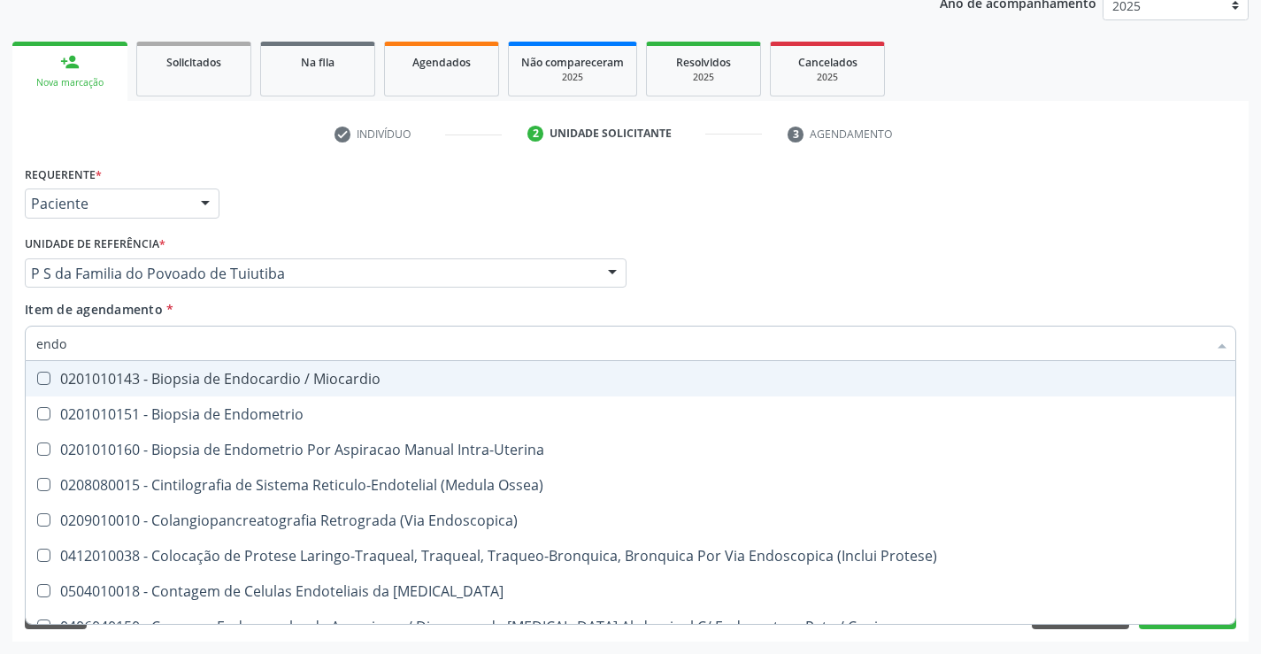
type input "endos"
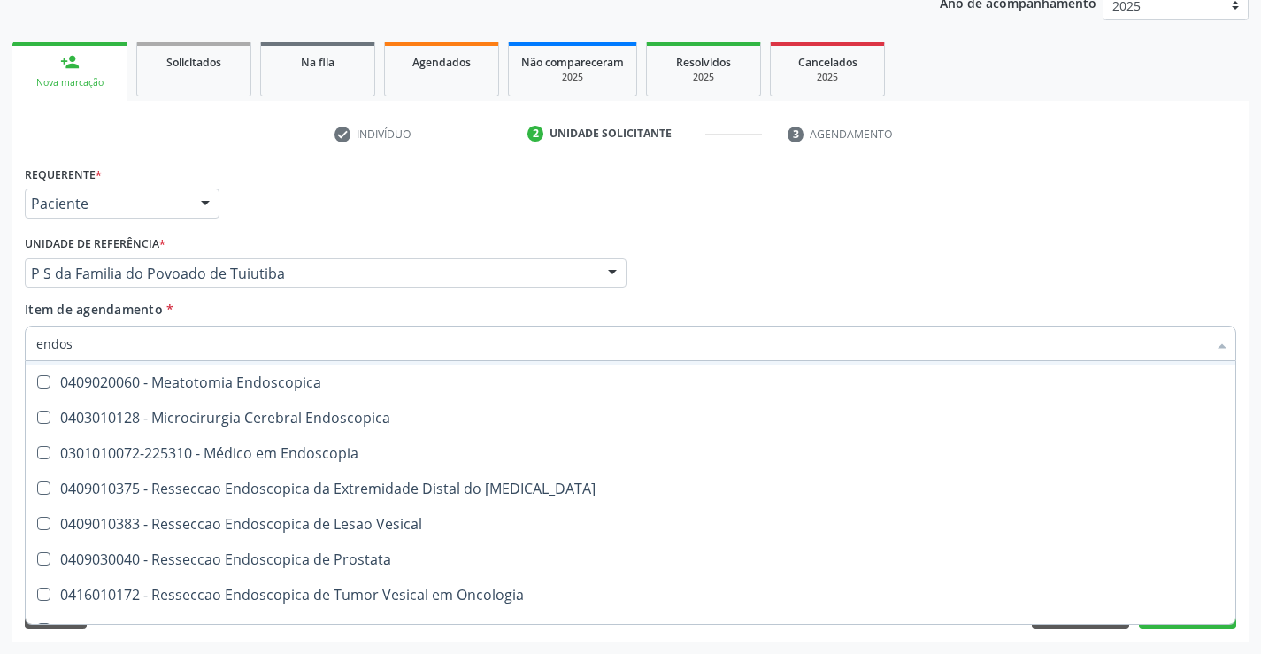
scroll to position [354, 0]
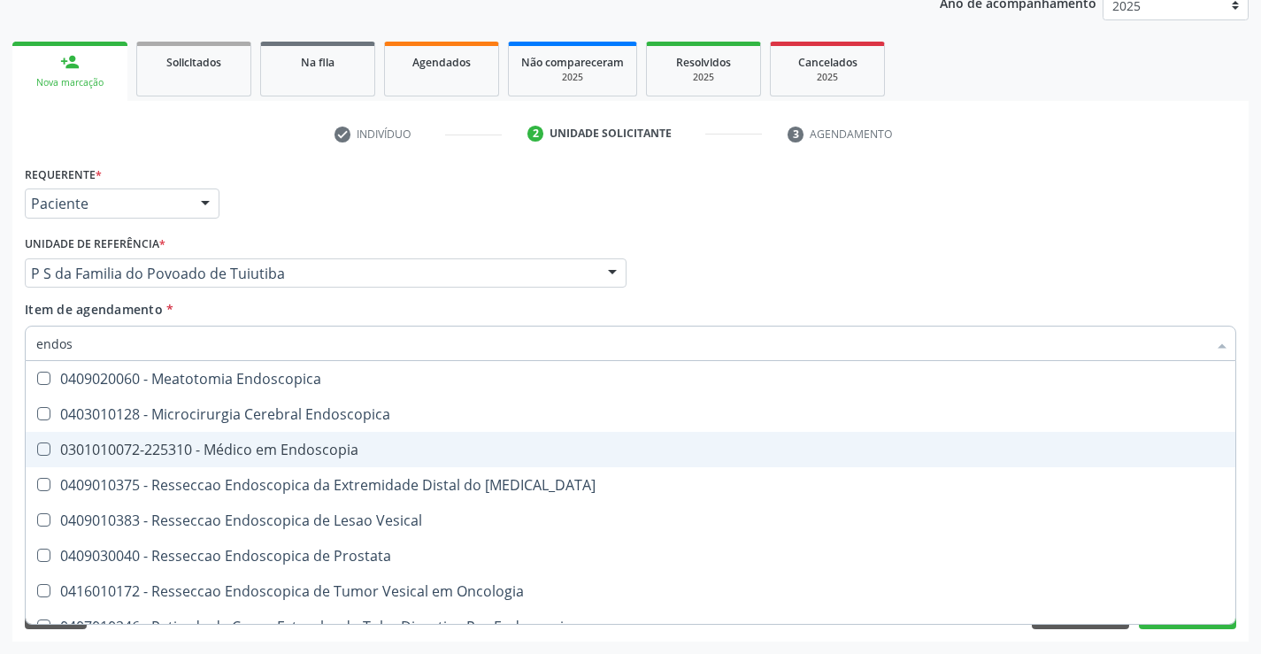
click at [304, 455] on div "0301010072-225310 - Médico em Endoscopia" at bounding box center [630, 449] width 1188 height 14
checkbox Endoscopia "true"
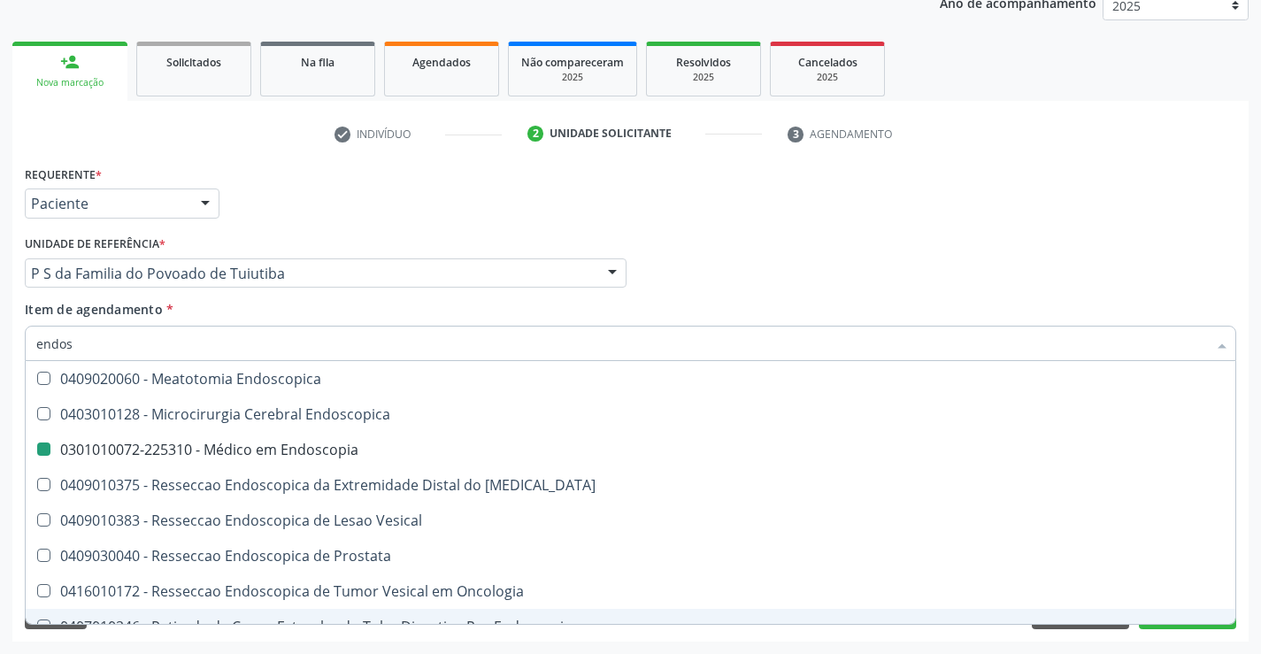
click at [385, 643] on div "Acompanhamento Acompanhe a situação das marcações correntes e finalizadas Relat…" at bounding box center [630, 264] width 1261 height 780
checkbox Protese\) "true"
checkbox Endoscopia "false"
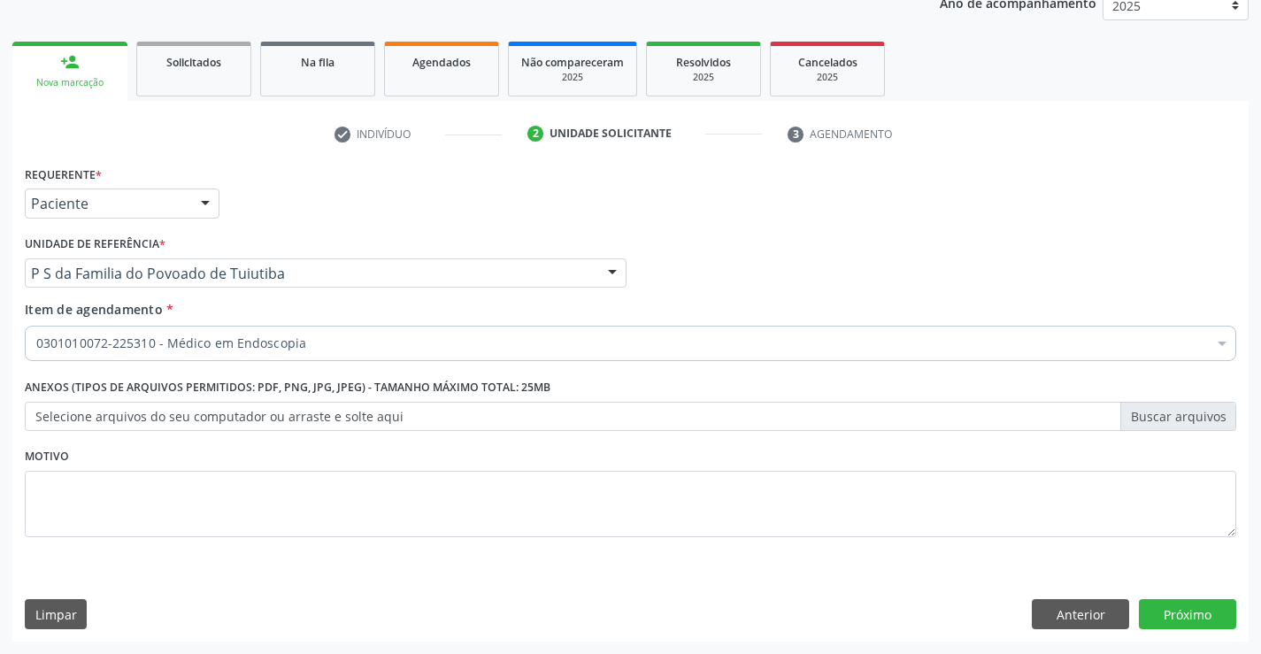
scroll to position [0, 0]
click at [1190, 614] on button "Próximo" at bounding box center [1187, 614] width 97 height 30
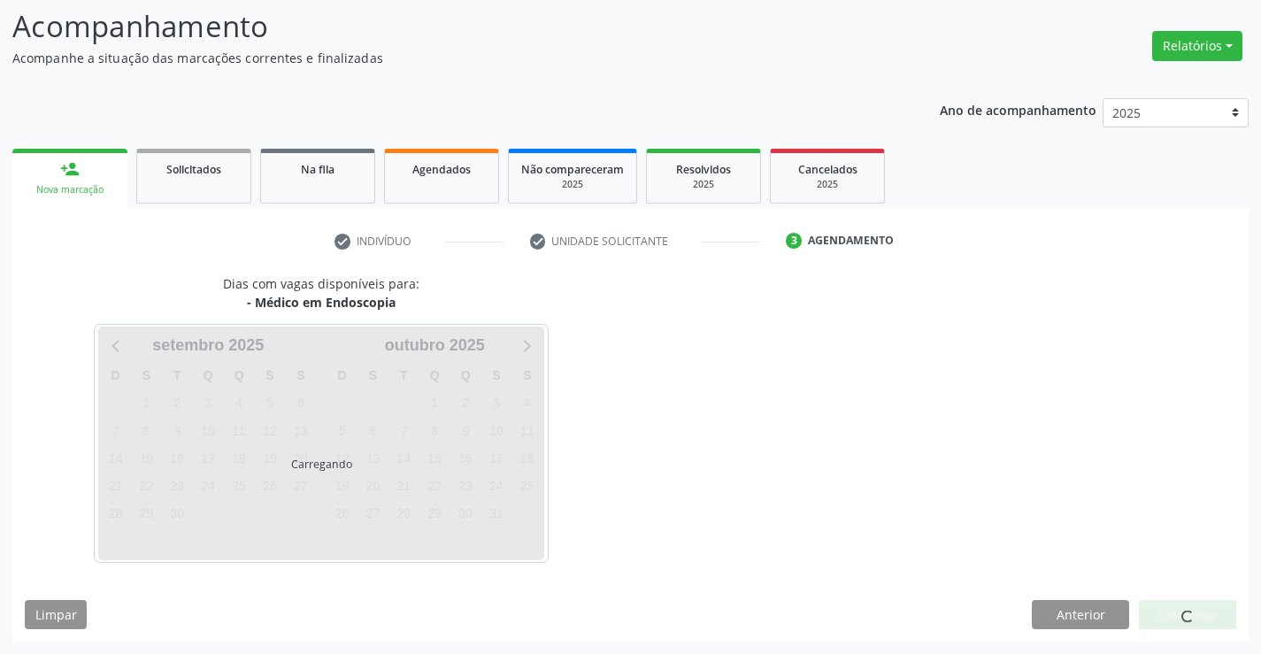
scroll to position [168, 0]
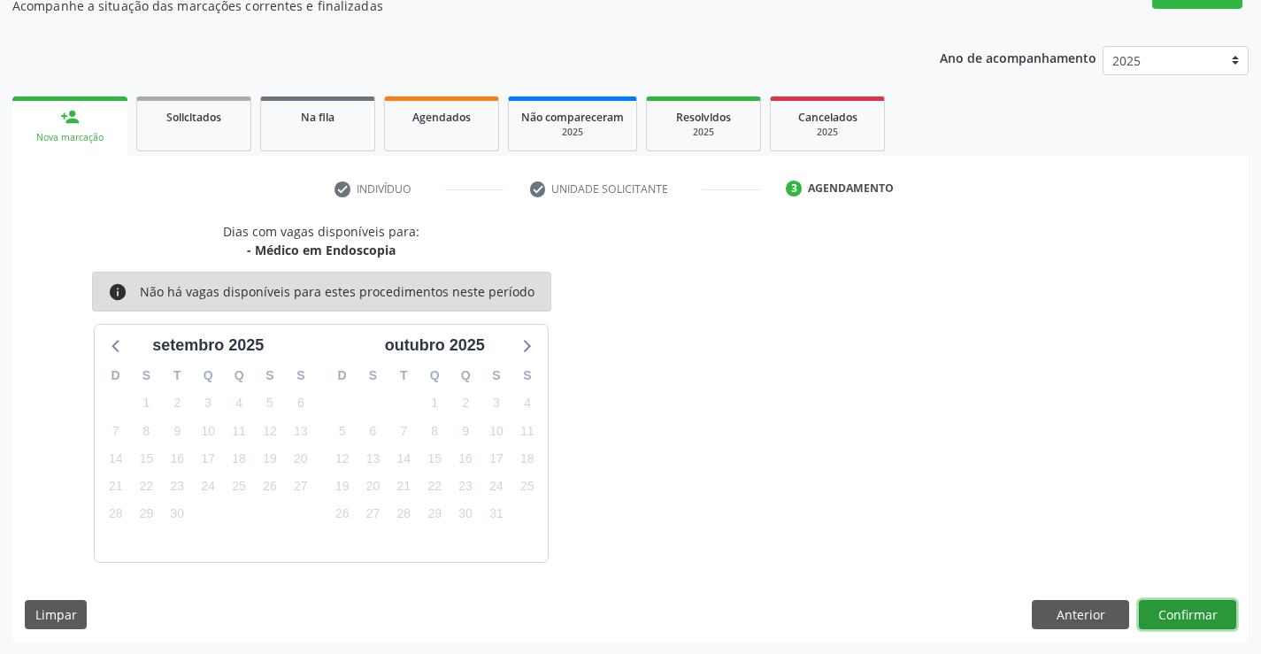
click at [1190, 614] on button "Confirmar" at bounding box center [1187, 615] width 97 height 30
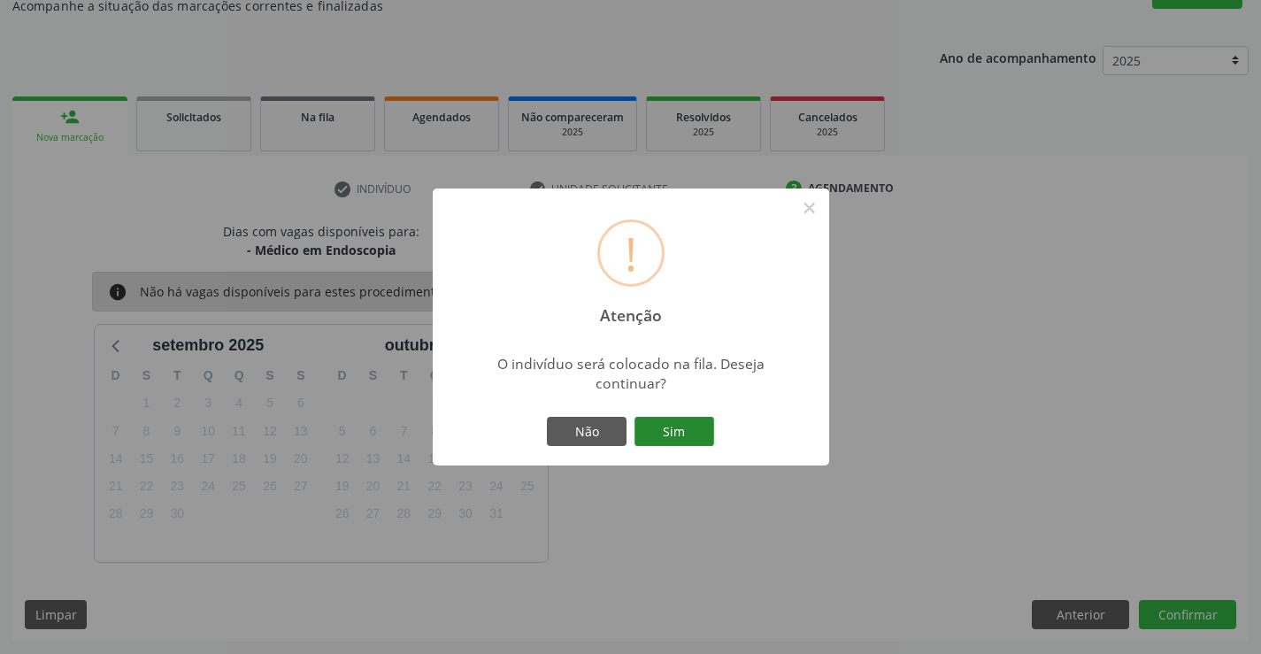
click at [664, 428] on button "Sim" at bounding box center [675, 432] width 80 height 30
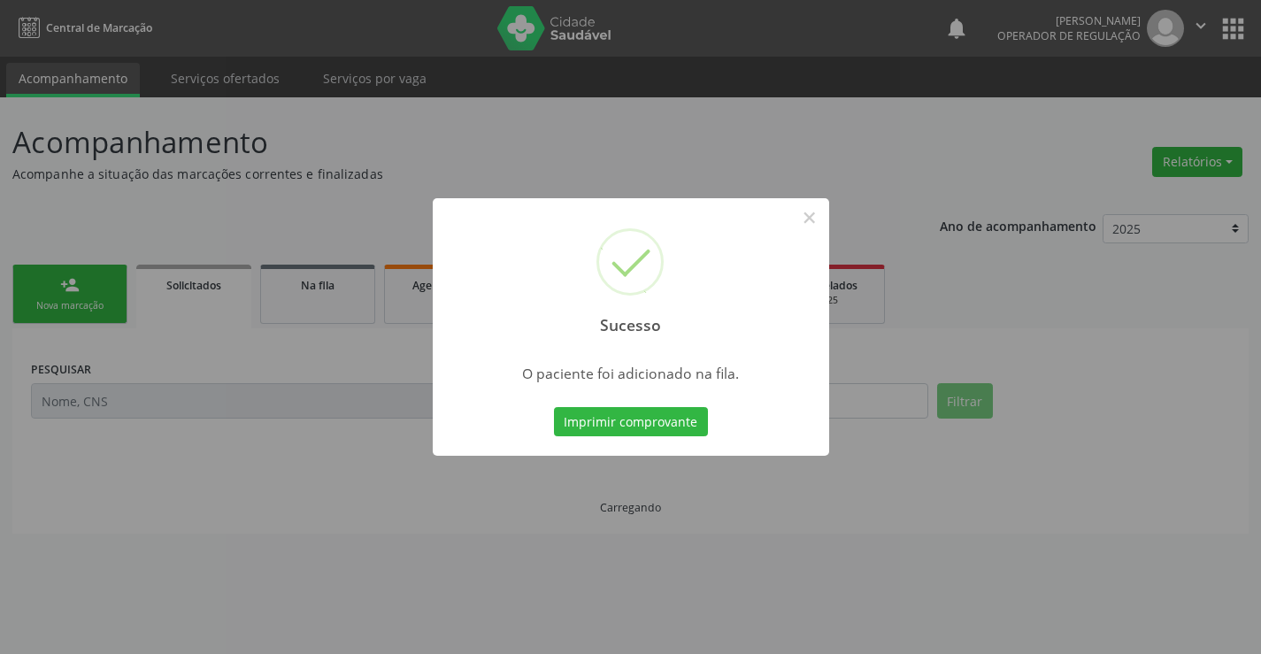
scroll to position [0, 0]
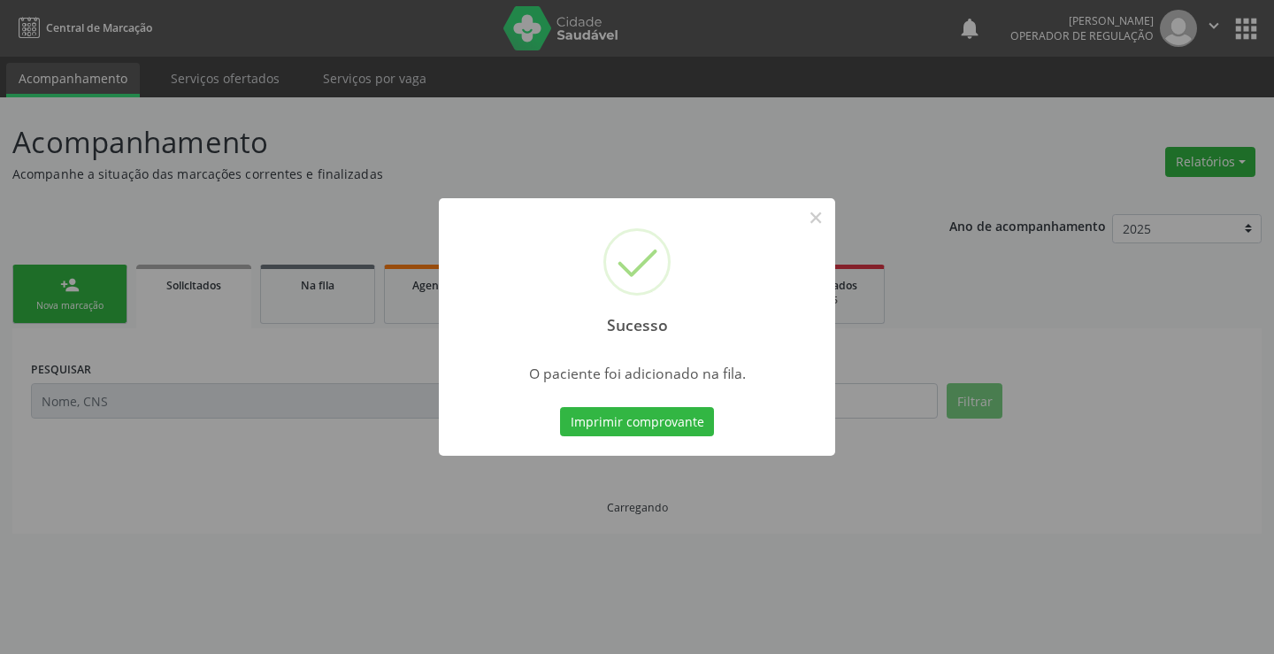
click at [560, 407] on button "Imprimir comprovante" at bounding box center [637, 422] width 154 height 30
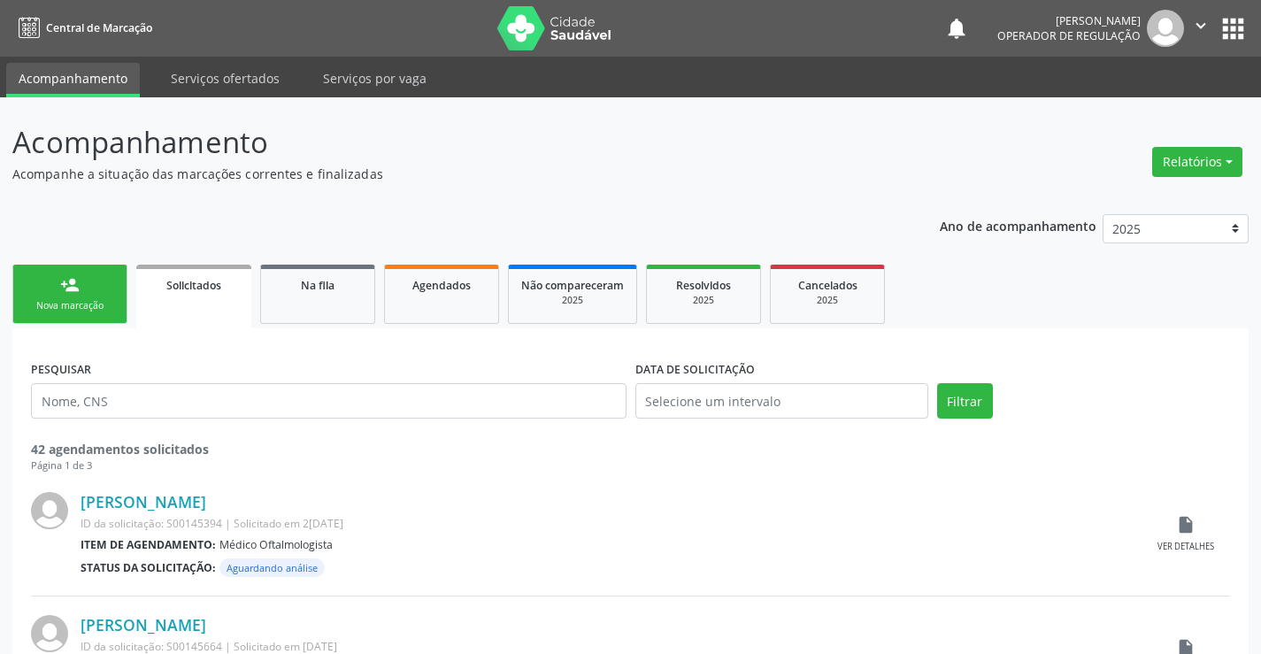
click at [115, 295] on link "person_add Nova marcação" at bounding box center [69, 294] width 115 height 59
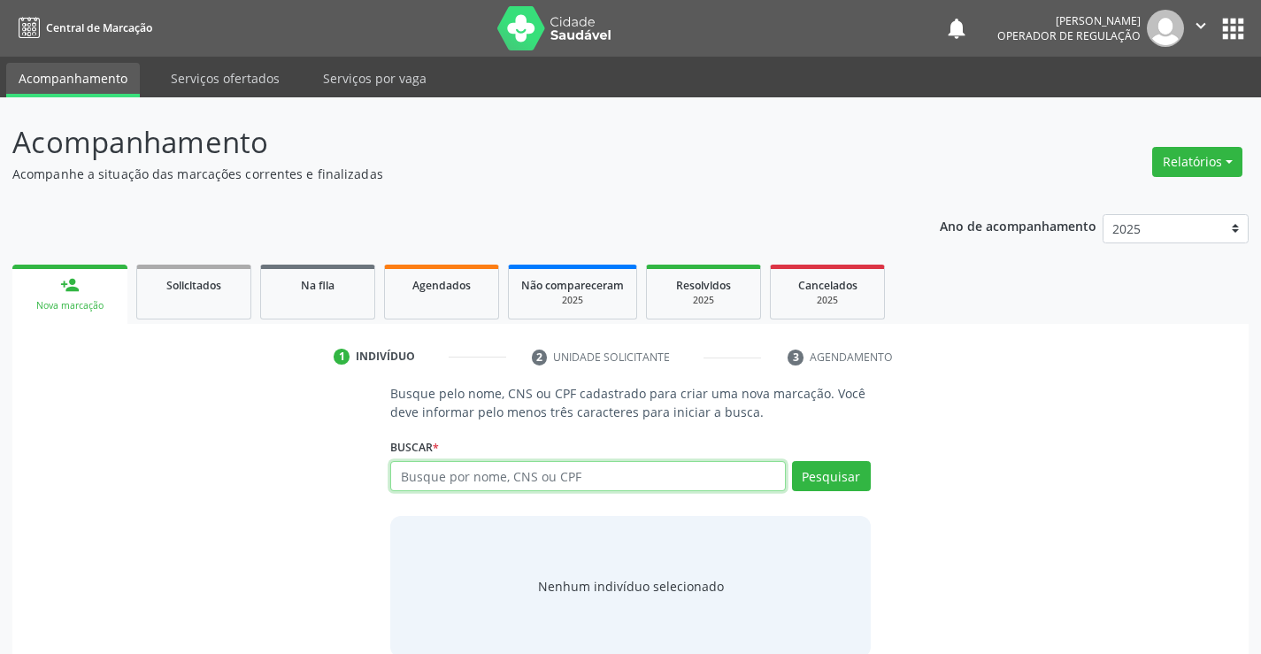
click at [449, 475] on input "text" at bounding box center [587, 476] width 395 height 30
type input "702409049001626"
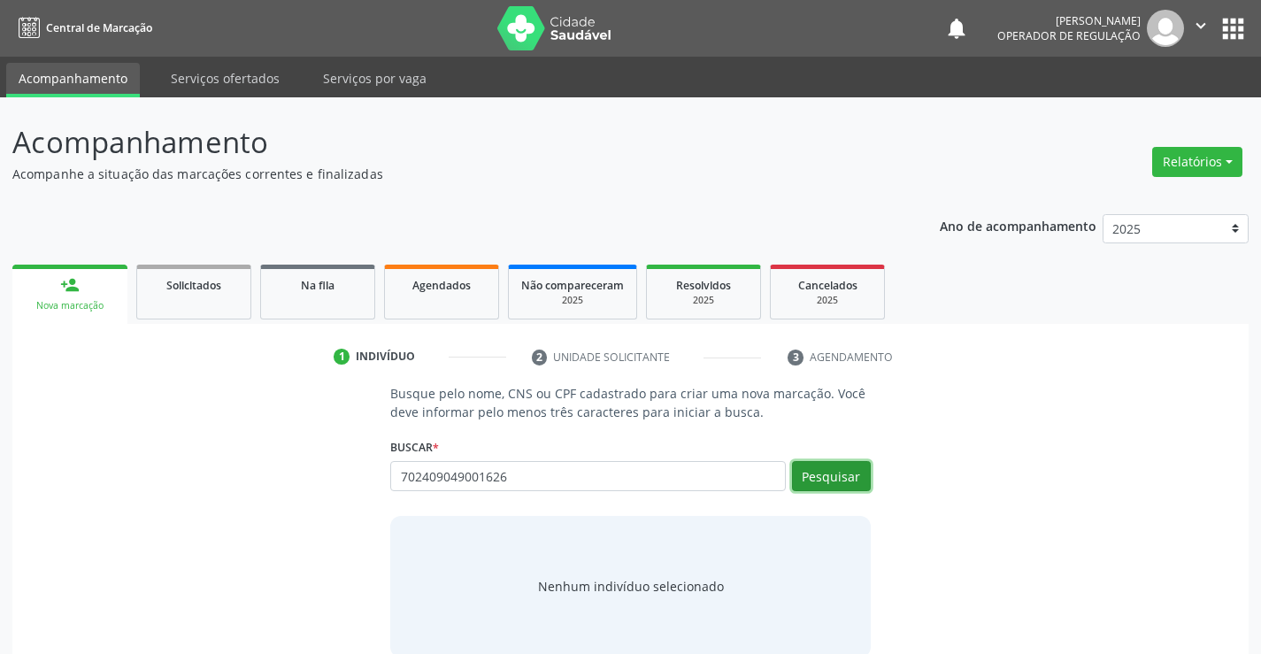
click at [842, 466] on button "Pesquisar" at bounding box center [831, 476] width 79 height 30
type input "702409049001626"
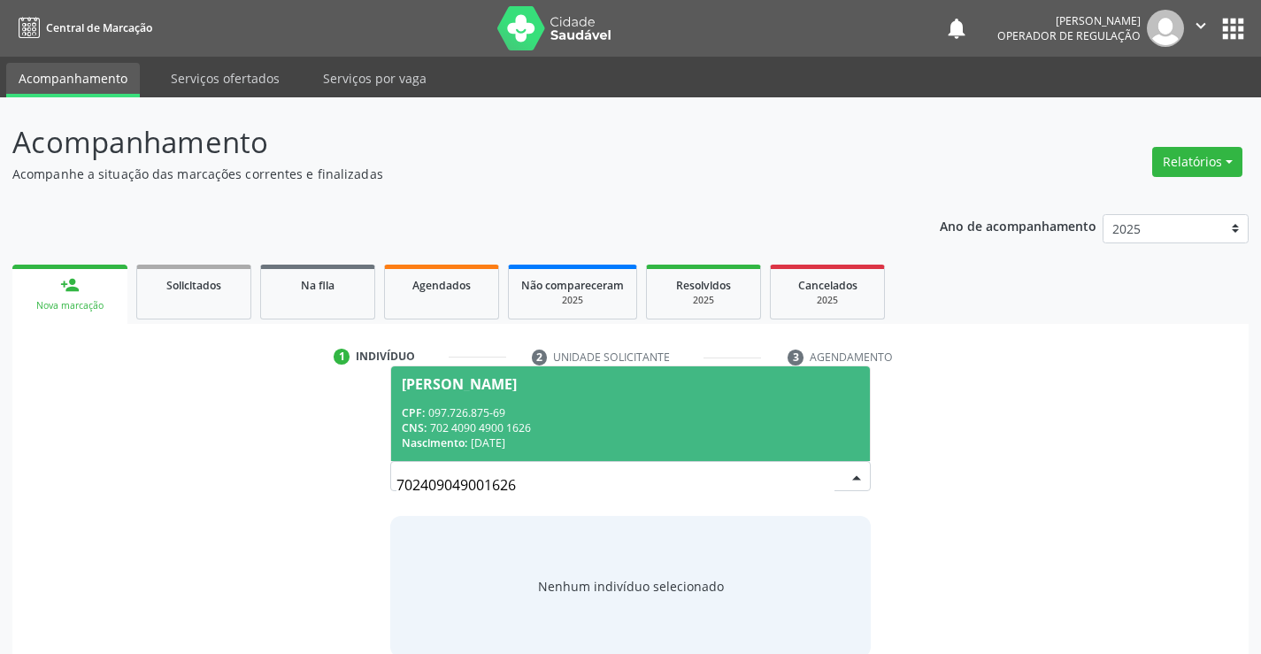
click at [773, 432] on div "CNS: 702 4090 4900 1626" at bounding box center [630, 427] width 457 height 15
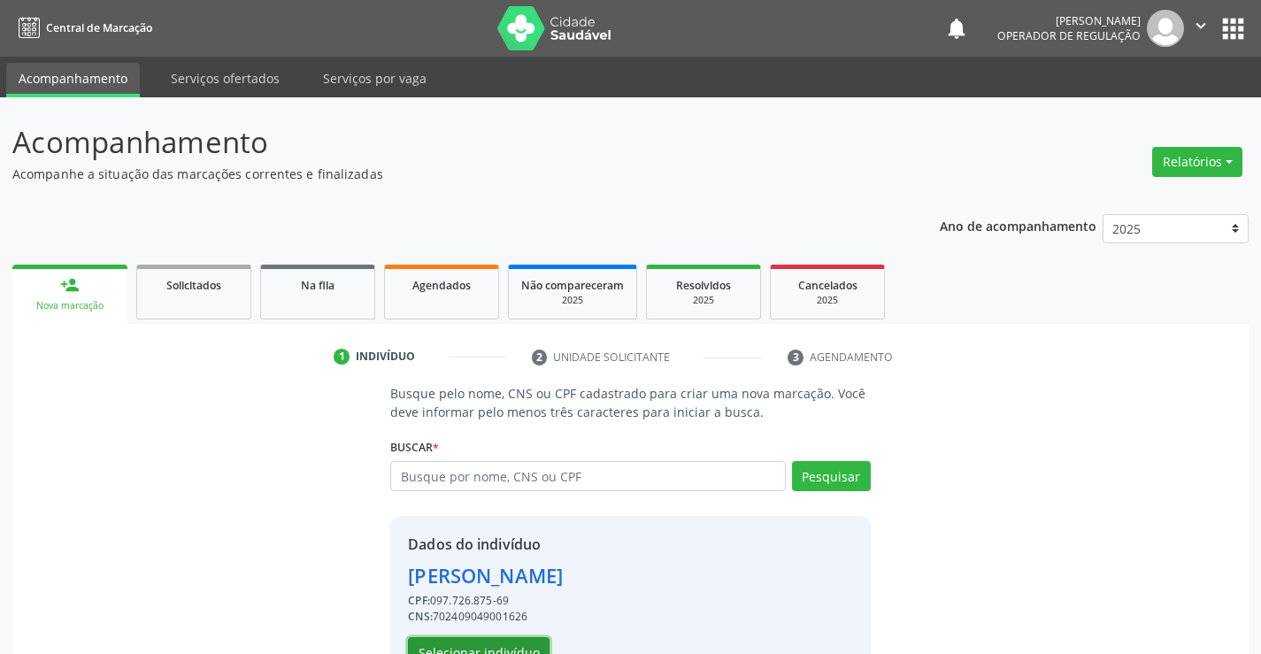
click at [513, 645] on button "Selecionar indivíduo" at bounding box center [479, 652] width 142 height 30
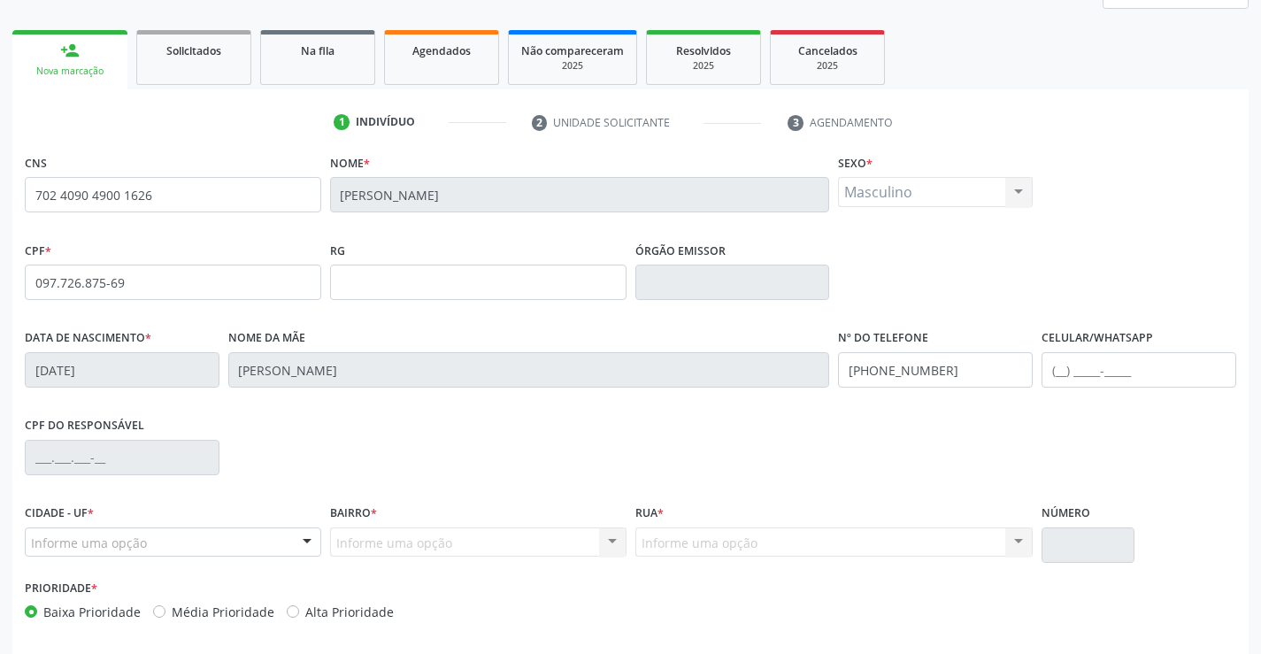
scroll to position [265, 0]
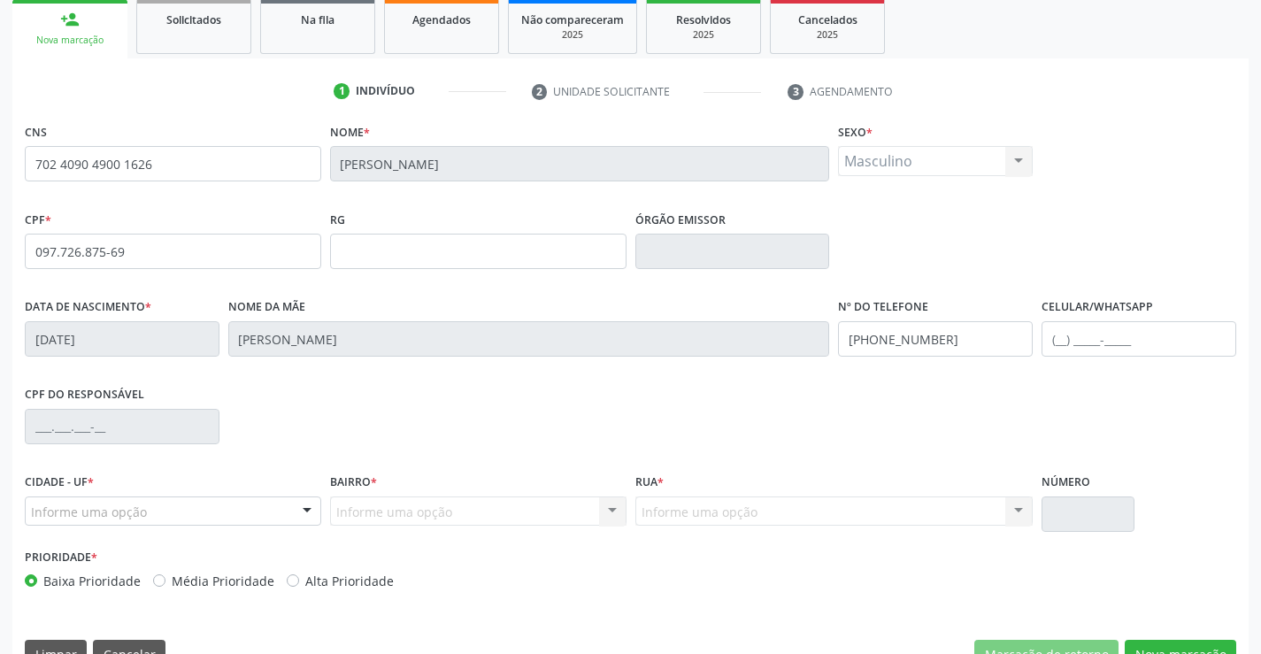
click at [307, 510] on div at bounding box center [307, 512] width 27 height 30
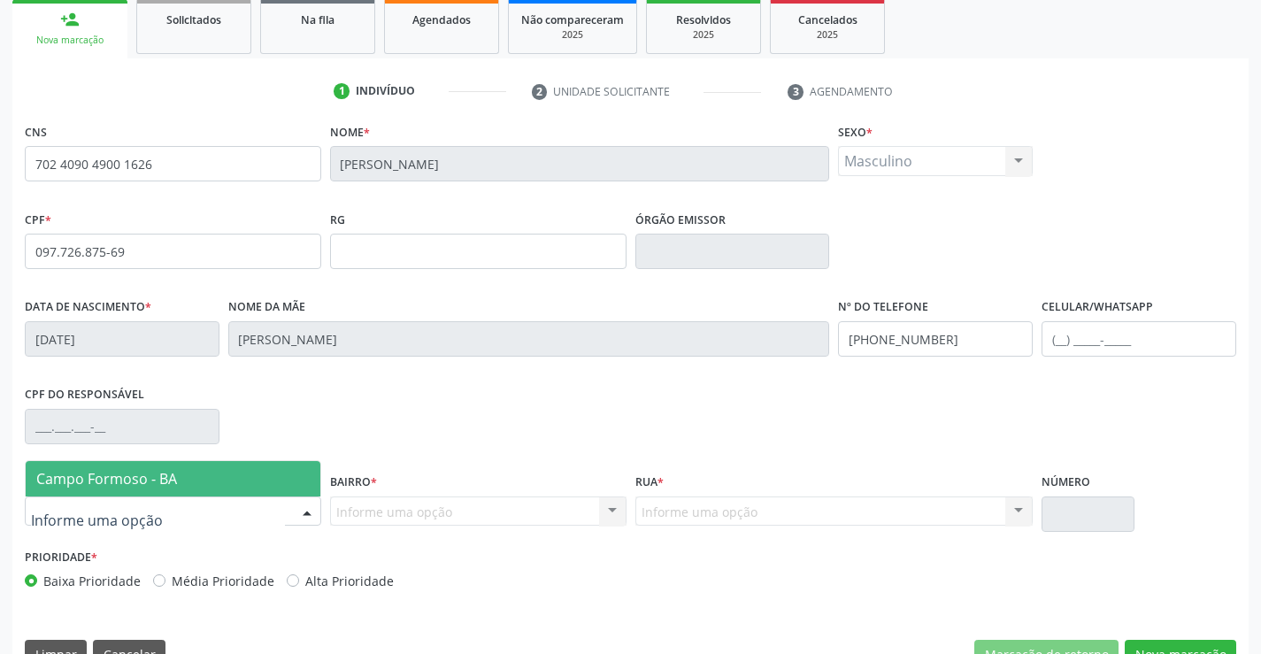
click at [276, 465] on span "Campo Formoso - BA" at bounding box center [173, 478] width 295 height 35
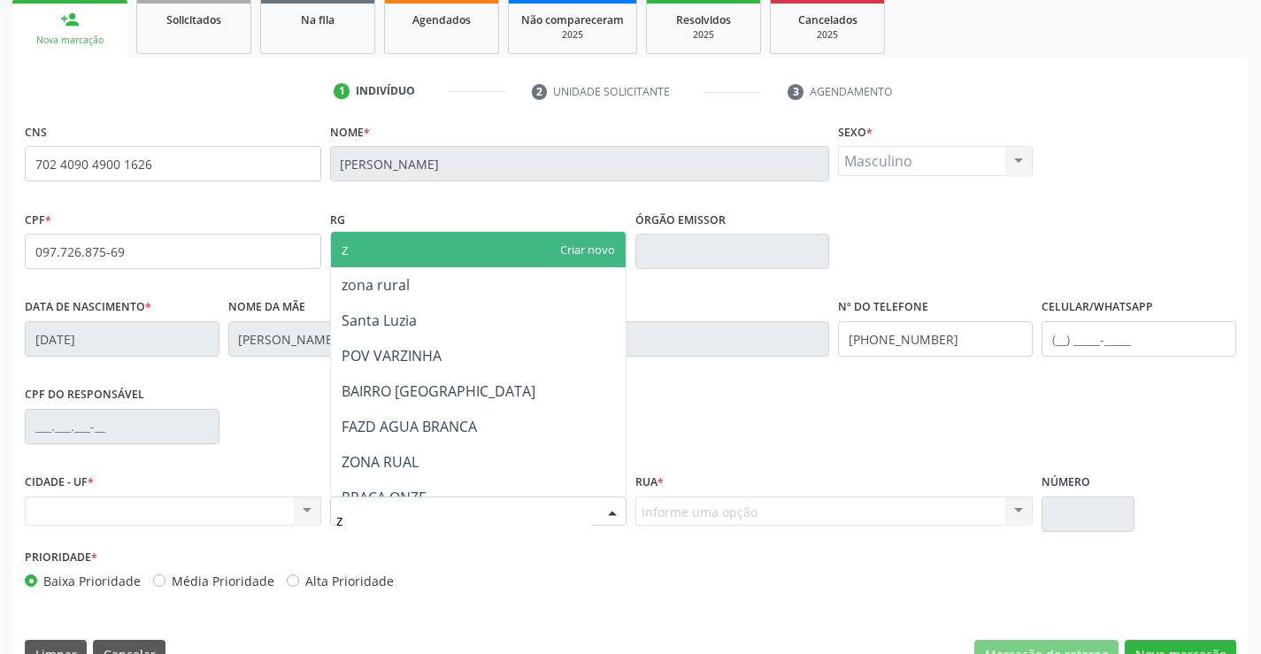
type input "zo"
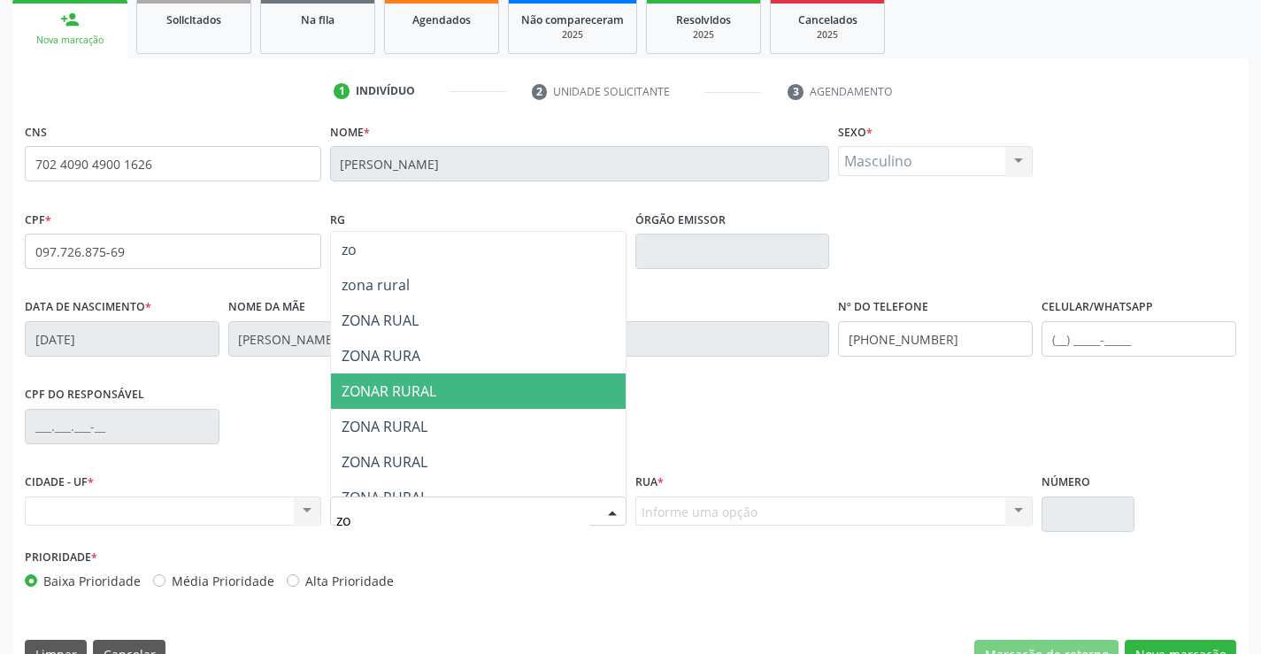
click at [426, 388] on span "ZONAR RURAL" at bounding box center [389, 390] width 95 height 19
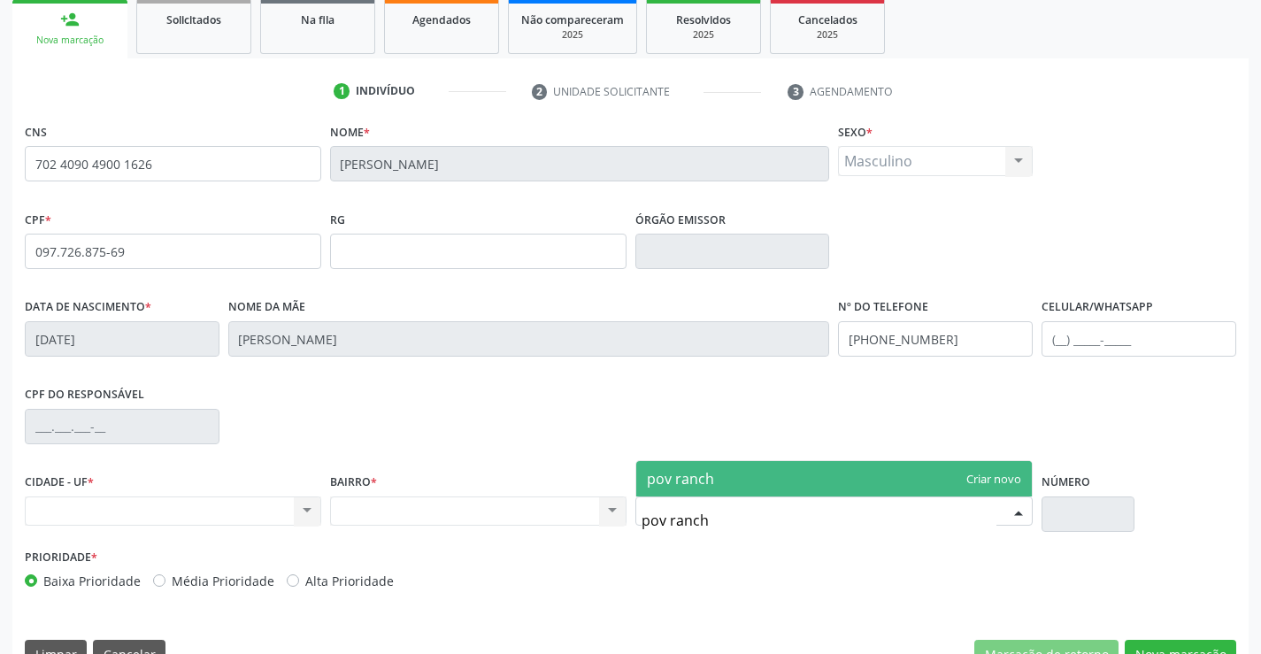
type input "pov rancho"
click at [773, 473] on span "pov rancho" at bounding box center [834, 478] width 396 height 35
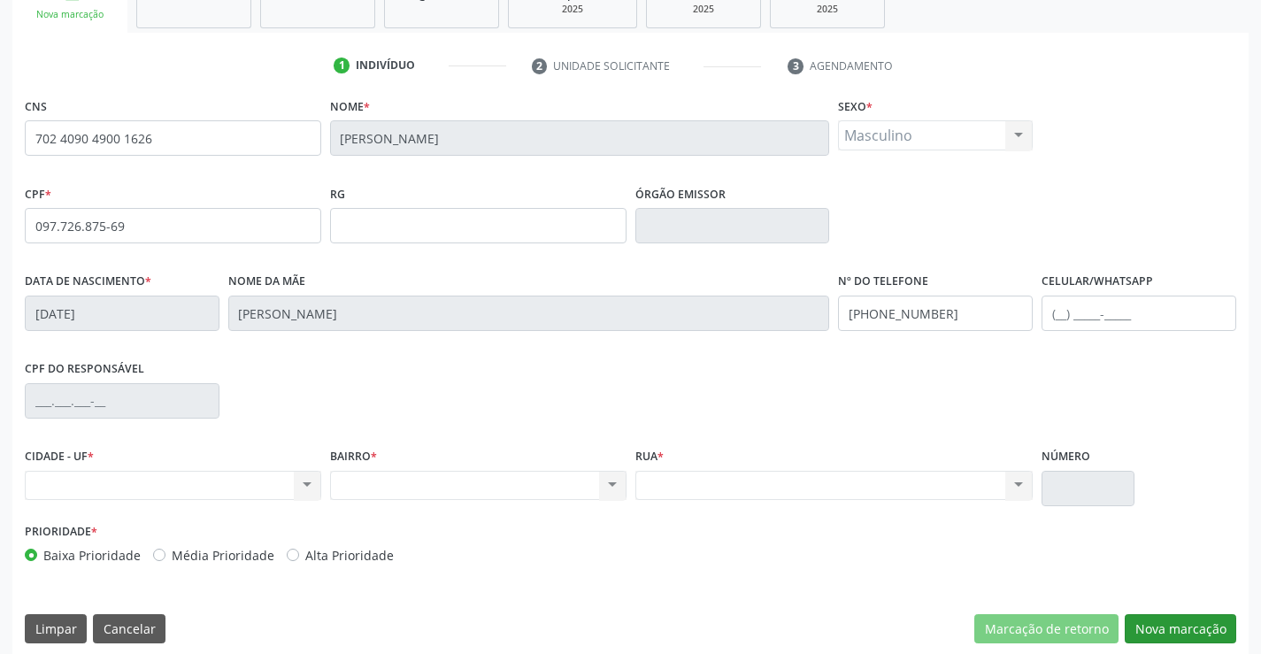
scroll to position [305, 0]
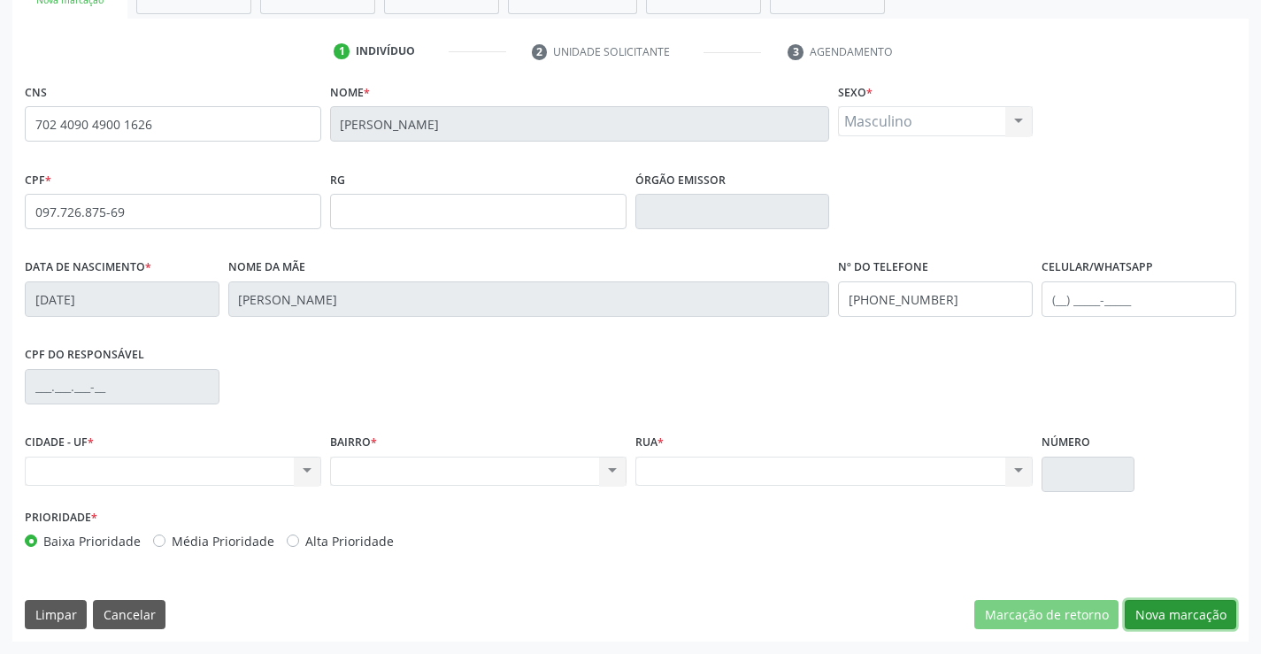
click at [1175, 616] on button "Nova marcação" at bounding box center [1181, 615] width 112 height 30
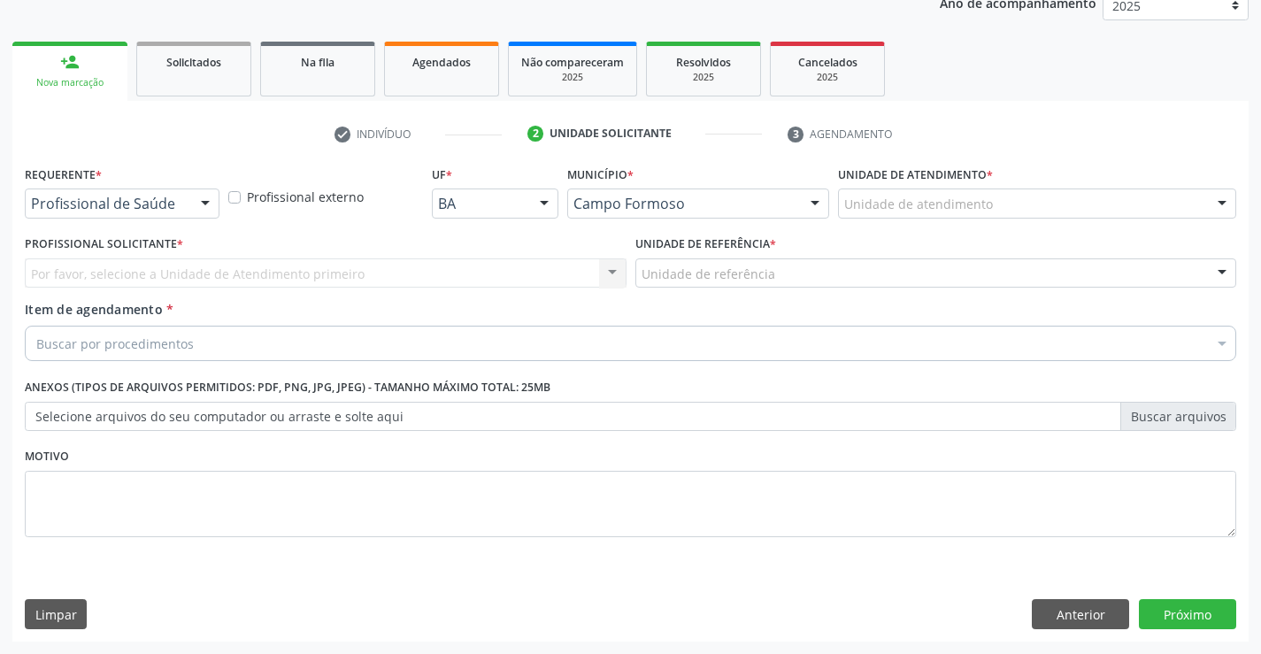
scroll to position [223, 0]
click at [204, 203] on div at bounding box center [205, 204] width 27 height 30
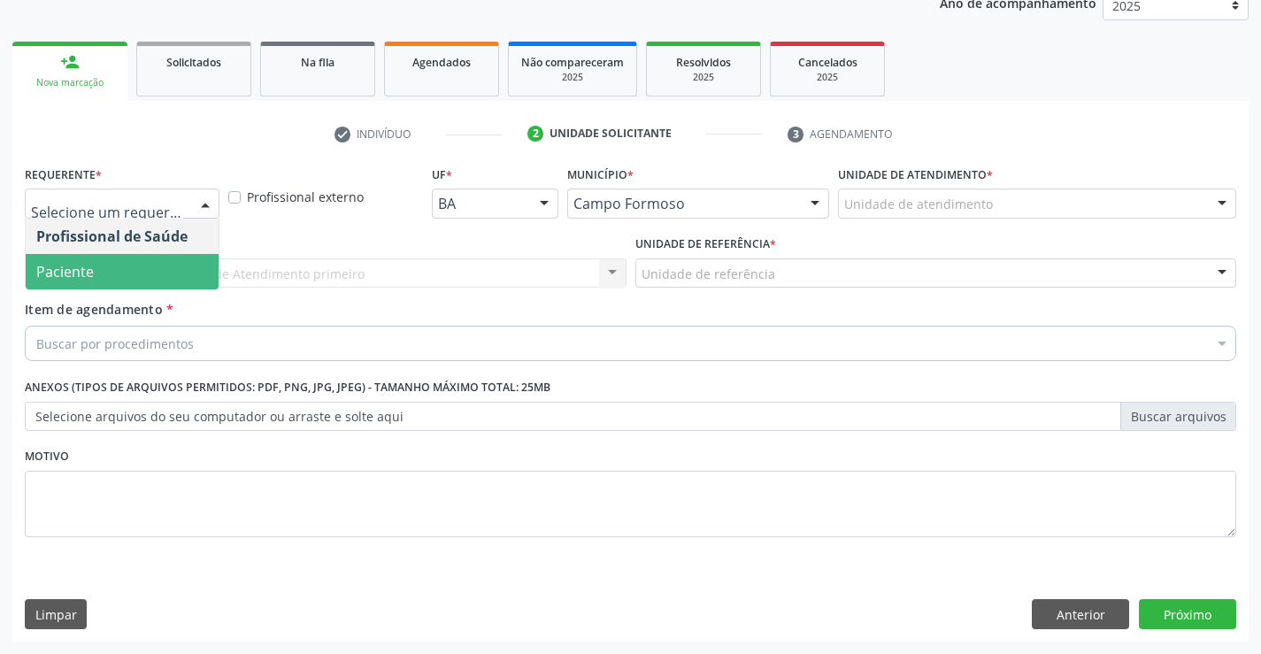
click at [156, 268] on span "Paciente" at bounding box center [122, 271] width 193 height 35
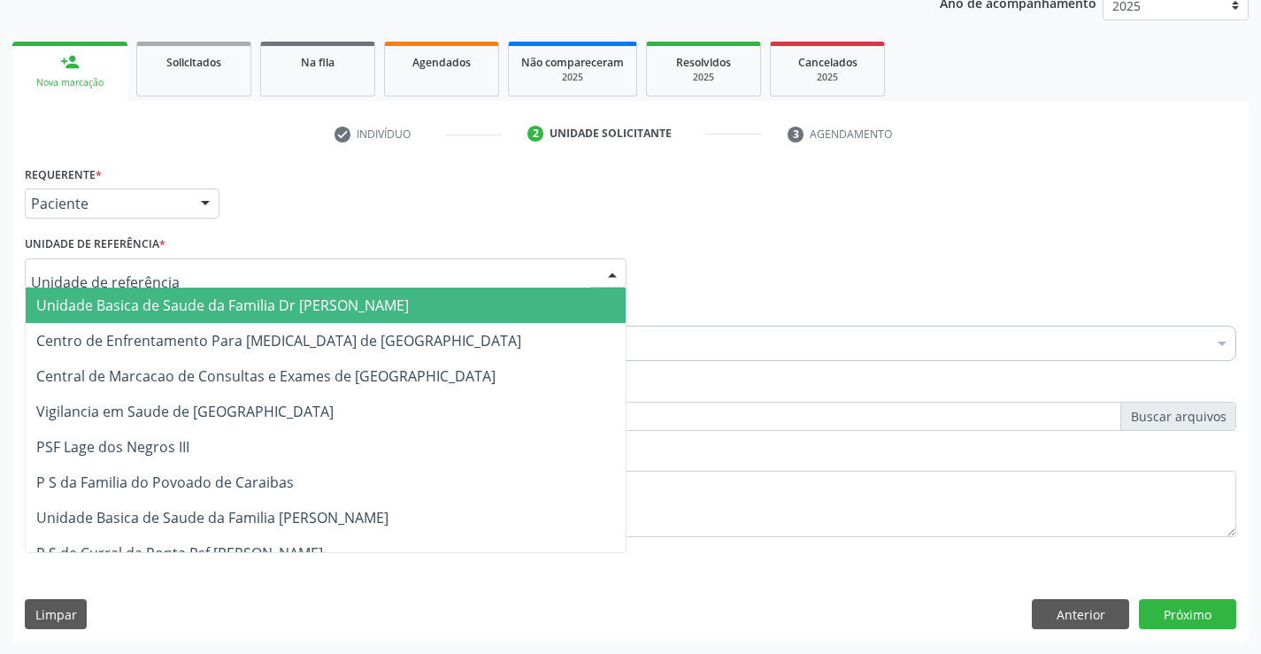
click at [190, 276] on div at bounding box center [326, 273] width 602 height 30
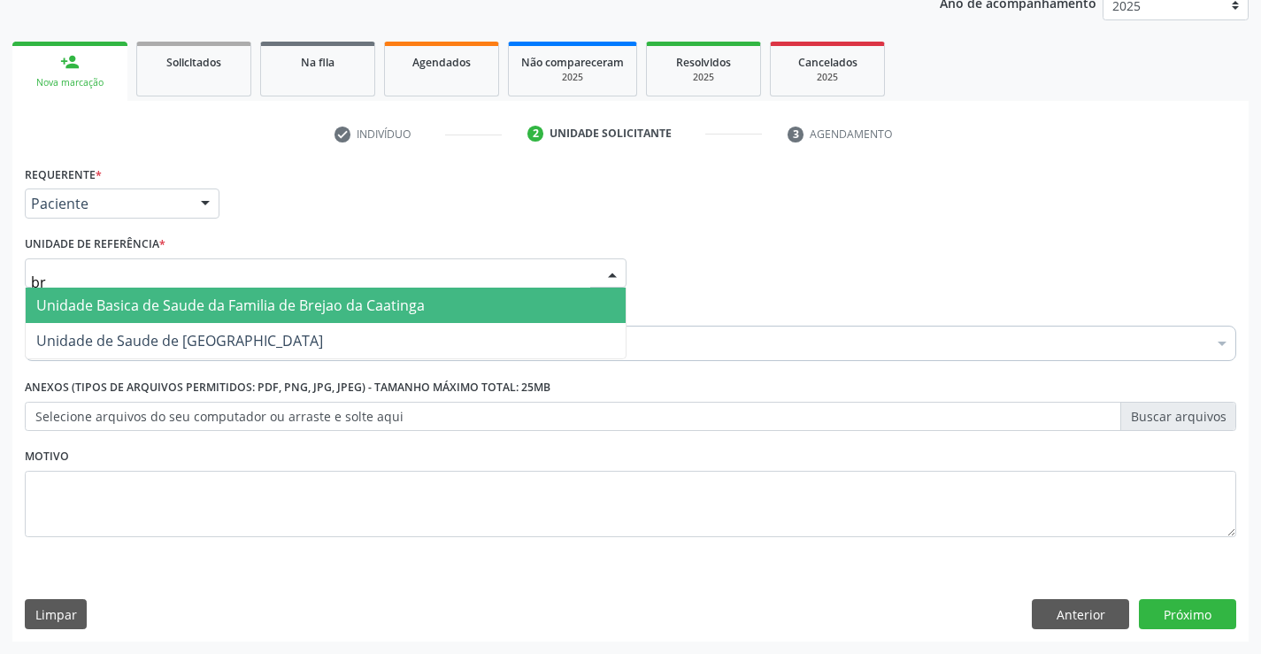
type input "bre"
click at [205, 306] on span "Unidade Basica de Saude da Familia de Brejao da Caatinga" at bounding box center [230, 305] width 388 height 19
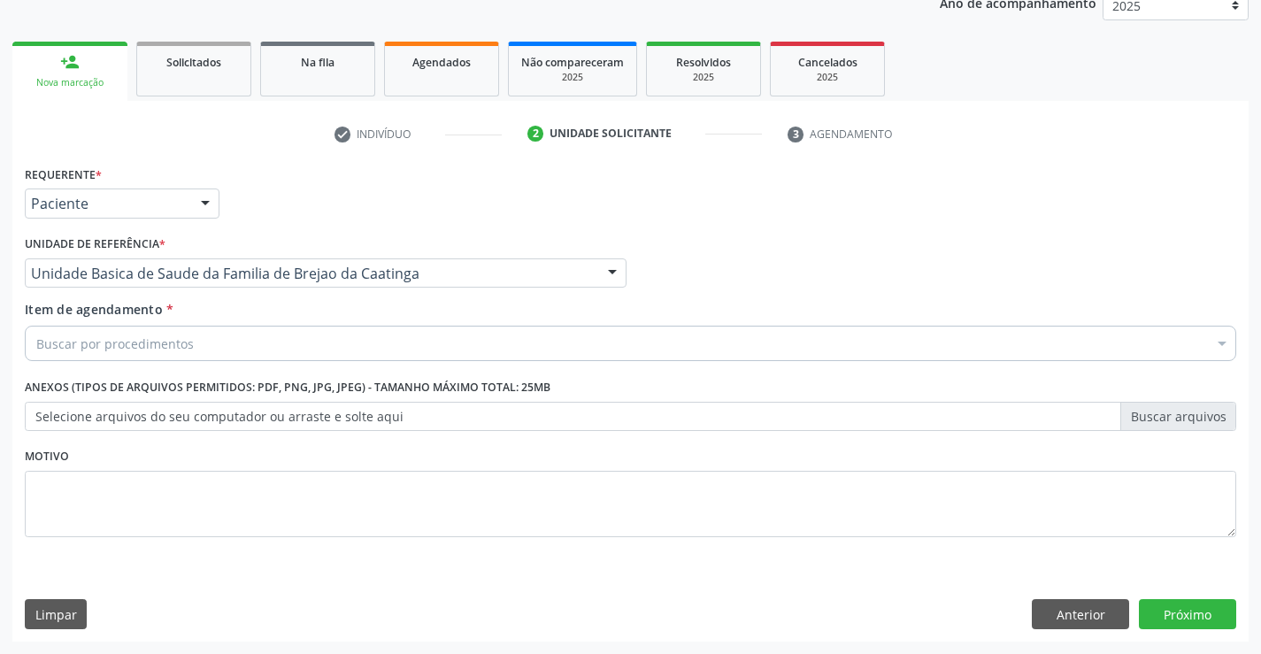
click at [204, 350] on div "Buscar por procedimentos" at bounding box center [630, 343] width 1211 height 35
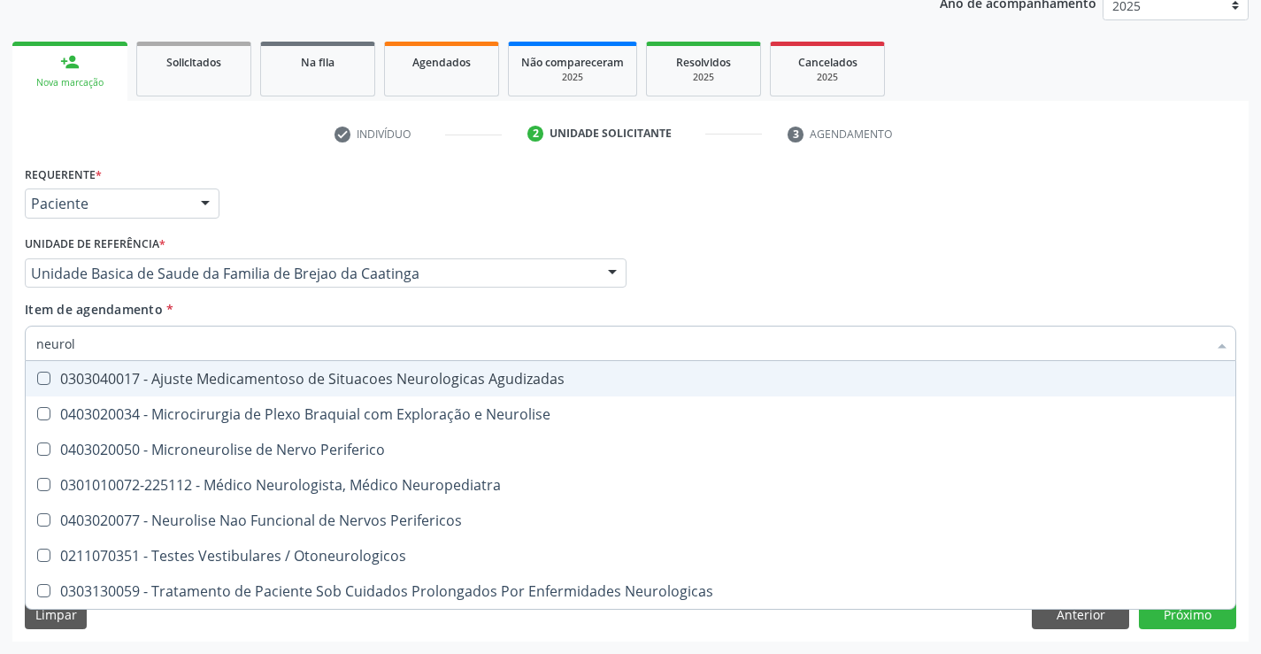
type input "neurolo"
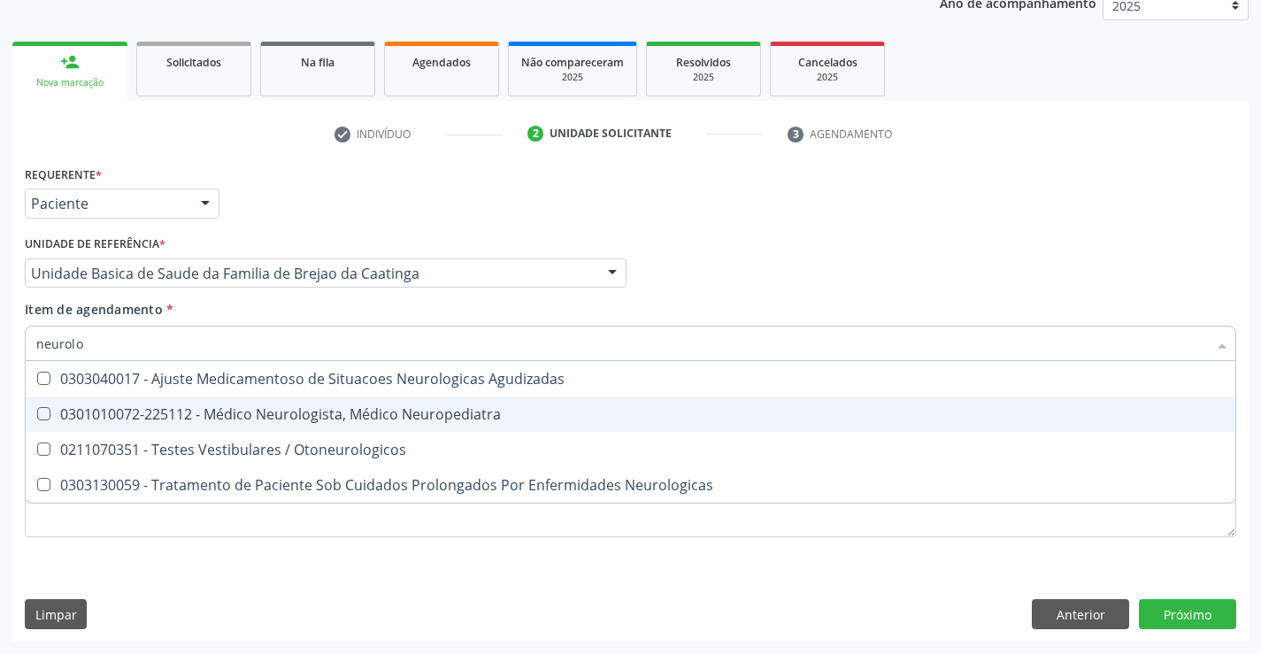
click at [234, 419] on div "0301010072-225112 - Médico Neurologista, Médico Neuropediatra" at bounding box center [630, 414] width 1188 height 14
checkbox Neuropediatra "true"
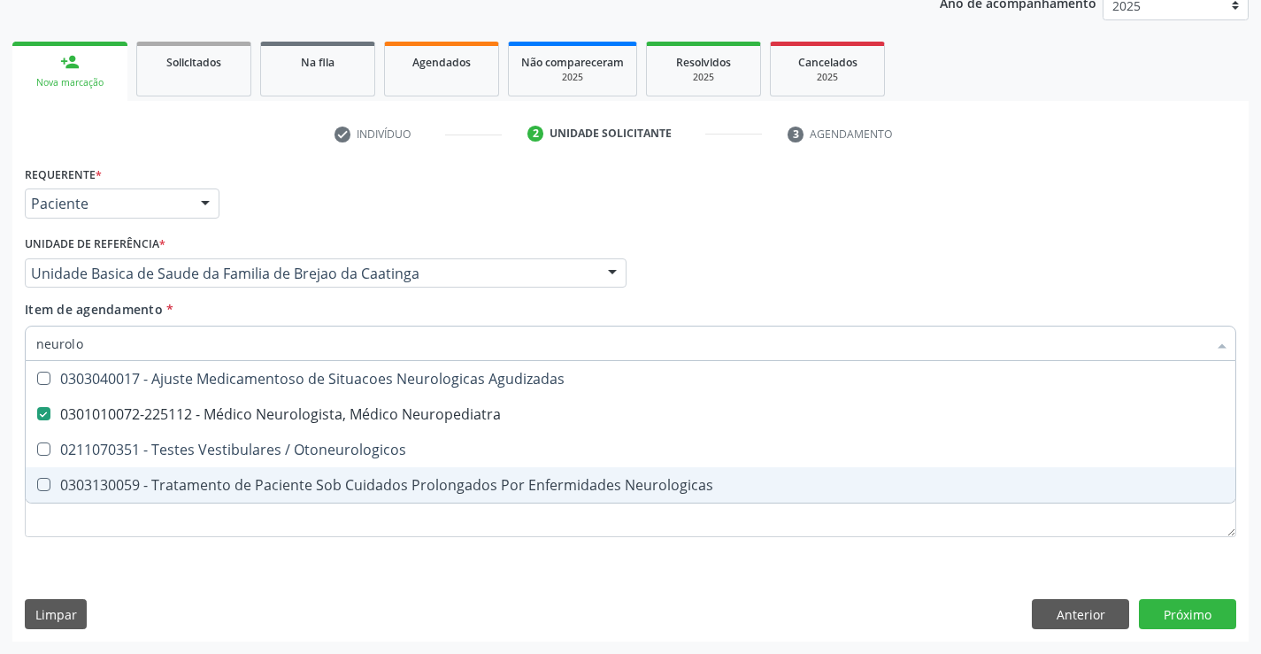
click at [269, 550] on div "Requerente * Paciente Profissional de Saúde Paciente Nenhum resultado encontrad…" at bounding box center [630, 361] width 1211 height 401
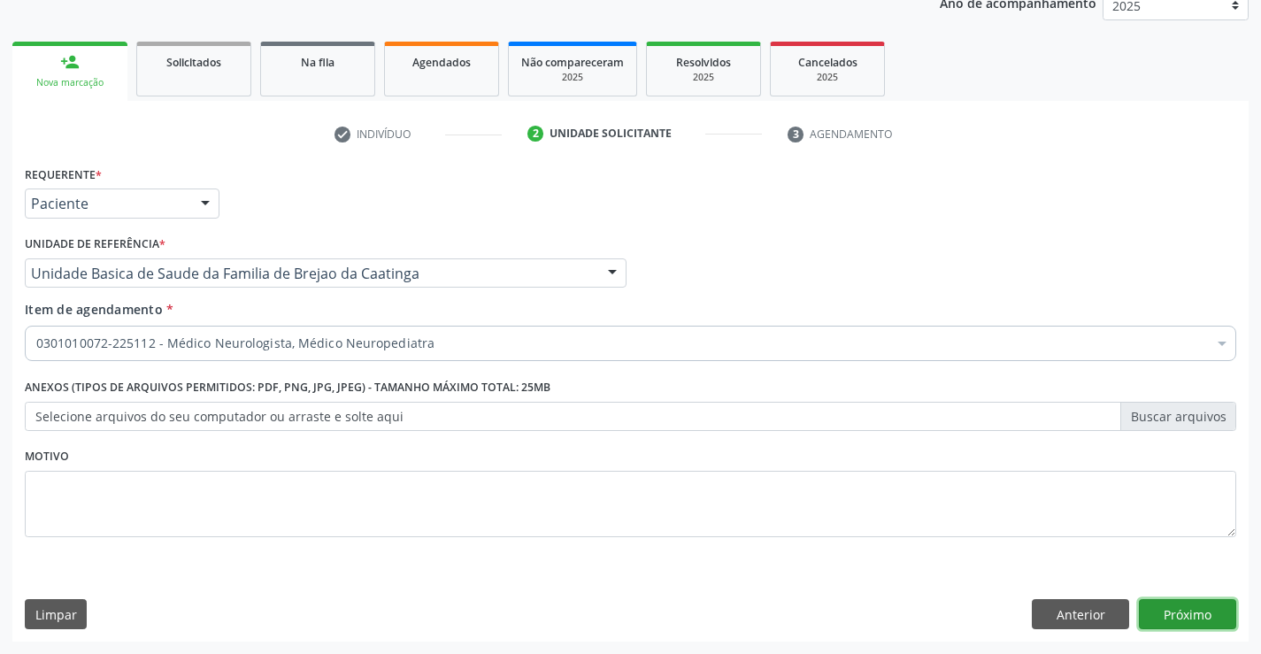
click at [1166, 614] on button "Próximo" at bounding box center [1187, 614] width 97 height 30
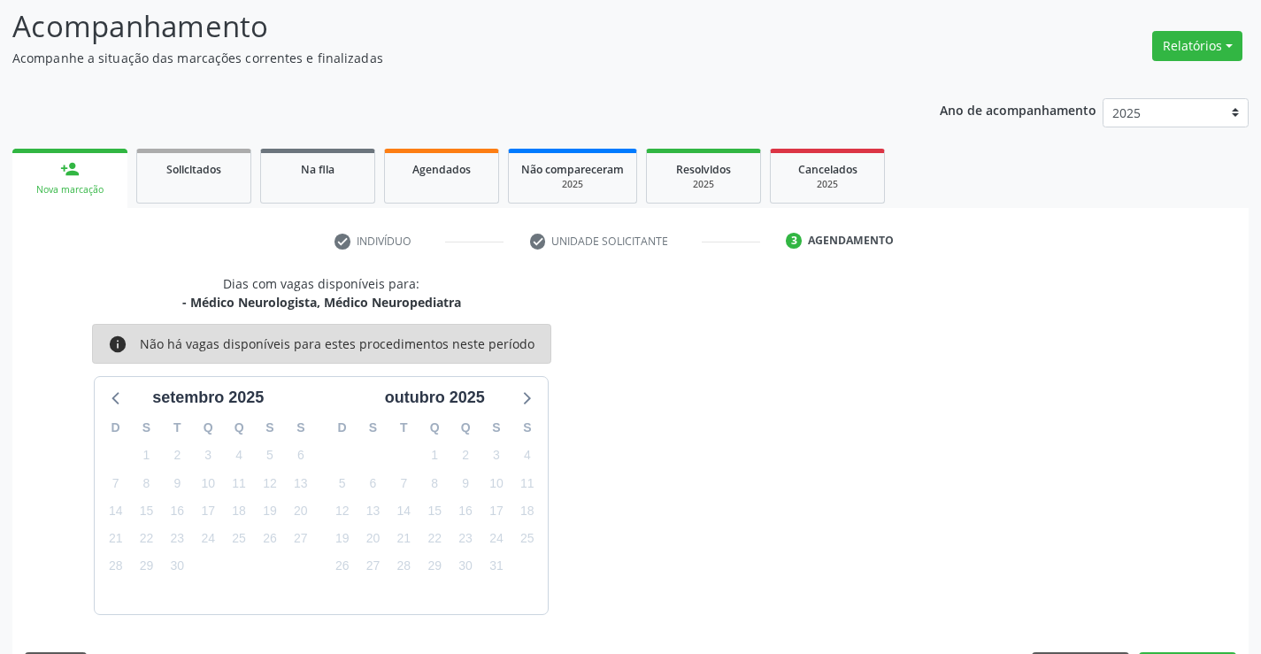
scroll to position [168, 0]
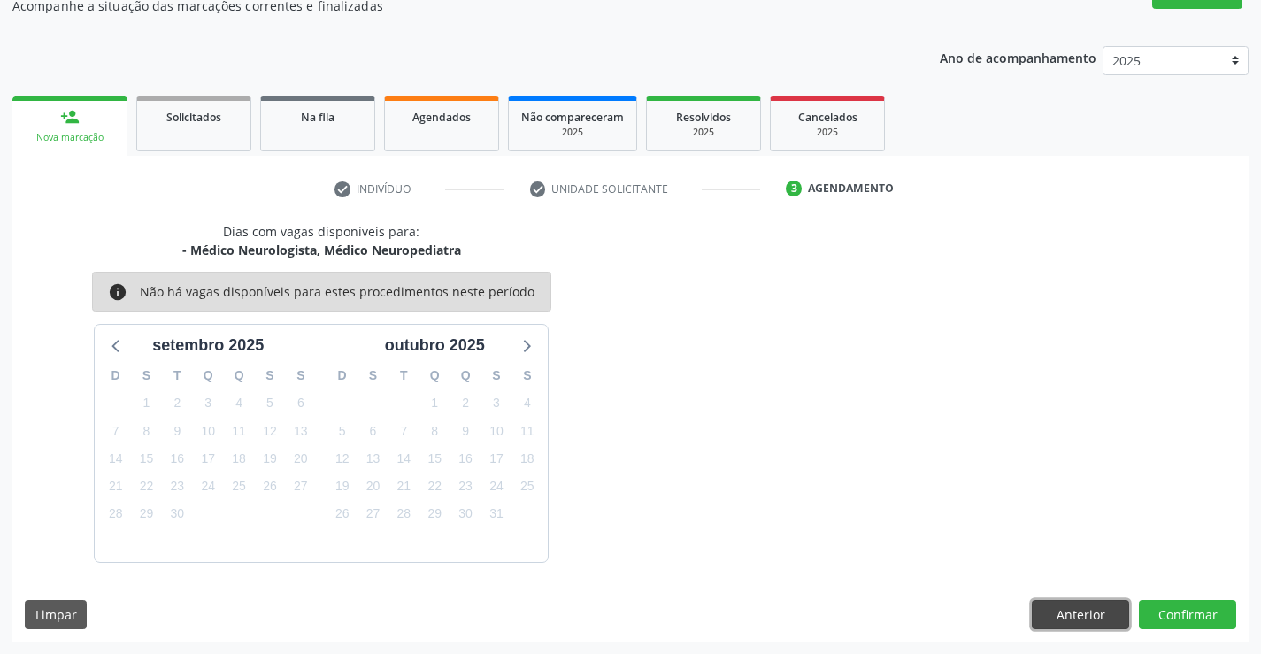
click at [1046, 616] on button "Anterior" at bounding box center [1080, 615] width 97 height 30
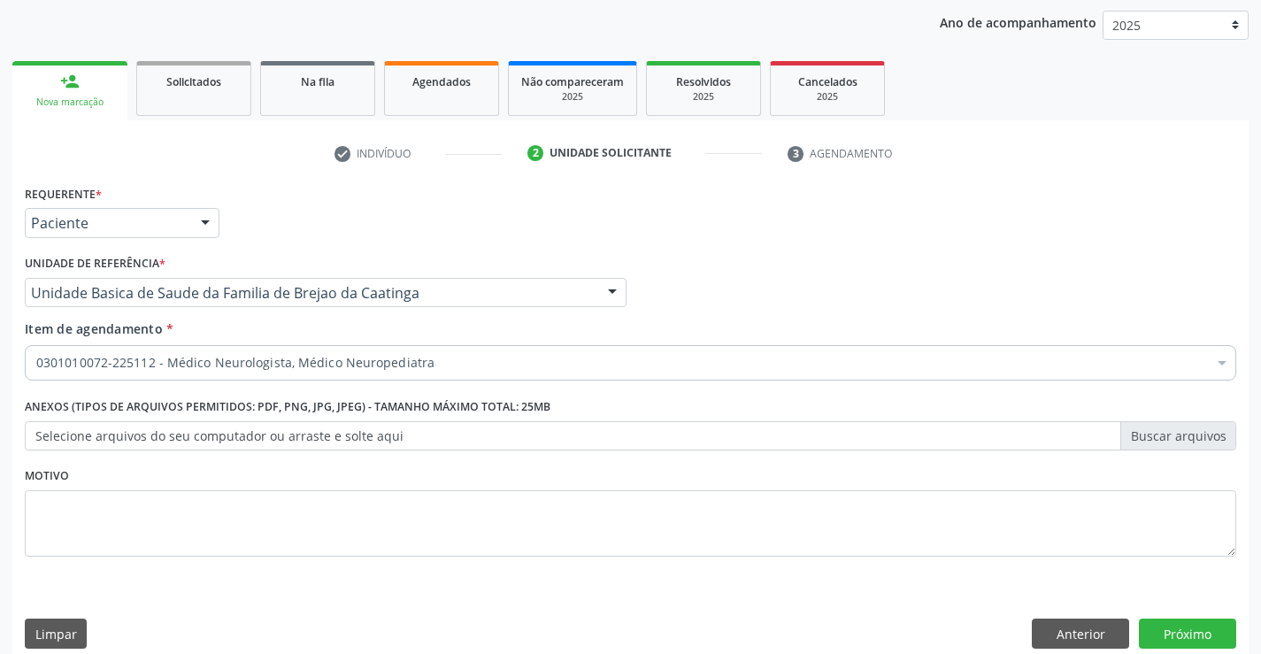
scroll to position [223, 0]
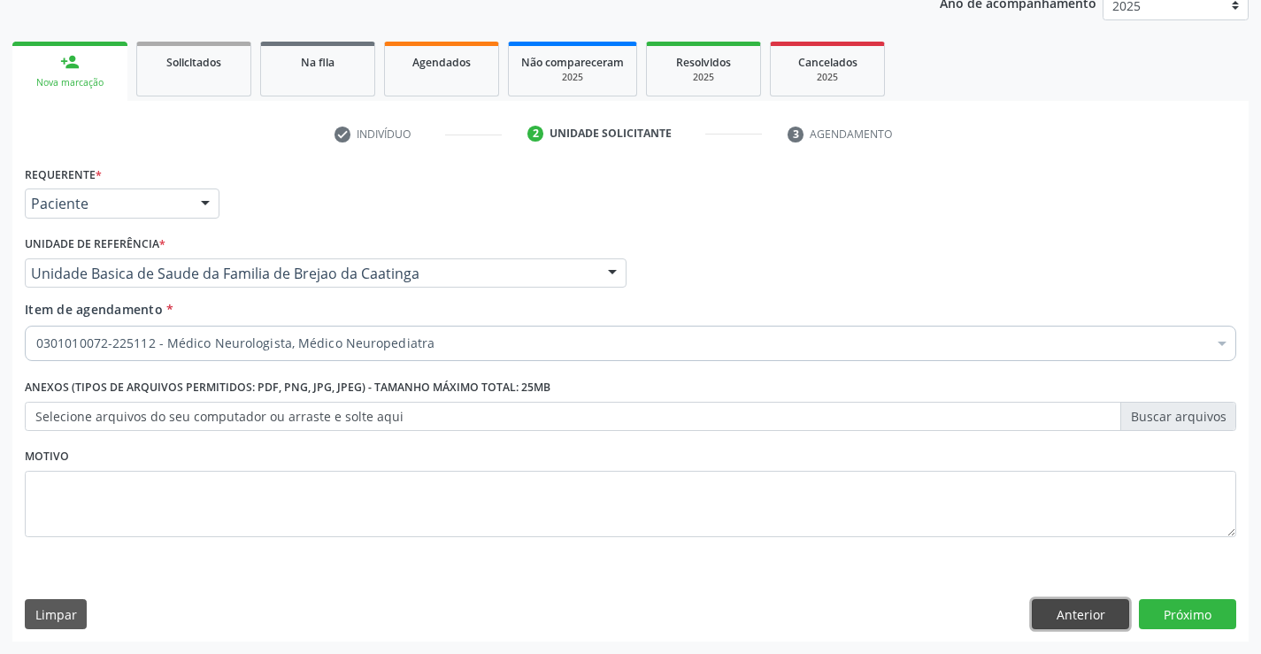
click at [1048, 616] on button "Anterior" at bounding box center [1080, 614] width 97 height 30
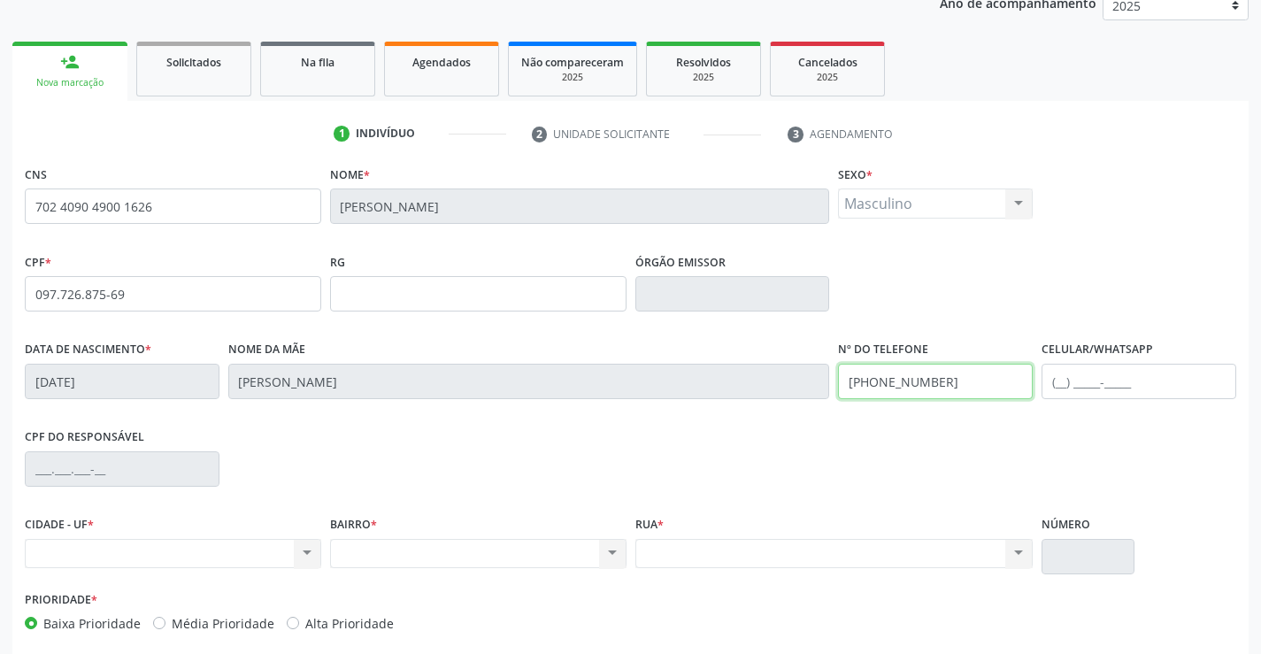
click at [947, 383] on input "(74) 99922-5341" at bounding box center [935, 381] width 195 height 35
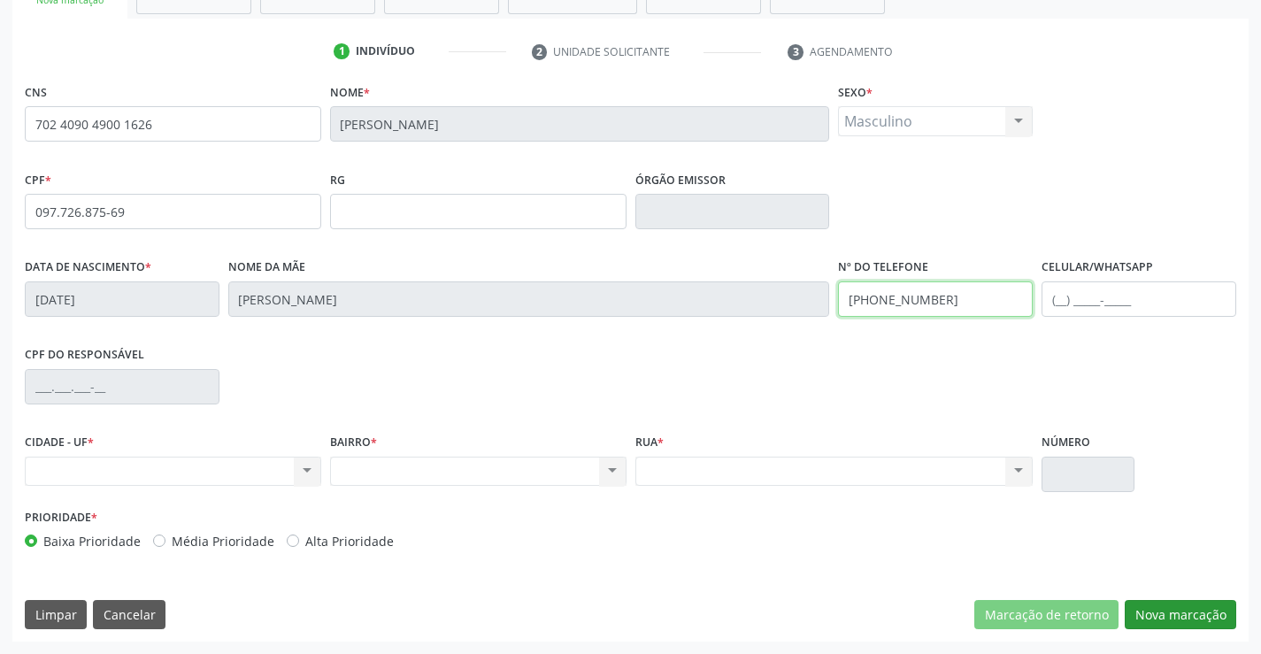
type input "(74) 99151-1568"
click at [1192, 617] on button "Nova marcação" at bounding box center [1181, 615] width 112 height 30
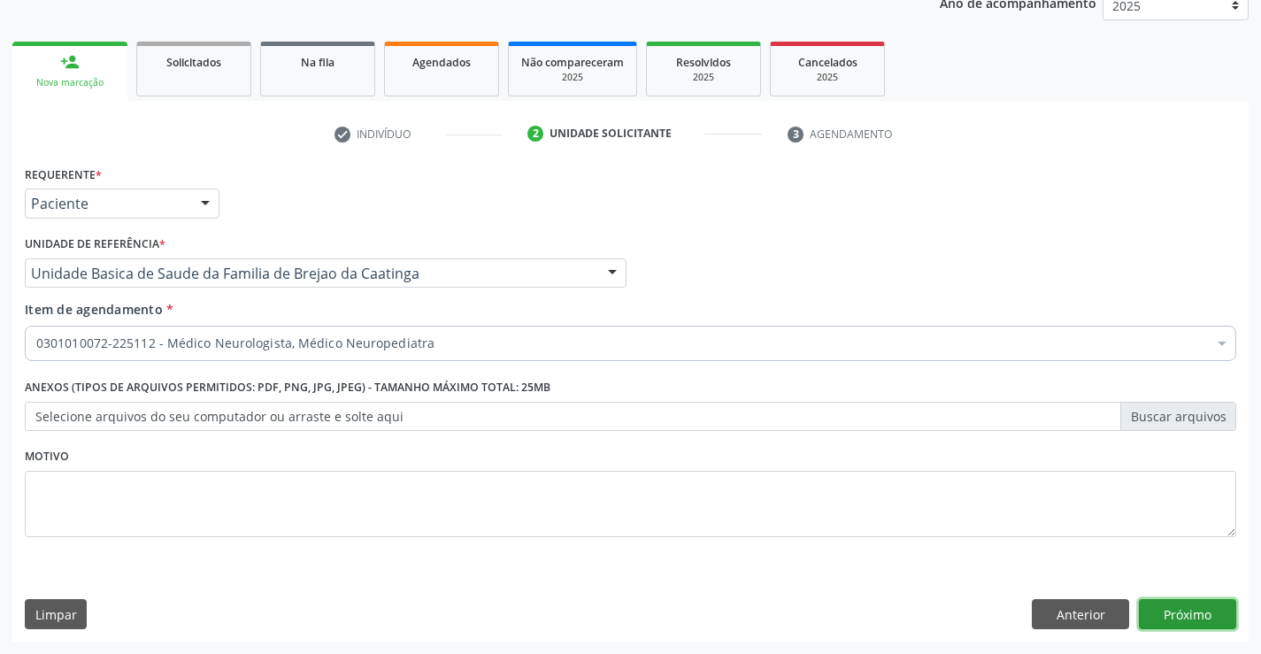
click at [1192, 617] on button "Próximo" at bounding box center [1187, 614] width 97 height 30
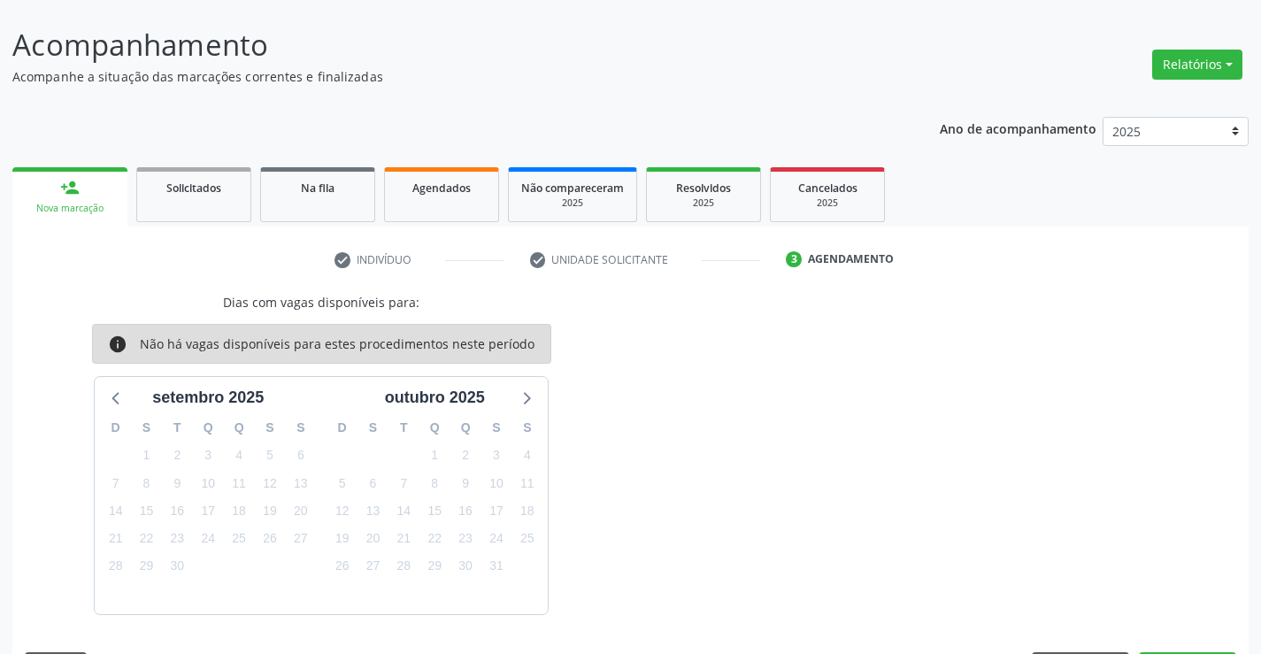
scroll to position [150, 0]
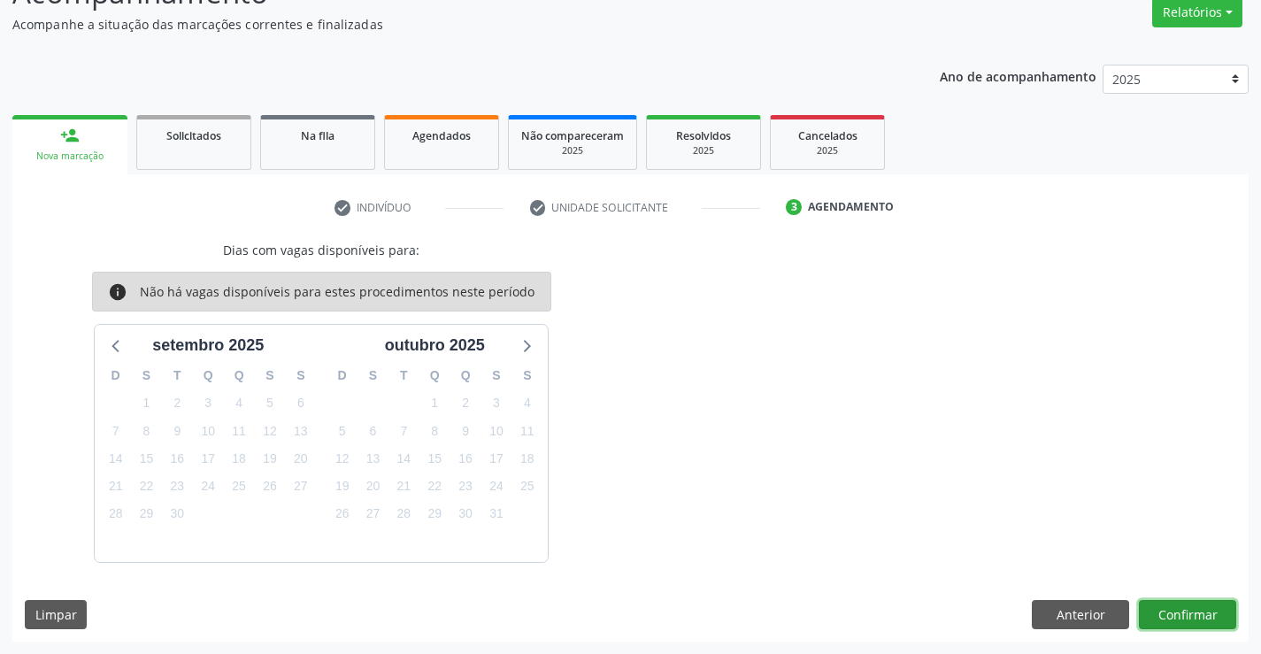
click at [1175, 618] on button "Confirmar" at bounding box center [1187, 615] width 97 height 30
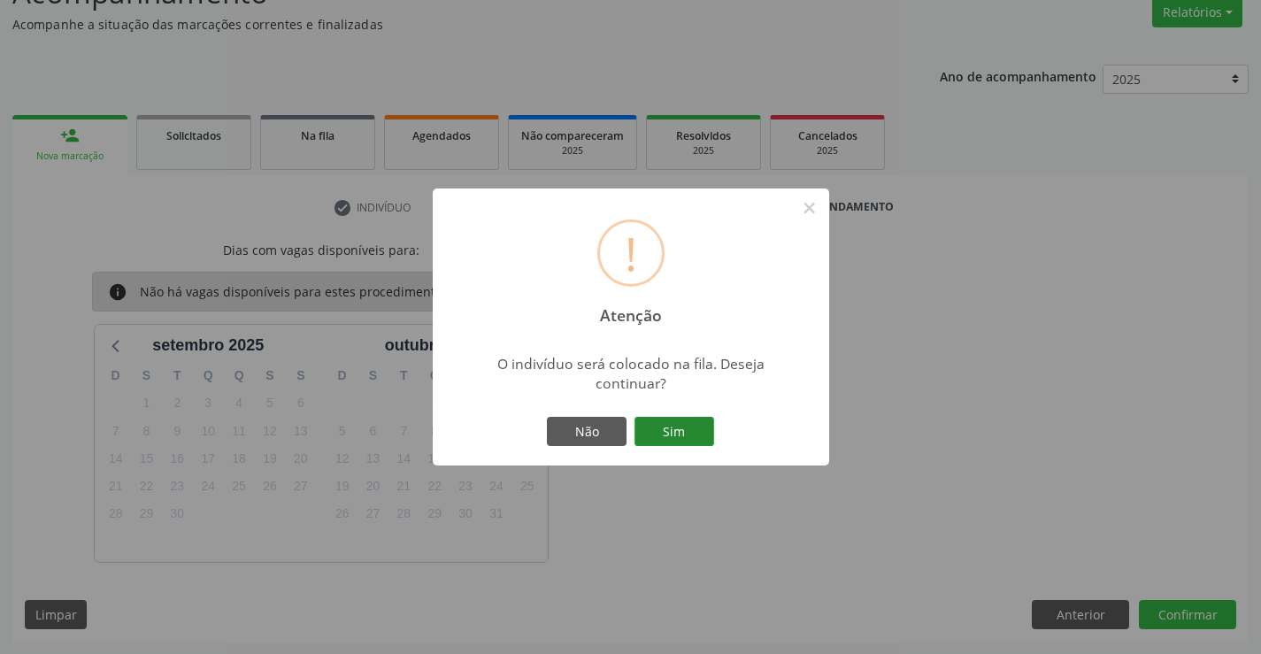
click at [699, 435] on button "Sim" at bounding box center [675, 432] width 80 height 30
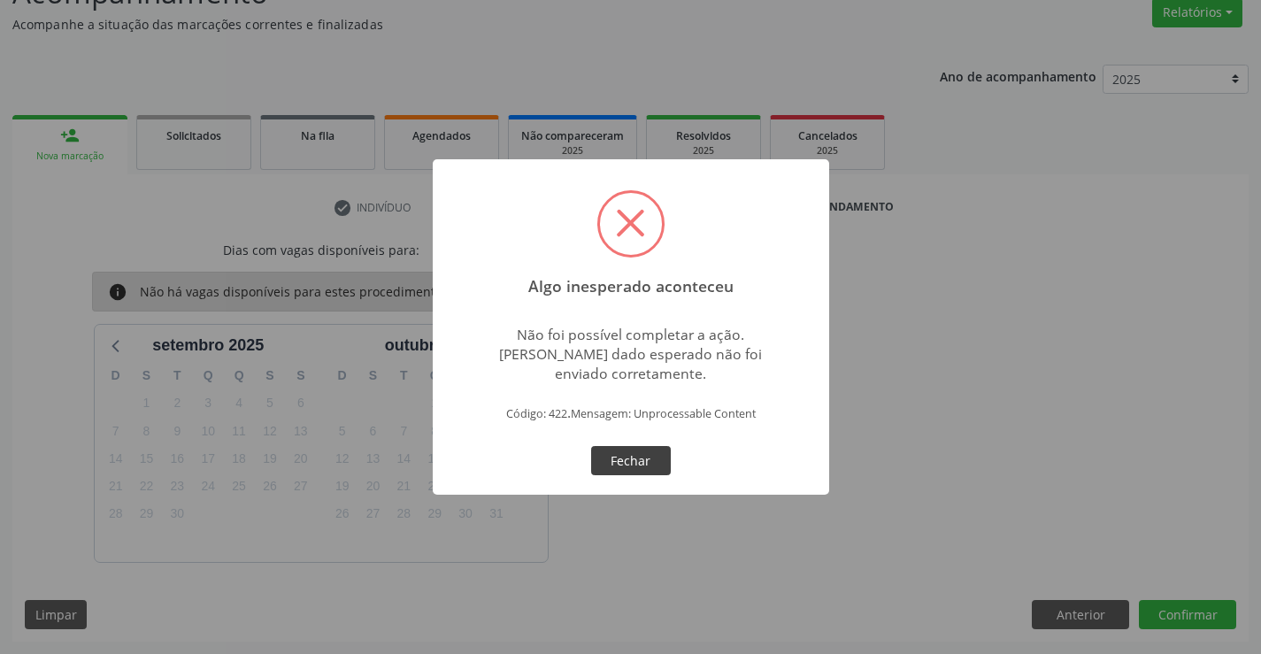
click at [652, 448] on button "Fechar" at bounding box center [631, 461] width 80 height 30
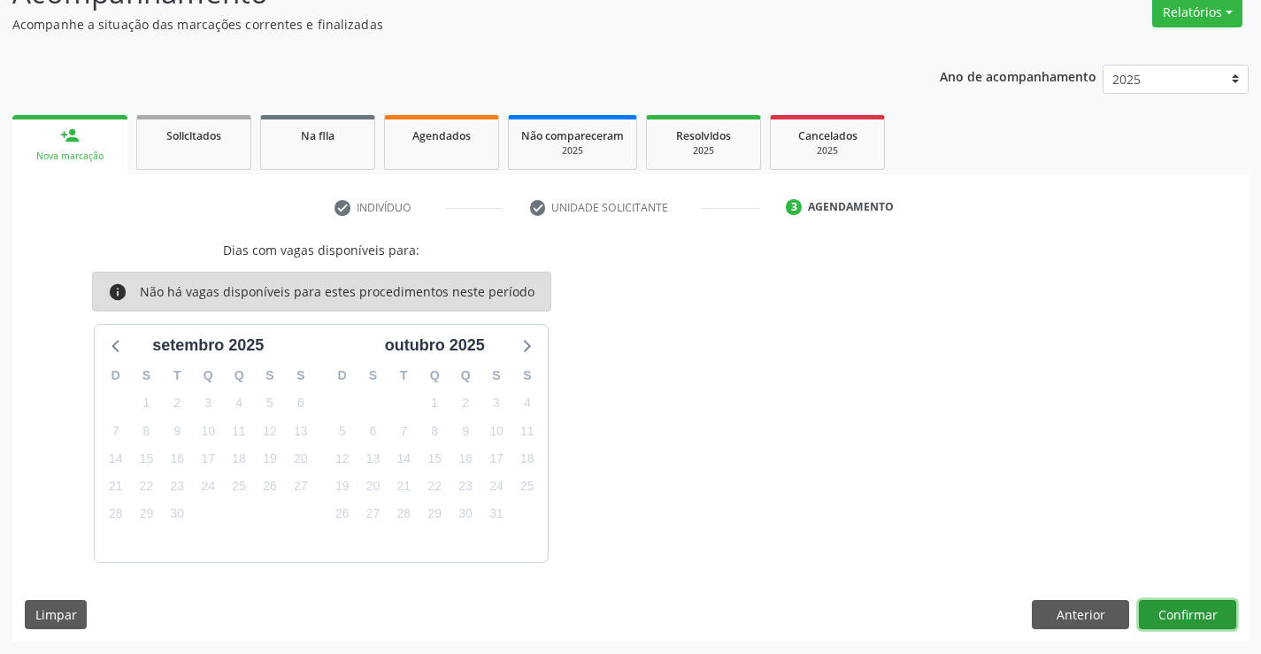
click at [1211, 614] on button "Confirmar" at bounding box center [1187, 615] width 97 height 30
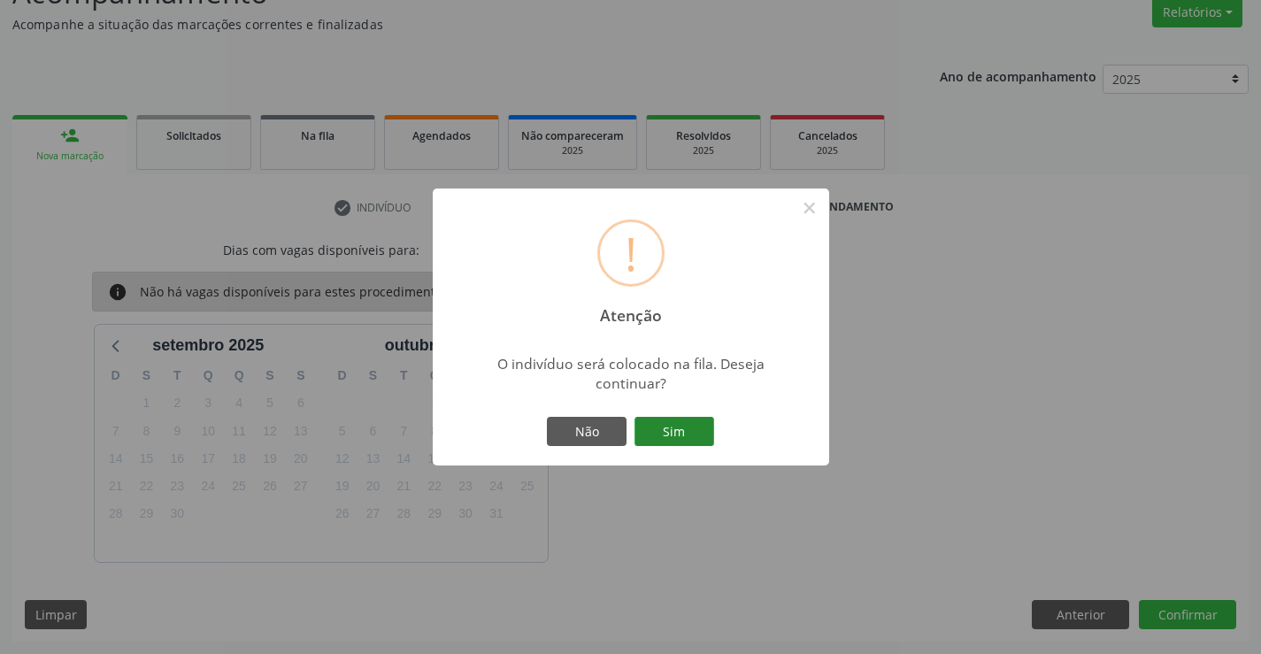
click at [682, 420] on button "Sim" at bounding box center [675, 432] width 80 height 30
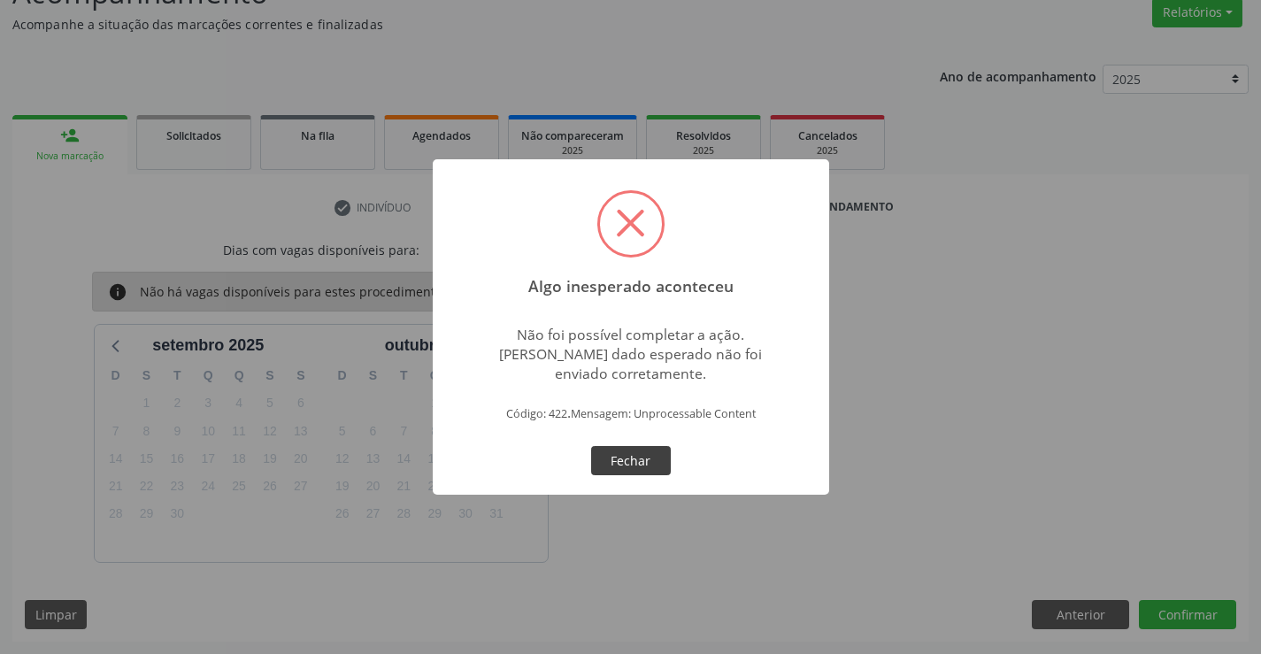
click at [632, 466] on button "Fechar" at bounding box center [631, 461] width 80 height 30
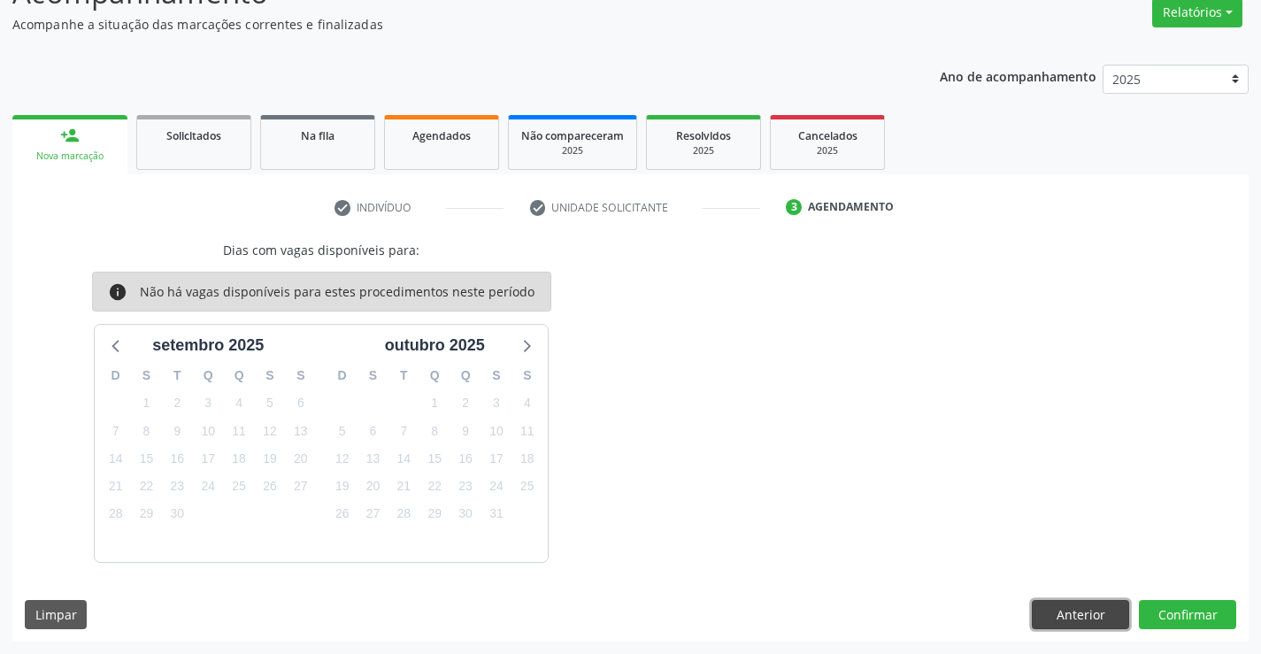
click at [1054, 608] on button "Anterior" at bounding box center [1080, 615] width 97 height 30
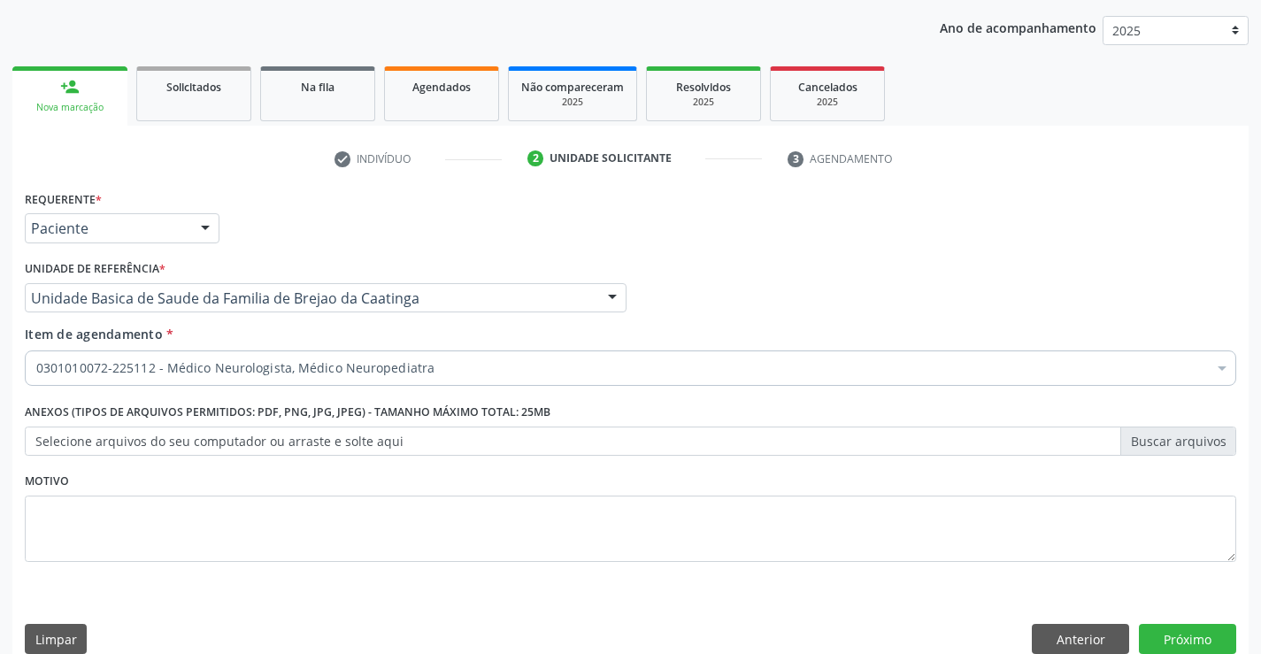
scroll to position [223, 0]
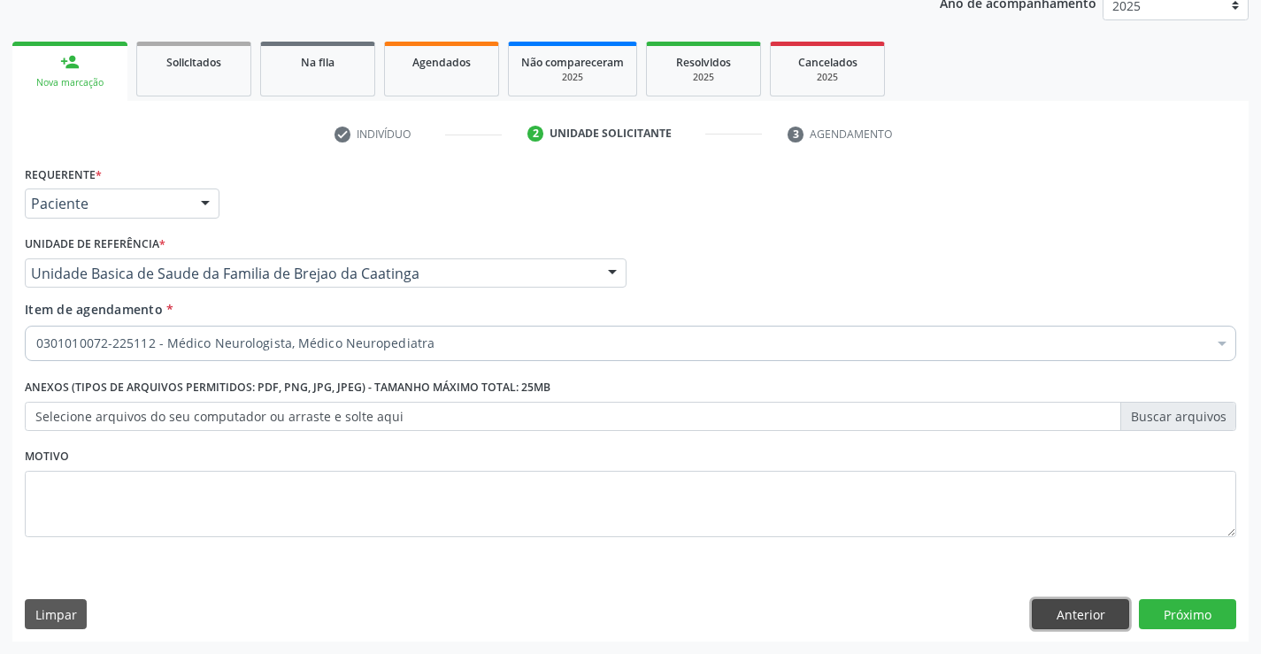
click at [1061, 612] on button "Anterior" at bounding box center [1080, 614] width 97 height 30
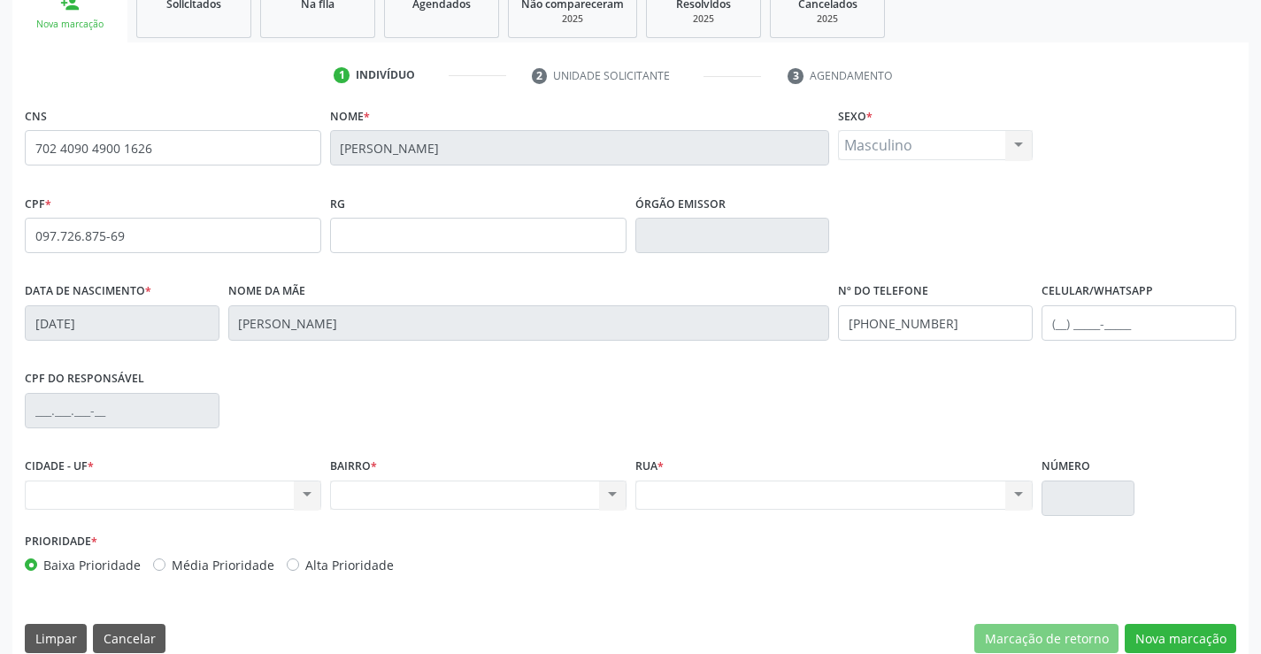
scroll to position [305, 0]
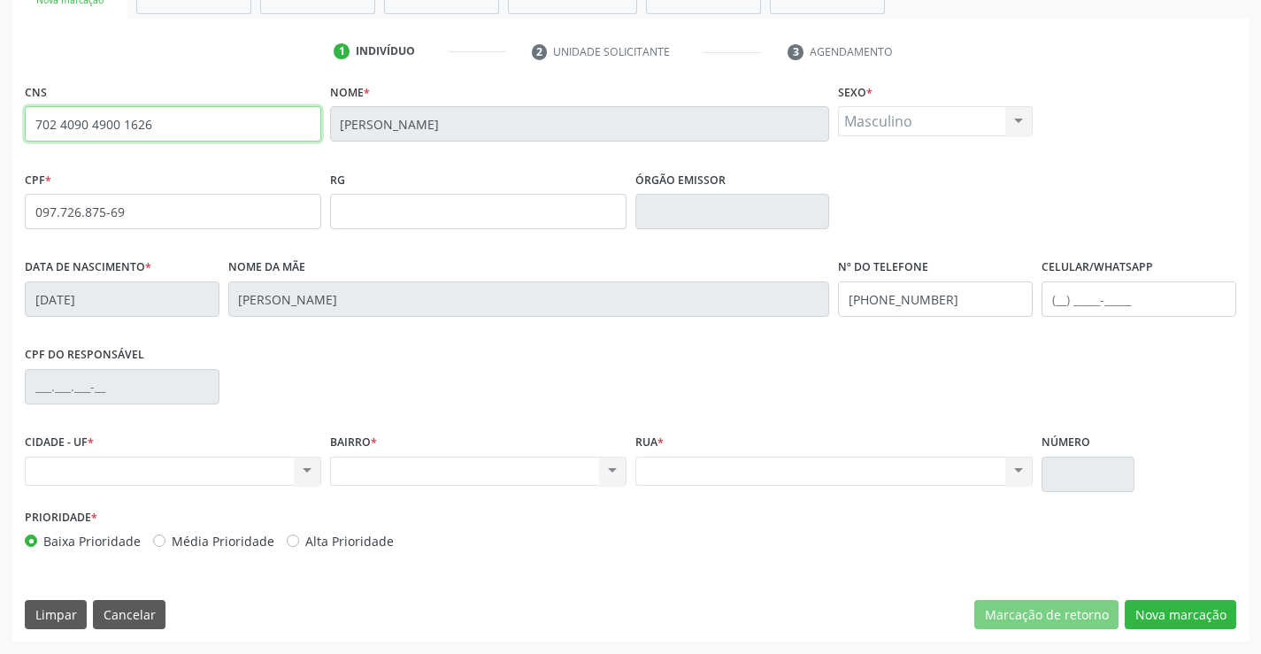
click at [216, 126] on input "702 4090 4900 1626" at bounding box center [173, 123] width 296 height 35
type input "7"
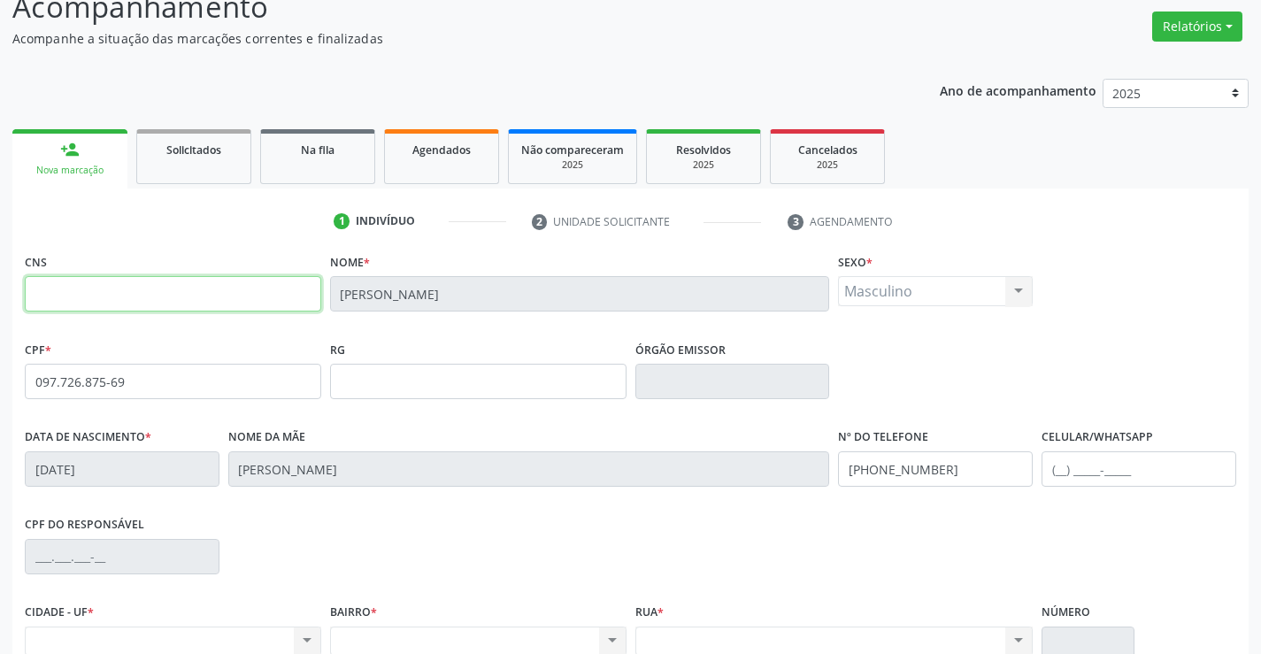
scroll to position [0, 0]
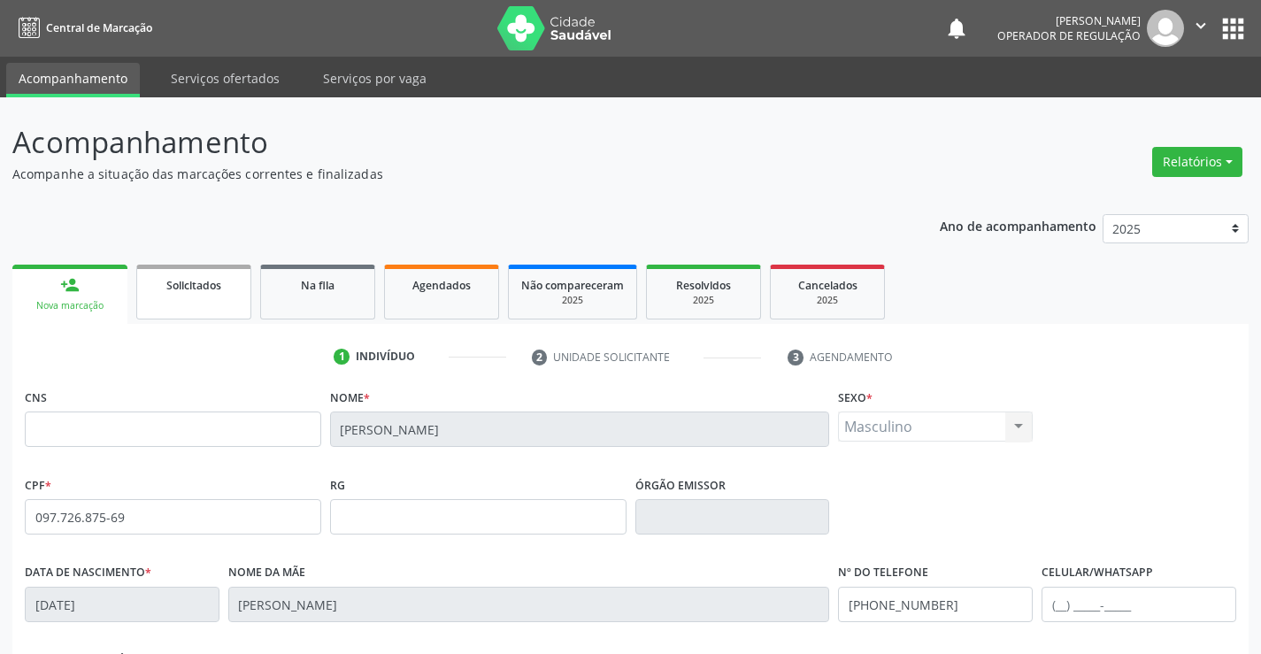
click at [185, 299] on link "Solicitados" at bounding box center [193, 292] width 115 height 55
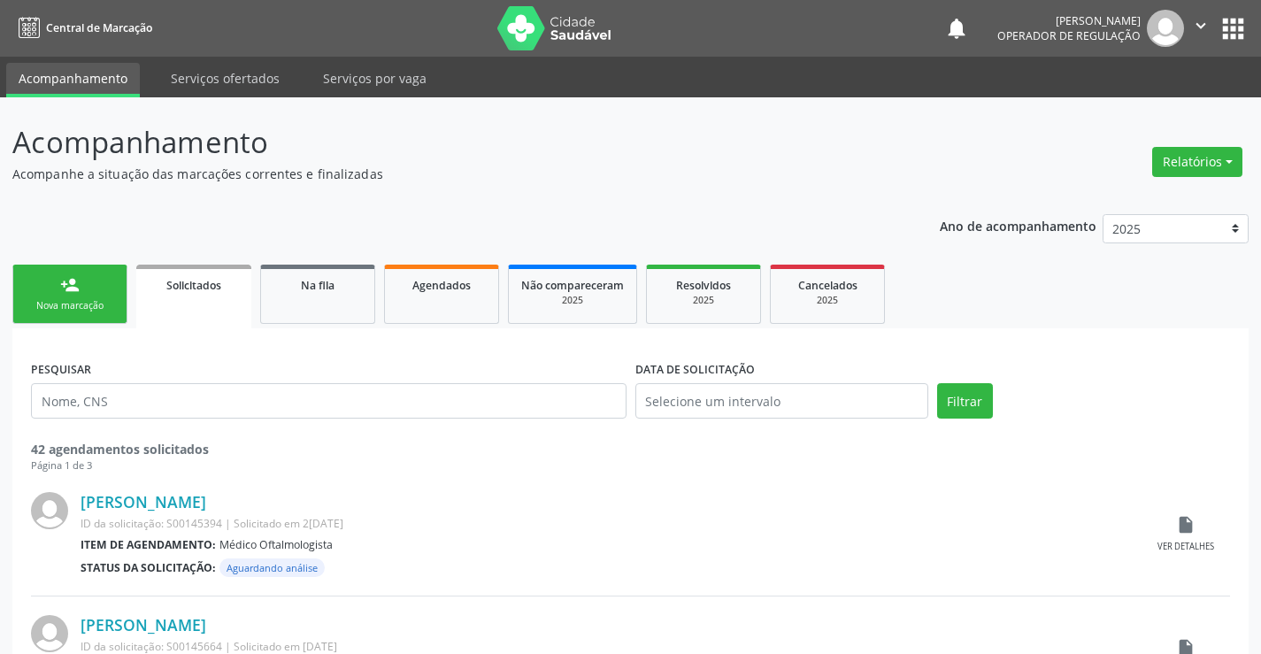
click at [101, 296] on link "person_add Nova marcação" at bounding box center [69, 294] width 115 height 59
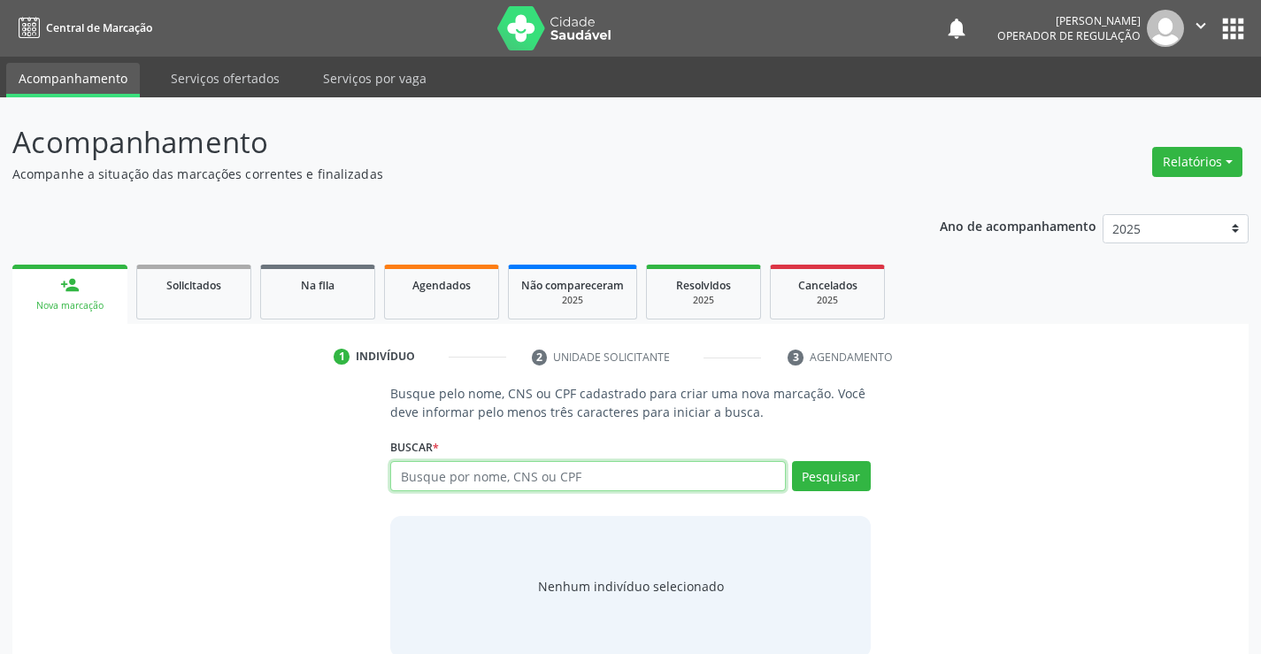
click at [541, 476] on input "text" at bounding box center [587, 476] width 395 height 30
type input "702409049001626"
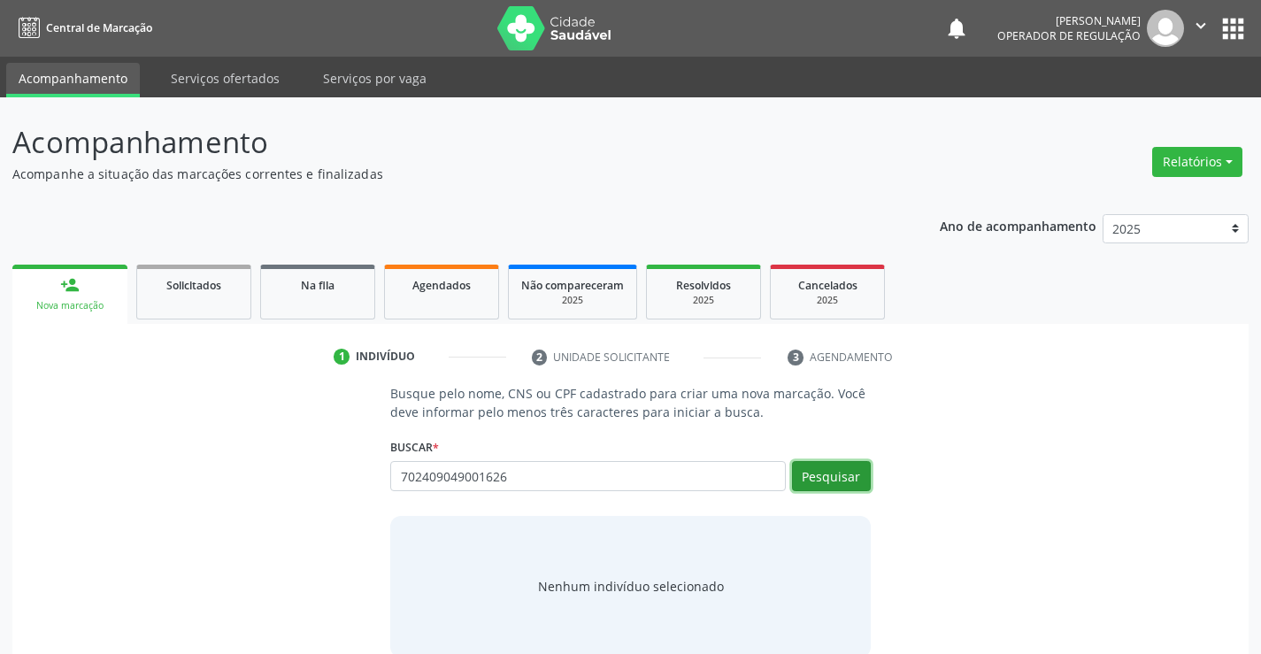
click at [826, 462] on button "Pesquisar" at bounding box center [831, 476] width 79 height 30
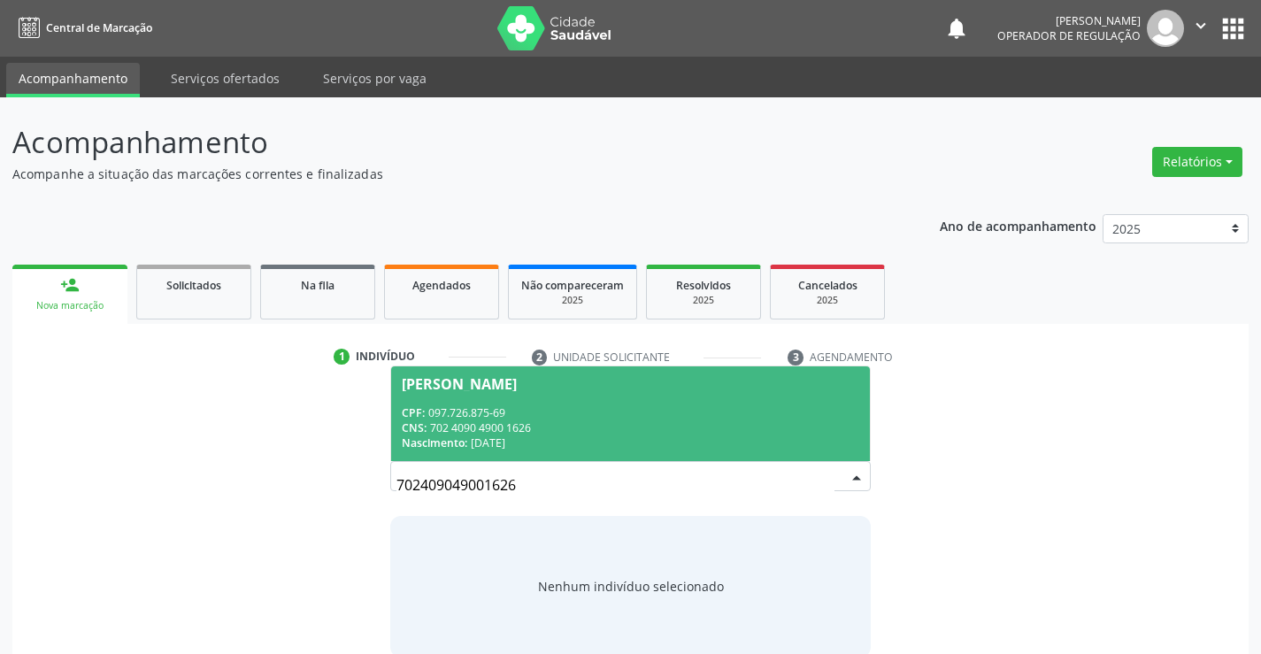
click at [704, 434] on div "CNS: 702 4090 4900 1626" at bounding box center [630, 427] width 457 height 15
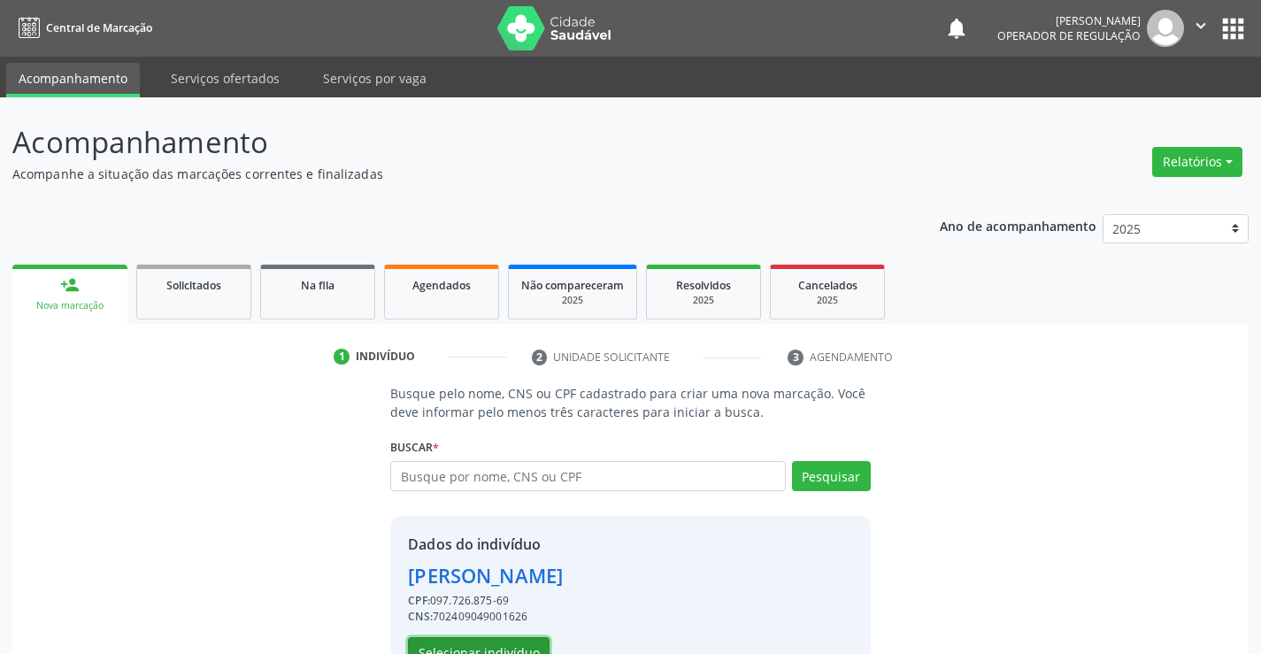
click at [516, 642] on button "Selecionar indivíduo" at bounding box center [479, 652] width 142 height 30
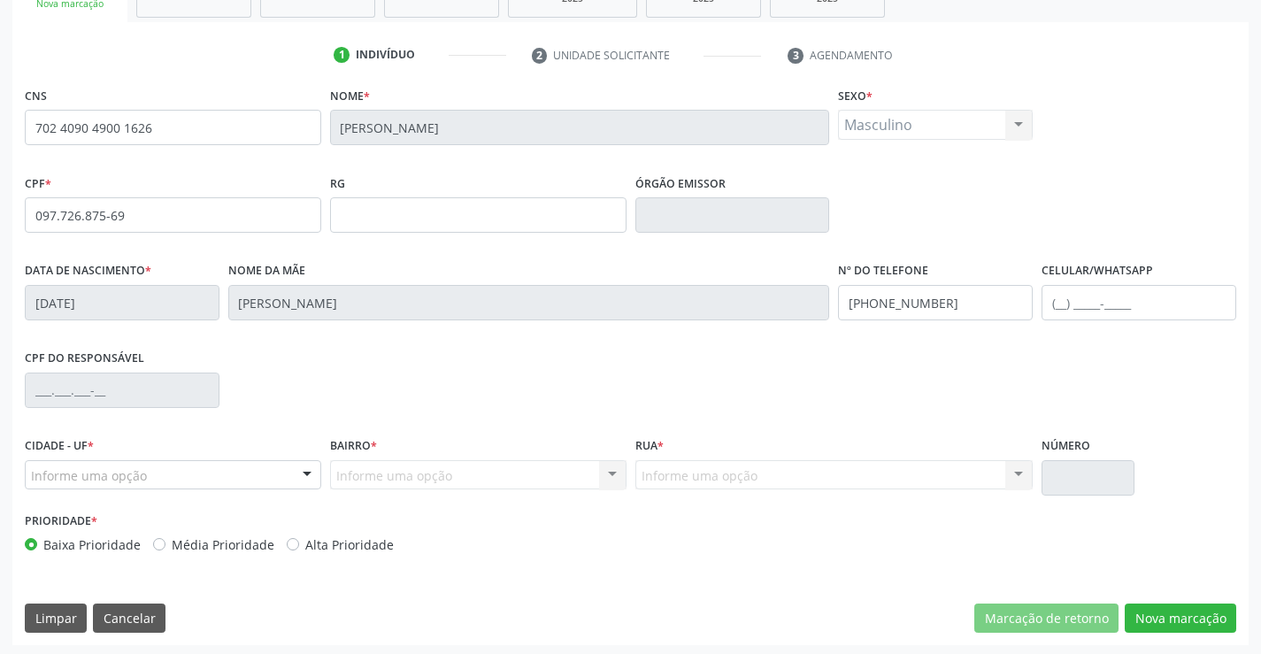
scroll to position [305, 0]
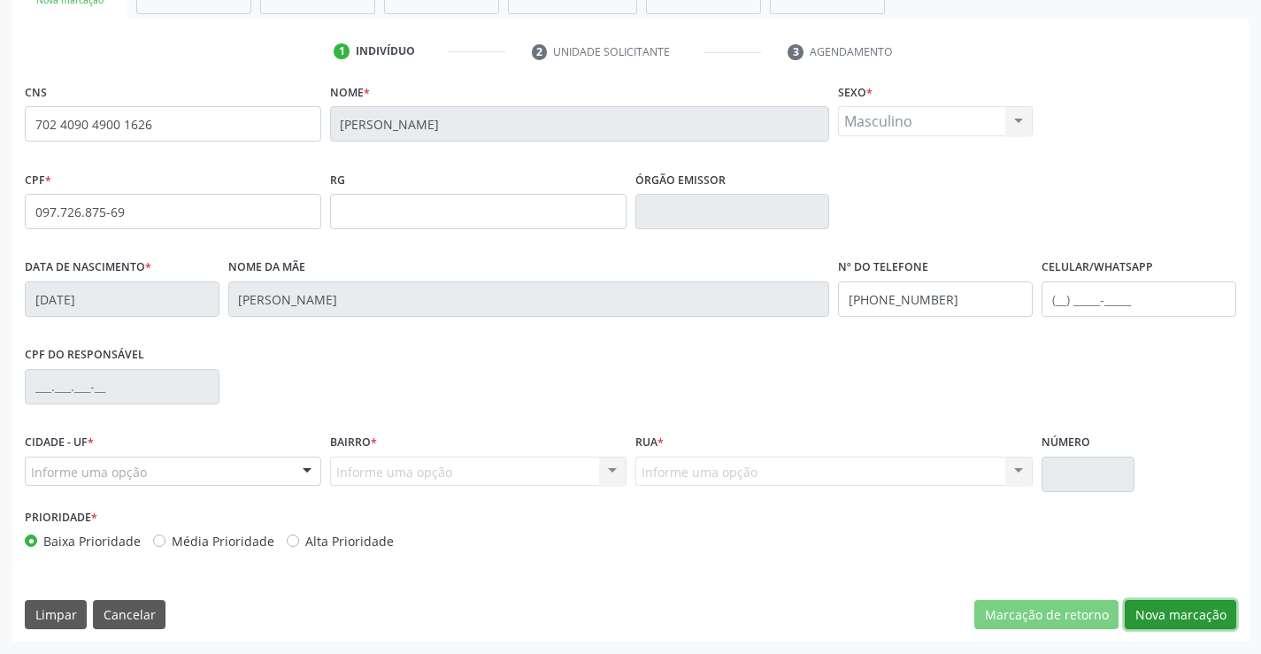
click at [1199, 608] on button "Nova marcação" at bounding box center [1181, 615] width 112 height 30
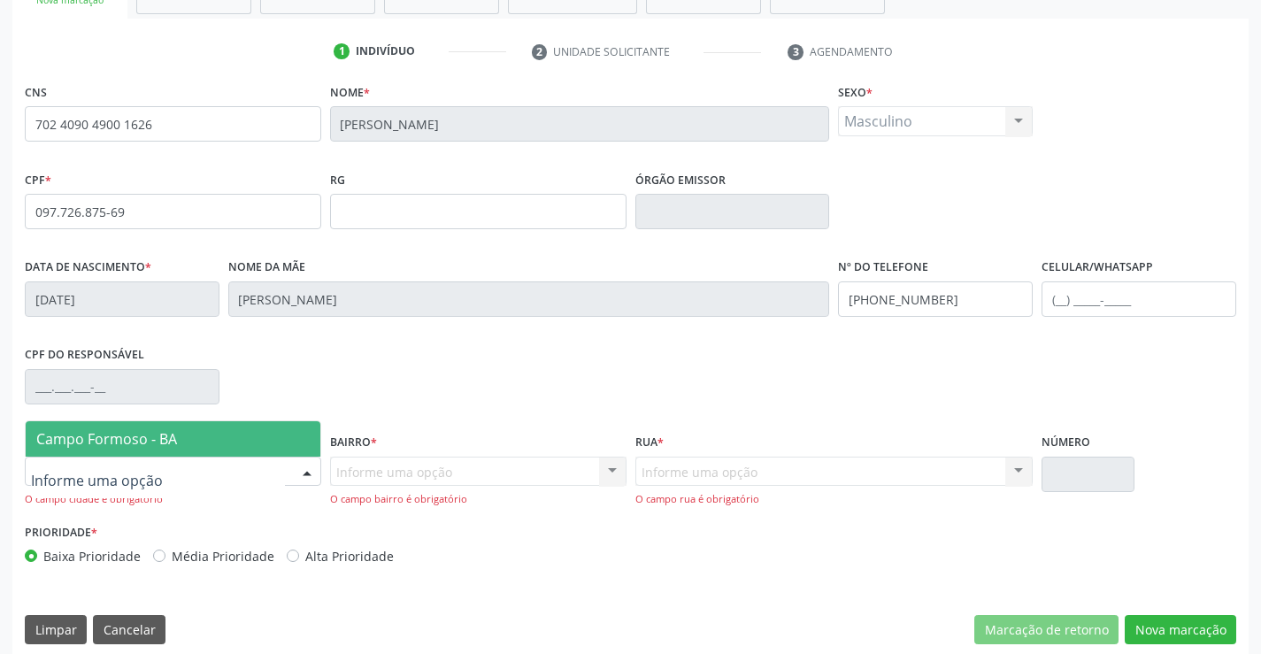
click at [242, 459] on div at bounding box center [173, 472] width 296 height 30
click at [246, 425] on span "Campo Formoso - BA" at bounding box center [173, 438] width 295 height 35
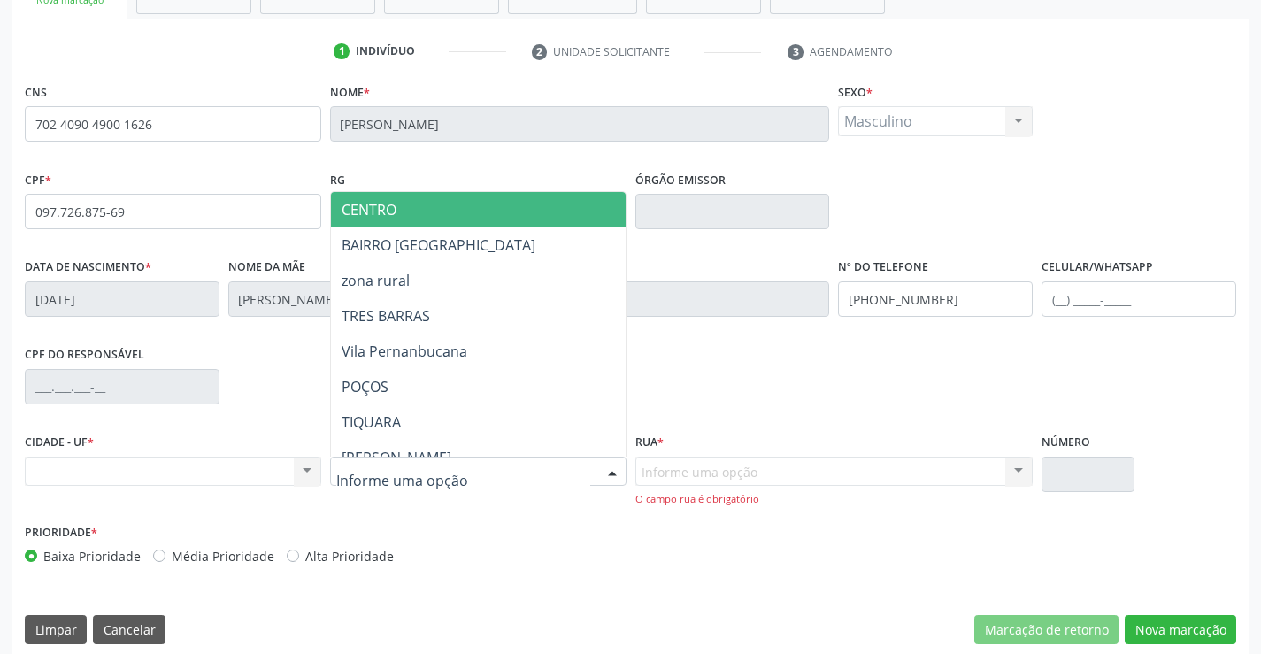
click at [520, 479] on div at bounding box center [478, 472] width 296 height 30
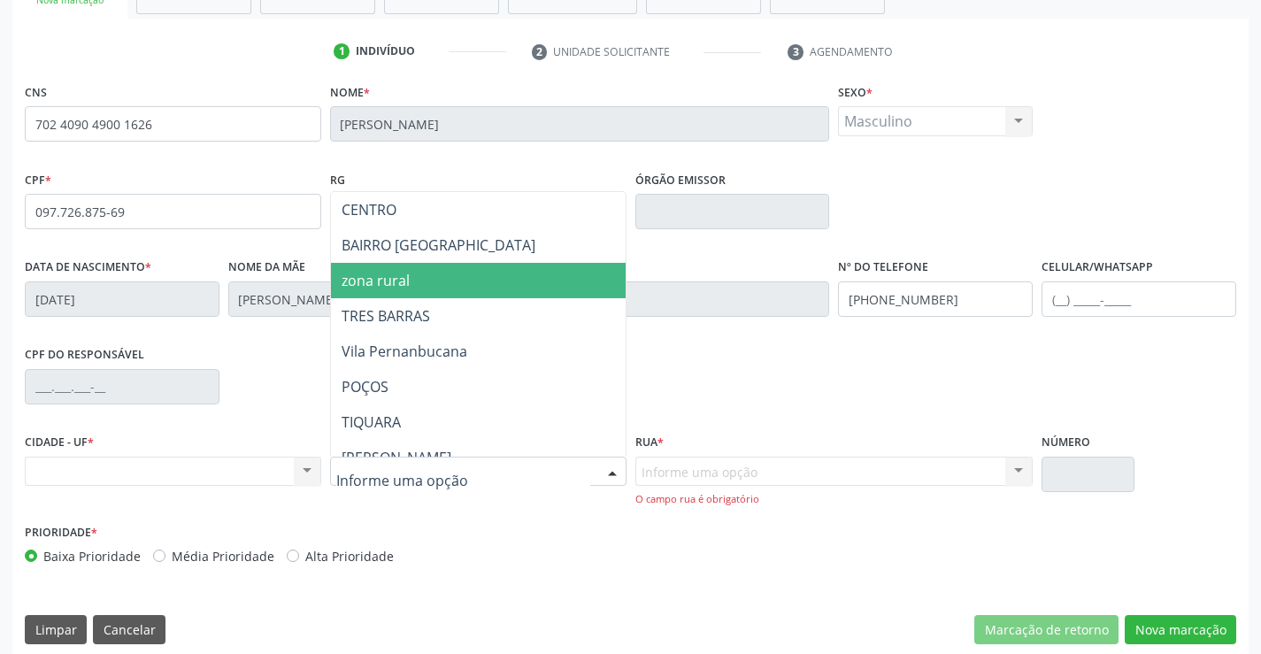
click at [443, 278] on span "zona rural" at bounding box center [522, 280] width 382 height 35
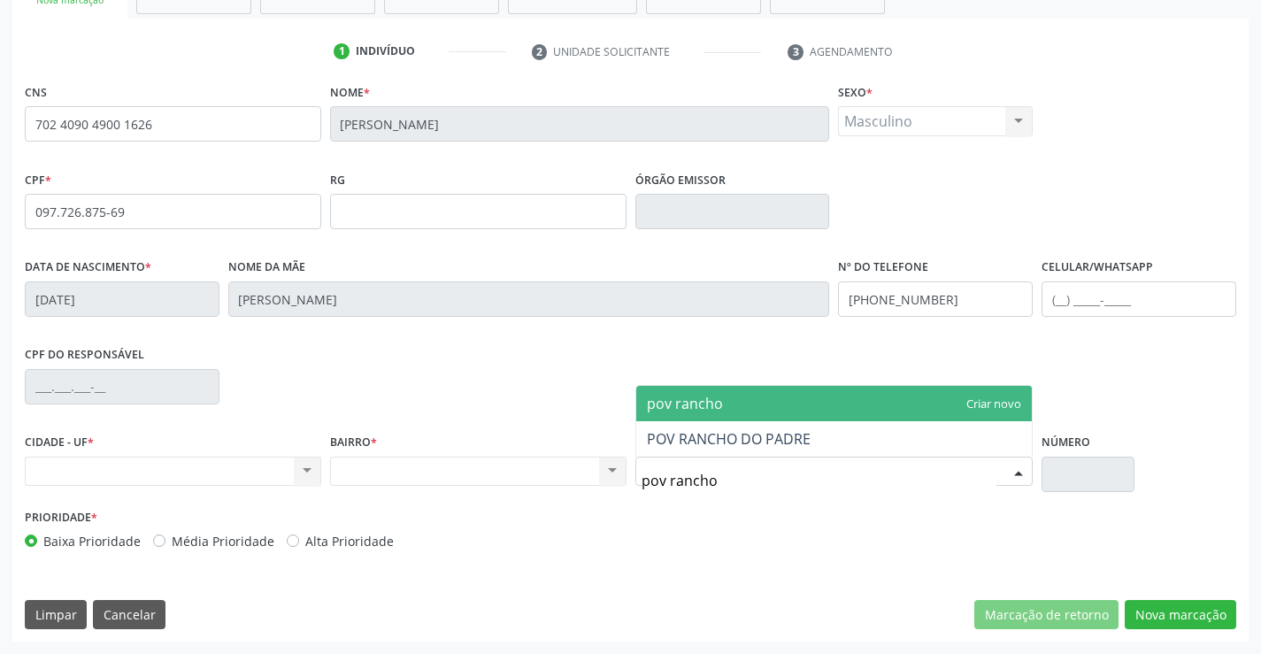
type input "pov rancho d"
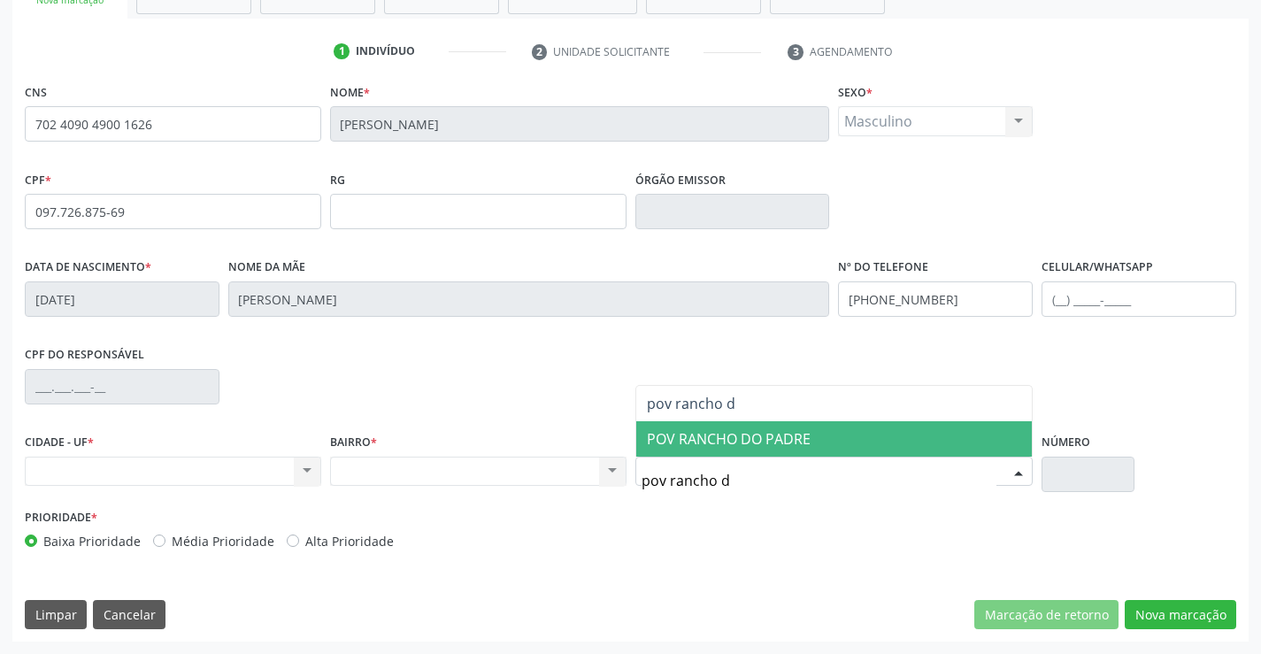
click at [679, 429] on span "POV RANCHO DO PADRE" at bounding box center [729, 438] width 164 height 19
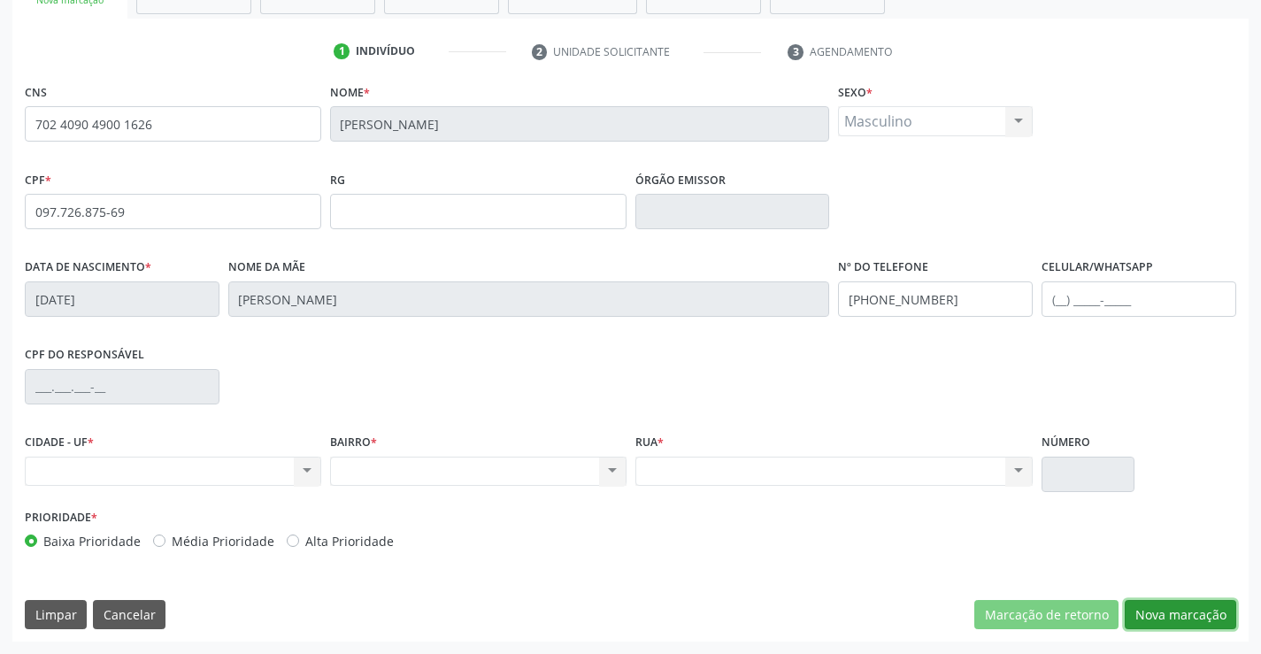
click at [1172, 603] on button "Nova marcação" at bounding box center [1181, 615] width 112 height 30
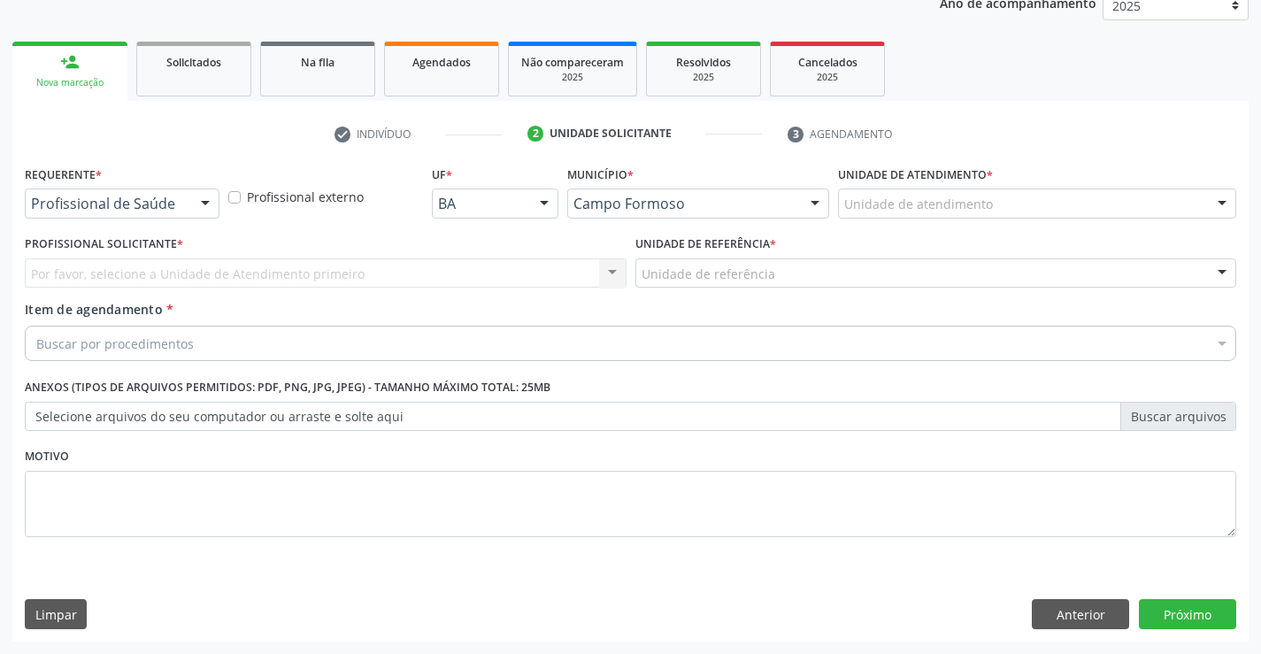
scroll to position [223, 0]
click at [202, 199] on div at bounding box center [205, 204] width 27 height 30
drag, startPoint x: 144, startPoint y: 290, endPoint x: 158, endPoint y: 273, distance: 22.0
click at [144, 289] on div "Profissional Solicitante * Por favor, selecione a Unidade de Atendimento primei…" at bounding box center [325, 265] width 611 height 69
click at [178, 273] on div "Por favor, selecione a Unidade de Atendimento primeiro Nenhum resultado encontr…" at bounding box center [326, 273] width 602 height 30
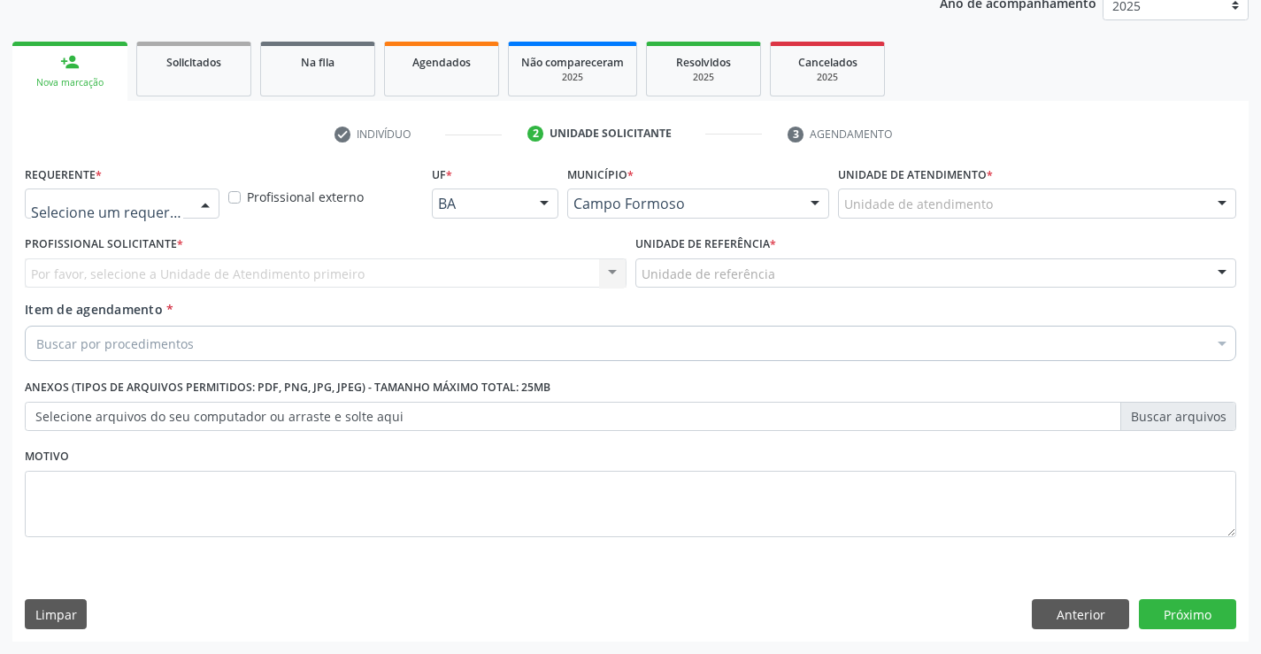
drag, startPoint x: 212, startPoint y: 198, endPoint x: 195, endPoint y: 208, distance: 19.4
click at [203, 202] on div at bounding box center [205, 204] width 27 height 30
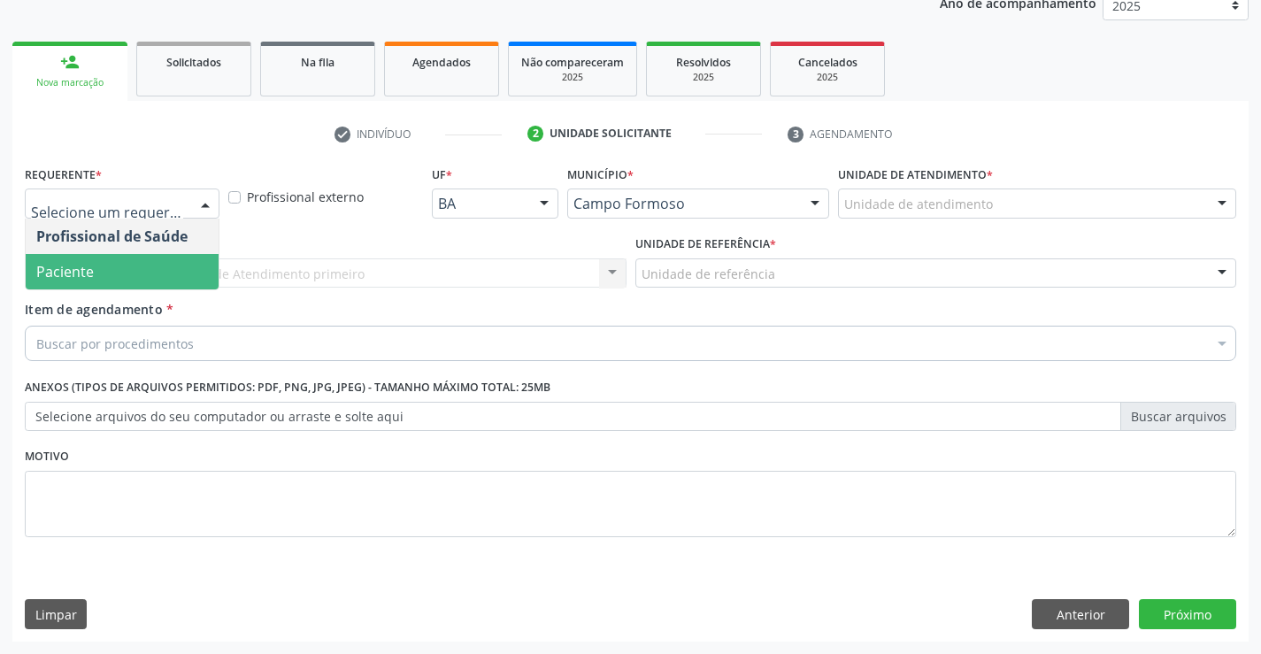
click at [156, 277] on span "Paciente" at bounding box center [122, 271] width 193 height 35
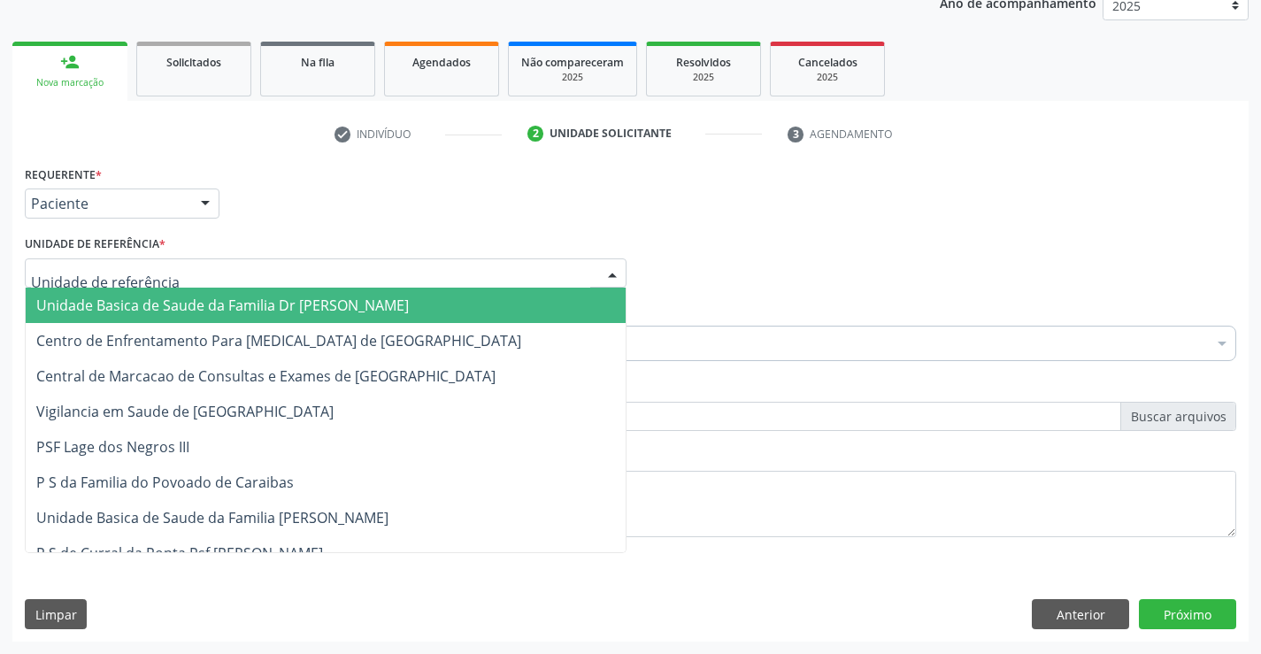
click at [169, 277] on div at bounding box center [326, 273] width 602 height 30
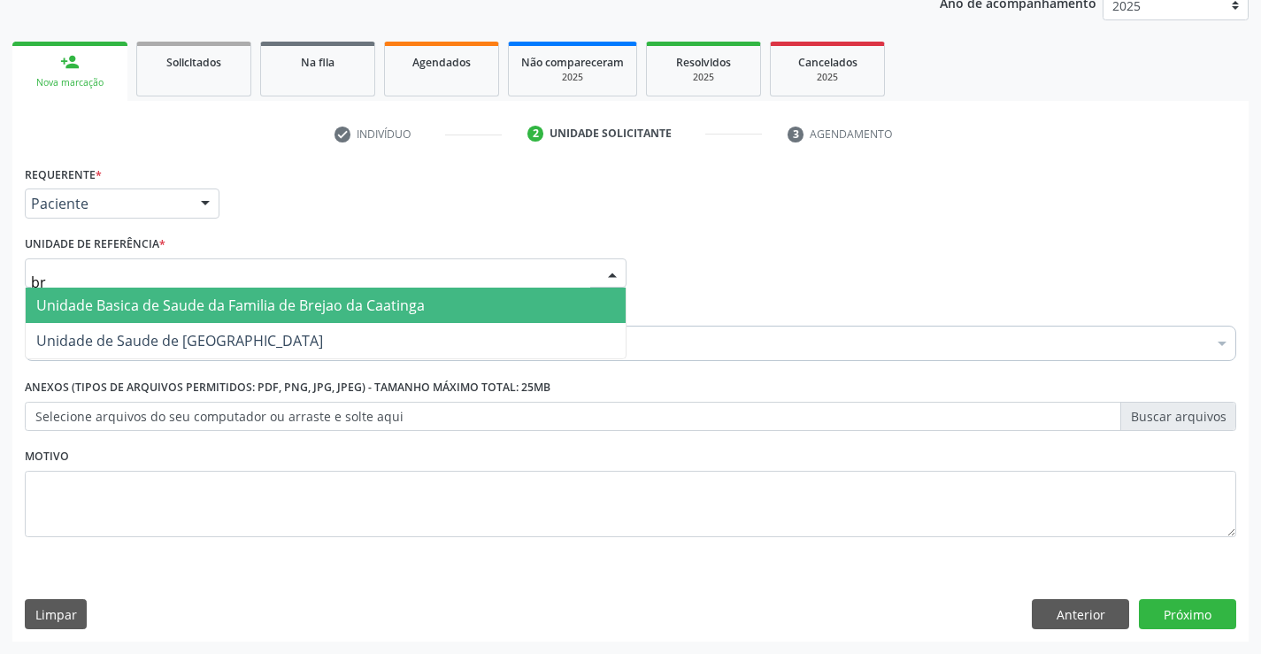
type input "bre"
click at [173, 299] on span "Unidade Basica de Saude da Familia de Brejao da Caatinga" at bounding box center [230, 305] width 388 height 19
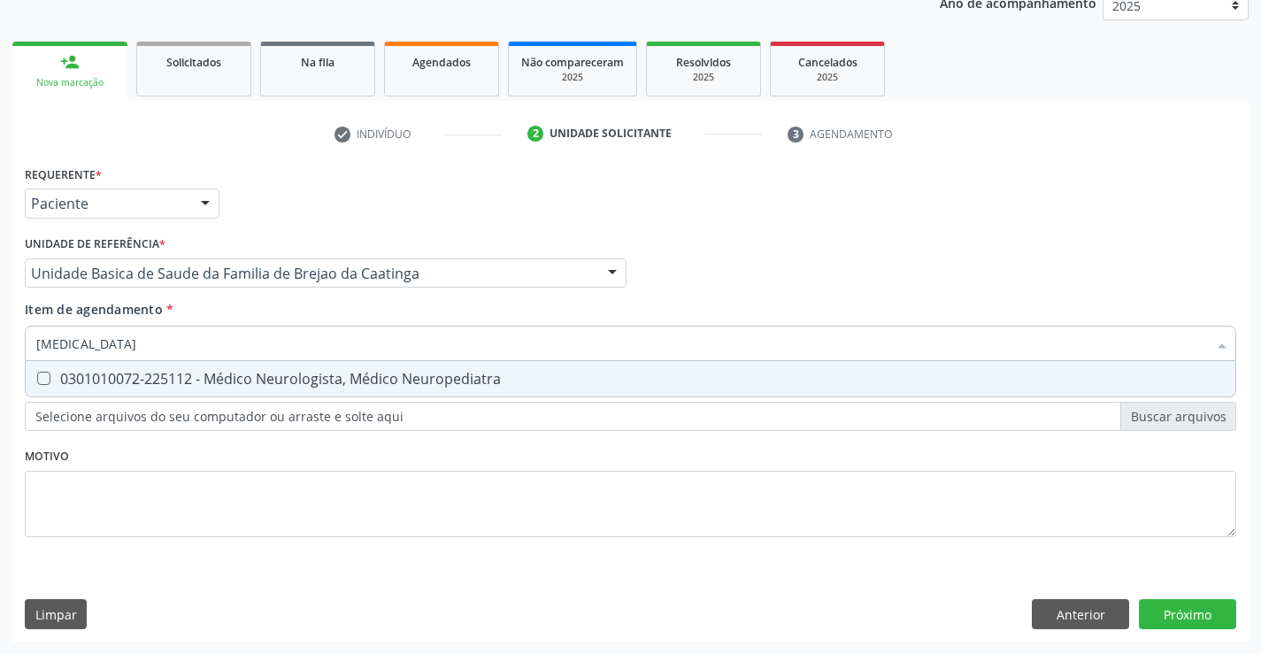
type input "neurologista"
click at [312, 384] on div "0301010072-225112 - Médico Neurologista, Médico Neuropediatra" at bounding box center [630, 379] width 1188 height 14
checkbox Neuropediatra "true"
click at [523, 458] on div "Requerente * Paciente Profissional de Saúde Paciente Nenhum resultado encontrad…" at bounding box center [630, 361] width 1211 height 401
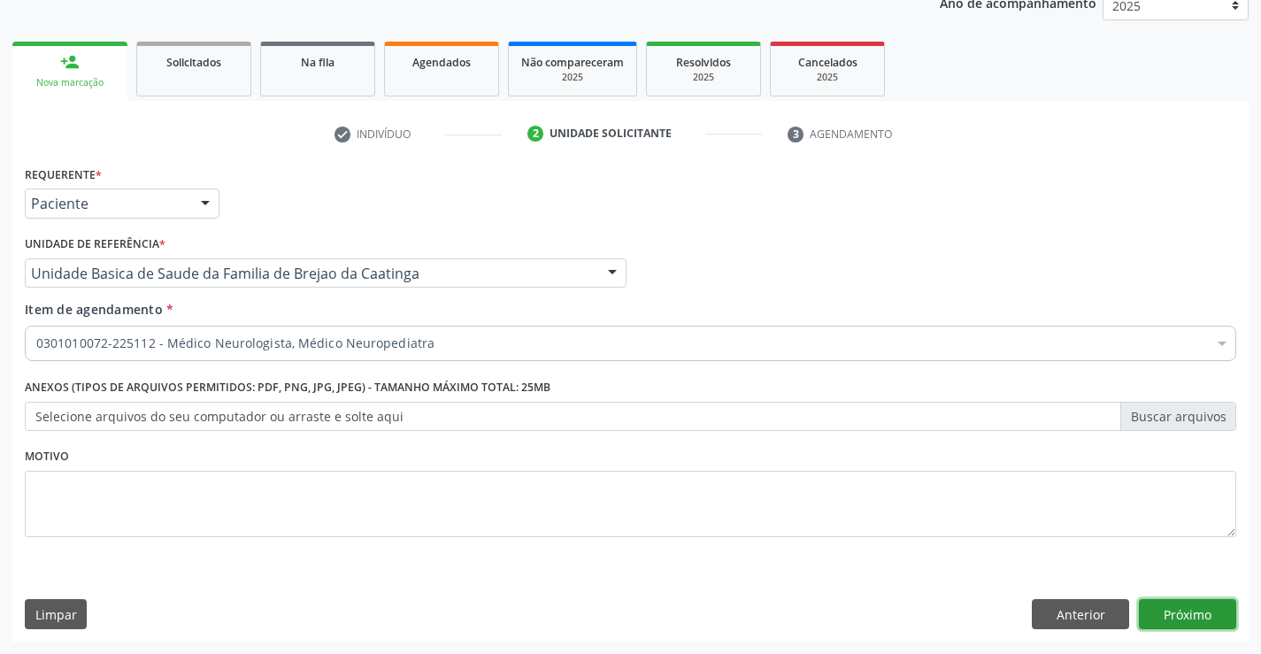
click at [1169, 611] on button "Próximo" at bounding box center [1187, 614] width 97 height 30
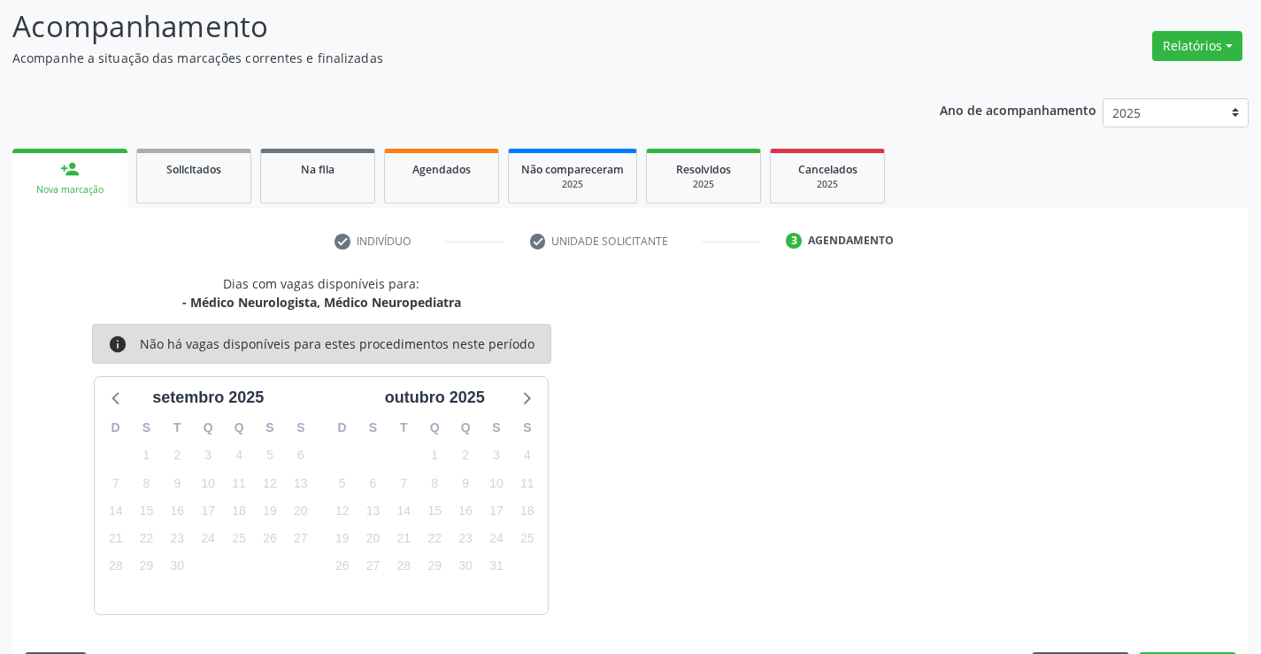
scroll to position [168, 0]
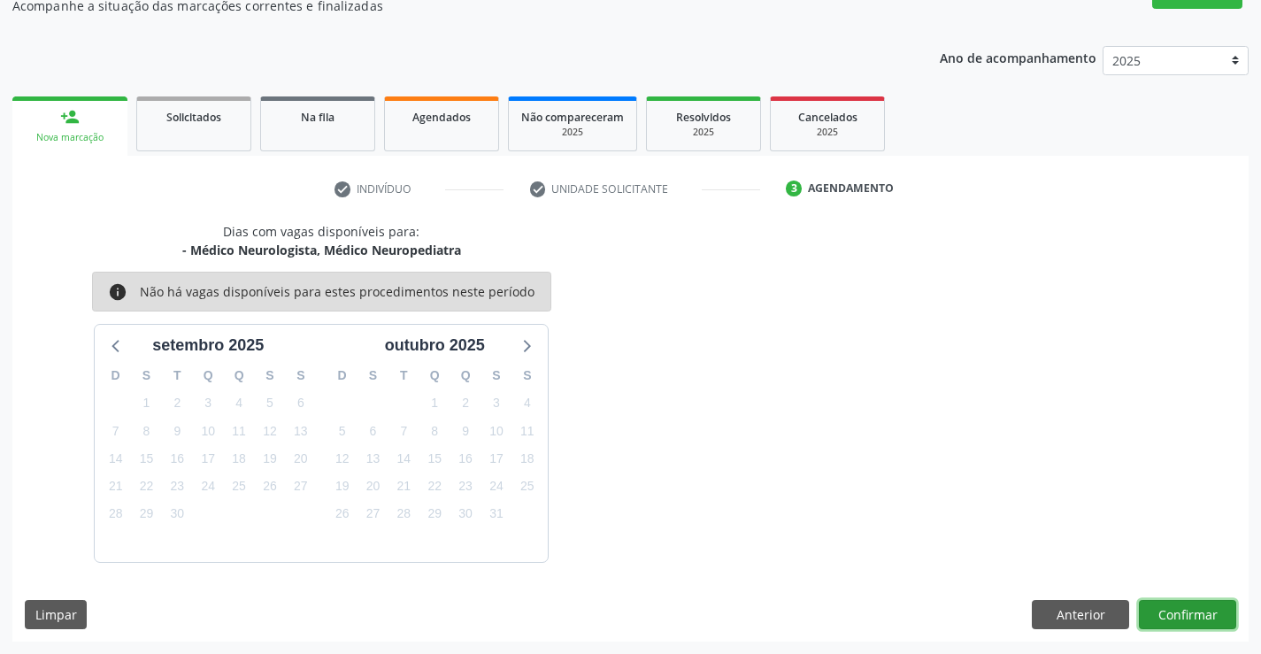
click at [1169, 611] on button "Confirmar" at bounding box center [1187, 615] width 97 height 30
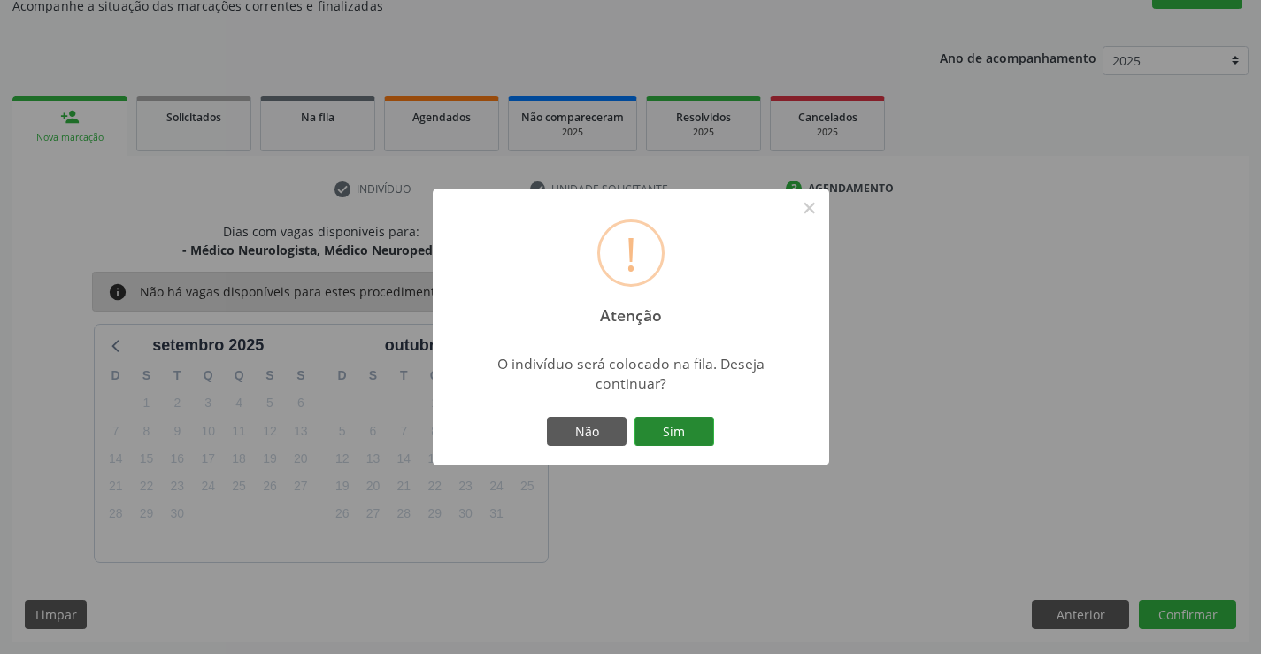
click at [694, 432] on button "Sim" at bounding box center [675, 432] width 80 height 30
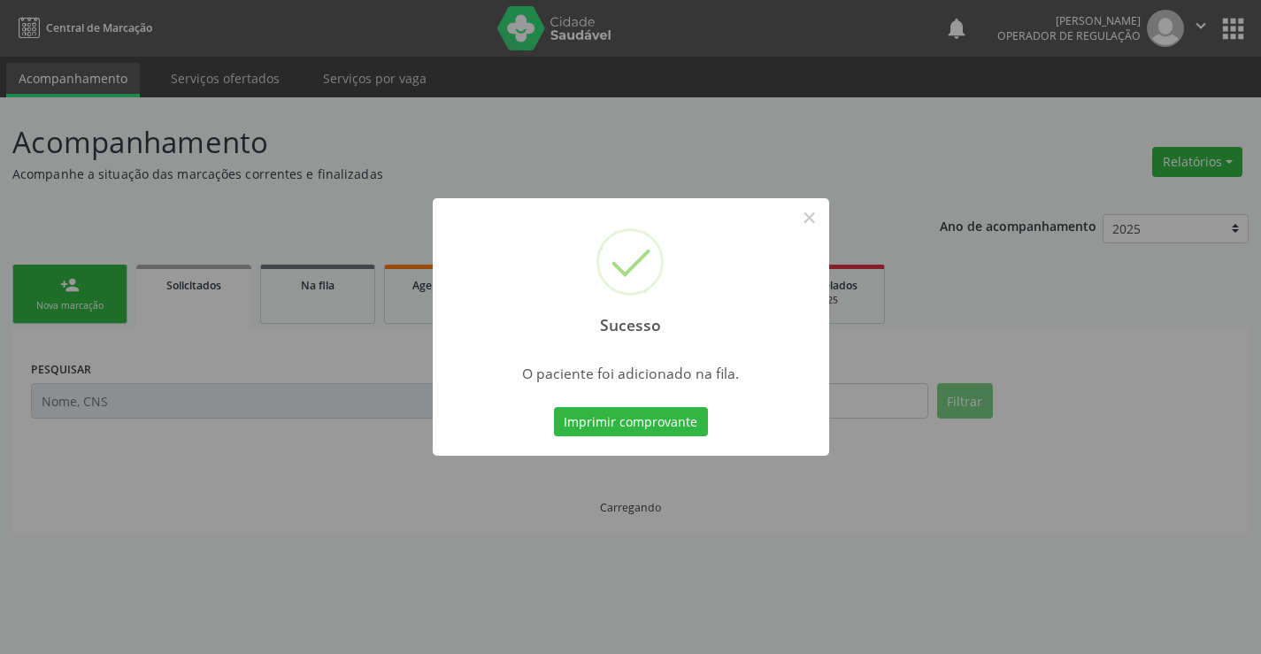
scroll to position [0, 0]
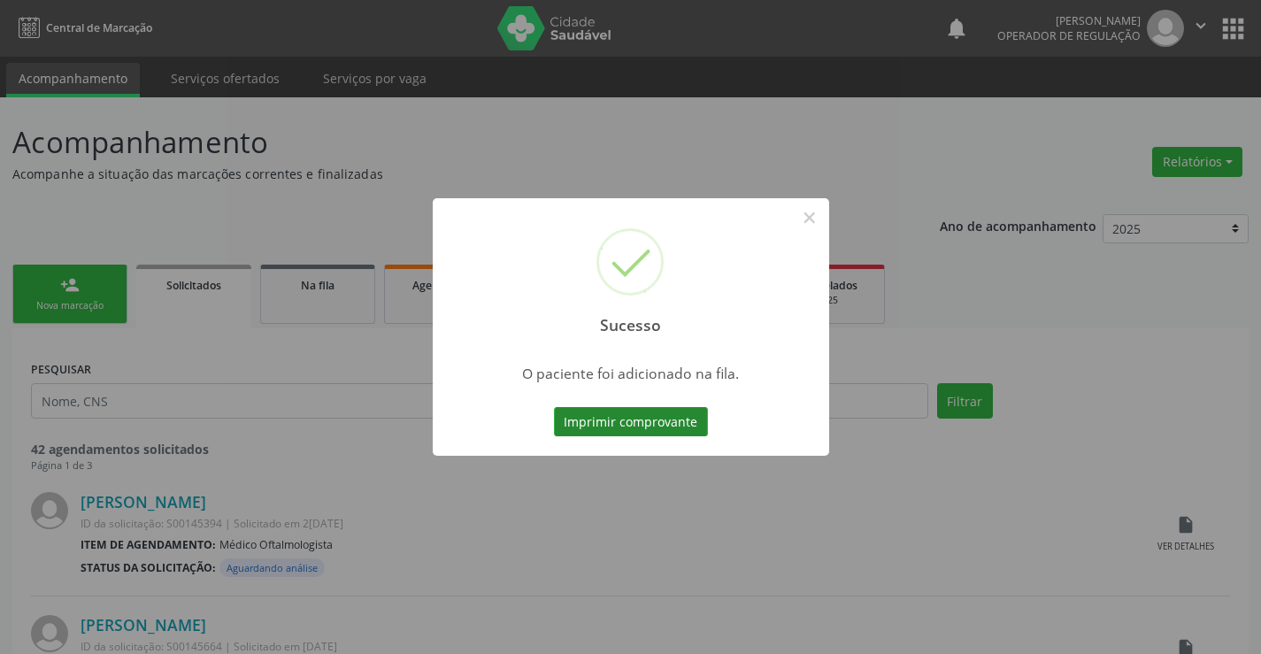
click at [666, 426] on button "Imprimir comprovante" at bounding box center [631, 422] width 154 height 30
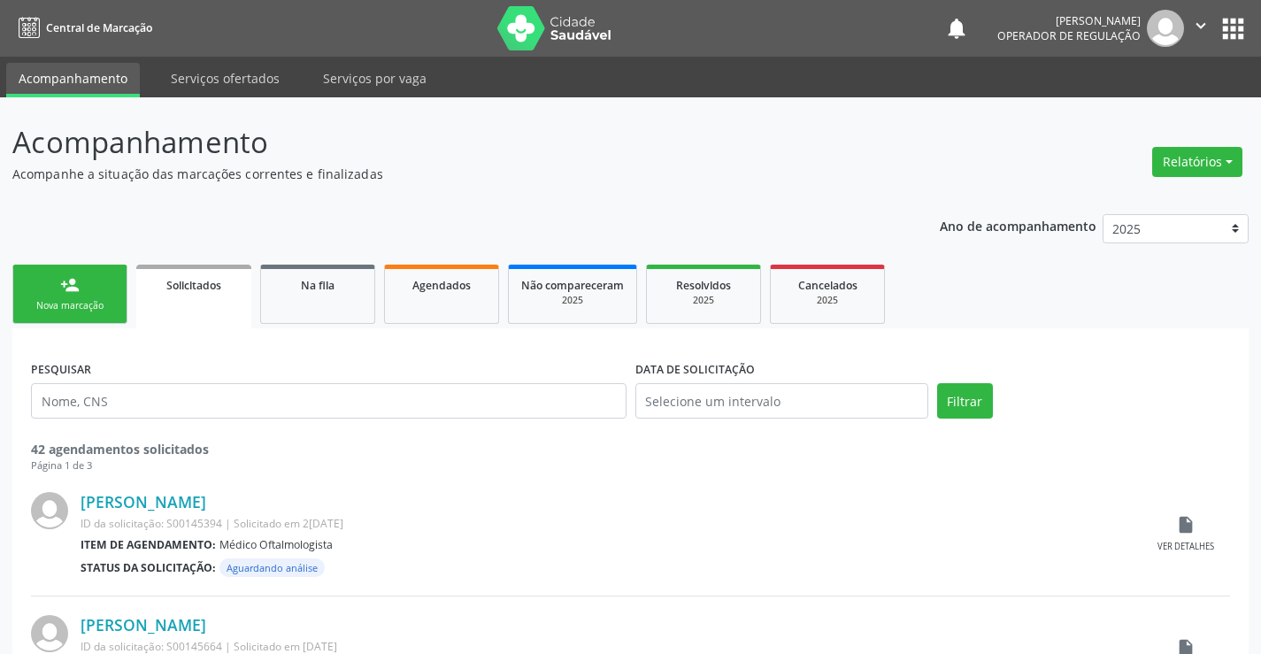
click at [104, 312] on div "Nova marcação" at bounding box center [70, 305] width 88 height 13
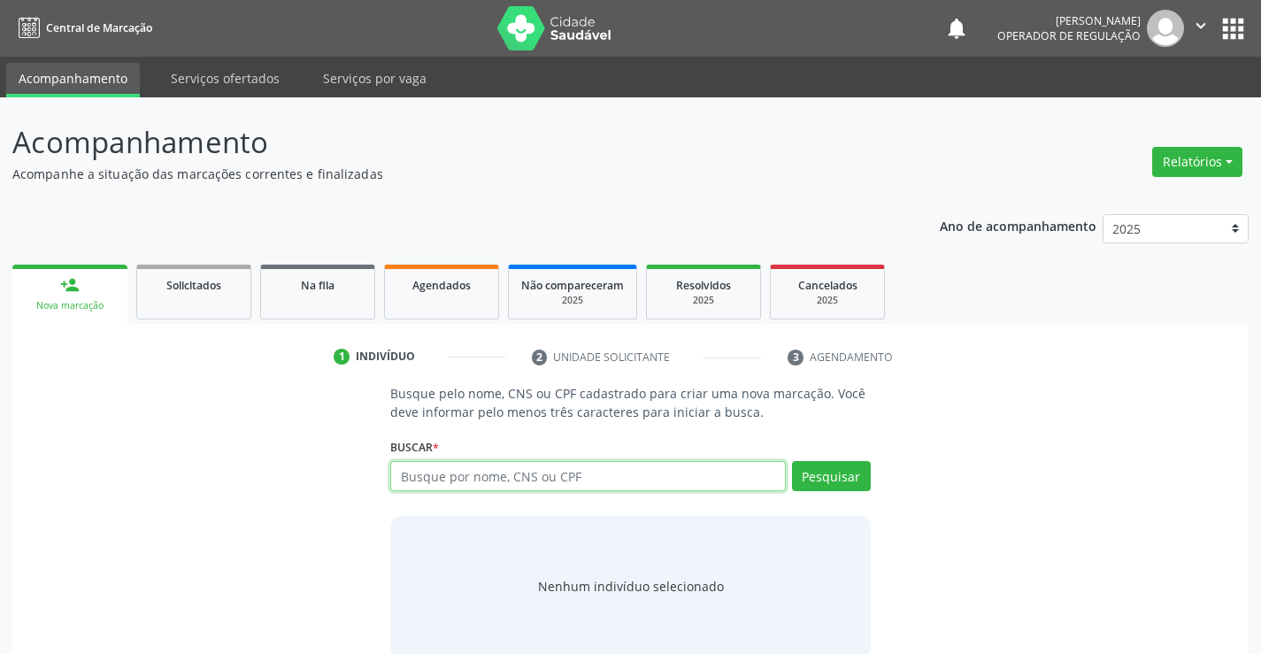
click at [494, 488] on input "text" at bounding box center [587, 476] width 395 height 30
type input "700800964560388"
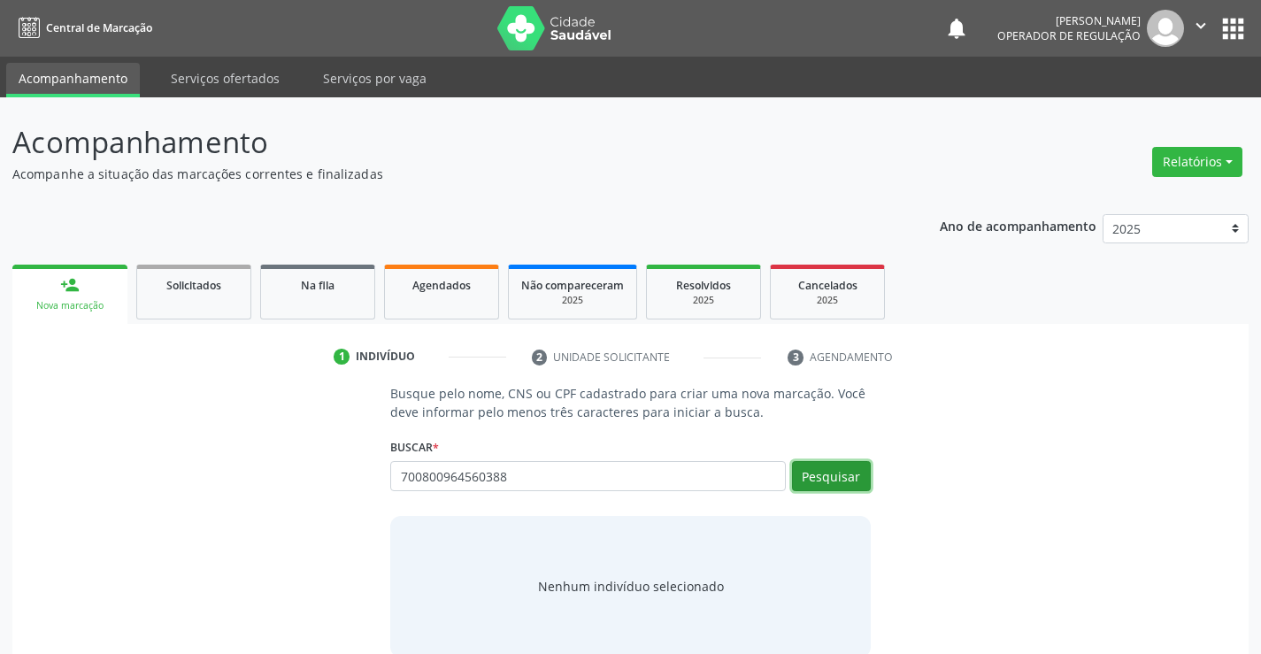
click at [847, 474] on button "Pesquisar" at bounding box center [831, 476] width 79 height 30
type input "700800964560388"
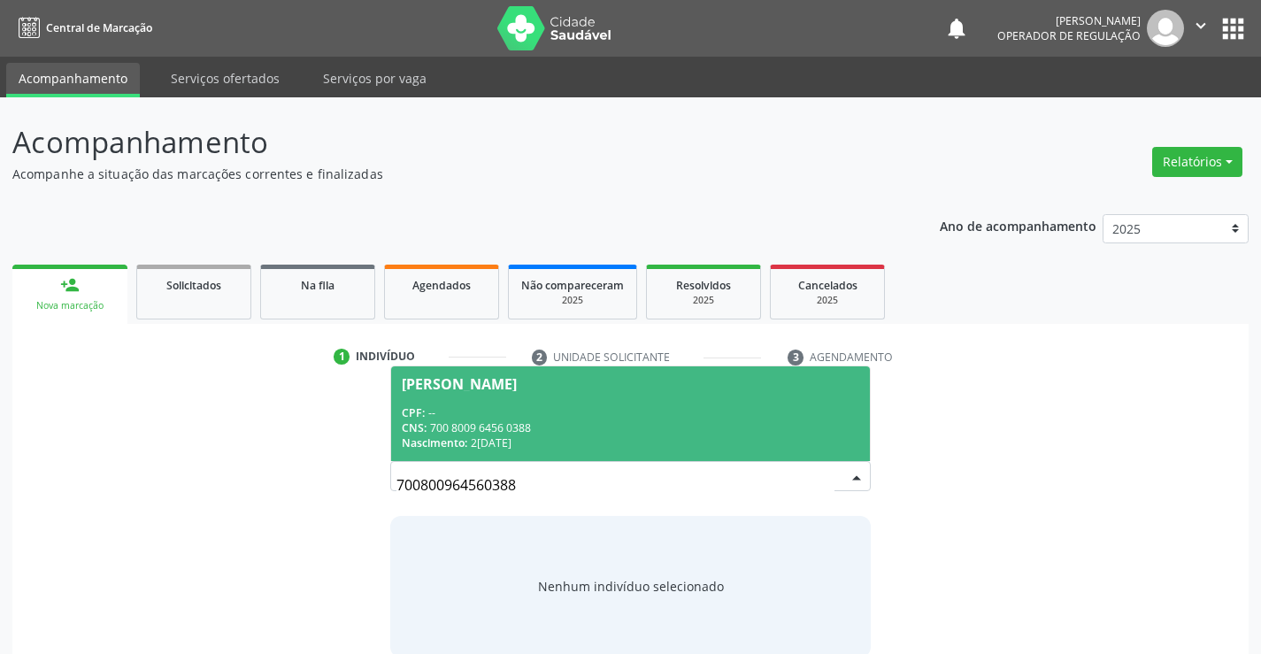
click at [672, 420] on div "CNS: 700 8009 6456 0388" at bounding box center [630, 427] width 457 height 15
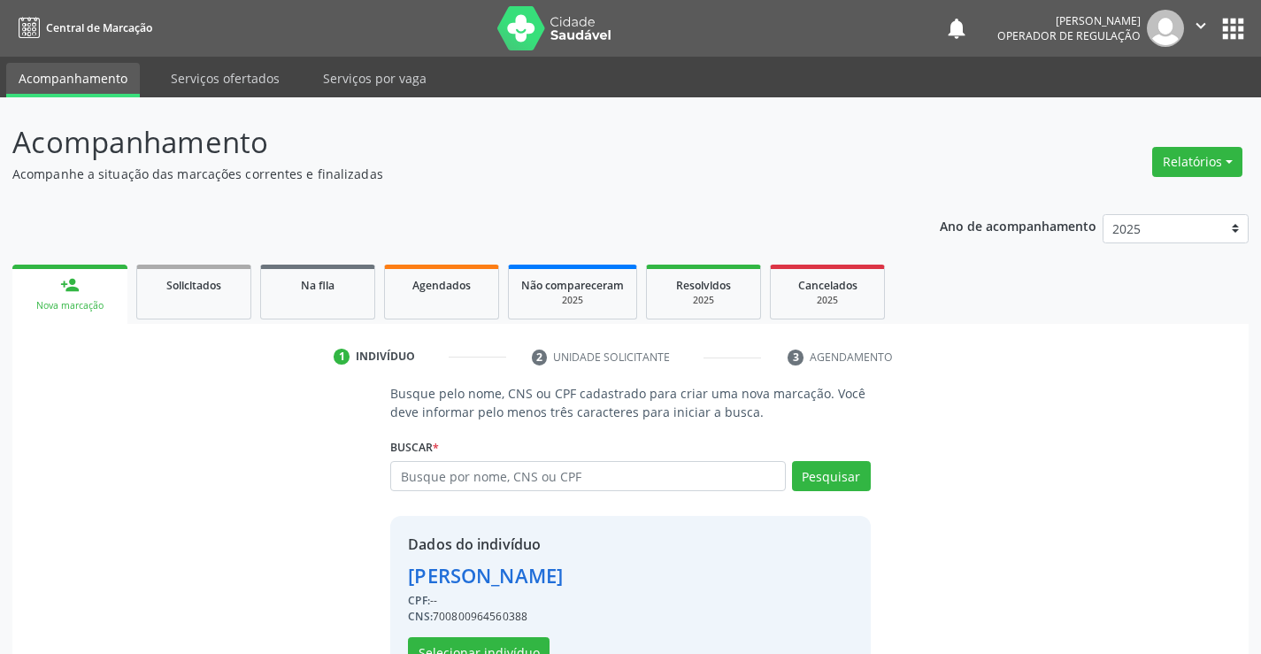
scroll to position [56, 0]
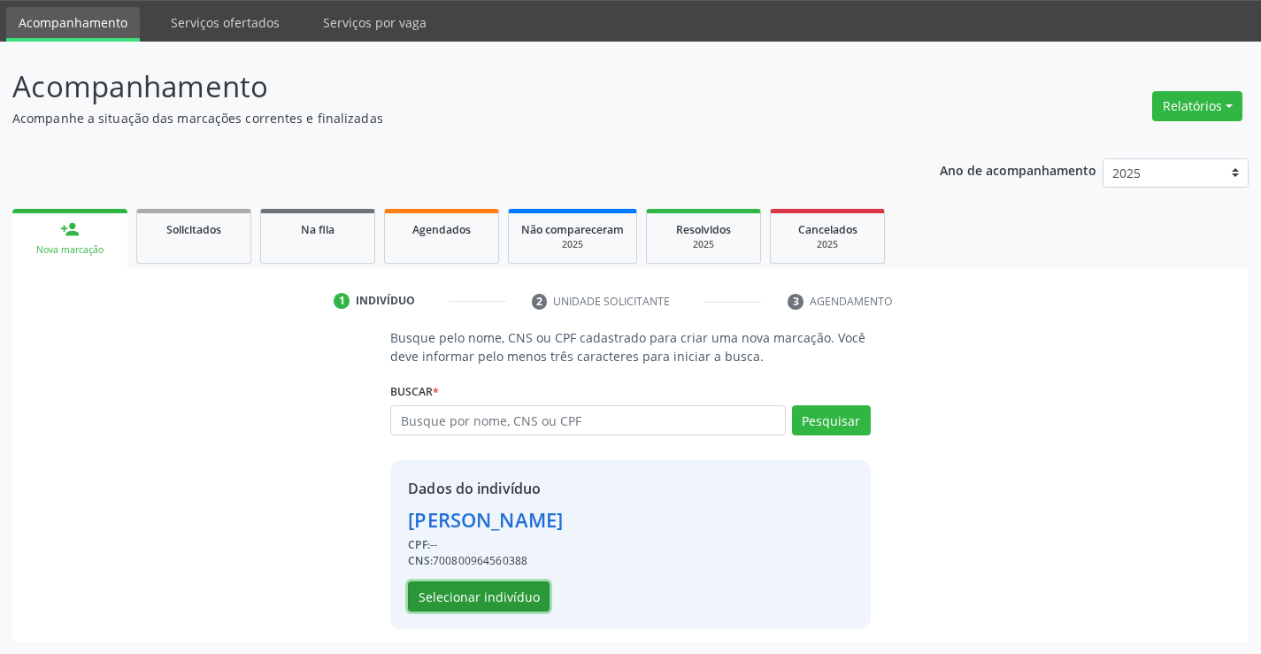
click at [495, 593] on button "Selecionar indivíduo" at bounding box center [479, 596] width 142 height 30
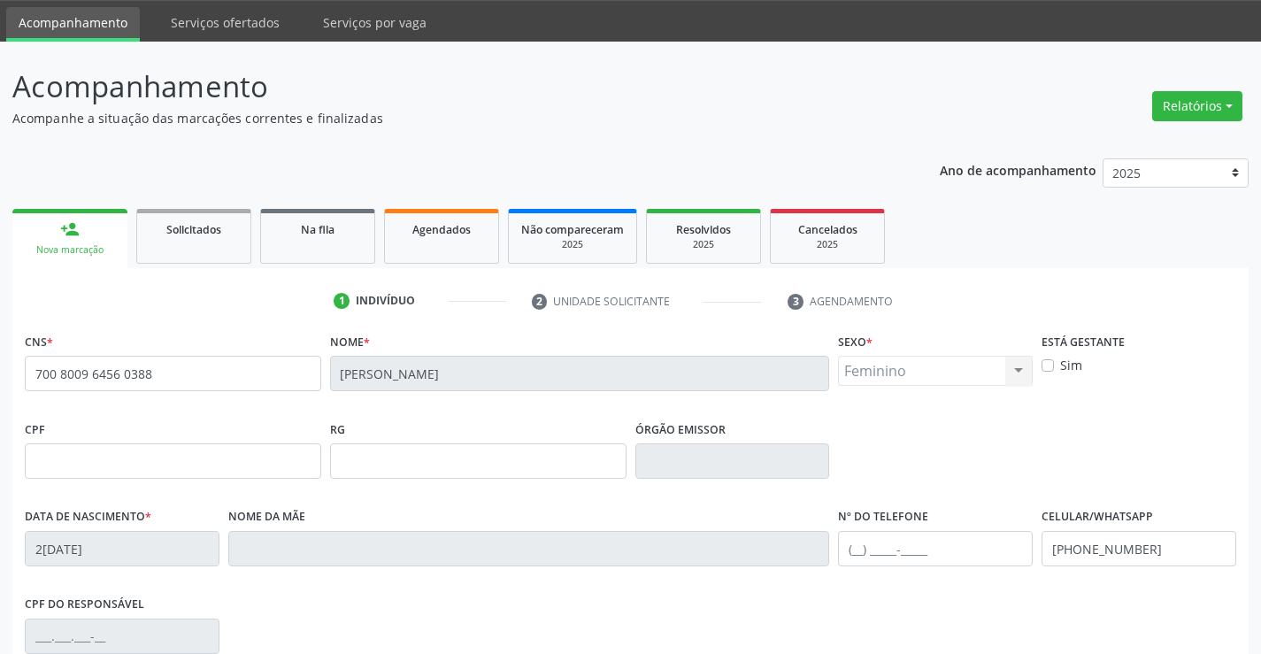
scroll to position [305, 0]
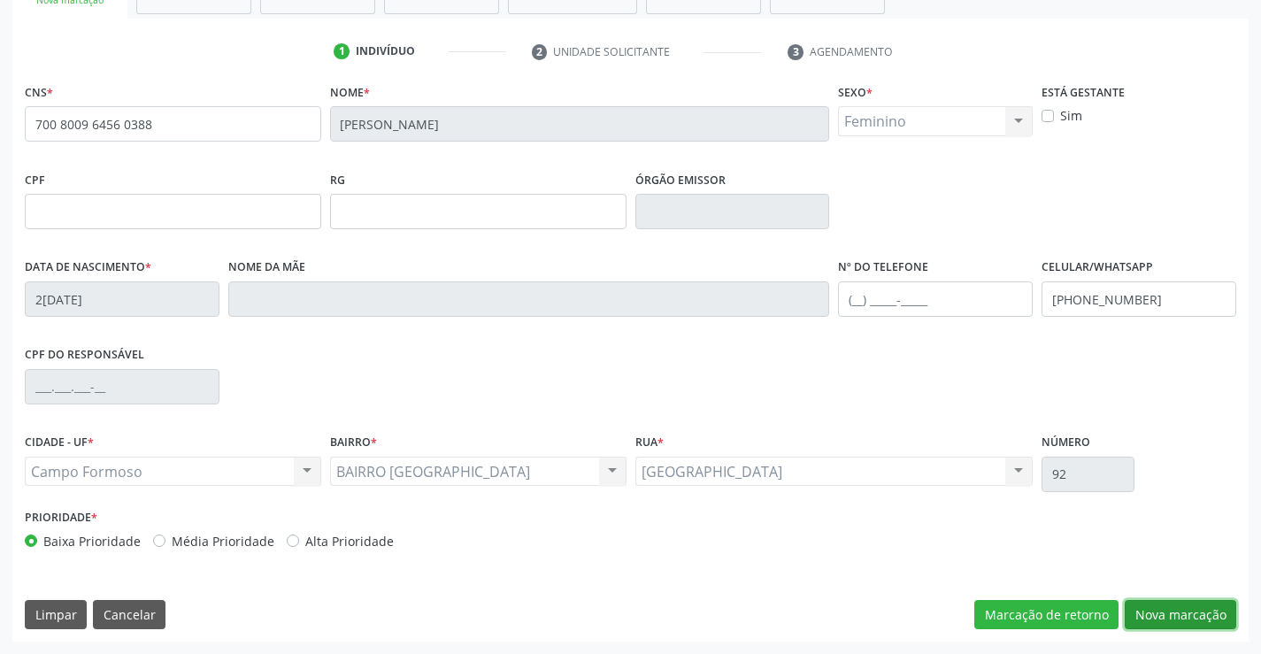
click at [1173, 612] on button "Nova marcação" at bounding box center [1181, 615] width 112 height 30
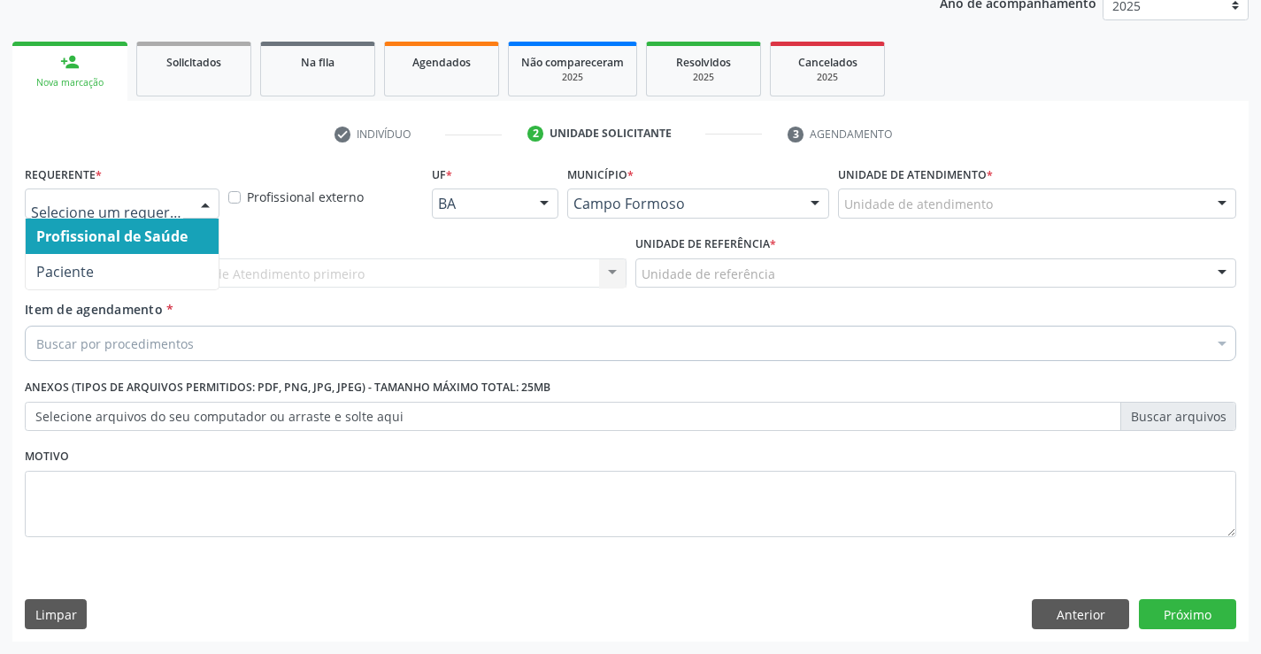
click at [206, 204] on div at bounding box center [205, 204] width 27 height 30
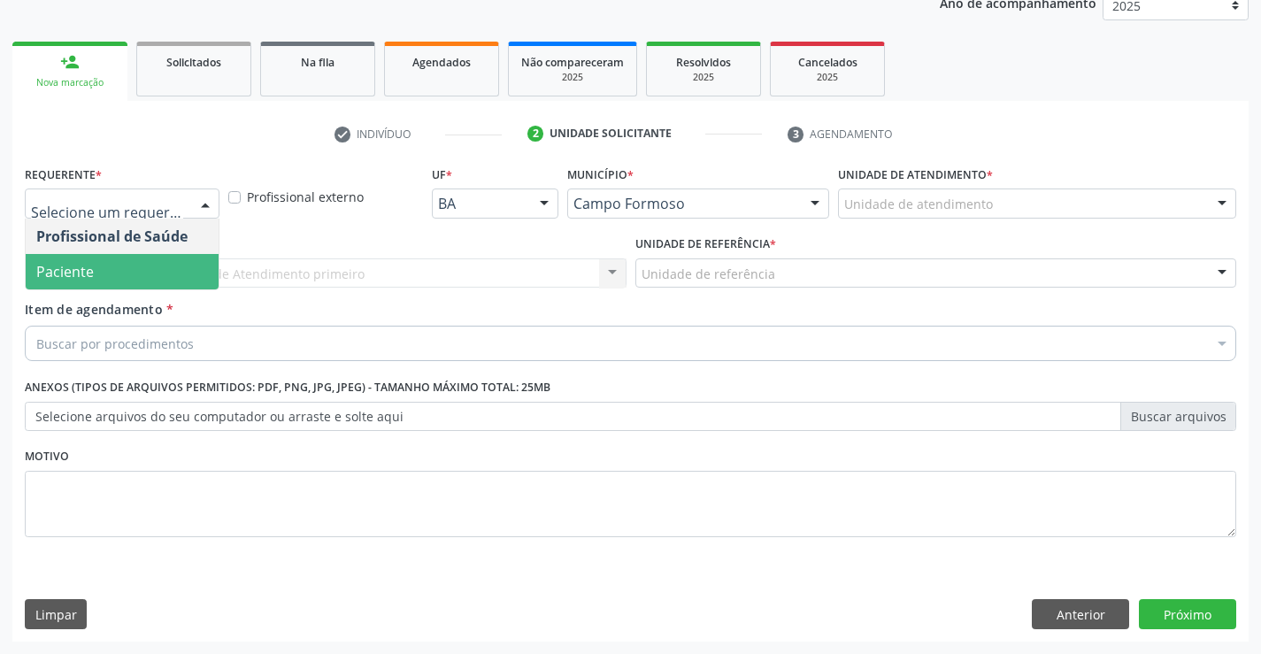
click at [135, 283] on span "Paciente" at bounding box center [122, 271] width 193 height 35
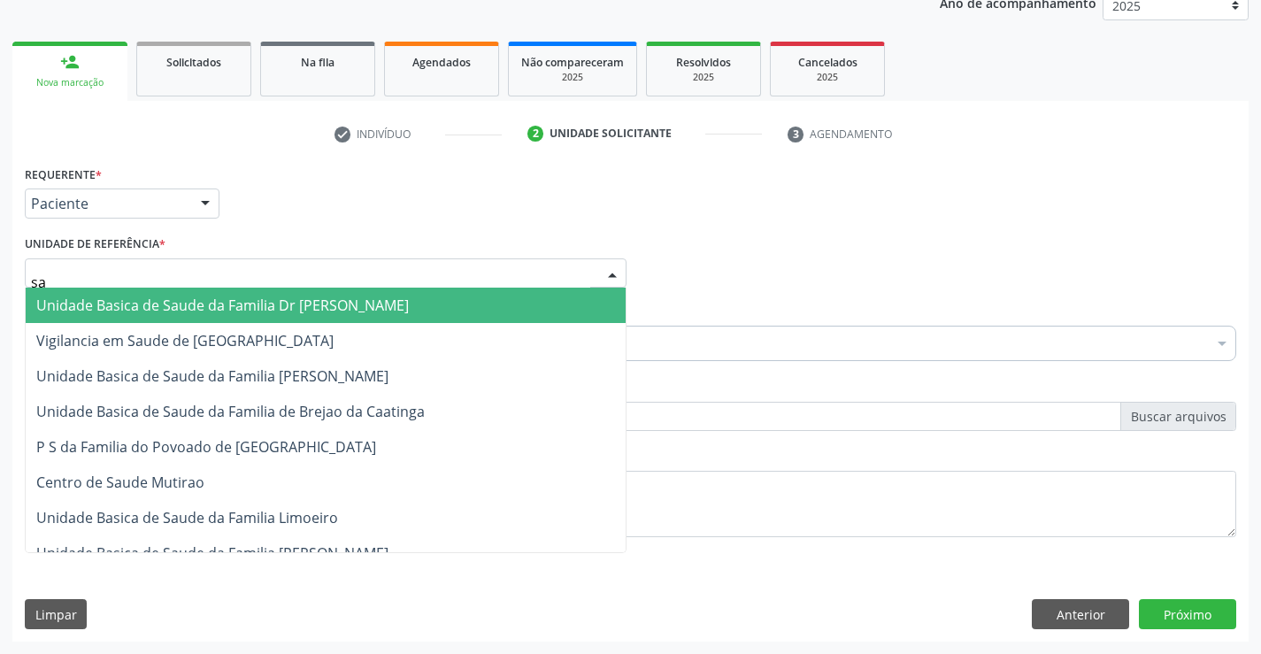
type input "sao"
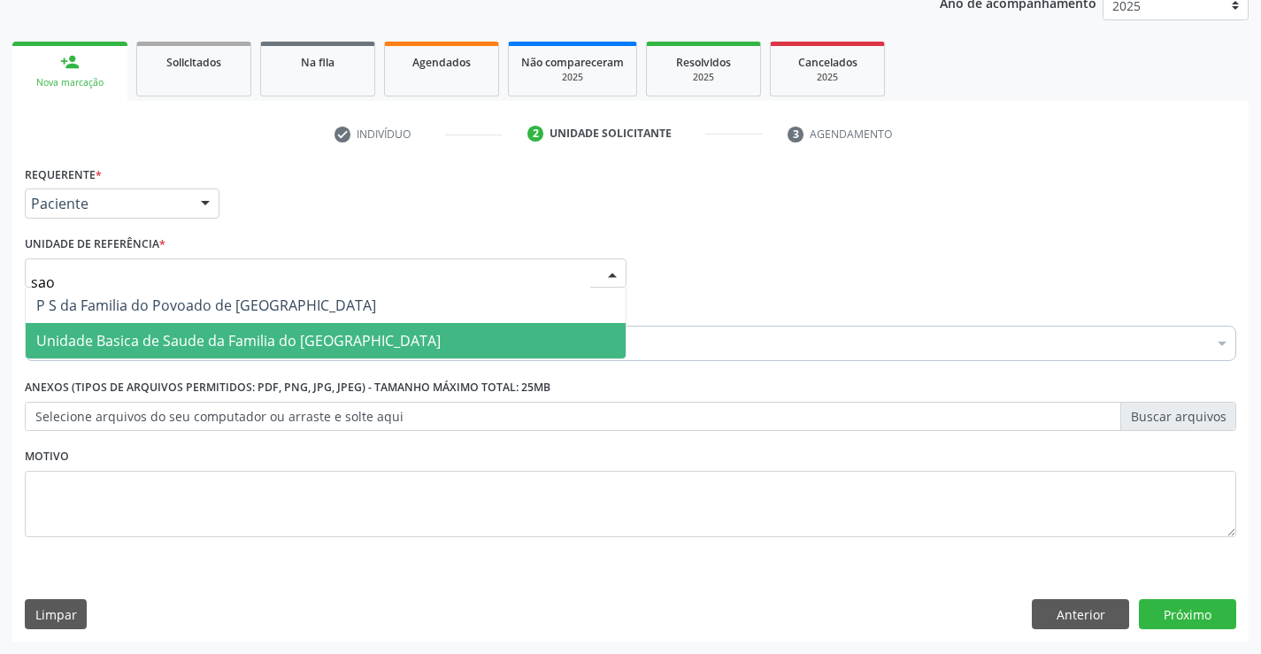
click at [153, 331] on span "Unidade Basica de Saude da Familia do [GEOGRAPHIC_DATA]" at bounding box center [238, 340] width 404 height 19
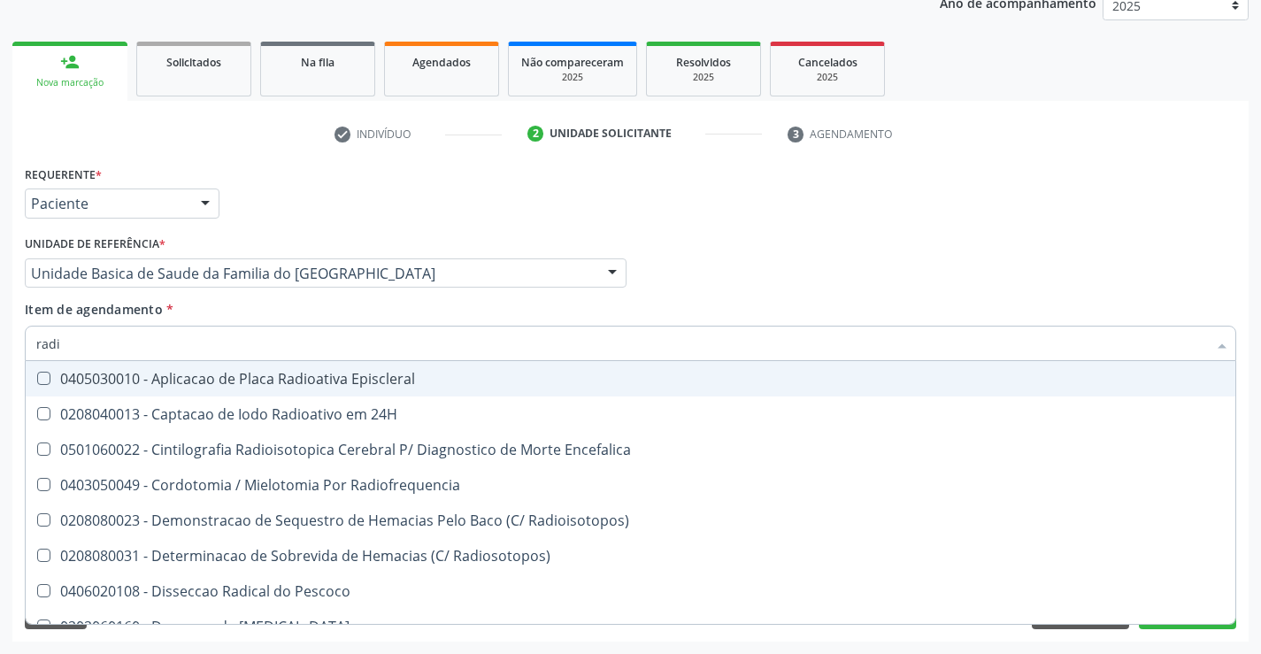
type input "radio"
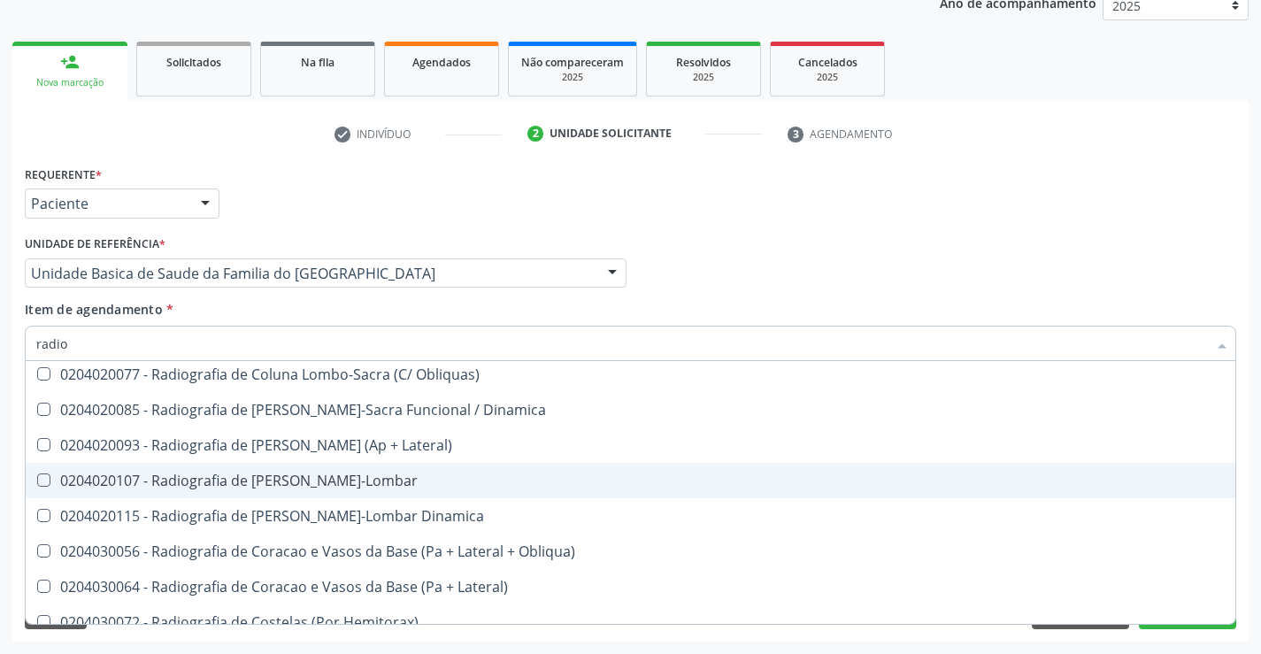
scroll to position [1593, 0]
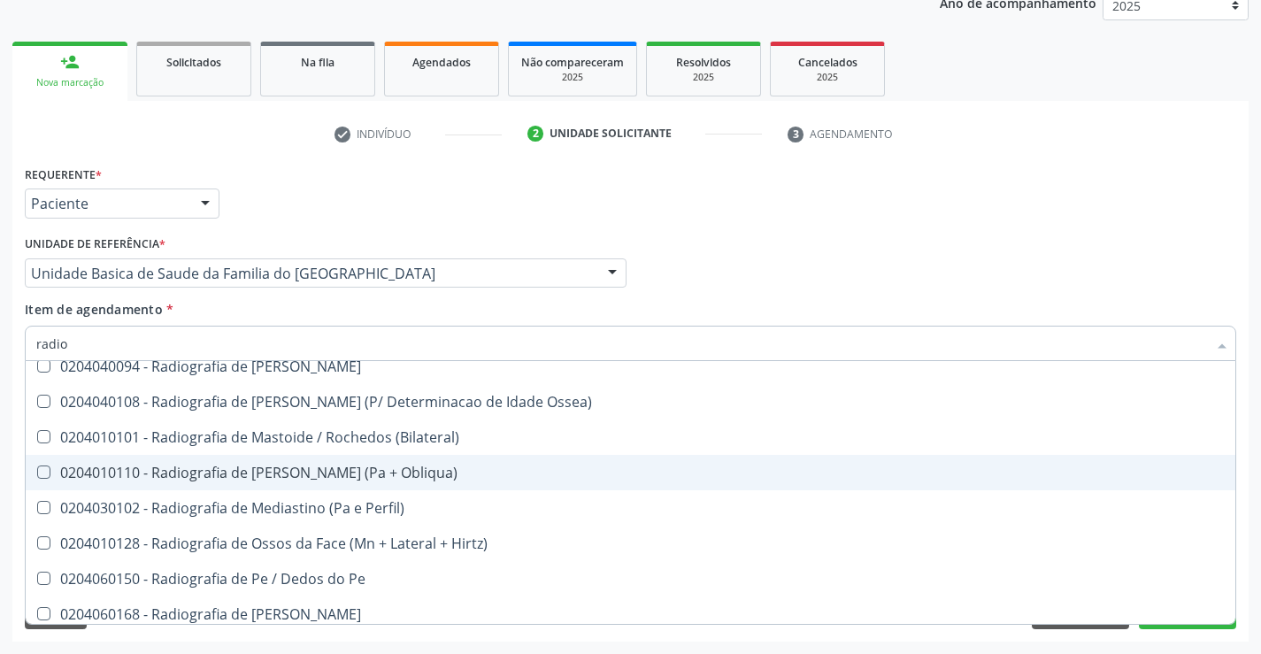
scroll to position [2389, 0]
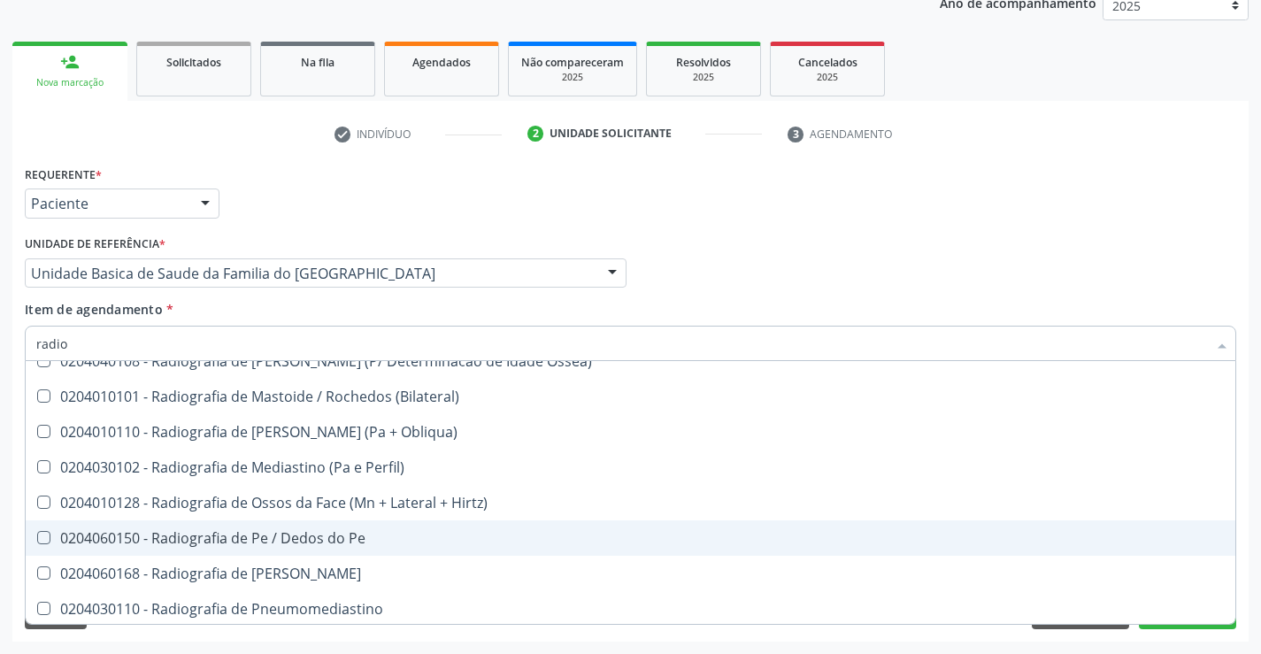
click at [218, 539] on div "0204060150 - Radiografia de Pe / Dedos do Pe" at bounding box center [630, 538] width 1188 height 14
checkbox Pe "true"
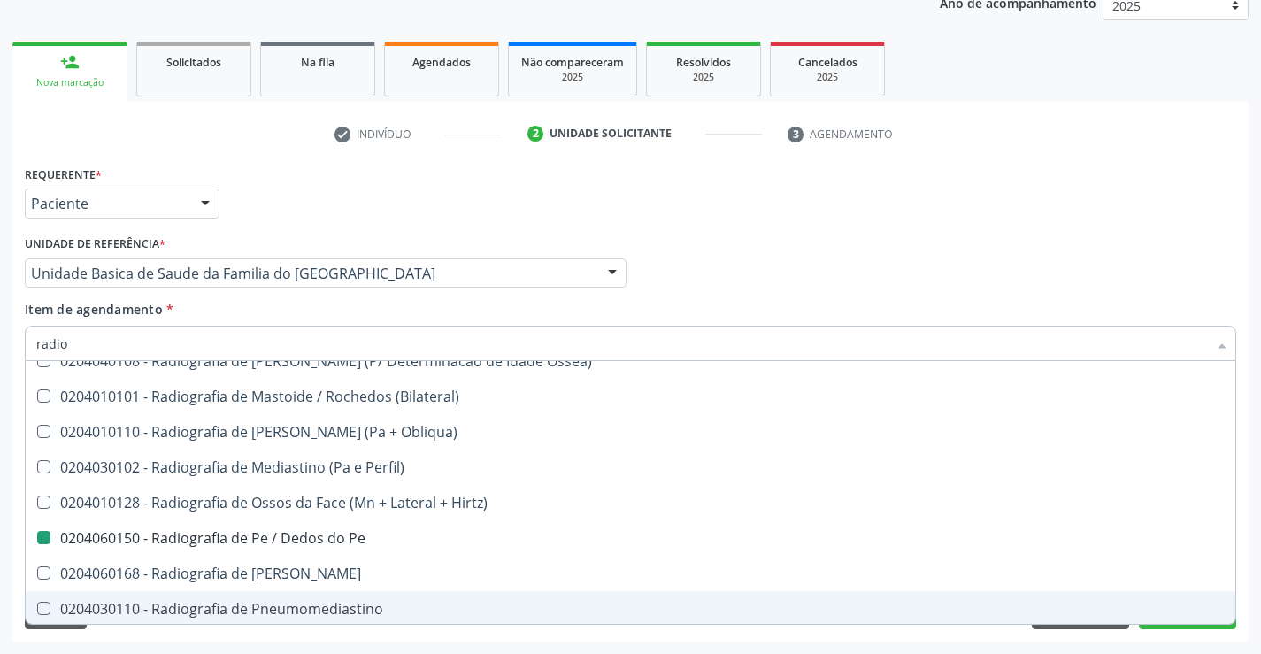
click at [273, 638] on div "Requerente * Paciente Profissional de Saúde Paciente Nenhum resultado encontrad…" at bounding box center [630, 401] width 1236 height 481
checkbox 24H "true"
checkbox Pe "false"
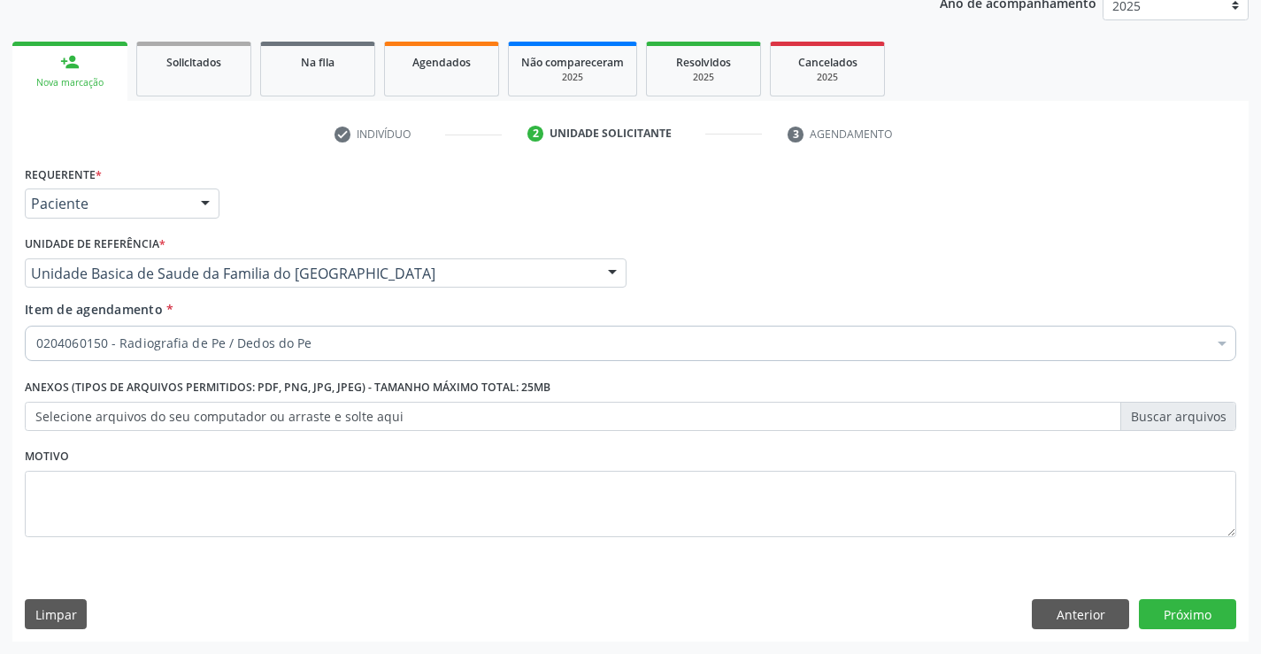
scroll to position [0, 0]
click at [1172, 613] on button "Próximo" at bounding box center [1187, 614] width 97 height 30
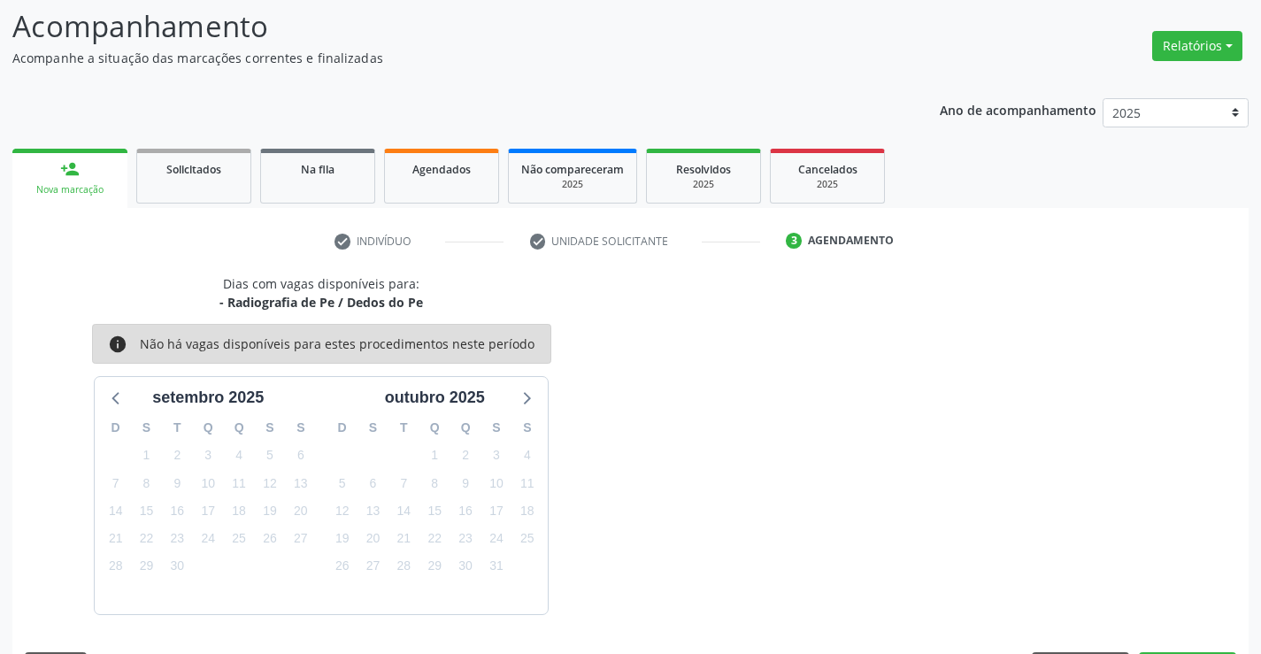
scroll to position [168, 0]
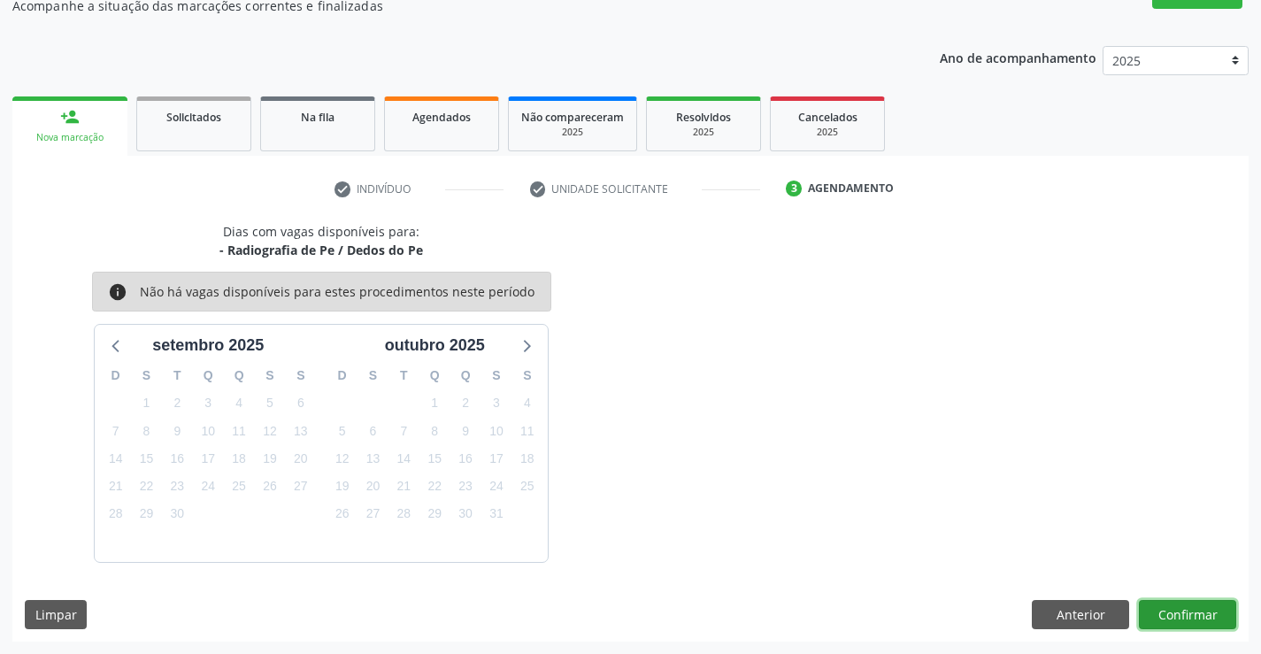
click at [1170, 612] on button "Confirmar" at bounding box center [1187, 615] width 97 height 30
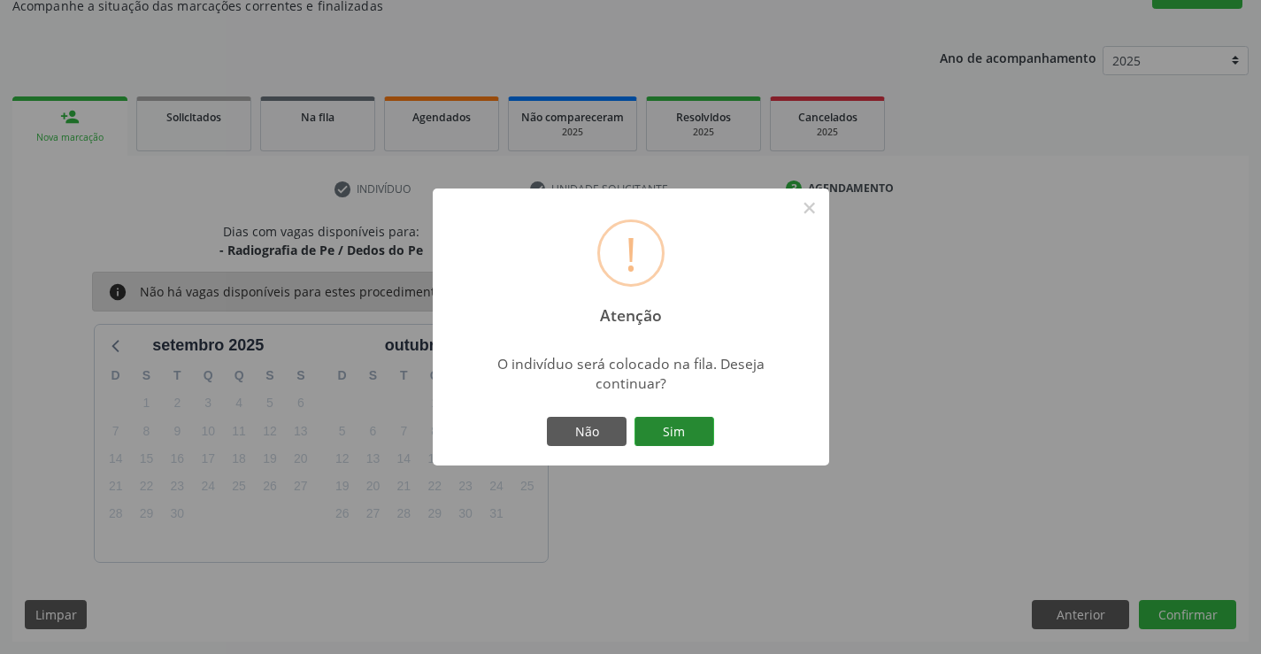
click at [693, 420] on button "Sim" at bounding box center [675, 432] width 80 height 30
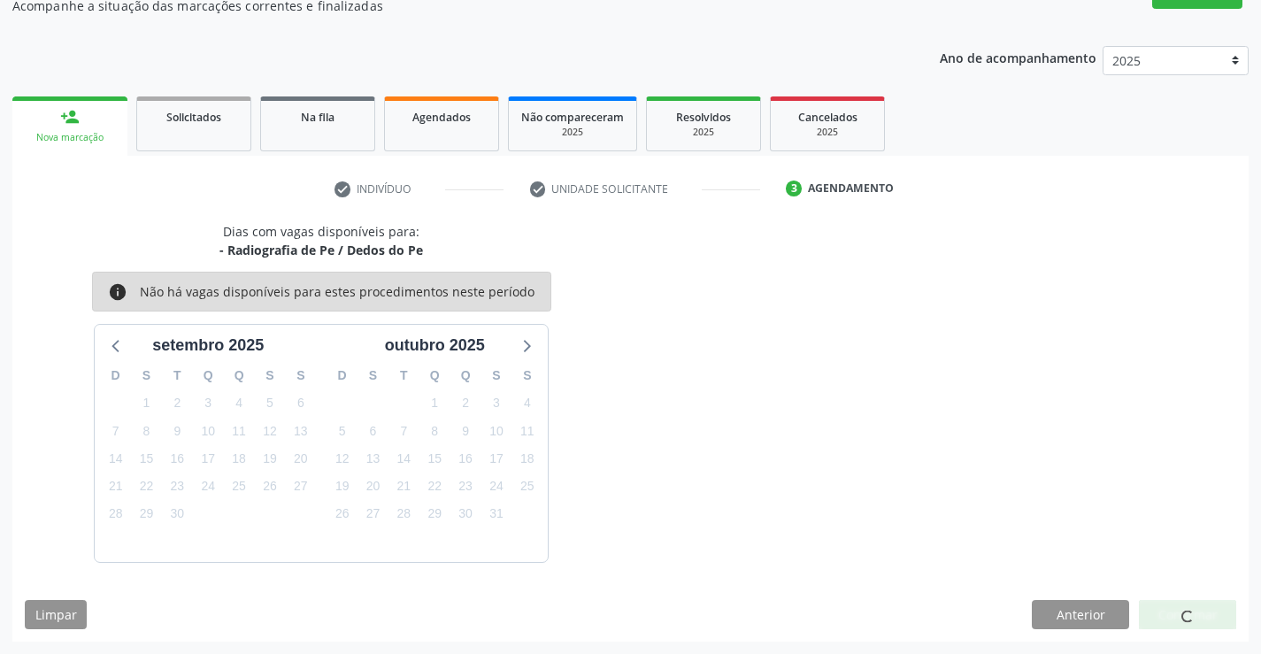
scroll to position [0, 0]
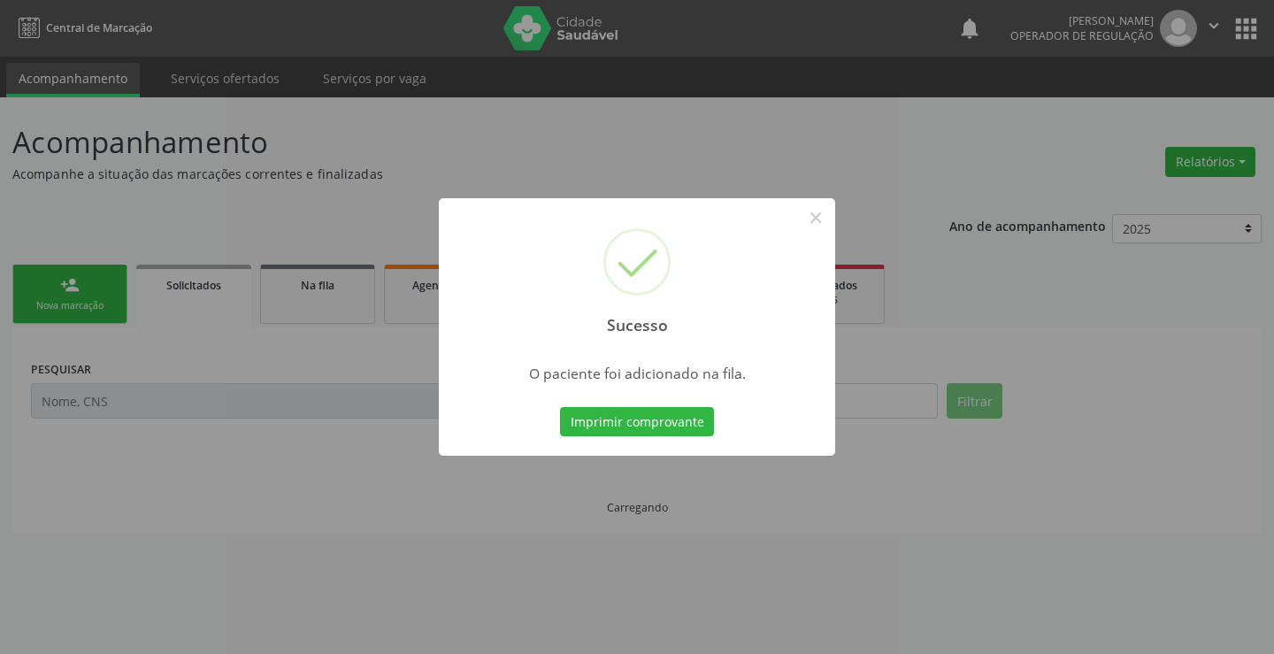
click at [693, 420] on button "Imprimir comprovante" at bounding box center [637, 422] width 154 height 30
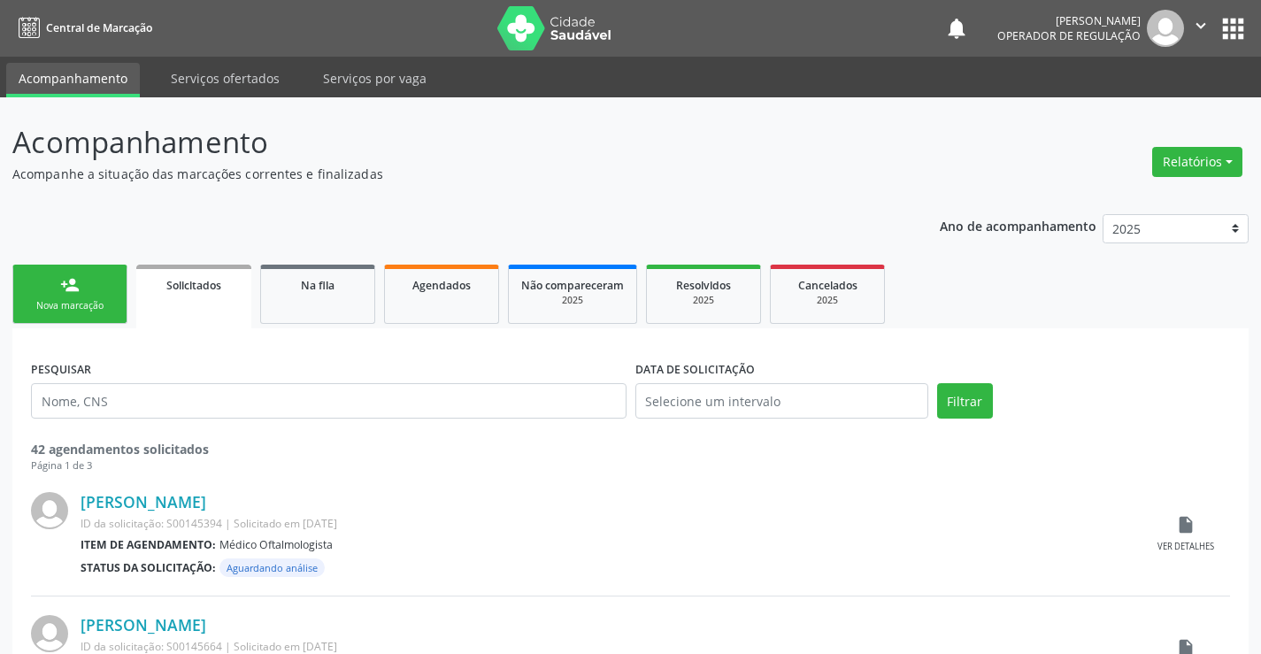
click at [1201, 25] on icon "" at bounding box center [1200, 25] width 19 height 19
click at [1124, 113] on link "Sair" at bounding box center [1156, 108] width 122 height 25
